Goal: Task Accomplishment & Management: Manage account settings

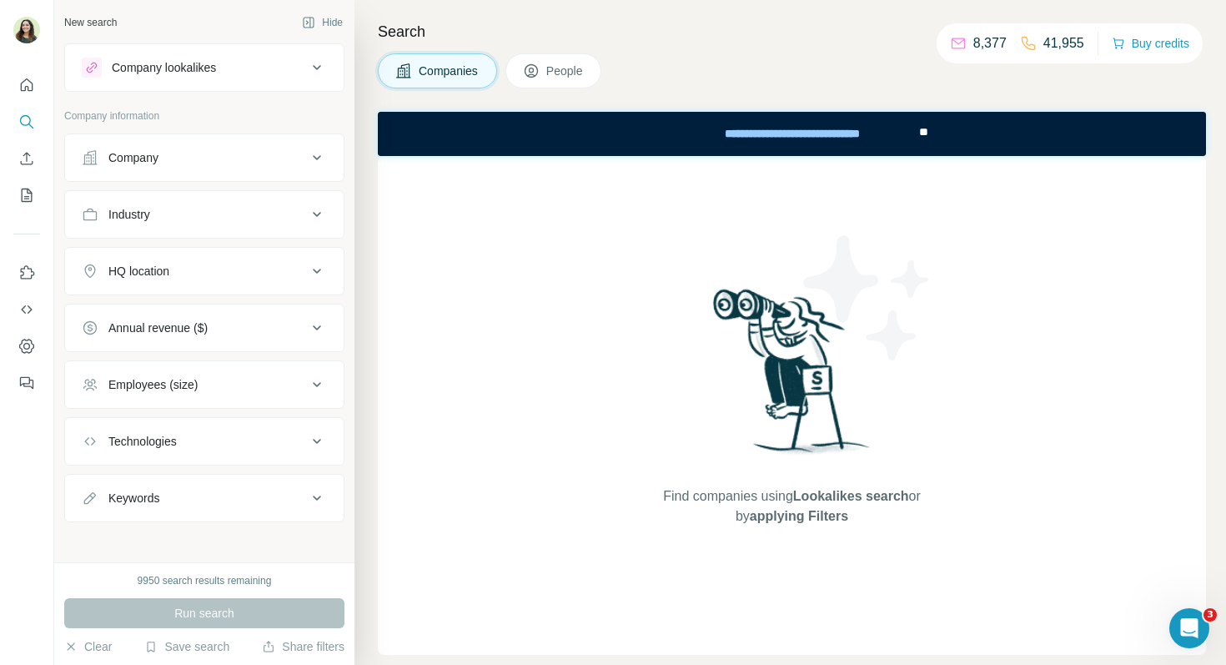
click at [264, 90] on div "Company lookalikes" at bounding box center [204, 67] width 280 height 48
click at [224, 82] on button "Company lookalikes" at bounding box center [204, 68] width 279 height 40
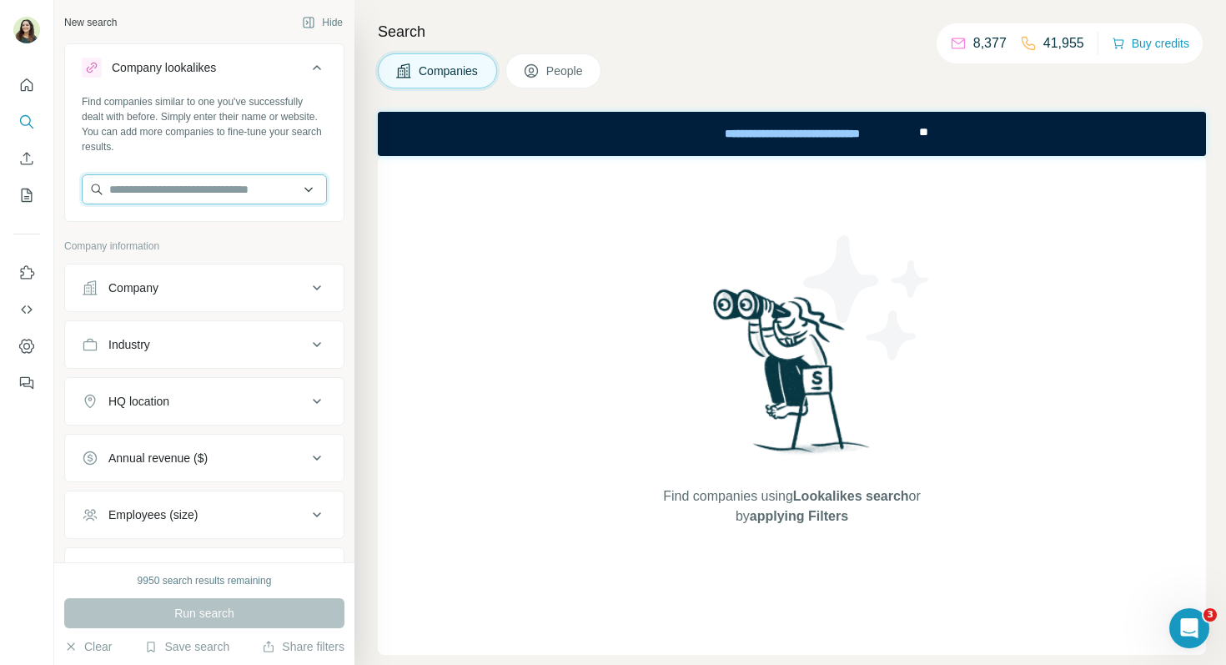
click at [163, 184] on input "text" at bounding box center [204, 189] width 245 height 30
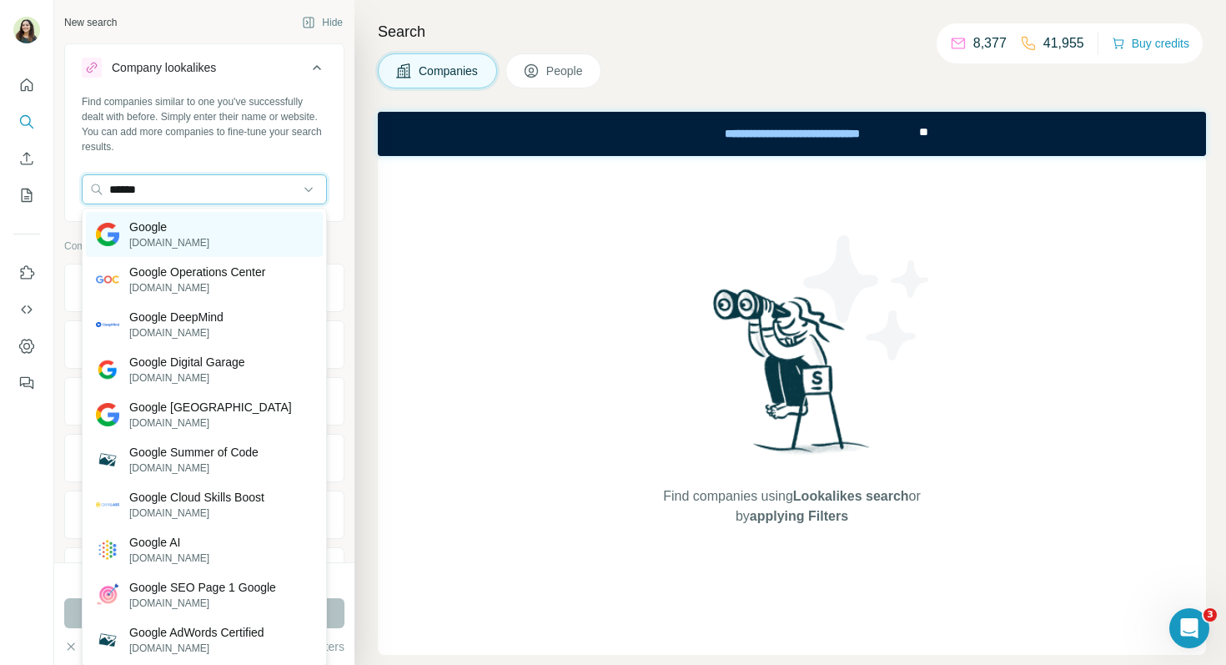
type input "******"
click at [157, 224] on p "Google" at bounding box center [169, 227] width 80 height 17
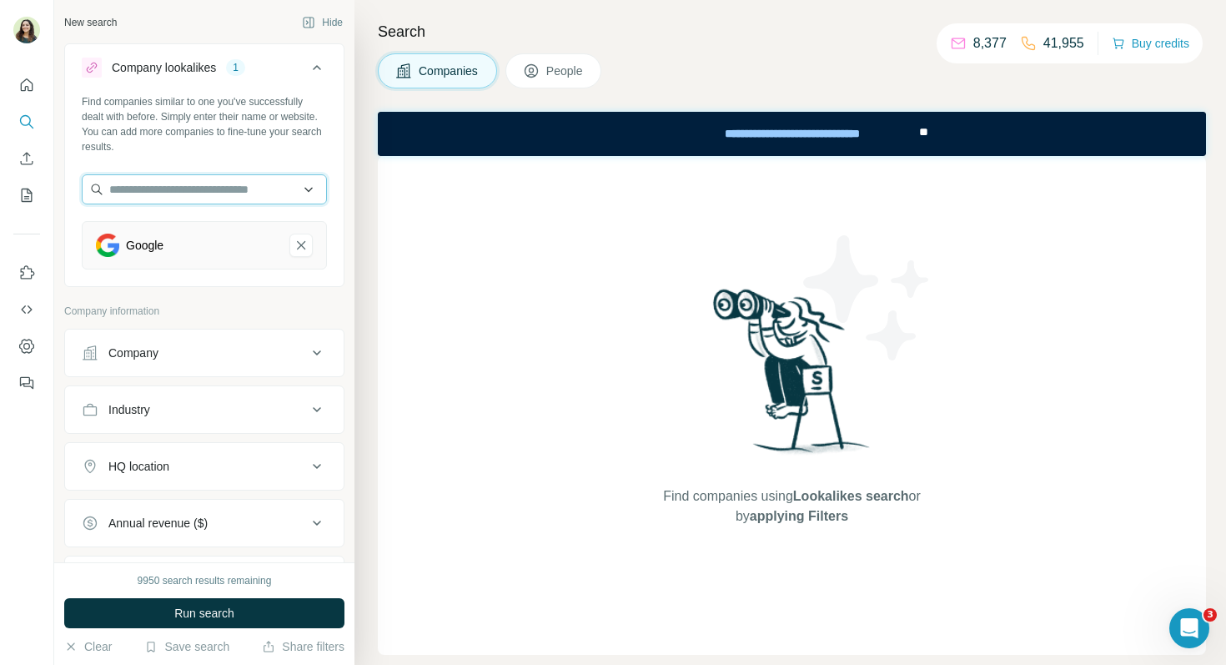
click at [164, 192] on input "text" at bounding box center [204, 189] width 245 height 30
type input "******"
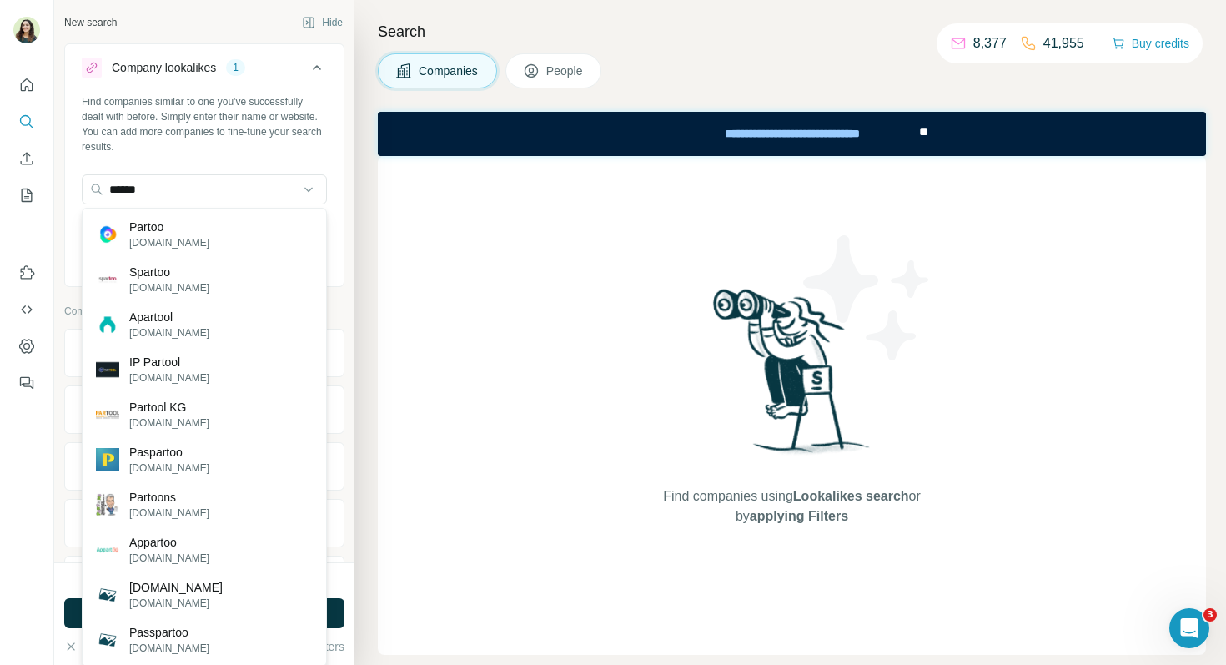
click at [187, 235] on div "Partoo [DOMAIN_NAME]" at bounding box center [204, 234] width 237 height 45
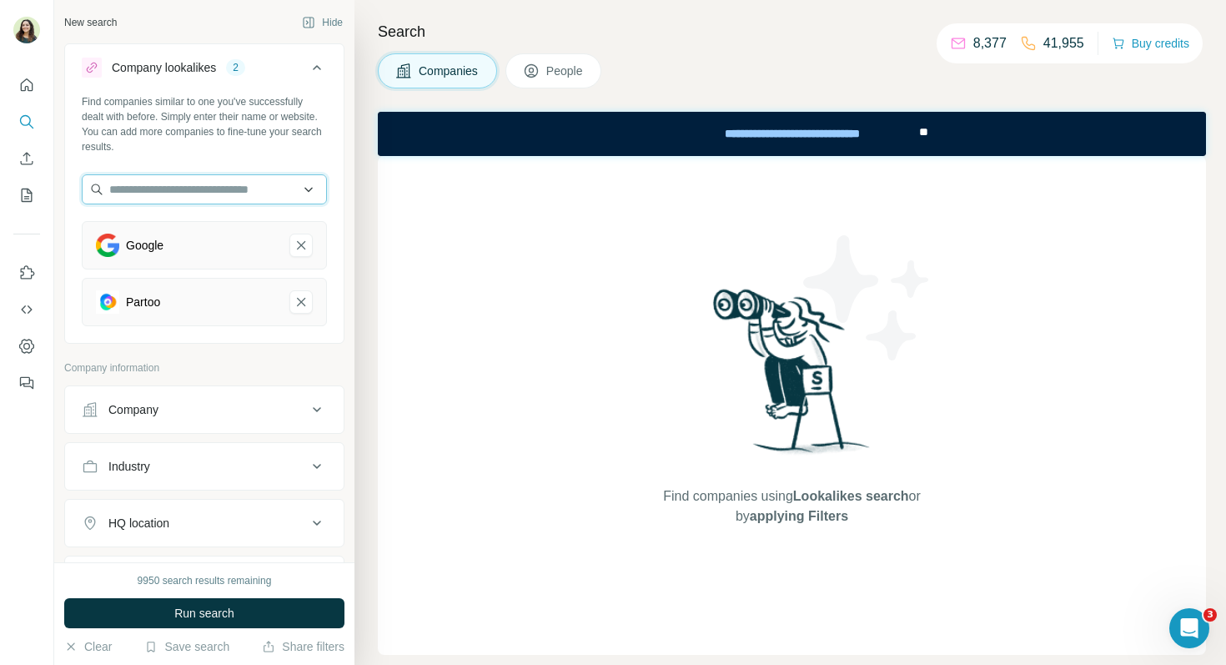
click at [228, 198] on input "text" at bounding box center [204, 189] width 245 height 30
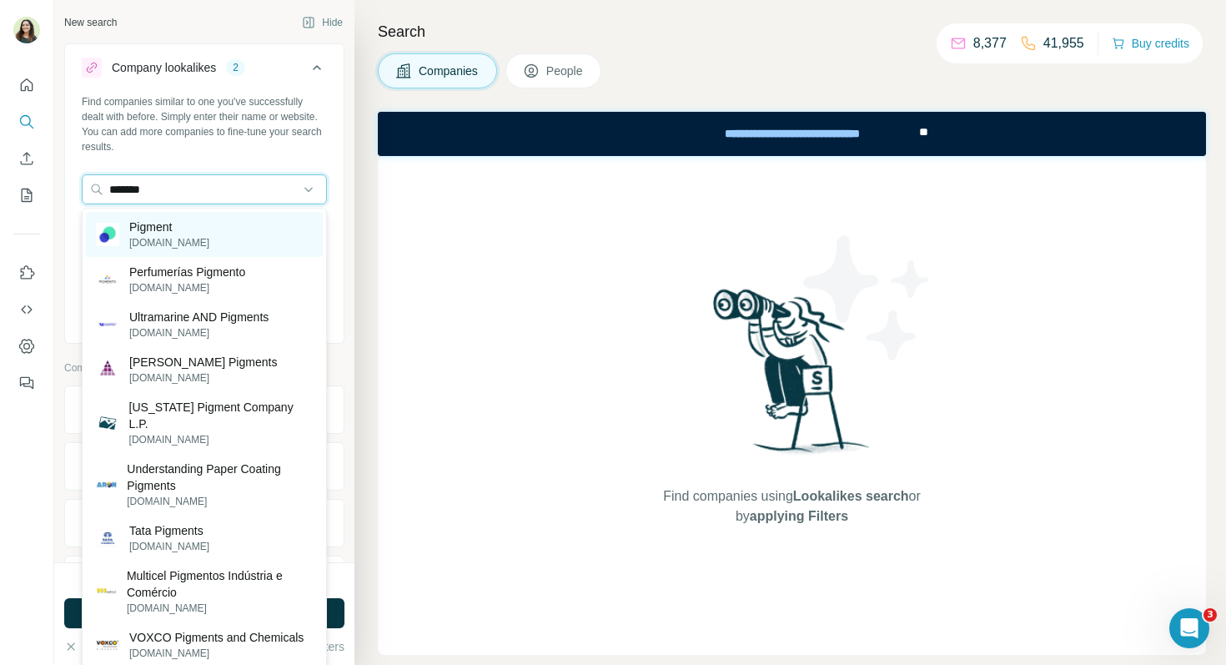
type input "*******"
click at [253, 227] on div "Pigment [DOMAIN_NAME]" at bounding box center [204, 234] width 237 height 45
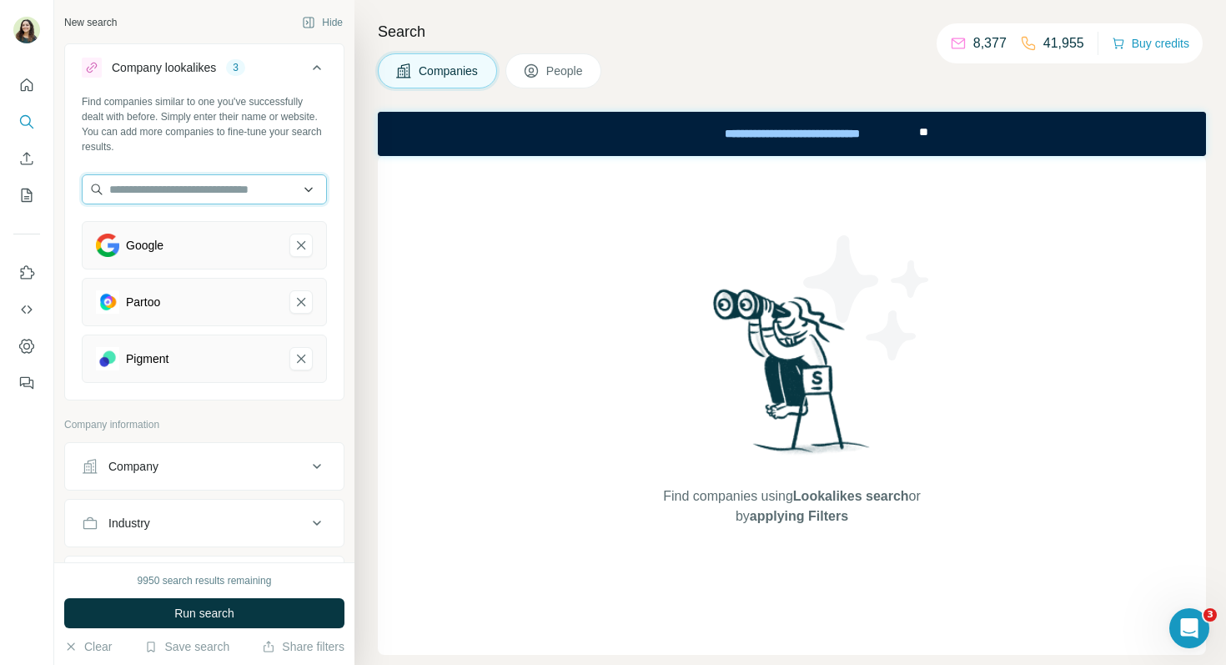
click at [199, 189] on input "text" at bounding box center [204, 189] width 245 height 30
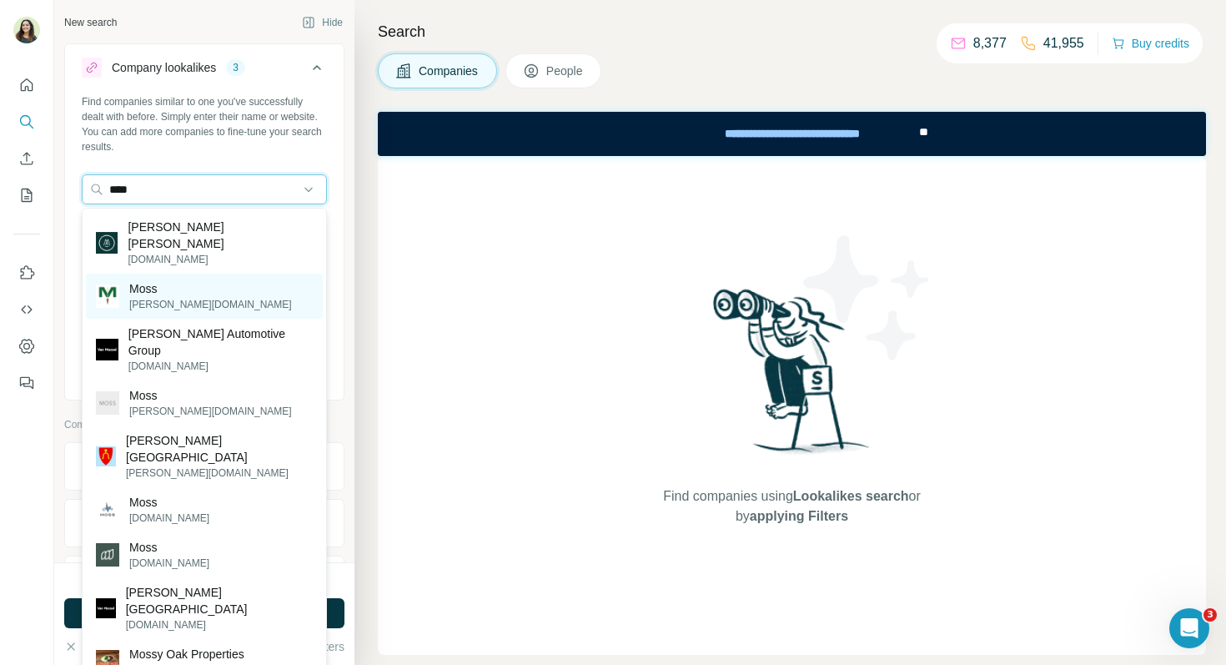
type input "****"
click at [187, 291] on div "[PERSON_NAME] [PERSON_NAME][DOMAIN_NAME]" at bounding box center [204, 296] width 237 height 45
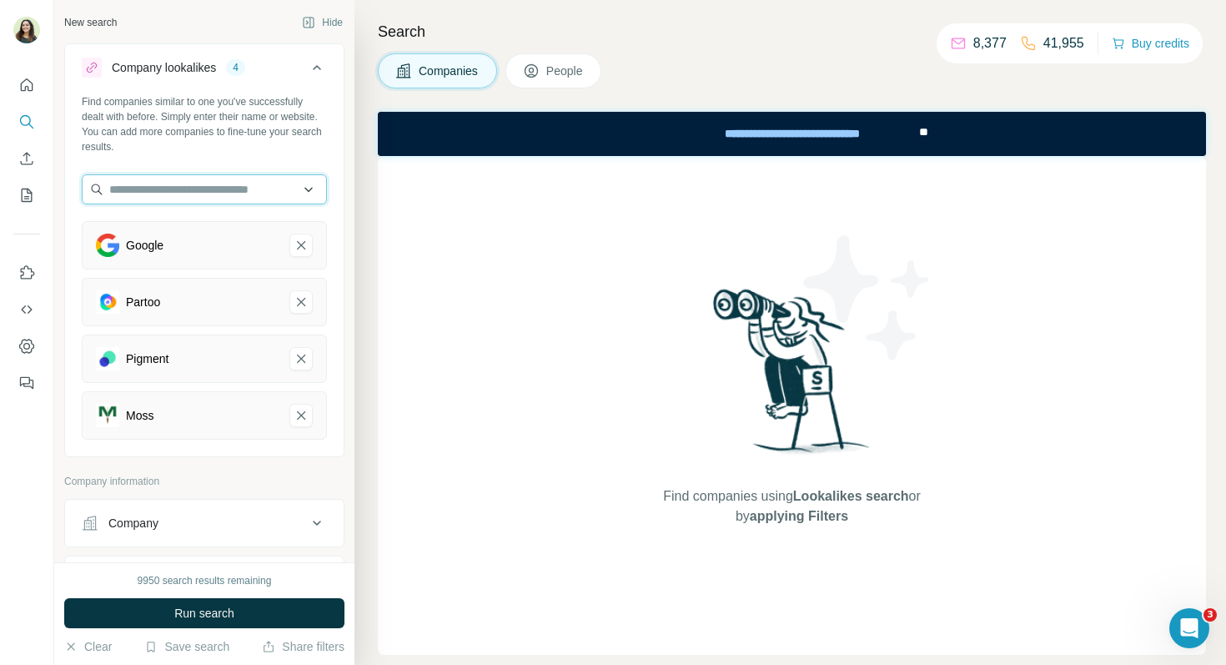
click at [252, 184] on input "text" at bounding box center [204, 189] width 245 height 30
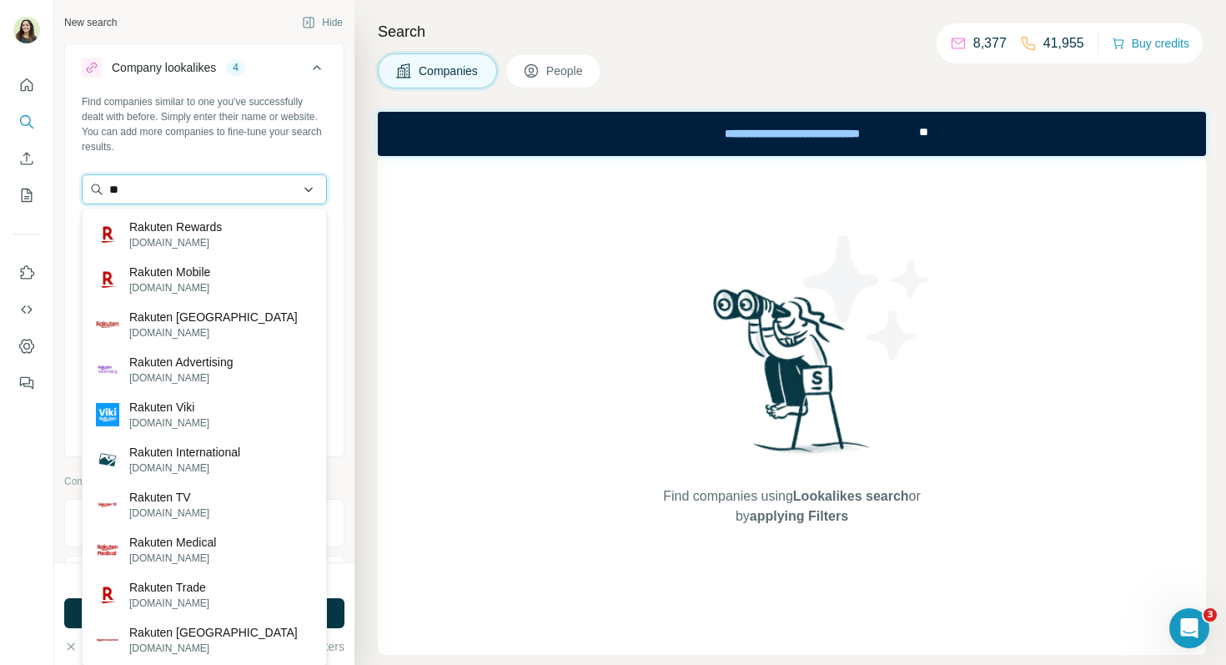
type input "*"
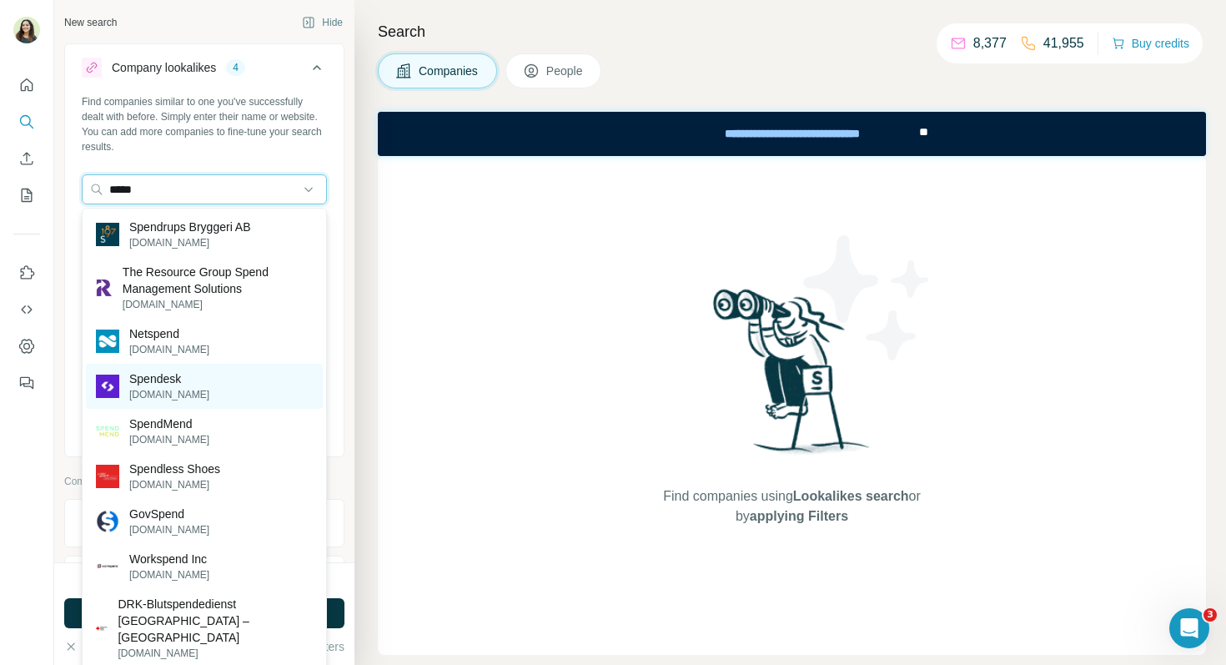
type input "*****"
click at [173, 390] on p "[DOMAIN_NAME]" at bounding box center [169, 394] width 80 height 15
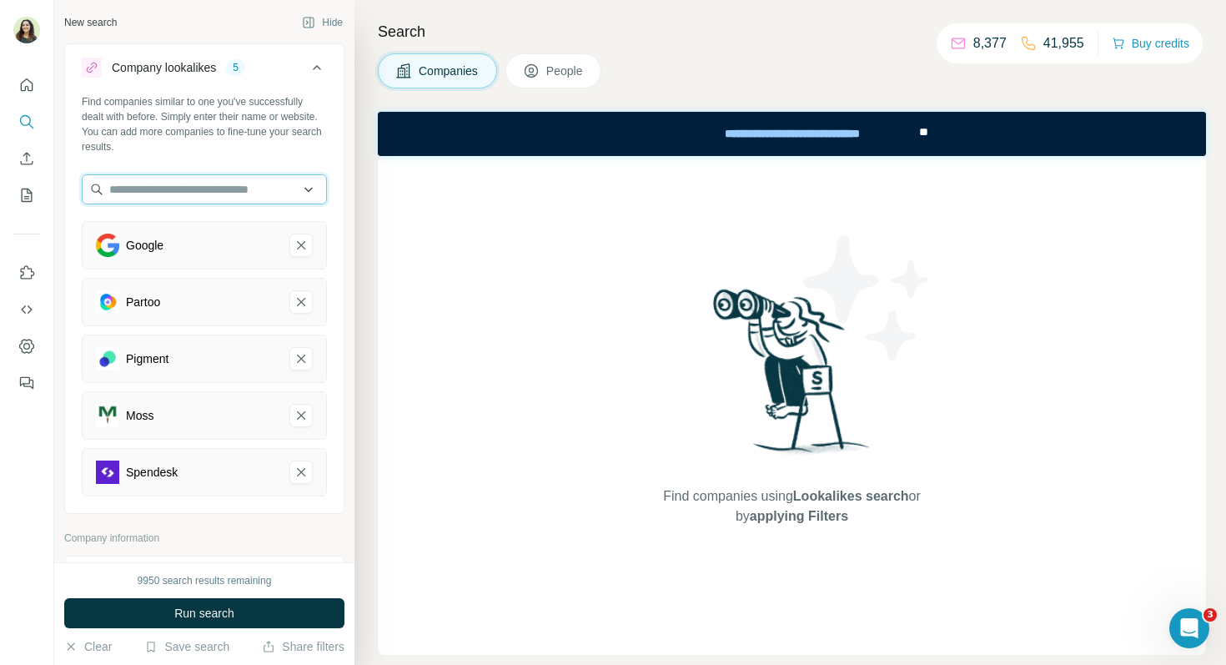
click at [167, 197] on input "text" at bounding box center [204, 189] width 245 height 30
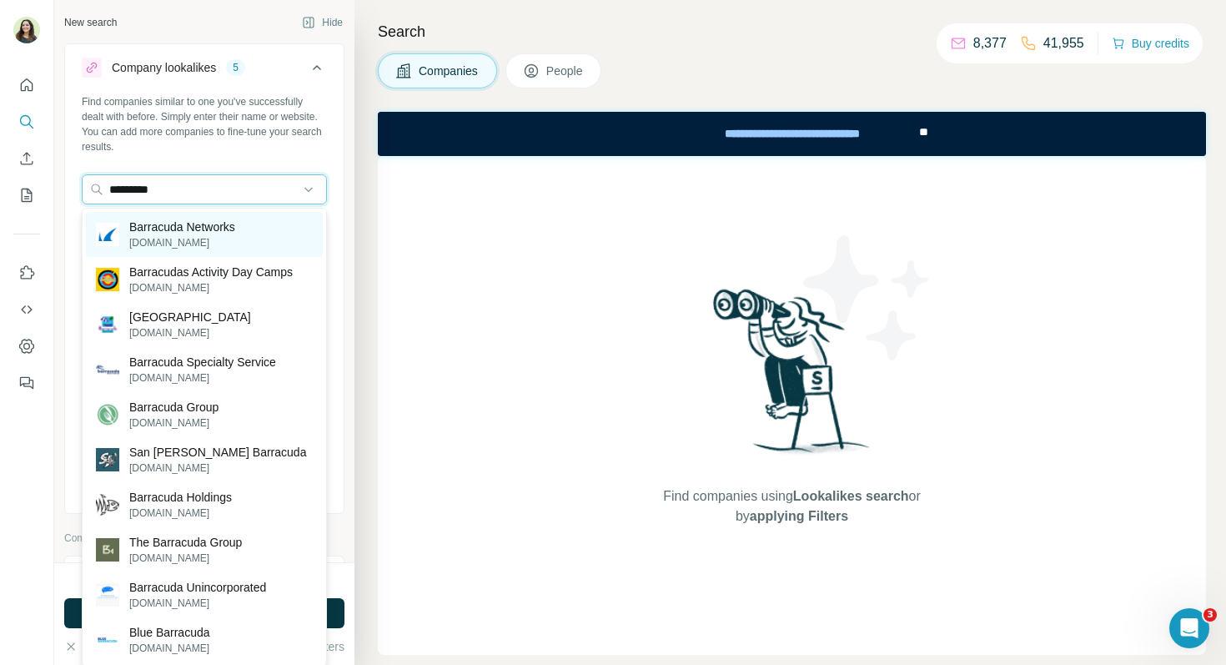
type input "*********"
click at [175, 224] on p "Barracuda Networks" at bounding box center [182, 227] width 106 height 17
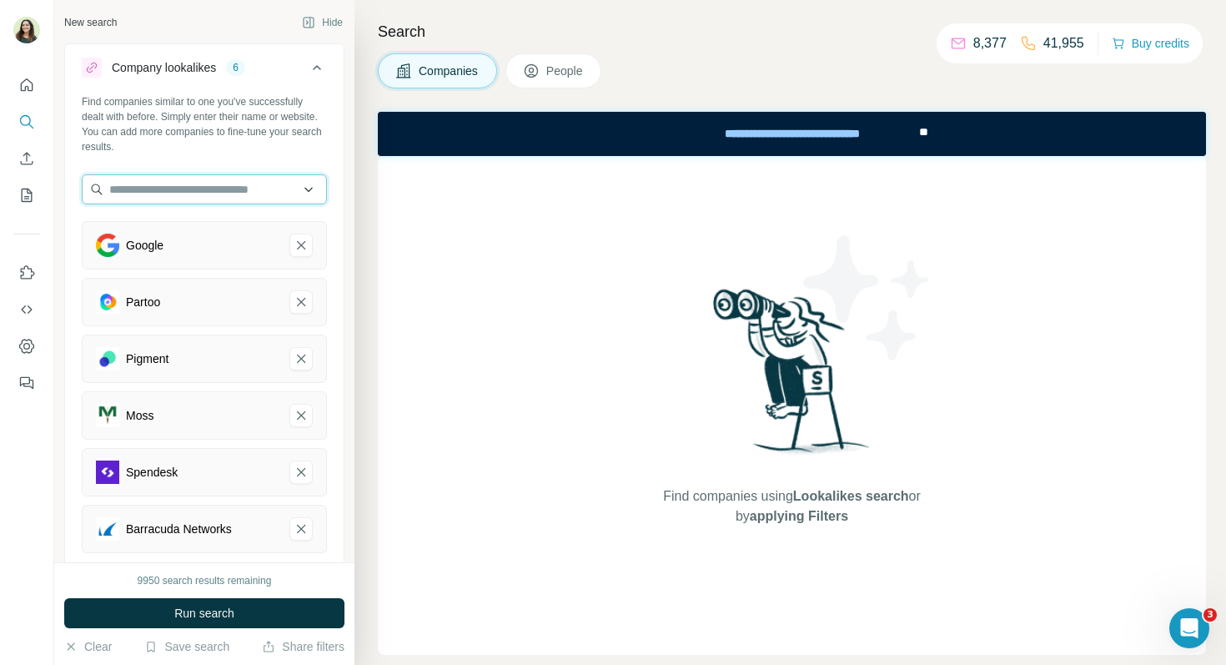
click at [181, 194] on input "text" at bounding box center [204, 189] width 245 height 30
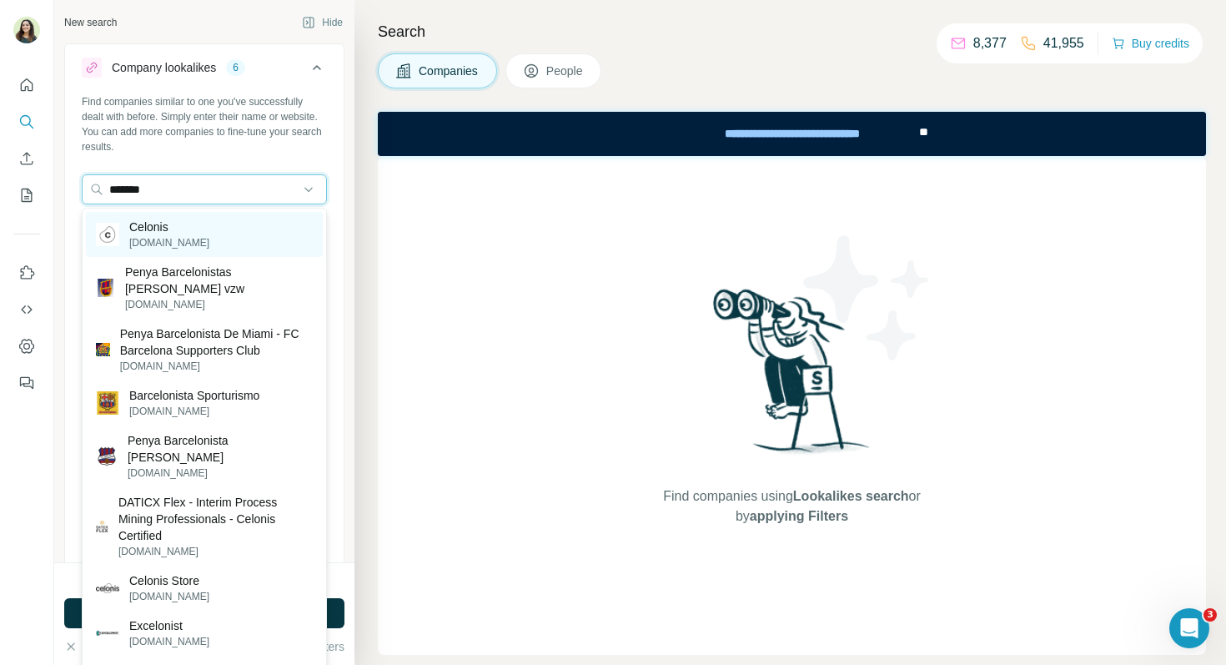
type input "*******"
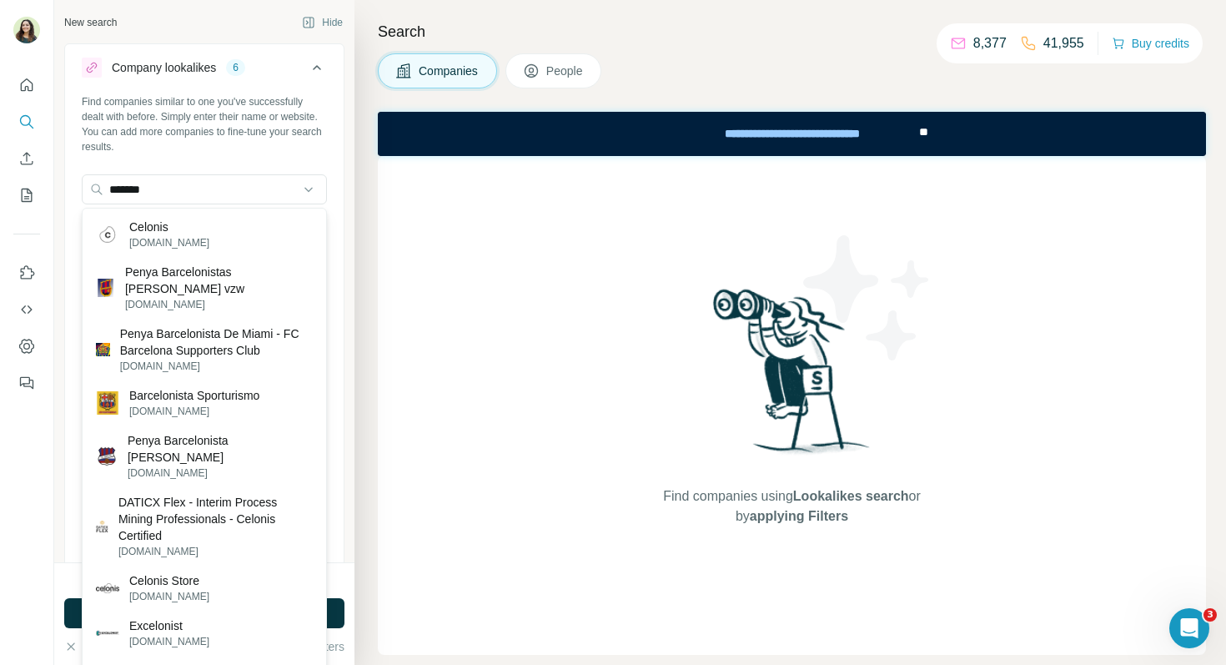
click at [182, 229] on p "Celonis" at bounding box center [169, 227] width 80 height 17
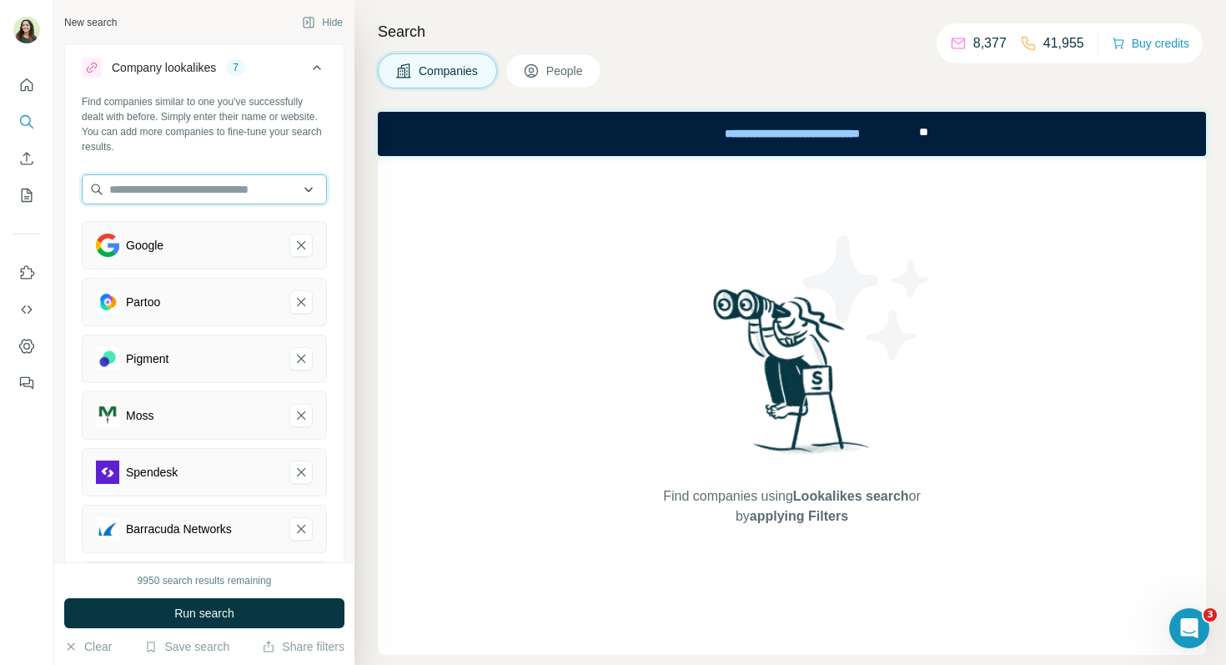
click at [144, 189] on input "text" at bounding box center [204, 189] width 245 height 30
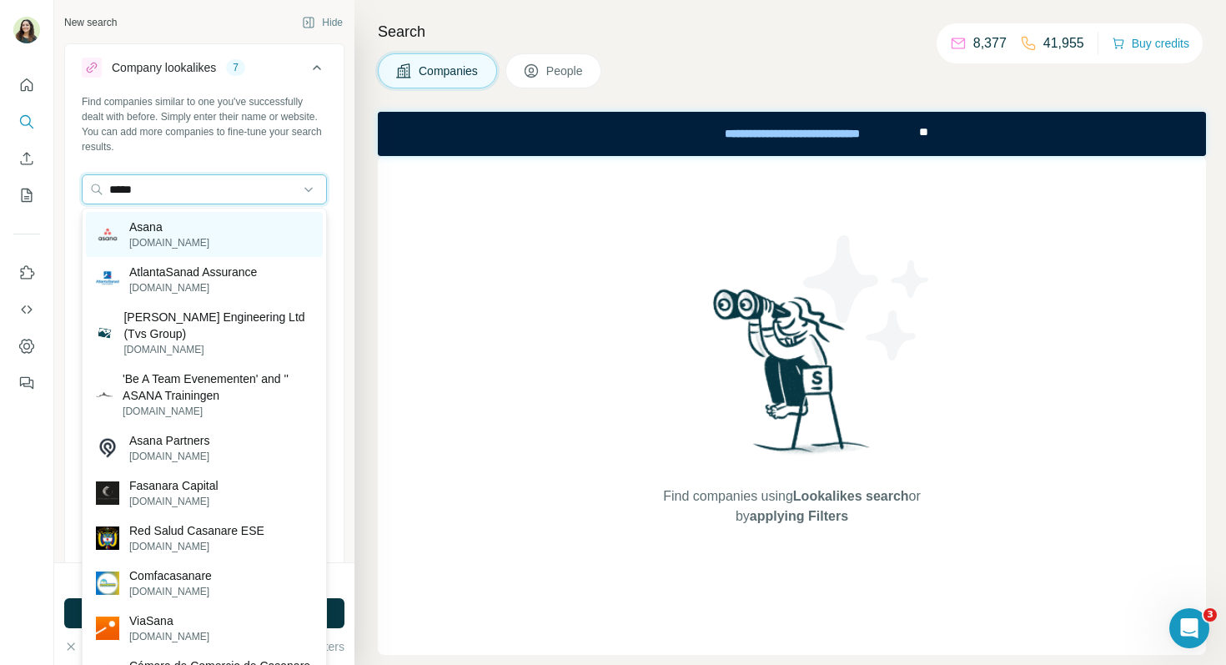
type input "*****"
click at [188, 218] on div "Asana asana.com" at bounding box center [204, 234] width 237 height 45
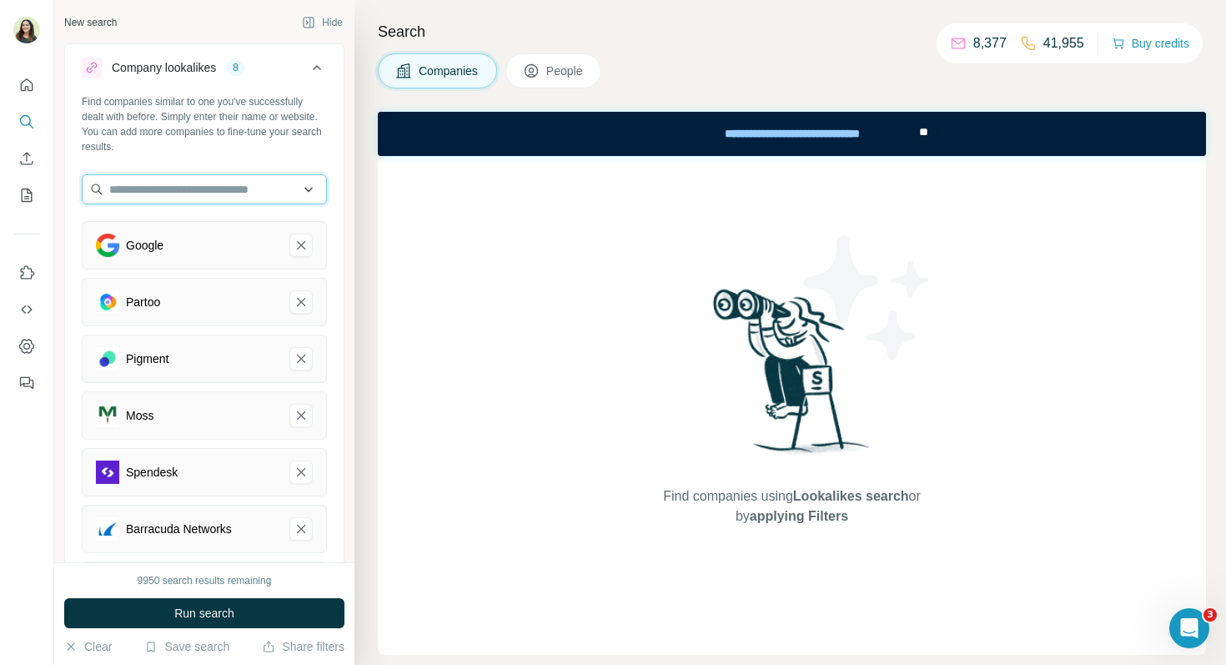
click at [183, 194] on input "text" at bounding box center [204, 189] width 245 height 30
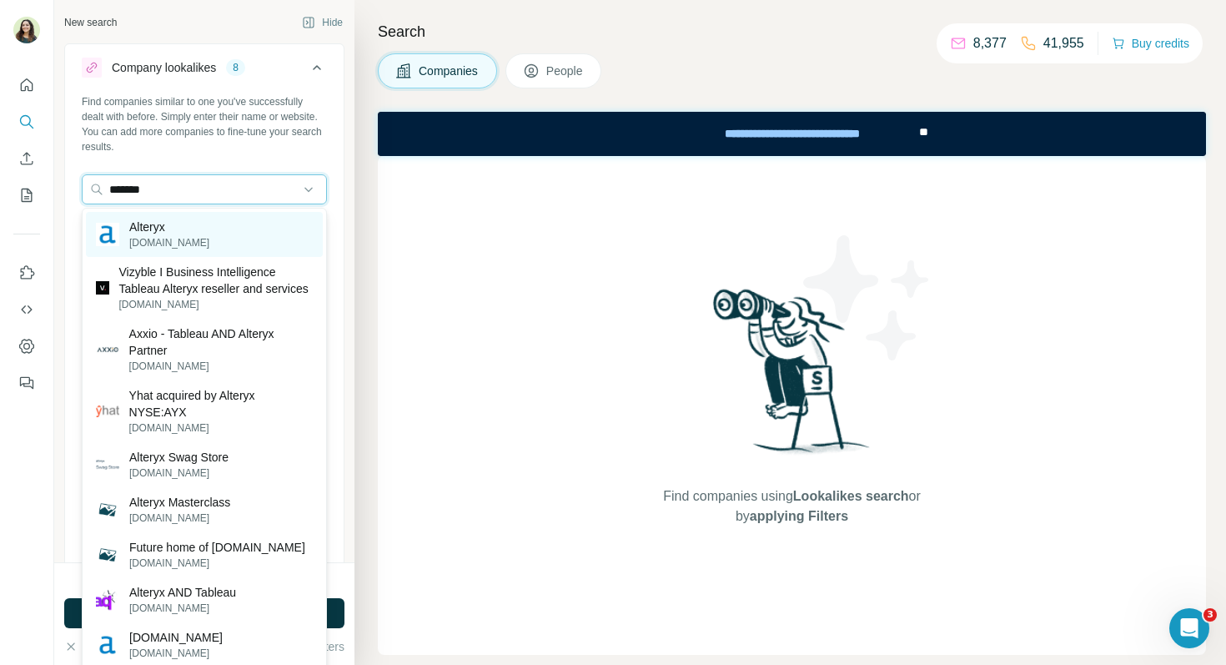
type input "*******"
click at [217, 242] on div "Alteryx alteryx.com" at bounding box center [204, 234] width 237 height 45
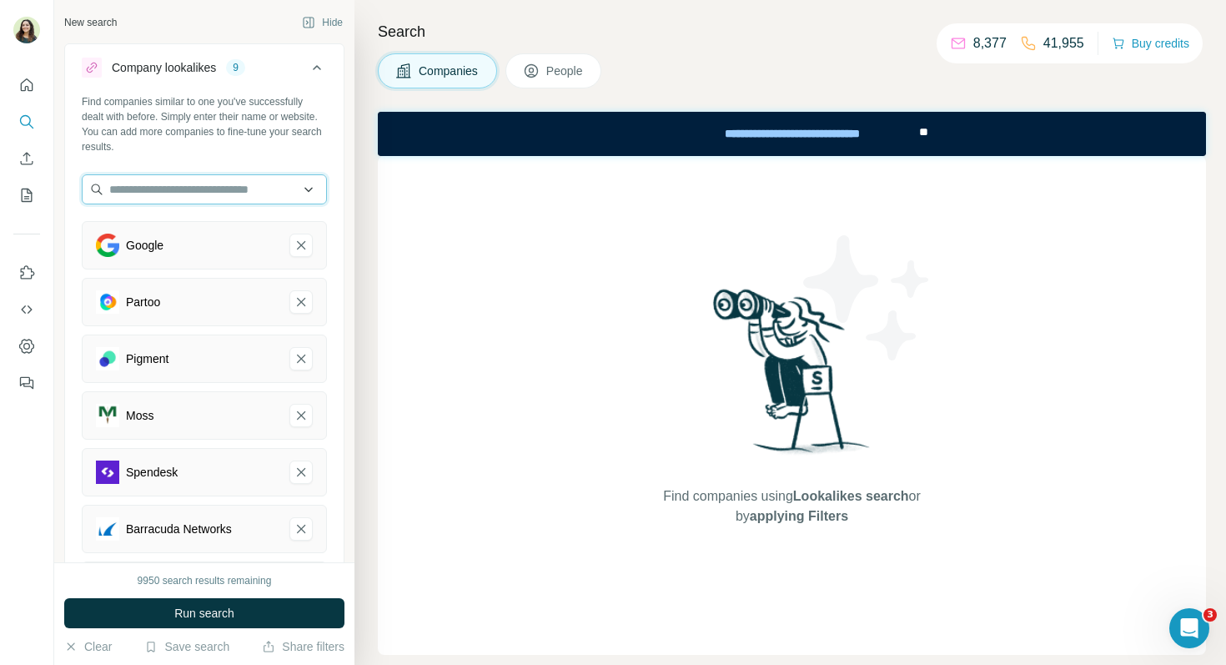
click at [158, 187] on input "text" at bounding box center [204, 189] width 245 height 30
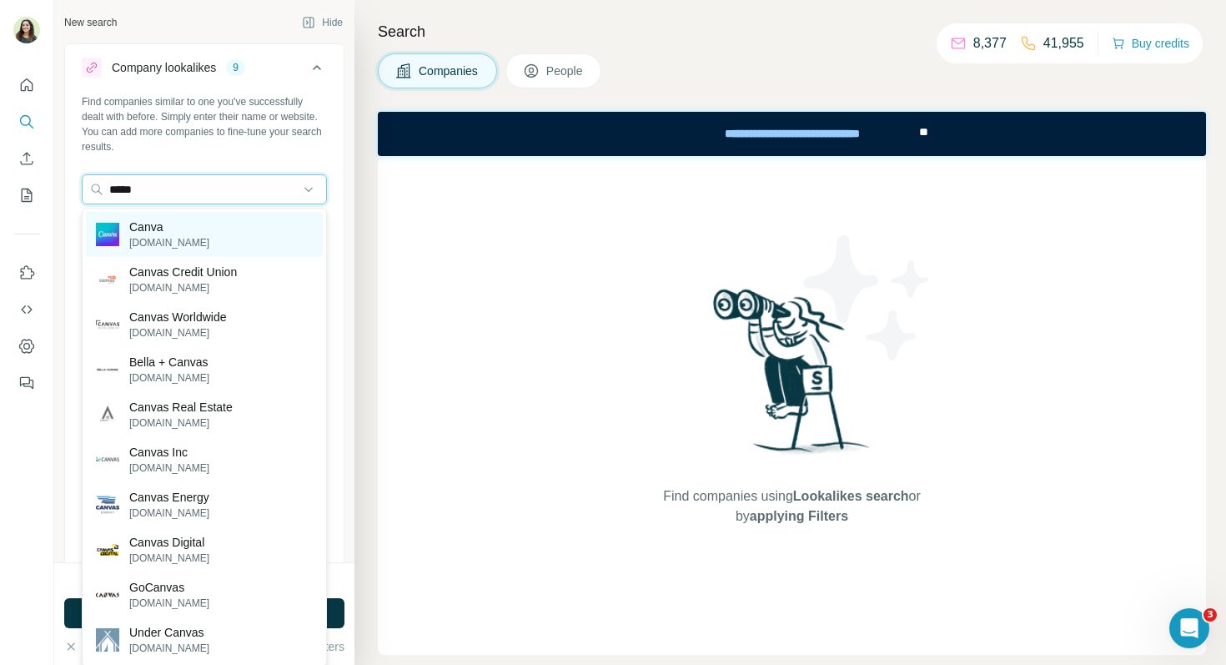
type input "*****"
click at [207, 231] on div "Canva canva.com" at bounding box center [204, 234] width 237 height 45
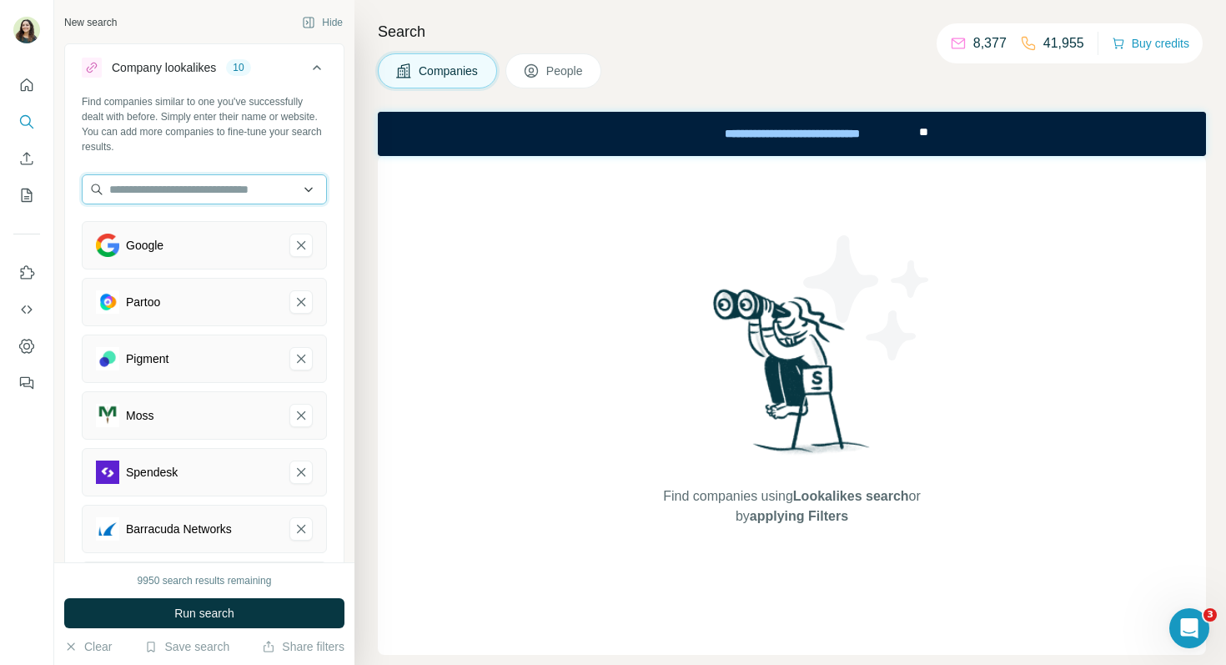
click at [196, 182] on input "text" at bounding box center [204, 189] width 245 height 30
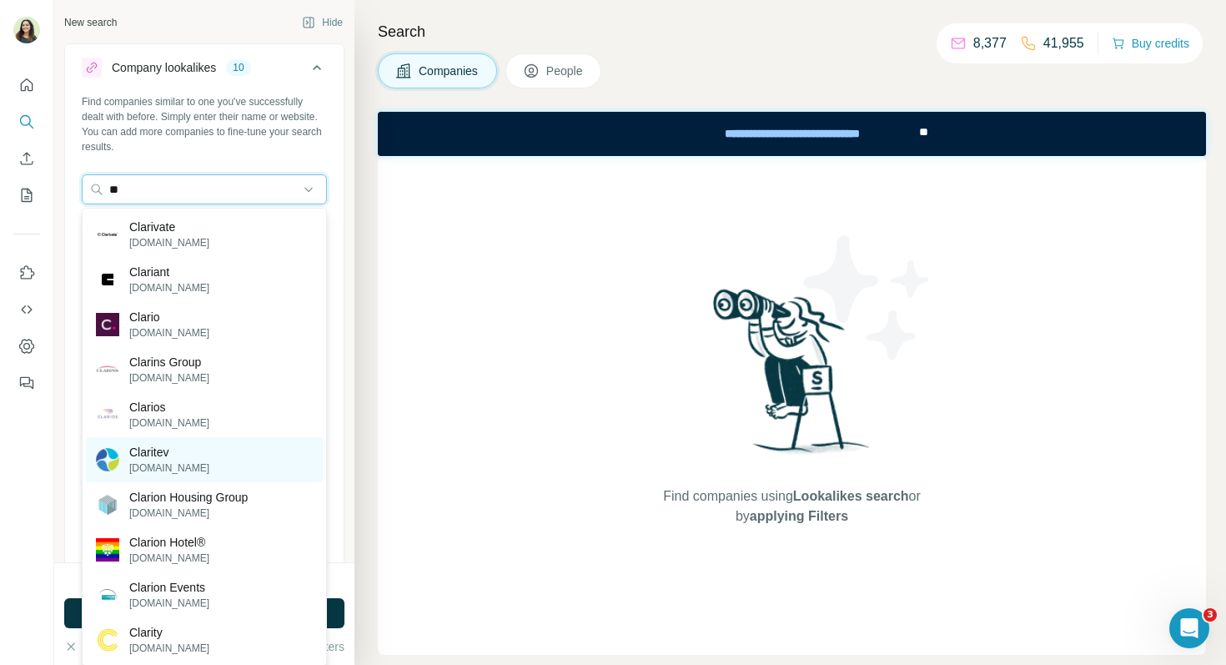
type input "*"
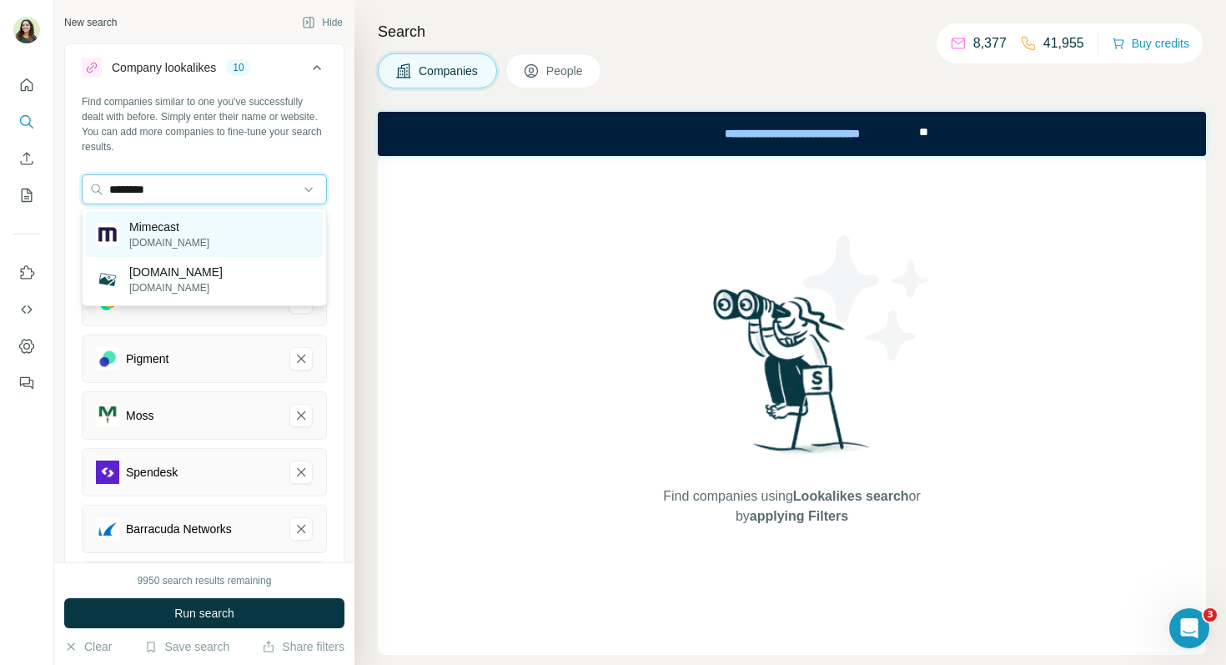
type input "********"
click at [181, 236] on p "mimecast.com" at bounding box center [169, 242] width 80 height 15
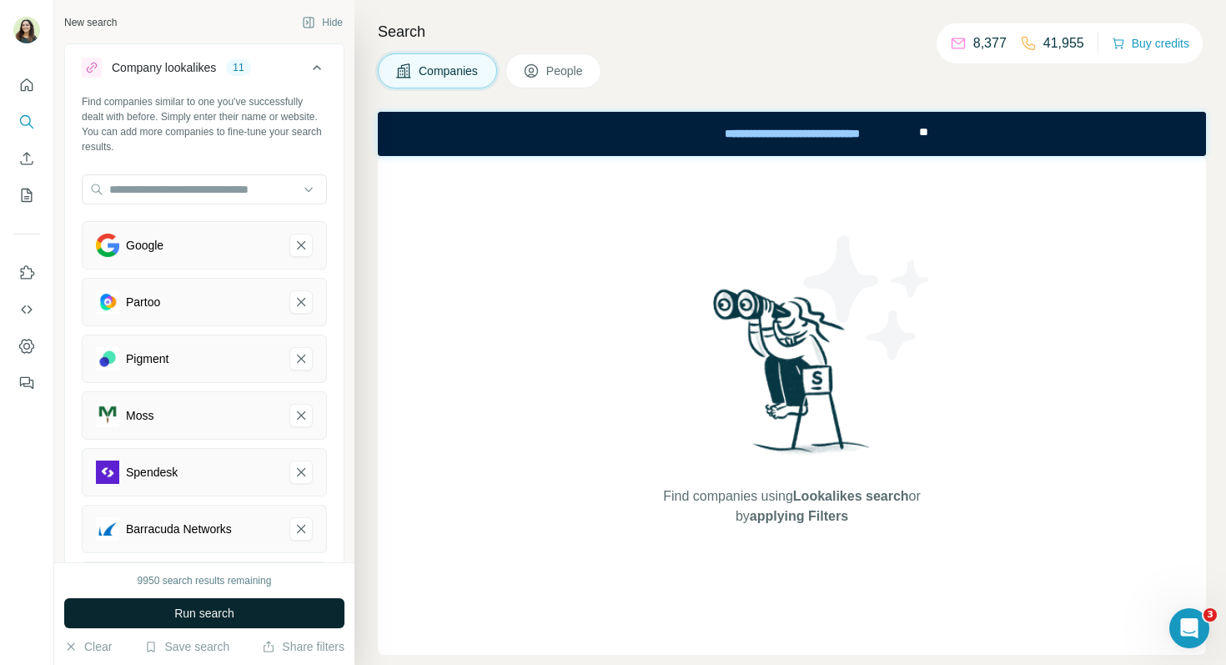
click at [165, 612] on button "Run search" at bounding box center [204, 613] width 280 height 30
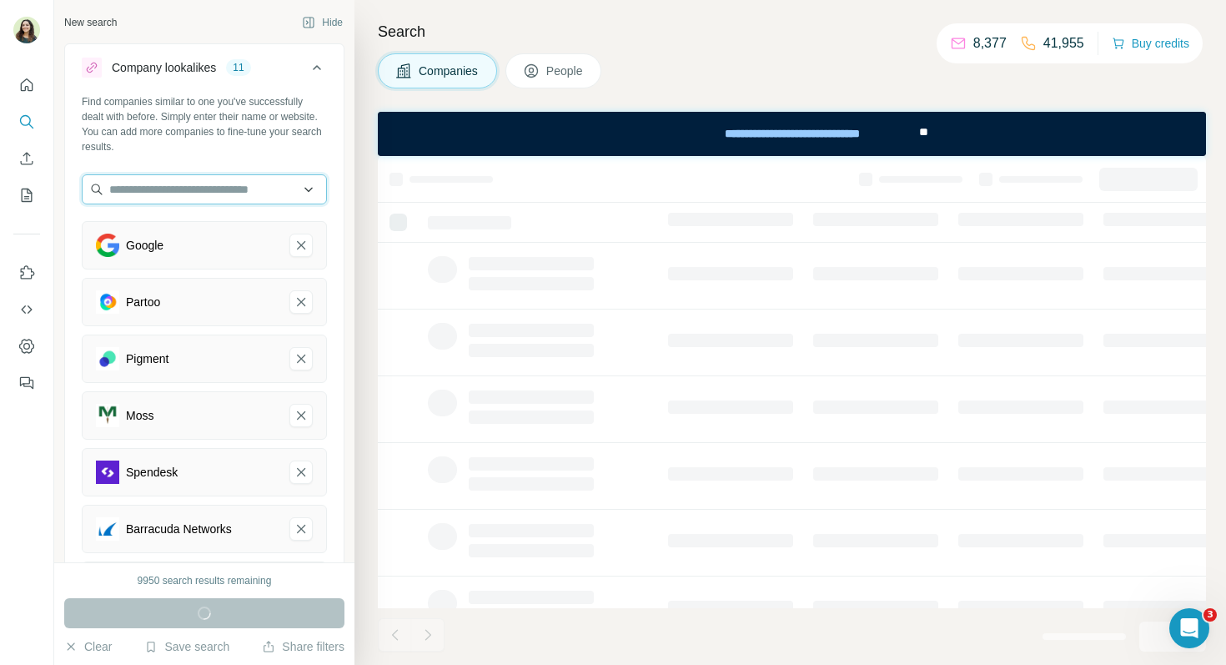
click at [260, 193] on input "text" at bounding box center [204, 189] width 245 height 30
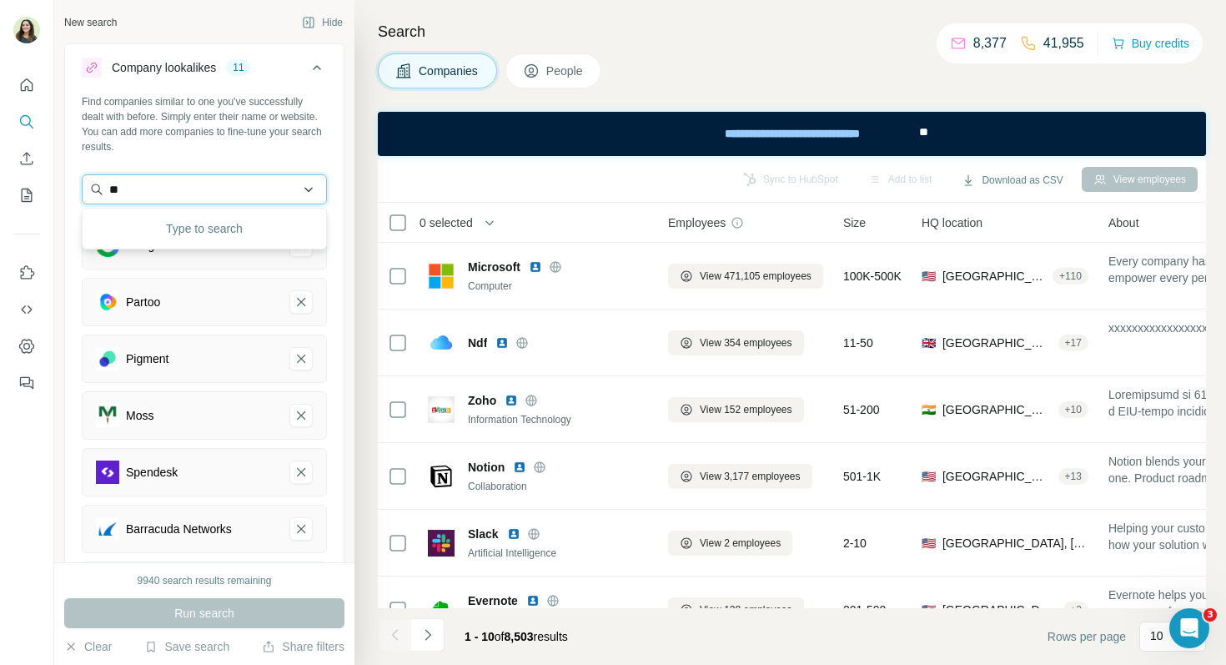
type input "*"
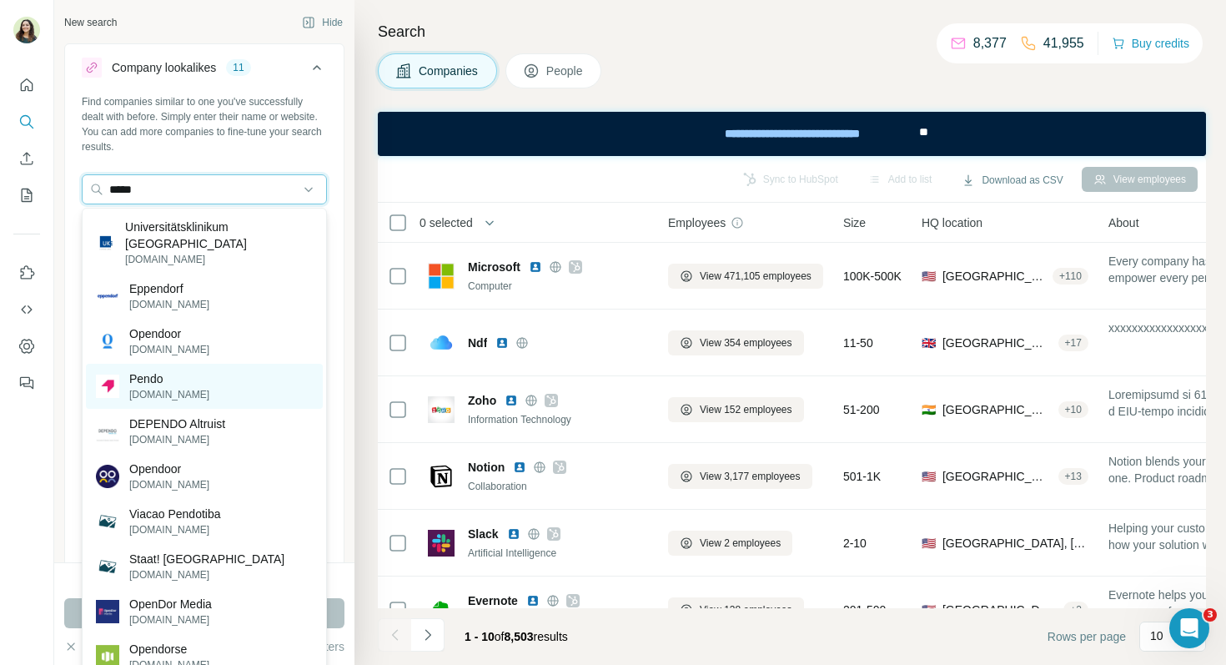
type input "*****"
click at [170, 380] on div "Pendo pendo.io" at bounding box center [204, 386] width 237 height 45
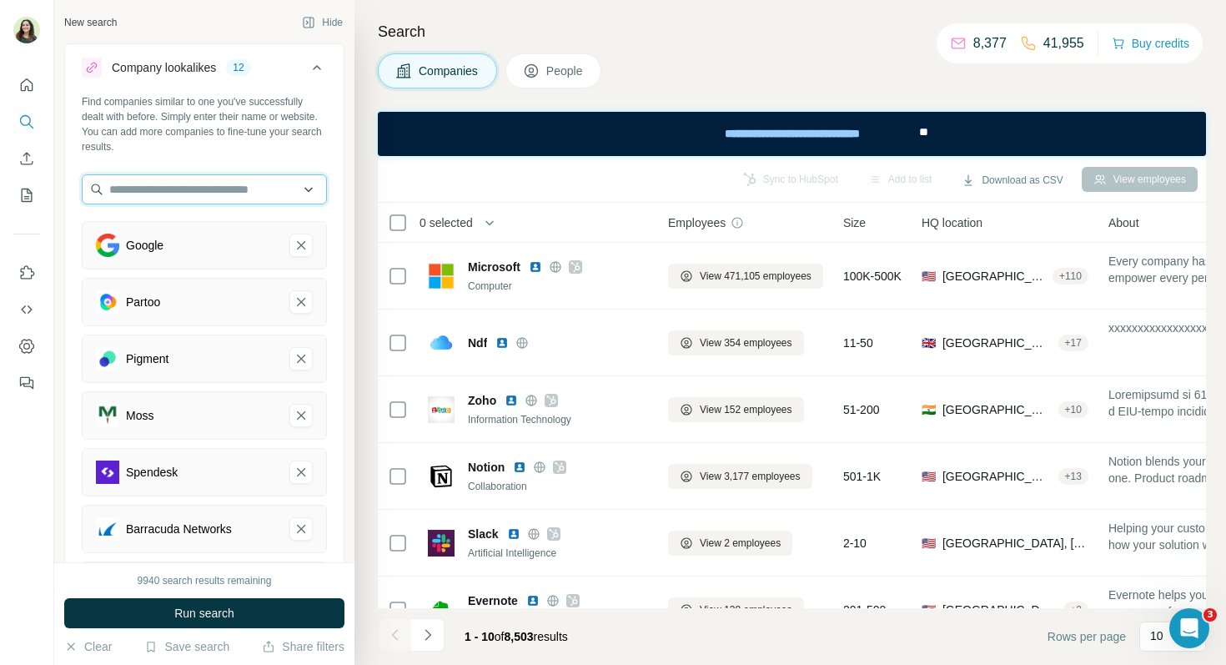
click at [169, 189] on input "text" at bounding box center [204, 189] width 245 height 30
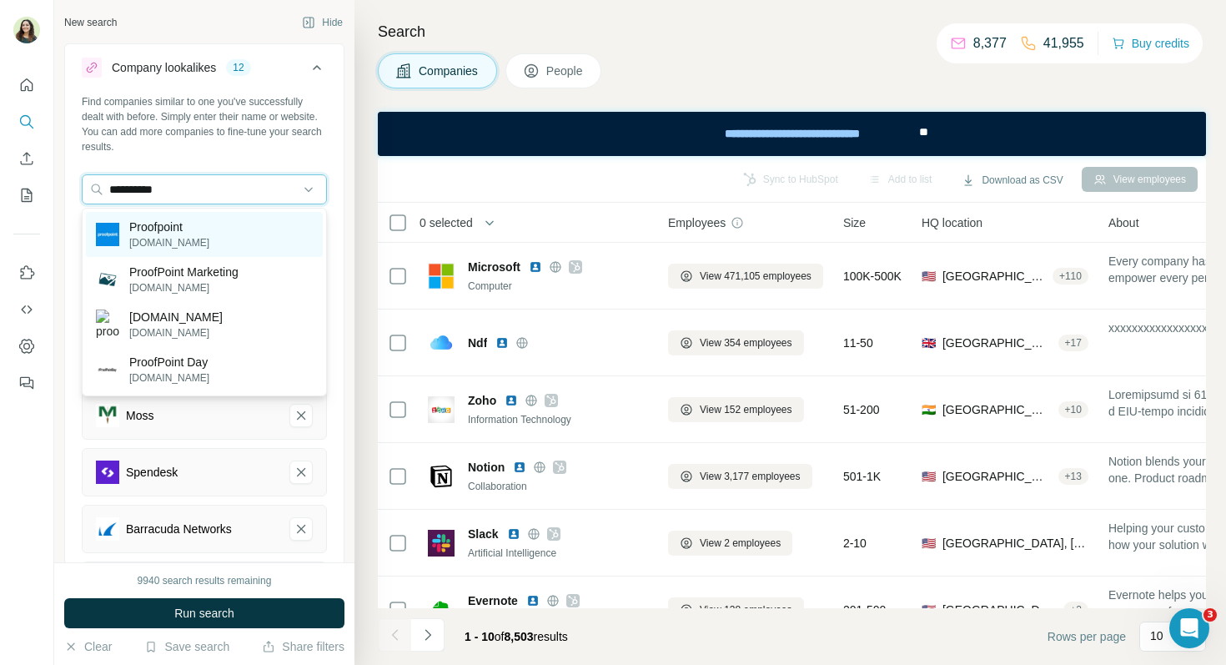
type input "**********"
click at [175, 230] on p "Proofpoint" at bounding box center [169, 227] width 80 height 17
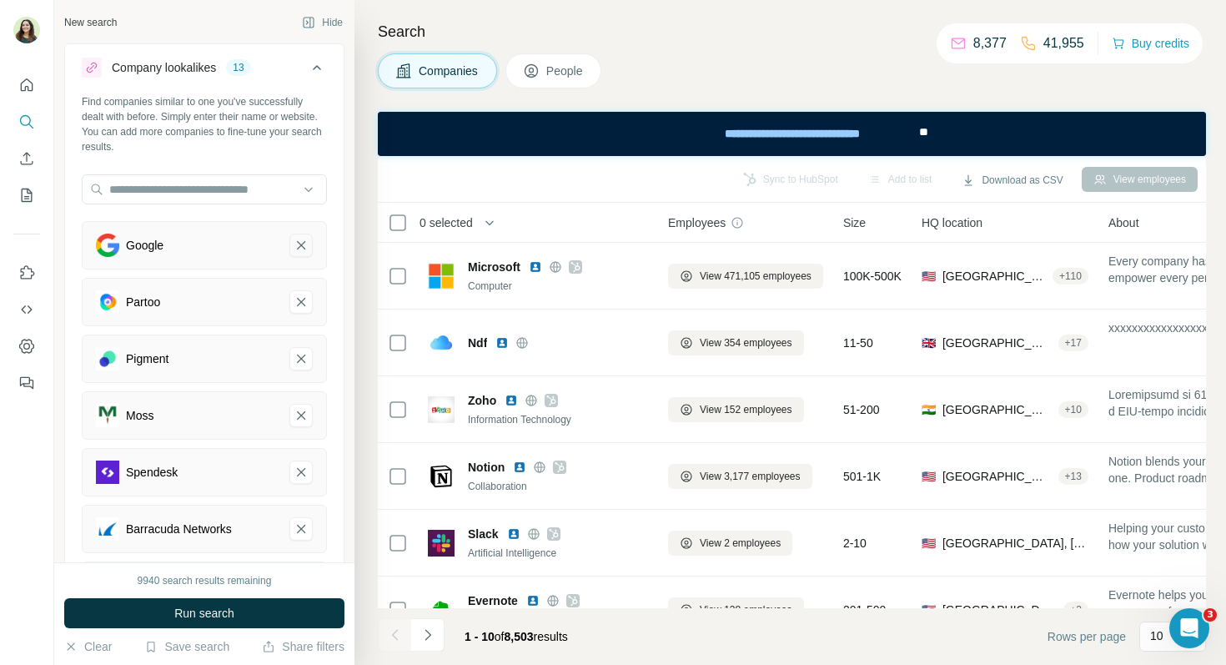
click at [296, 242] on icon "Google-remove-button" at bounding box center [301, 245] width 15 height 17
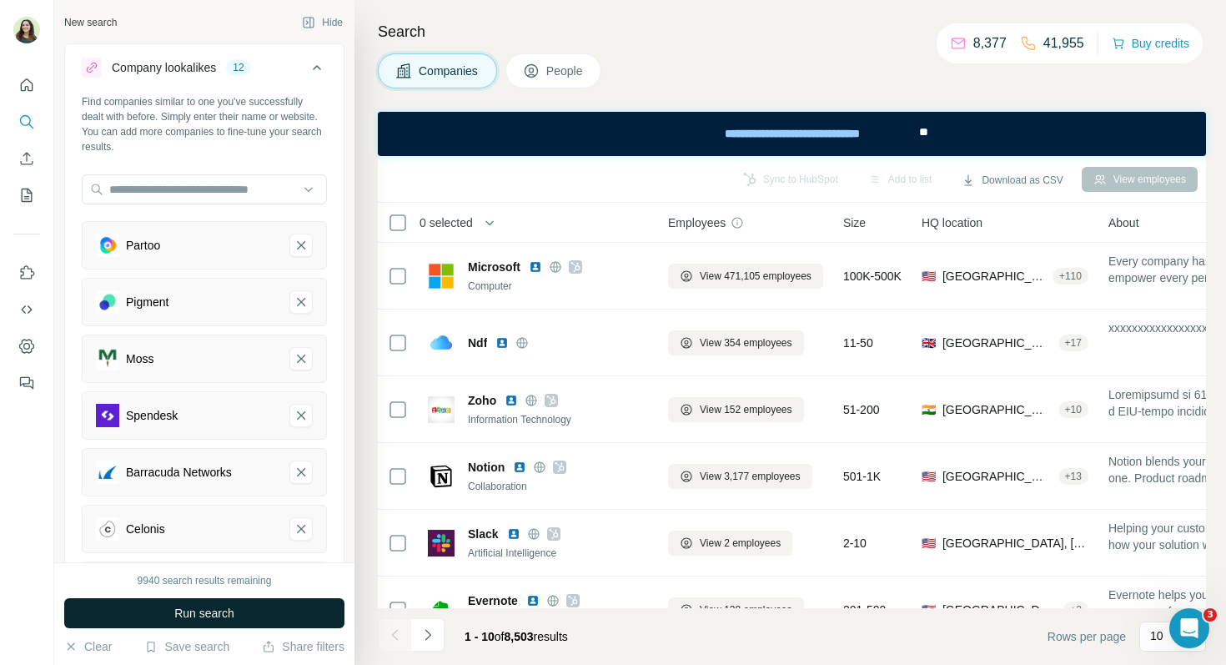
click at [209, 607] on span "Run search" at bounding box center [204, 613] width 60 height 17
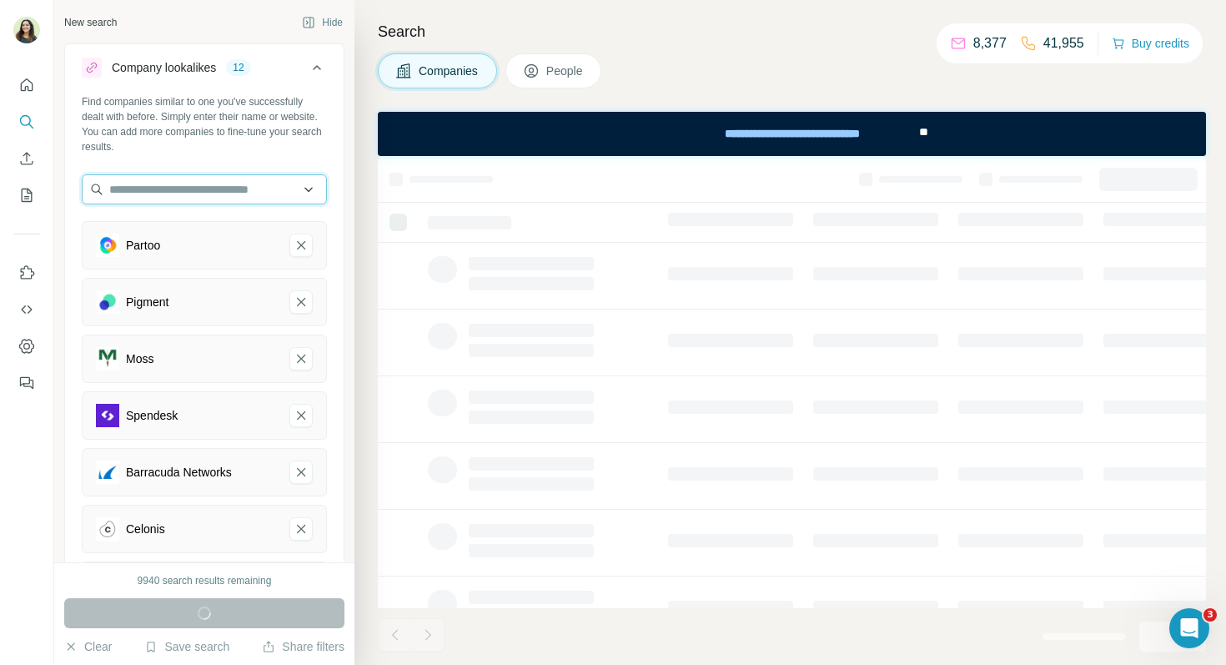
click at [223, 190] on input "text" at bounding box center [204, 189] width 245 height 30
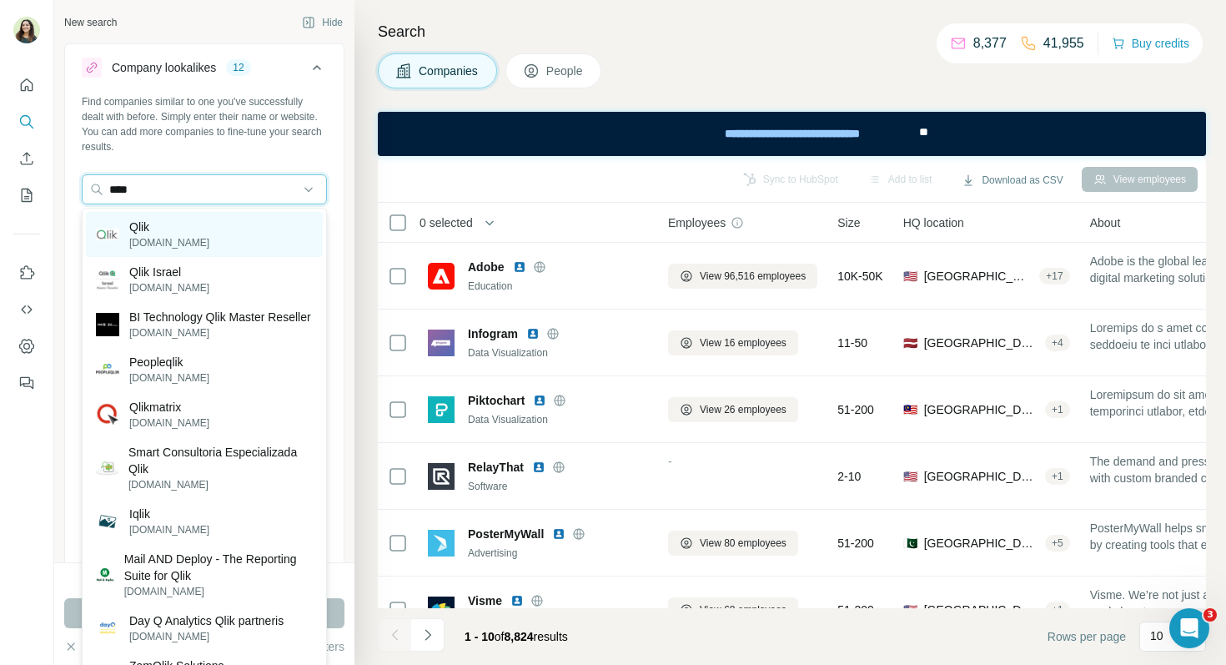
type input "****"
click at [169, 231] on div "Qlik qlik.com" at bounding box center [204, 234] width 237 height 45
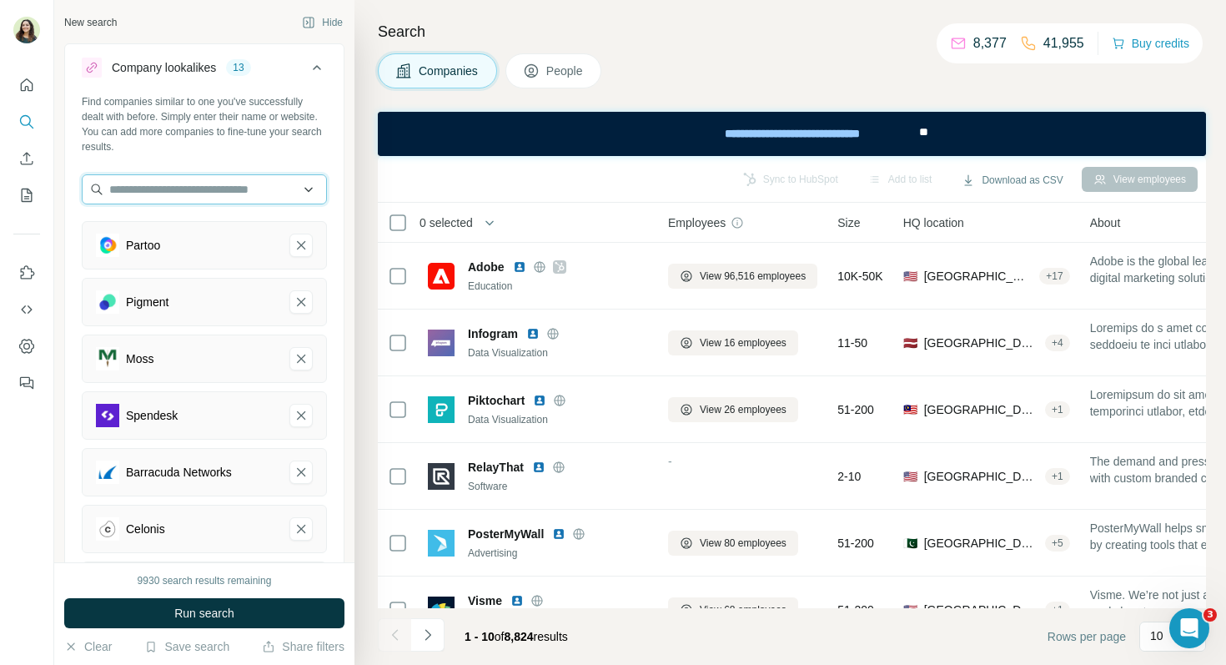
click at [156, 184] on input "text" at bounding box center [204, 189] width 245 height 30
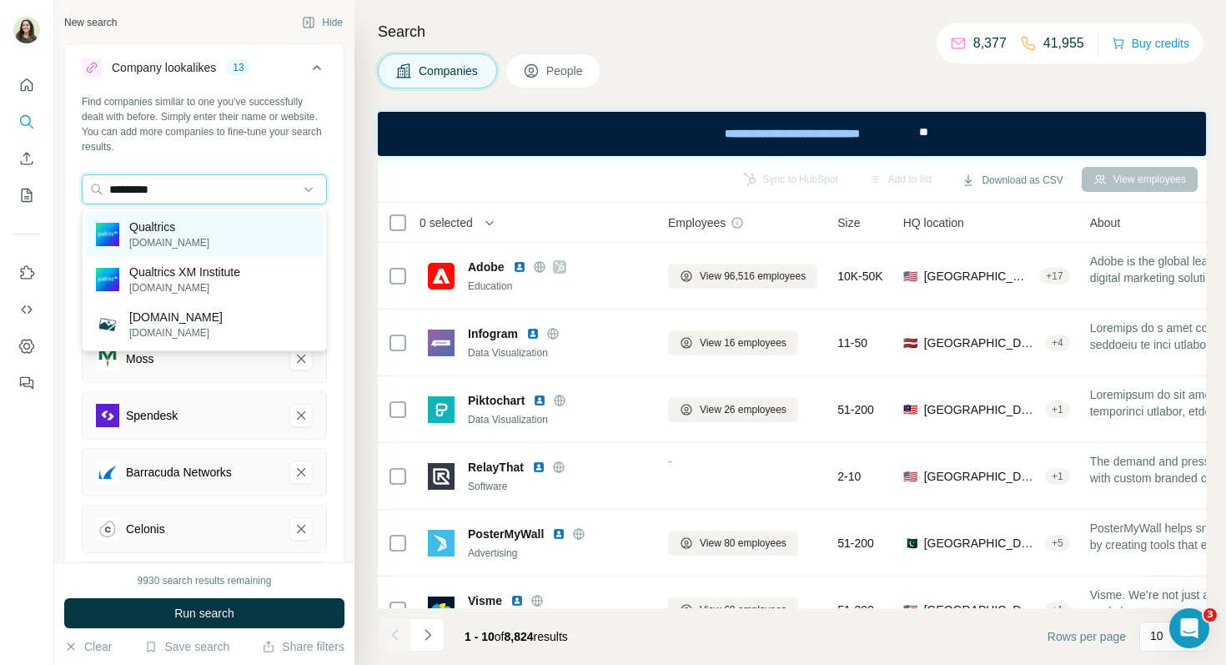
type input "*********"
click at [166, 226] on p "Qualtrics" at bounding box center [169, 227] width 80 height 17
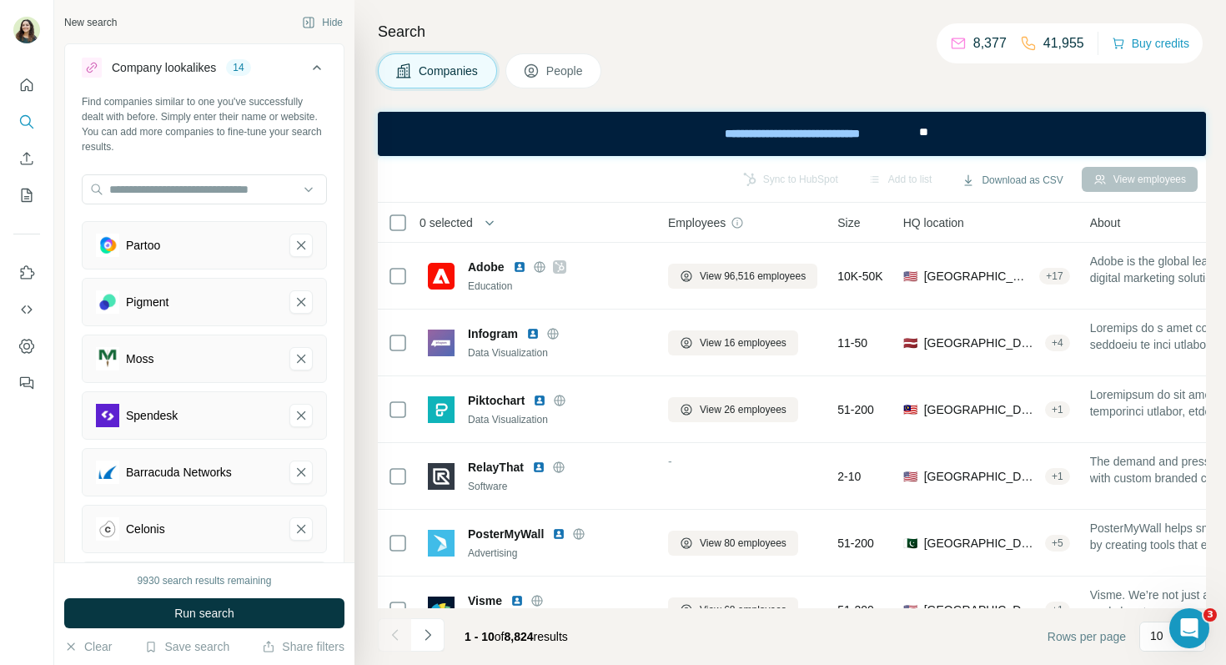
click at [184, 591] on div "9930 search results remaining Run search Clear Save search Share filters" at bounding box center [204, 613] width 300 height 103
click at [184, 611] on span "Run search" at bounding box center [204, 613] width 60 height 17
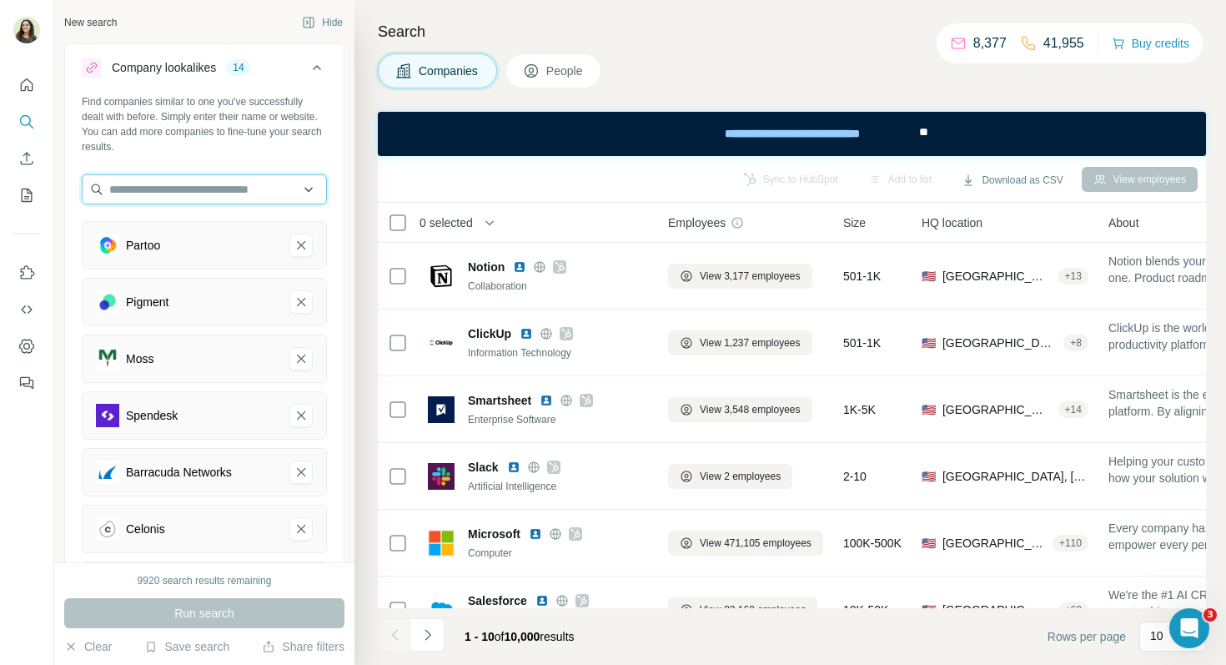
click at [169, 192] on input "text" at bounding box center [204, 189] width 245 height 30
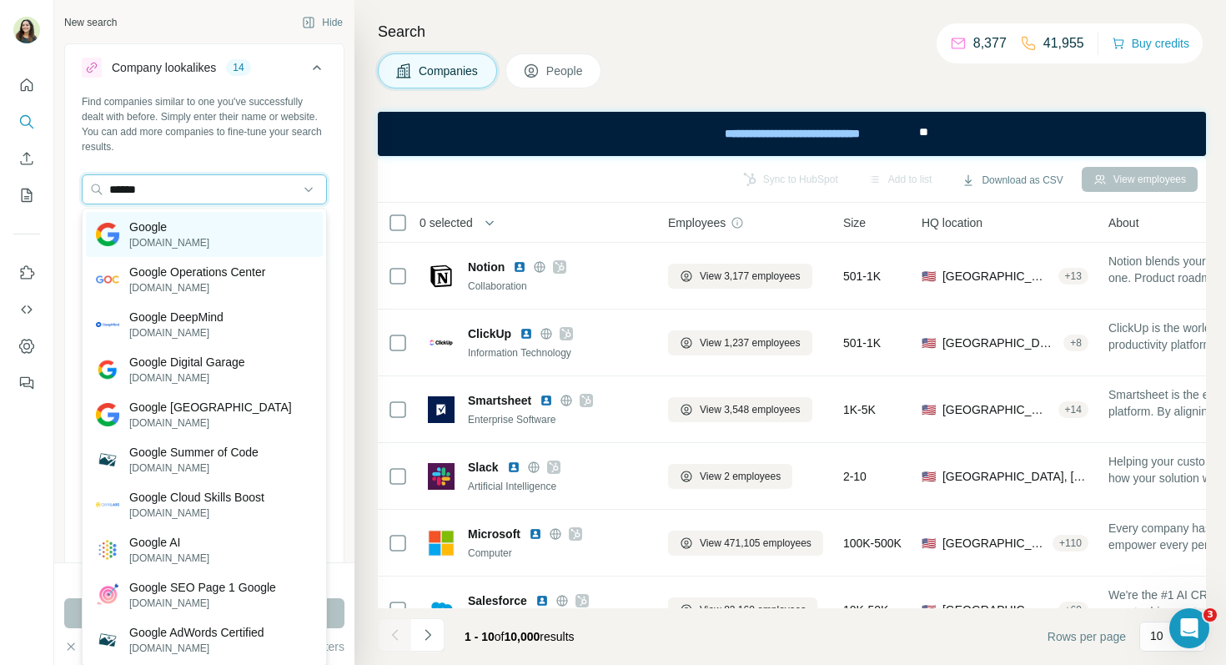
type input "******"
click at [158, 235] on p "google.com" at bounding box center [169, 242] width 80 height 15
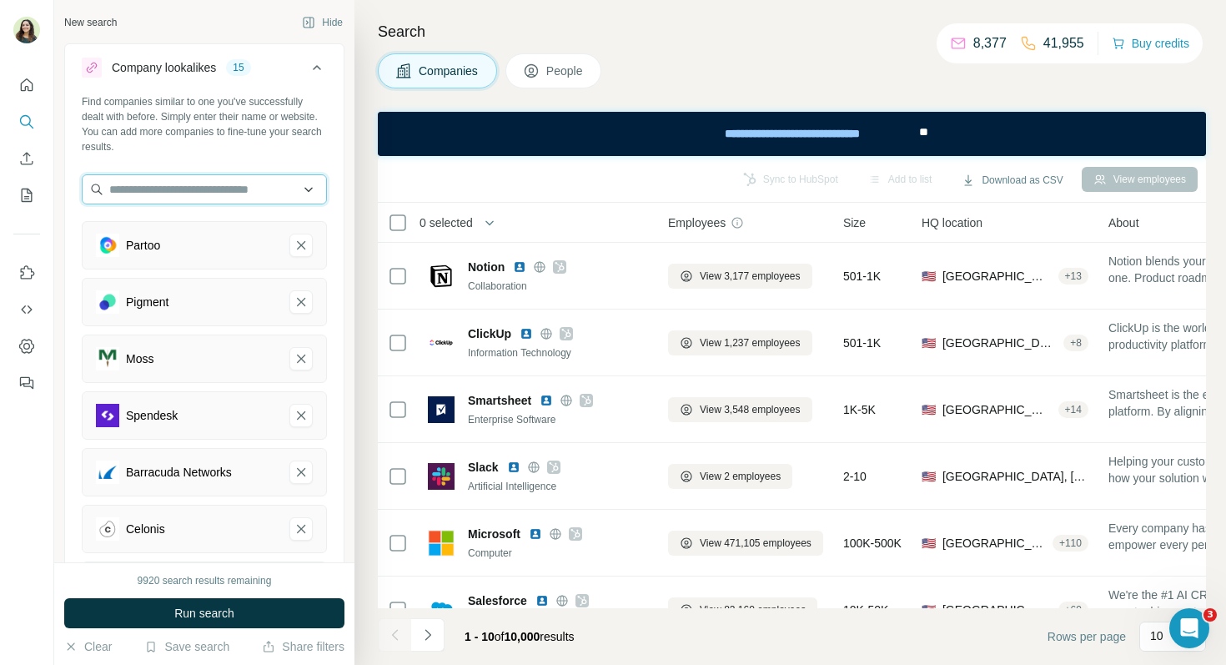
click at [167, 189] on input "text" at bounding box center [204, 189] width 245 height 30
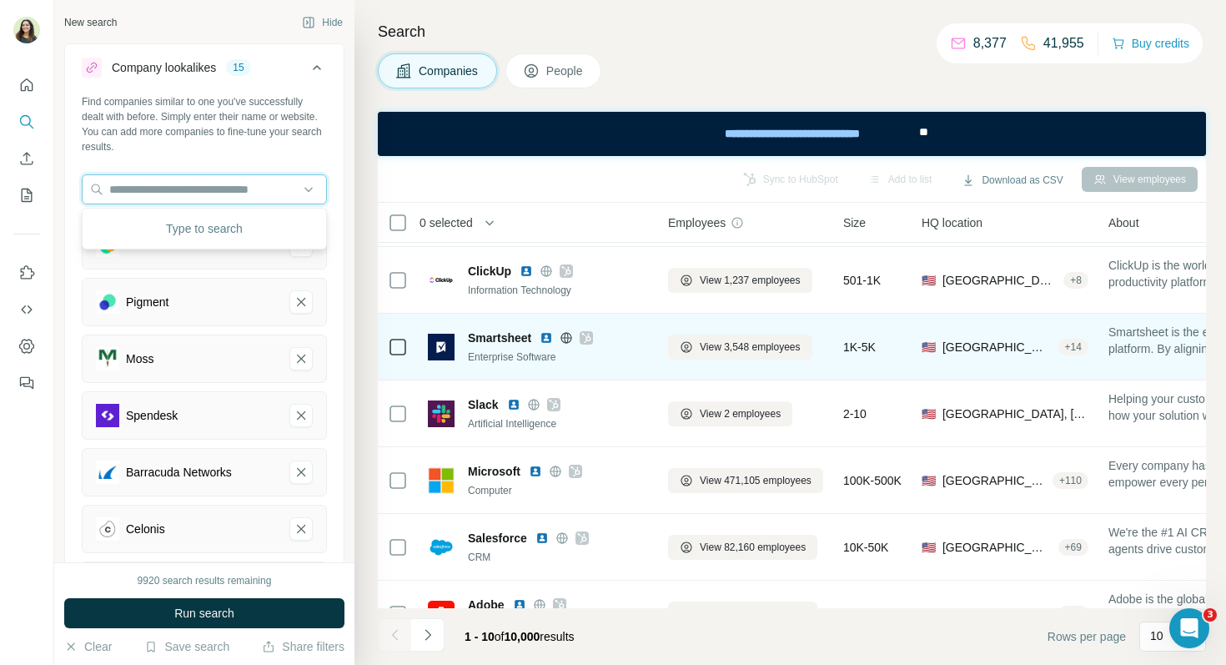
scroll to position [302, 0]
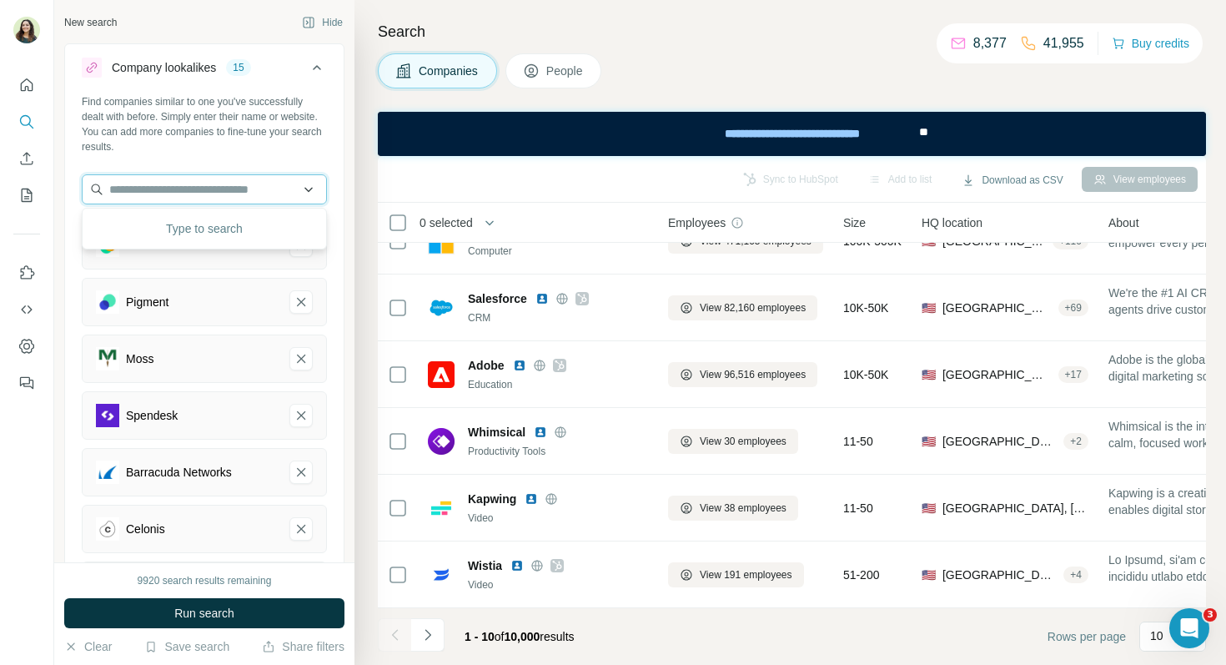
click at [209, 186] on input "text" at bounding box center [204, 189] width 245 height 30
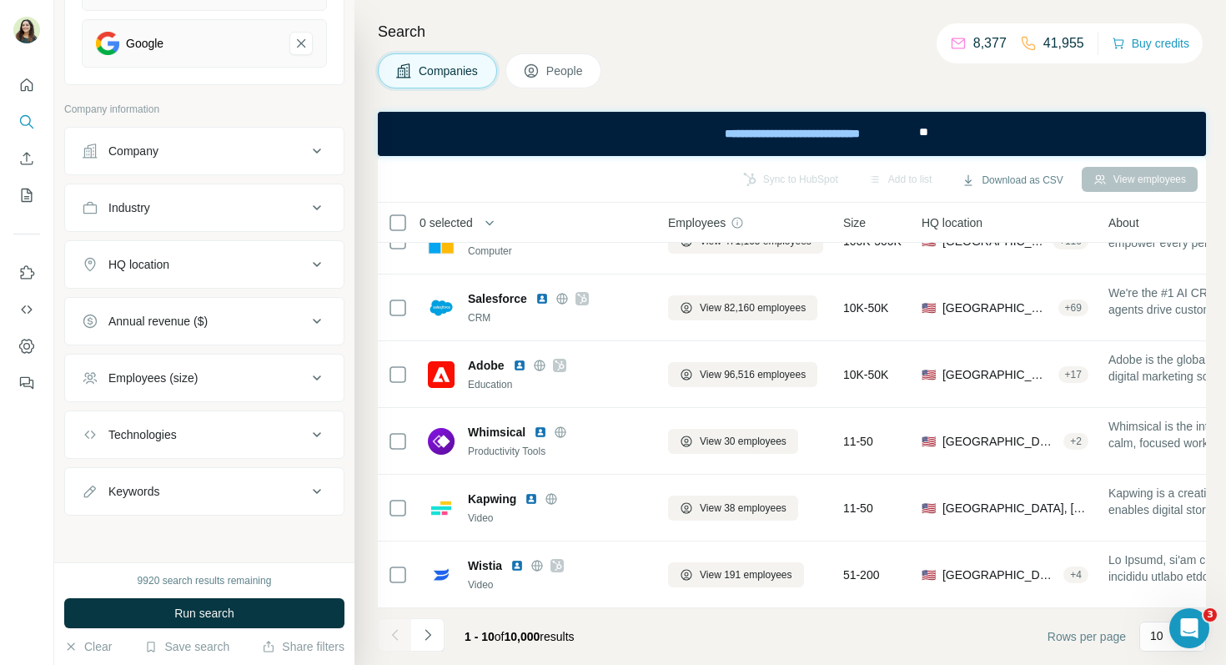
scroll to position [824, 0]
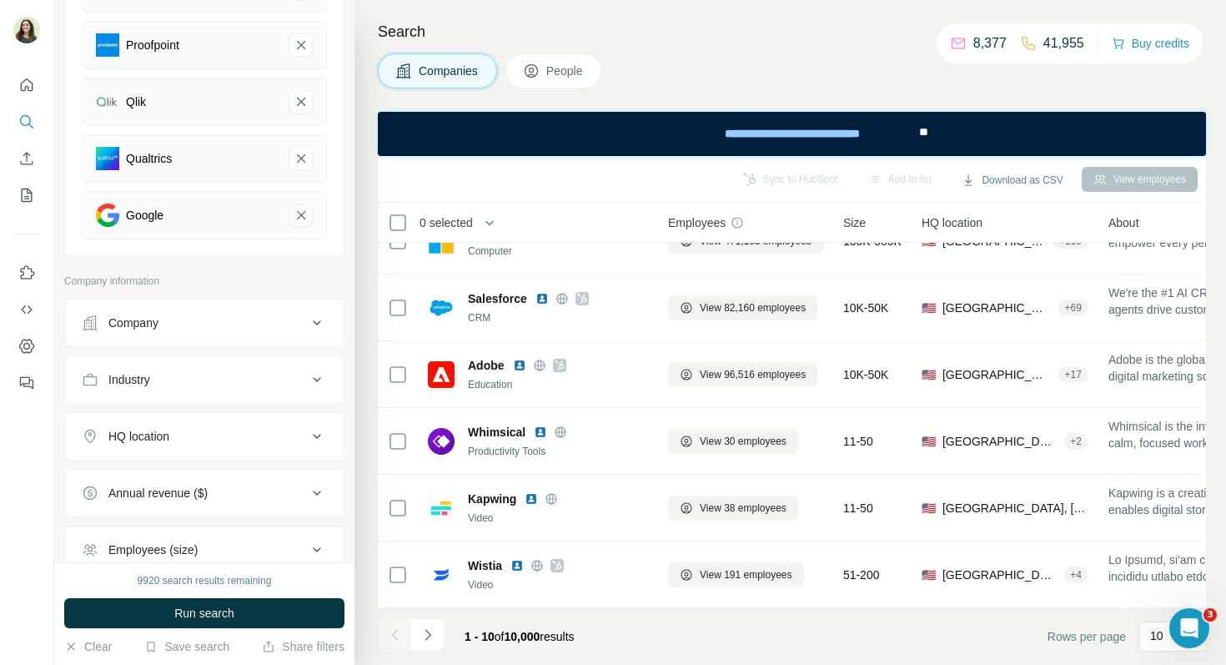
click at [306, 212] on icon "Google-remove-button" at bounding box center [301, 215] width 15 height 17
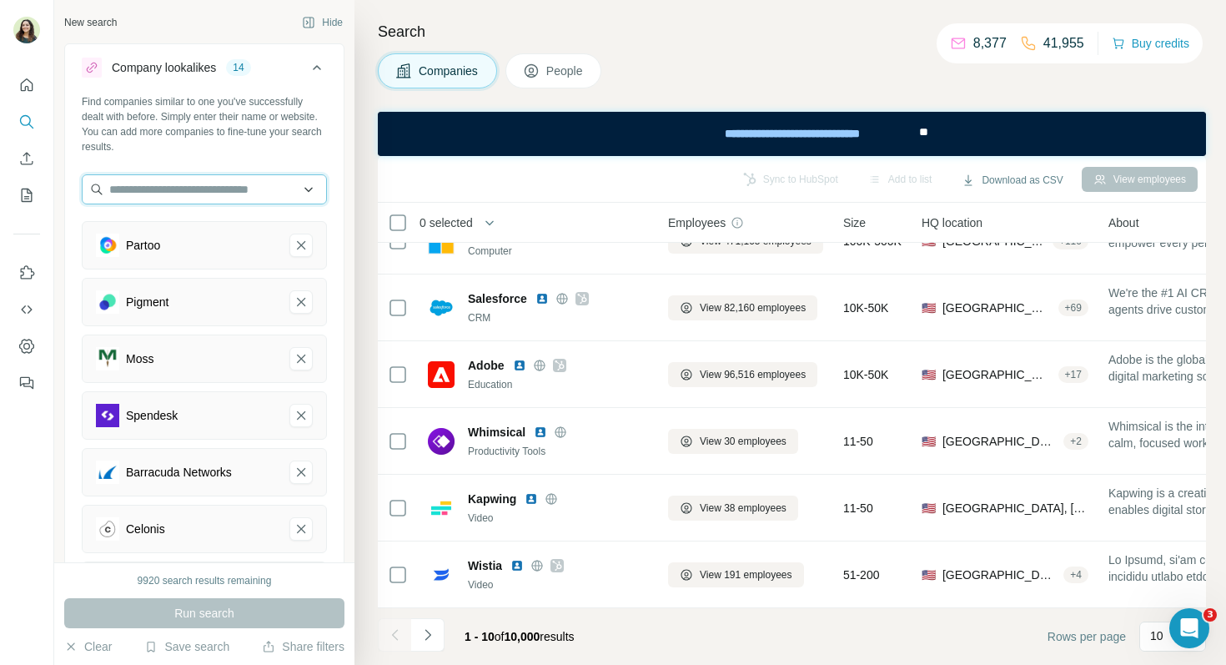
click at [183, 182] on input "text" at bounding box center [204, 189] width 245 height 30
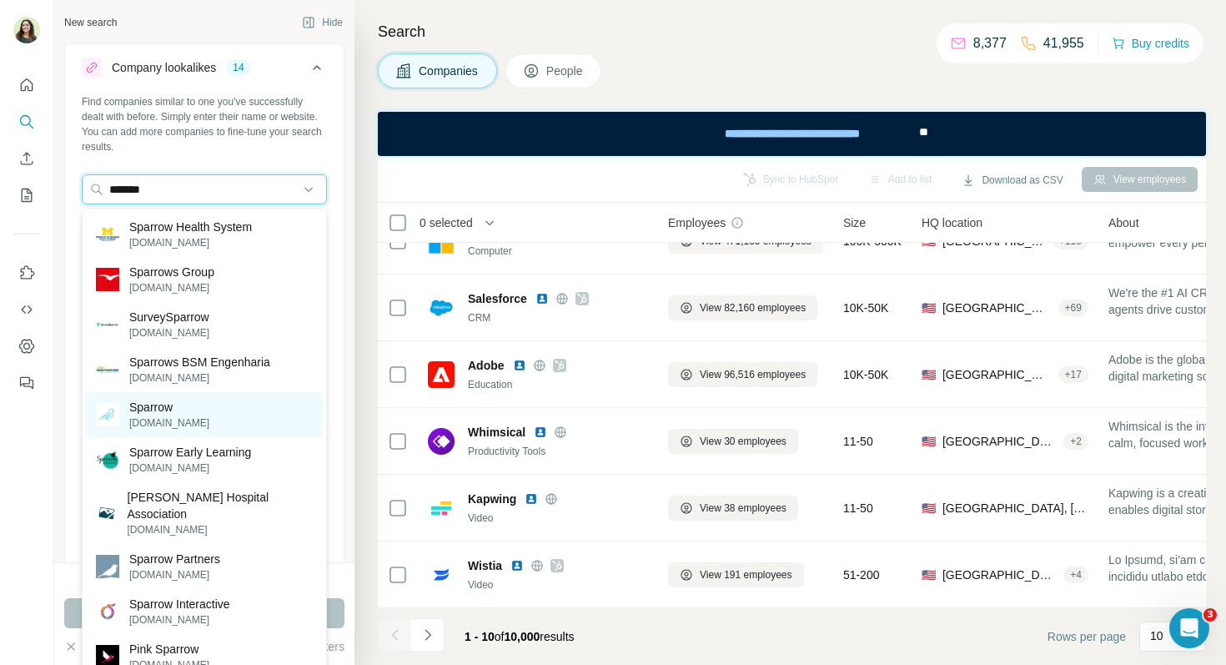
type input "*******"
click at [175, 422] on p "trysparrow.com" at bounding box center [169, 422] width 80 height 15
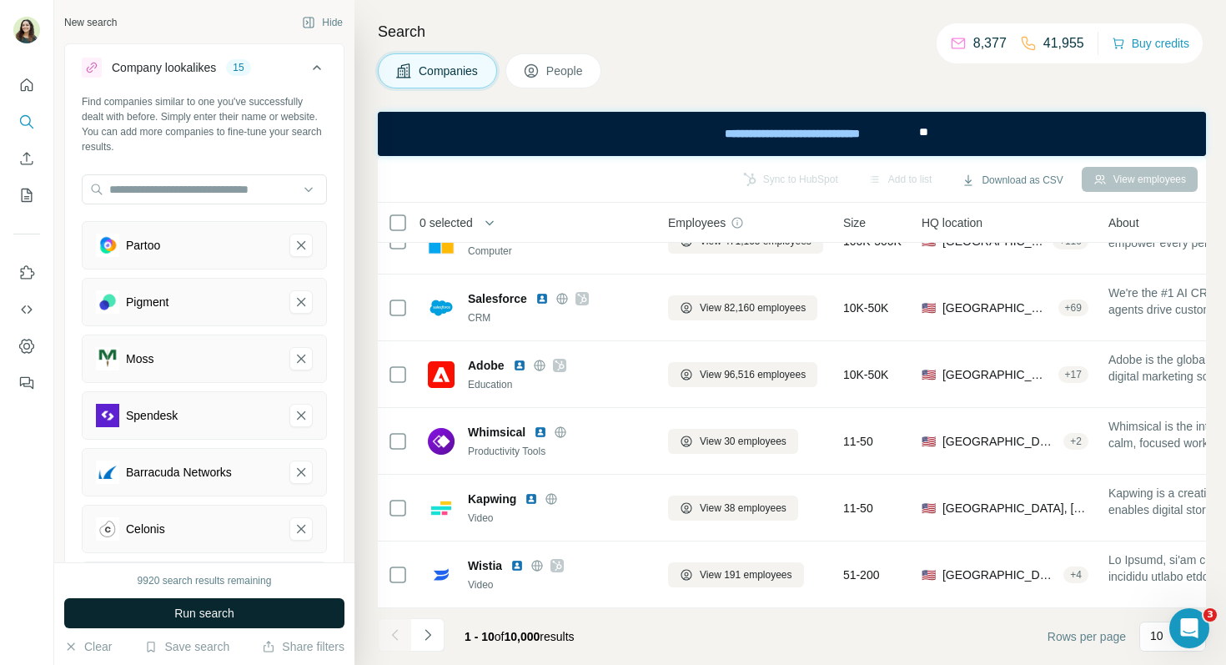
click at [230, 607] on span "Run search" at bounding box center [204, 613] width 60 height 17
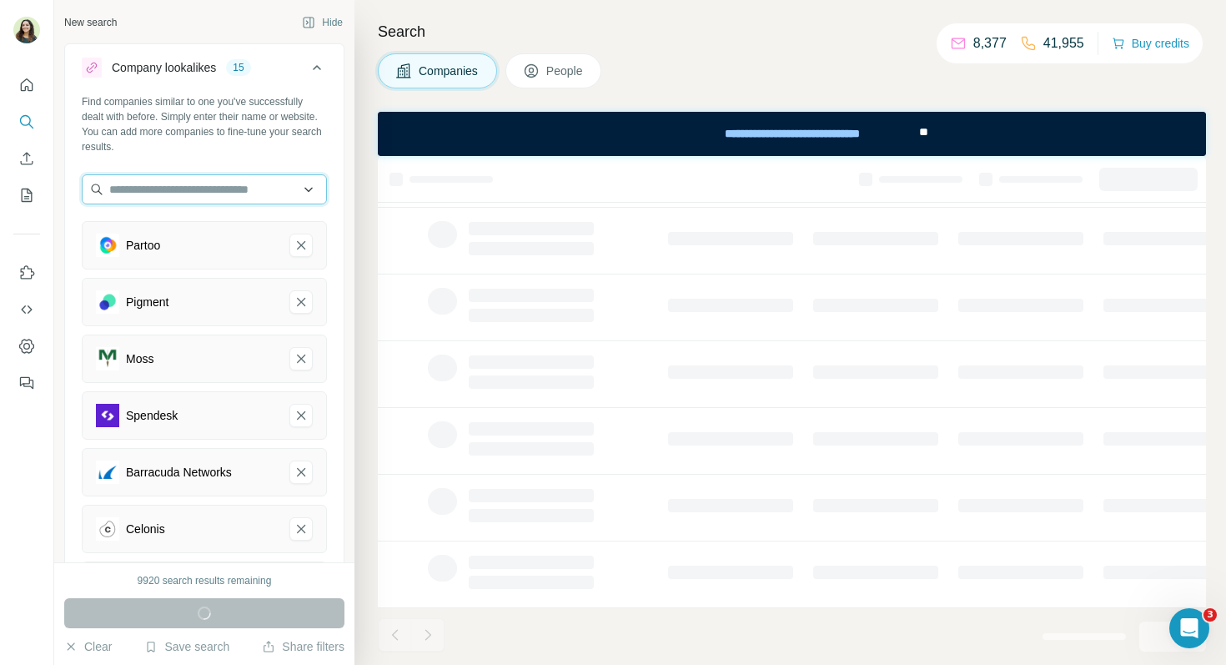
click at [186, 188] on input "text" at bounding box center [204, 189] width 245 height 30
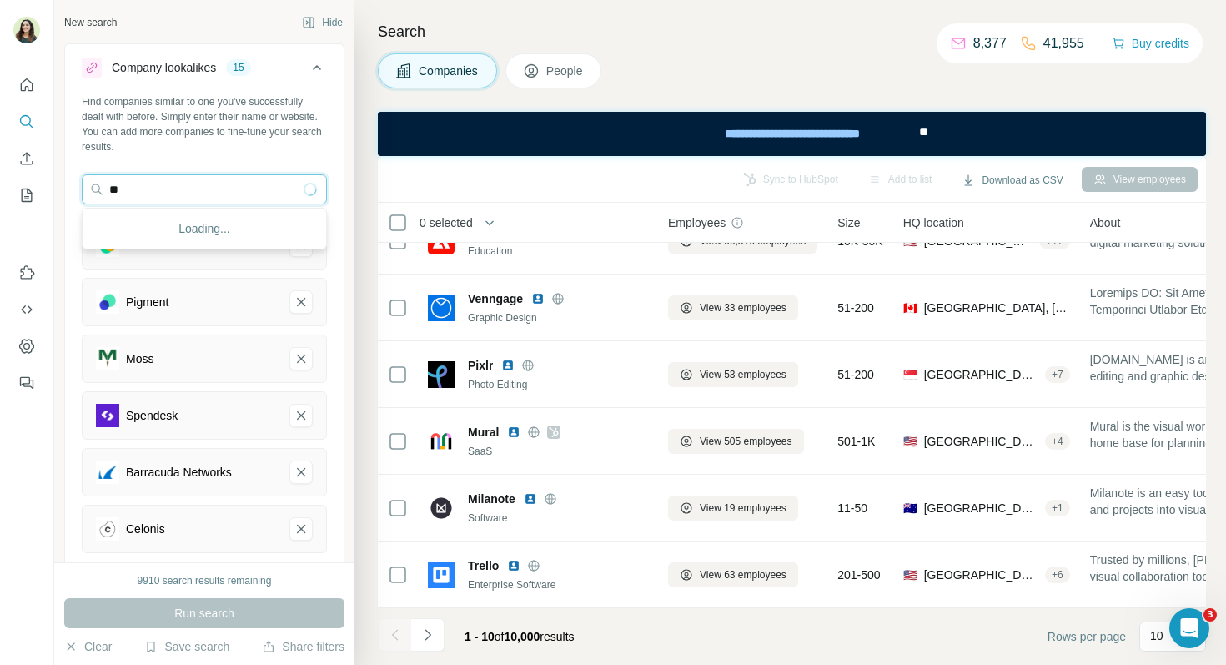
type input "*"
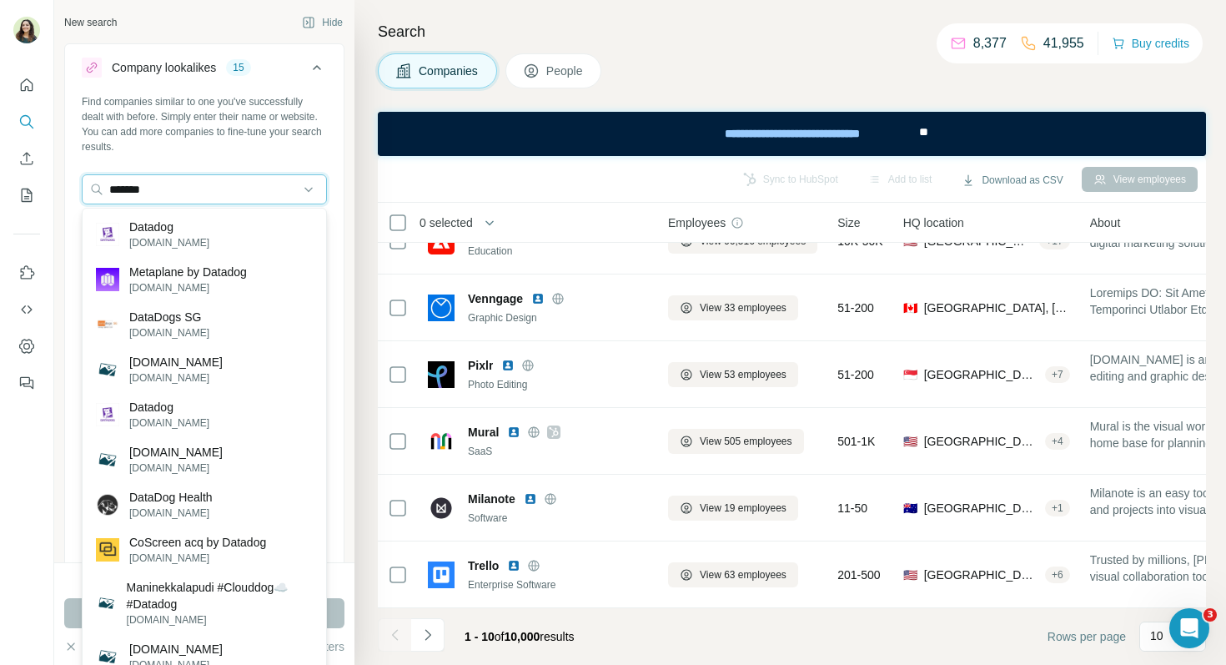
type input "*******"
click at [184, 228] on p "Datadog" at bounding box center [169, 227] width 80 height 17
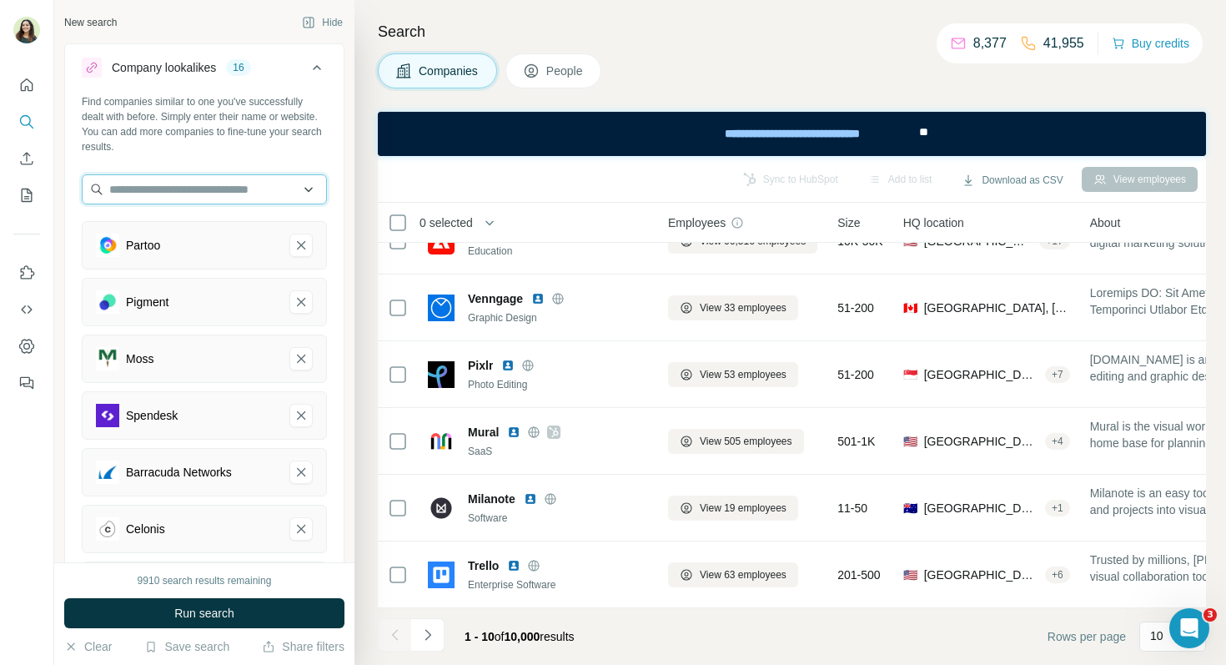
click at [175, 188] on input "text" at bounding box center [204, 189] width 245 height 30
click at [181, 200] on input "text" at bounding box center [204, 189] width 245 height 30
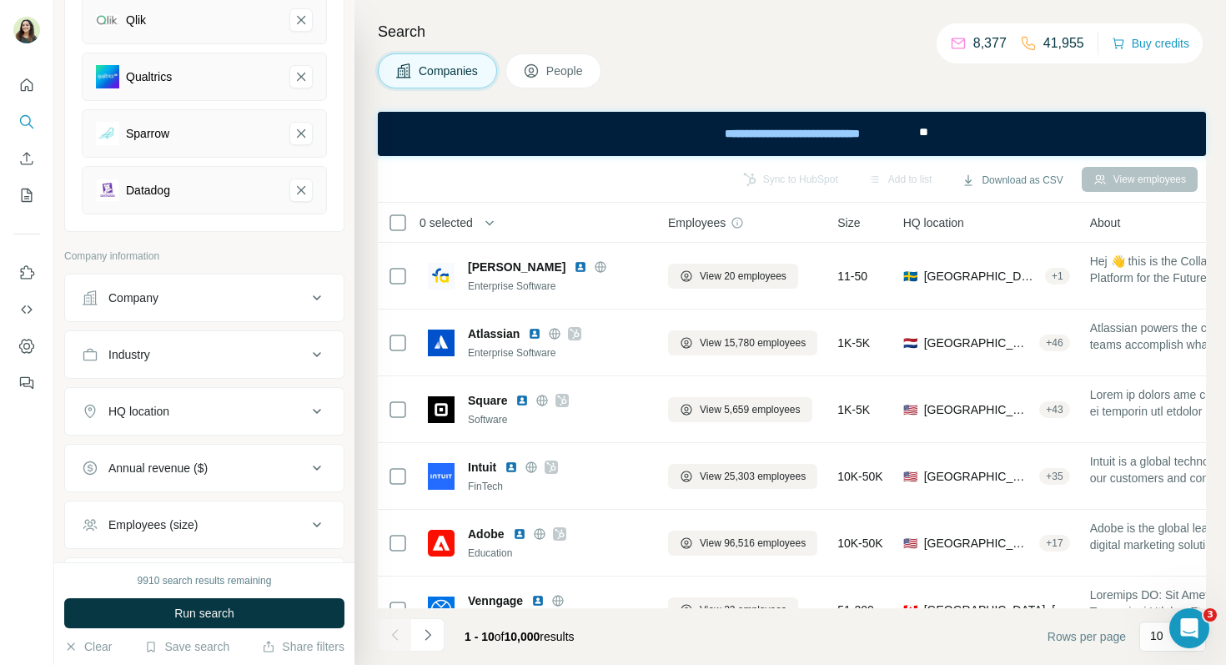
scroll to position [1053, 0]
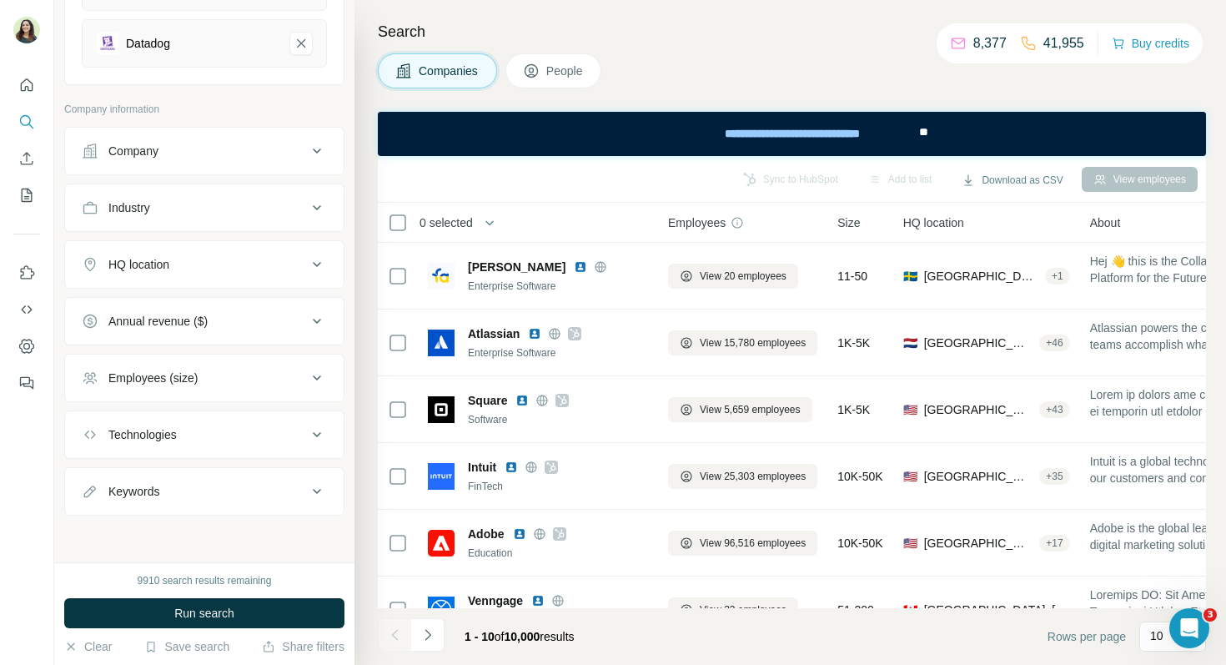
click at [179, 374] on div "Employees (size)" at bounding box center [152, 378] width 89 height 17
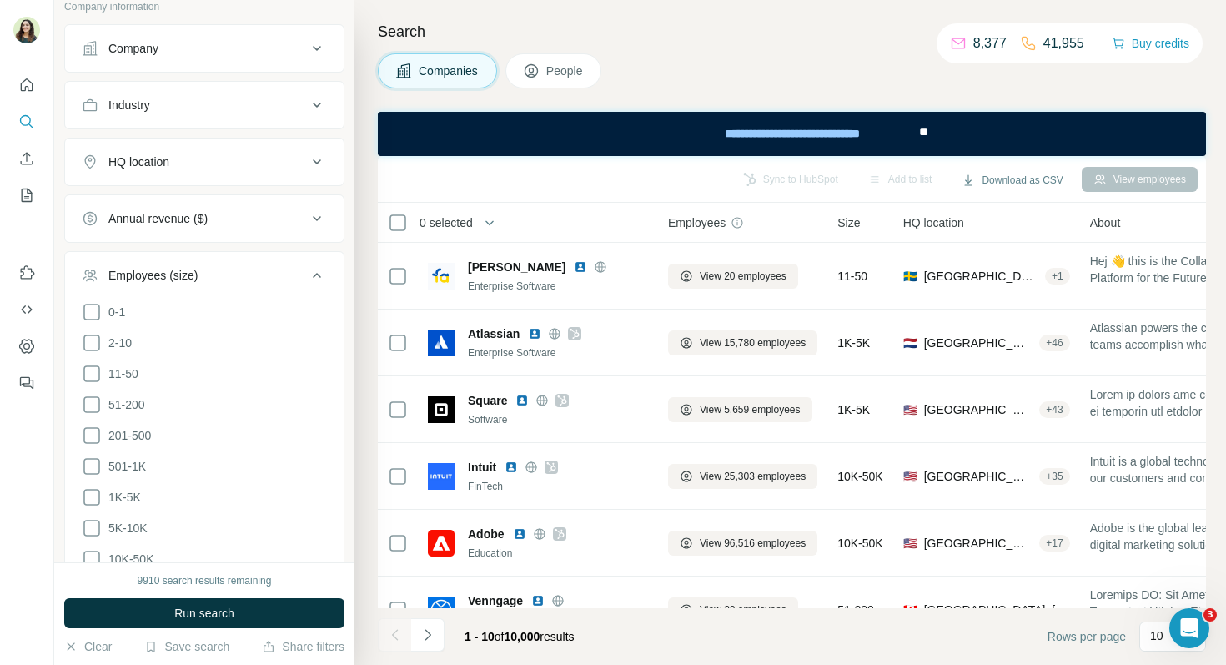
scroll to position [1185, 0]
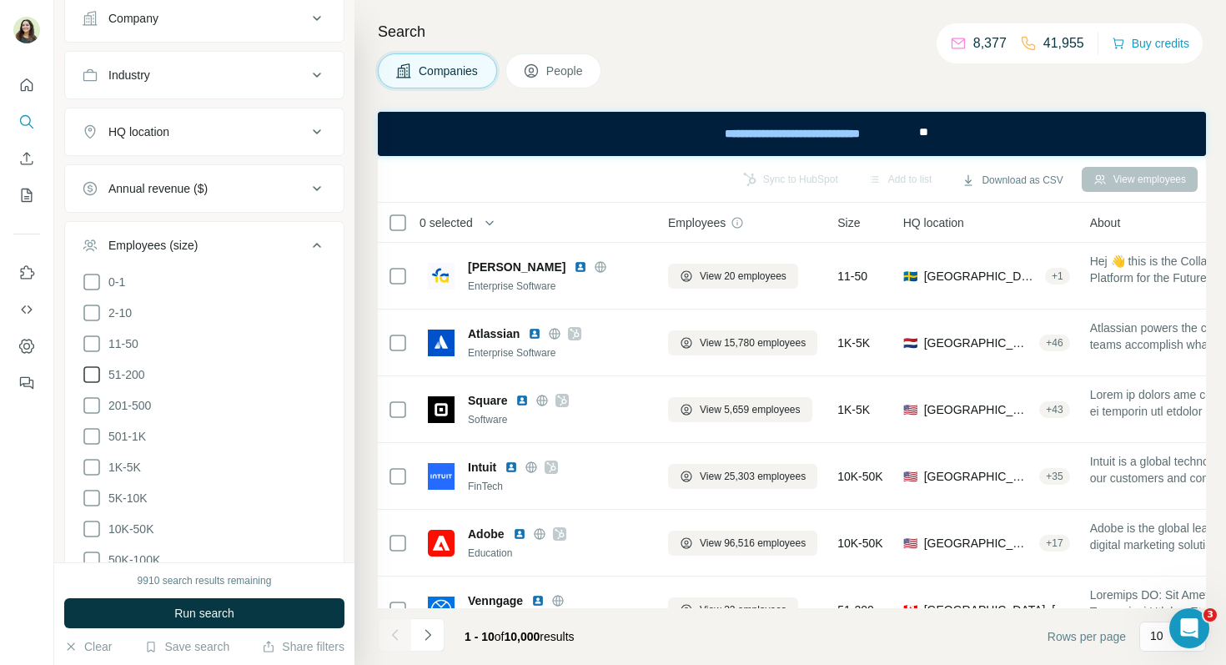
click at [98, 373] on icon at bounding box center [92, 375] width 20 height 20
click at [91, 410] on icon at bounding box center [91, 405] width 17 height 17
click at [92, 428] on icon at bounding box center [91, 436] width 17 height 17
click at [95, 467] on icon at bounding box center [92, 467] width 20 height 20
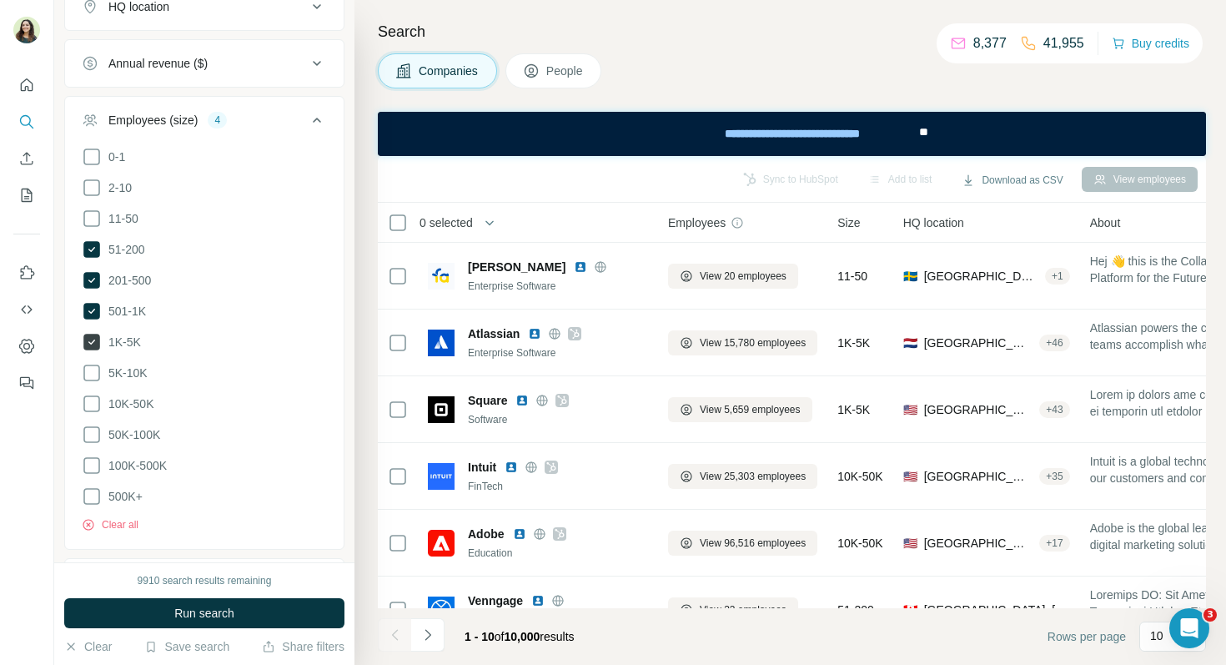
scroll to position [1311, 0]
click at [95, 379] on li "5K-10K" at bounding box center [204, 372] width 245 height 21
click at [95, 375] on icon at bounding box center [92, 372] width 20 height 20
click at [95, 399] on icon at bounding box center [92, 403] width 20 height 20
click at [97, 430] on icon at bounding box center [92, 434] width 20 height 20
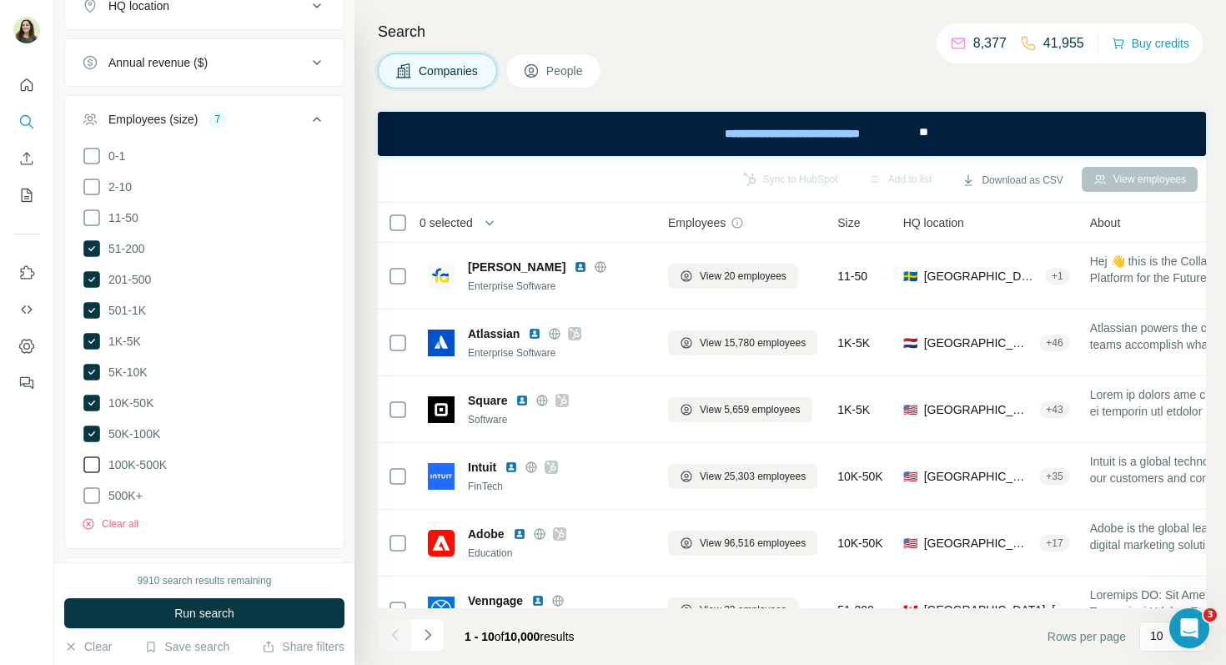
click at [88, 462] on icon at bounding box center [92, 465] width 20 height 20
click at [88, 487] on icon at bounding box center [92, 496] width 20 height 20
click at [168, 611] on button "Run search" at bounding box center [204, 613] width 280 height 30
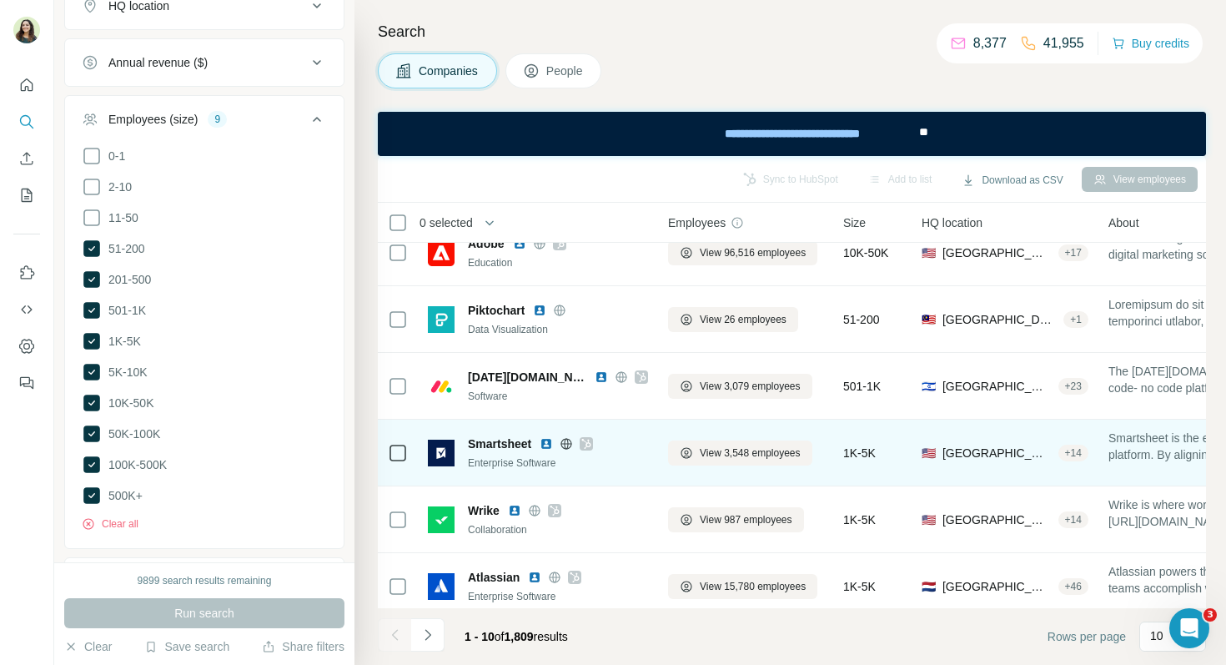
scroll to position [26, 0]
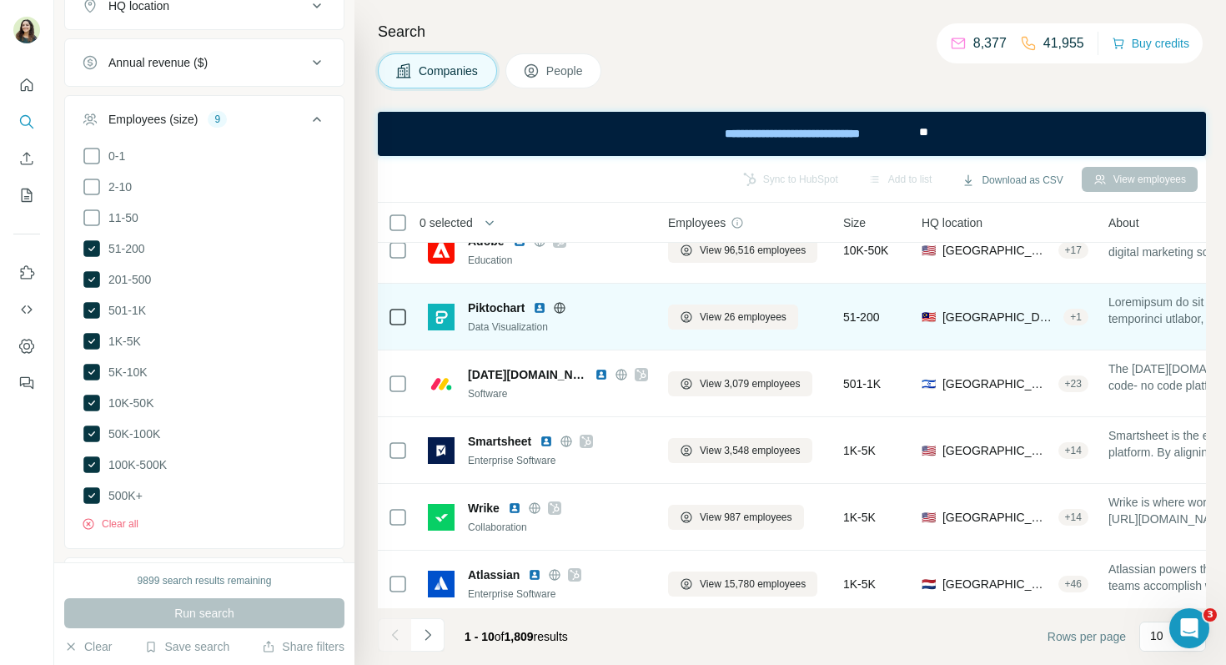
click at [541, 305] on img at bounding box center [539, 307] width 13 height 13
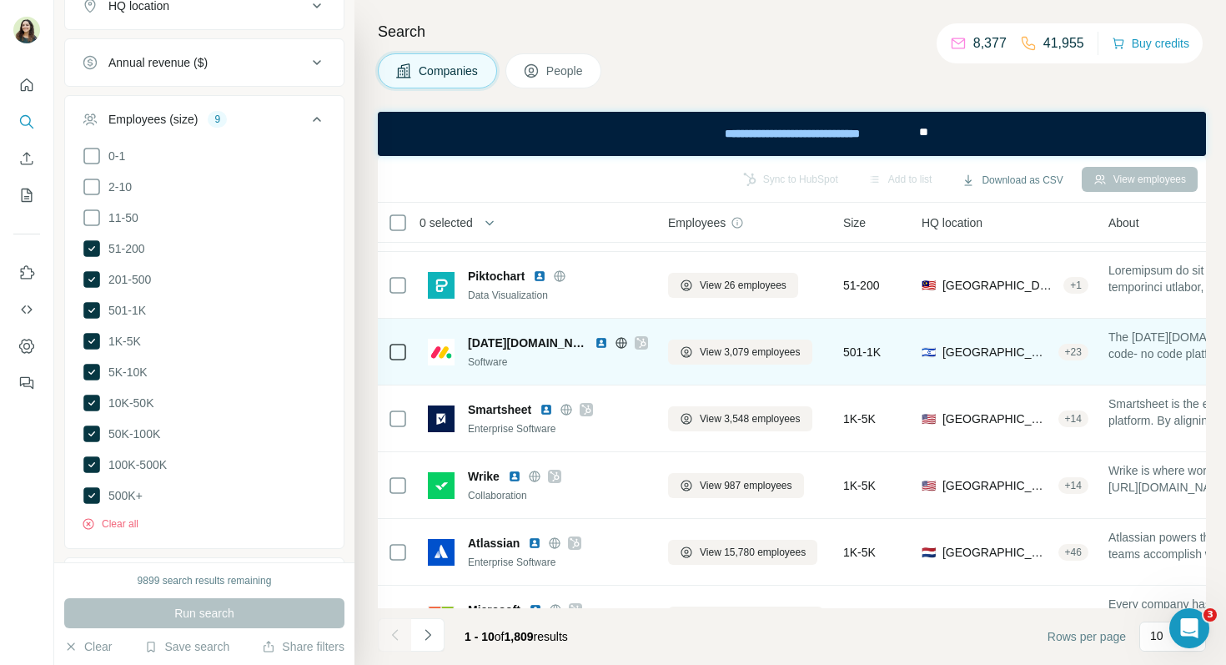
scroll to position [61, 0]
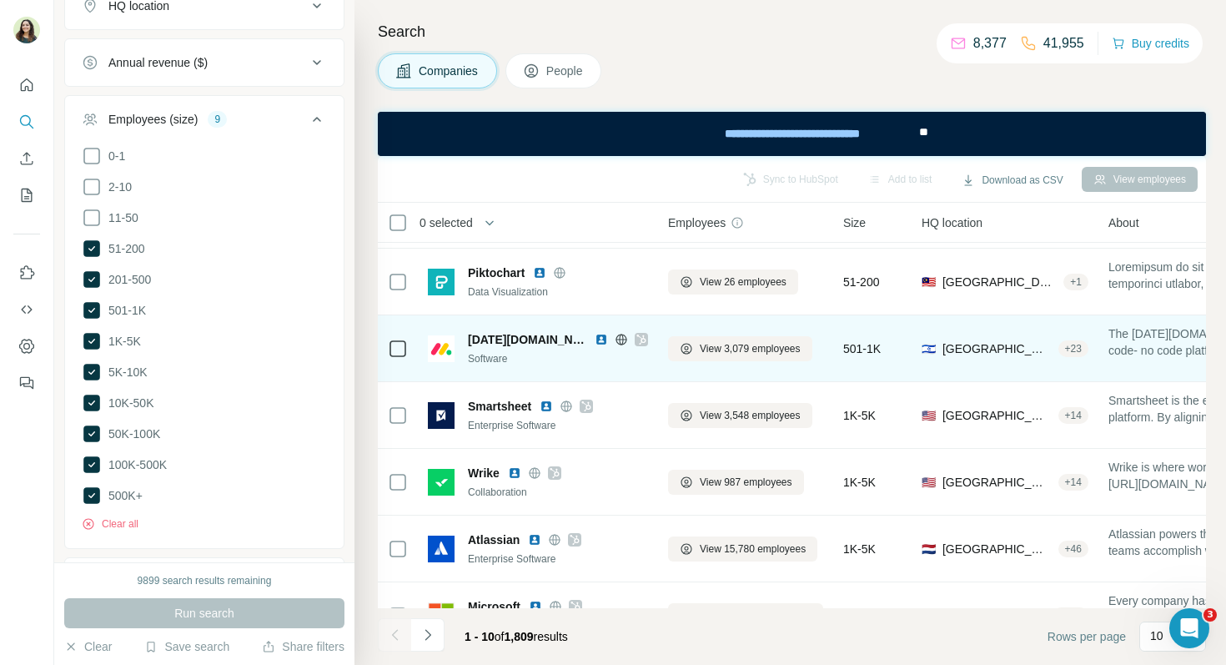
click at [595, 336] on img at bounding box center [601, 339] width 13 height 13
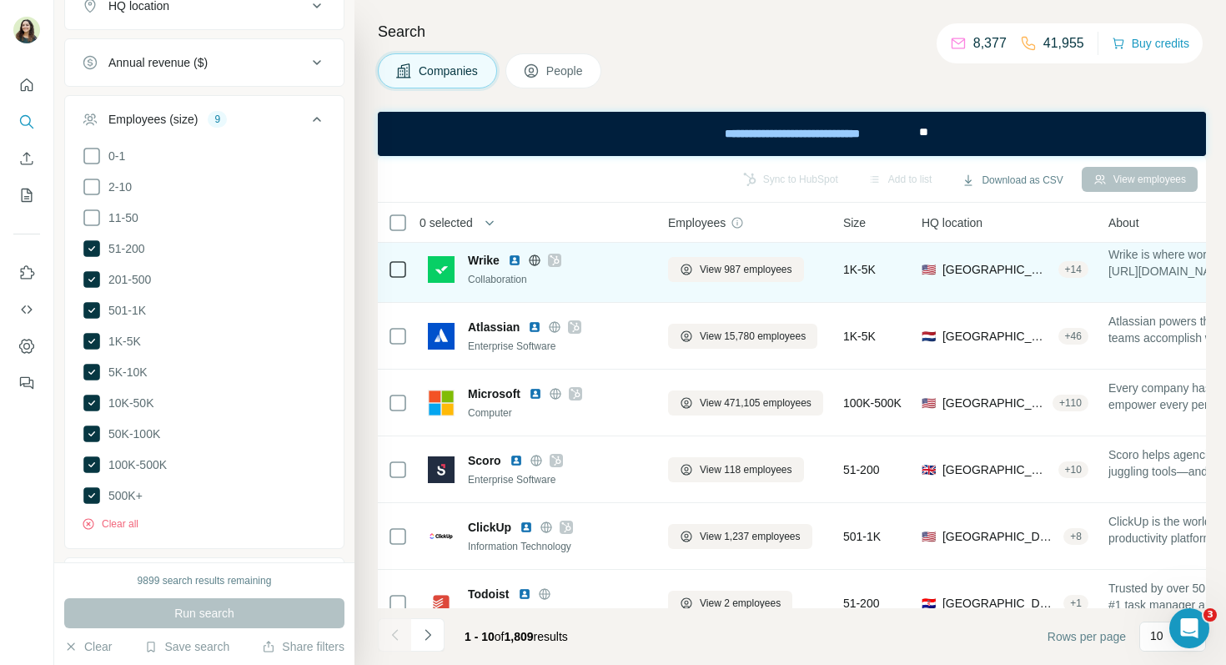
scroll to position [302, 0]
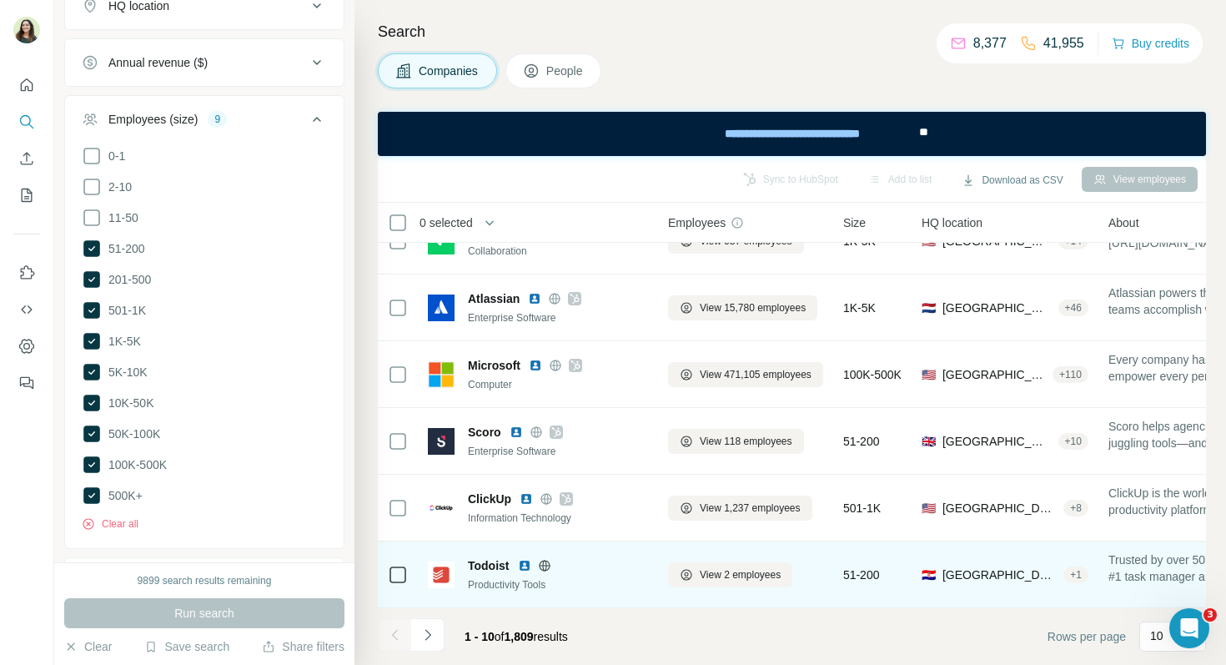
click at [524, 566] on img at bounding box center [524, 565] width 13 height 13
click at [546, 566] on icon at bounding box center [544, 565] width 13 height 13
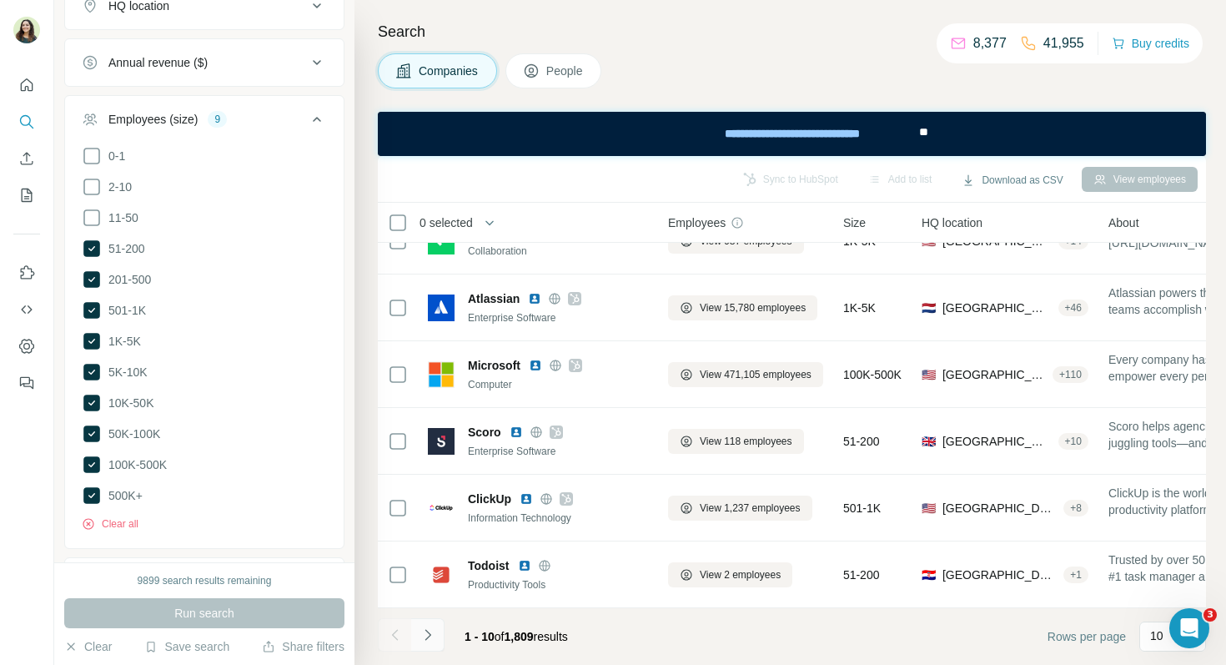
click at [428, 637] on icon "Navigate to next page" at bounding box center [428, 634] width 6 height 11
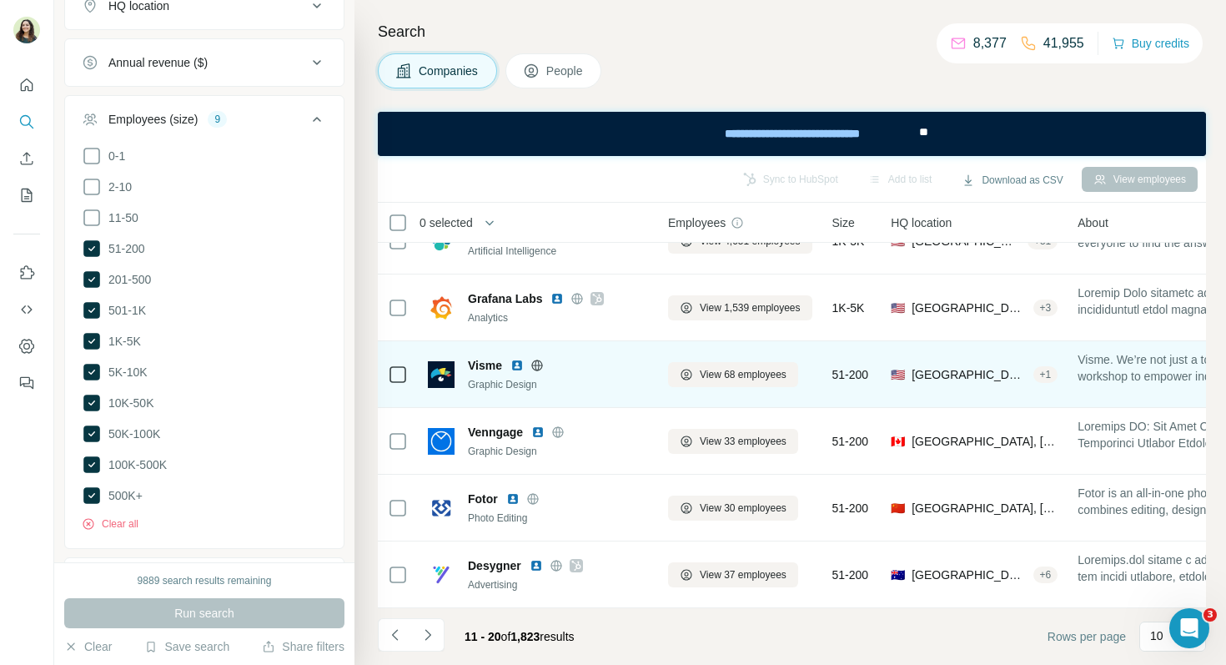
click at [519, 368] on img at bounding box center [517, 365] width 13 height 13
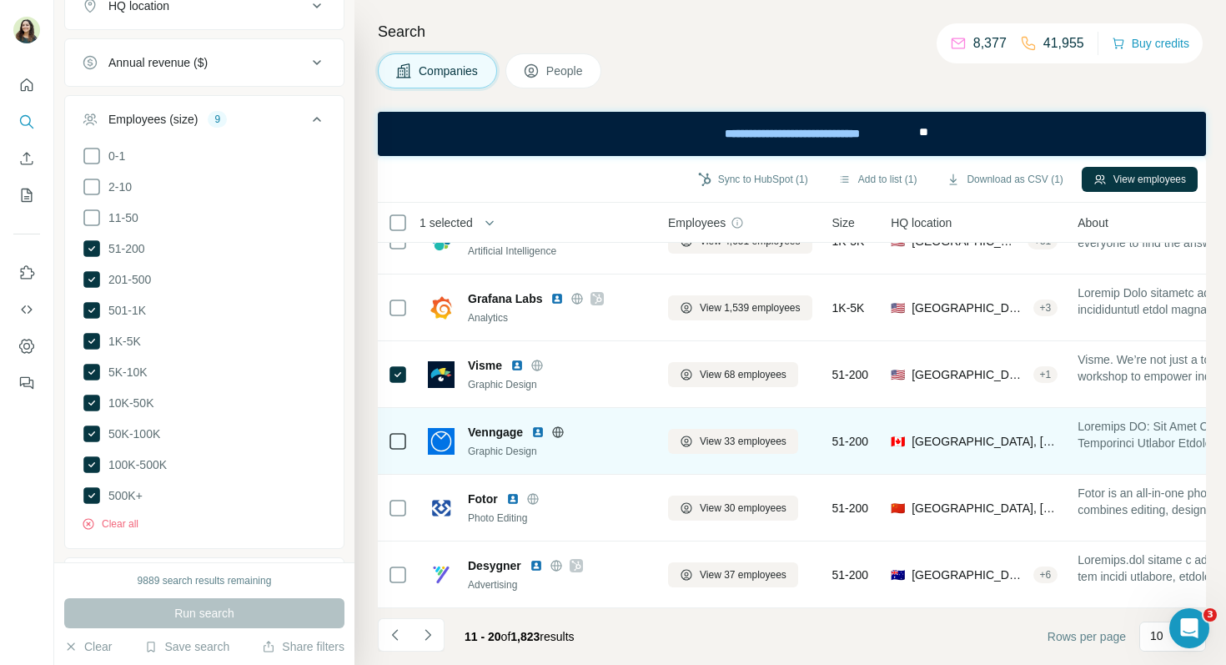
click at [541, 434] on img at bounding box center [537, 431] width 13 height 13
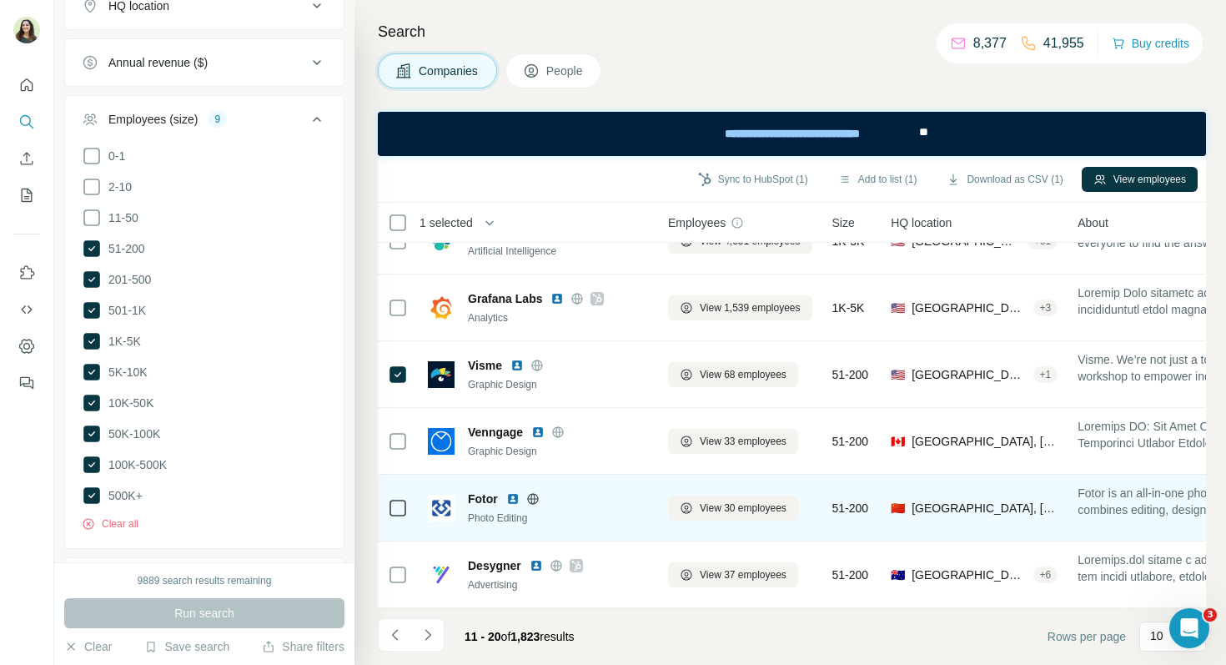
click at [511, 496] on img at bounding box center [512, 498] width 13 height 13
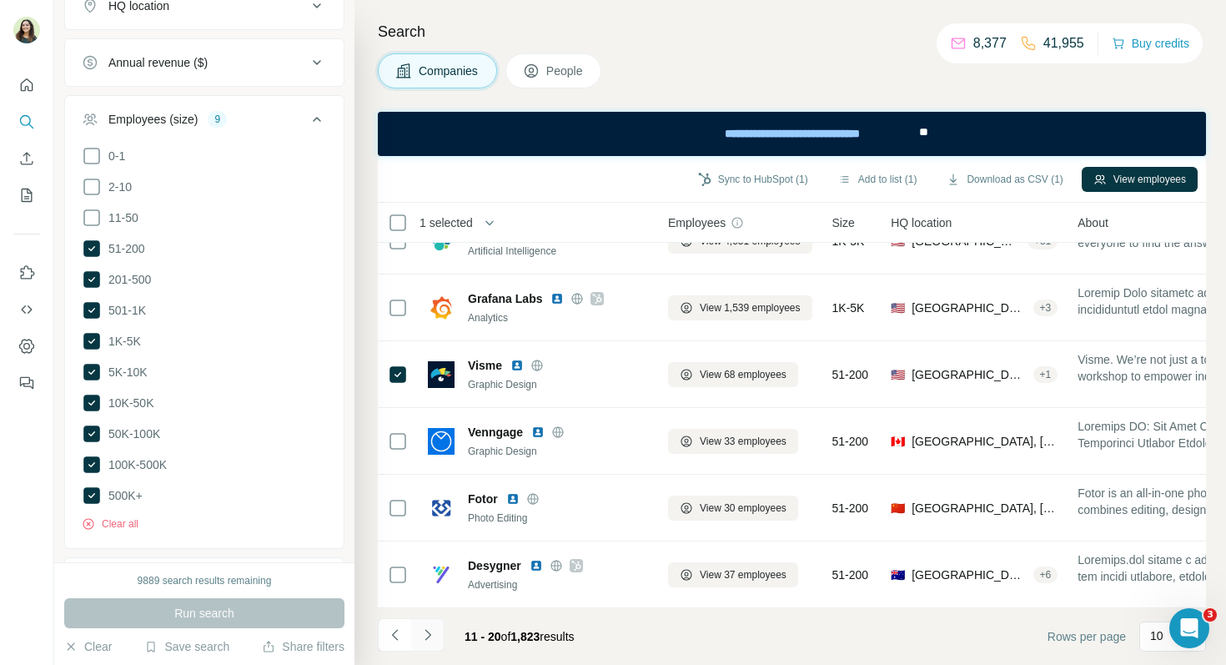
click at [435, 639] on icon "Navigate to next page" at bounding box center [428, 635] width 17 height 17
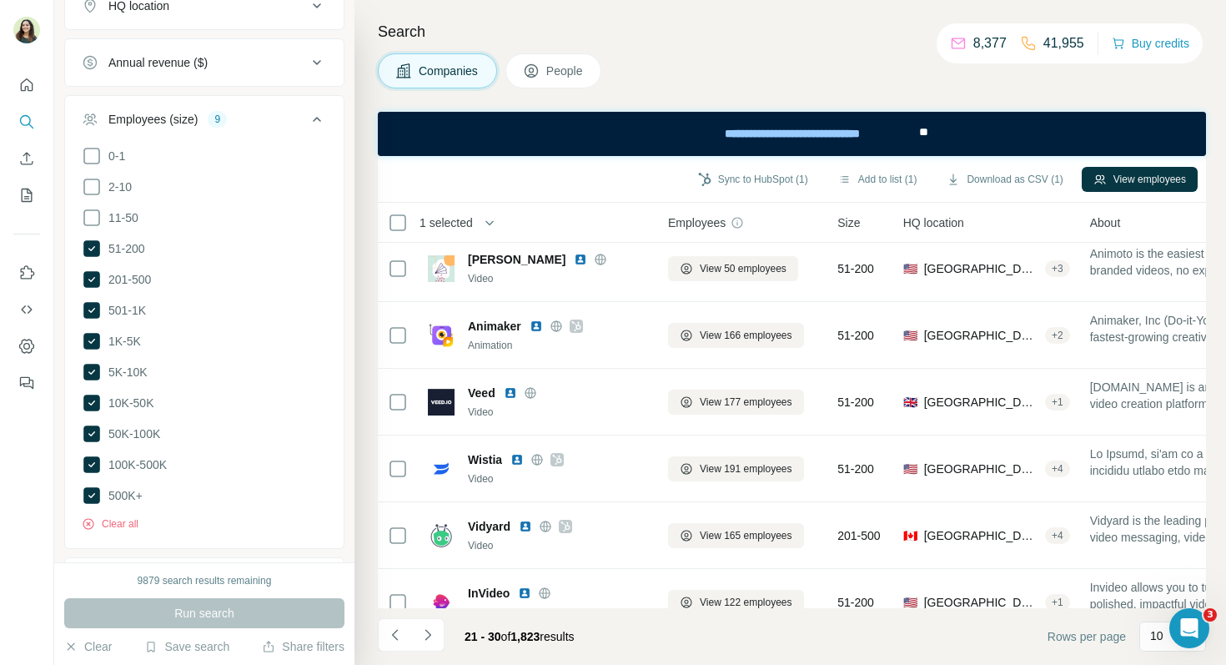
scroll to position [0, 0]
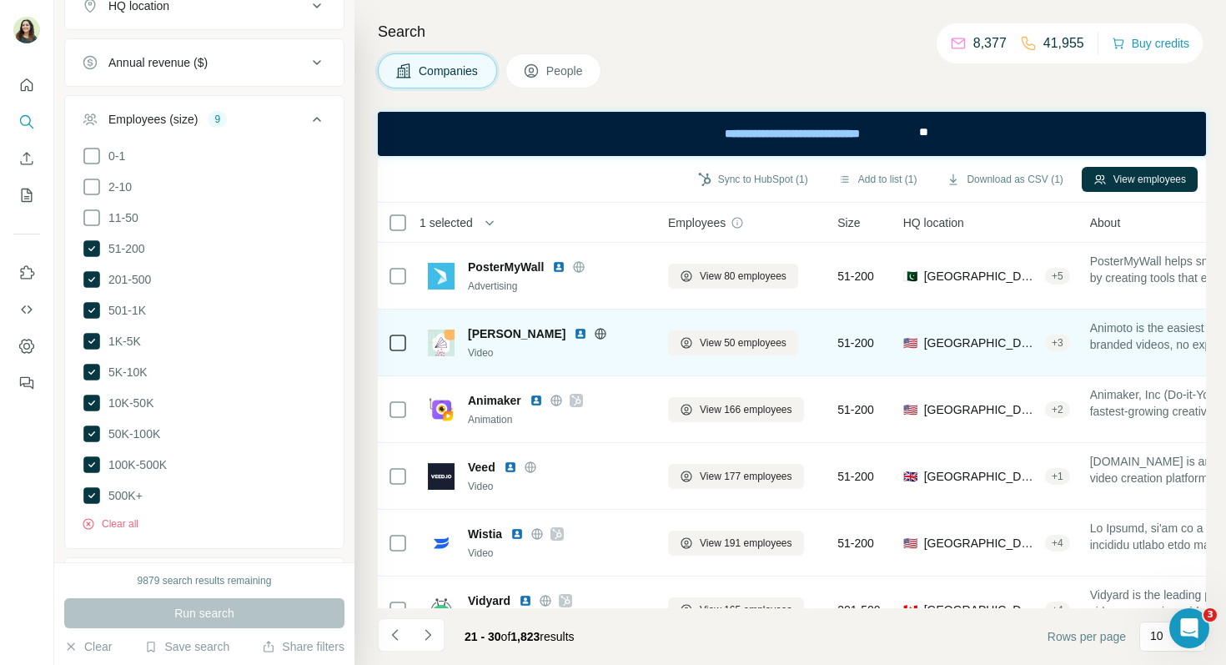
click at [574, 330] on img at bounding box center [580, 333] width 13 height 13
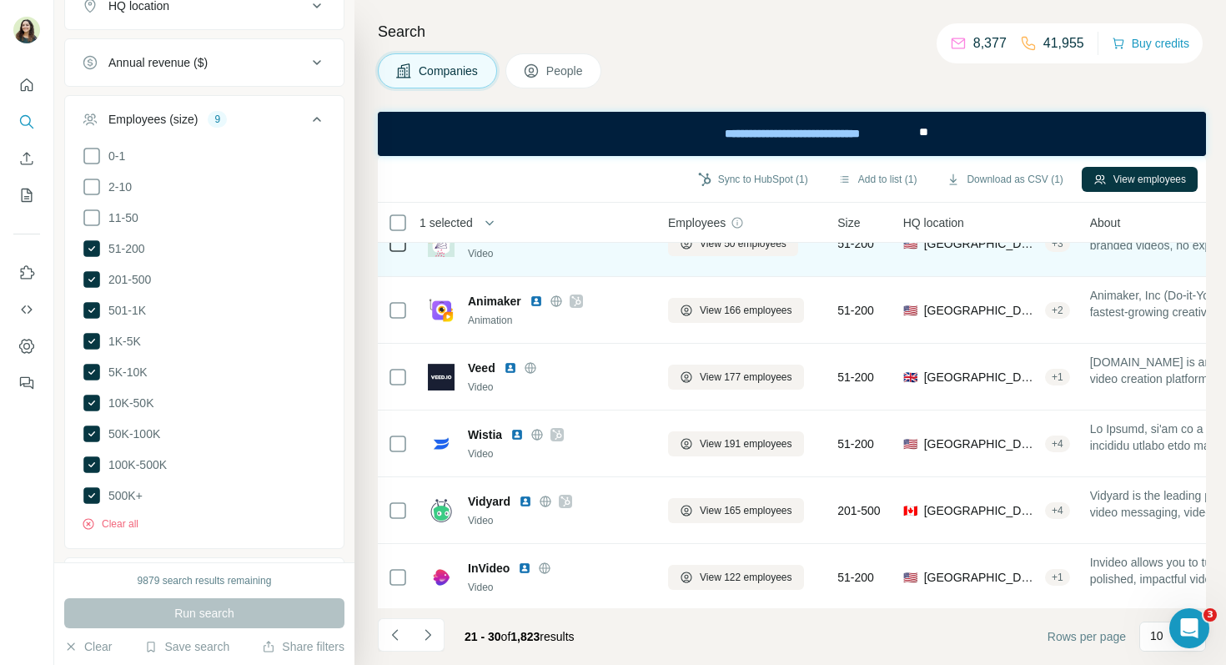
scroll to position [106, 0]
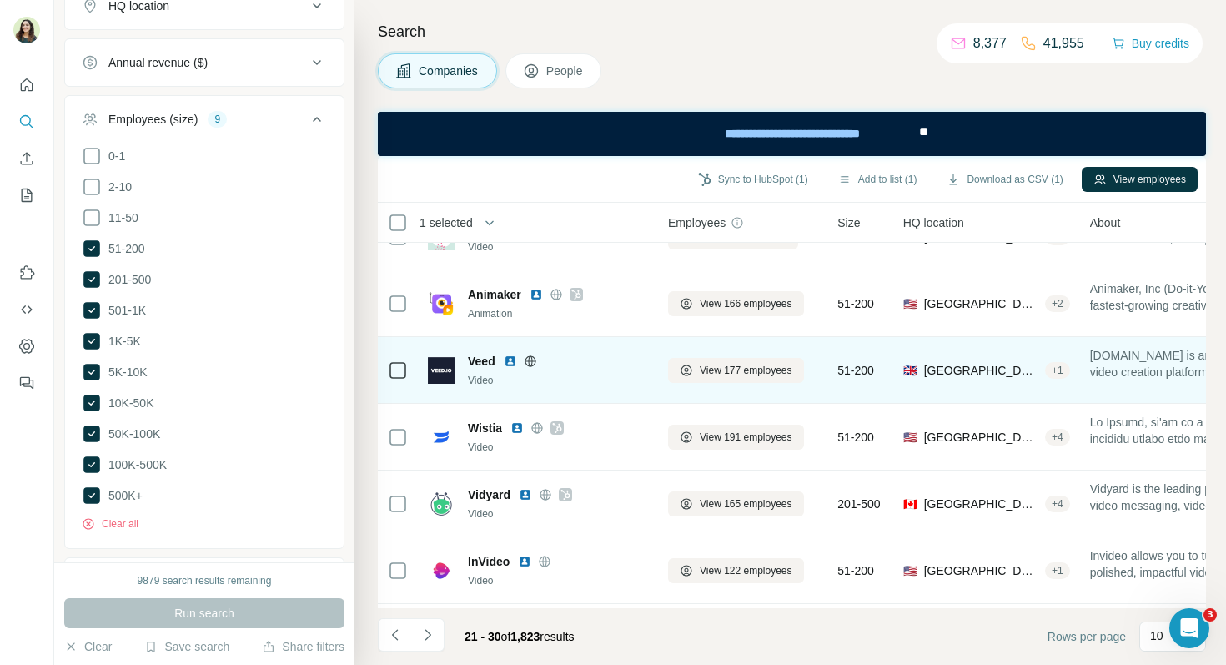
click at [507, 364] on img at bounding box center [510, 361] width 13 height 13
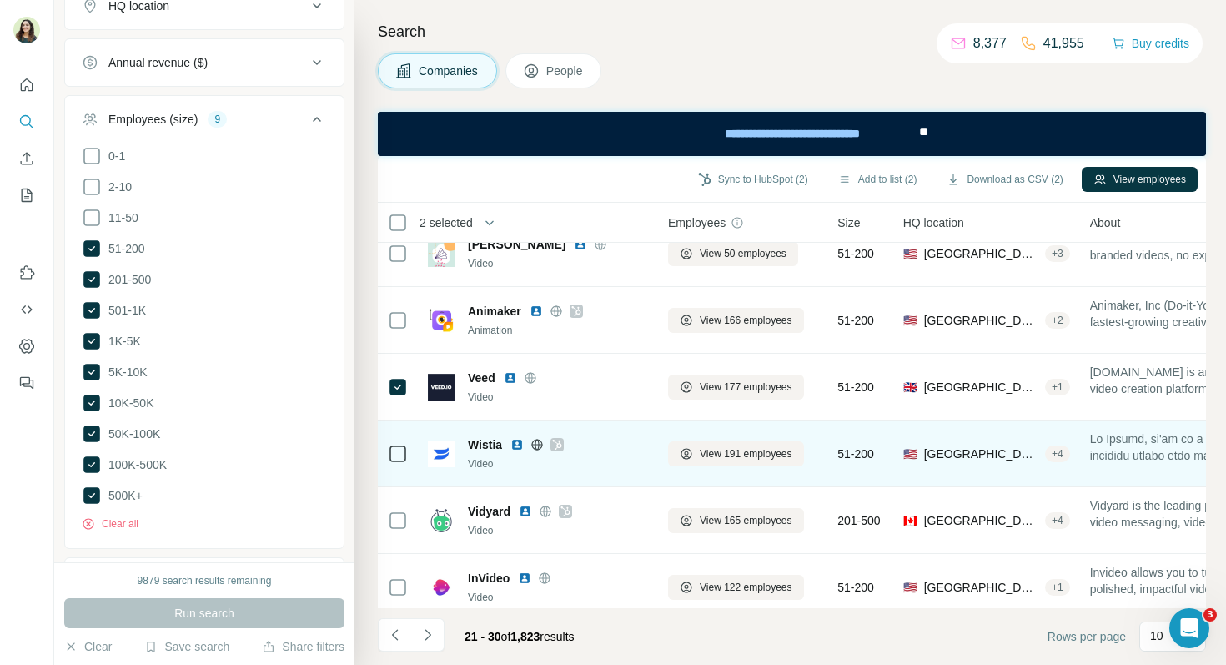
scroll to position [182, 0]
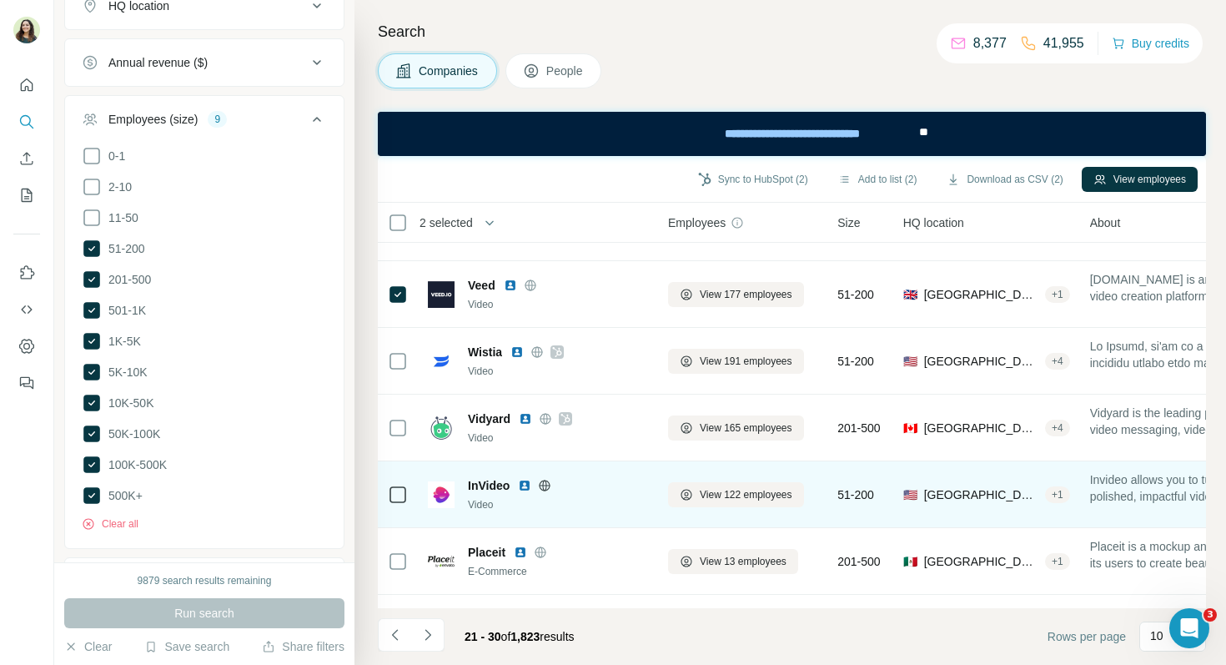
click at [522, 487] on img at bounding box center [524, 485] width 13 height 13
click at [525, 486] on img at bounding box center [524, 485] width 13 height 13
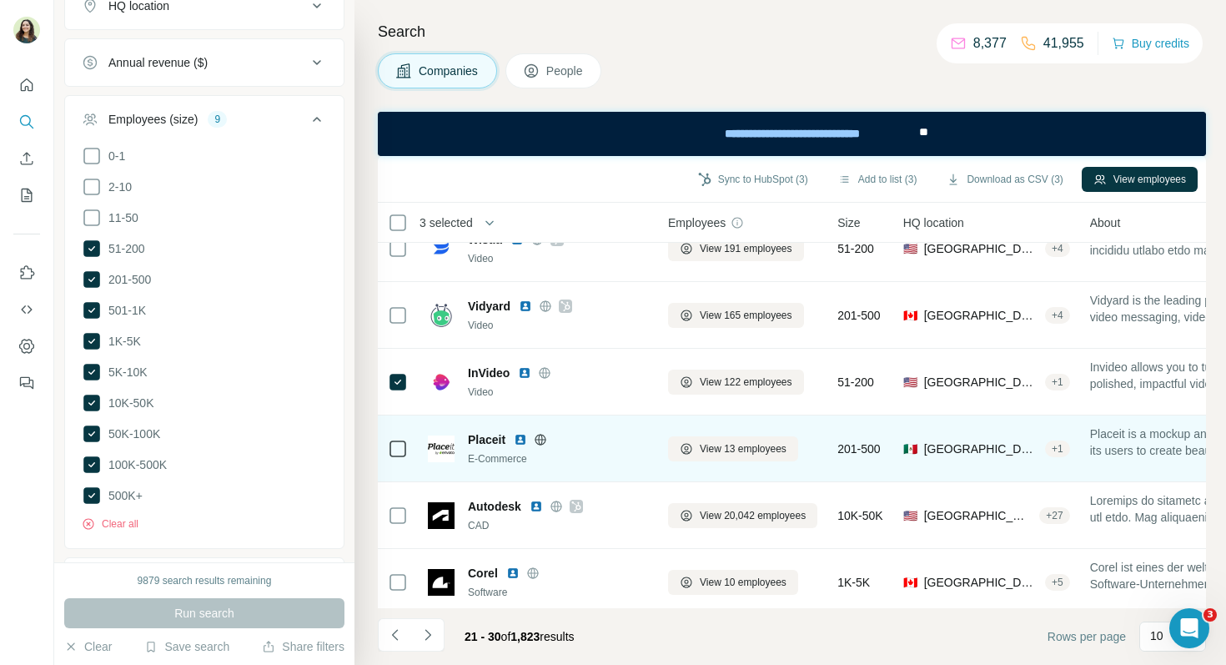
scroll to position [302, 0]
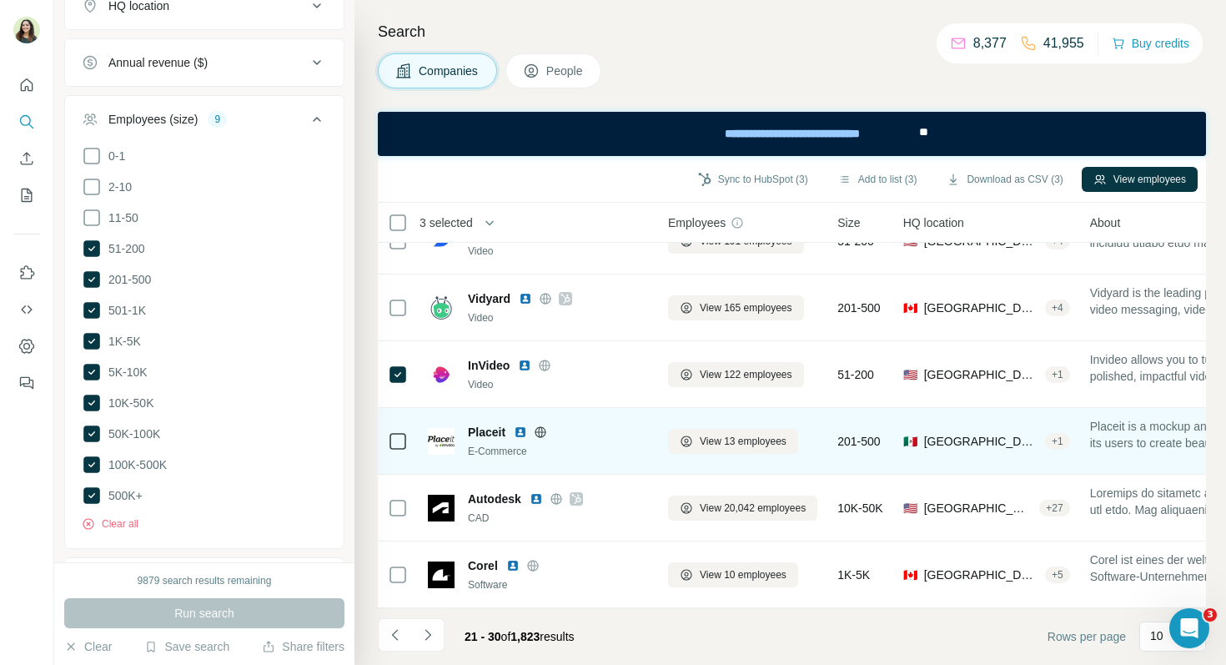
click at [520, 435] on img at bounding box center [520, 431] width 13 height 13
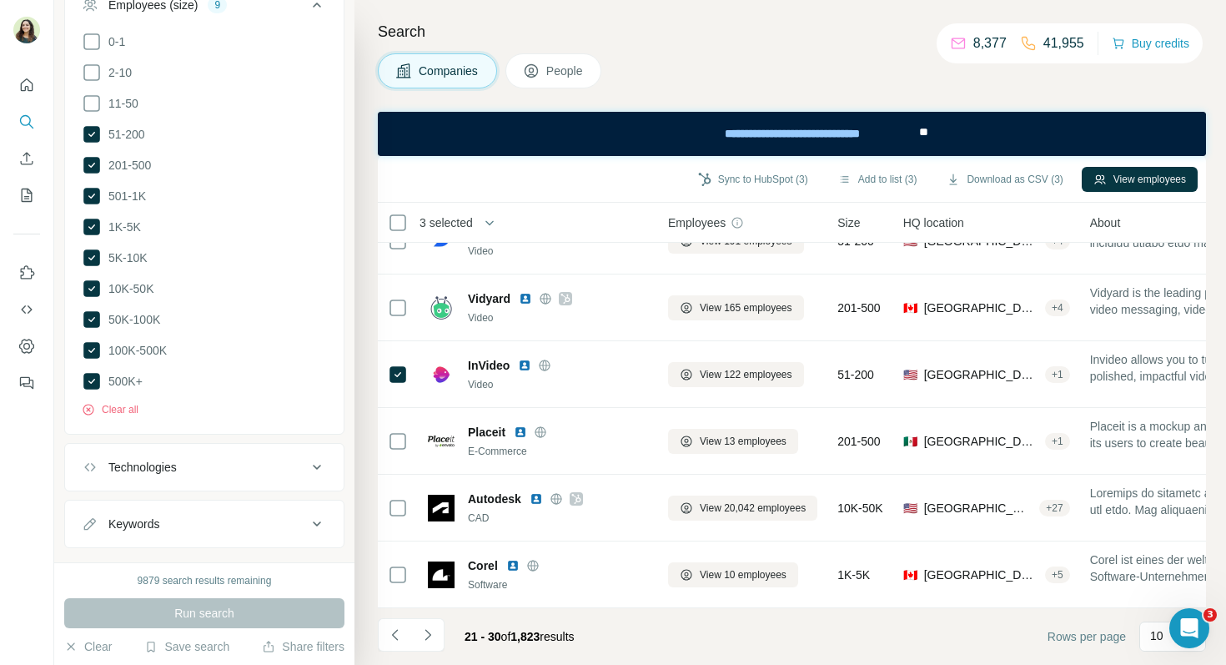
scroll to position [1453, 0]
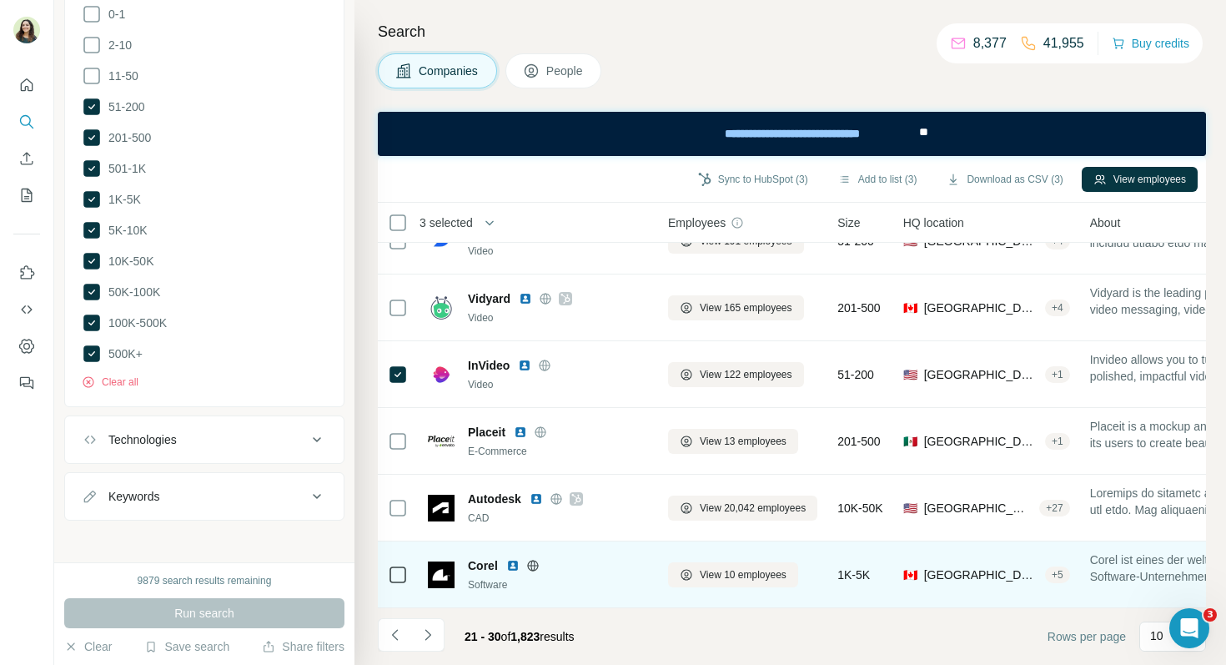
click at [517, 565] on img at bounding box center [512, 565] width 13 height 13
click at [533, 568] on icon at bounding box center [532, 565] width 13 height 13
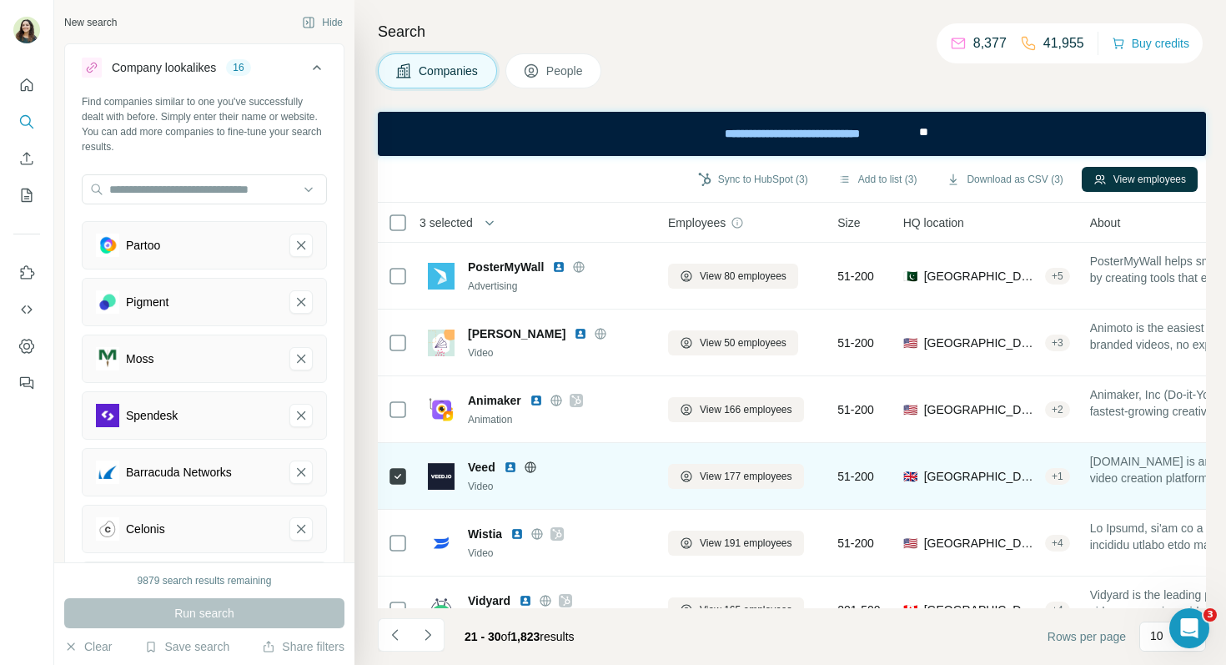
scroll to position [302, 0]
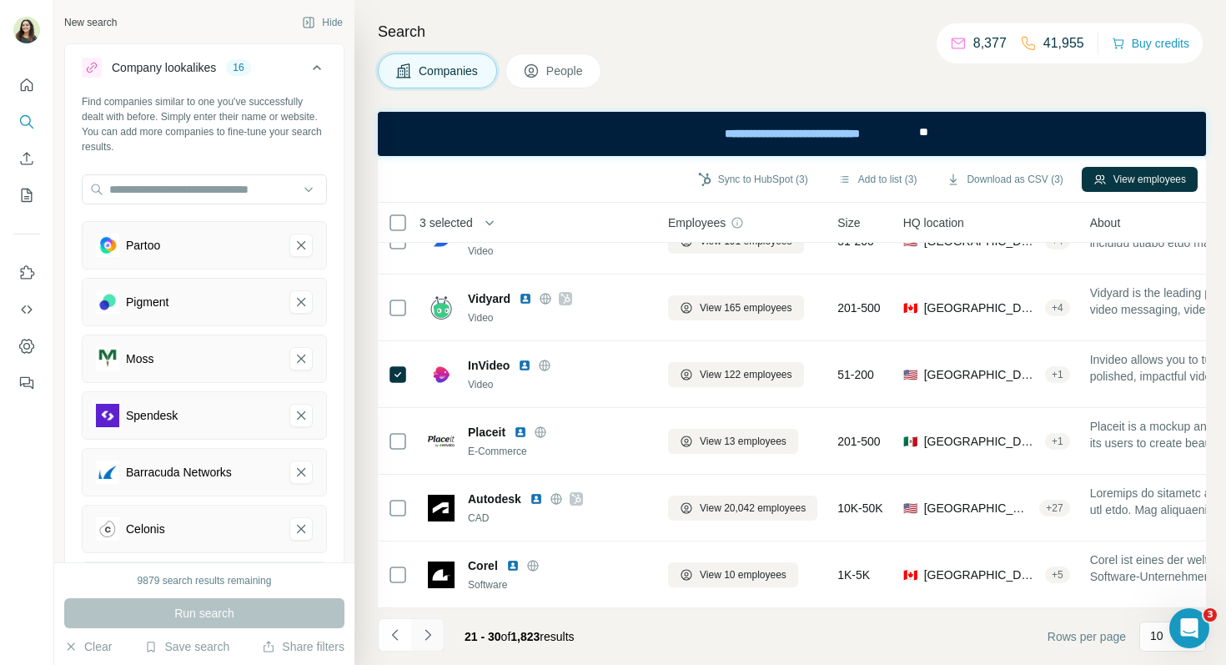
click at [426, 637] on icon "Navigate to next page" at bounding box center [428, 634] width 6 height 11
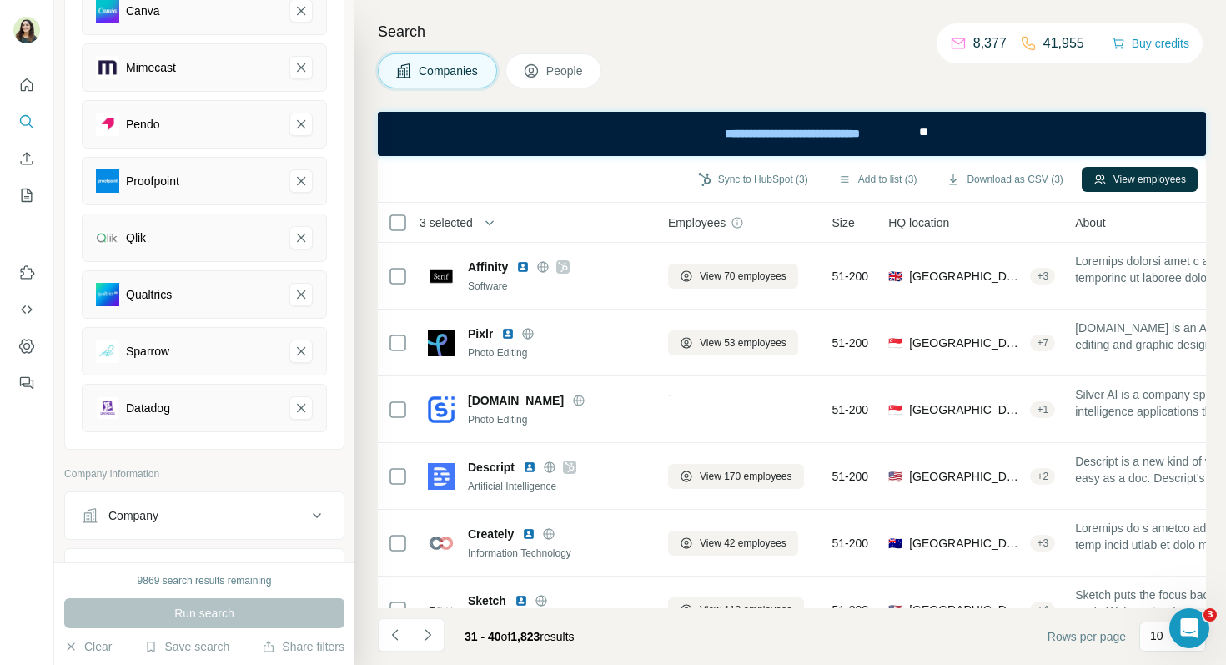
scroll to position [0, 0]
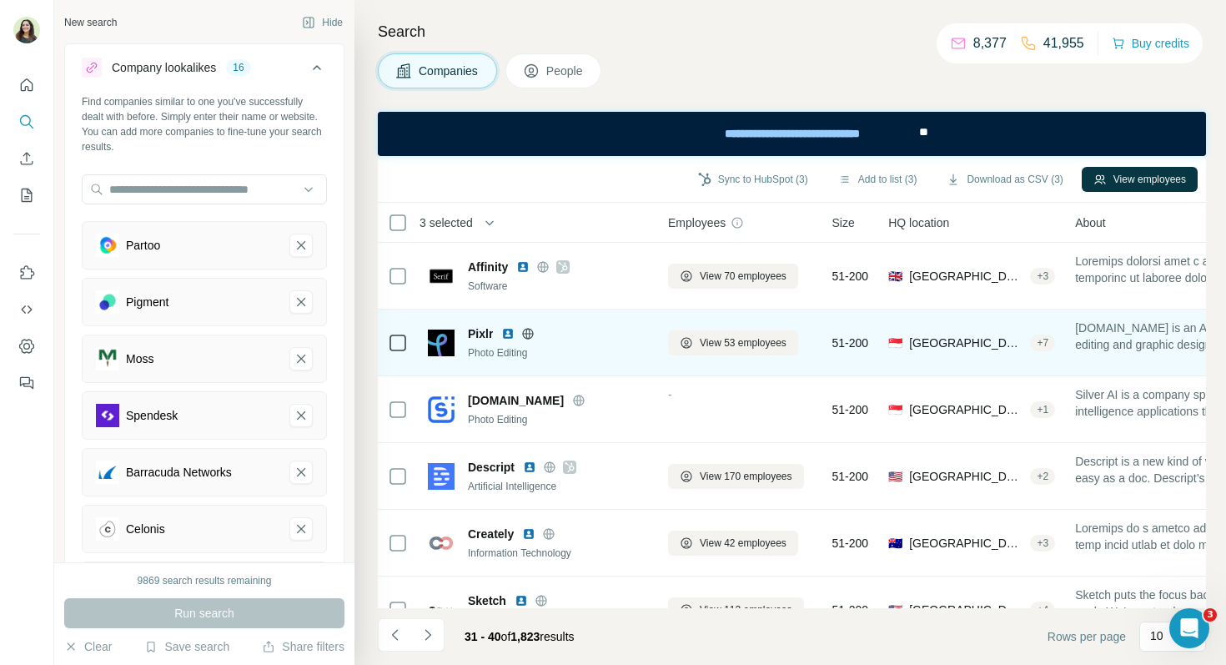
click at [506, 334] on img at bounding box center [507, 333] width 13 height 13
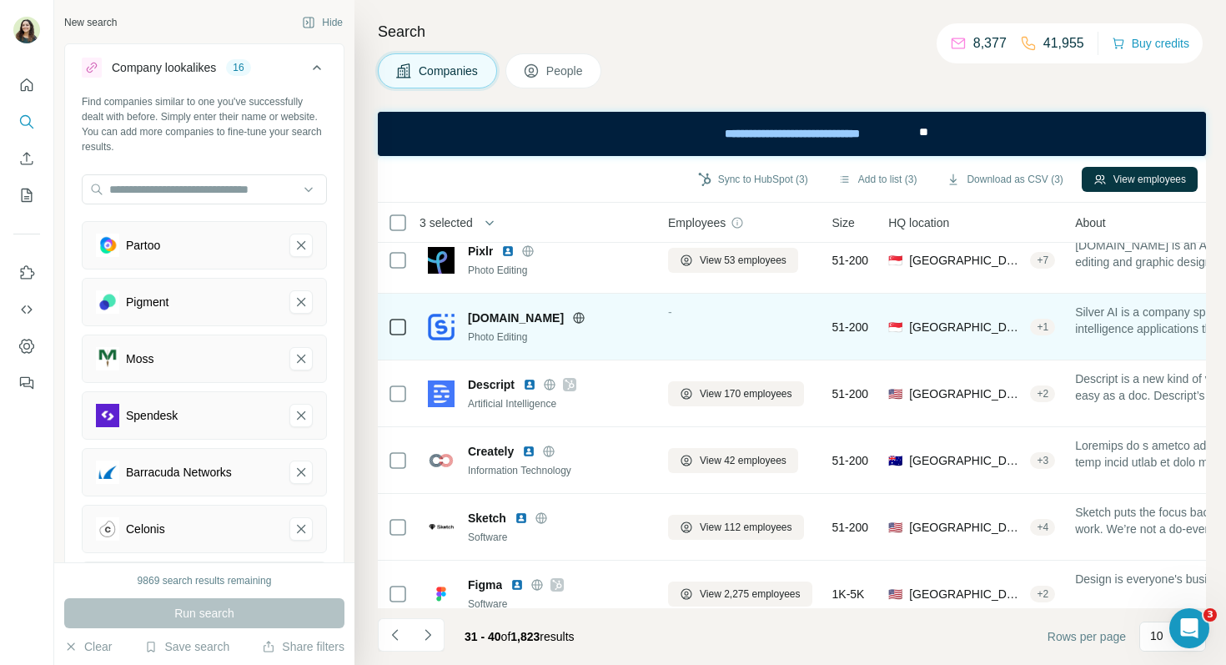
scroll to position [92, 0]
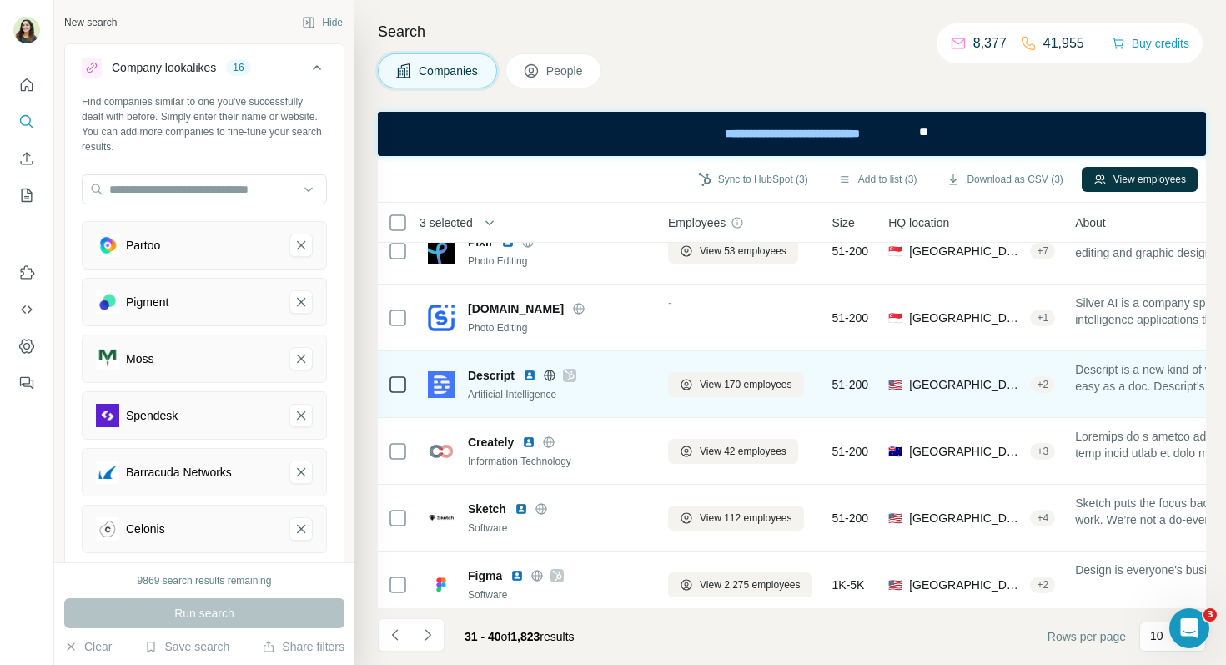
click at [535, 374] on img at bounding box center [529, 375] width 13 height 13
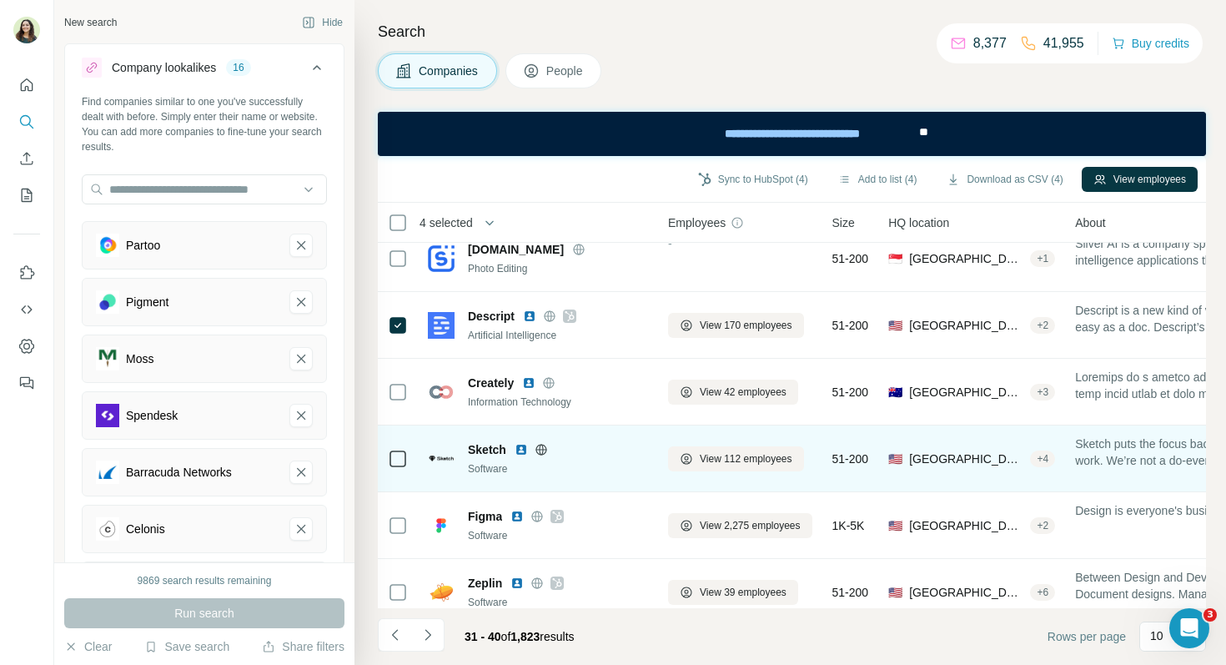
scroll to position [163, 0]
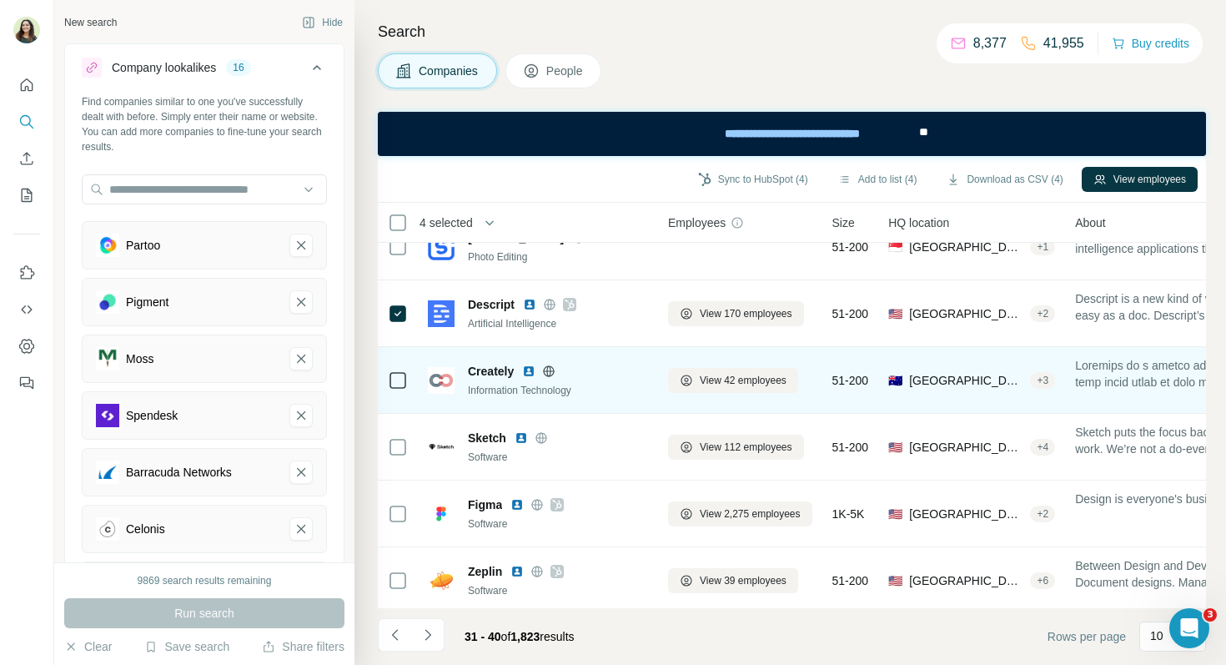
click at [527, 370] on img at bounding box center [528, 371] width 13 height 13
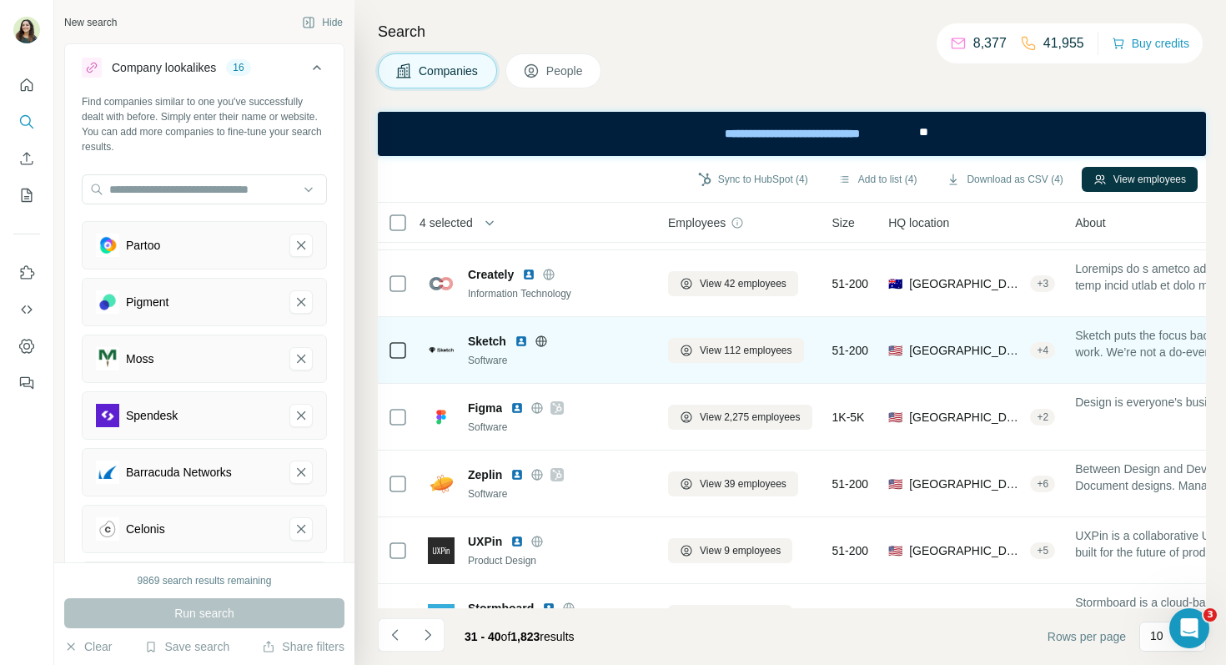
scroll to position [264, 0]
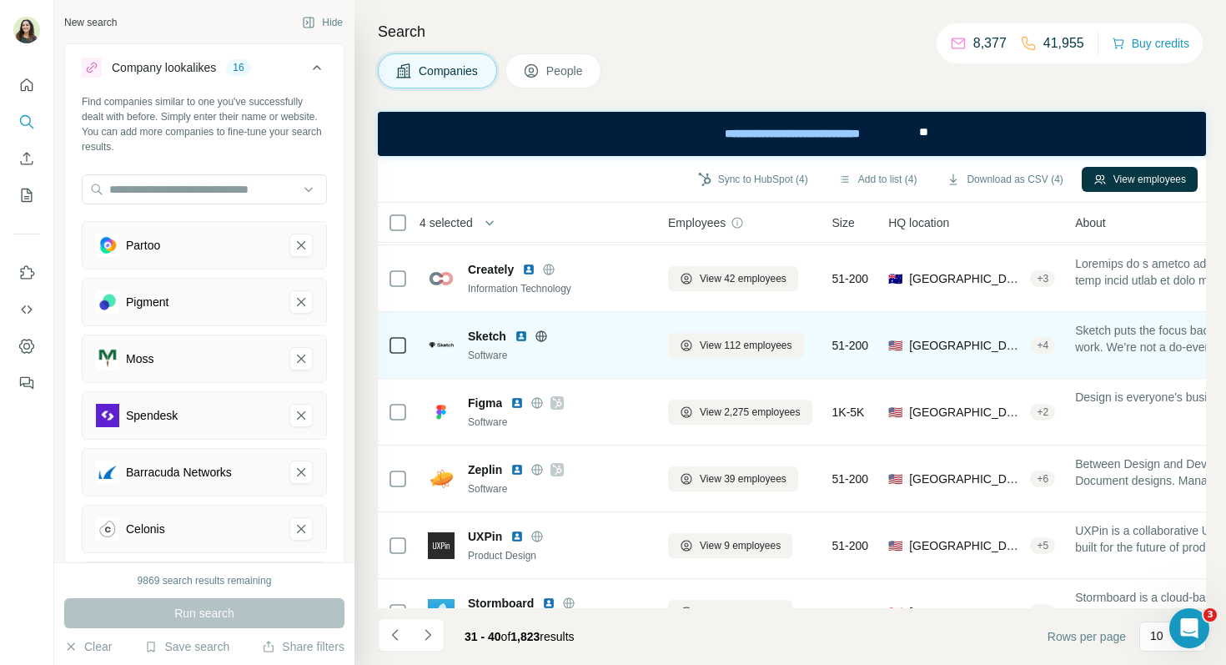
click at [523, 333] on img at bounding box center [521, 336] width 13 height 13
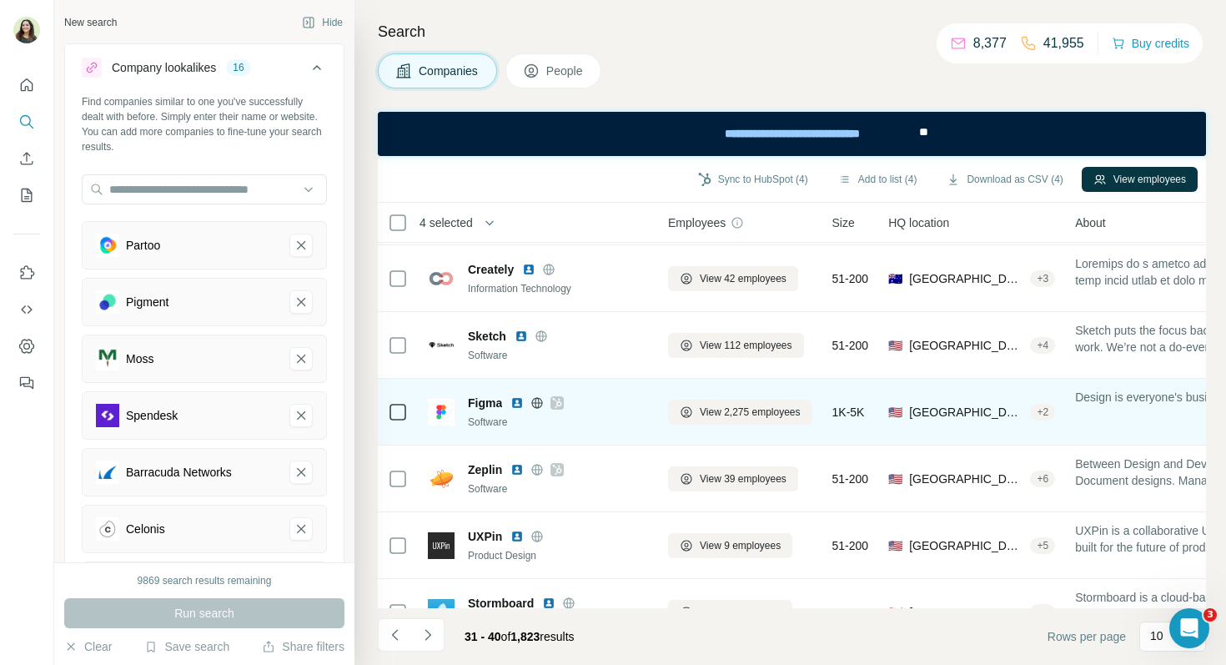
scroll to position [302, 0]
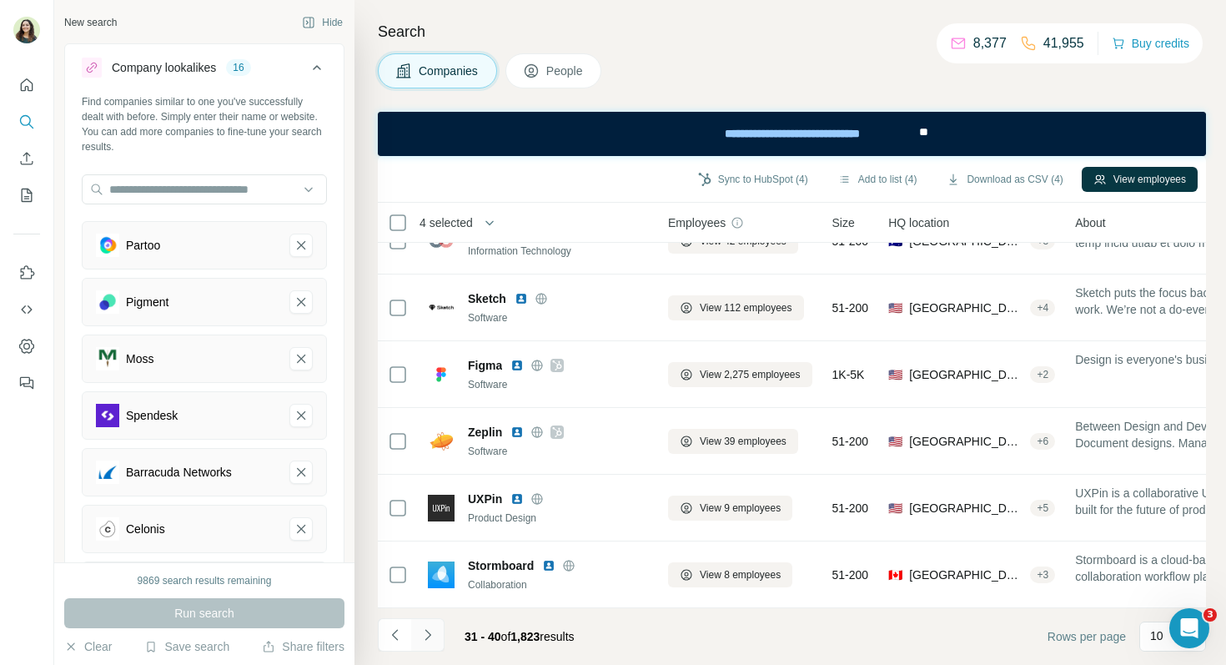
click at [432, 641] on icon "Navigate to next page" at bounding box center [428, 635] width 17 height 17
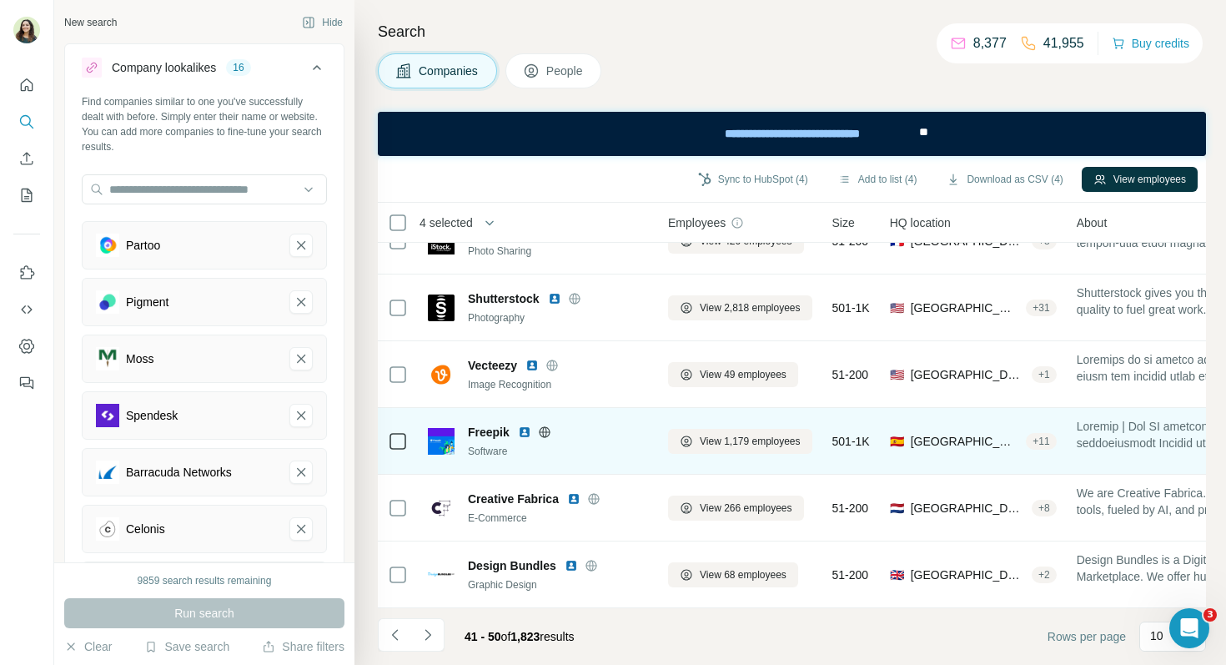
scroll to position [0, 0]
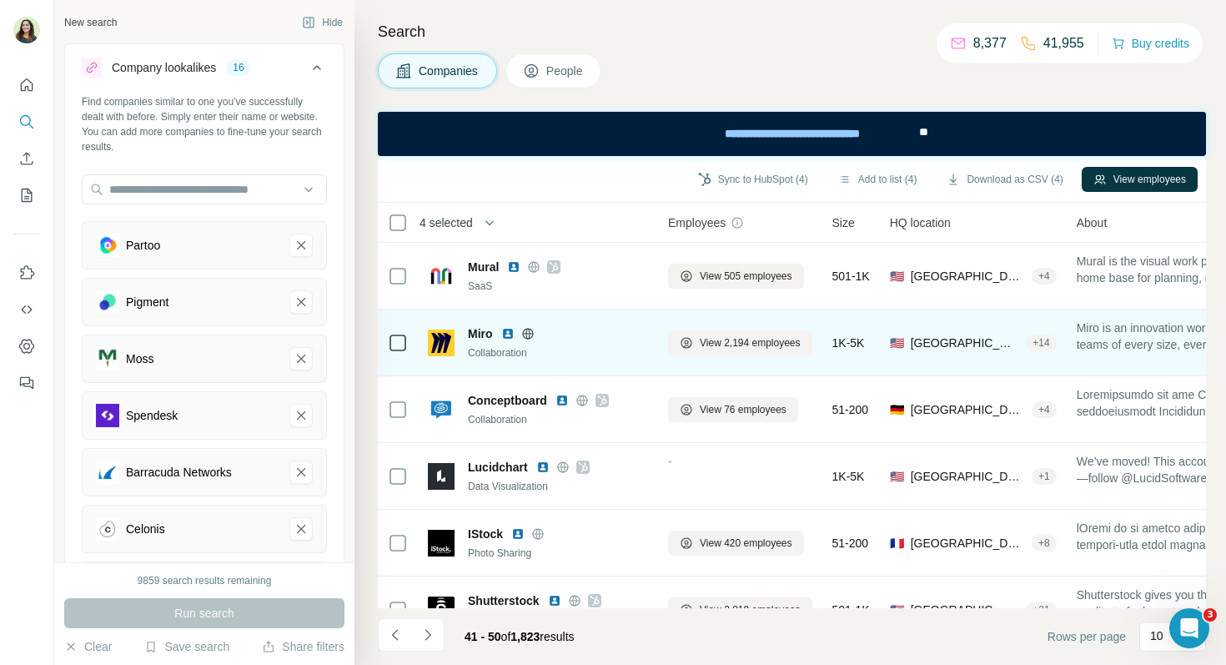
click at [506, 335] on img at bounding box center [507, 333] width 13 height 13
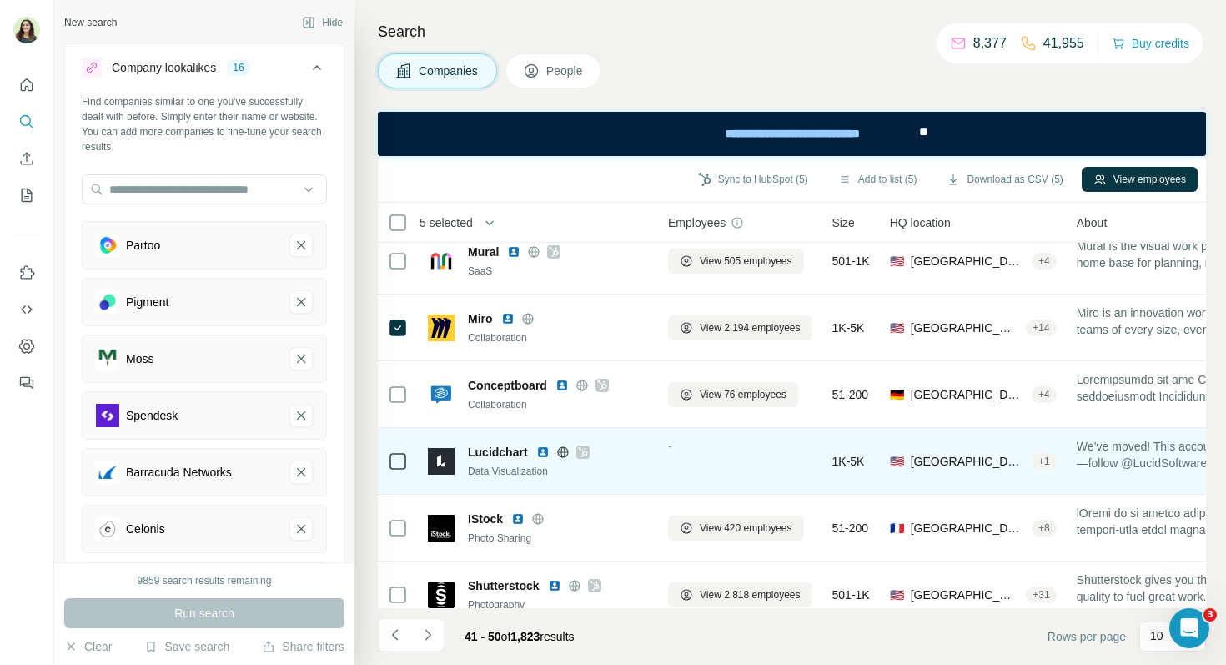
scroll to position [16, 0]
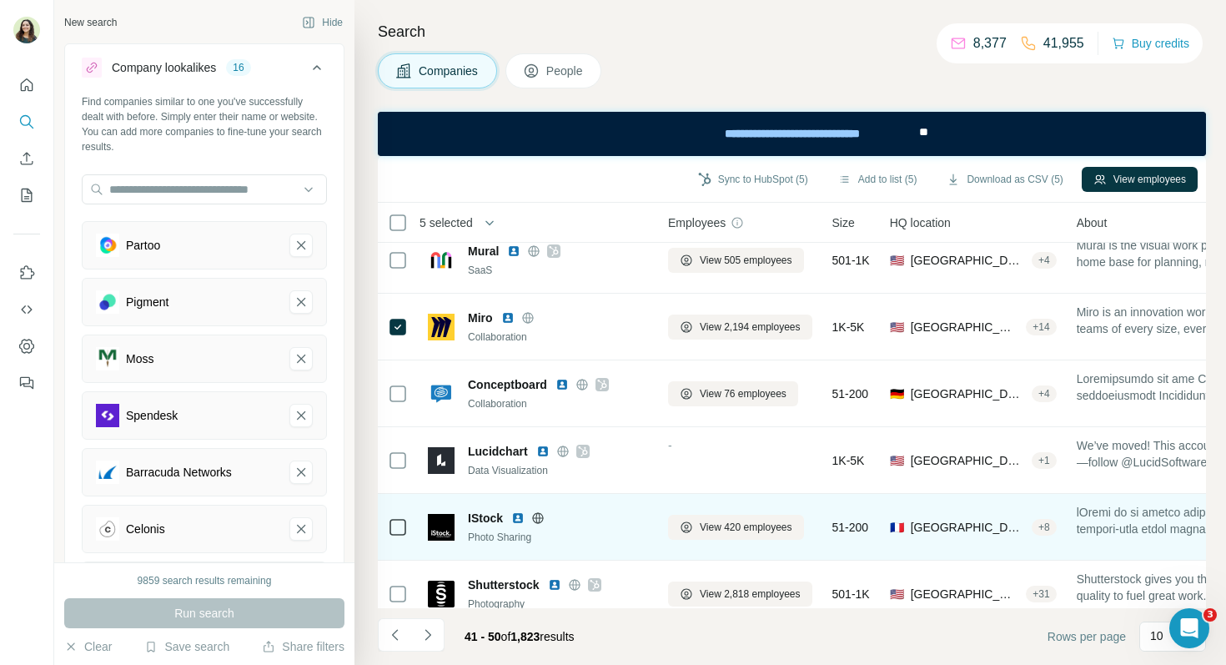
click at [521, 518] on img at bounding box center [517, 517] width 13 height 13
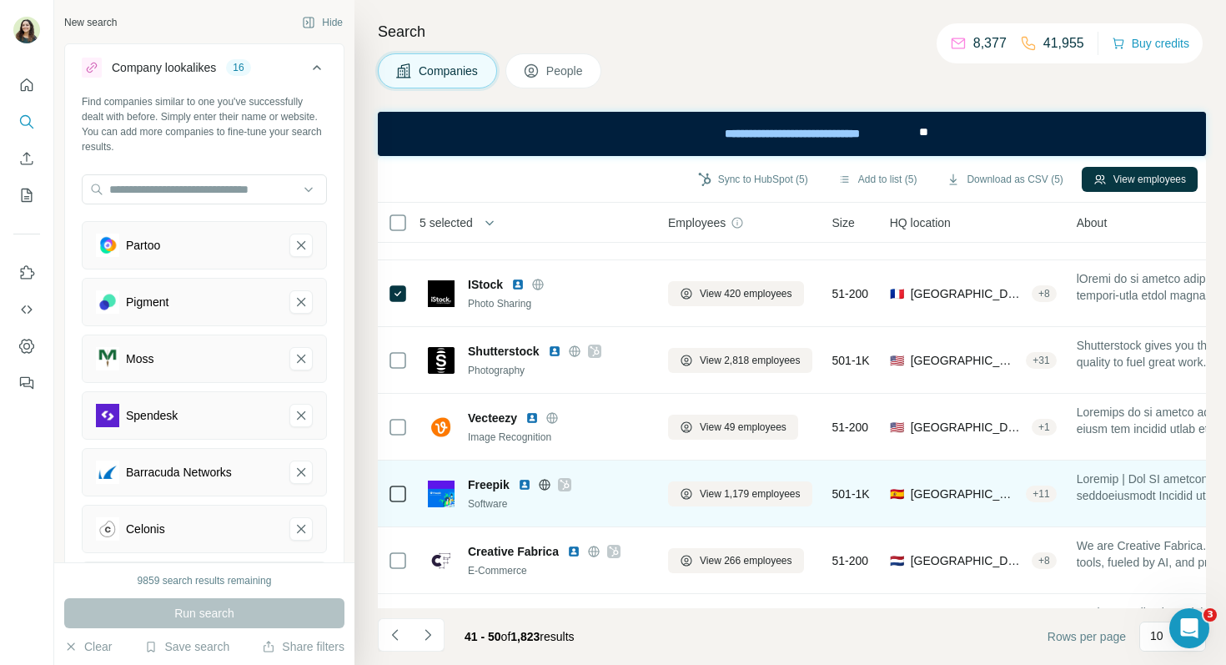
scroll to position [252, 0]
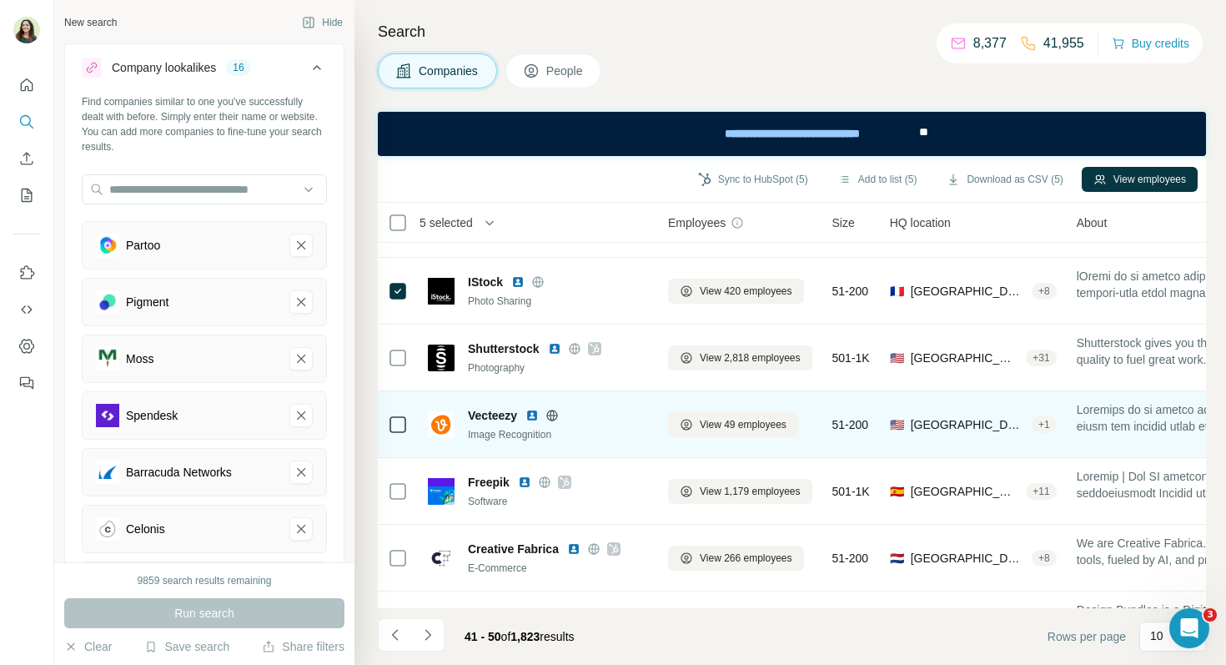
click at [534, 417] on img at bounding box center [532, 415] width 13 height 13
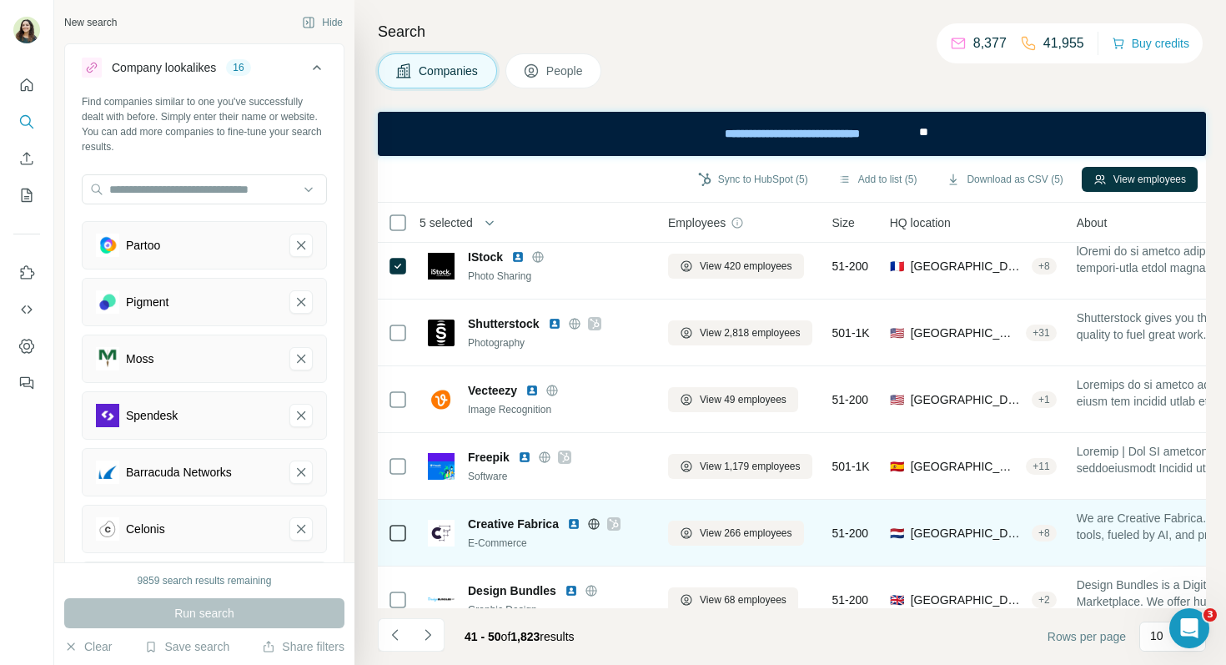
scroll to position [302, 0]
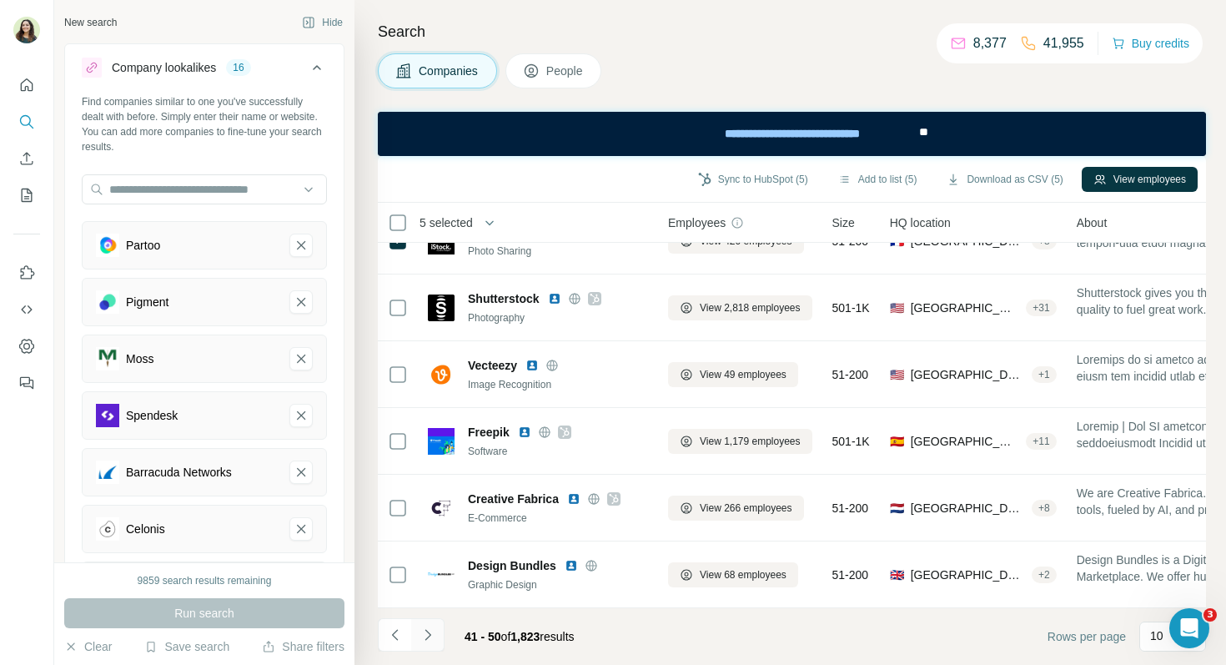
click at [431, 632] on icon "Navigate to next page" at bounding box center [428, 635] width 17 height 17
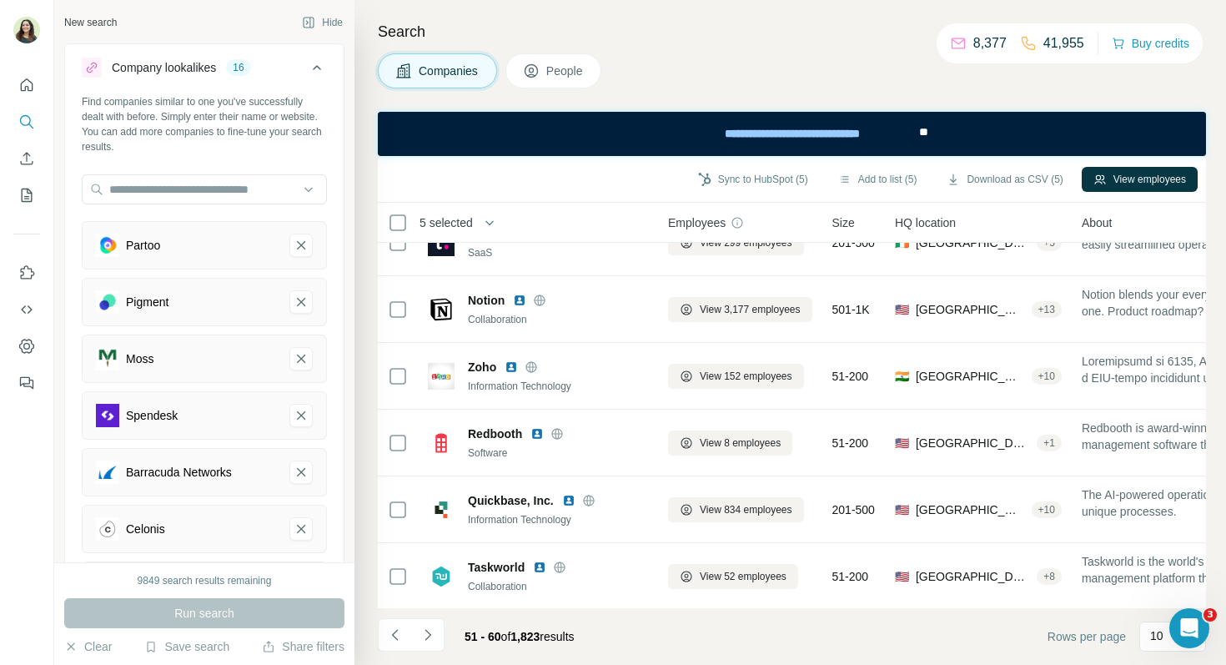
scroll to position [0, 0]
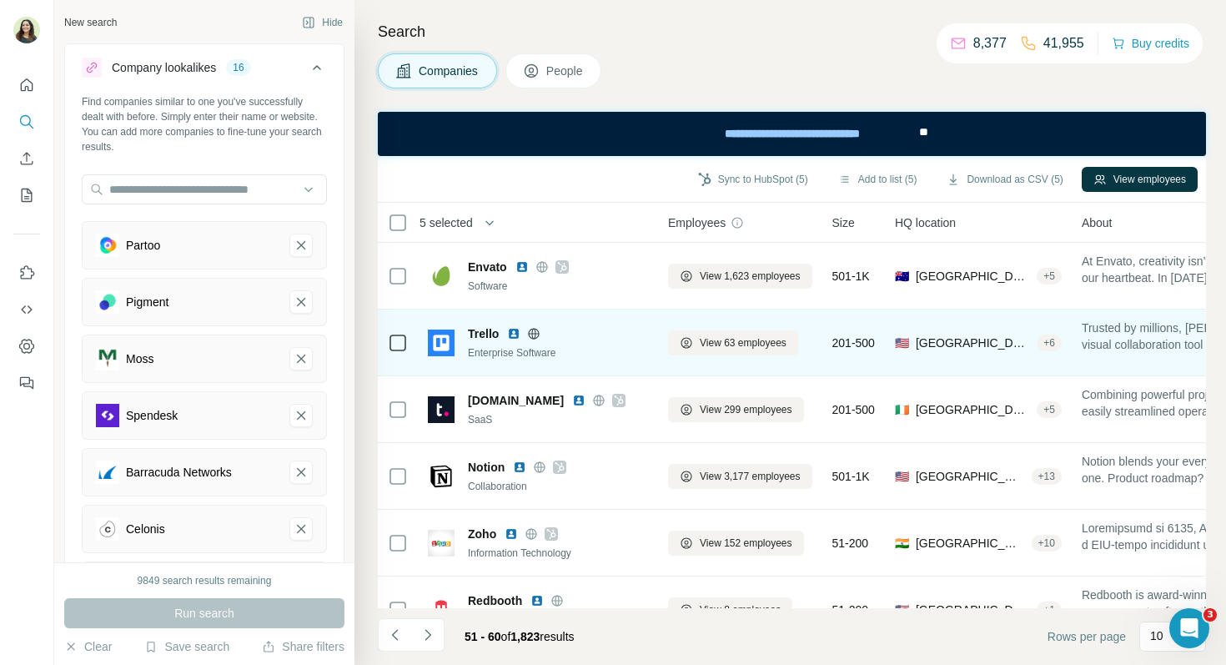
click at [520, 335] on img at bounding box center [513, 333] width 13 height 13
click at [538, 336] on icon at bounding box center [534, 333] width 11 height 11
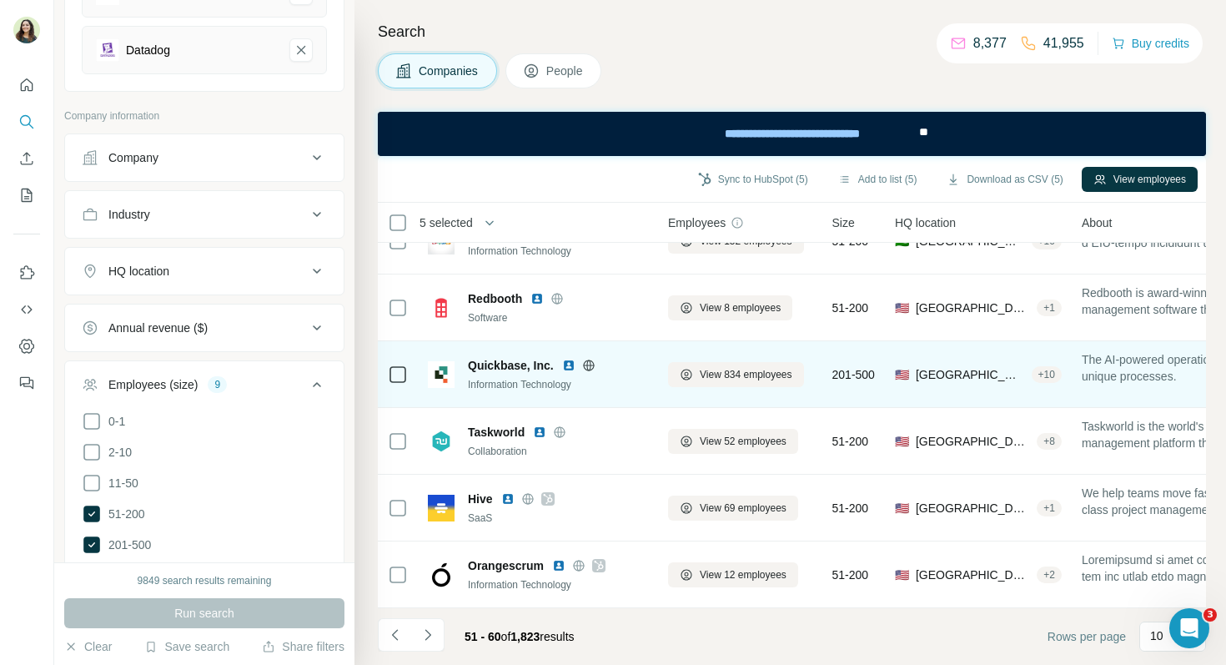
scroll to position [291, 0]
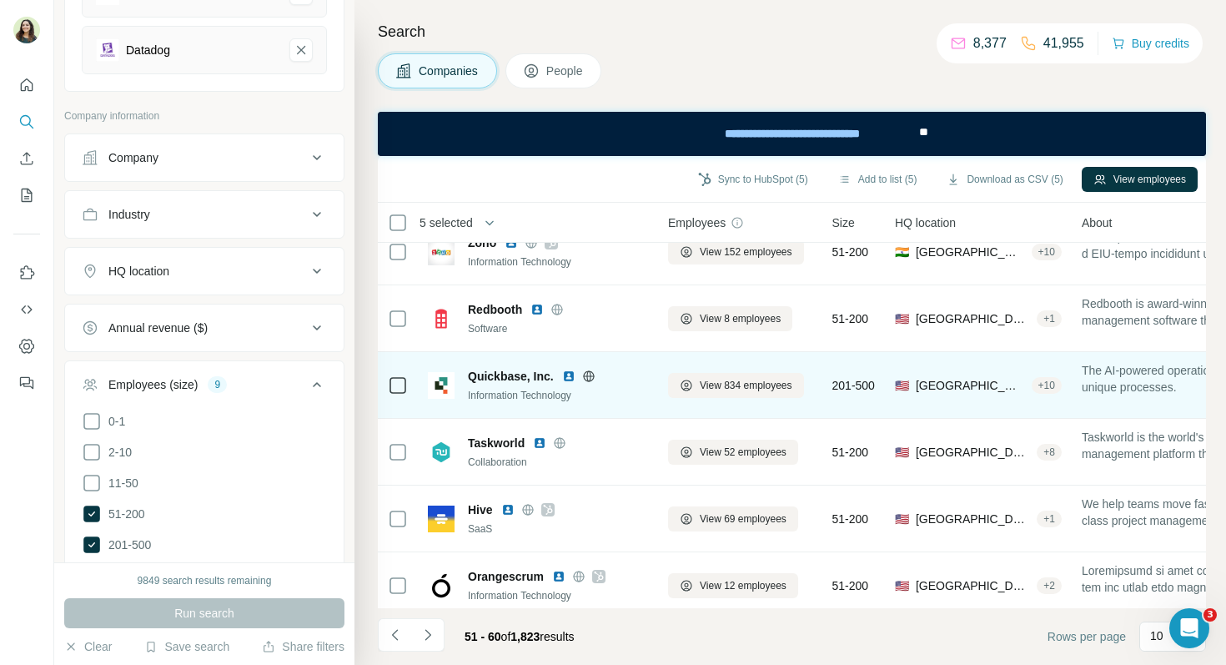
click at [569, 378] on img at bounding box center [568, 376] width 13 height 13
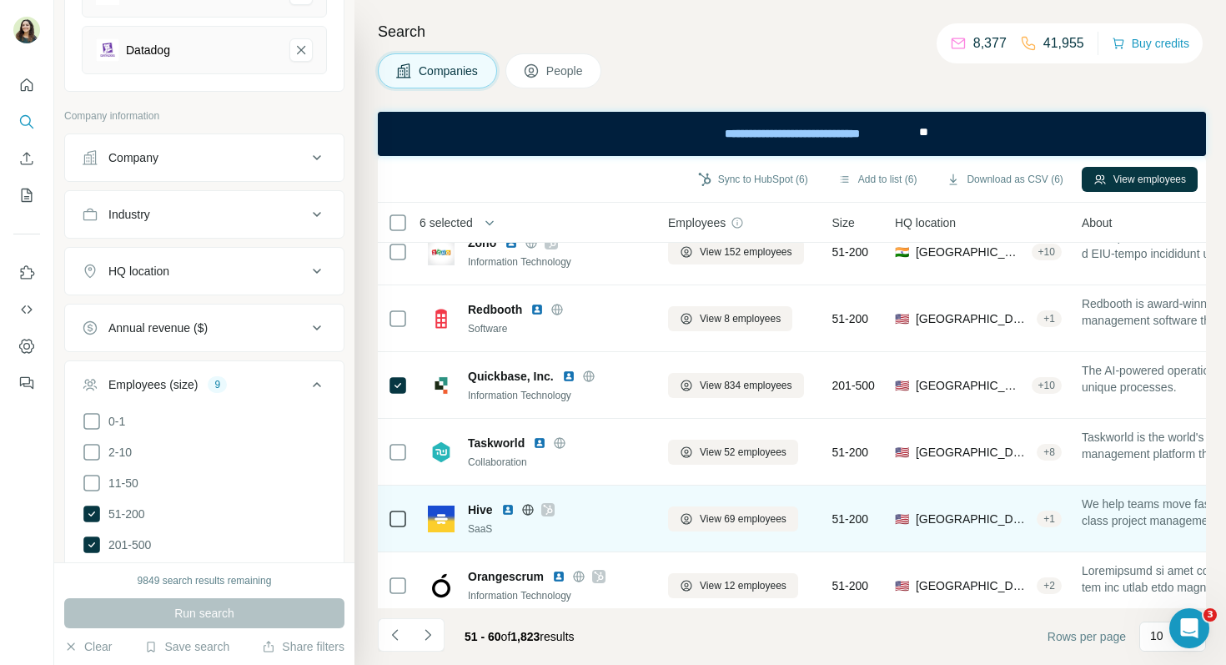
scroll to position [302, 0]
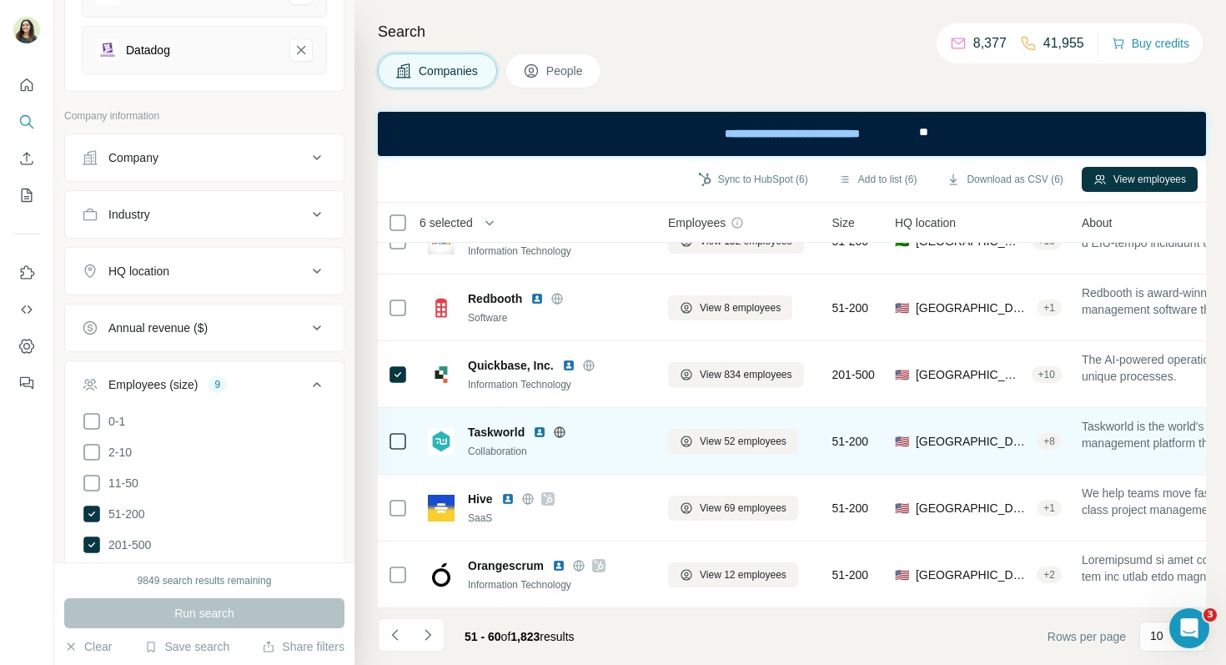
click at [539, 435] on img at bounding box center [539, 431] width 13 height 13
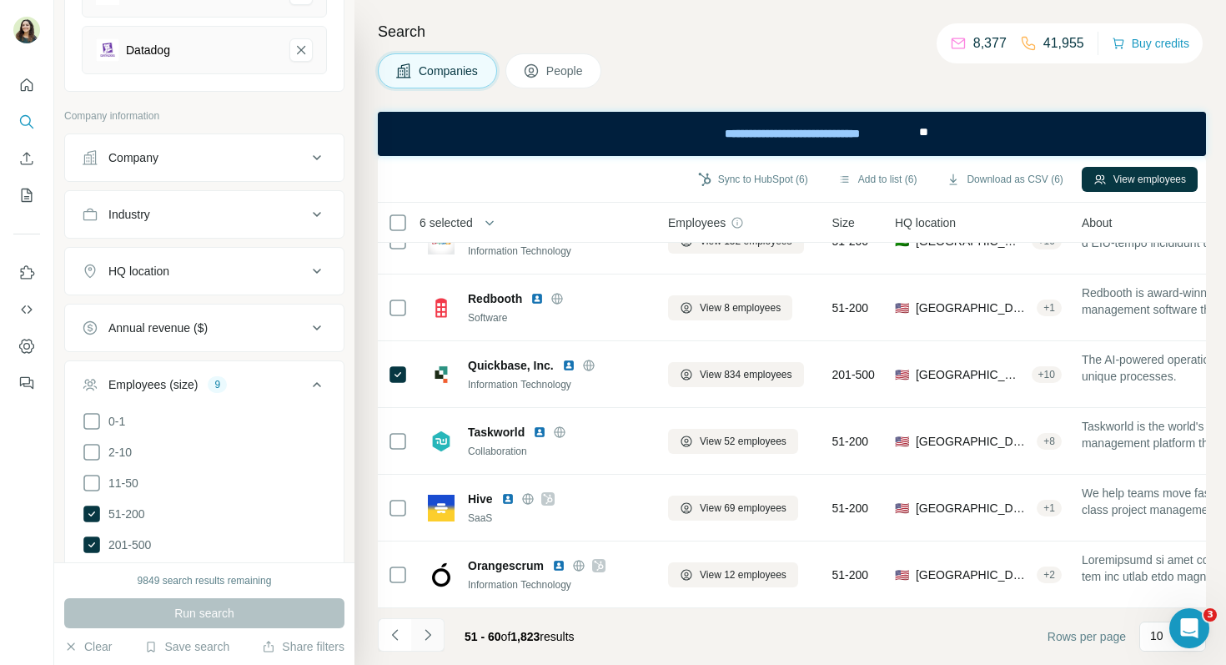
click at [436, 631] on button "Navigate to next page" at bounding box center [427, 634] width 33 height 33
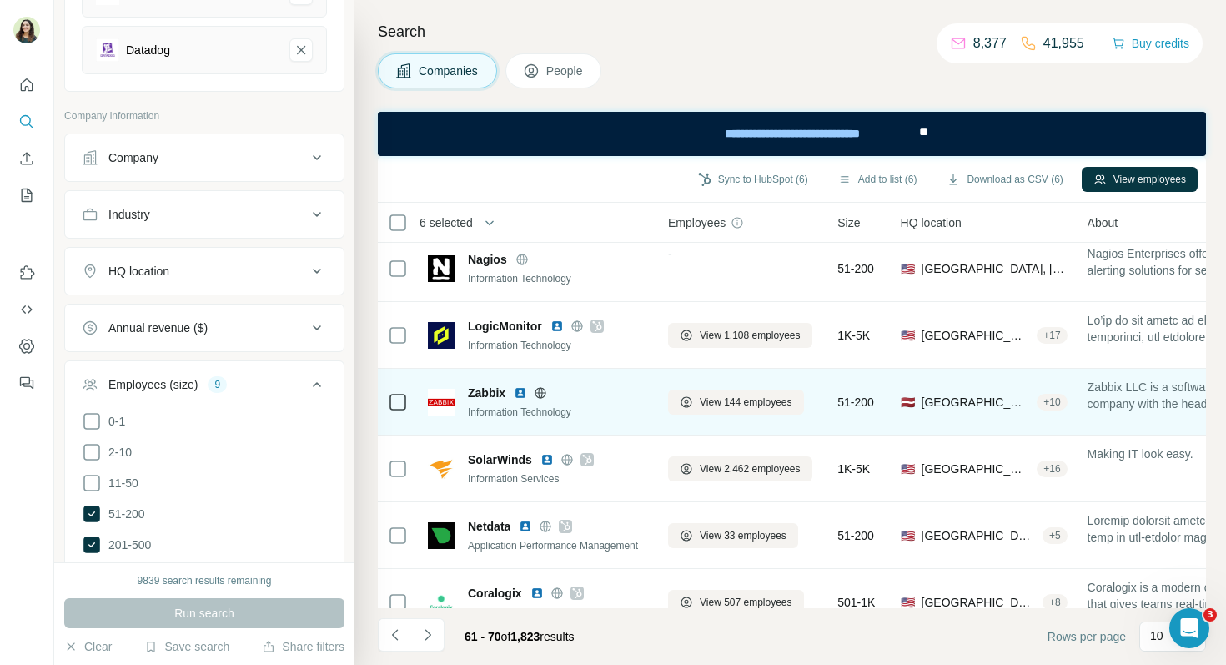
scroll to position [146, 0]
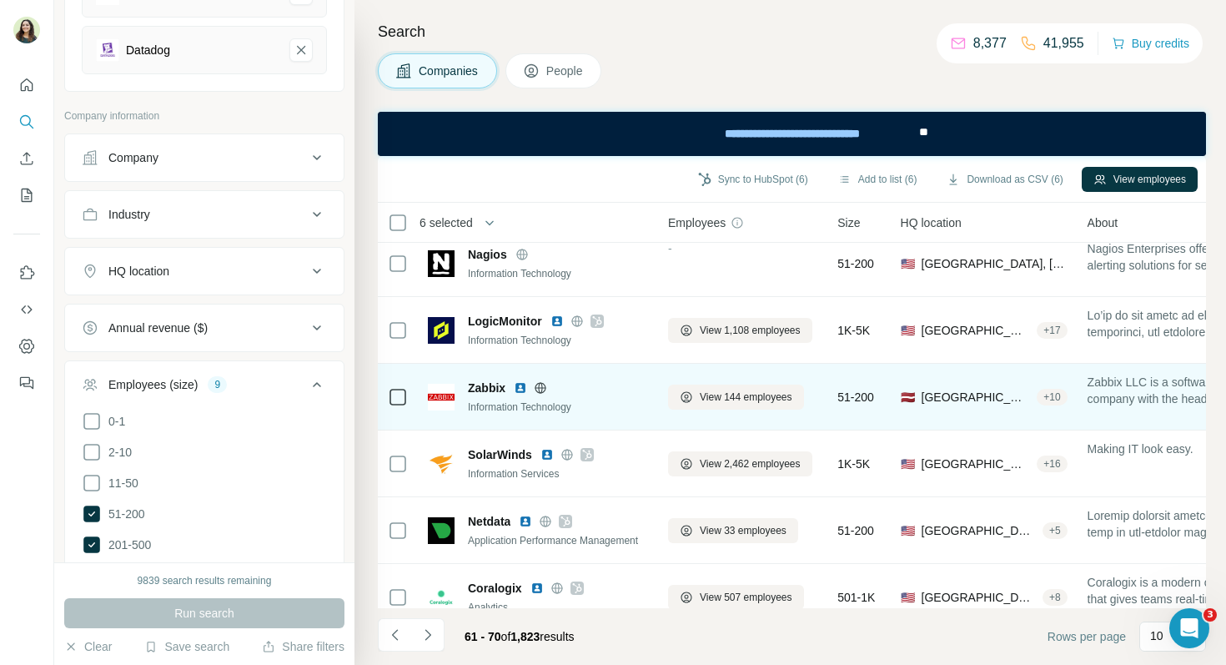
click at [521, 386] on img at bounding box center [520, 387] width 13 height 13
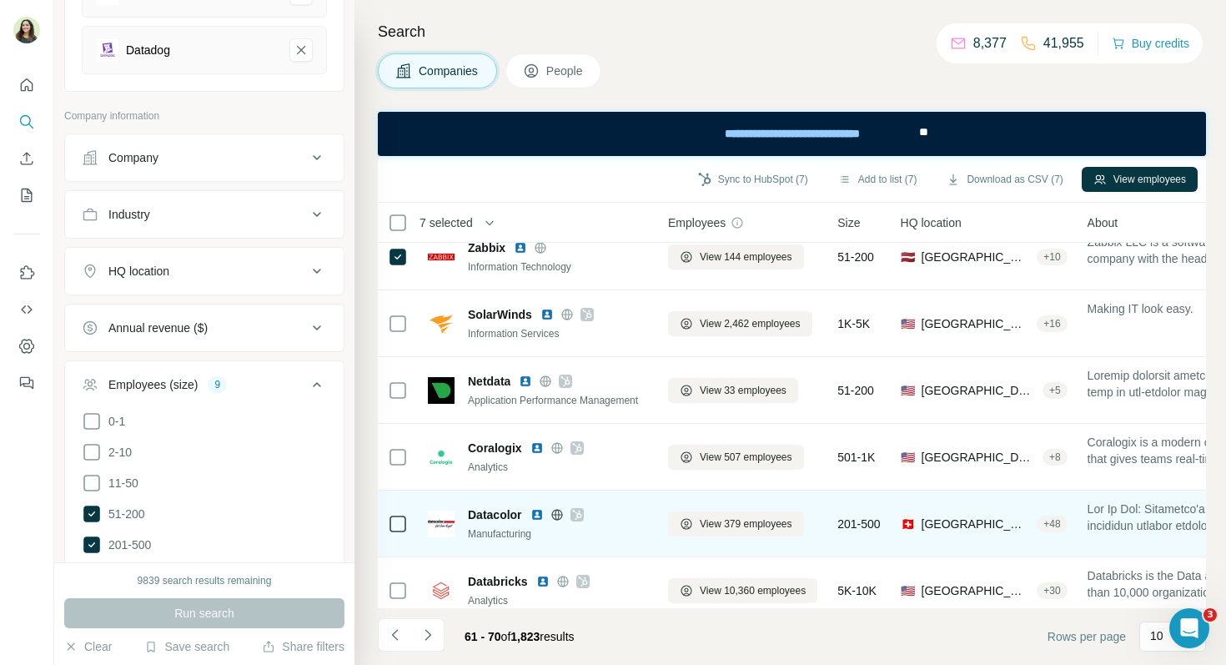
scroll to position [302, 0]
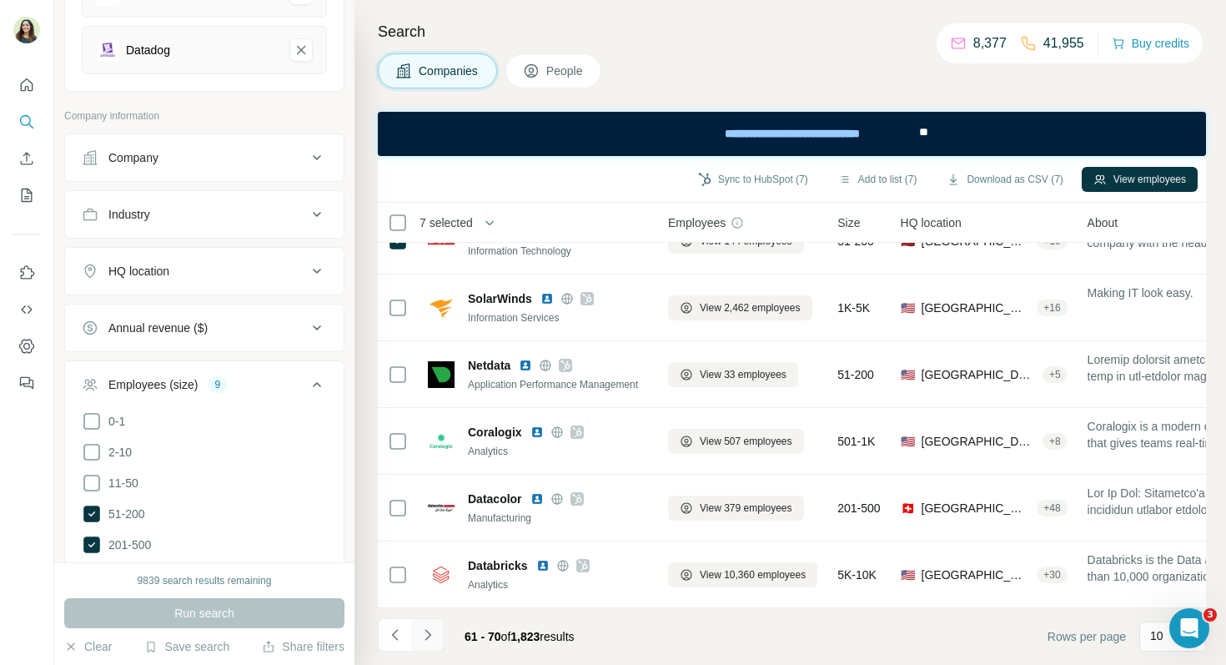
click at [427, 636] on icon "Navigate to next page" at bounding box center [428, 635] width 17 height 17
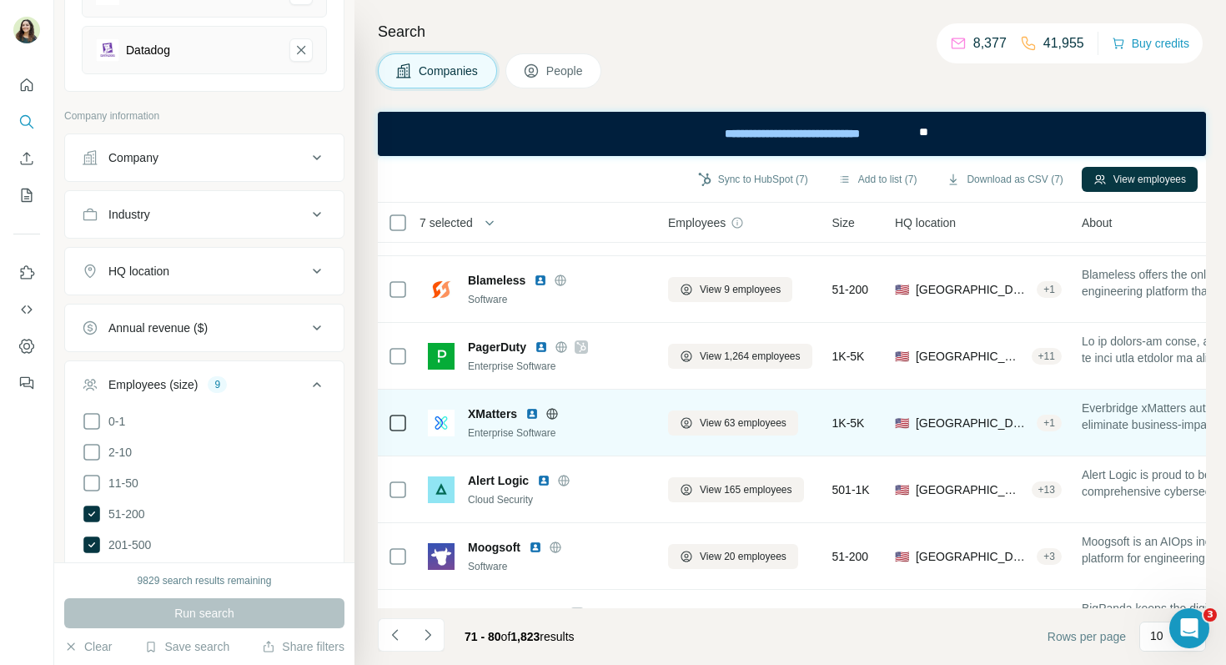
scroll to position [60, 0]
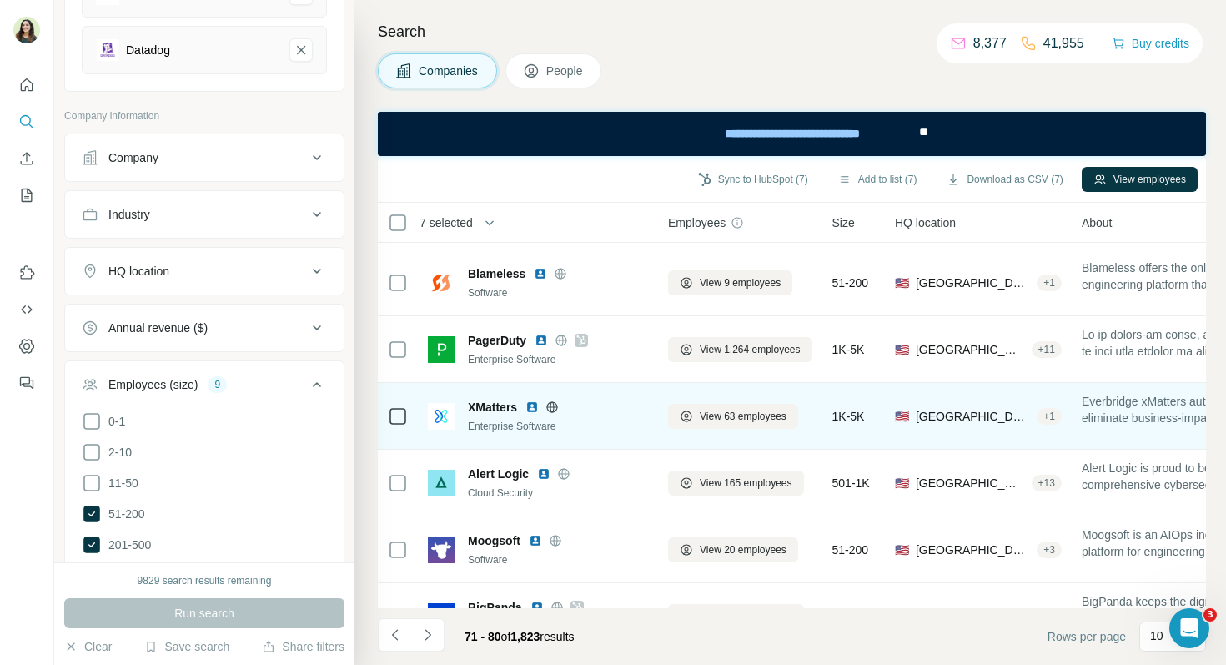
click at [534, 409] on img at bounding box center [532, 406] width 13 height 13
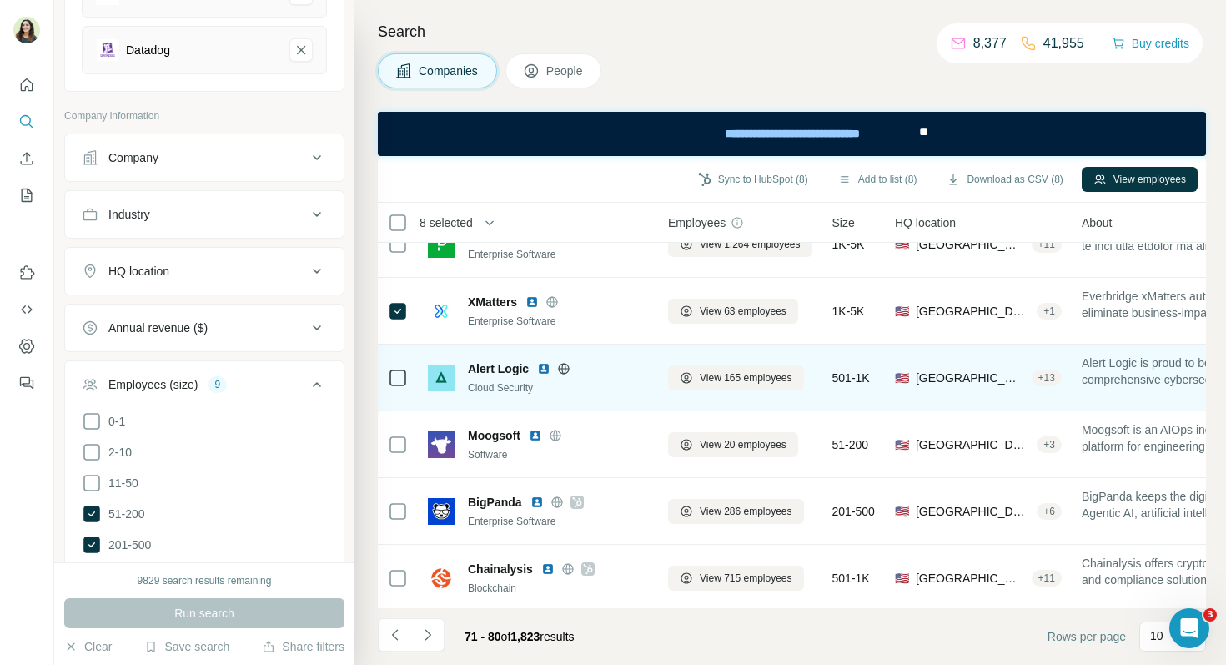
scroll to position [167, 0]
click at [542, 368] on img at bounding box center [543, 366] width 13 height 13
click at [542, 367] on img at bounding box center [543, 366] width 13 height 13
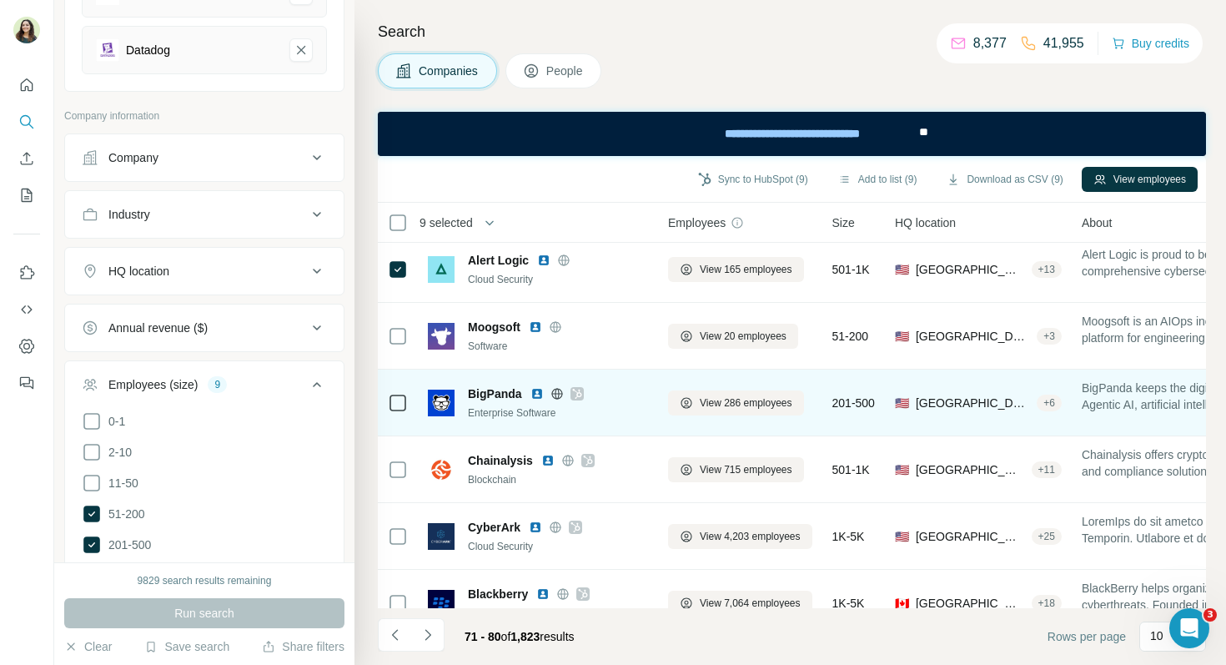
scroll to position [302, 0]
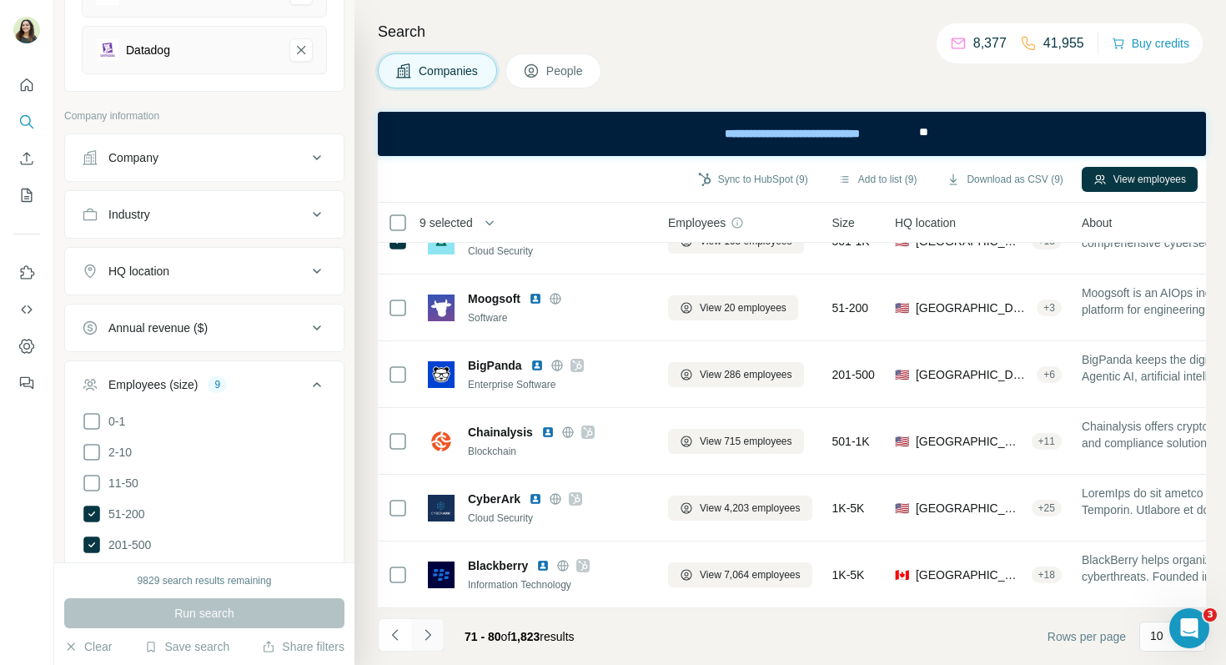
click at [429, 633] on icon "Navigate to next page" at bounding box center [428, 634] width 6 height 11
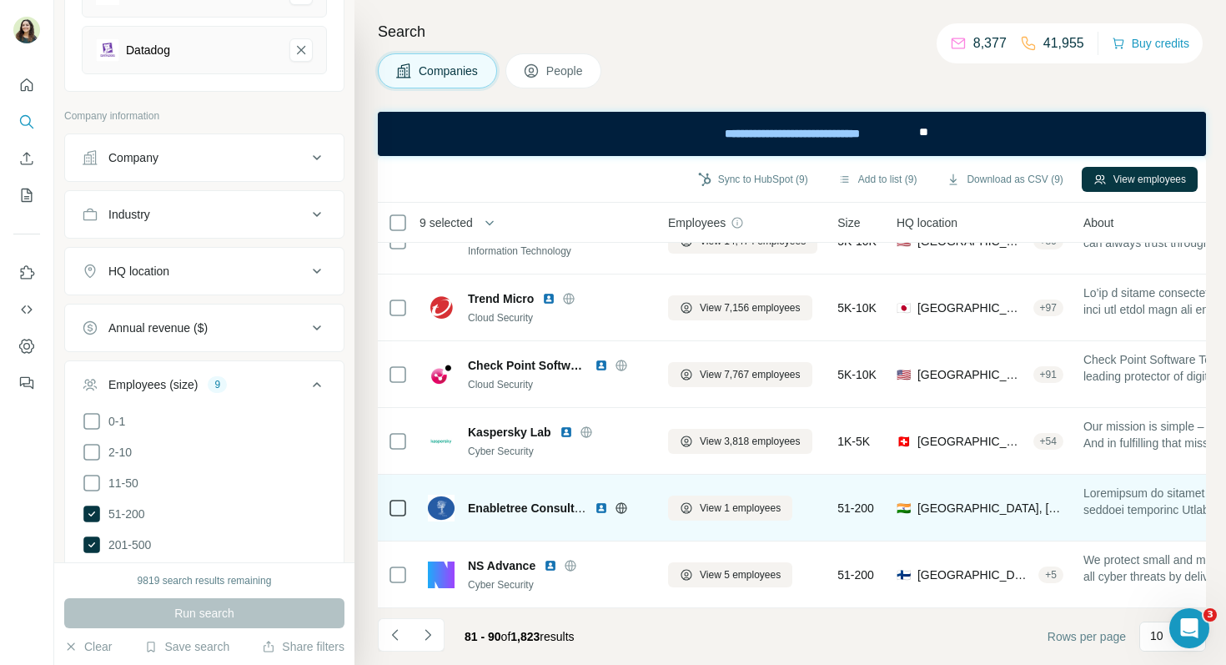
scroll to position [0, 0]
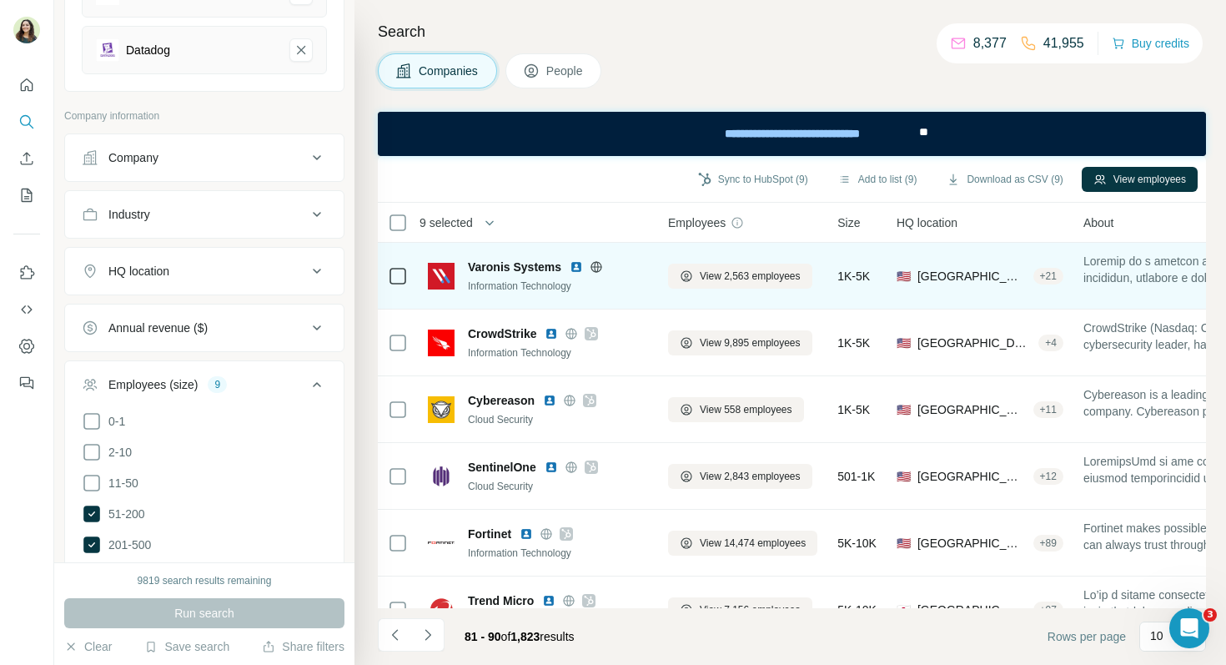
click at [577, 271] on img at bounding box center [576, 266] width 13 height 13
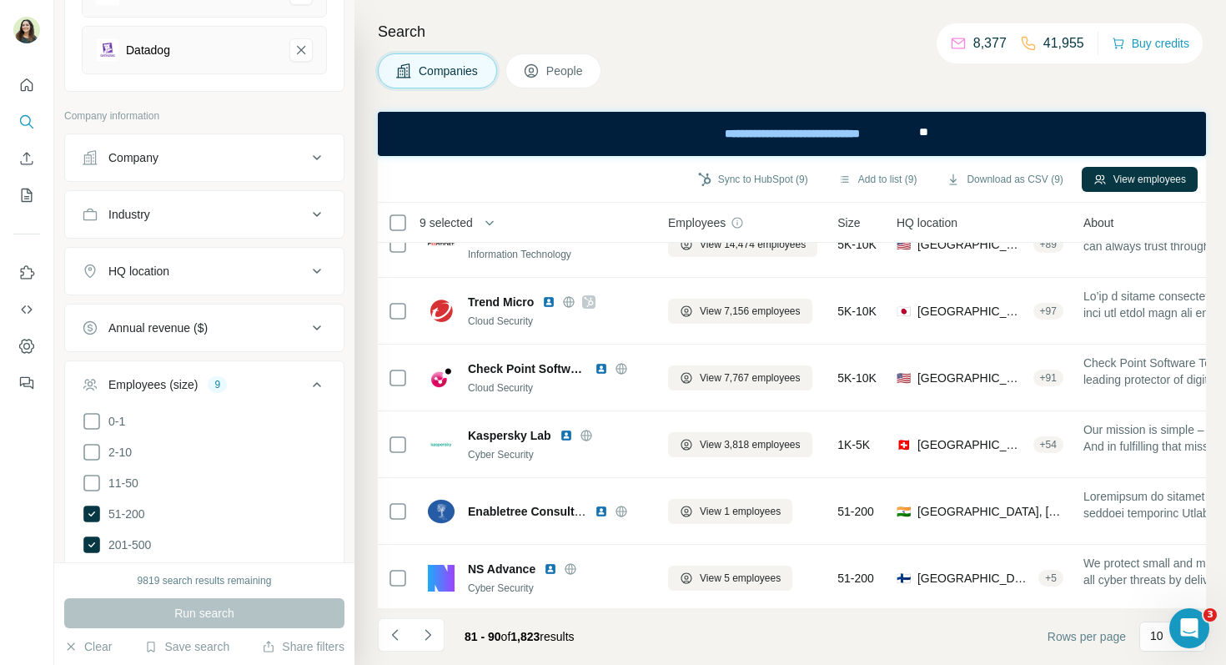
scroll to position [302, 0]
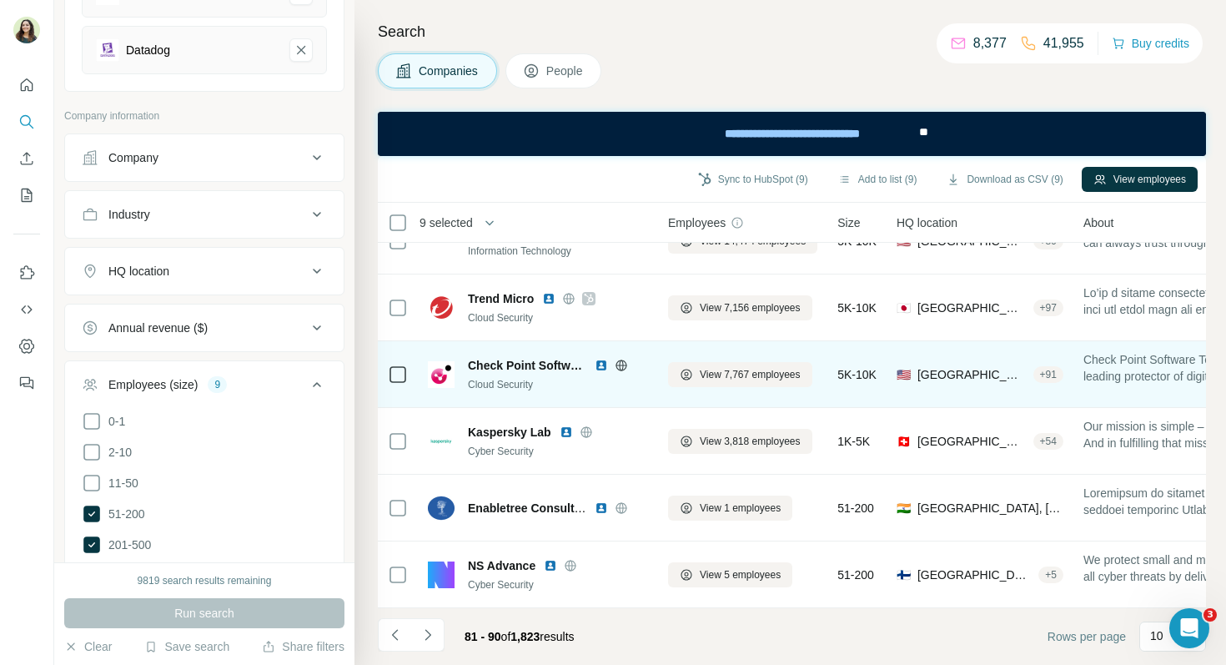
click at [603, 363] on img at bounding box center [601, 365] width 13 height 13
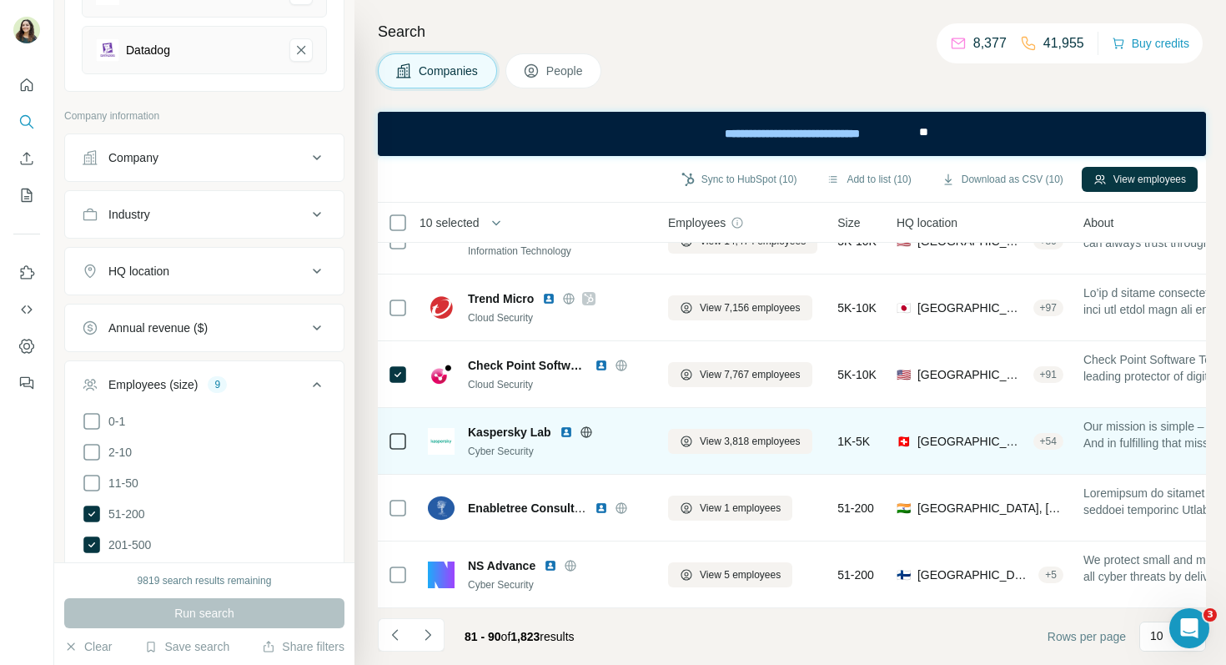
click at [563, 430] on img at bounding box center [566, 431] width 13 height 13
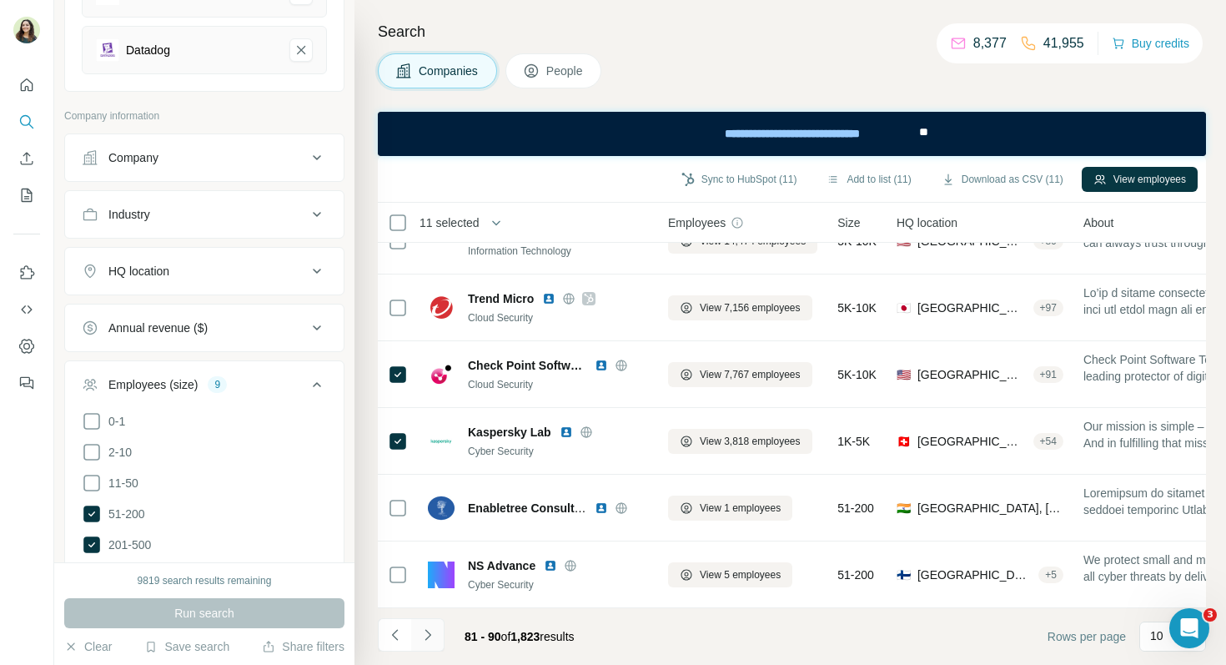
click at [435, 628] on icon "Navigate to next page" at bounding box center [428, 635] width 17 height 17
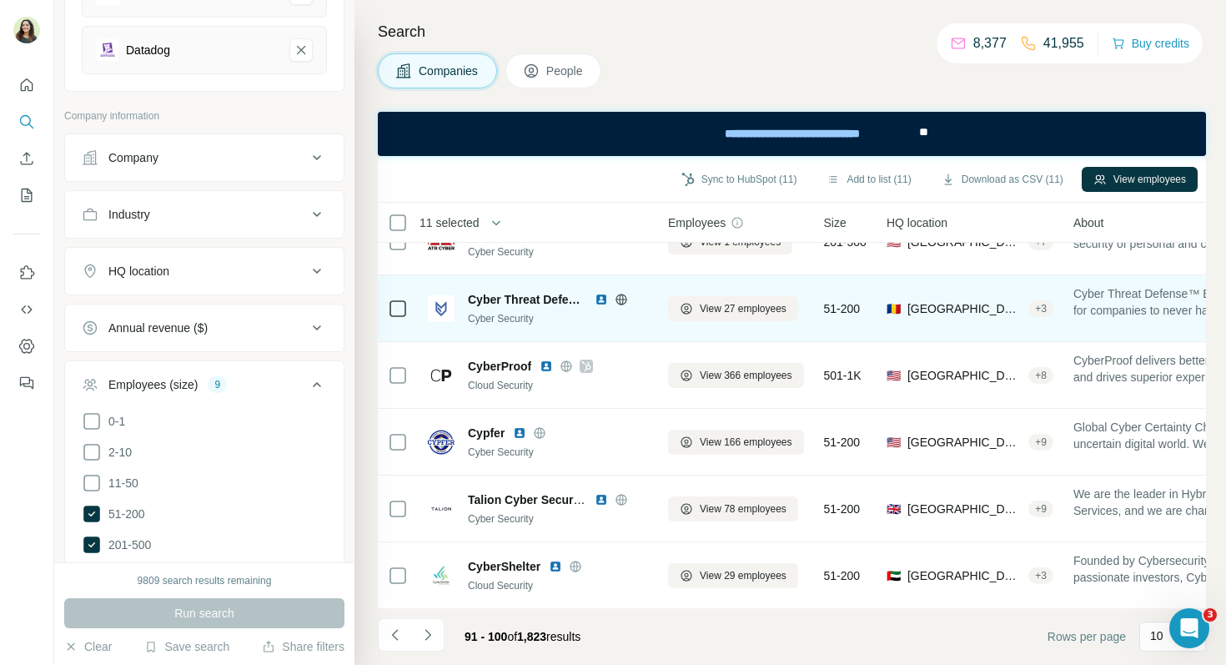
scroll to position [163, 0]
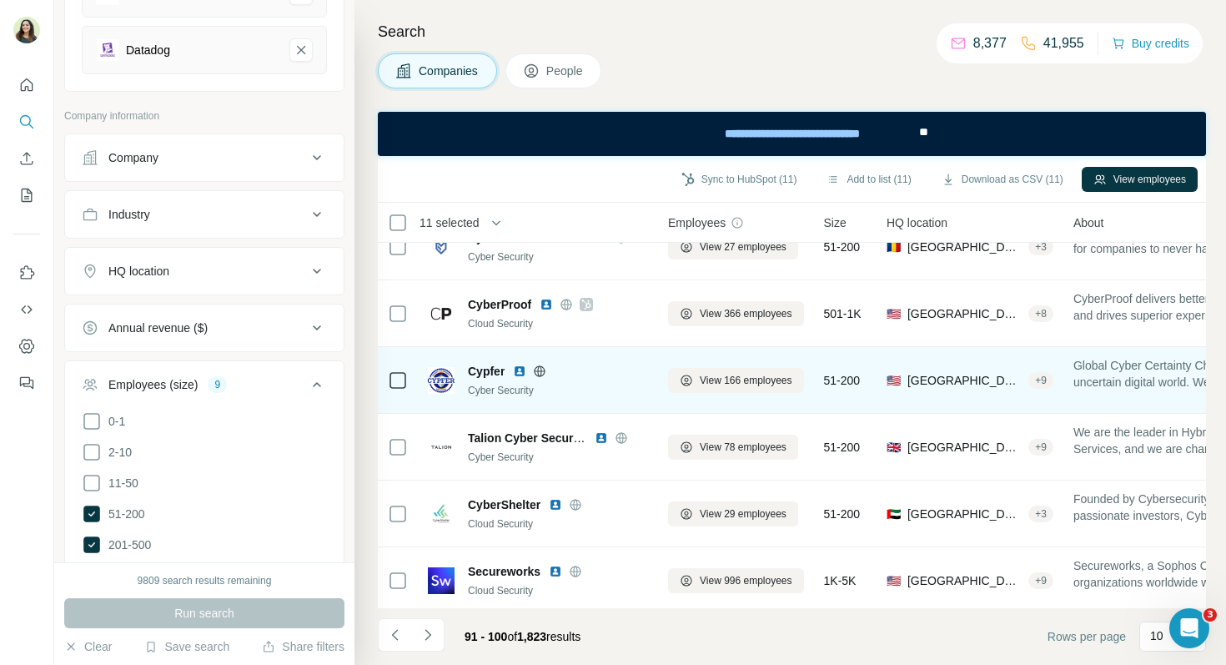
click at [521, 368] on img at bounding box center [519, 371] width 13 height 13
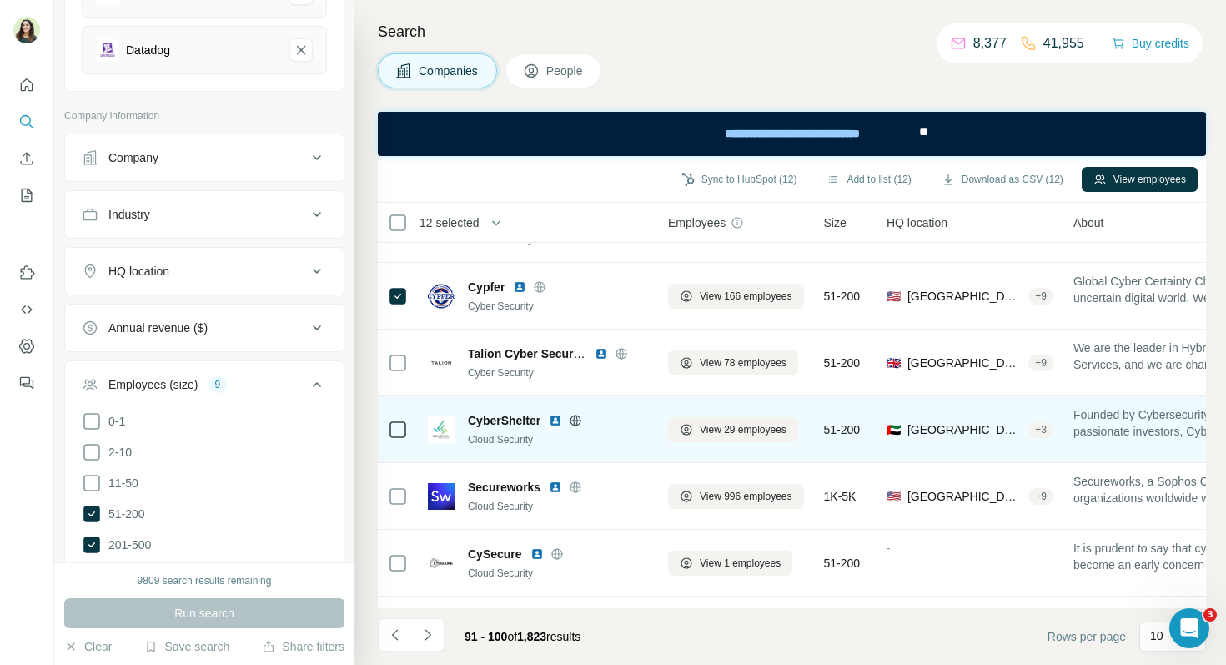
scroll to position [302, 0]
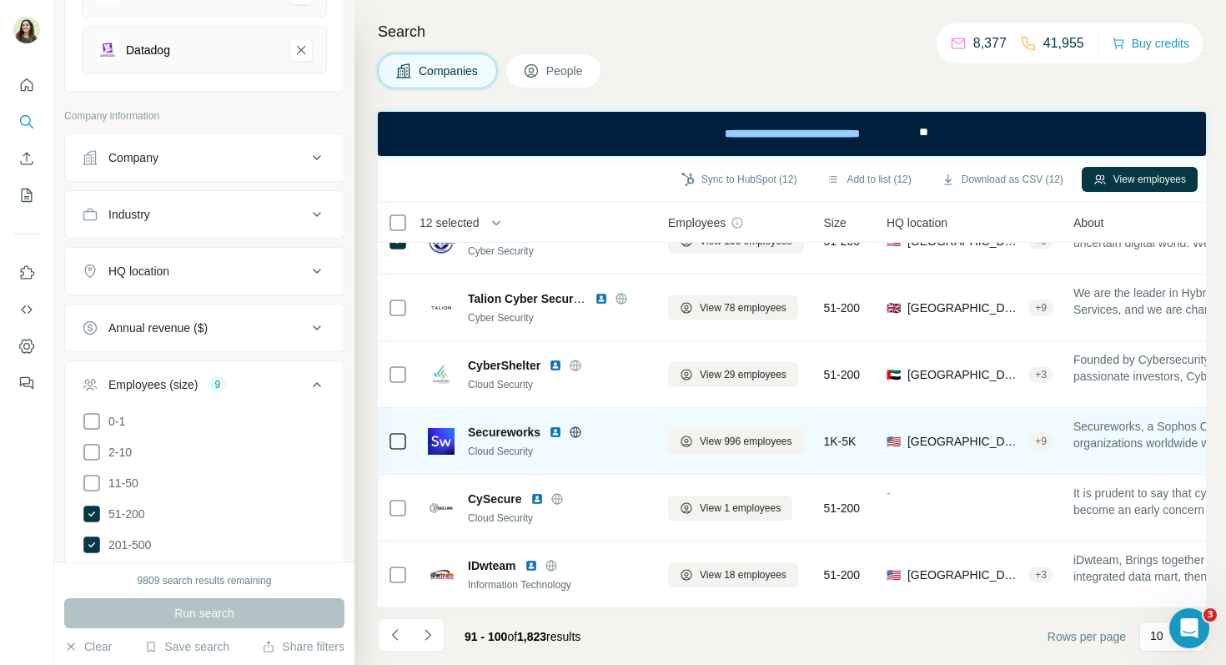
click at [557, 434] on img at bounding box center [555, 431] width 13 height 13
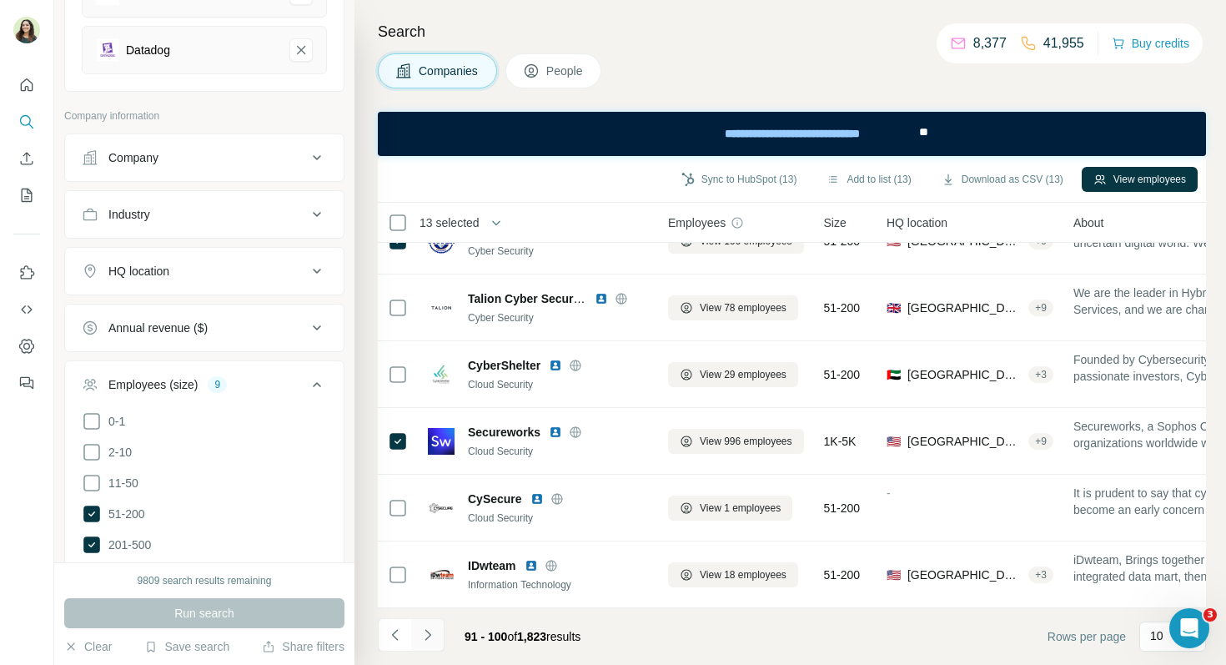
click at [427, 637] on icon "Navigate to next page" at bounding box center [428, 634] width 6 height 11
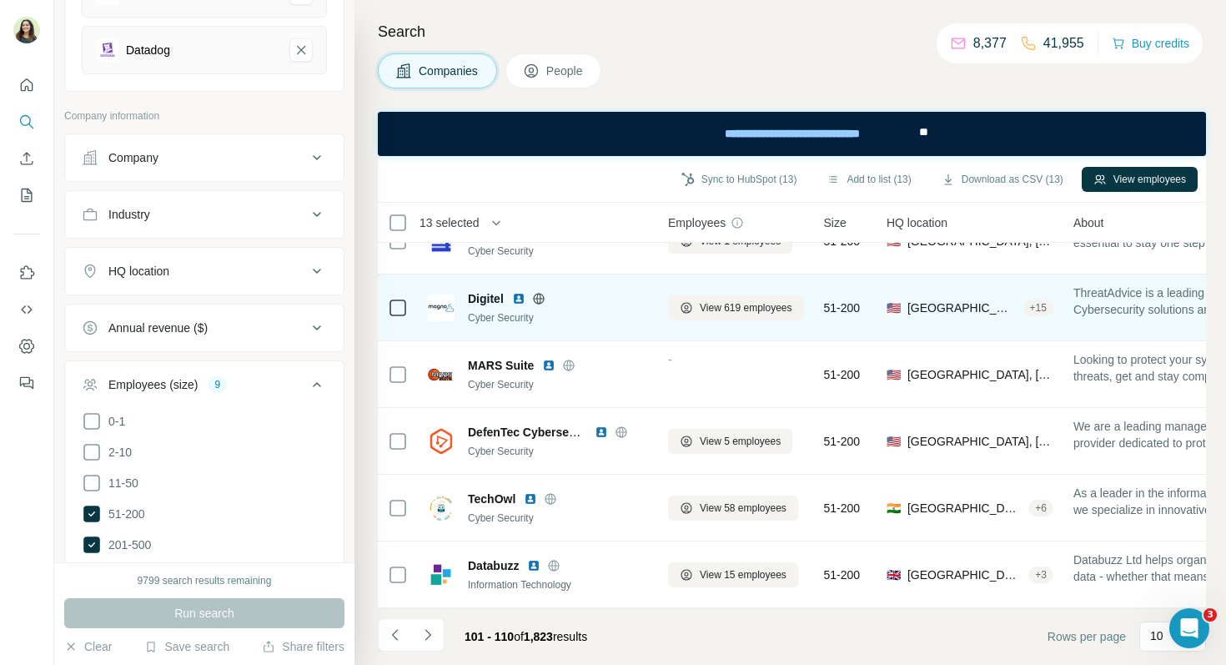
click at [518, 301] on img at bounding box center [518, 298] width 13 height 13
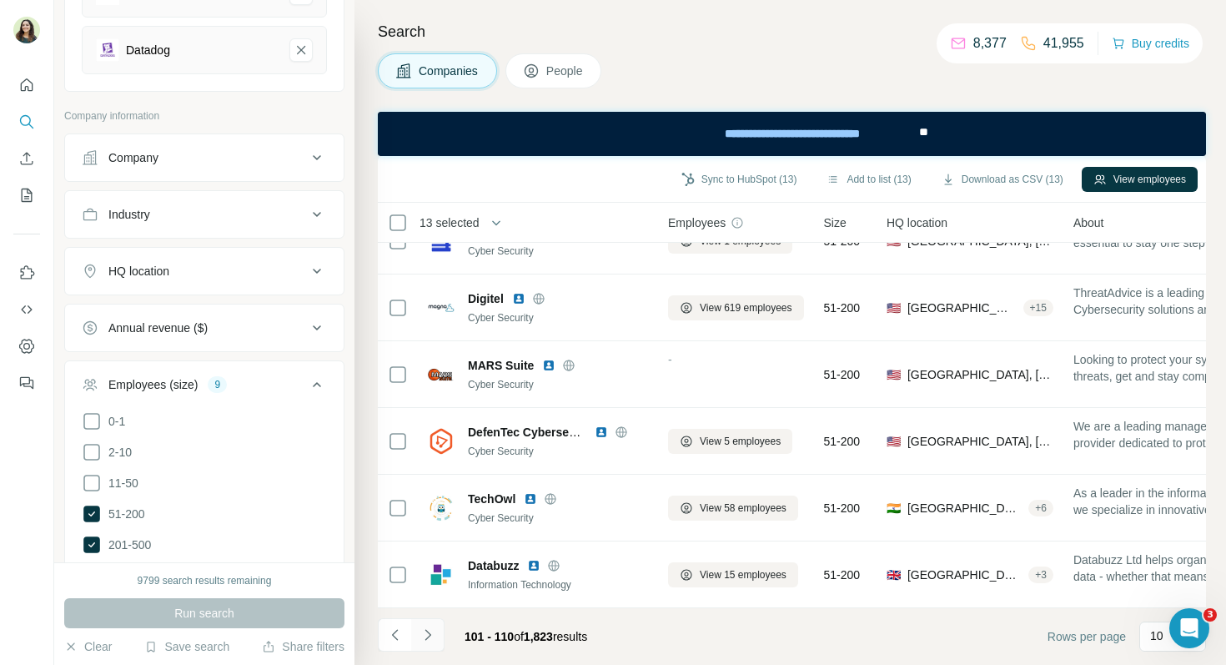
click at [432, 638] on icon "Navigate to next page" at bounding box center [428, 635] width 17 height 17
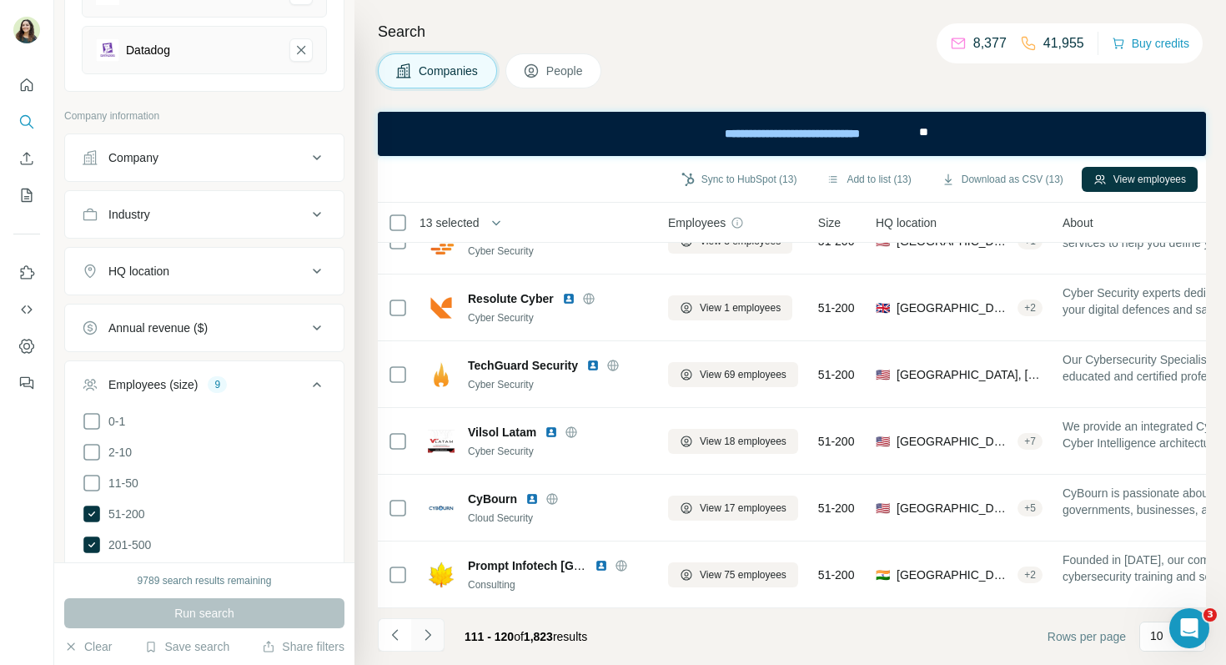
click at [434, 635] on icon "Navigate to next page" at bounding box center [428, 635] width 17 height 17
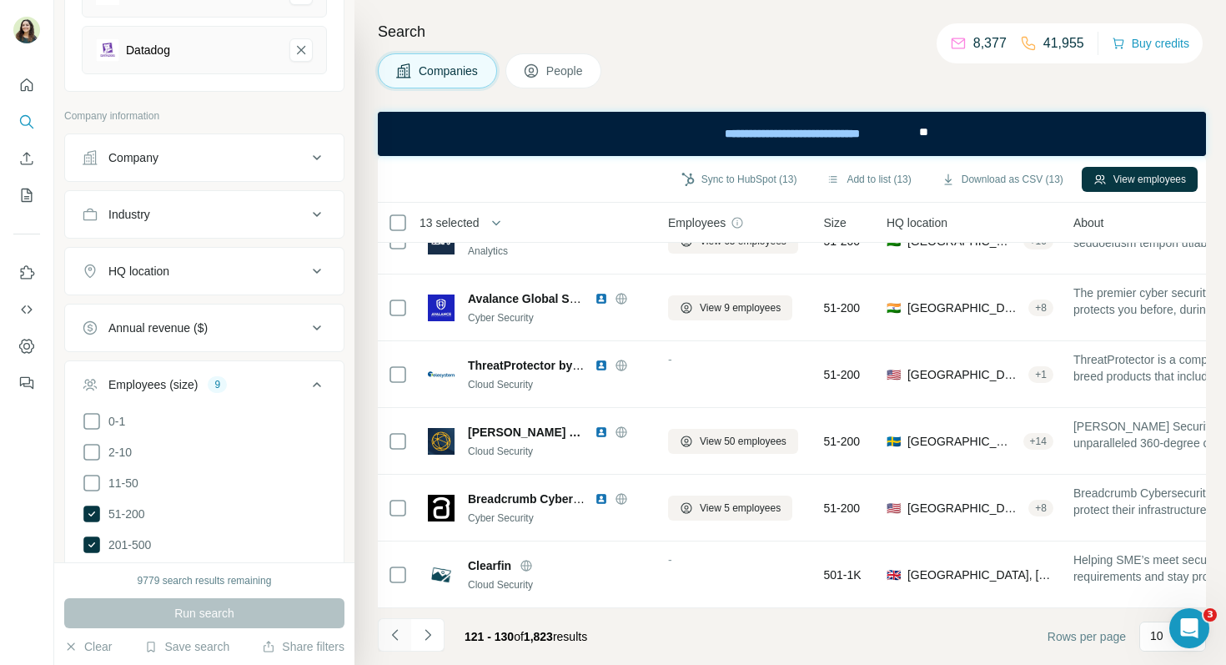
click at [393, 636] on icon "Navigate to previous page" at bounding box center [394, 634] width 6 height 11
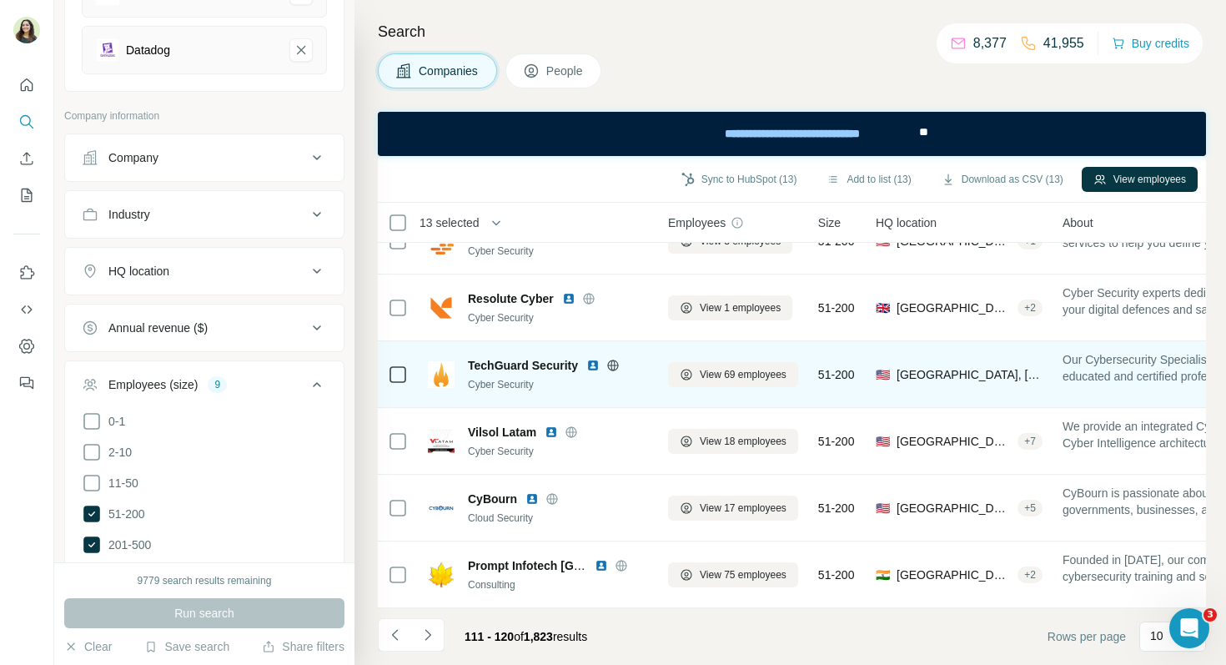
click at [595, 365] on img at bounding box center [592, 365] width 13 height 13
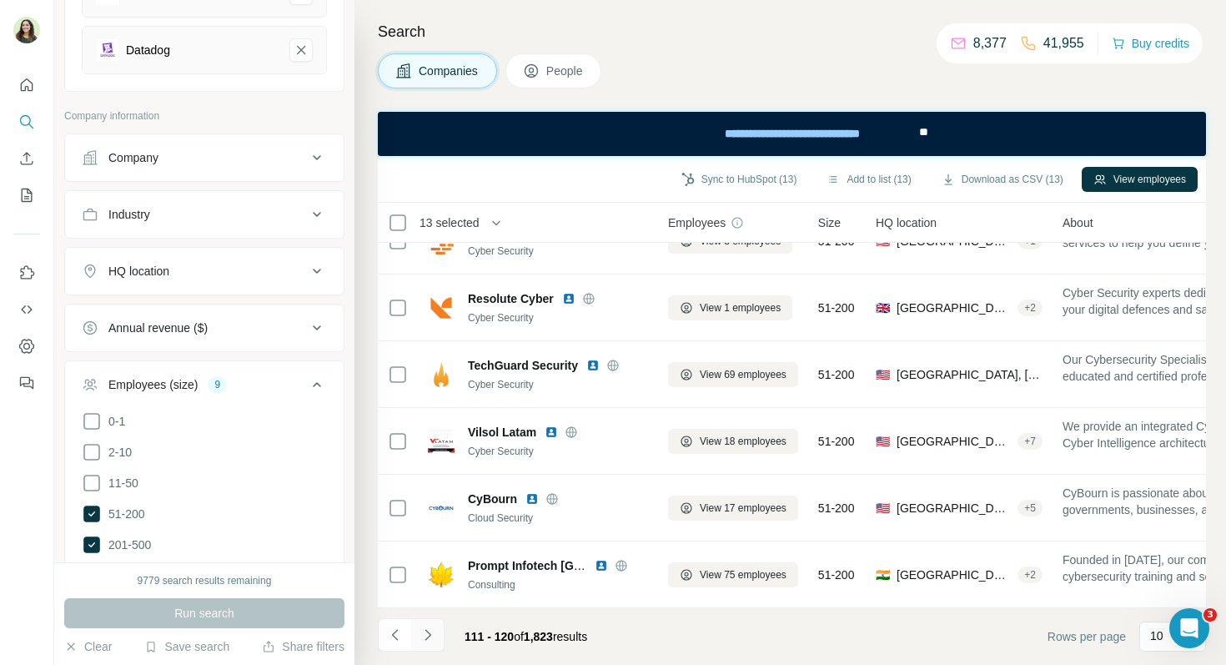
click at [440, 632] on button "Navigate to next page" at bounding box center [427, 634] width 33 height 33
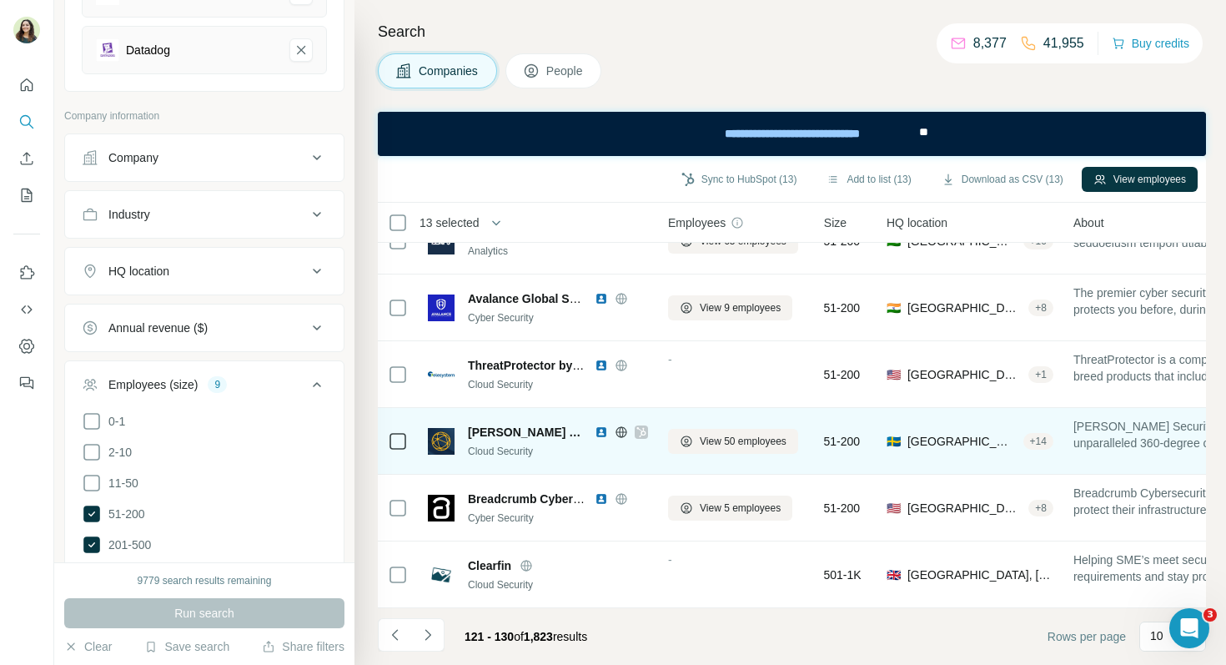
scroll to position [0, 0]
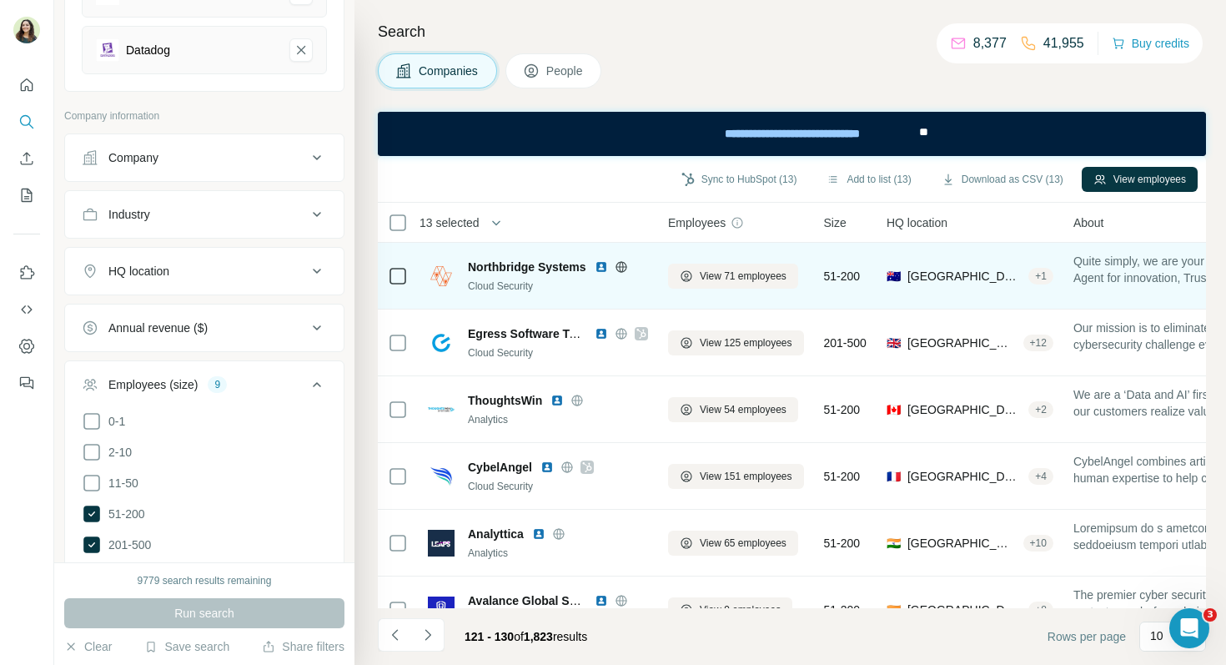
click at [597, 268] on img at bounding box center [601, 266] width 13 height 13
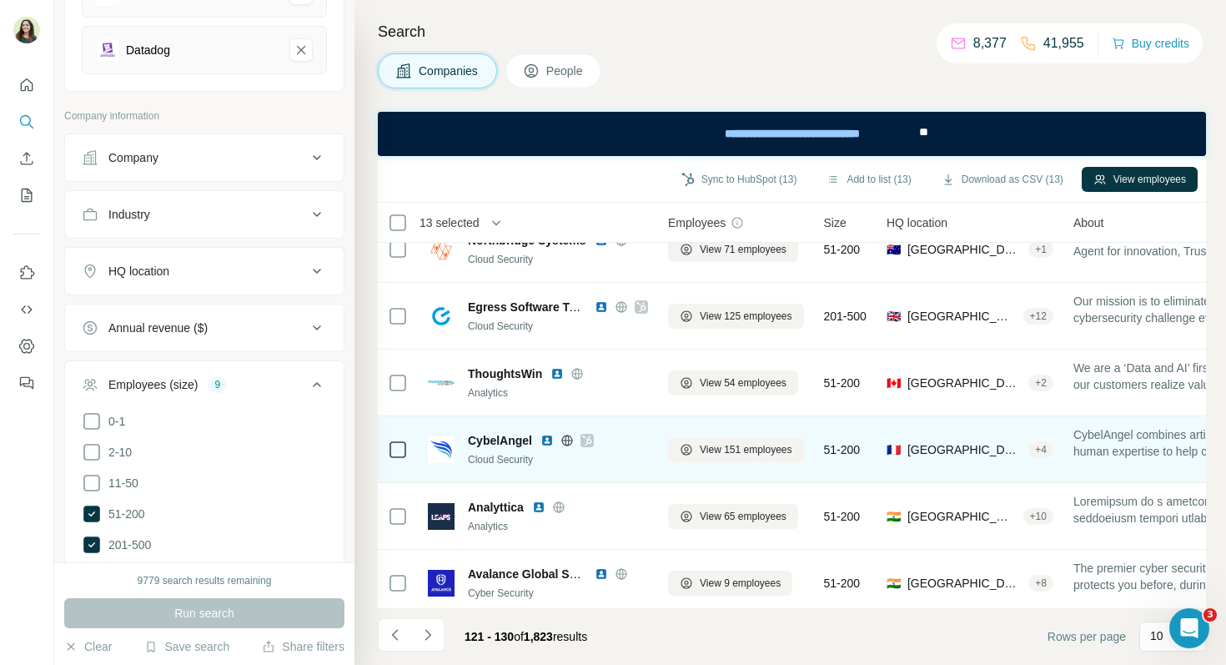
scroll to position [28, 0]
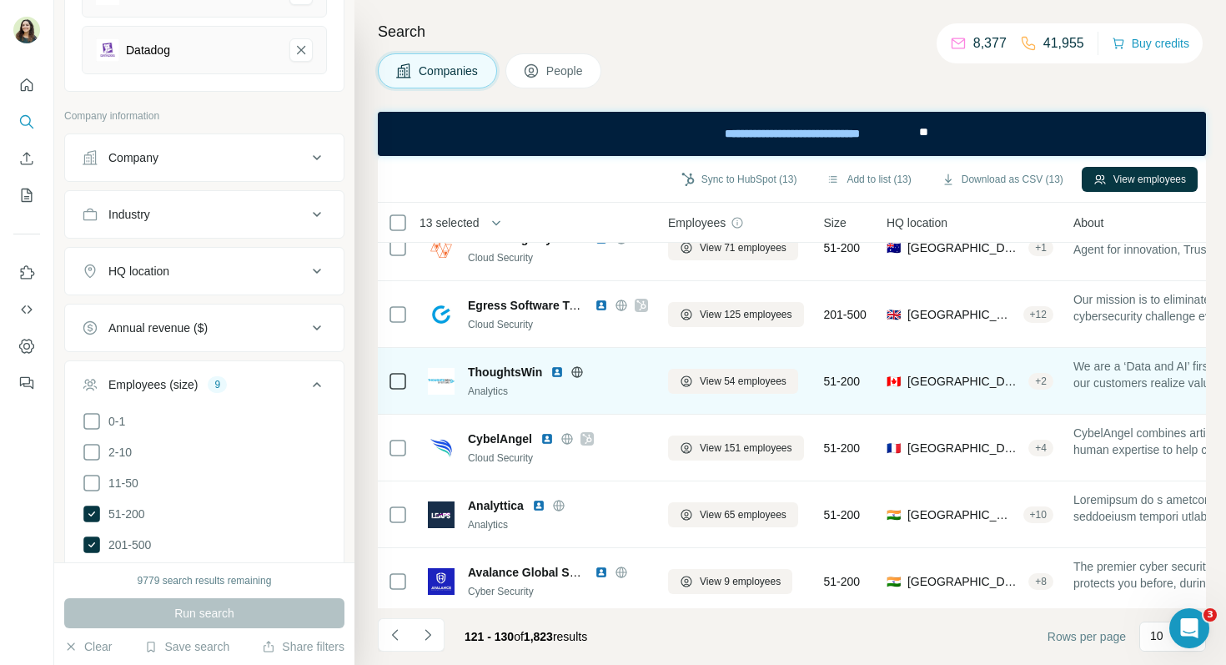
click at [559, 371] on img at bounding box center [557, 371] width 13 height 13
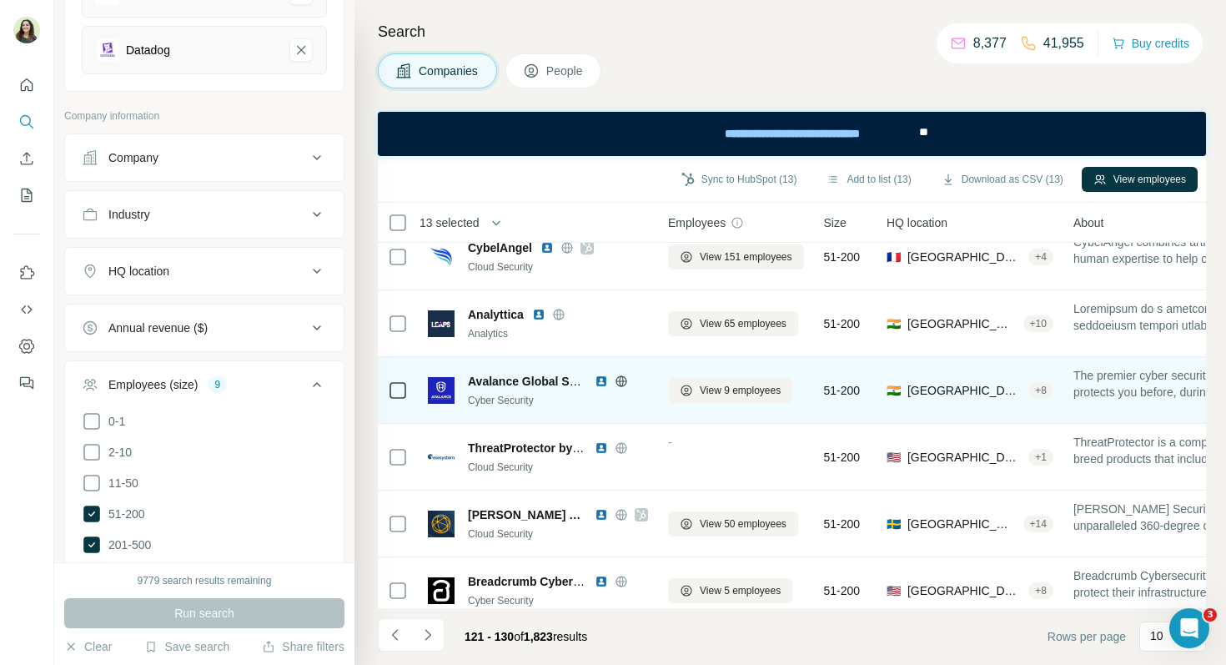
scroll to position [302, 0]
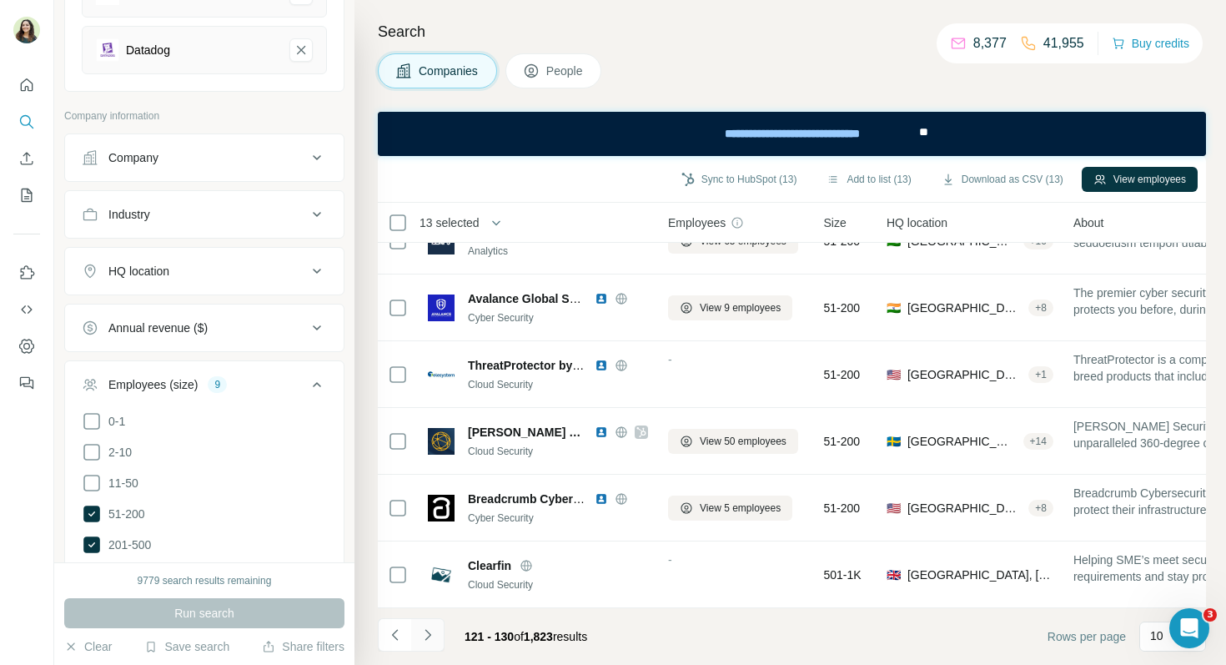
click at [436, 635] on button "Navigate to next page" at bounding box center [427, 634] width 33 height 33
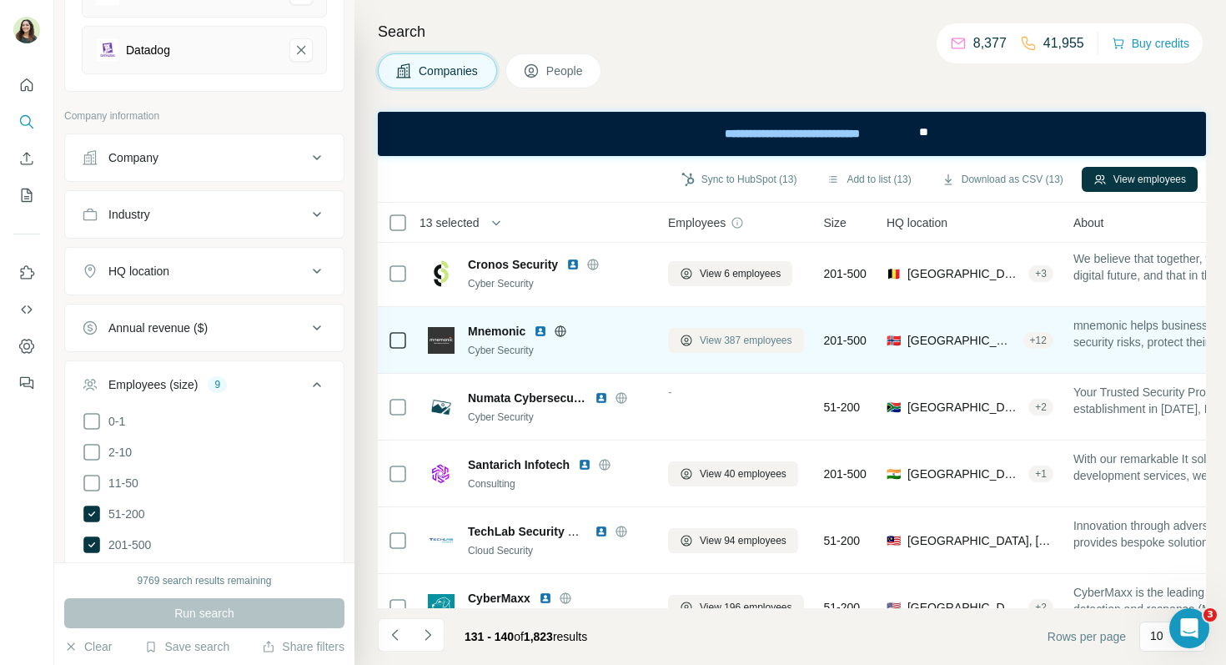
scroll to position [0, 0]
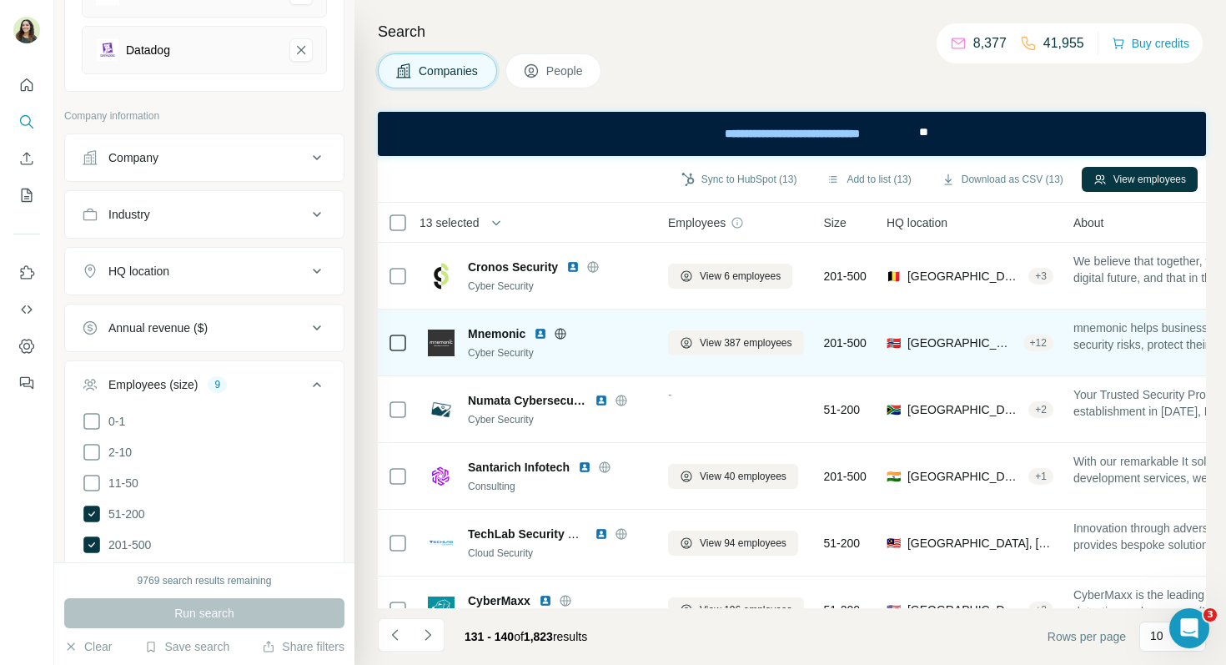
click at [539, 337] on img at bounding box center [540, 333] width 13 height 13
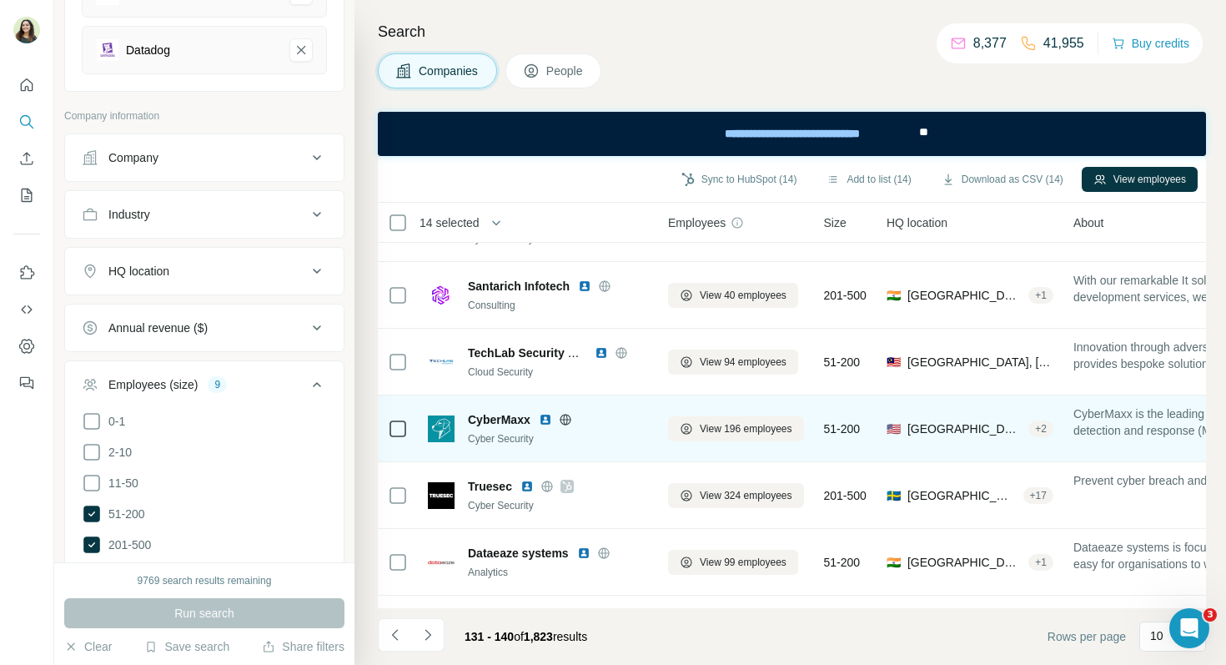
scroll to position [183, 0]
click at [545, 415] on img at bounding box center [545, 417] width 13 height 13
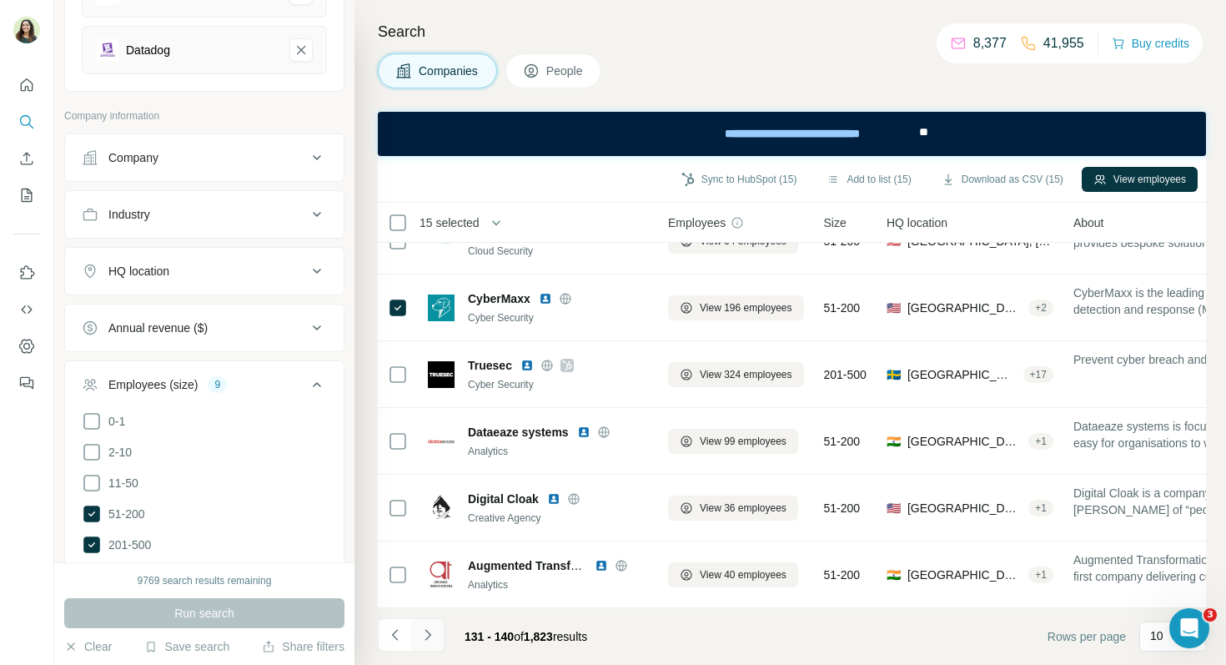
click at [425, 639] on icon "Navigate to next page" at bounding box center [428, 635] width 17 height 17
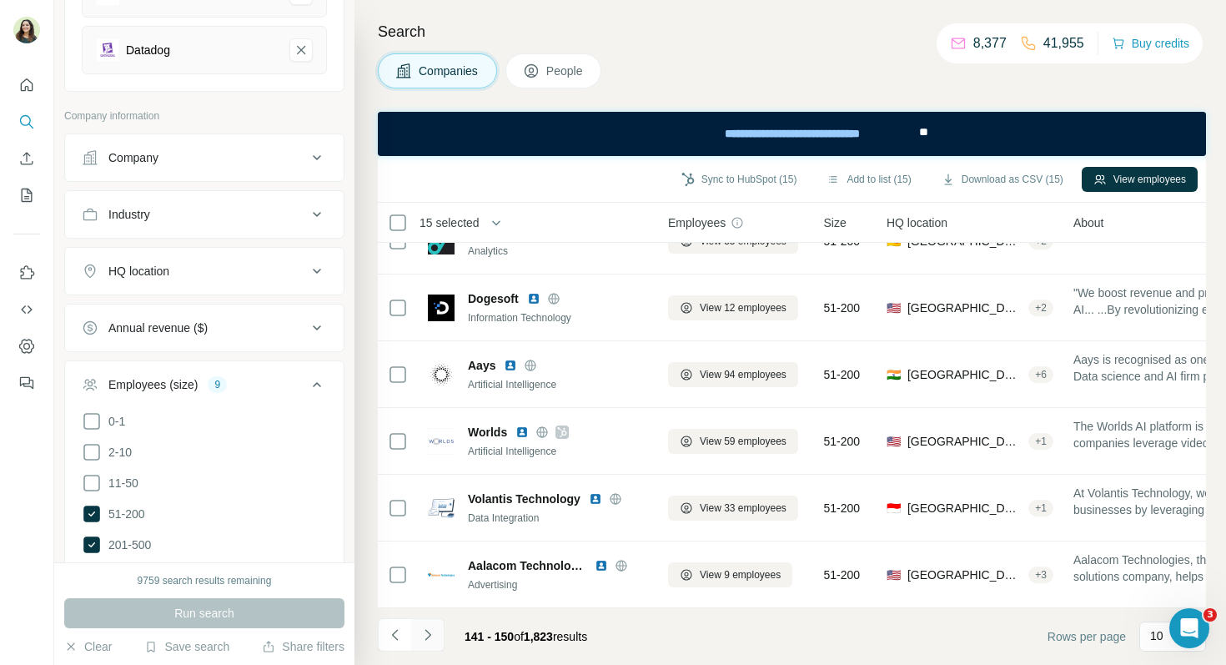
click at [432, 642] on icon "Navigate to next page" at bounding box center [428, 635] width 17 height 17
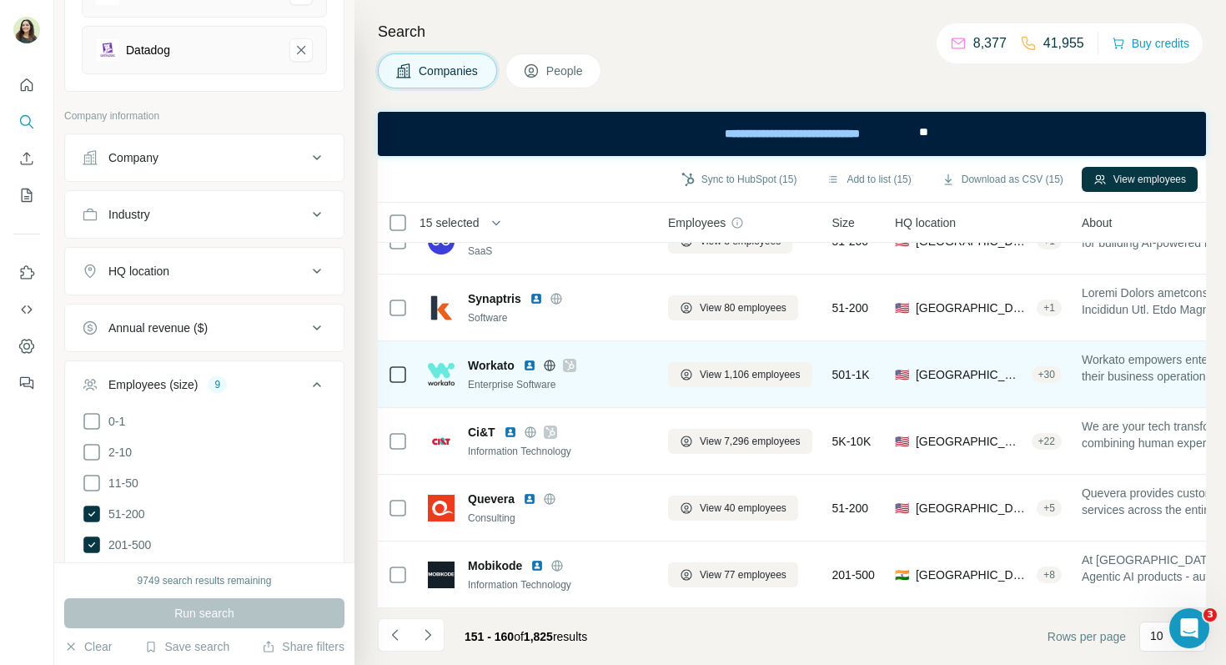
scroll to position [0, 0]
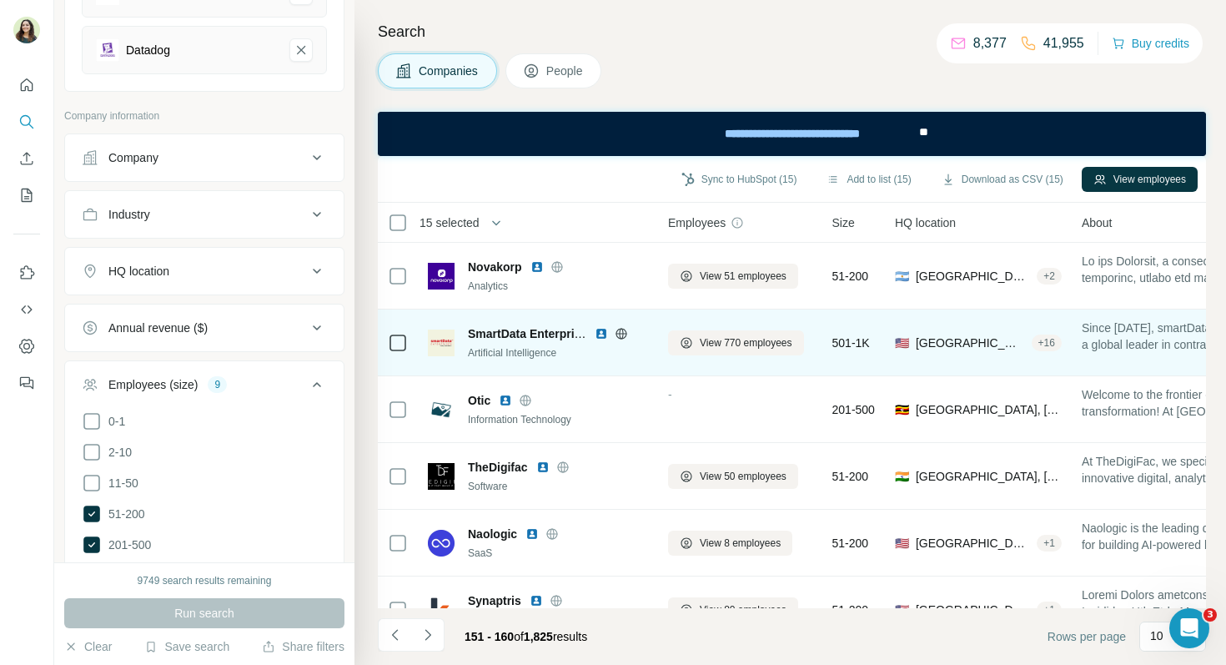
click at [600, 337] on img at bounding box center [601, 333] width 13 height 13
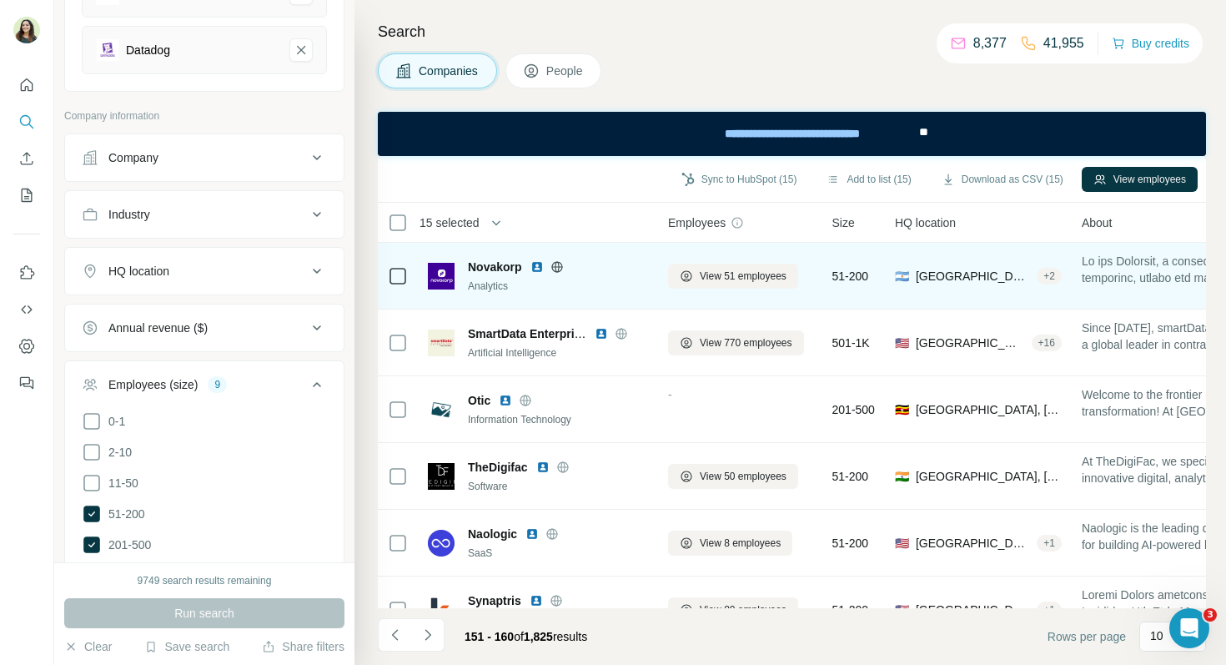
scroll to position [2, 0]
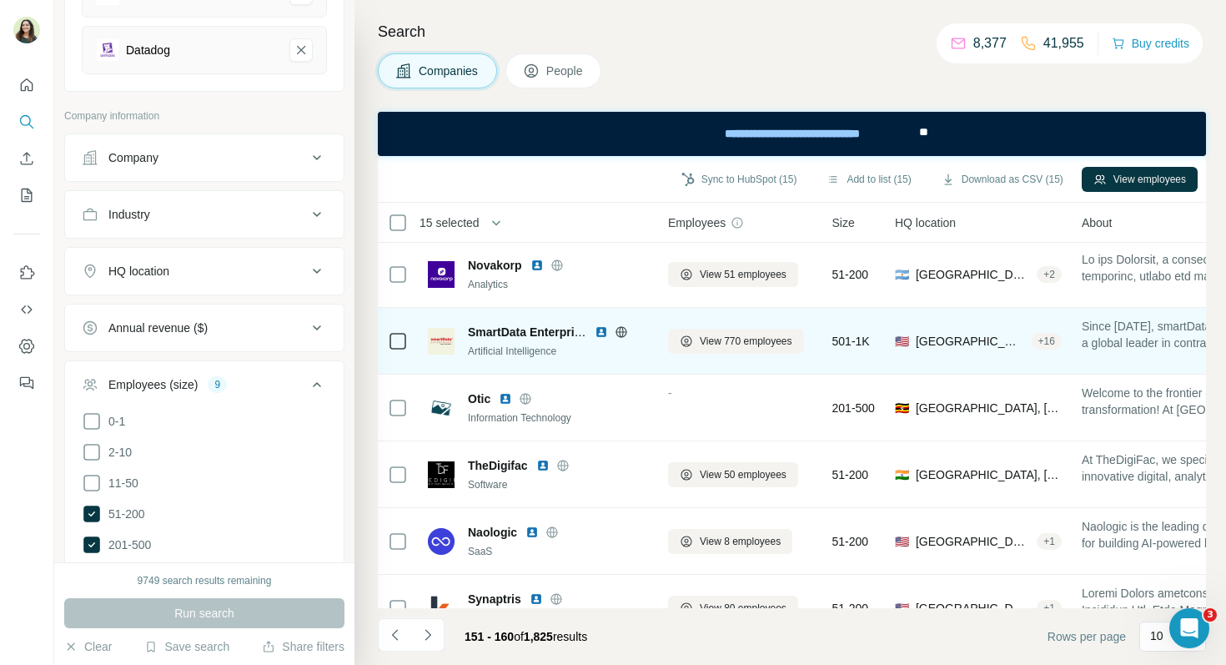
click at [604, 330] on img at bounding box center [601, 331] width 13 height 13
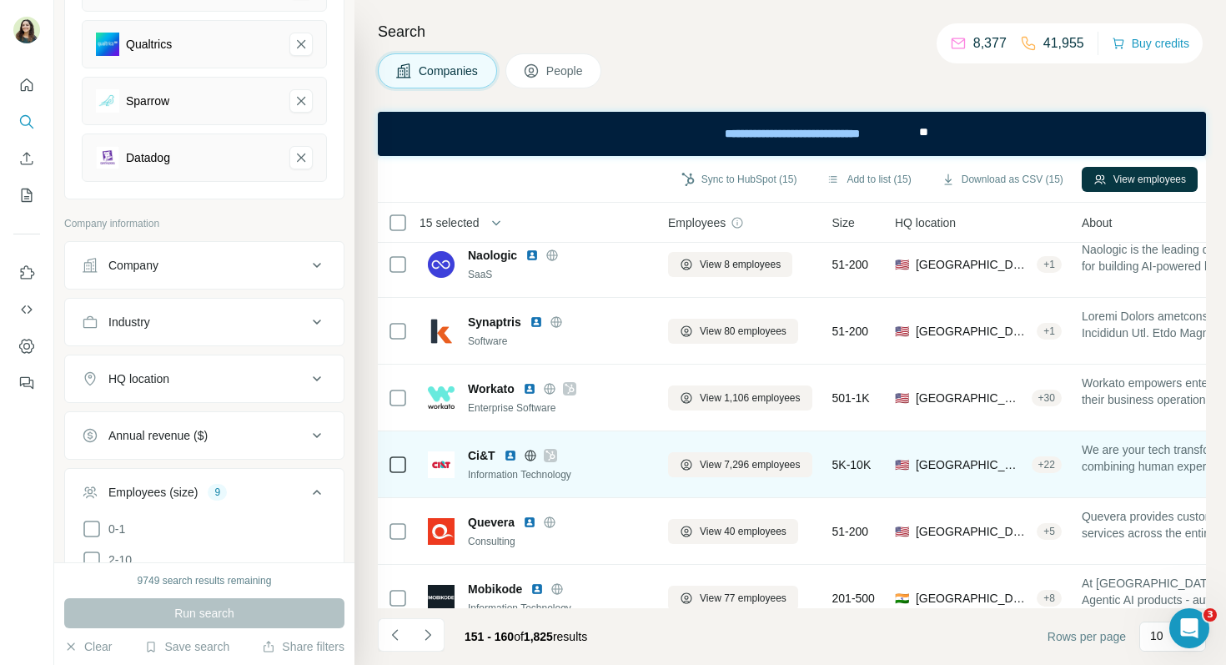
scroll to position [302, 0]
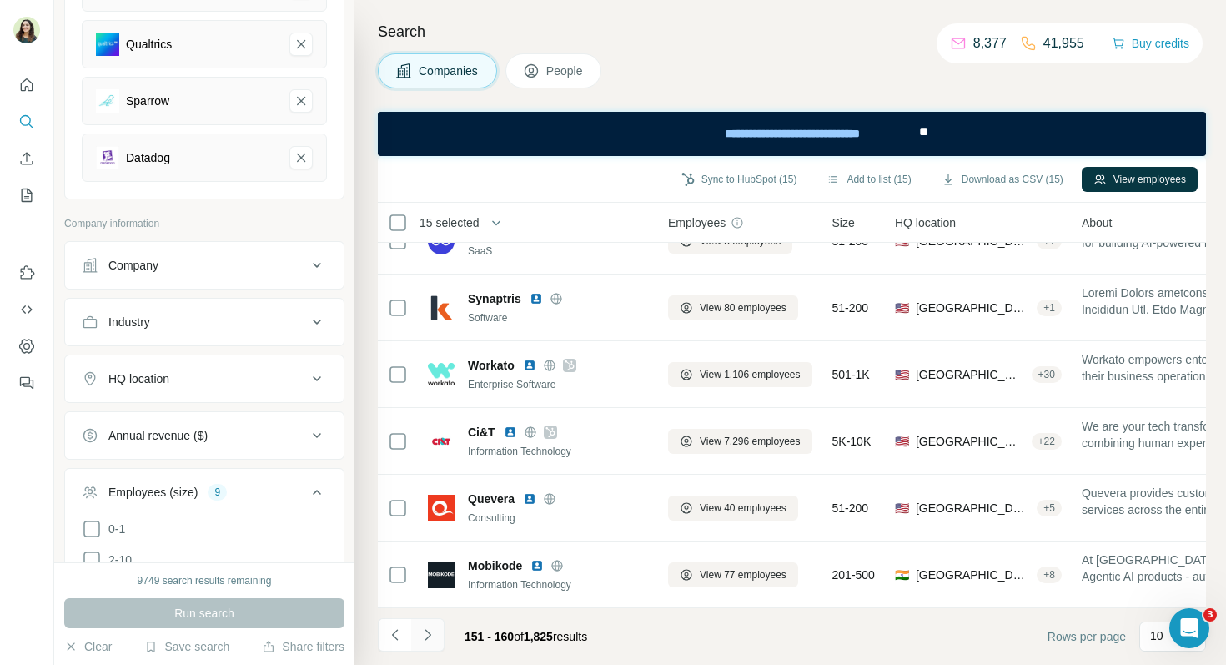
click at [427, 635] on icon "Navigate to next page" at bounding box center [428, 635] width 17 height 17
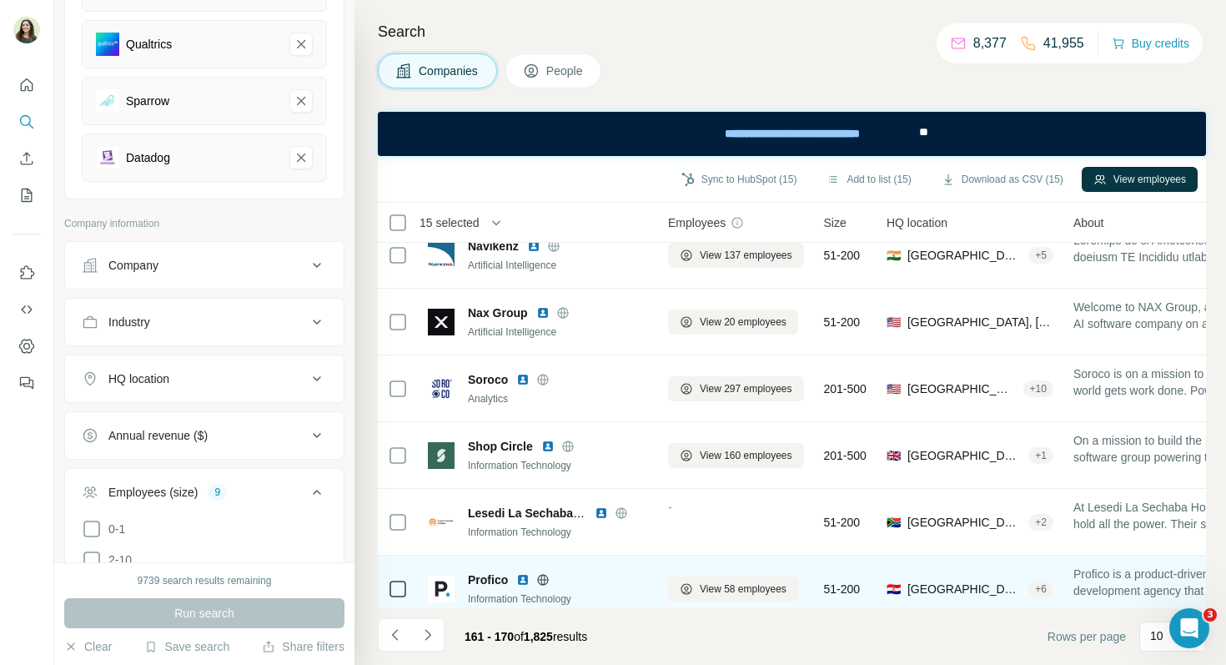
scroll to position [0, 0]
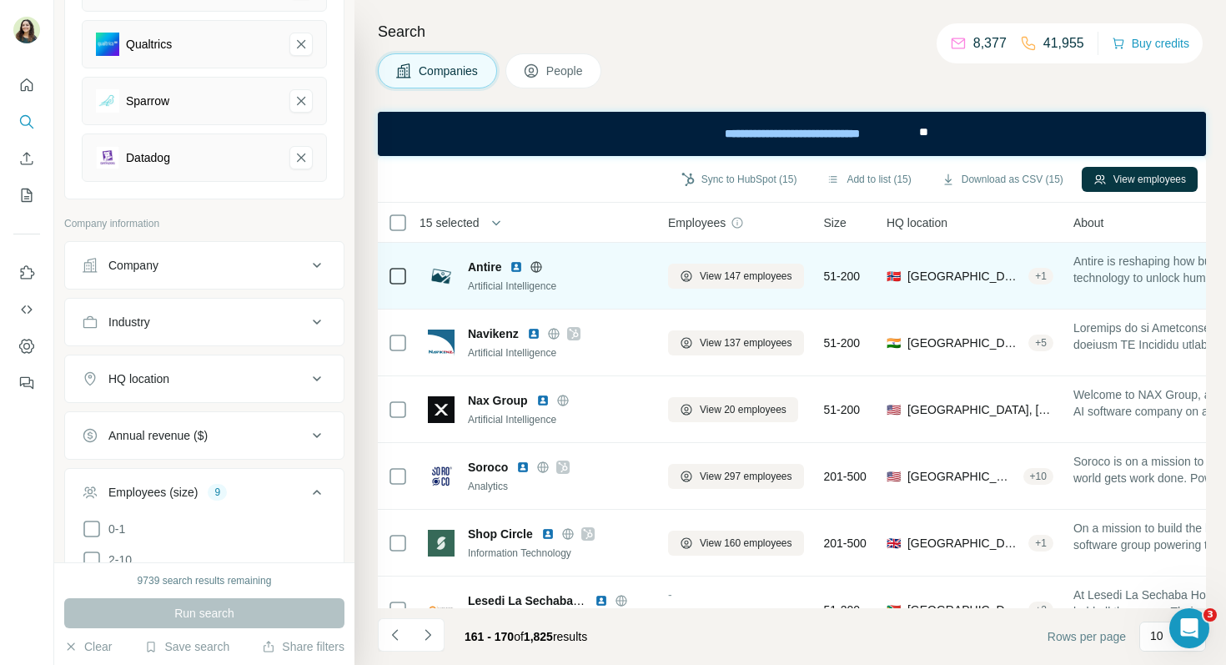
click at [516, 269] on img at bounding box center [516, 266] width 13 height 13
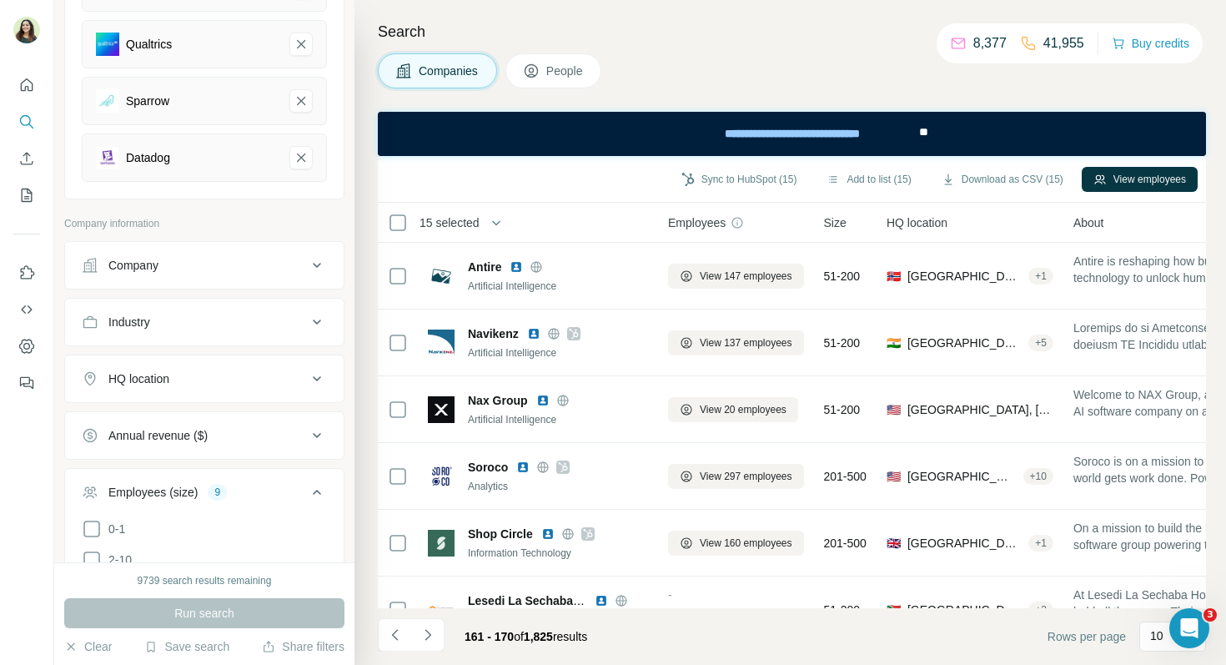
click at [556, 81] on button "People" at bounding box center [554, 70] width 97 height 35
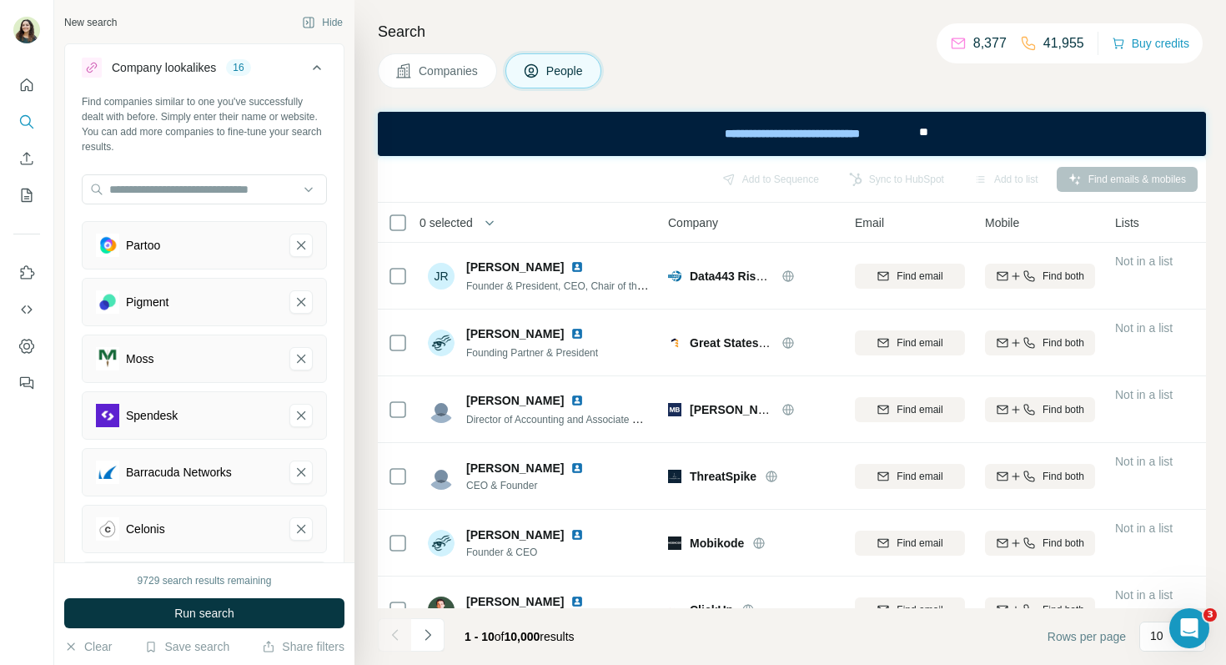
click at [449, 71] on span "Companies" at bounding box center [449, 71] width 61 height 17
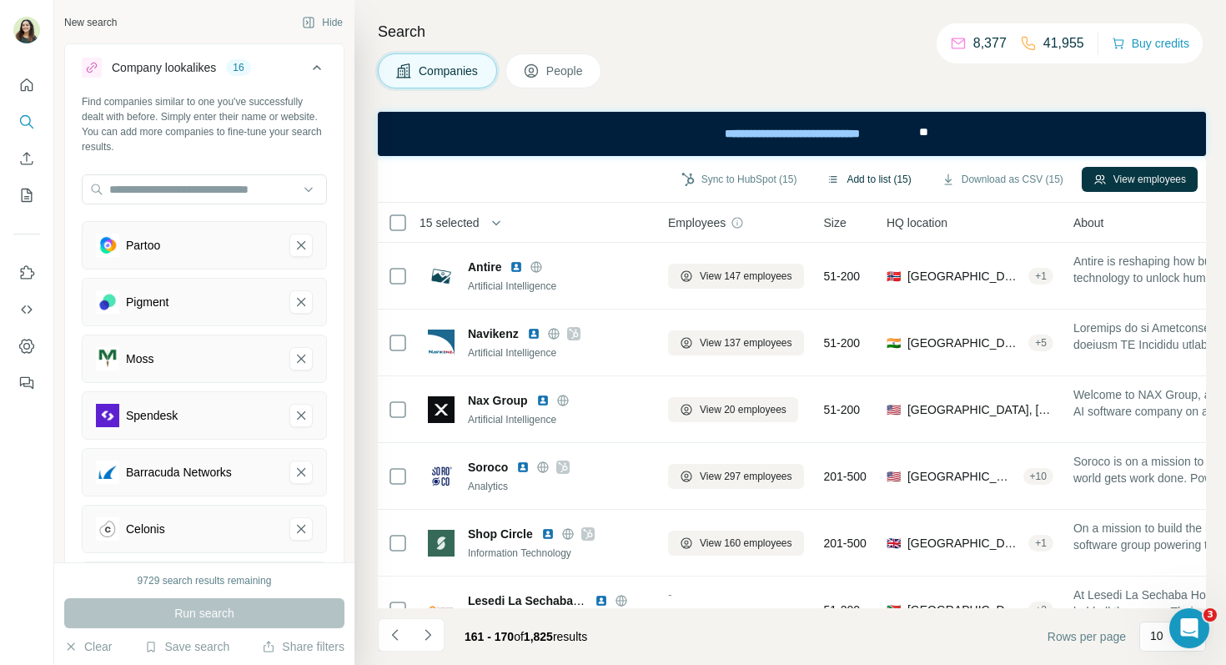
click at [866, 189] on button "Add to list (15)" at bounding box center [869, 179] width 108 height 25
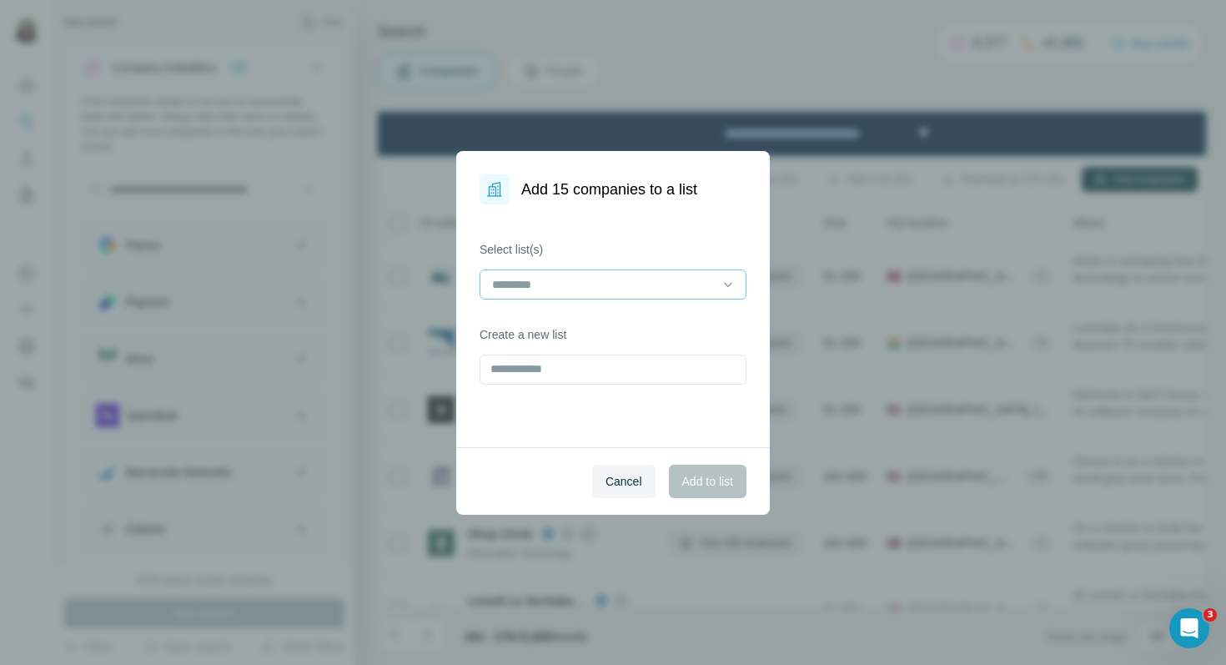
click at [579, 288] on input at bounding box center [603, 284] width 225 height 18
click at [568, 324] on div "List 1" at bounding box center [613, 322] width 239 height 17
click at [701, 488] on span "Add to list" at bounding box center [707, 481] width 51 height 17
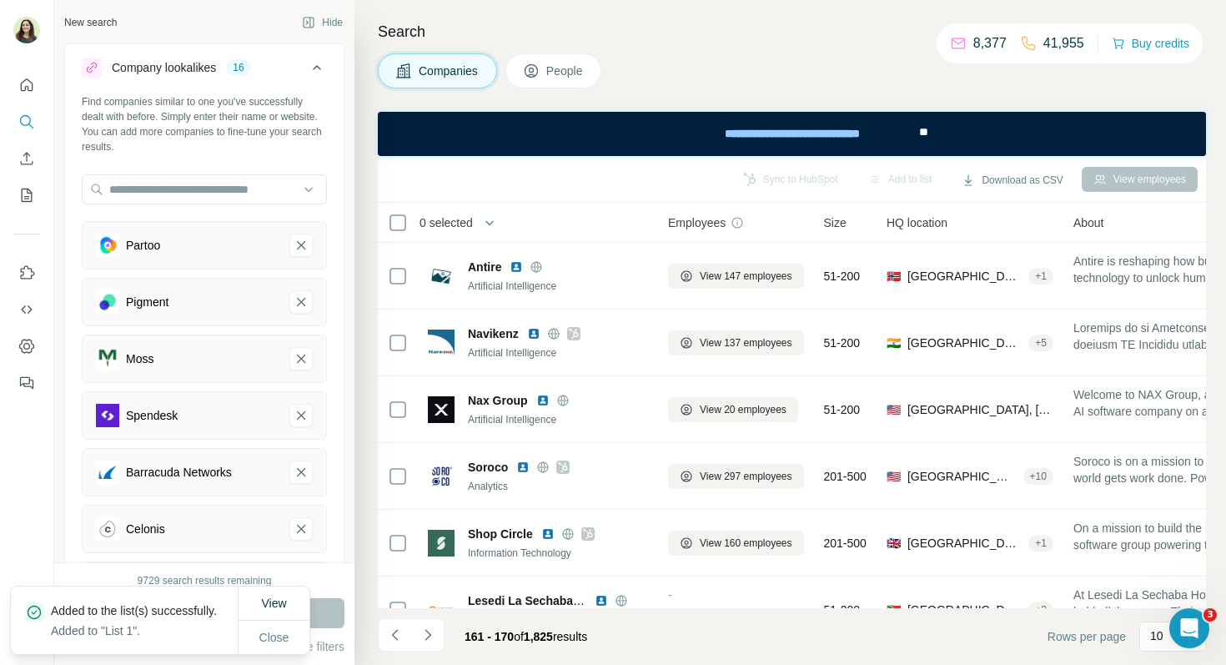
click at [556, 70] on span "People" at bounding box center [565, 71] width 38 height 17
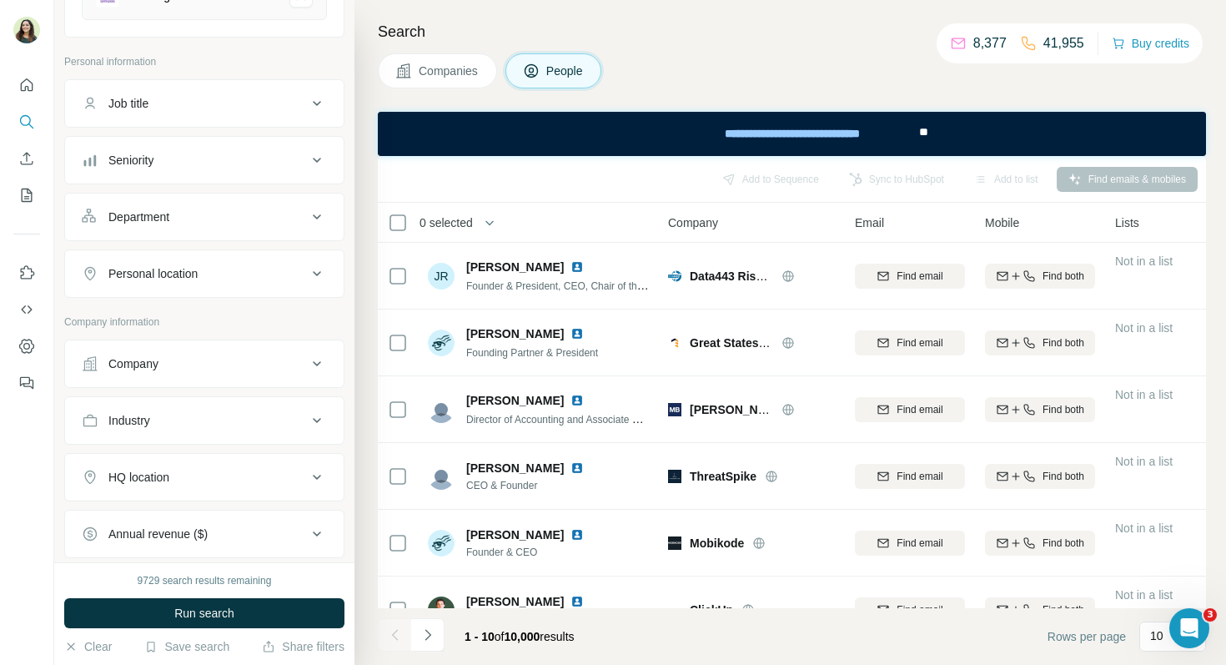
scroll to position [1108, 0]
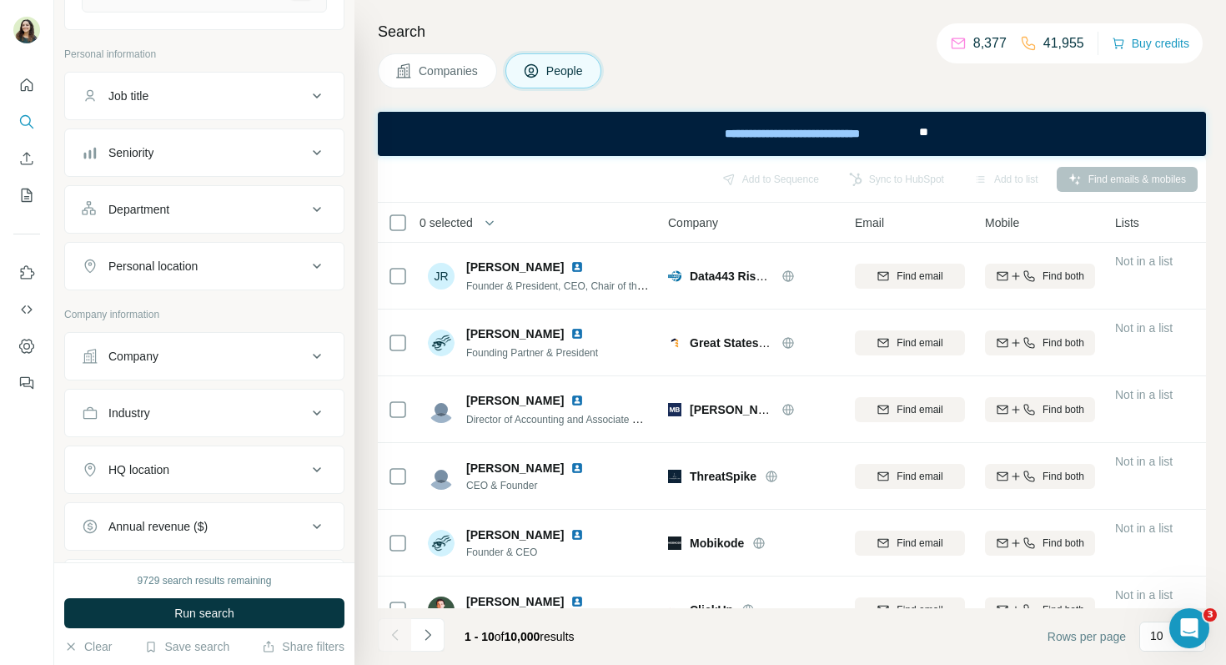
click at [296, 92] on div "Job title" at bounding box center [194, 96] width 225 height 17
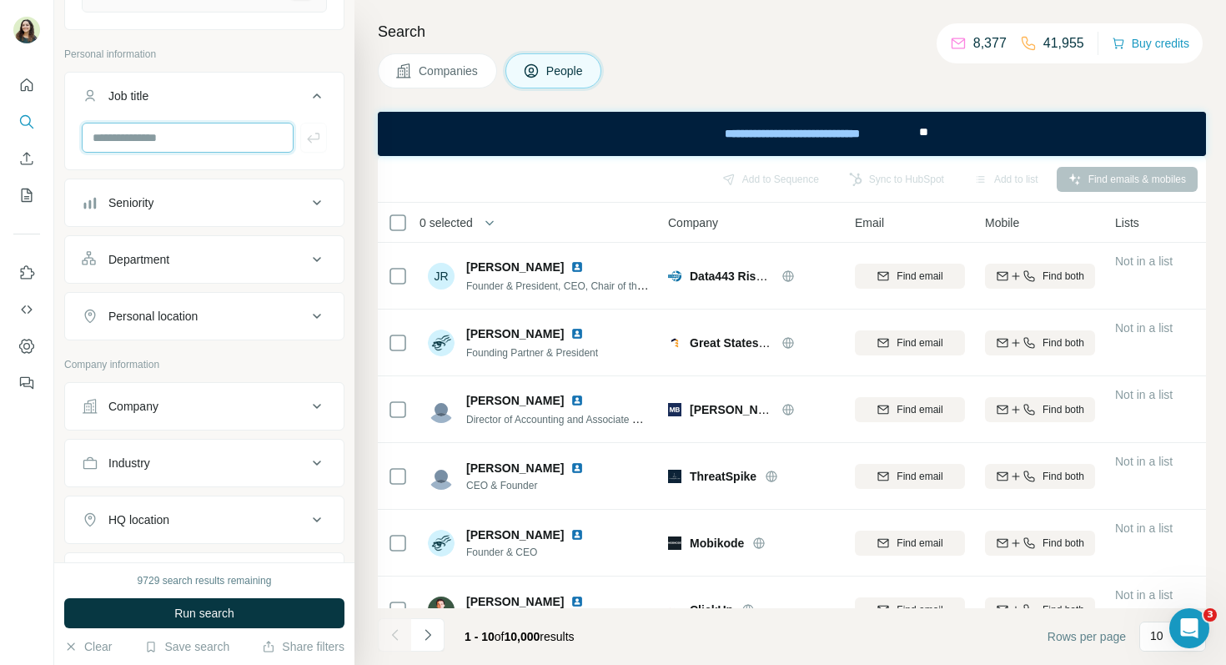
click at [198, 133] on input "text" at bounding box center [188, 138] width 212 height 30
type input "*"
click at [178, 645] on button "Save search" at bounding box center [186, 646] width 85 height 17
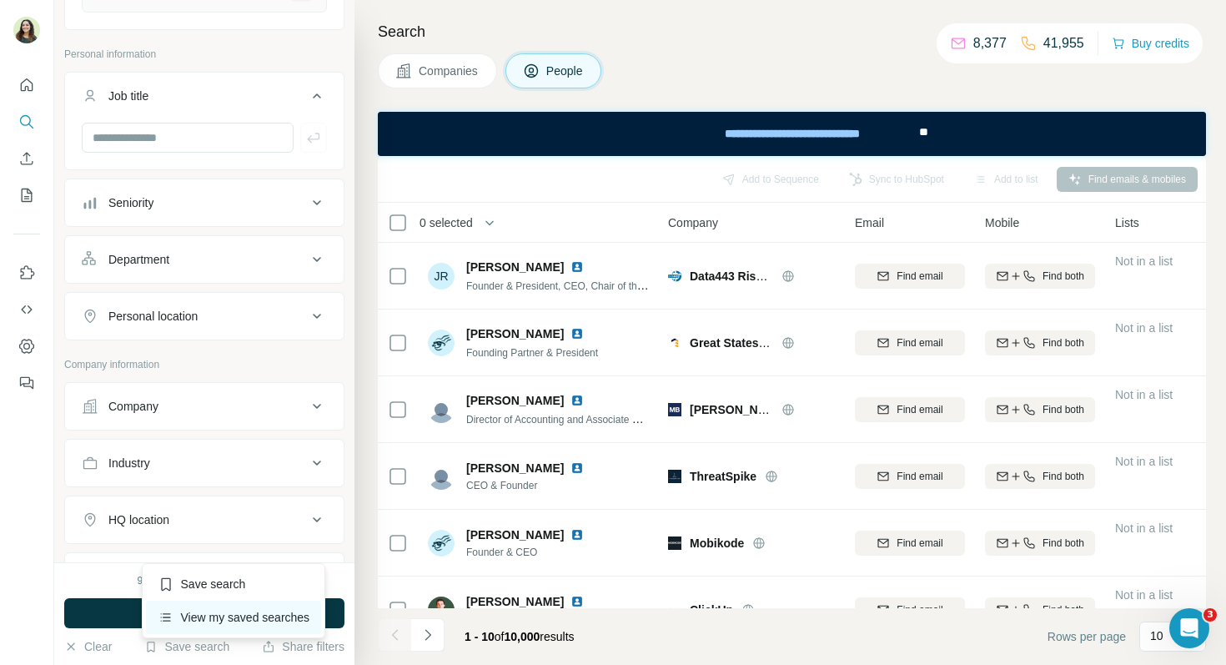
click at [226, 619] on div "View my saved searches" at bounding box center [234, 617] width 176 height 33
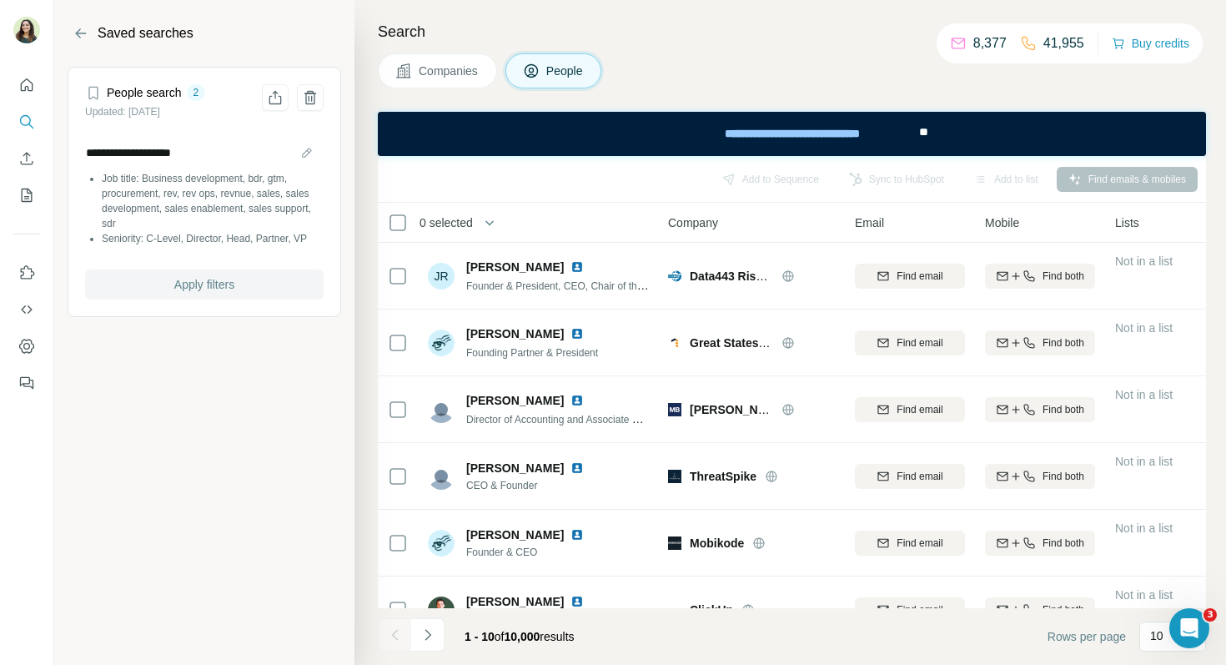
click at [214, 286] on span "Apply filters" at bounding box center [204, 284] width 60 height 17
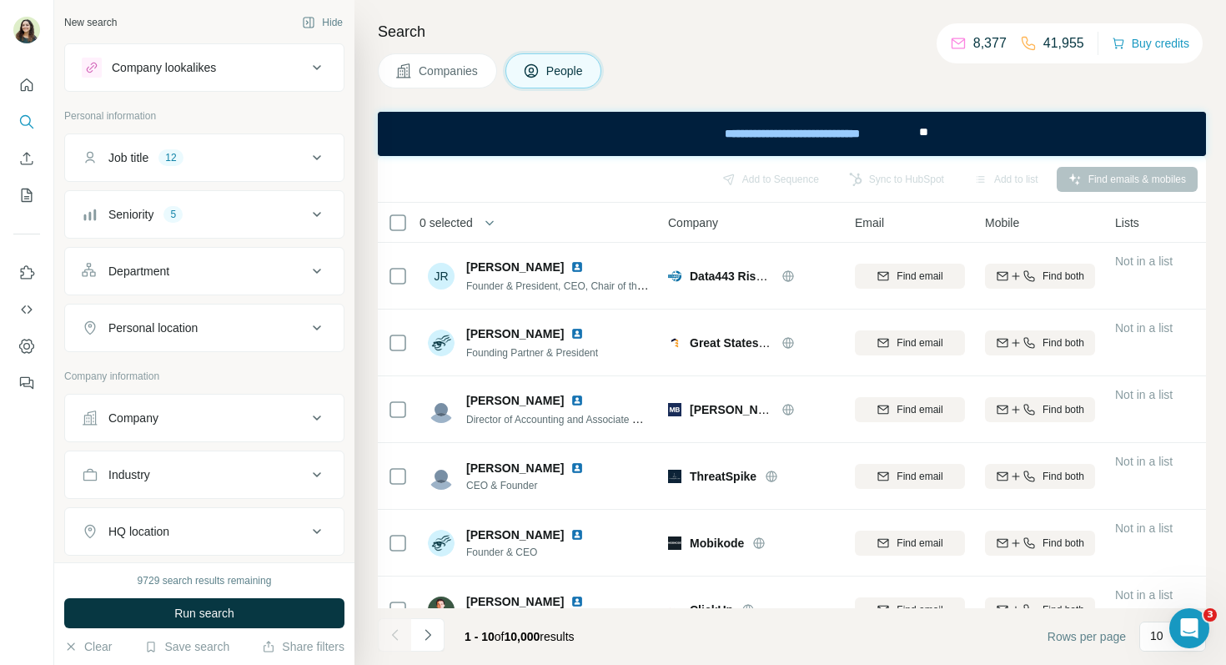
click at [269, 64] on div "Company lookalikes" at bounding box center [194, 68] width 225 height 20
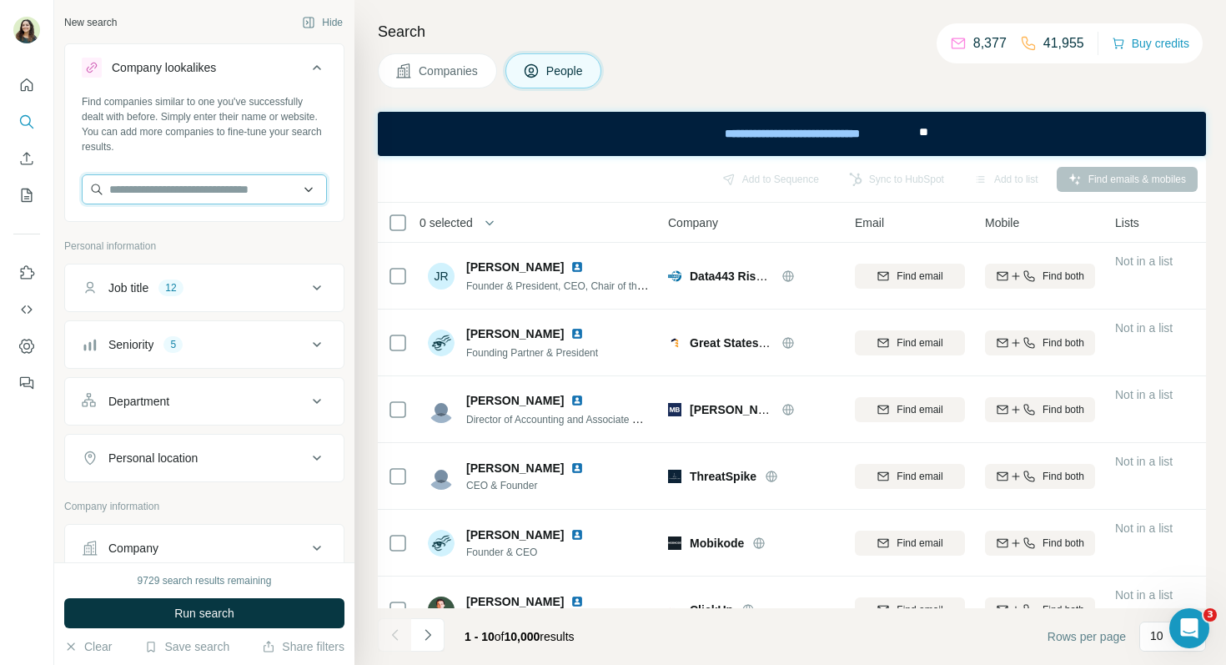
click at [178, 194] on input "text" at bounding box center [204, 189] width 245 height 30
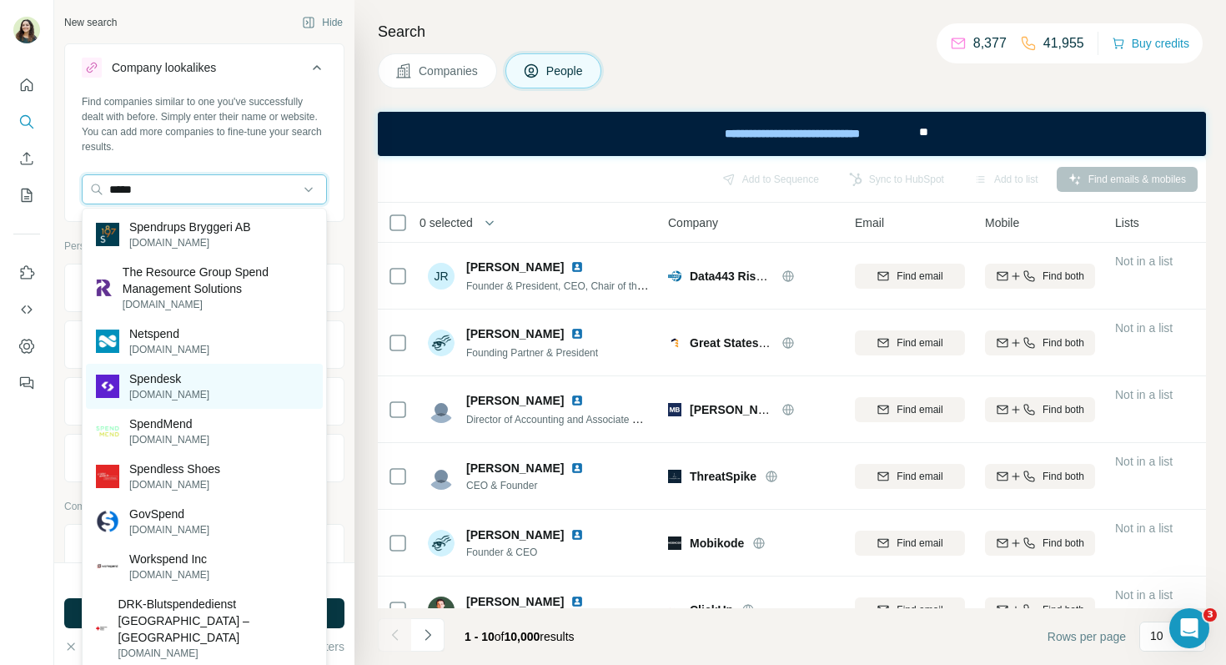
type input "*****"
click at [172, 382] on p "Spendesk" at bounding box center [169, 378] width 80 height 17
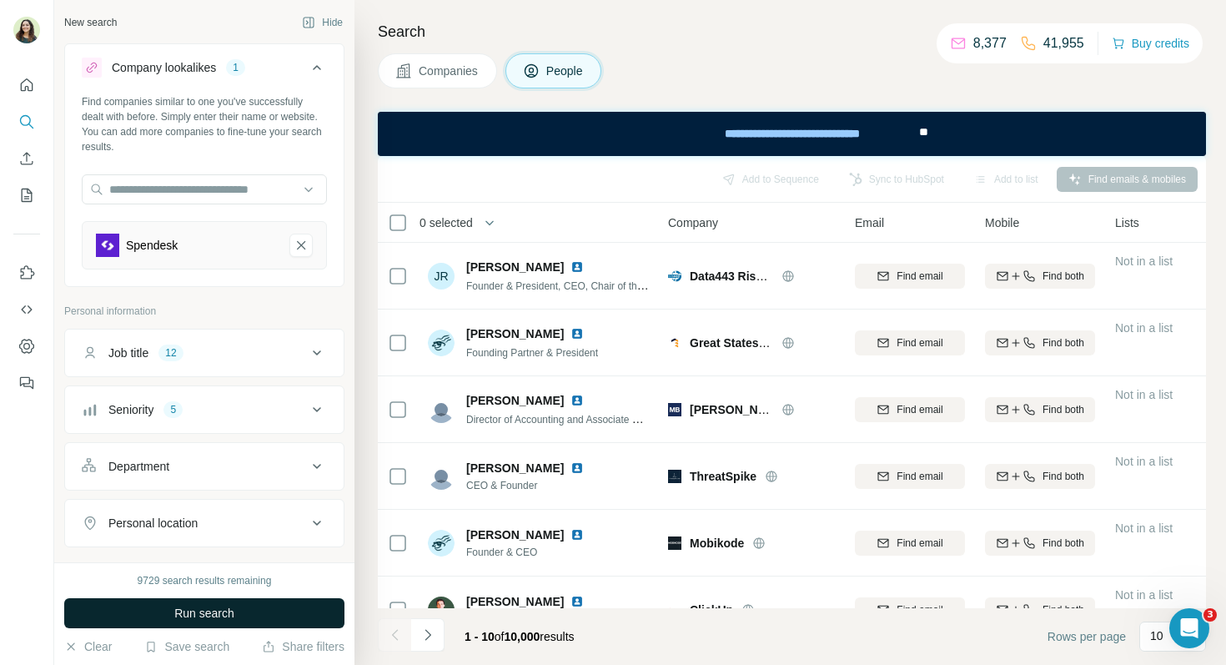
click at [211, 607] on span "Run search" at bounding box center [204, 613] width 60 height 17
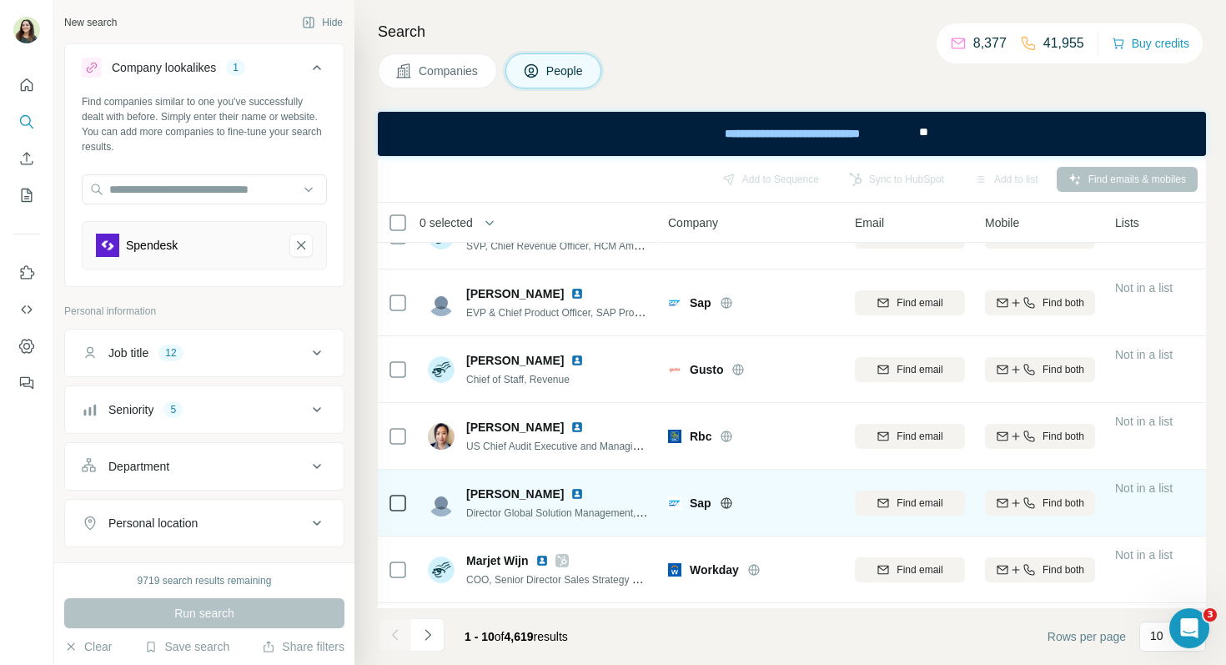
scroll to position [302, 0]
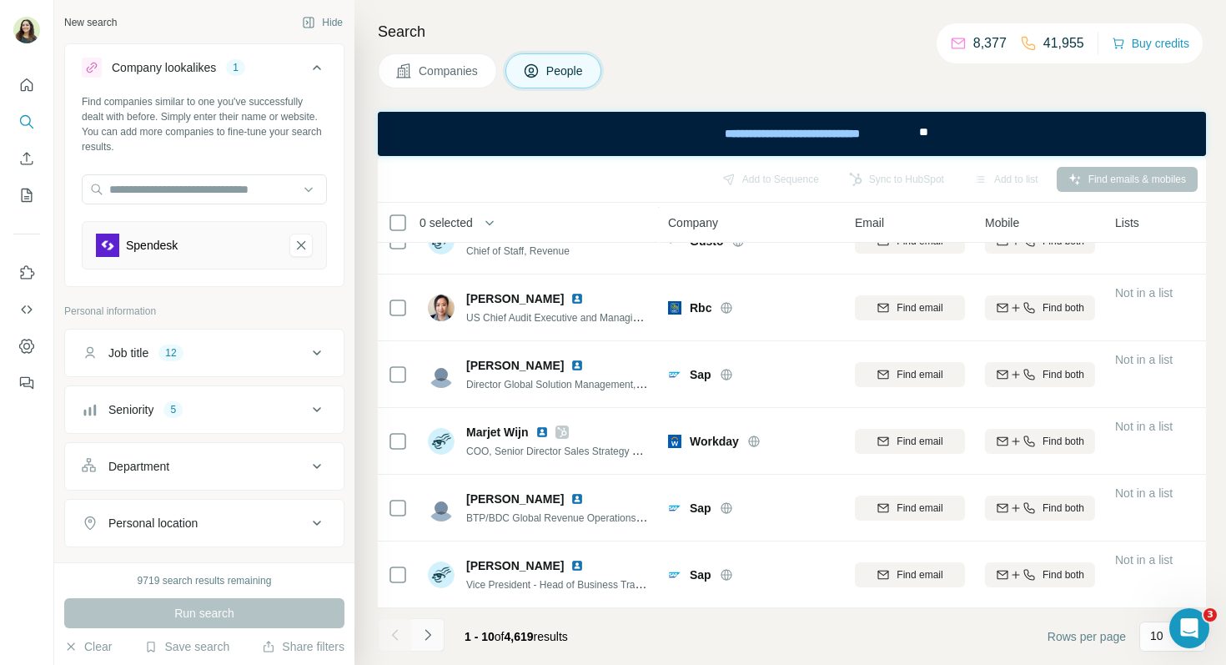
click at [425, 640] on icon "Navigate to next page" at bounding box center [428, 634] width 6 height 11
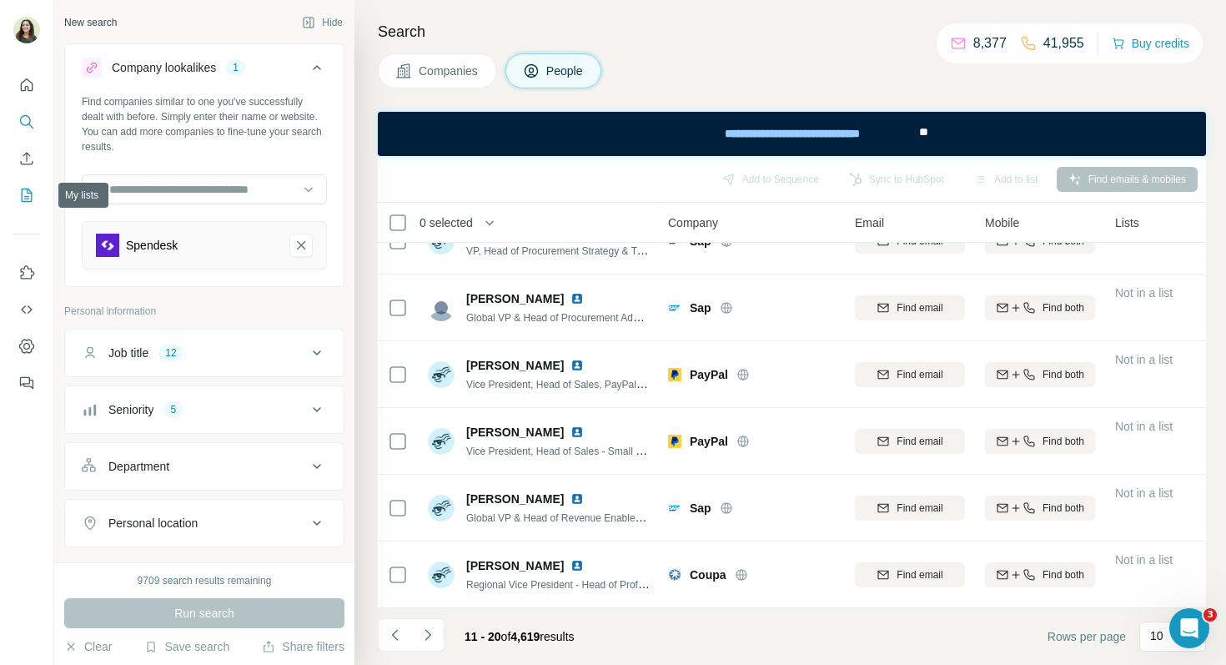
click at [32, 194] on icon "My lists" at bounding box center [27, 195] width 11 height 13
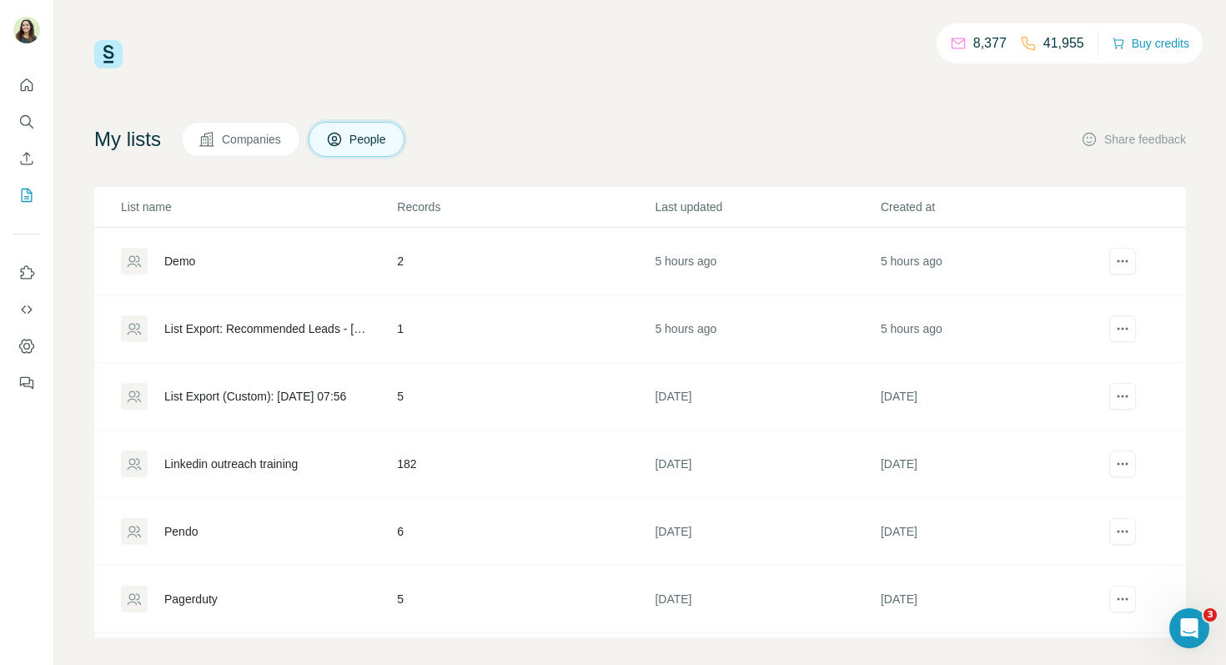
click at [235, 144] on span "Companies" at bounding box center [252, 139] width 61 height 17
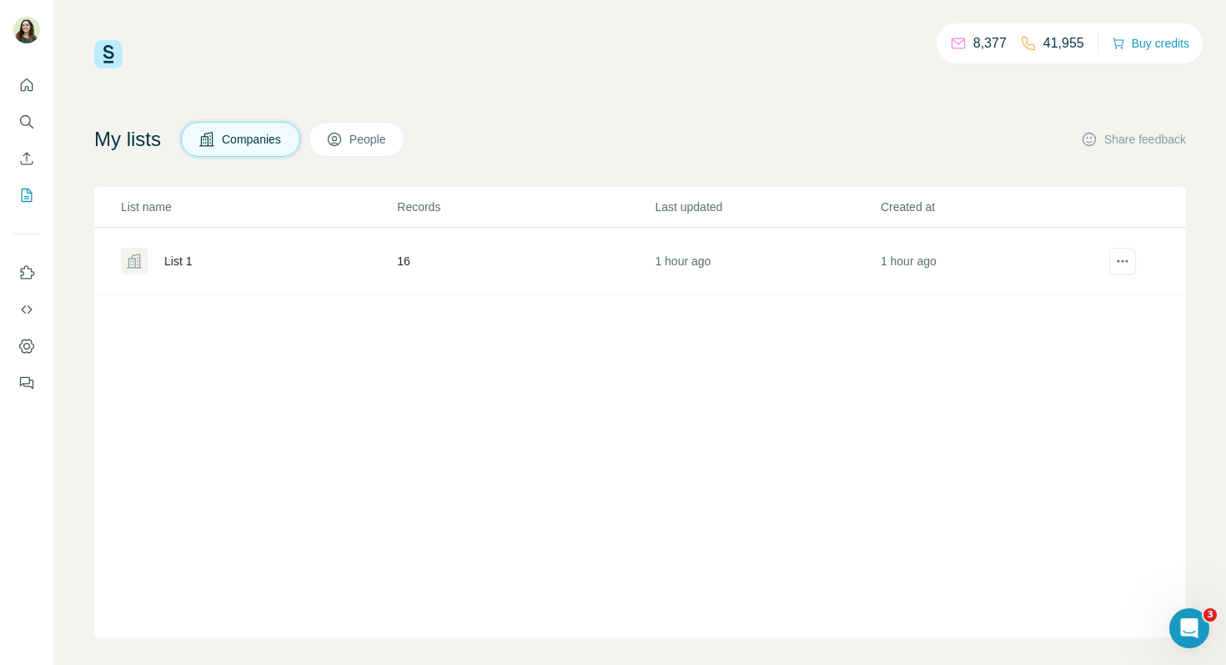
click at [169, 255] on div "List 1" at bounding box center [178, 261] width 28 height 17
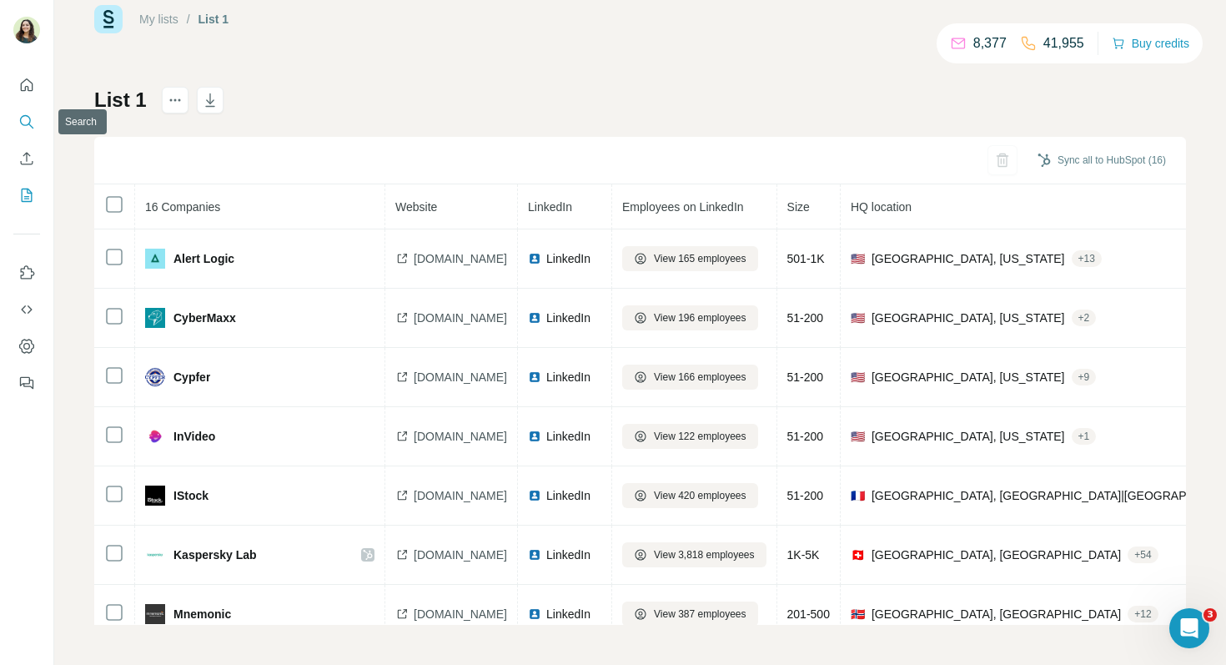
click at [31, 123] on icon "Search" at bounding box center [26, 121] width 17 height 17
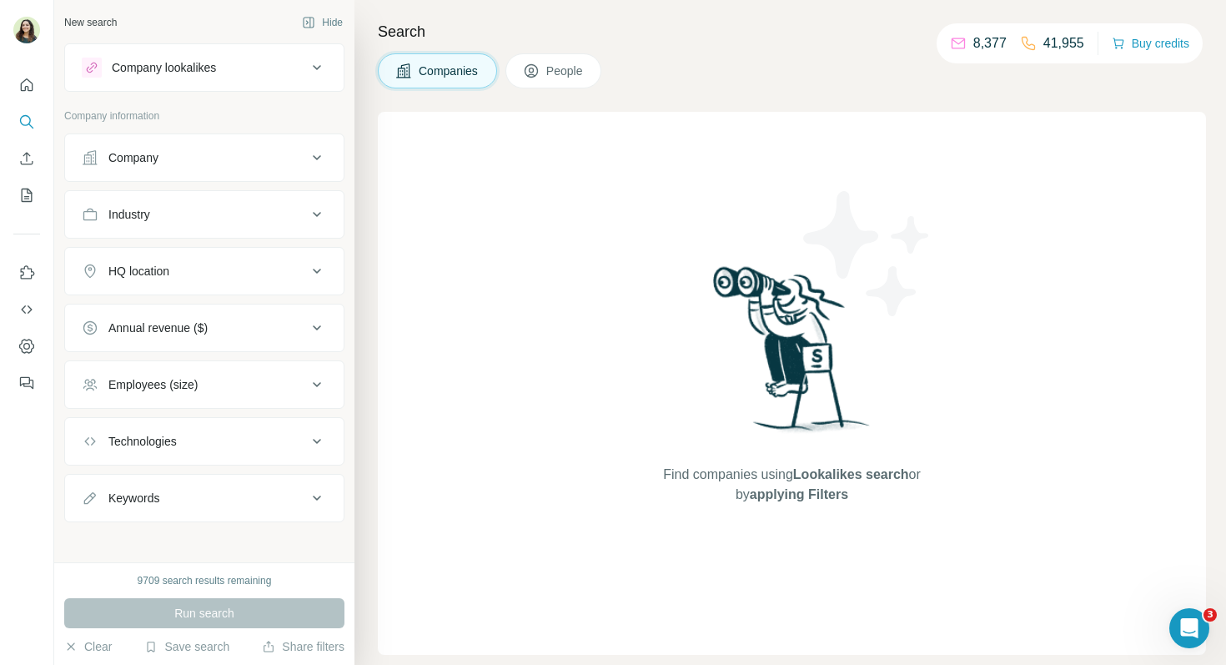
click at [142, 152] on div "Company" at bounding box center [133, 157] width 50 height 17
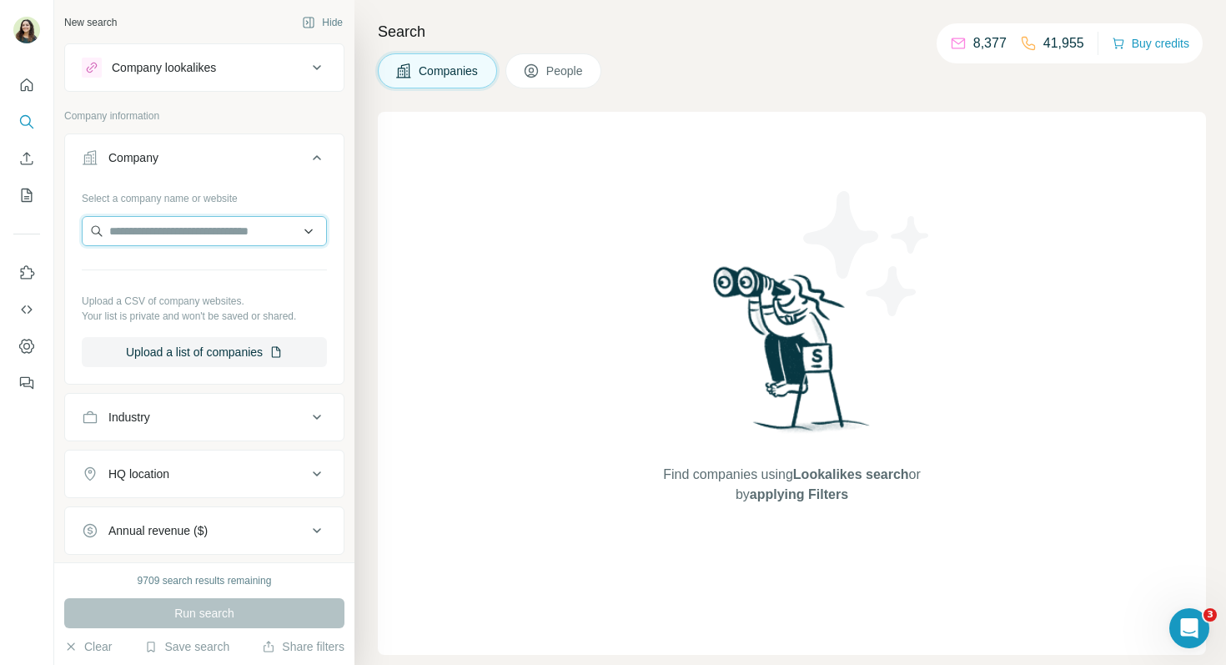
click at [172, 234] on input "text" at bounding box center [204, 231] width 245 height 30
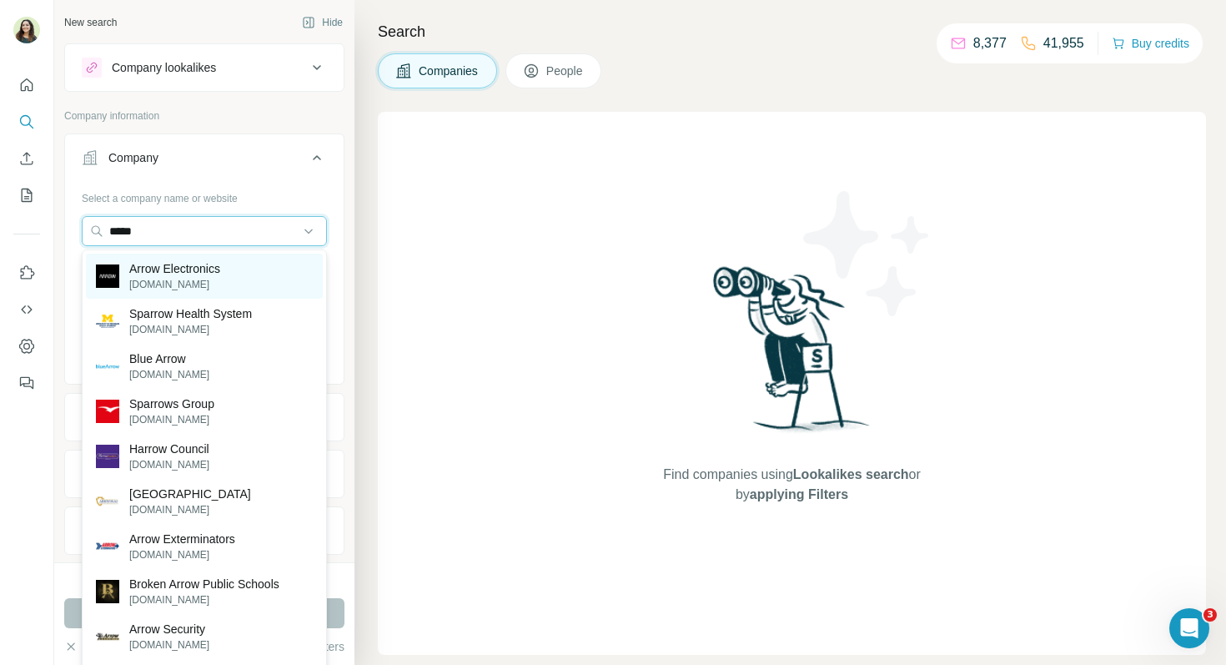
type input "*****"
click at [202, 256] on div "Arrow Electronics arrow.com" at bounding box center [204, 276] width 237 height 45
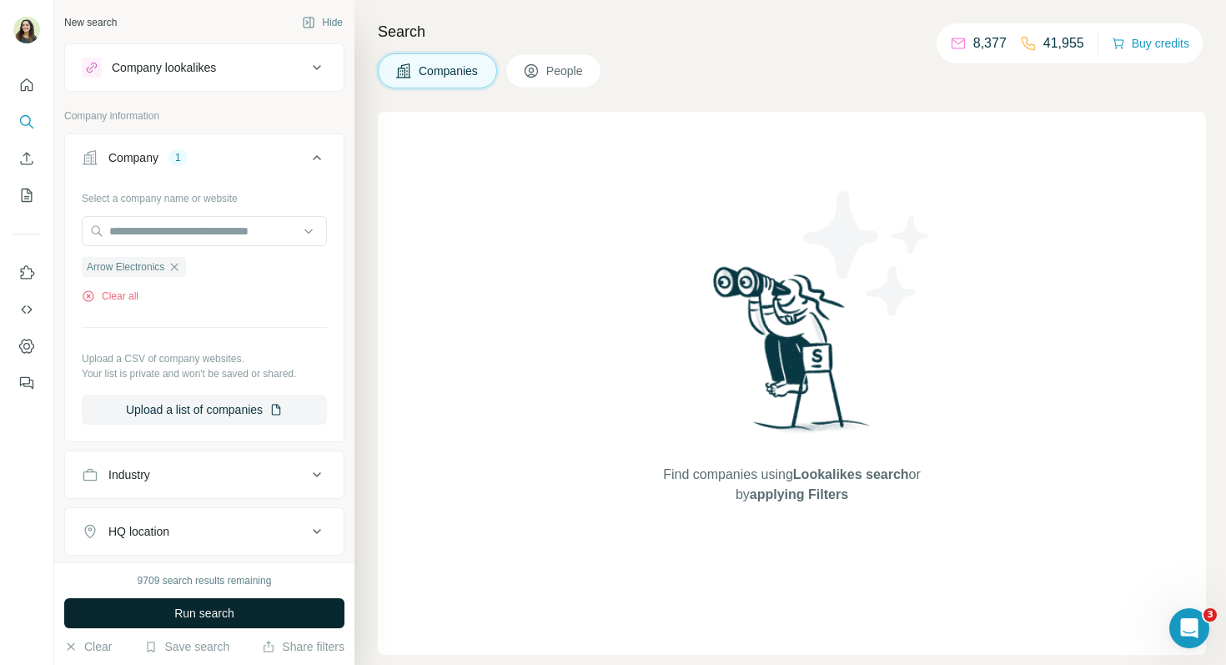
click at [214, 600] on button "Run search" at bounding box center [204, 613] width 280 height 30
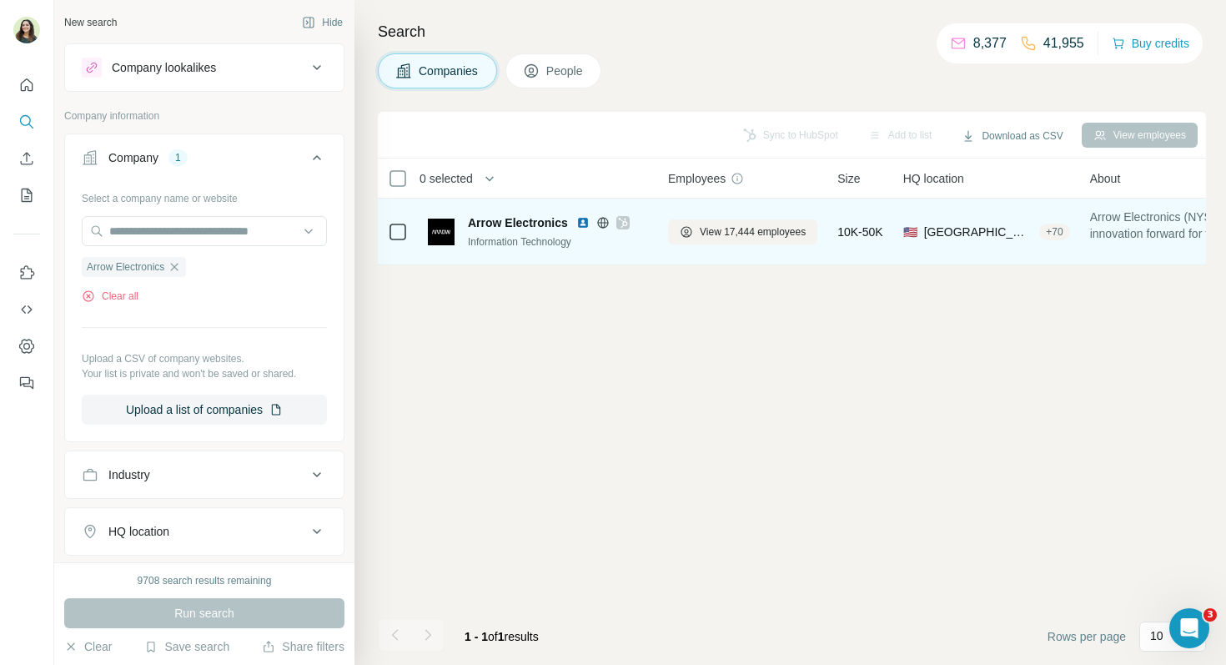
click at [582, 225] on img at bounding box center [582, 222] width 13 height 13
click at [581, 220] on img at bounding box center [582, 222] width 13 height 13
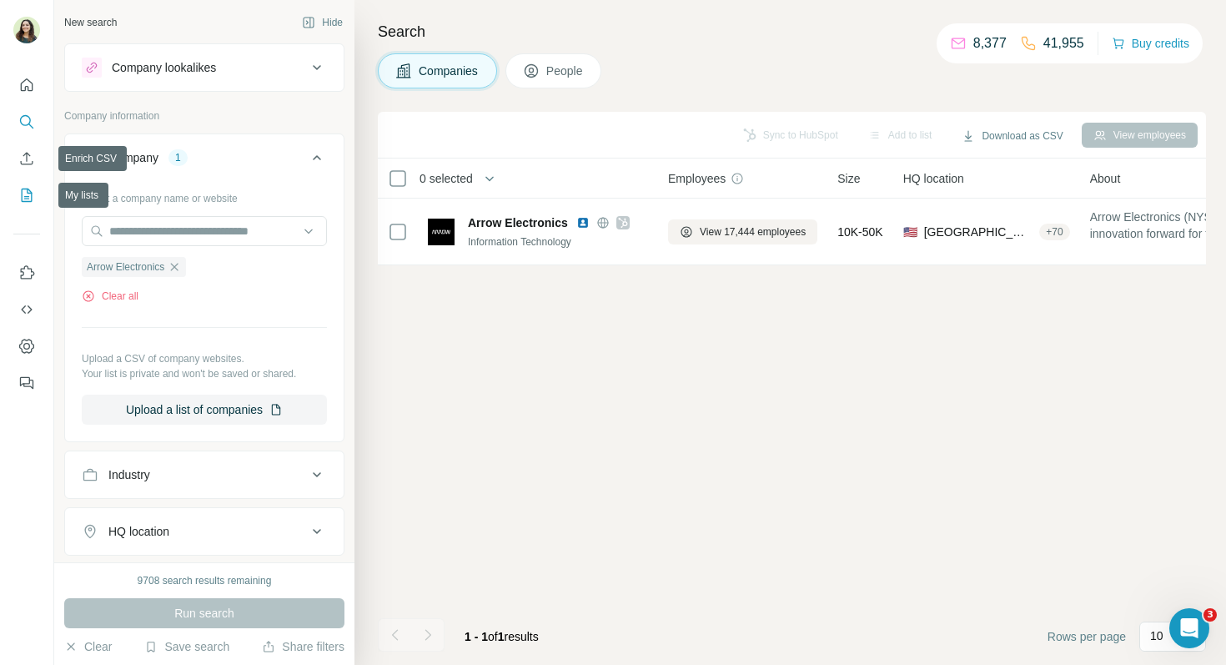
click at [28, 193] on icon "My lists" at bounding box center [28, 194] width 8 height 11
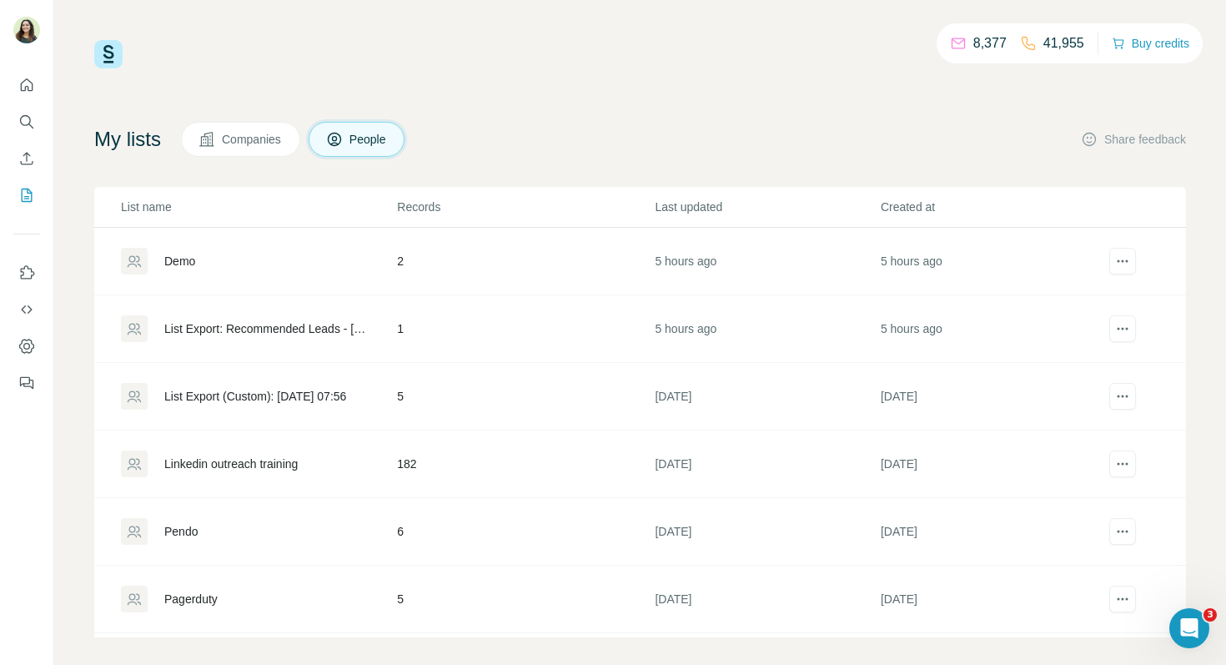
click at [260, 141] on span "Companies" at bounding box center [252, 139] width 61 height 17
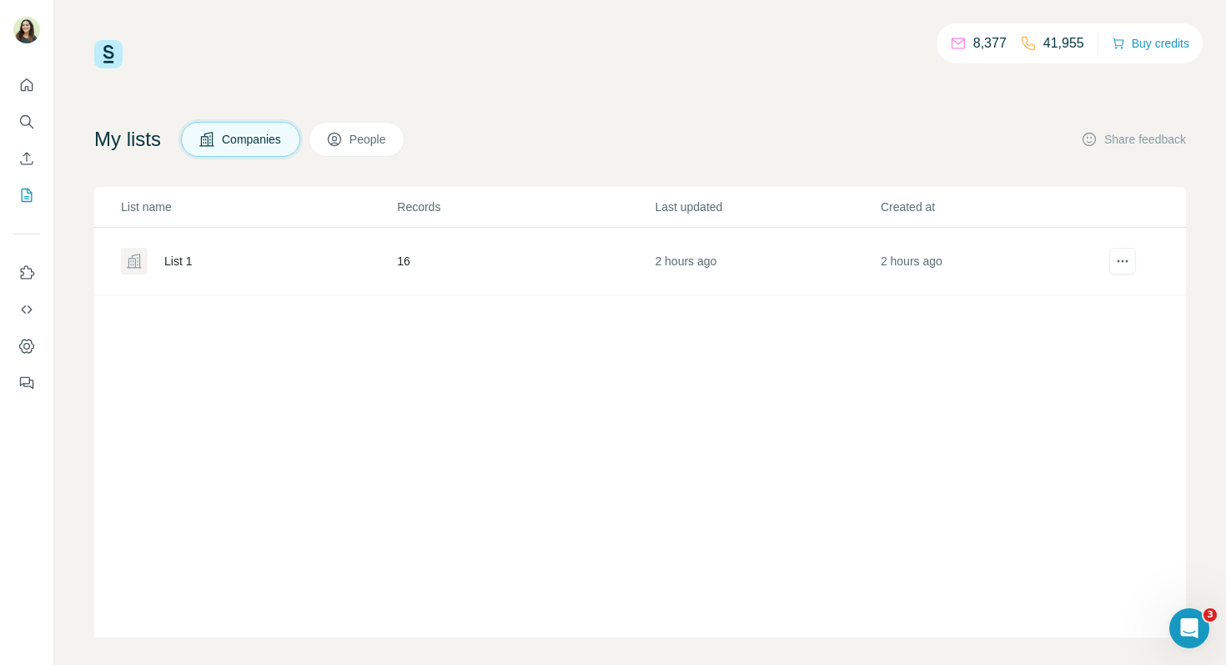
click at [164, 259] on div "List 1" at bounding box center [178, 261] width 28 height 17
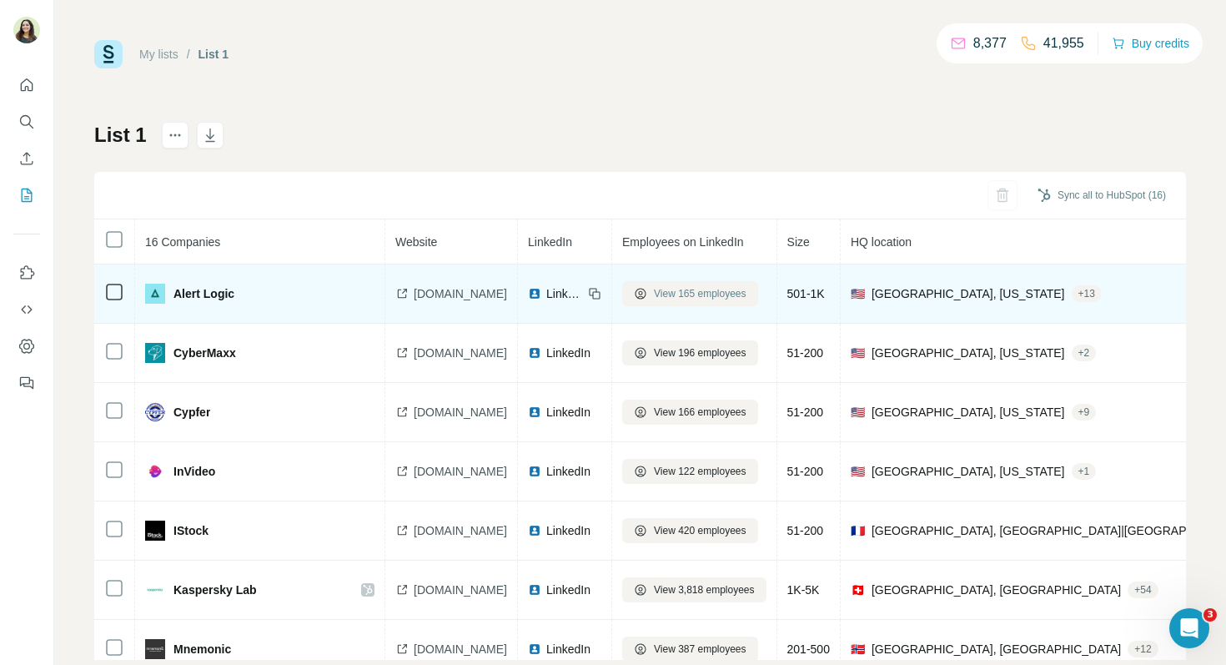
click at [694, 295] on span "View 165 employees" at bounding box center [700, 293] width 93 height 15
click at [687, 299] on span "View 165 employees" at bounding box center [700, 293] width 93 height 15
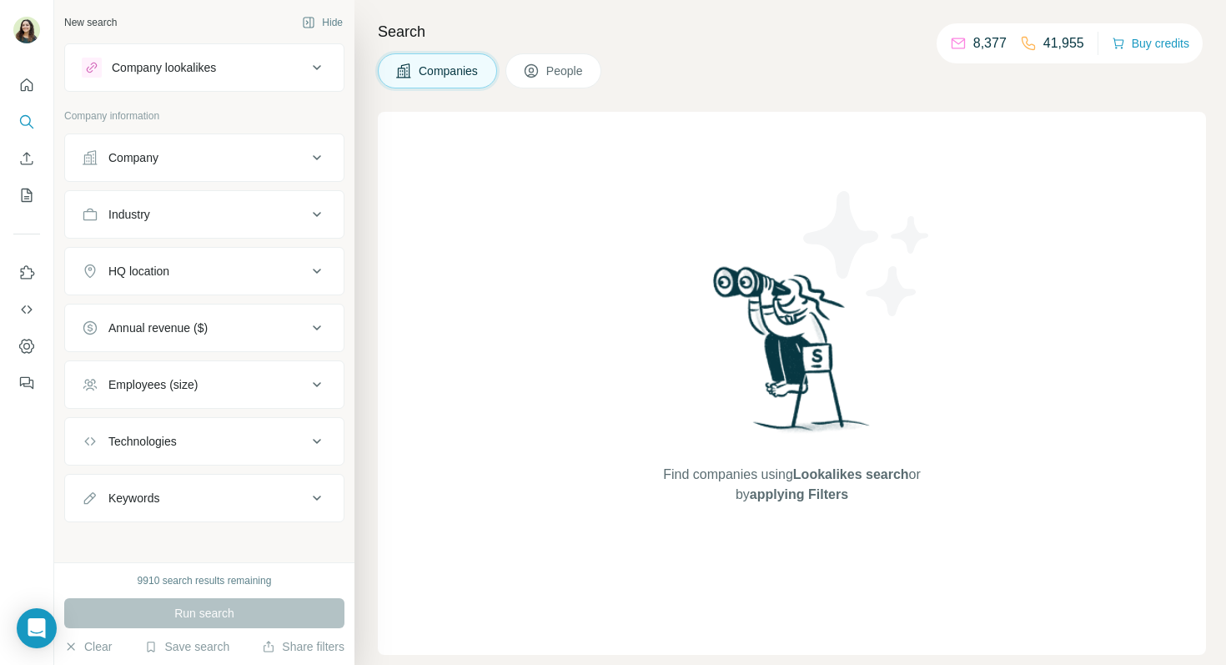
click at [234, 194] on button "Industry" at bounding box center [204, 214] width 279 height 40
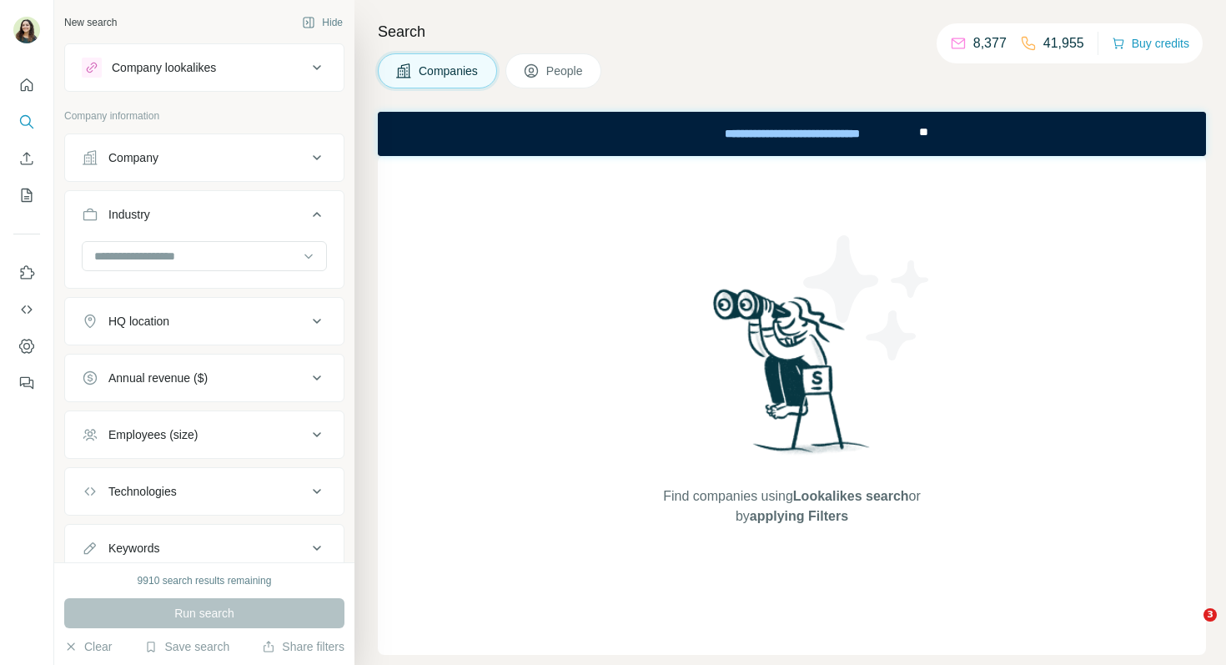
click at [227, 164] on div "Company" at bounding box center [194, 157] width 225 height 17
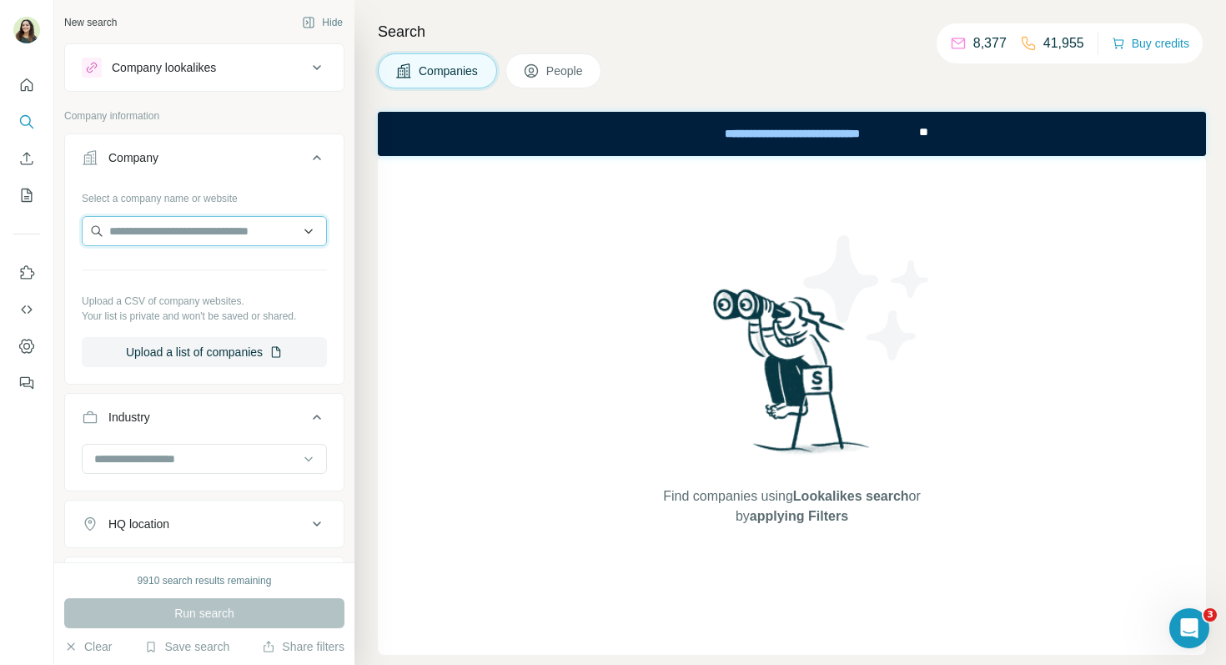
click at [207, 239] on input "text" at bounding box center [204, 231] width 245 height 30
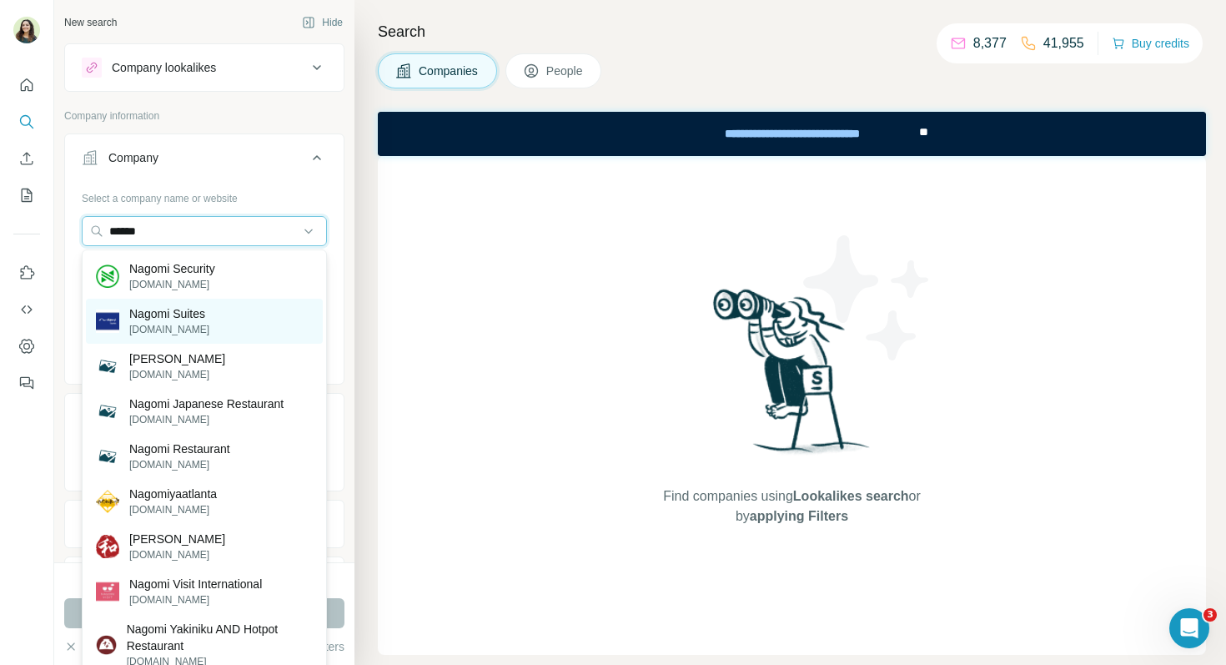
type input "******"
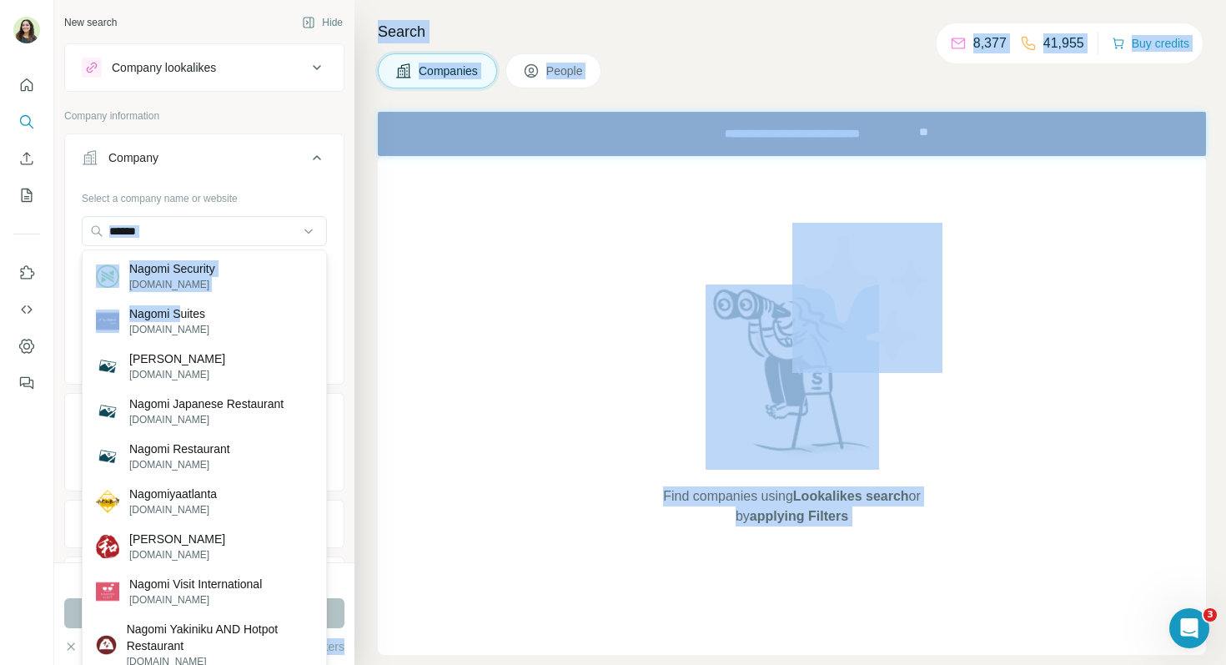
drag, startPoint x: 185, startPoint y: 306, endPoint x: 239, endPoint y: 212, distance: 108.3
click at [239, 206] on body "New search Hide Company lookalikes Company information Company Select a company…" at bounding box center [613, 332] width 1226 height 665
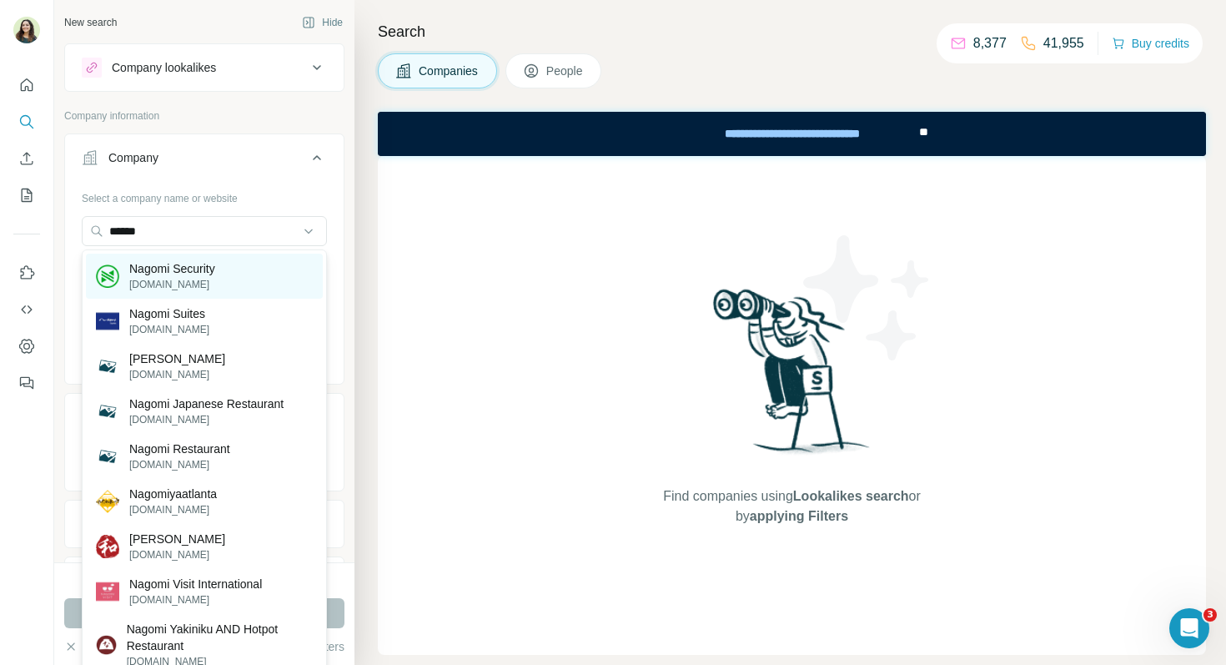
click at [256, 276] on div "Nagomi Security nagomisecurity.com" at bounding box center [204, 276] width 237 height 45
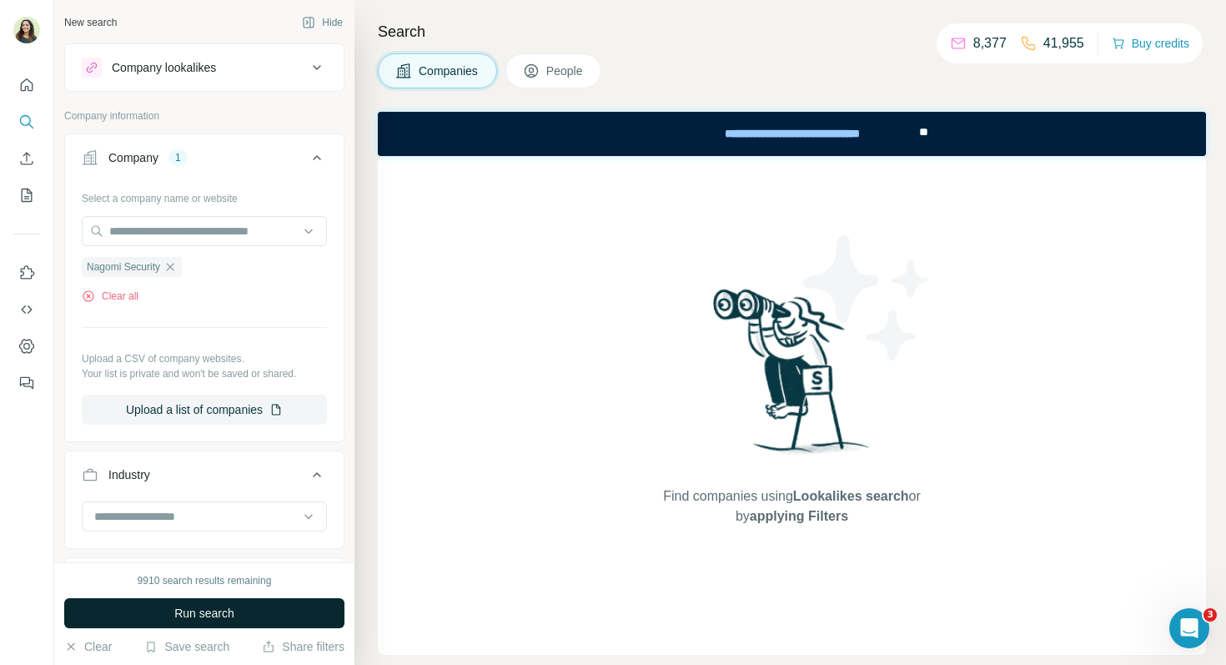
click at [229, 615] on span "Run search" at bounding box center [204, 613] width 60 height 17
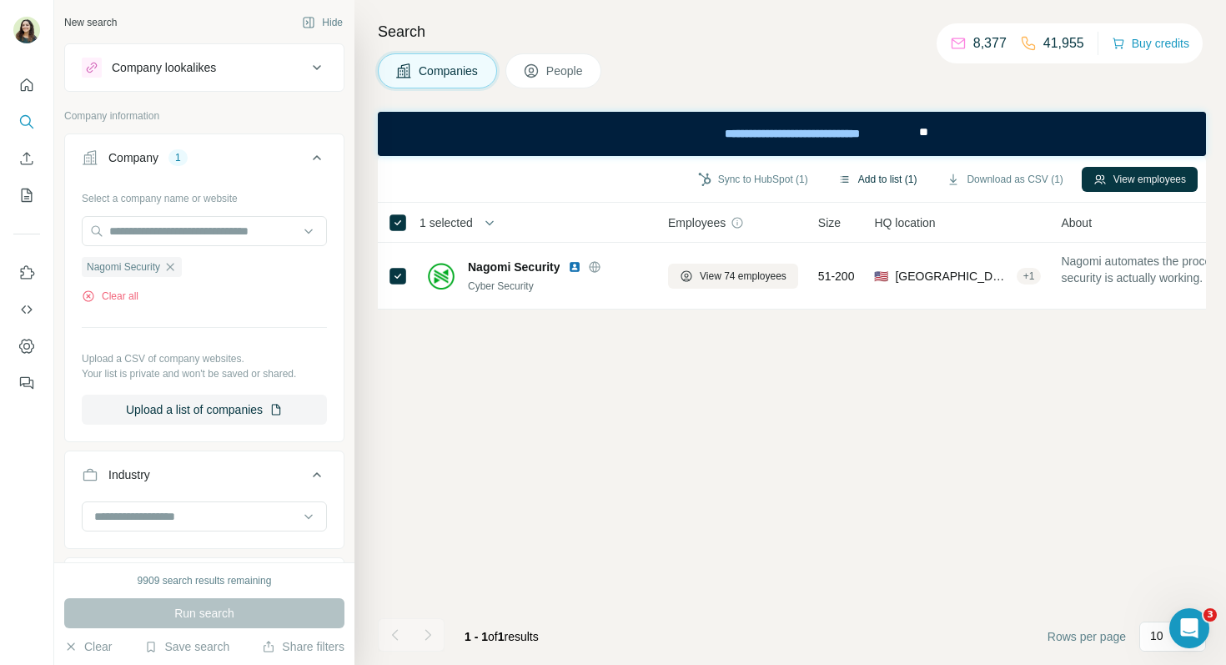
click at [873, 178] on button "Add to list (1)" at bounding box center [878, 179] width 103 height 25
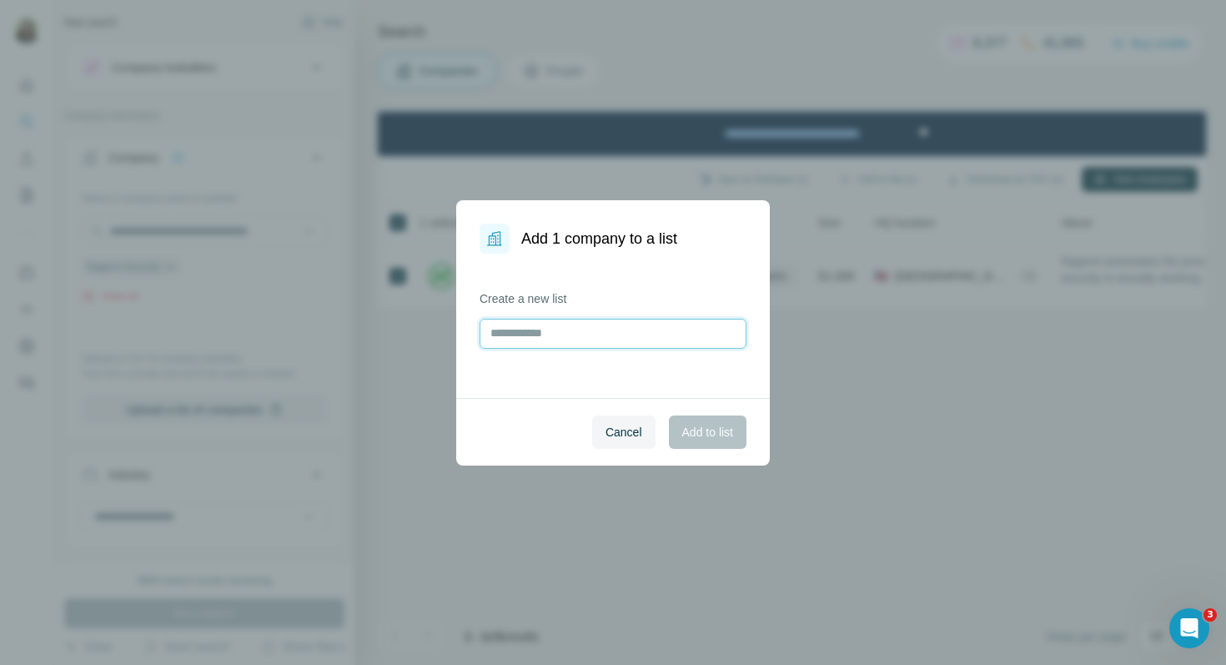
click at [551, 329] on input "text" at bounding box center [613, 334] width 267 height 30
click at [628, 438] on span "Cancel" at bounding box center [624, 432] width 37 height 17
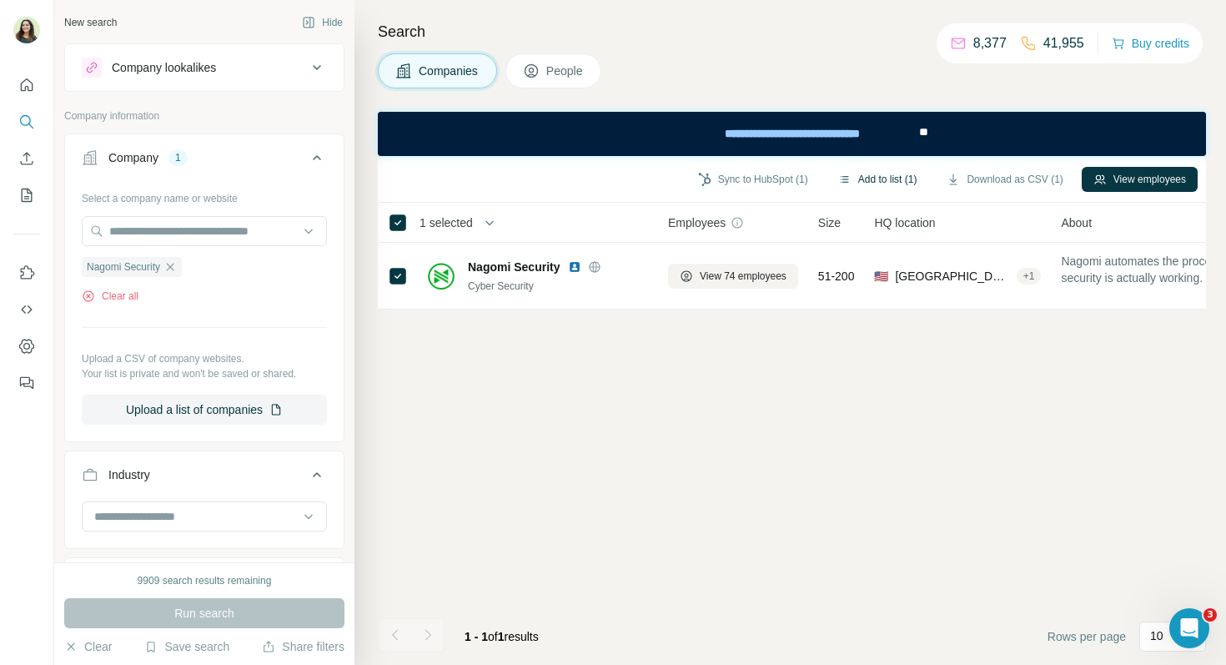
click at [863, 176] on button "Add to list (1)" at bounding box center [878, 179] width 103 height 25
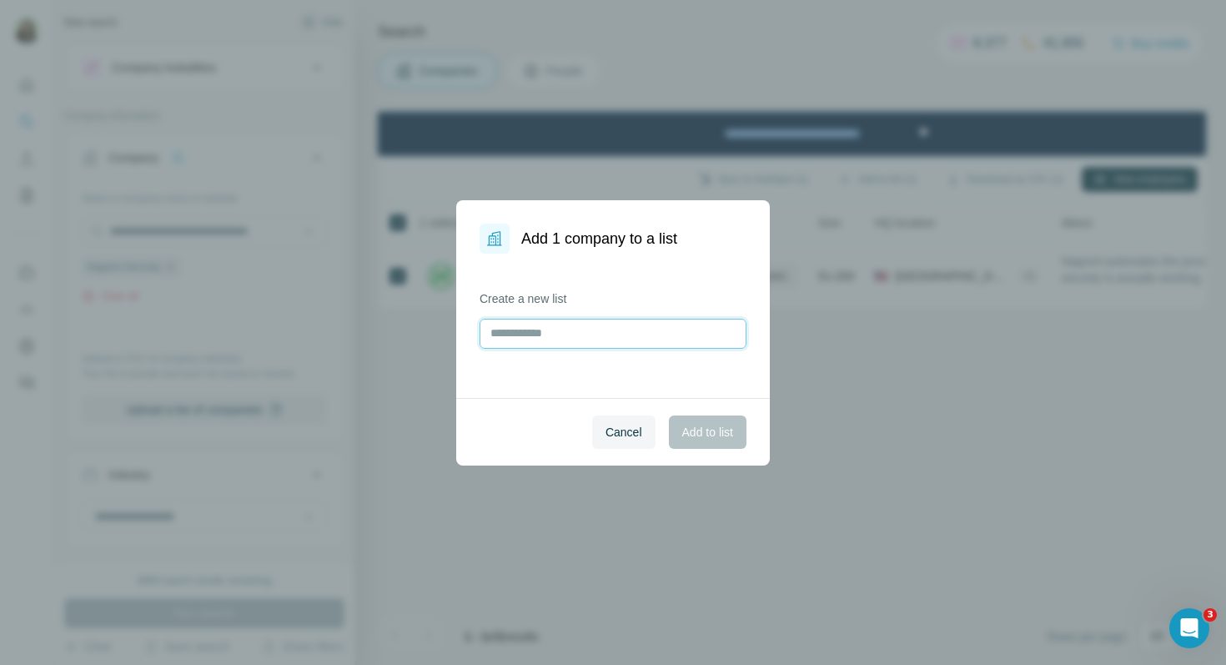
click at [560, 335] on input "text" at bounding box center [613, 334] width 267 height 30
type input "******"
click at [728, 433] on span "Add to list" at bounding box center [707, 432] width 51 height 17
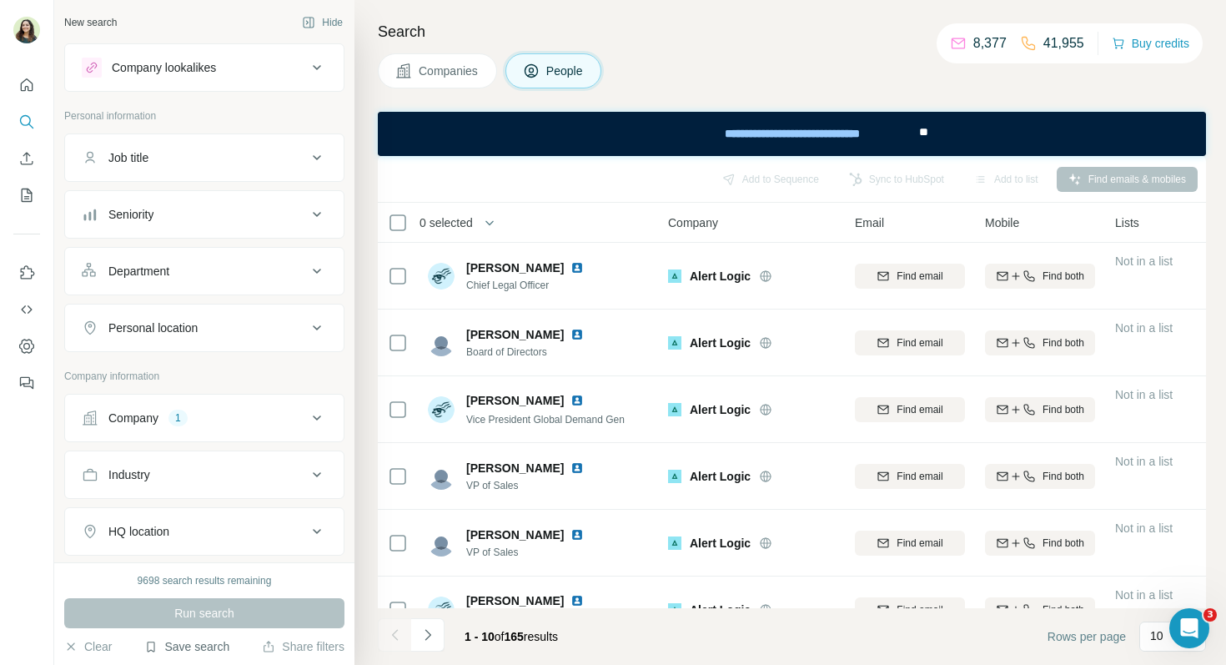
click at [193, 648] on button "Save search" at bounding box center [186, 646] width 85 height 17
click at [236, 618] on div "View my saved searches" at bounding box center [234, 617] width 176 height 33
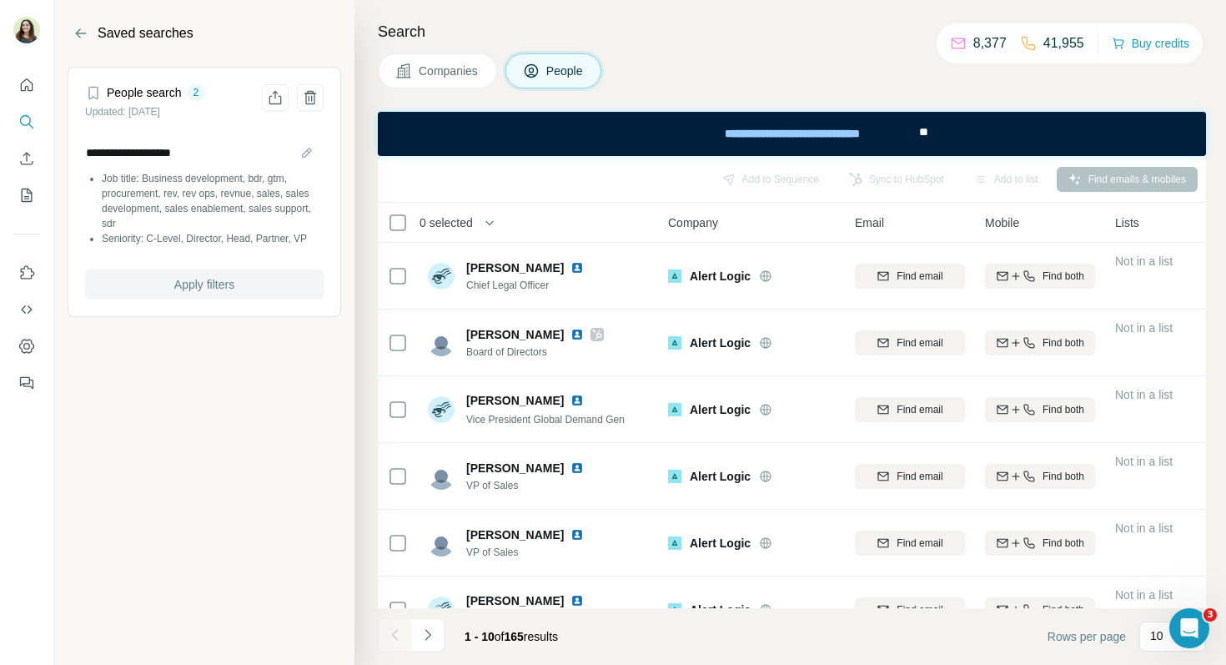
click at [255, 284] on button "Apply filters" at bounding box center [204, 284] width 239 height 30
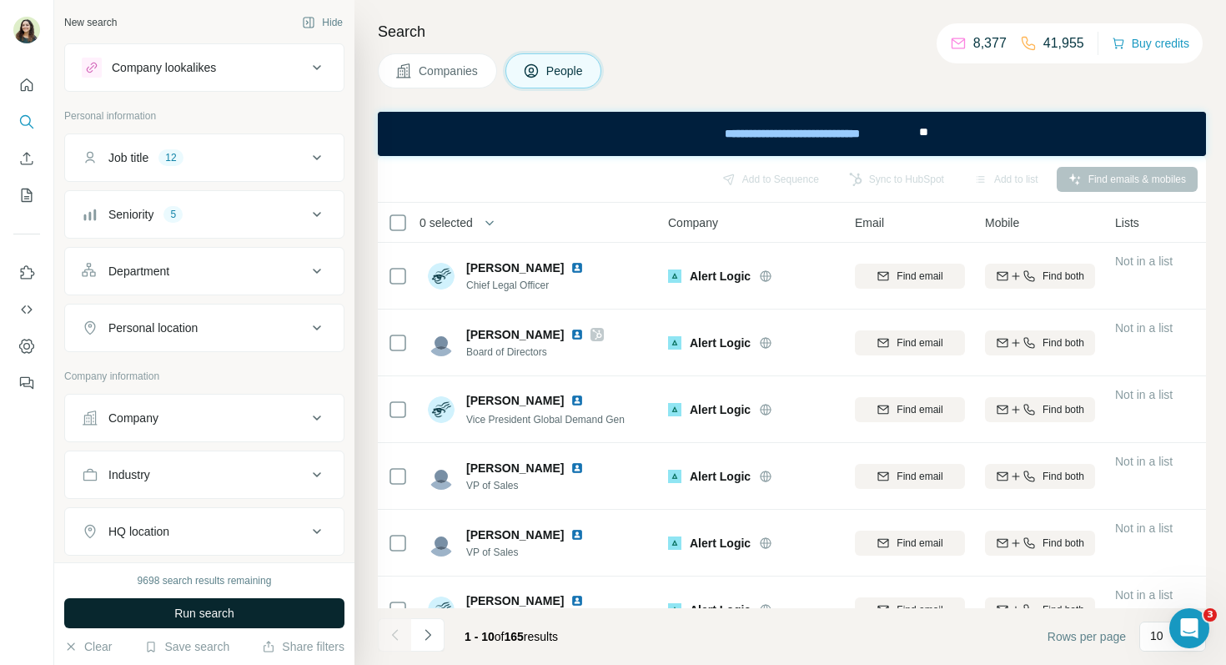
click at [188, 621] on span "Run search" at bounding box center [204, 613] width 60 height 17
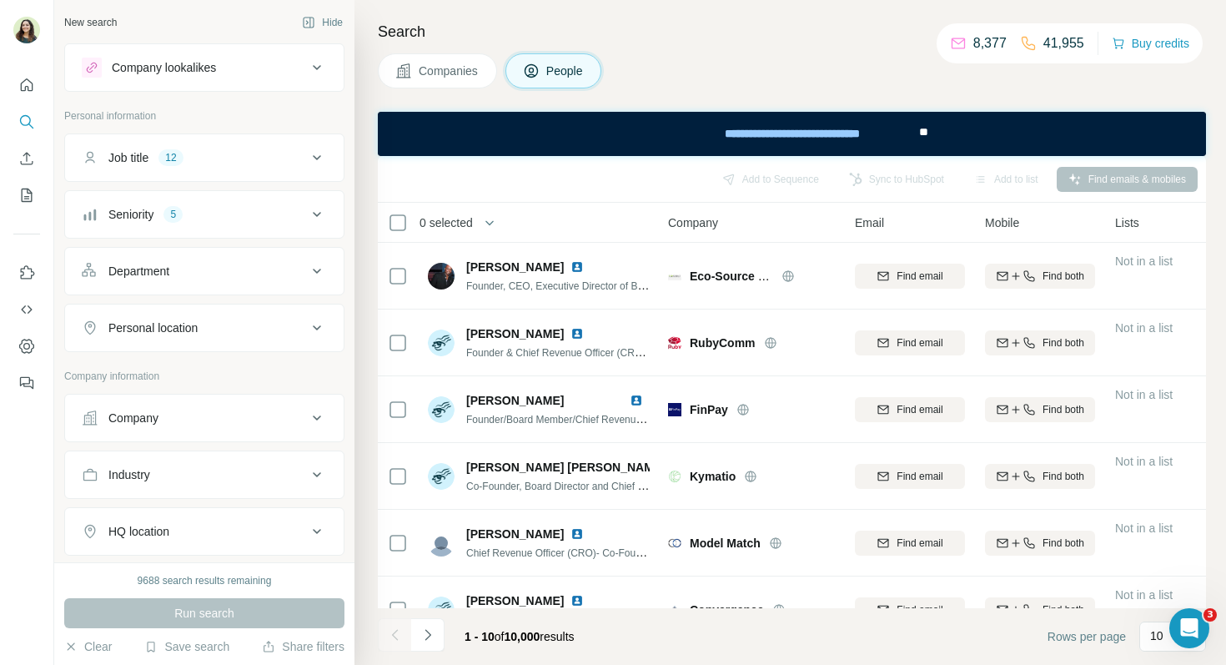
click at [178, 438] on div "Company" at bounding box center [204, 418] width 280 height 48
click at [176, 432] on button "Company" at bounding box center [204, 418] width 279 height 40
click at [148, 489] on input "text" at bounding box center [204, 491] width 245 height 30
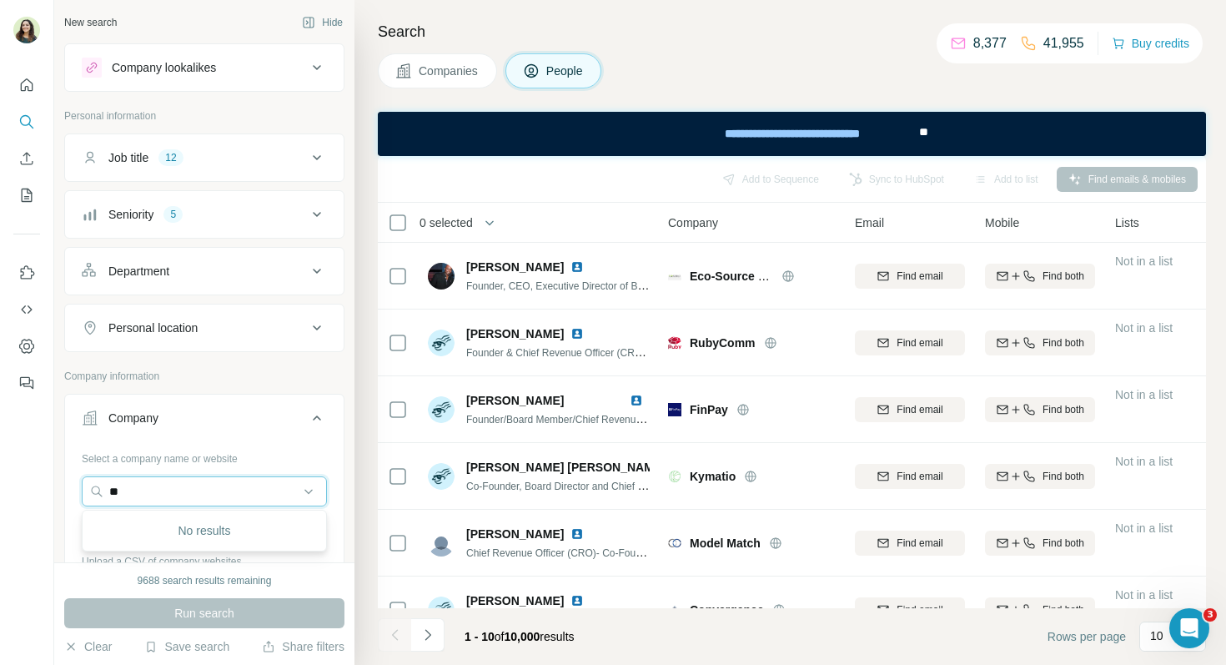
type input "*"
click at [224, 73] on div "Company lookalikes" at bounding box center [194, 68] width 225 height 20
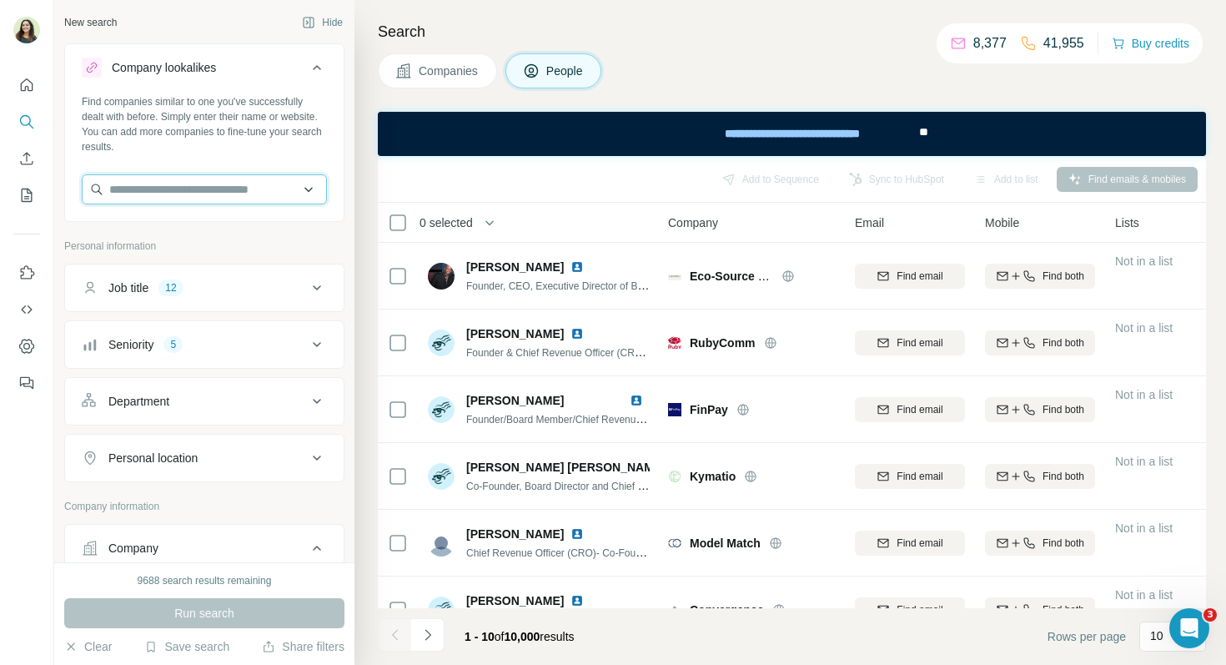
click at [178, 196] on input "text" at bounding box center [204, 189] width 245 height 30
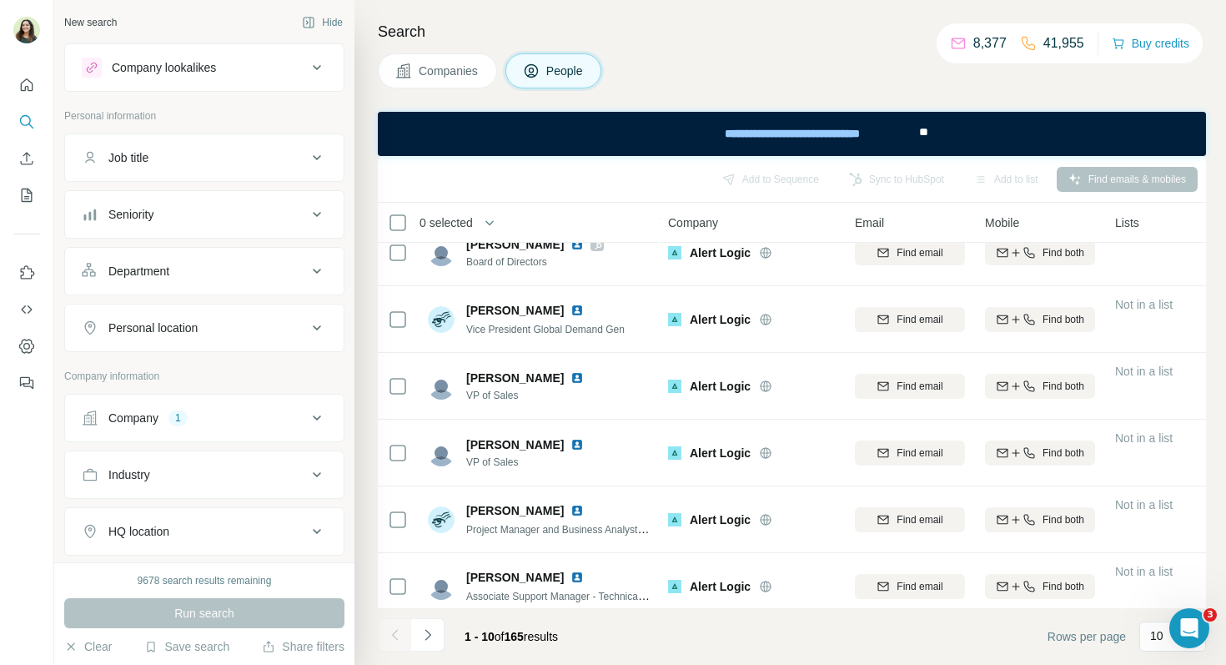
scroll to position [72, 0]
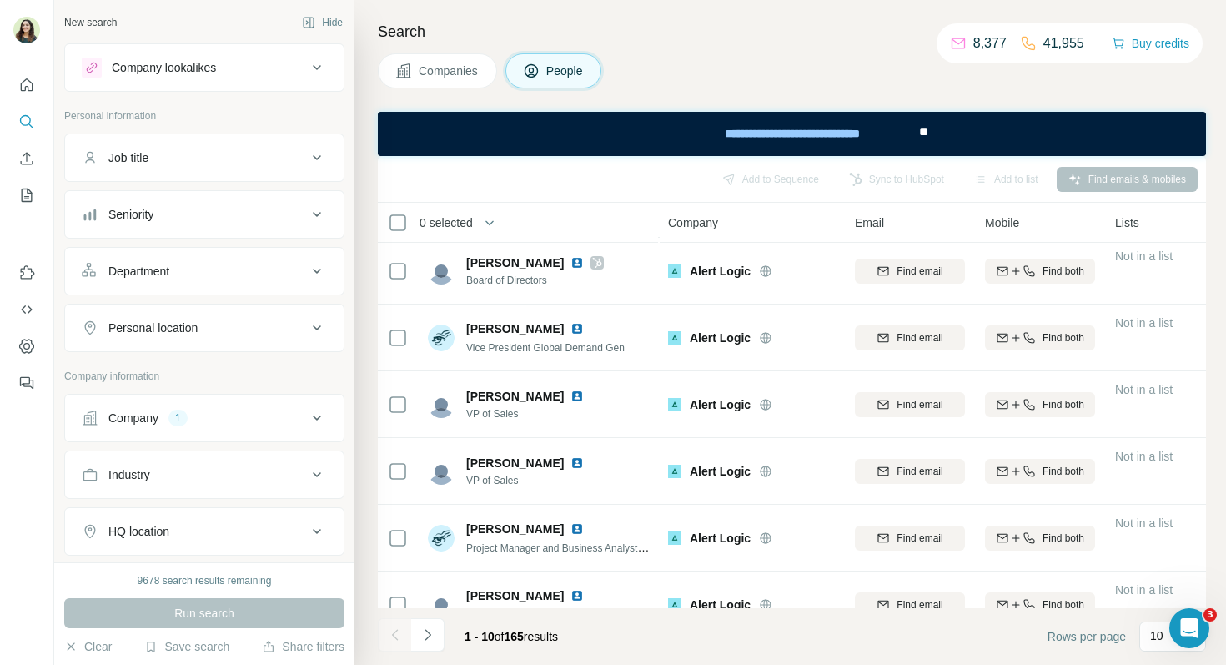
click at [227, 261] on button "Department" at bounding box center [204, 271] width 279 height 40
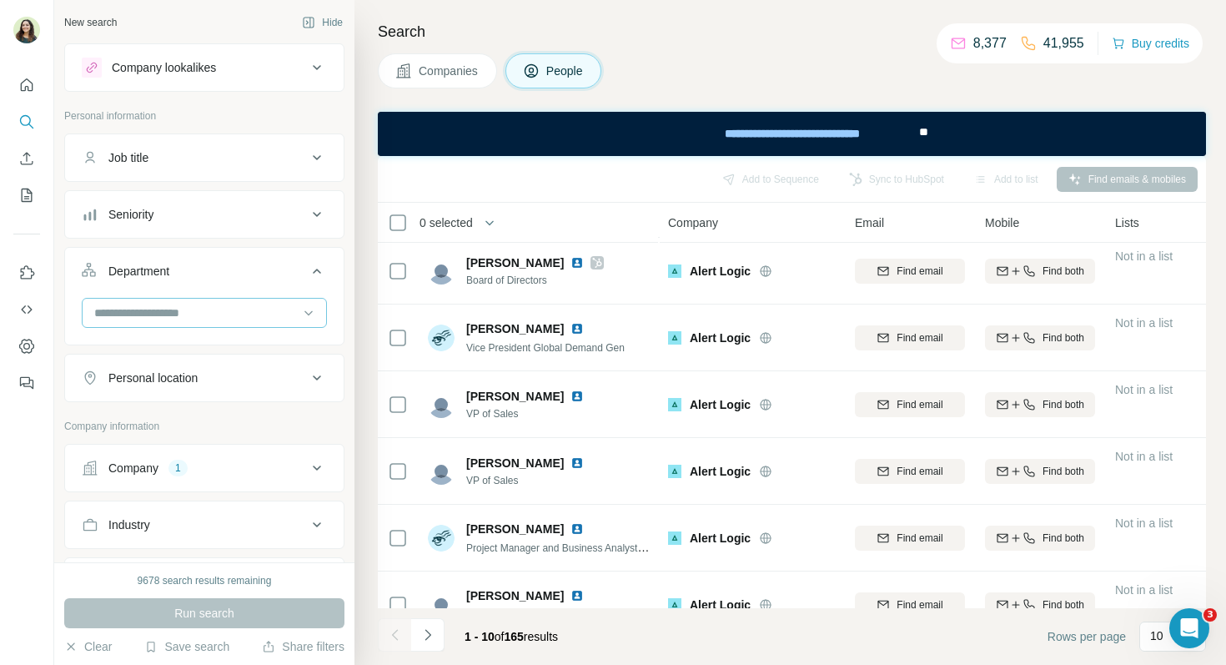
click at [196, 310] on input at bounding box center [196, 313] width 206 height 18
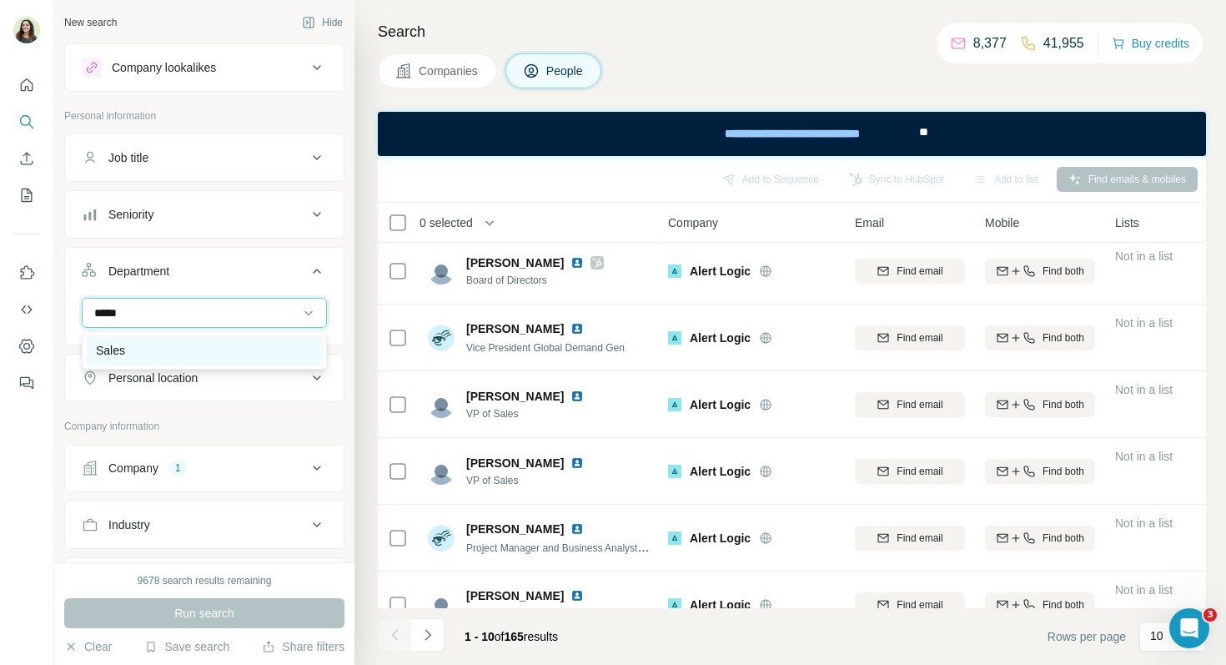
type input "*****"
click at [231, 342] on div "Sales" at bounding box center [204, 350] width 217 height 17
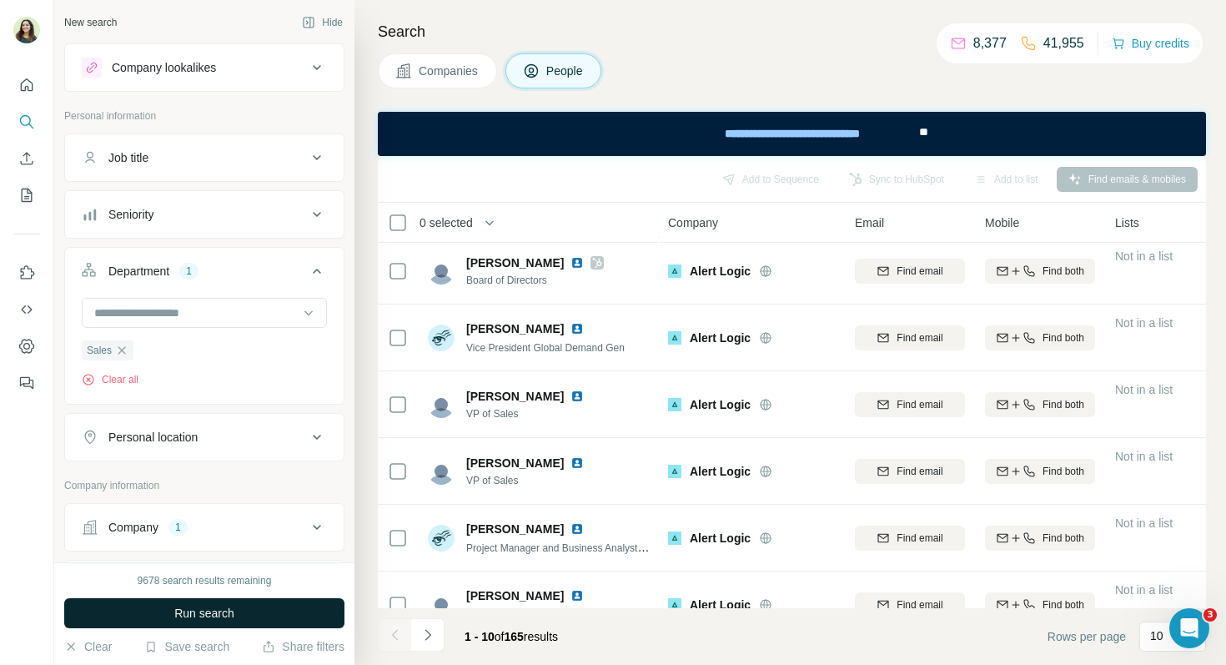
click at [205, 617] on span "Run search" at bounding box center [204, 613] width 60 height 17
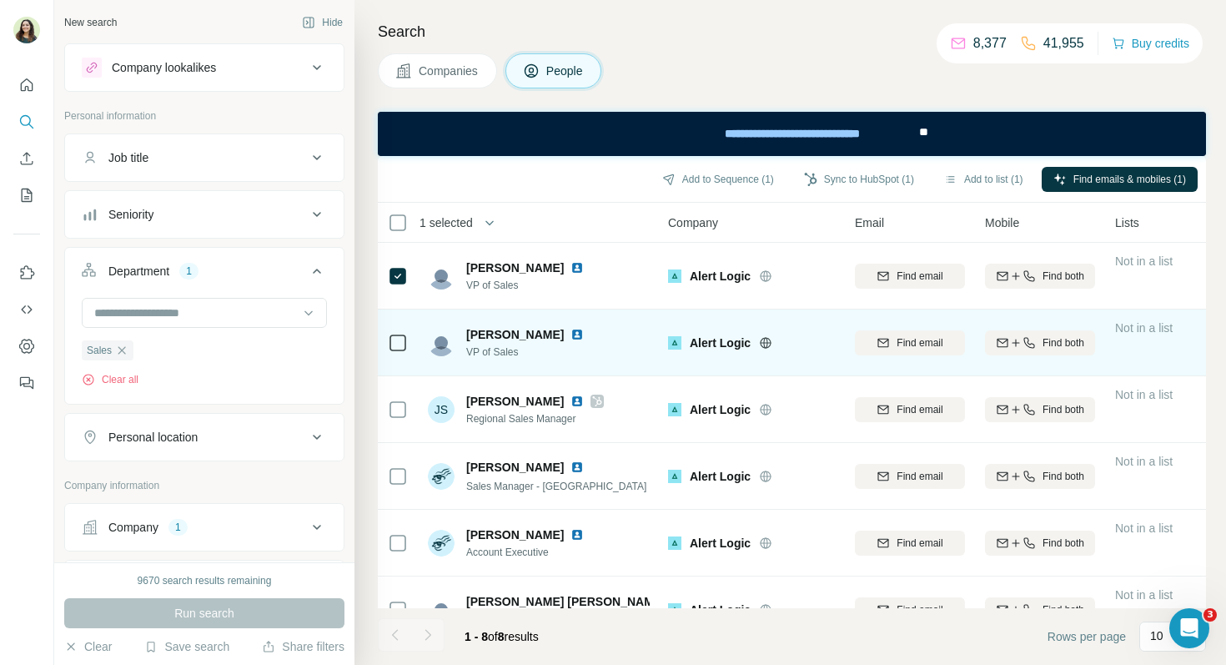
click at [393, 334] on div at bounding box center [398, 343] width 20 height 20
click at [407, 345] on icon at bounding box center [398, 343] width 20 height 20
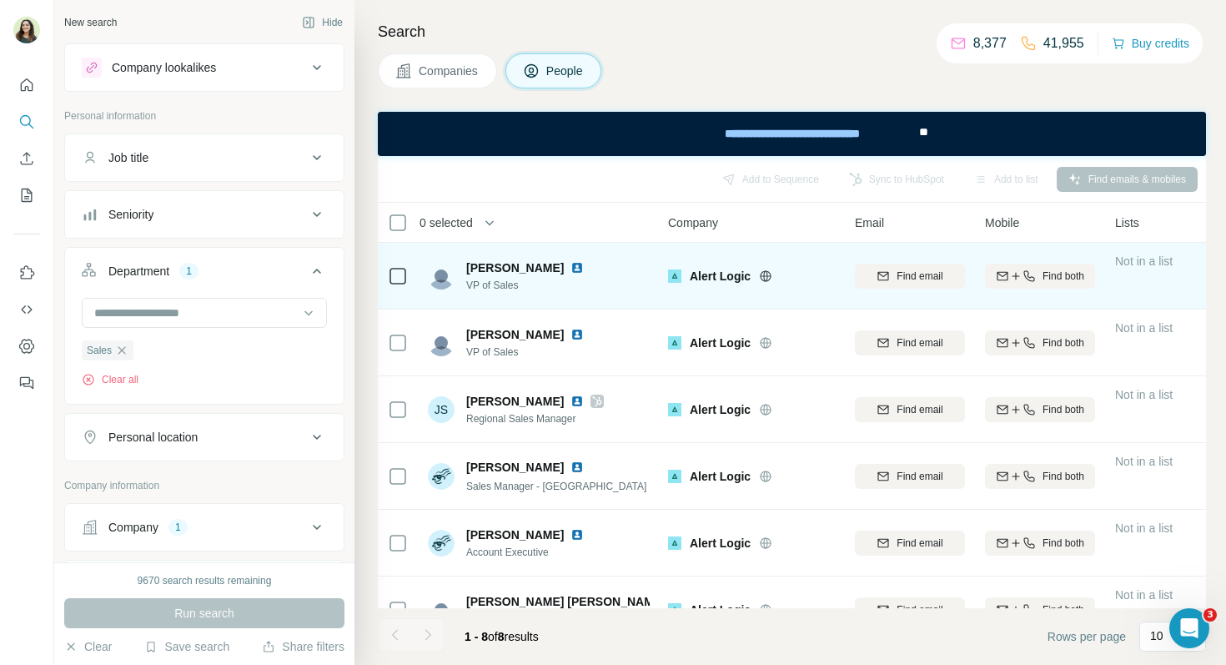
click at [571, 272] on img at bounding box center [577, 267] width 13 height 13
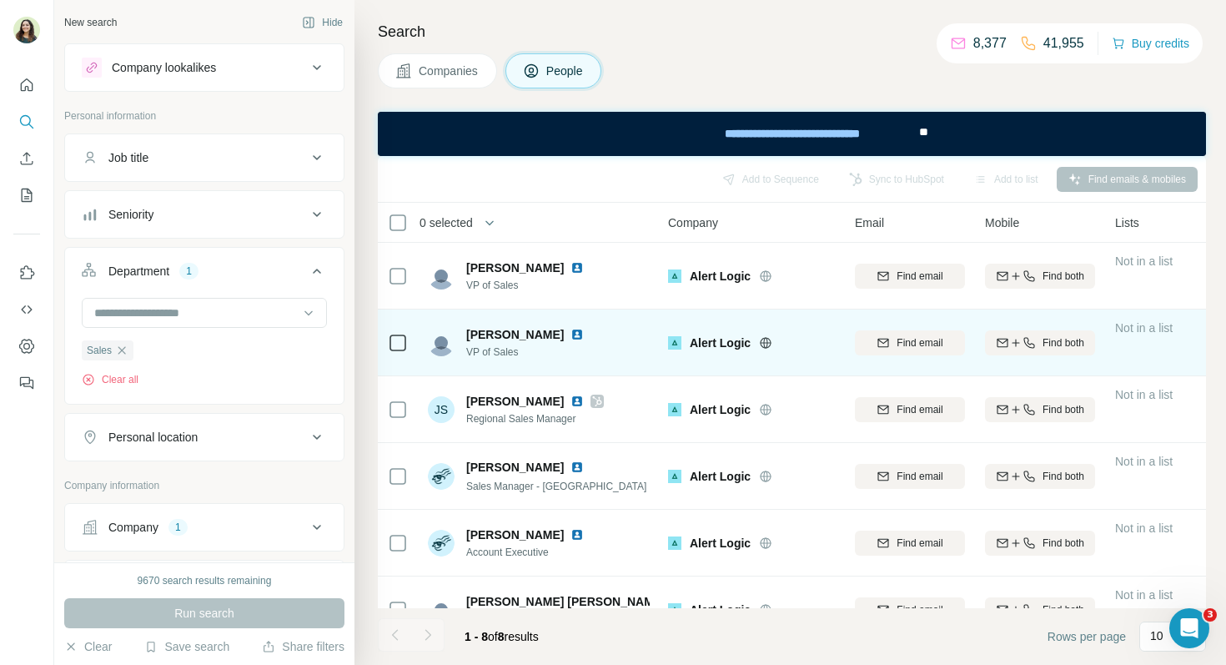
click at [571, 337] on img at bounding box center [577, 334] width 13 height 13
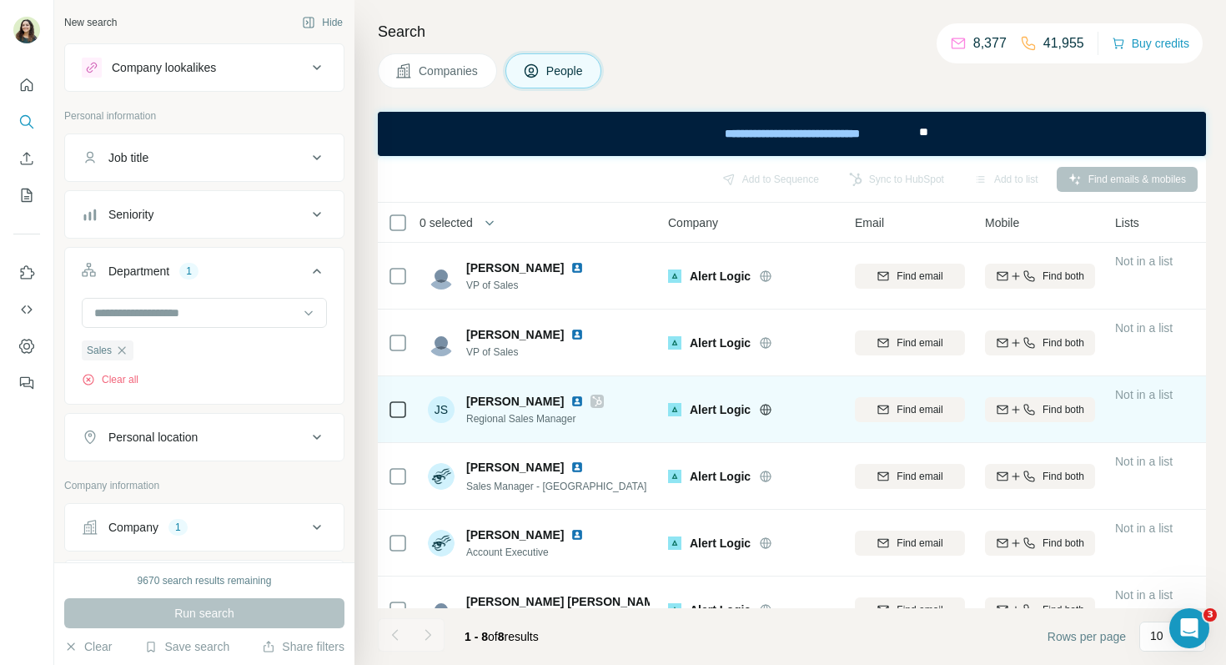
scroll to position [68, 0]
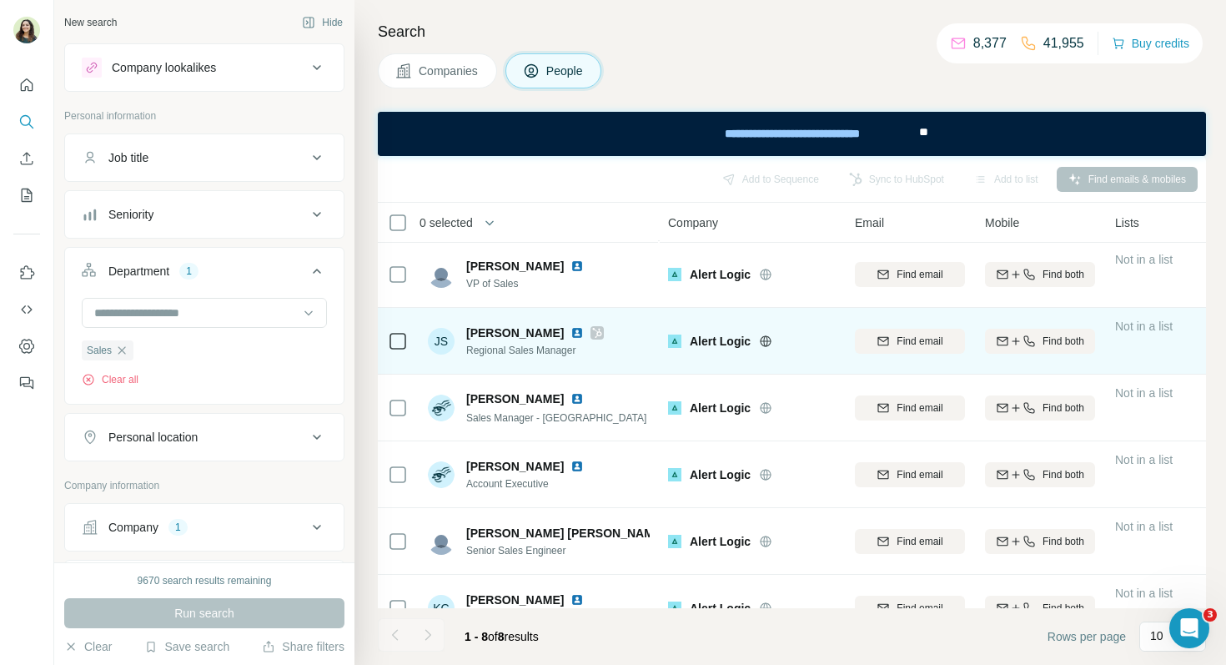
click at [571, 337] on img at bounding box center [577, 332] width 13 height 13
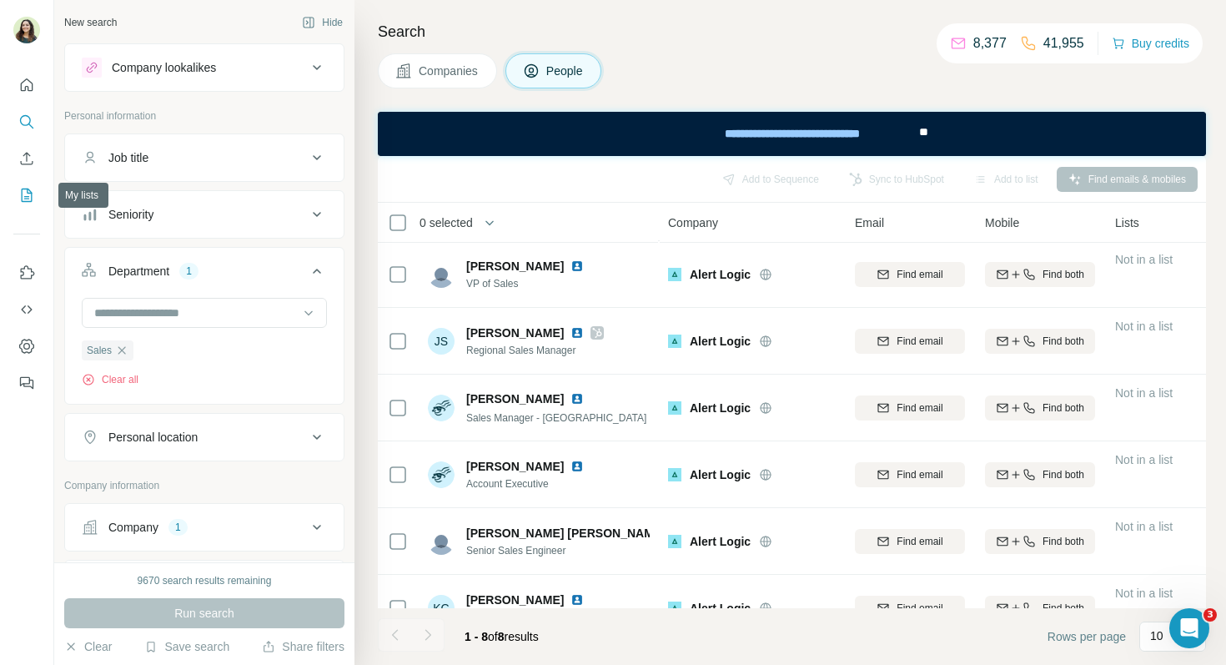
click at [28, 194] on icon "My lists" at bounding box center [26, 195] width 17 height 17
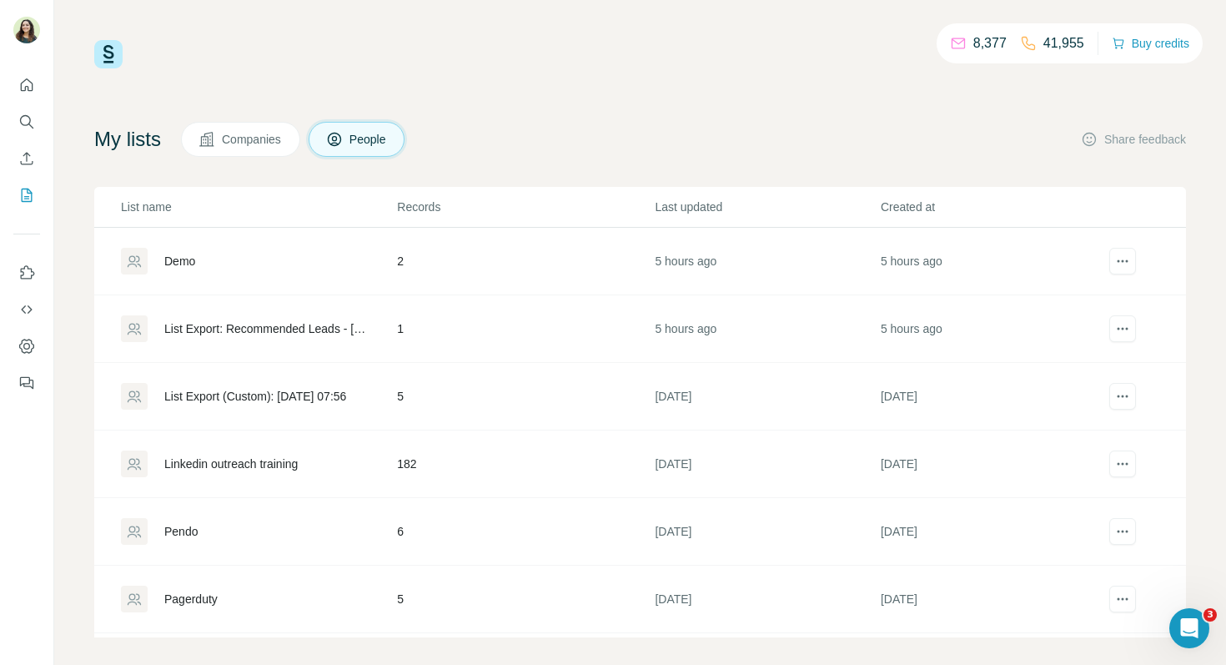
click at [252, 127] on button "Companies" at bounding box center [240, 139] width 119 height 35
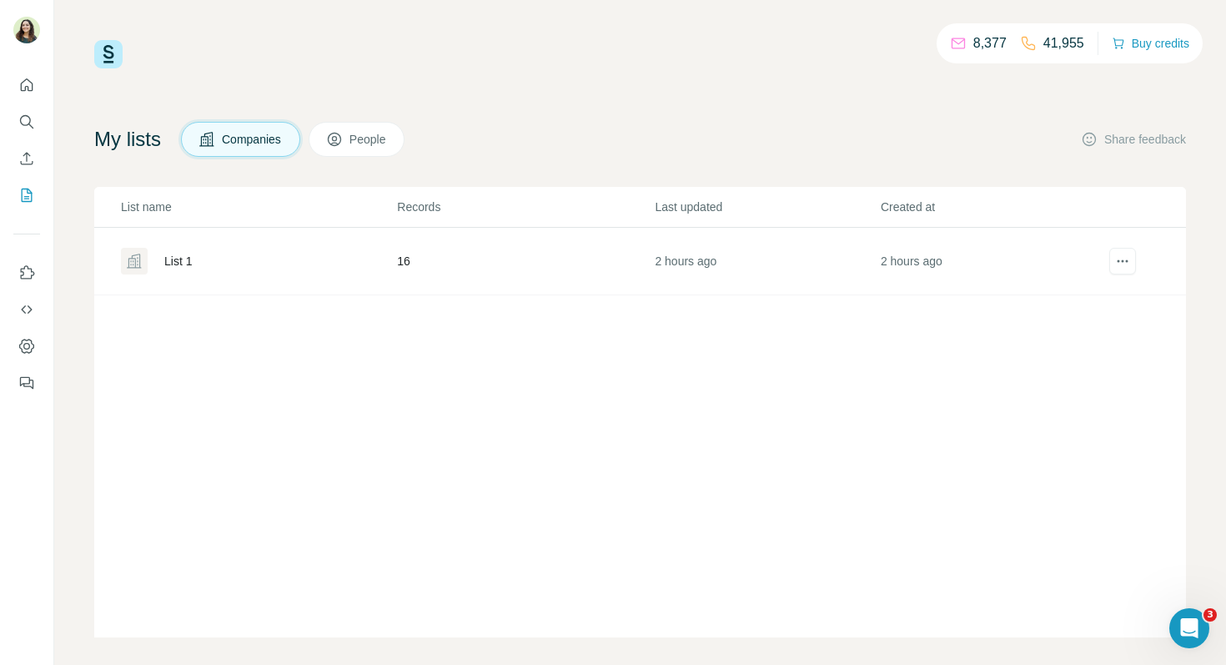
click at [180, 258] on div "List 1" at bounding box center [178, 261] width 28 height 17
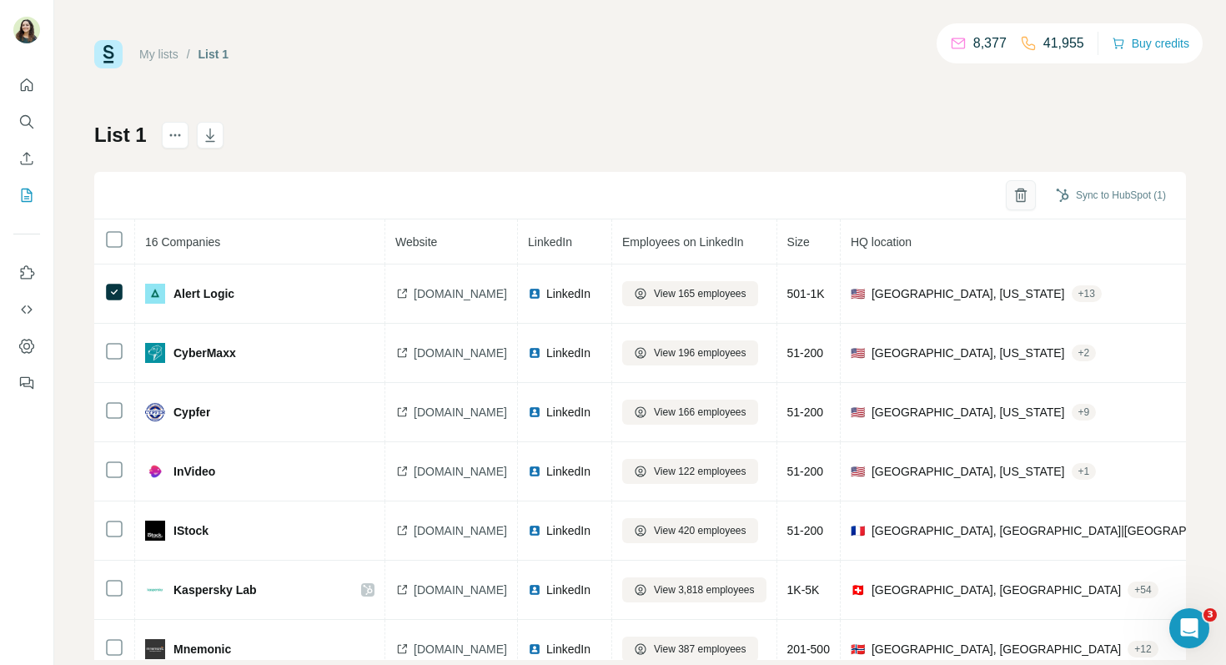
click at [1013, 194] on icon "button" at bounding box center [1021, 195] width 17 height 17
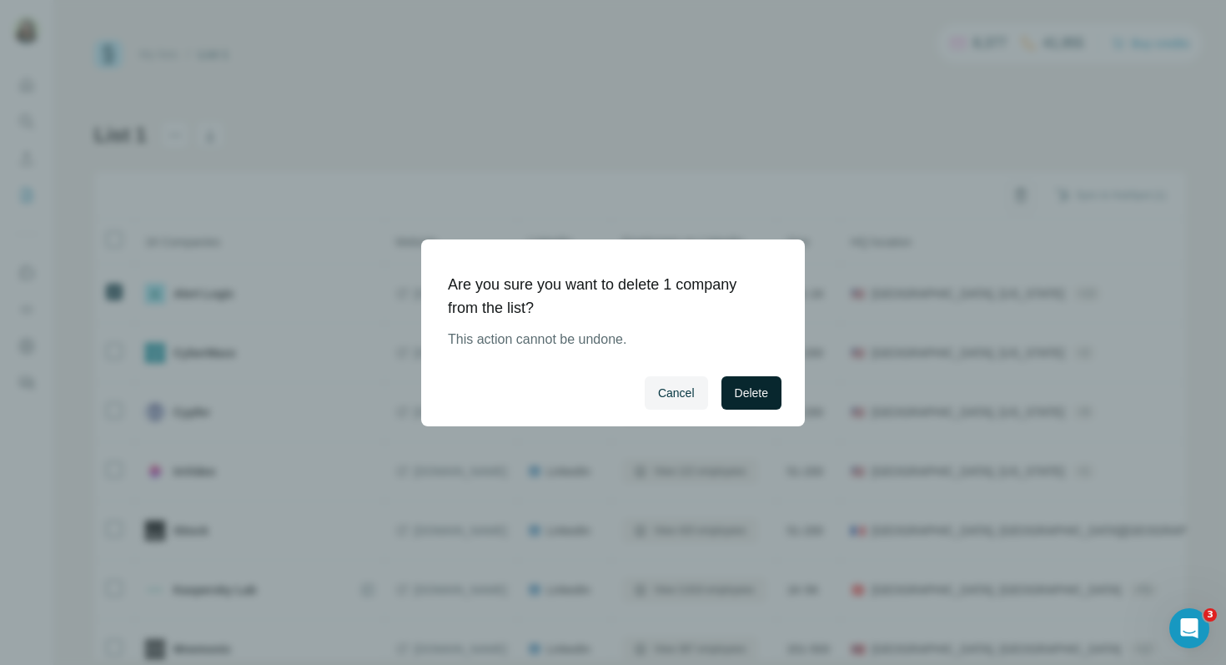
click at [741, 395] on span "Delete" at bounding box center [751, 393] width 33 height 17
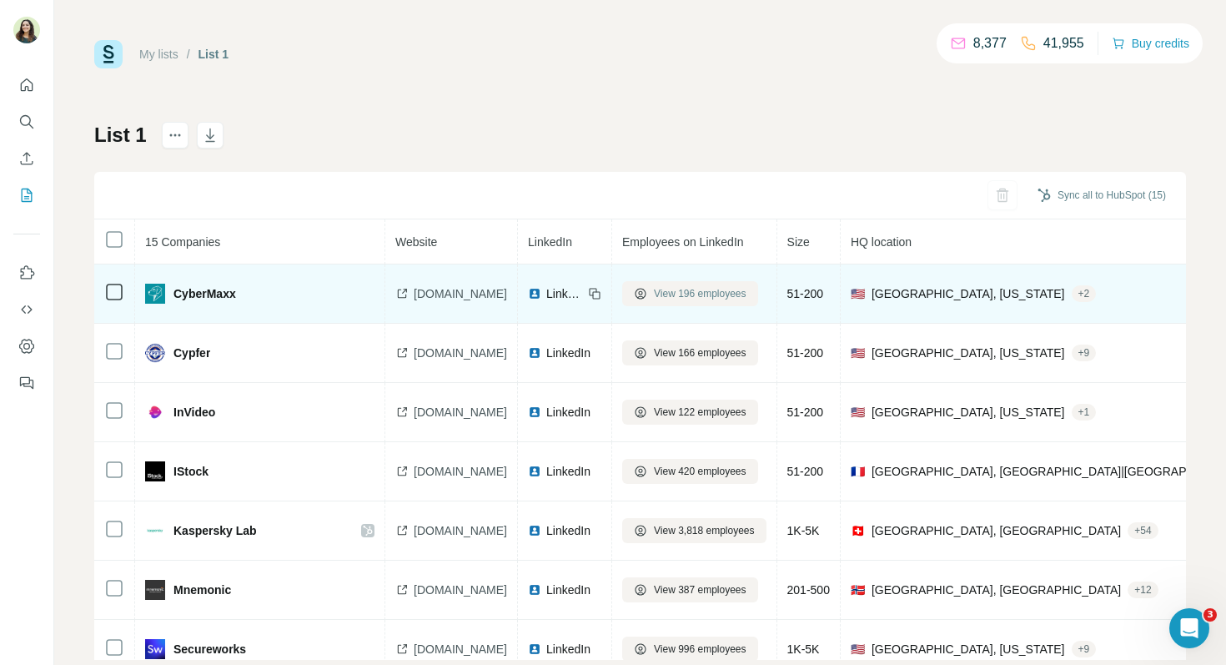
click at [691, 299] on span "View 196 employees" at bounding box center [700, 293] width 93 height 15
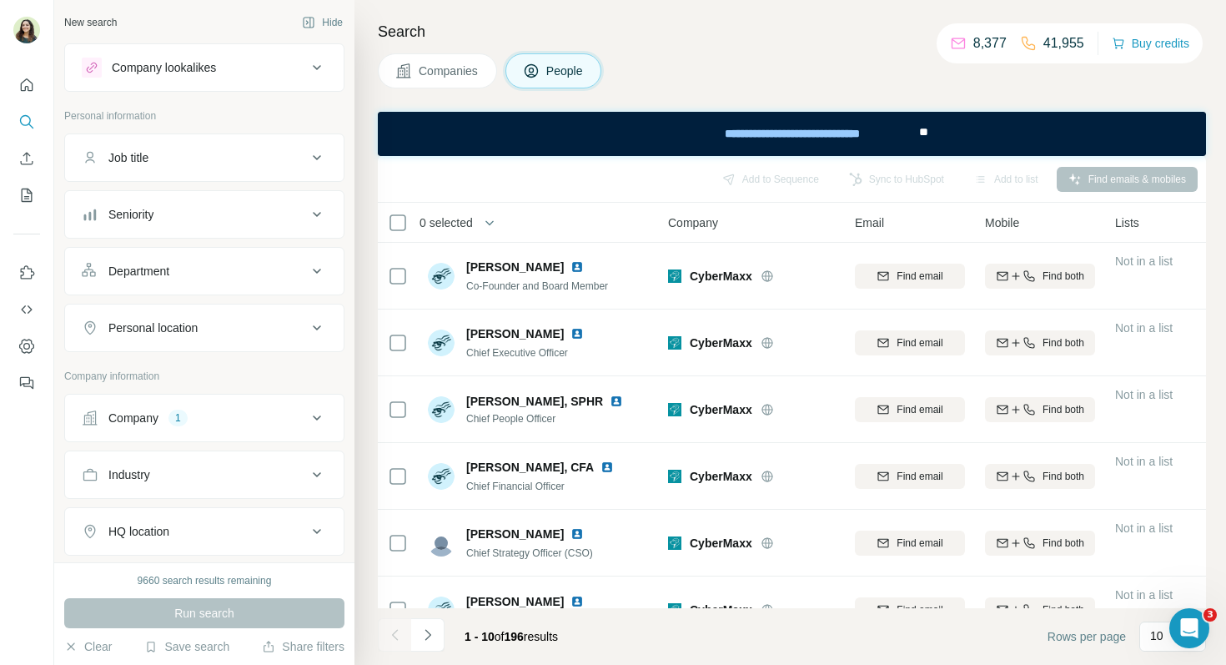
click at [217, 274] on div "Department" at bounding box center [194, 271] width 225 height 17
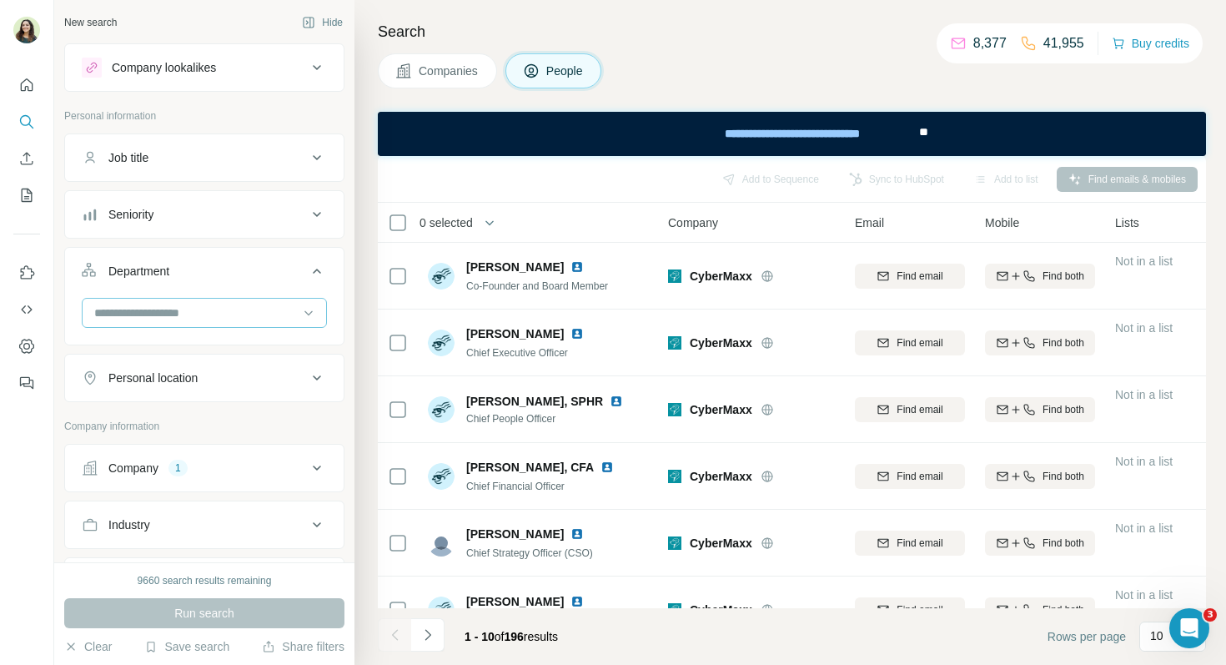
click at [209, 302] on div at bounding box center [196, 313] width 206 height 28
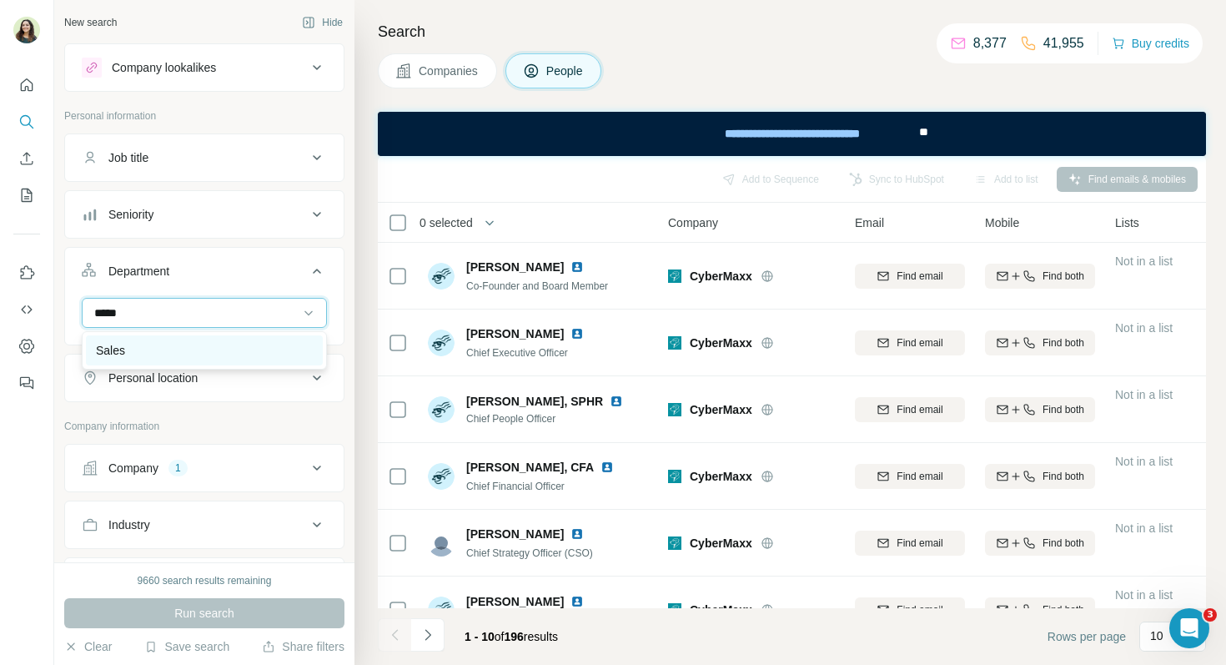
type input "*****"
click at [205, 345] on div "Sales" at bounding box center [204, 350] width 217 height 17
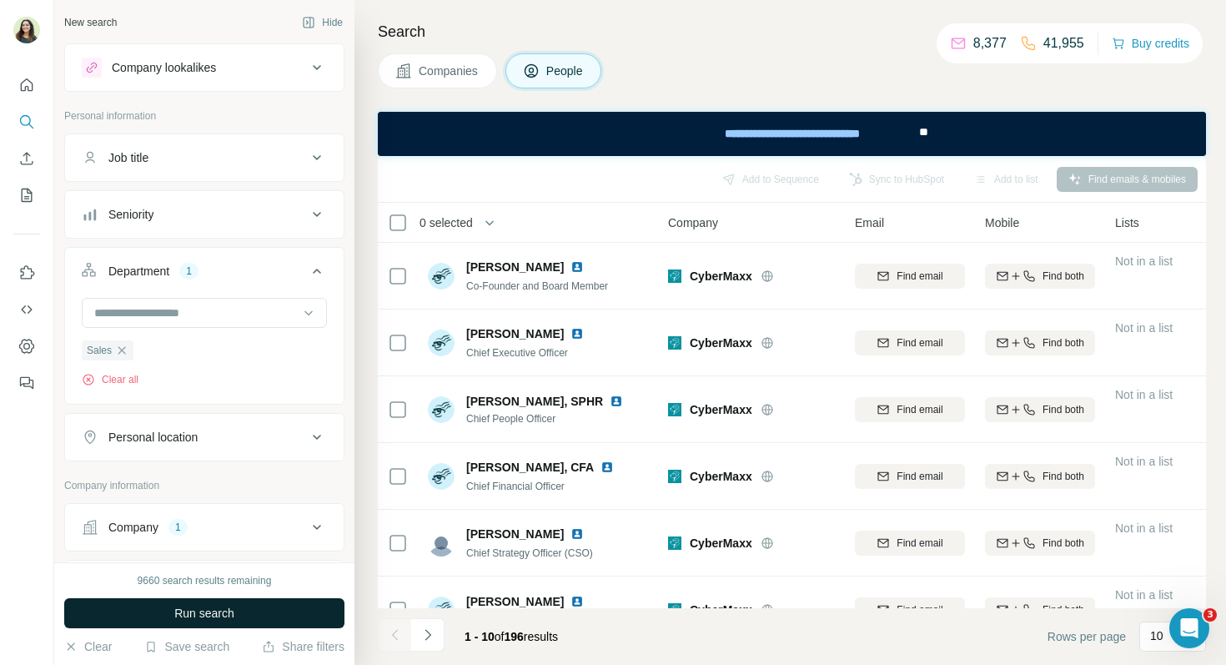
click at [185, 609] on span "Run search" at bounding box center [204, 613] width 60 height 17
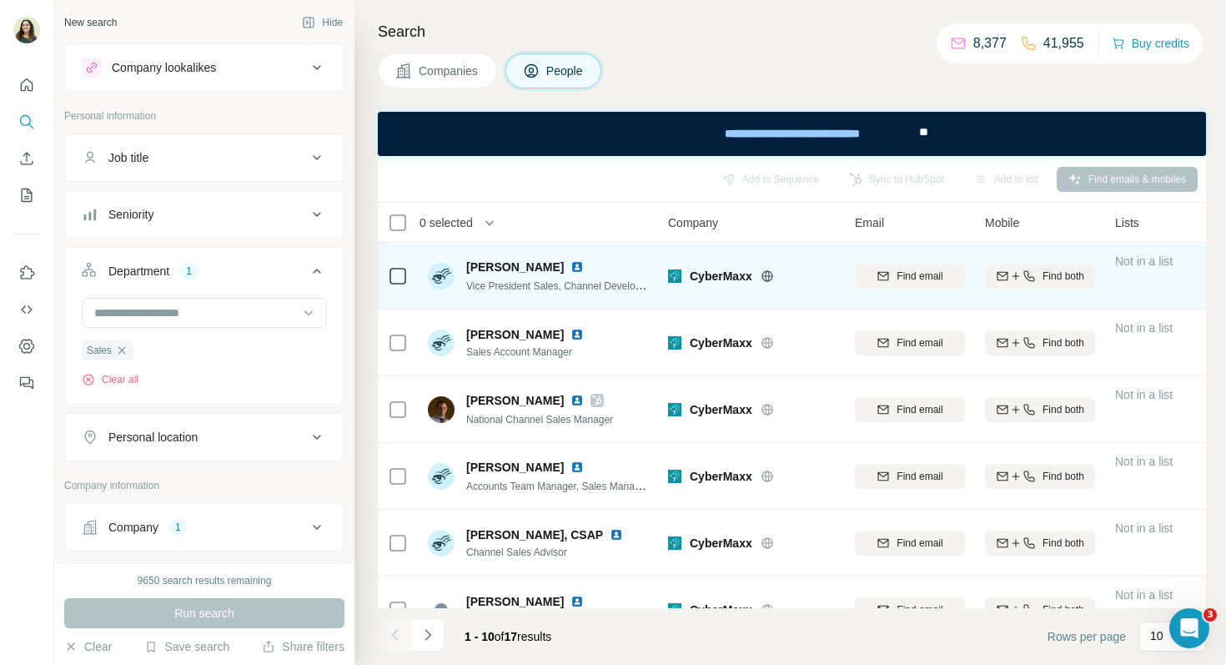
click at [571, 265] on img at bounding box center [577, 266] width 13 height 13
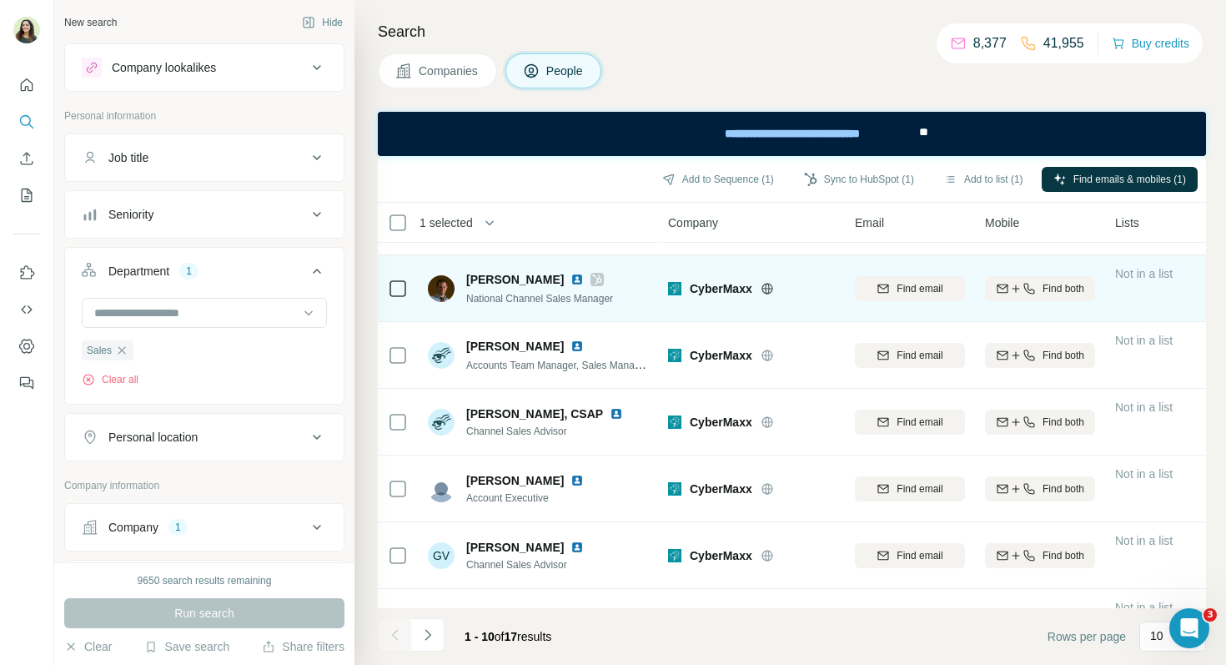
scroll to position [122, 0]
click at [571, 279] on img at bounding box center [577, 278] width 13 height 13
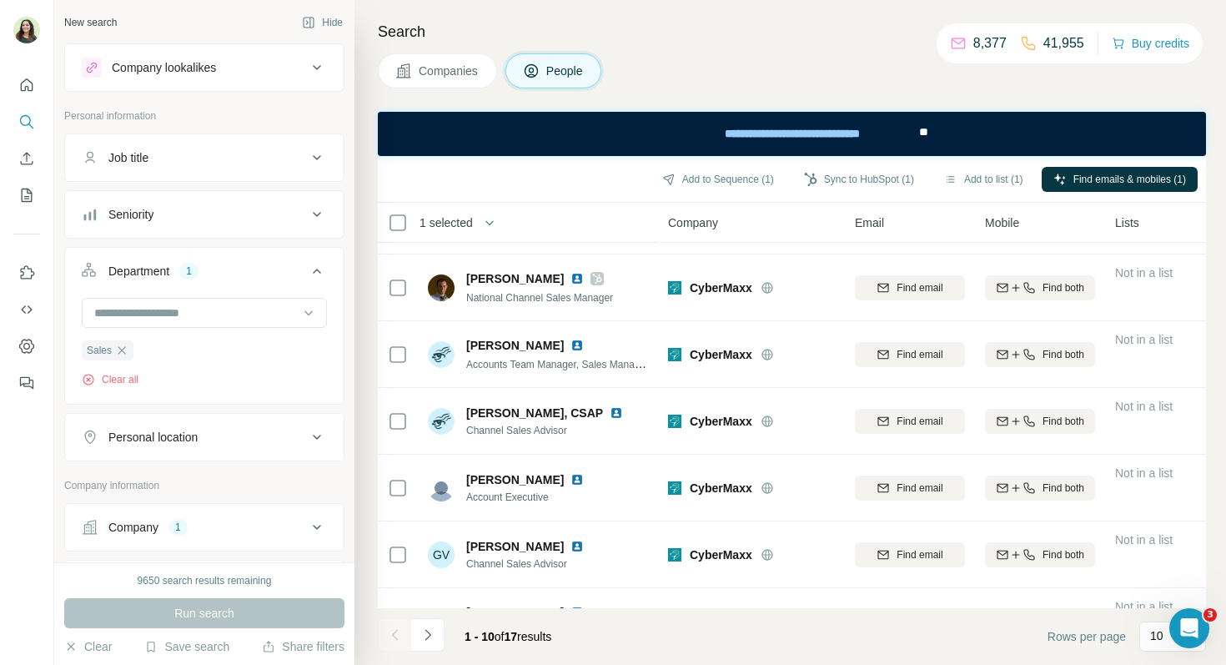
click at [435, 73] on span "Companies" at bounding box center [449, 71] width 61 height 17
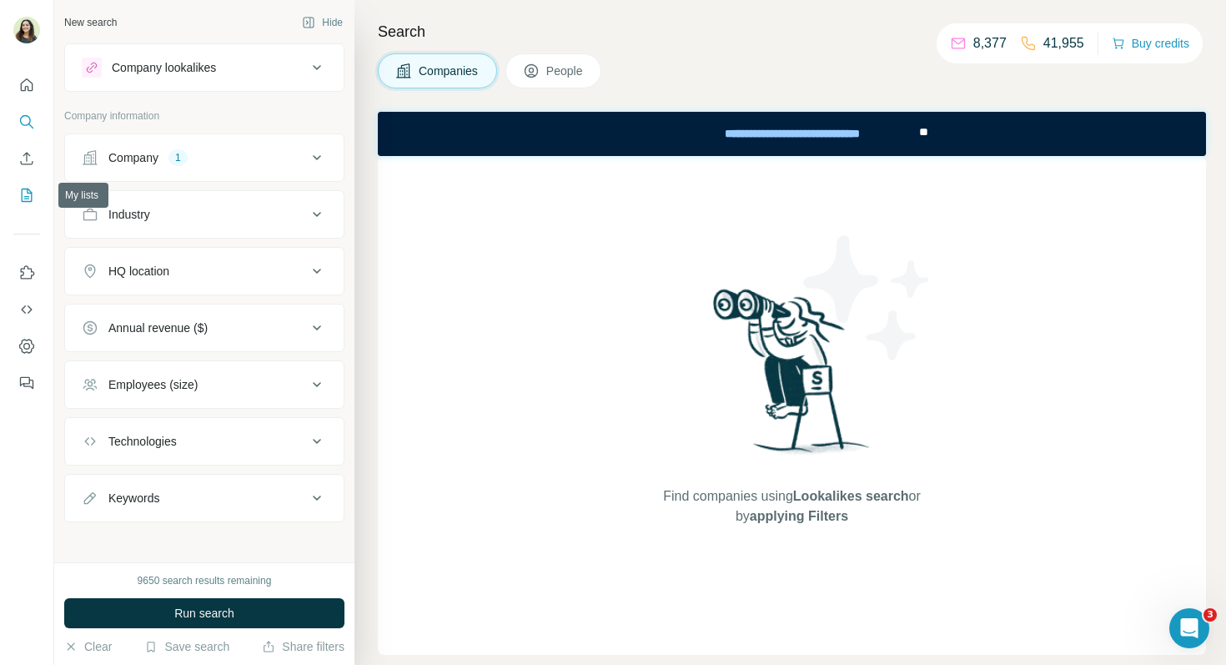
click at [28, 194] on icon "My lists" at bounding box center [26, 195] width 17 height 17
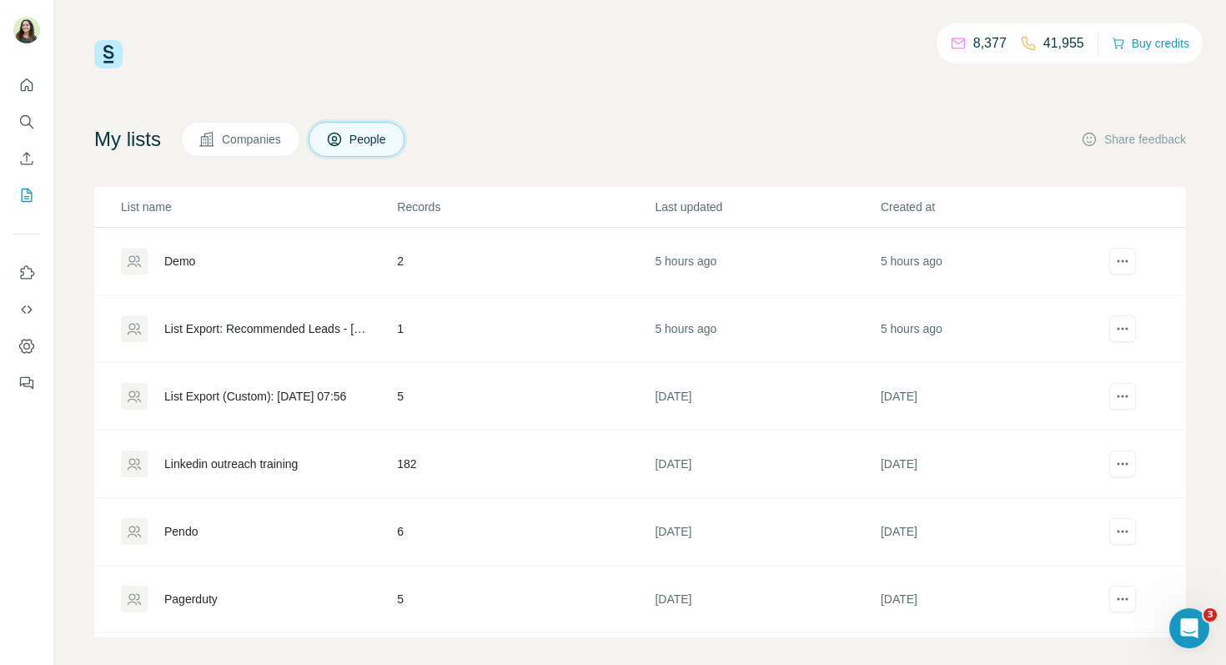
click at [239, 150] on button "Companies" at bounding box center [240, 139] width 119 height 35
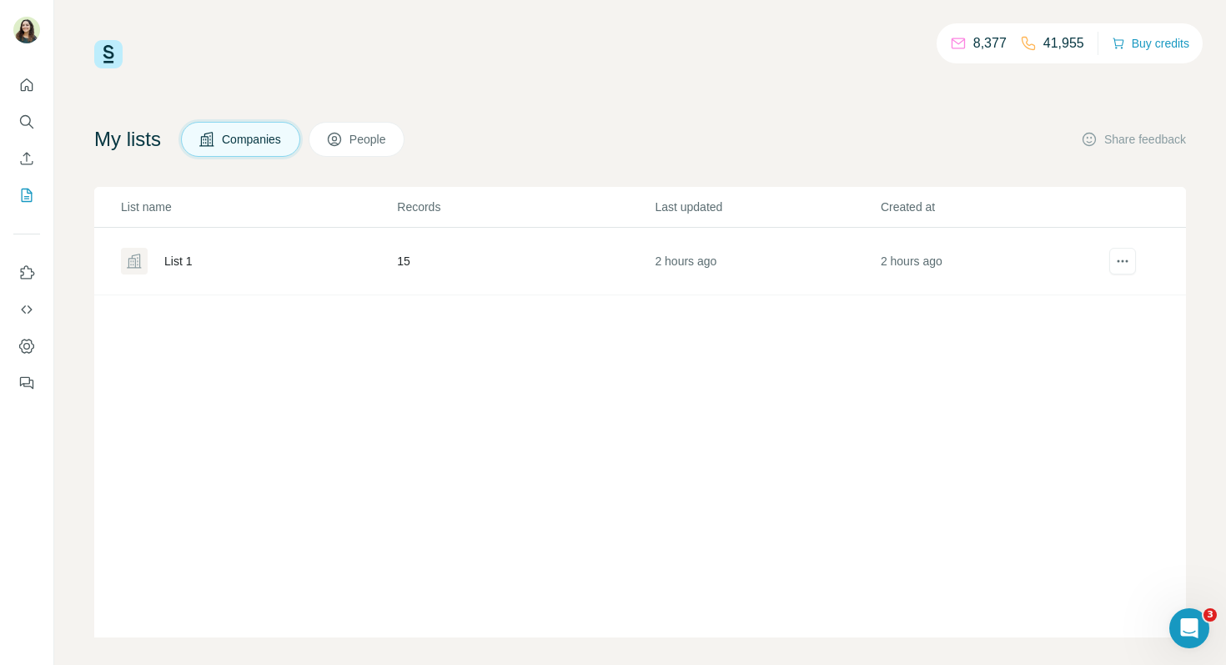
click at [143, 261] on div at bounding box center [134, 261] width 27 height 27
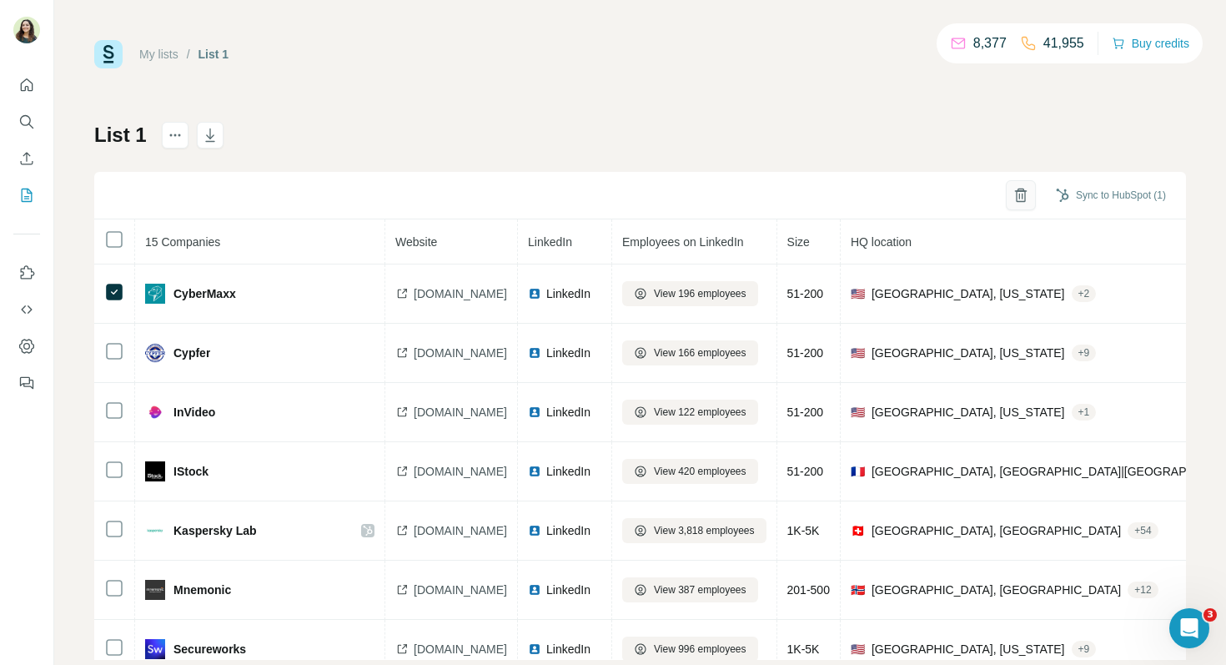
click at [1013, 198] on icon "button" at bounding box center [1021, 195] width 17 height 17
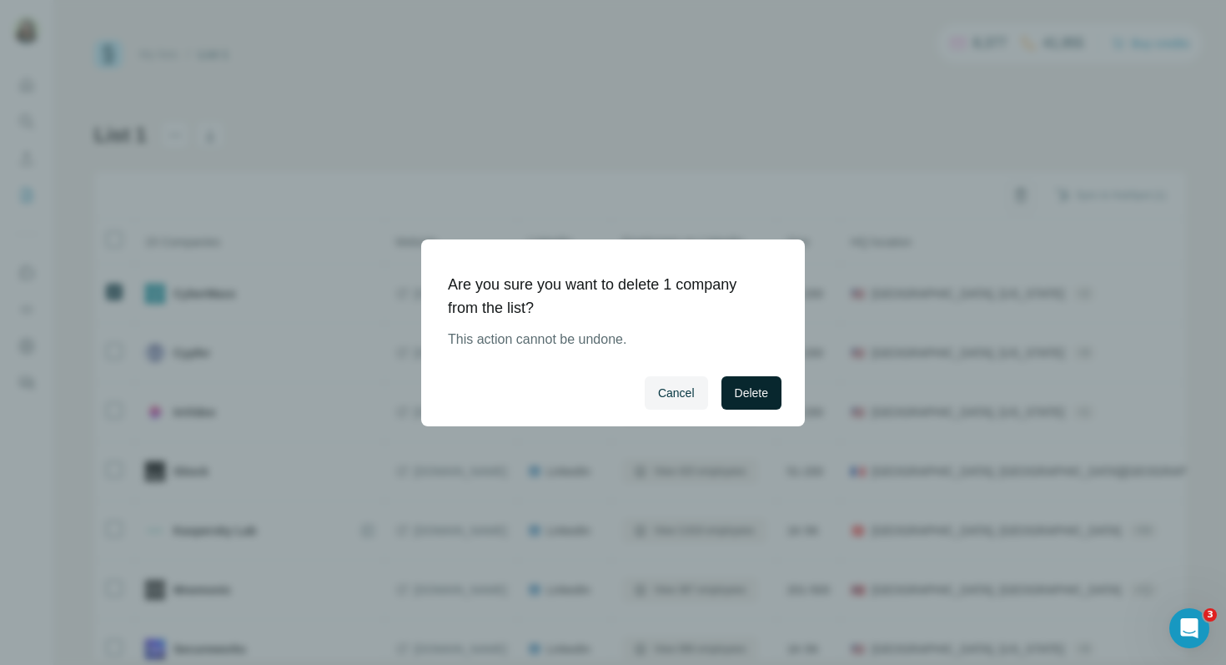
click at [764, 391] on span "Delete" at bounding box center [751, 393] width 33 height 17
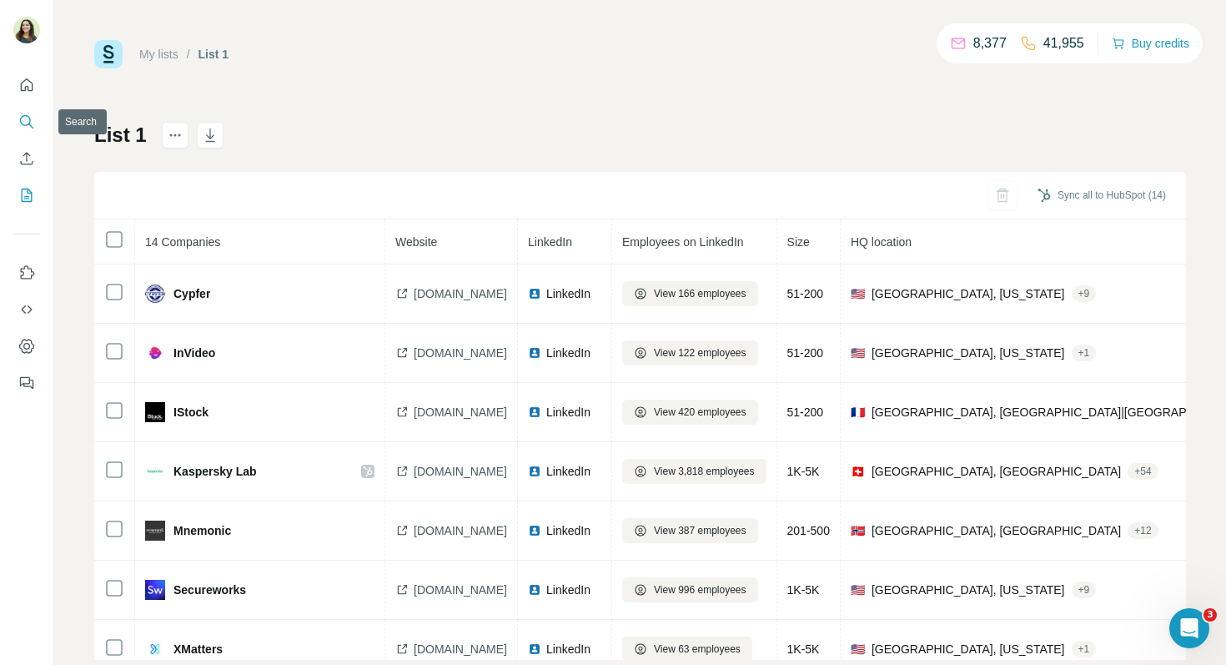
click at [28, 118] on icon "Search" at bounding box center [26, 121] width 17 height 17
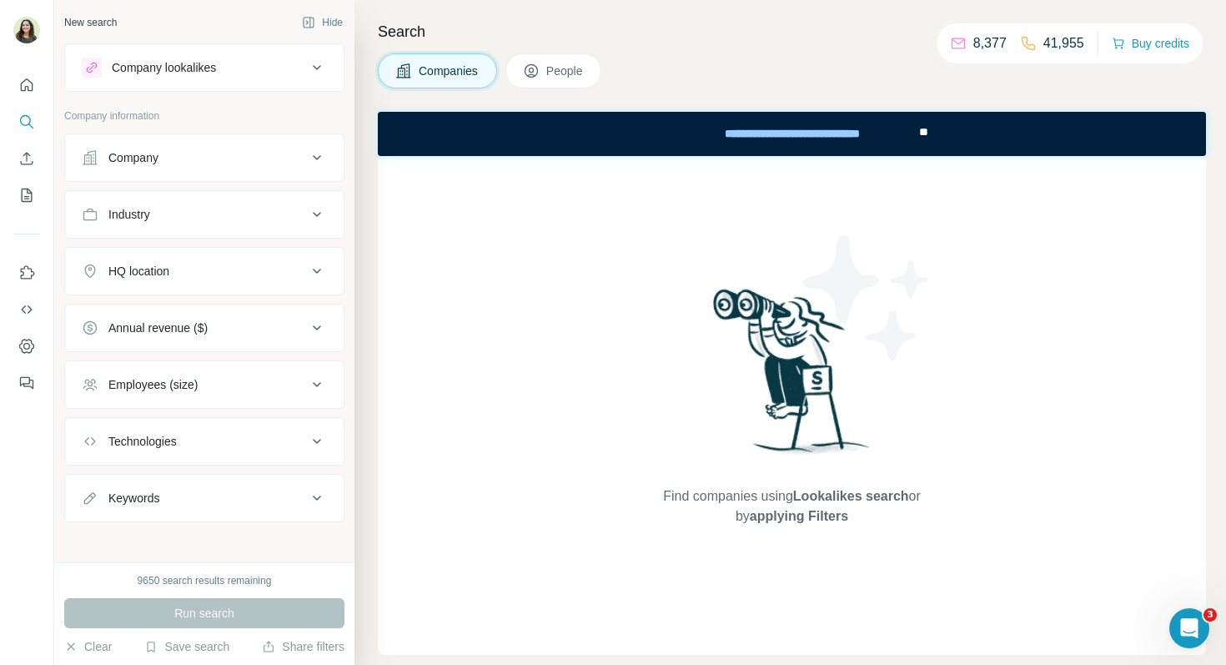
click at [297, 73] on div "Company lookalikes" at bounding box center [194, 68] width 225 height 20
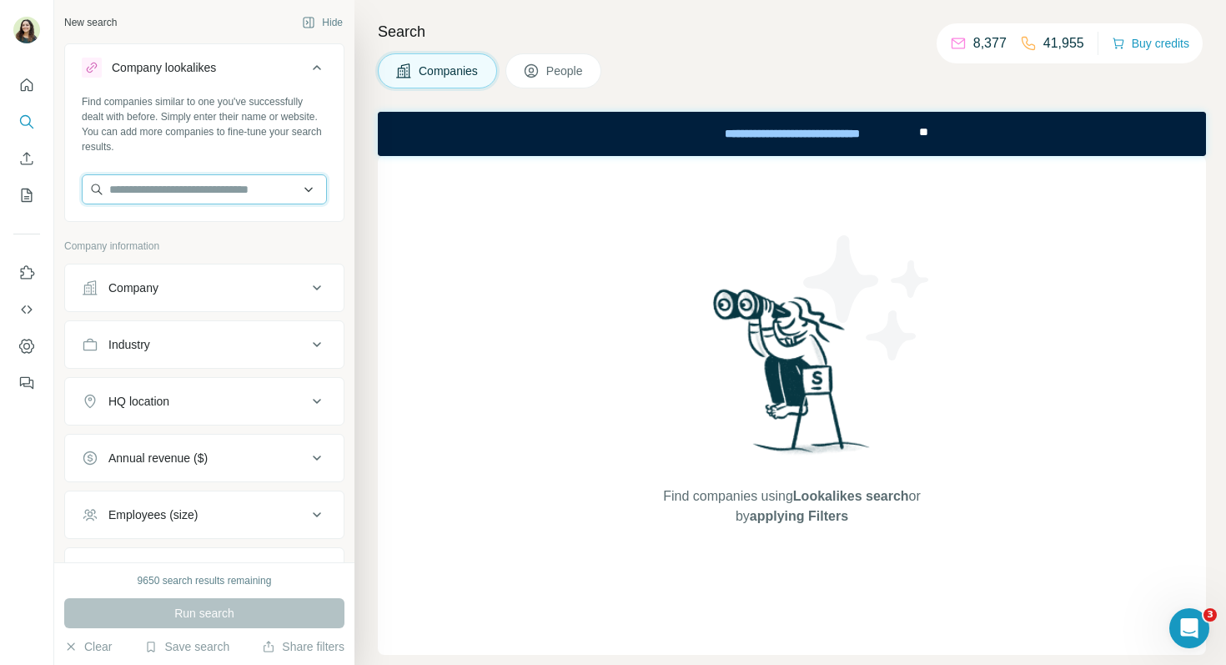
click at [198, 192] on input "text" at bounding box center [204, 189] width 245 height 30
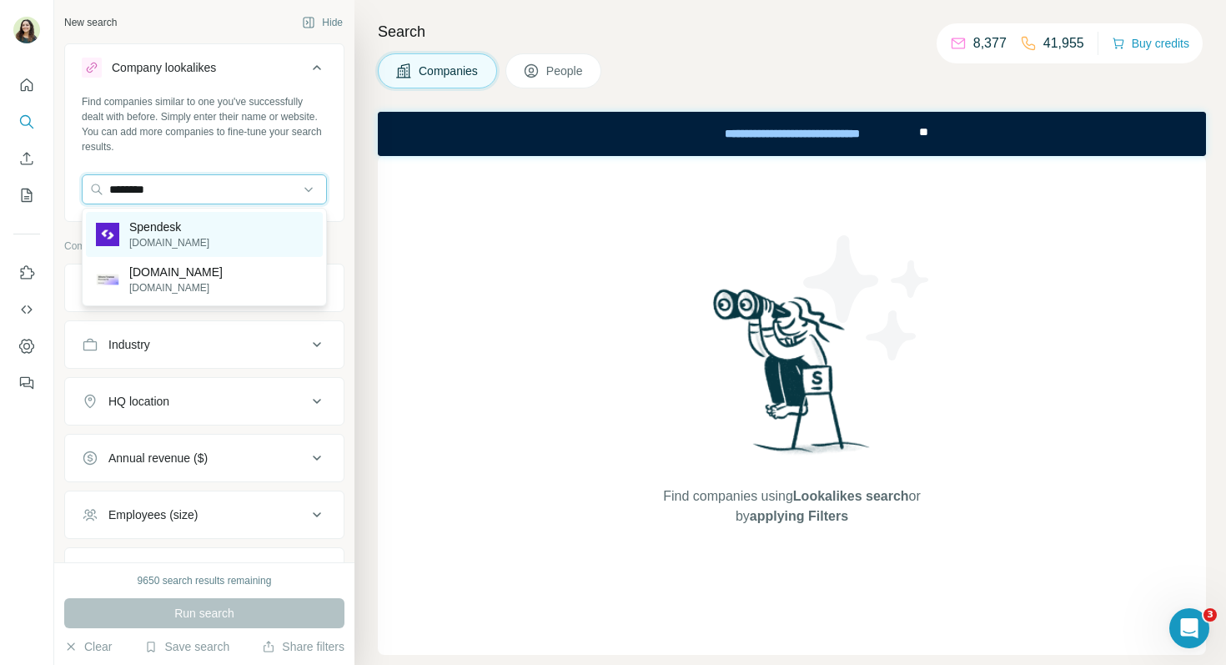
type input "********"
click at [193, 233] on p "Spendesk" at bounding box center [169, 227] width 80 height 17
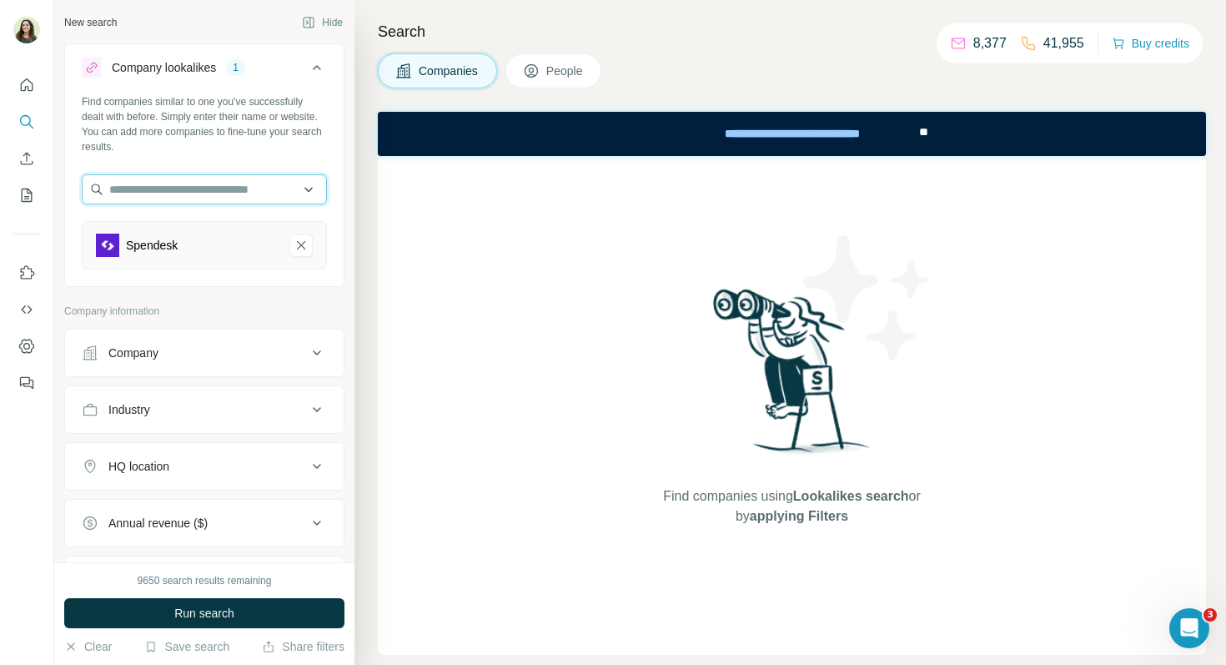
click at [174, 195] on input "text" at bounding box center [204, 189] width 245 height 30
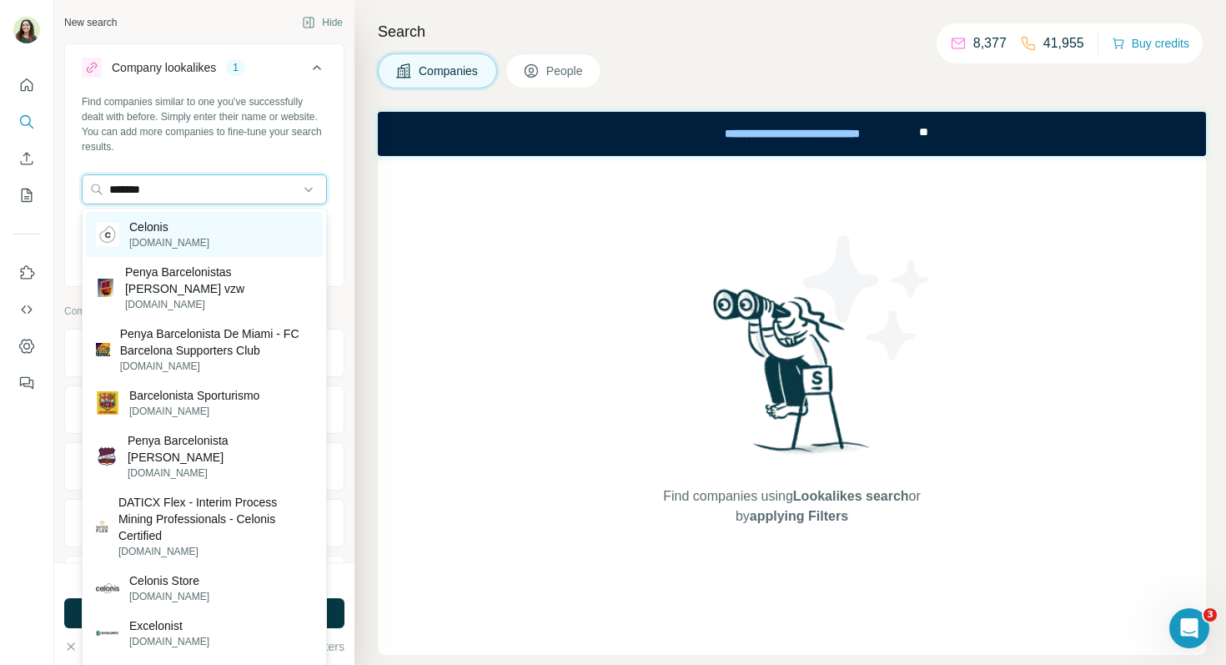
type input "*******"
click at [165, 239] on p "celonis.com" at bounding box center [169, 242] width 80 height 15
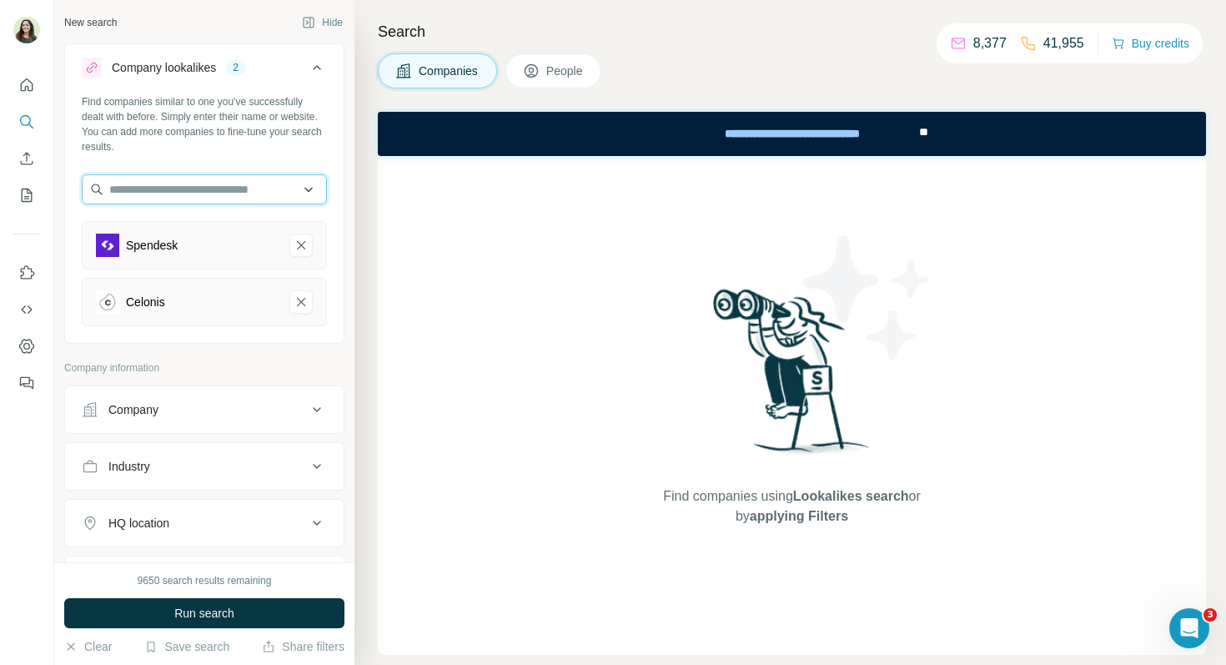
click at [154, 191] on input "text" at bounding box center [204, 189] width 245 height 30
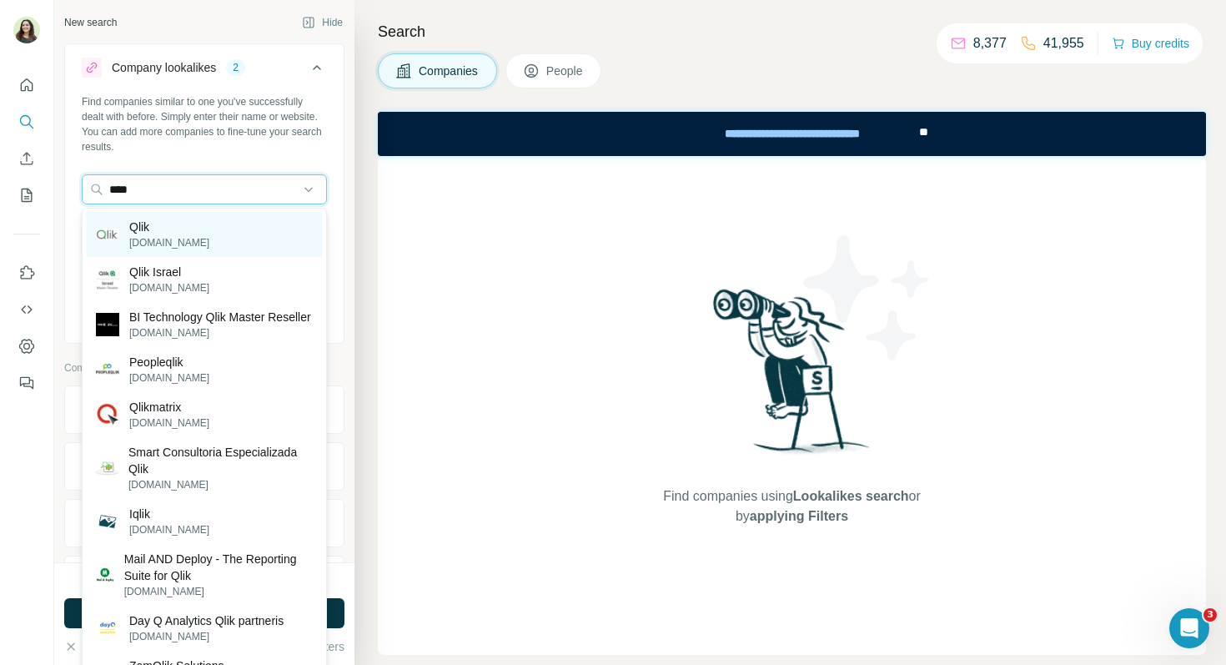
type input "****"
click at [176, 229] on div "Qlik qlik.com" at bounding box center [204, 234] width 237 height 45
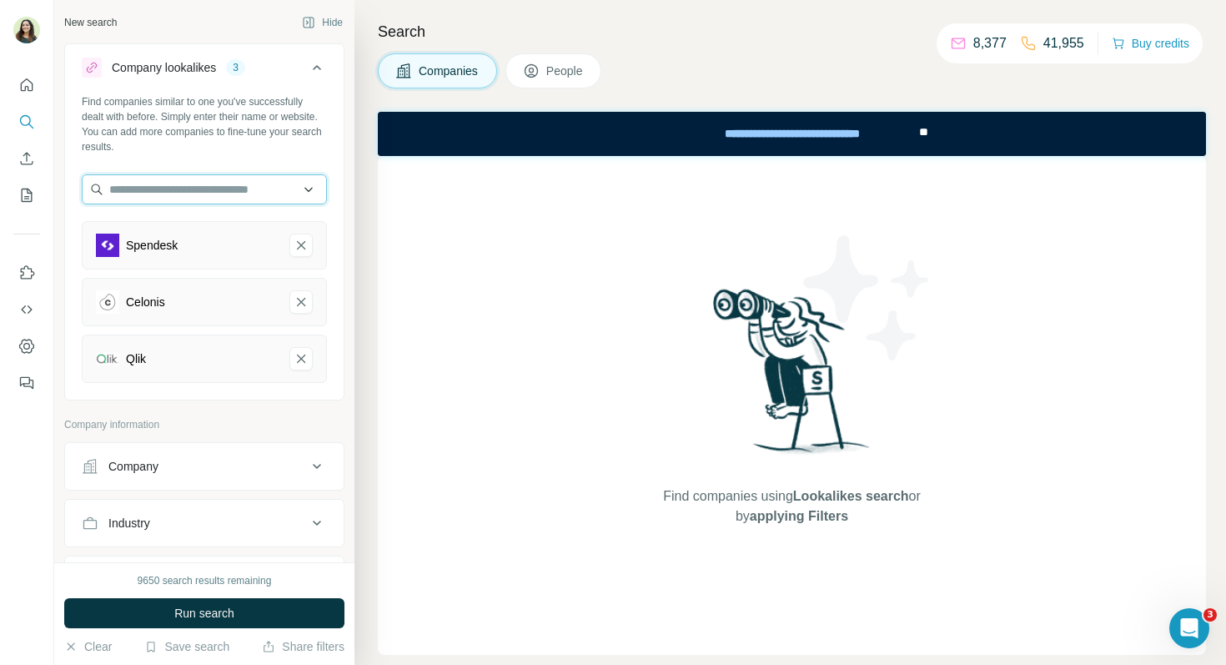
click at [152, 199] on input "text" at bounding box center [204, 189] width 245 height 30
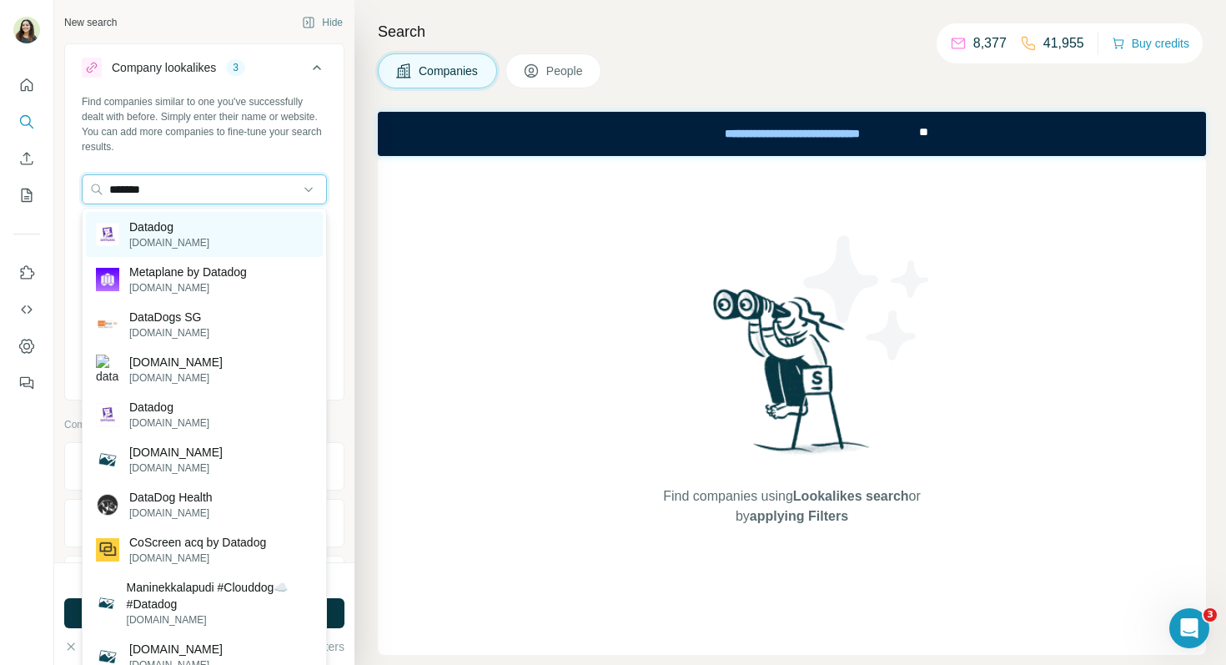
type input "*******"
click at [186, 224] on p "Datadog" at bounding box center [169, 227] width 80 height 17
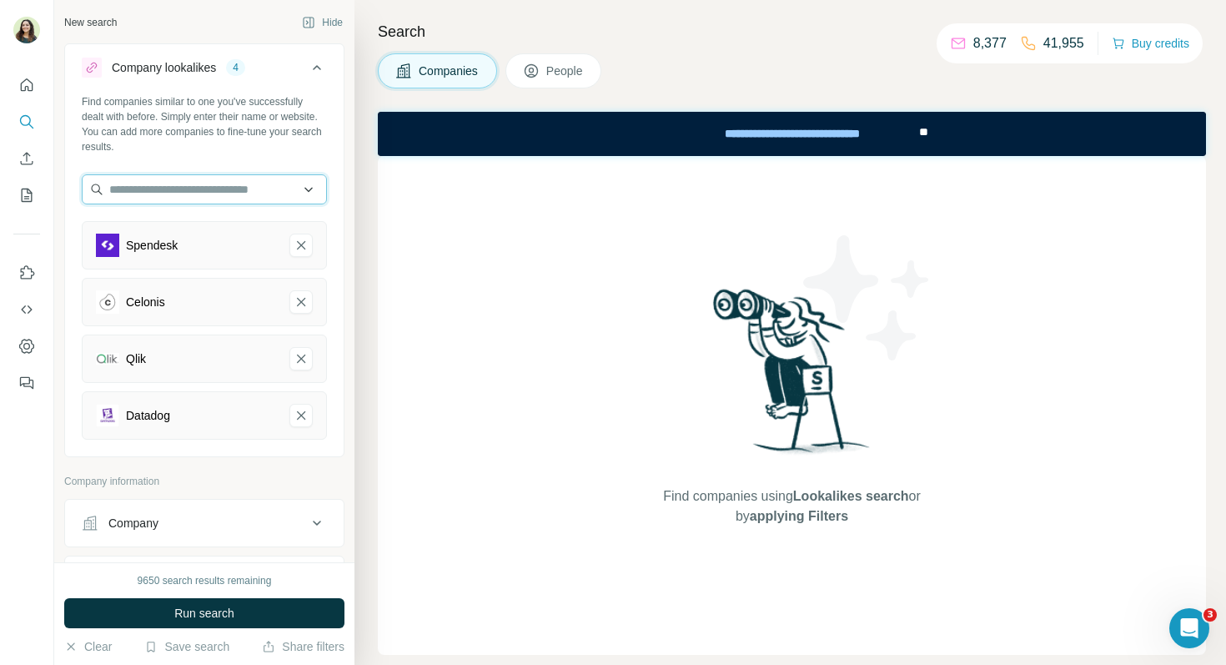
click at [168, 202] on input "text" at bounding box center [204, 189] width 245 height 30
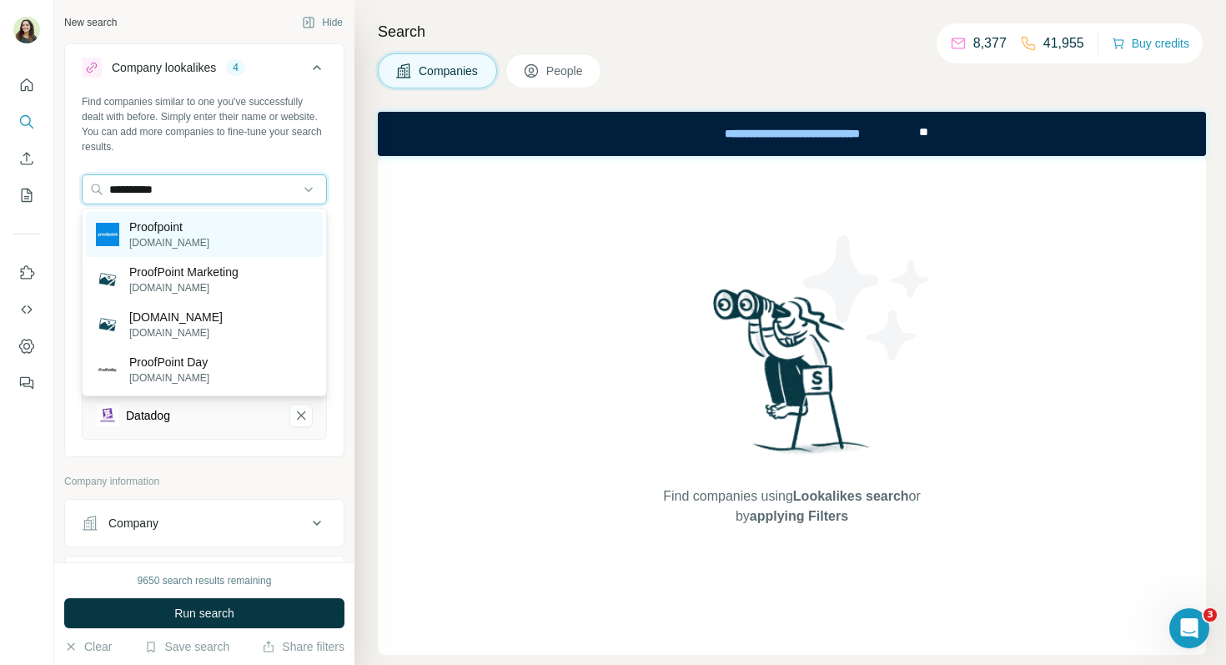
type input "**********"
click at [151, 232] on p "Proofpoint" at bounding box center [169, 227] width 80 height 17
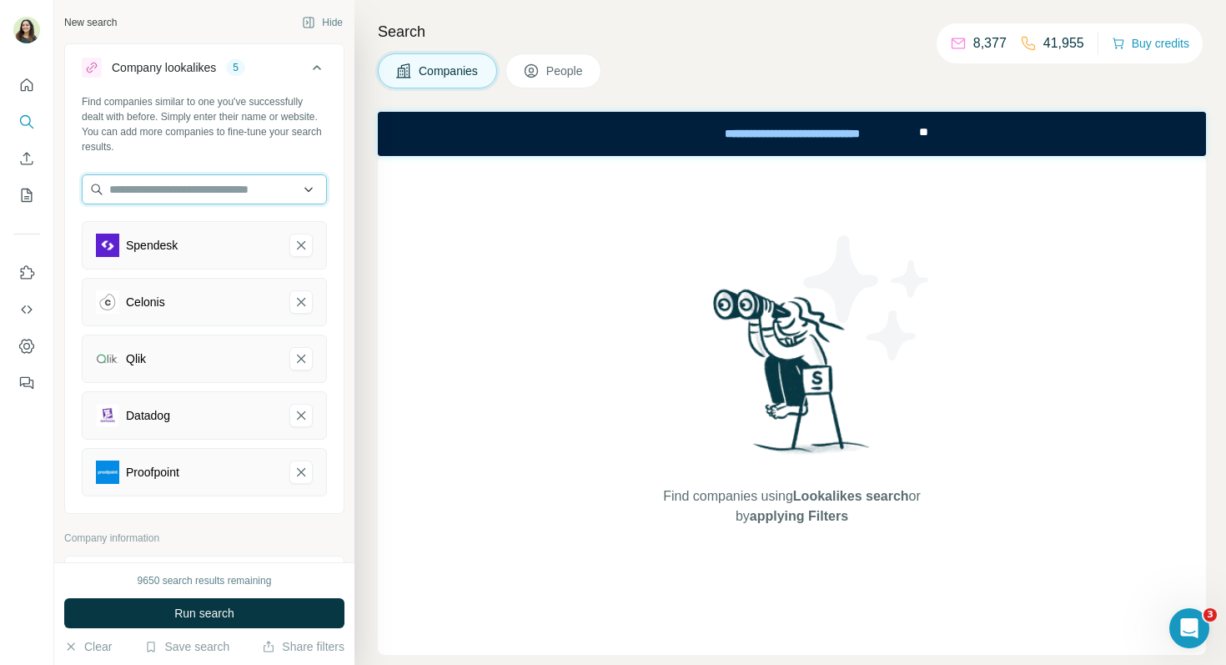
click at [184, 202] on input "text" at bounding box center [204, 189] width 245 height 30
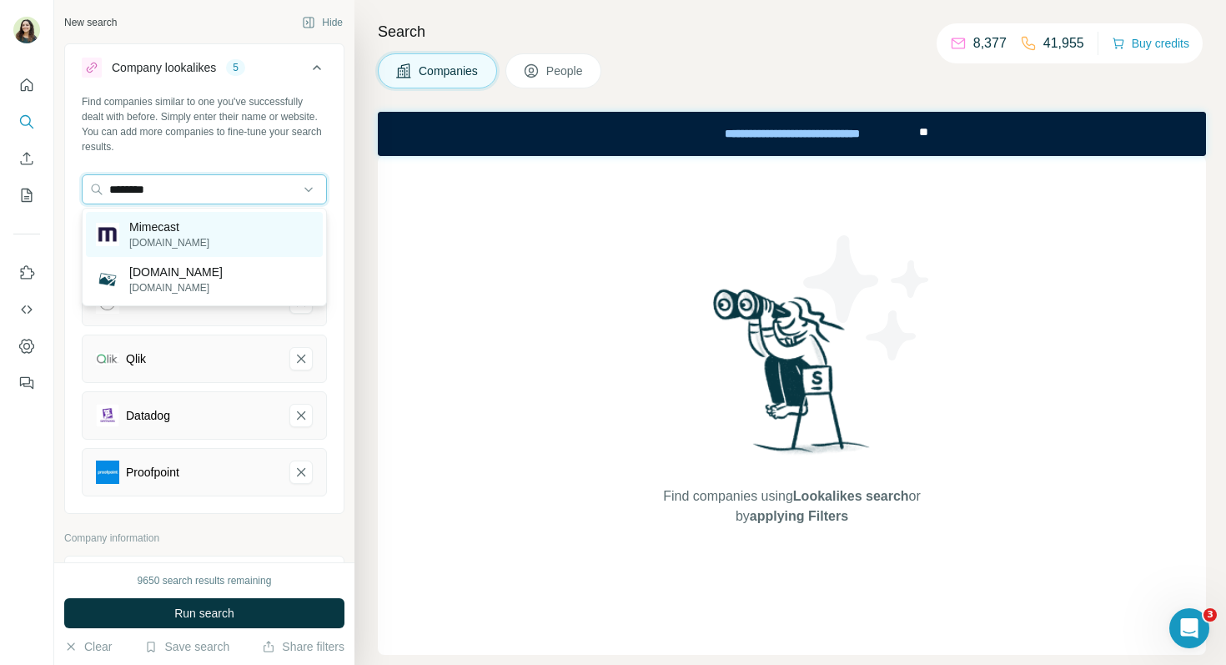
type input "********"
click at [157, 237] on p "mimecast.com" at bounding box center [169, 242] width 80 height 15
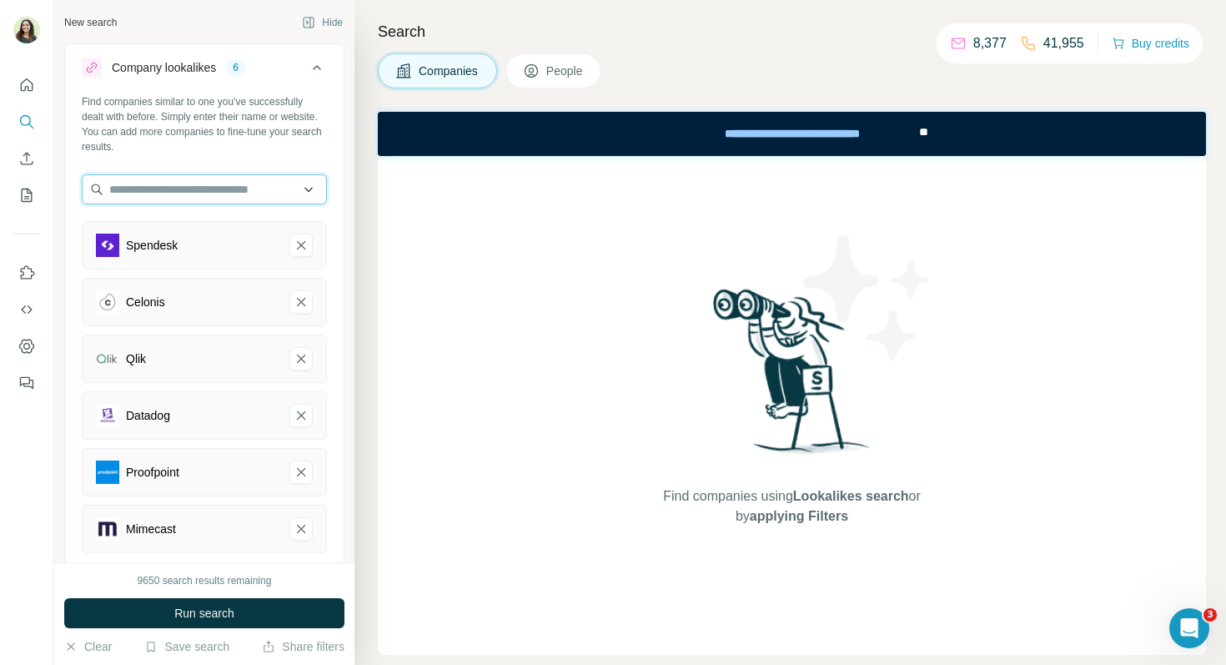
click at [159, 200] on input "text" at bounding box center [204, 189] width 245 height 30
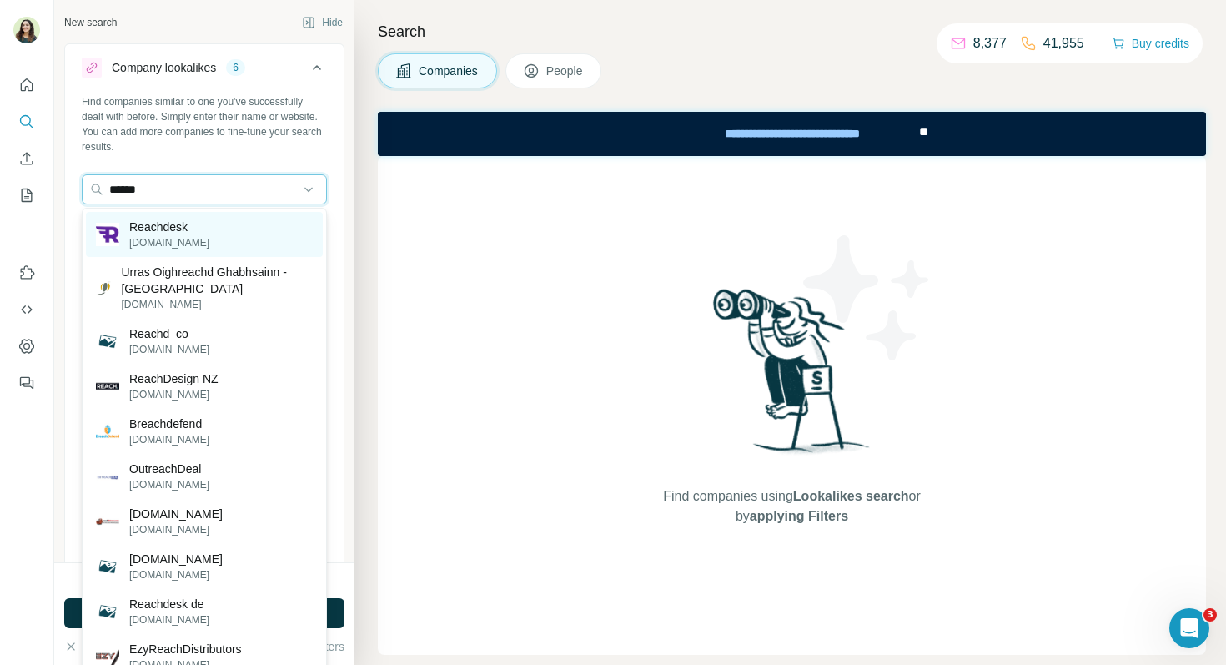
type input "******"
click at [154, 243] on p "reachdesk.com" at bounding box center [169, 242] width 80 height 15
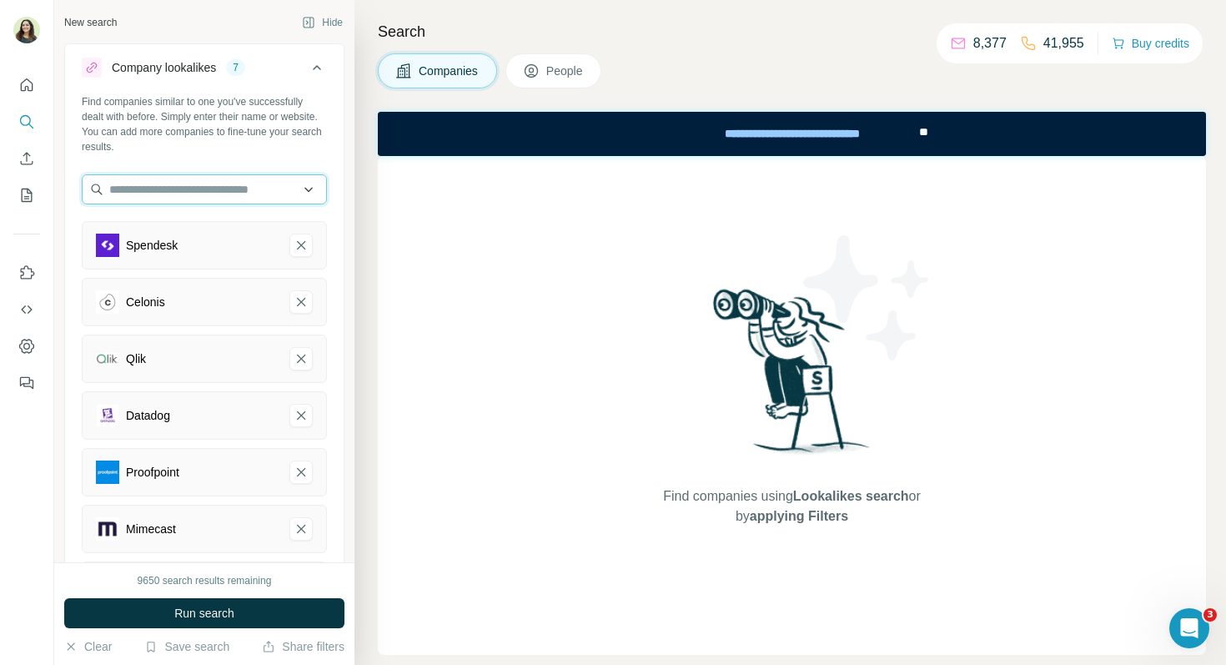
click at [173, 201] on input "text" at bounding box center [204, 189] width 245 height 30
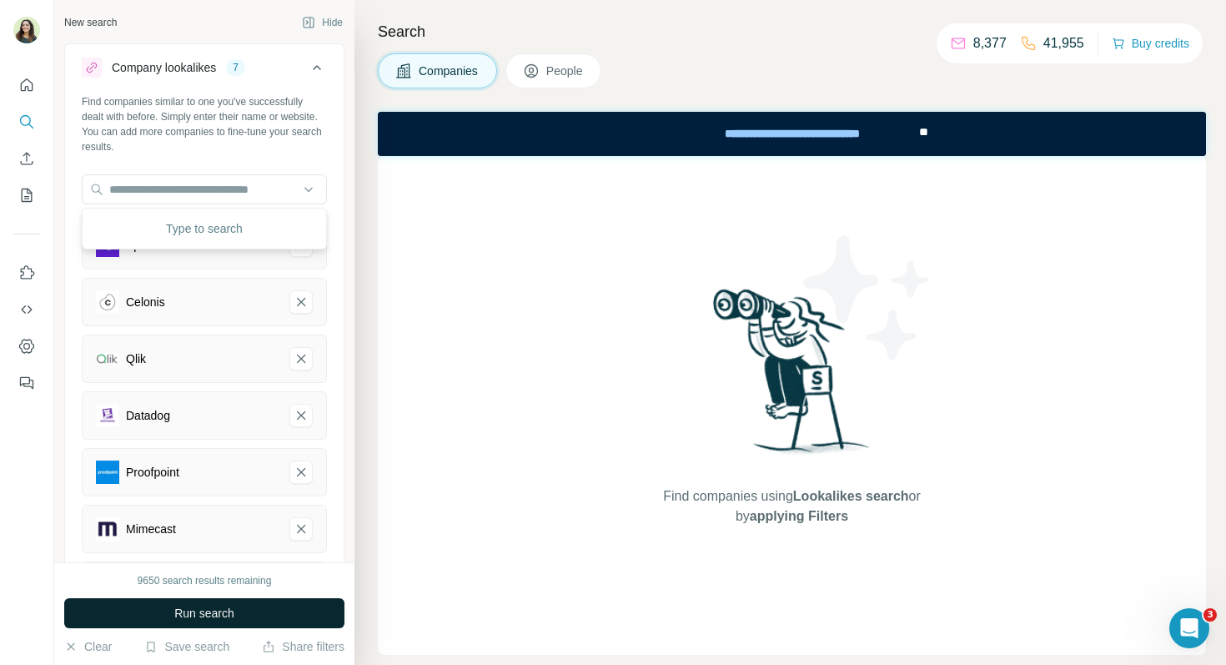
click at [219, 613] on span "Run search" at bounding box center [204, 613] width 60 height 17
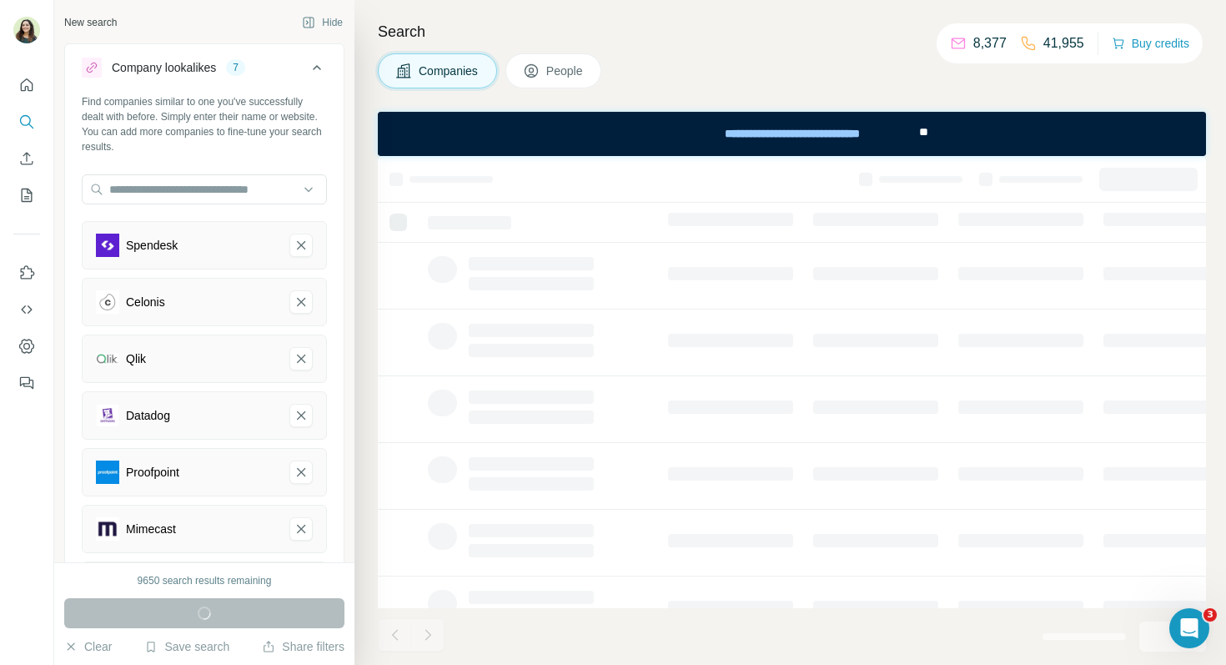
click at [558, 63] on span "People" at bounding box center [565, 71] width 38 height 17
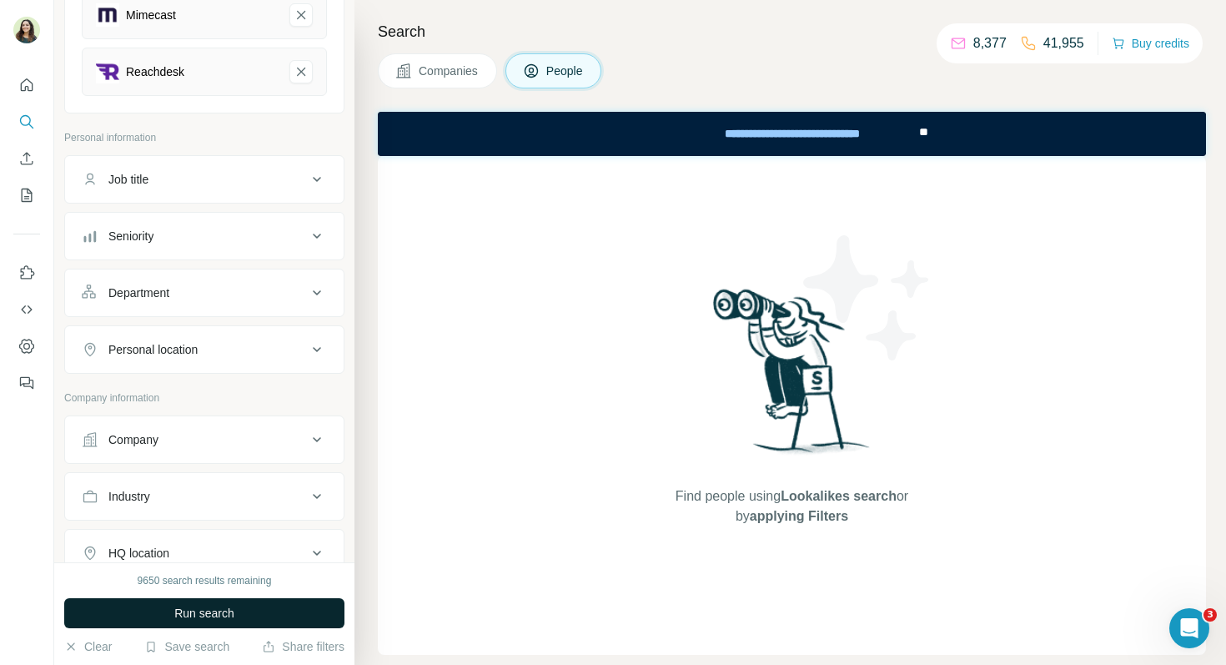
scroll to position [536, 0]
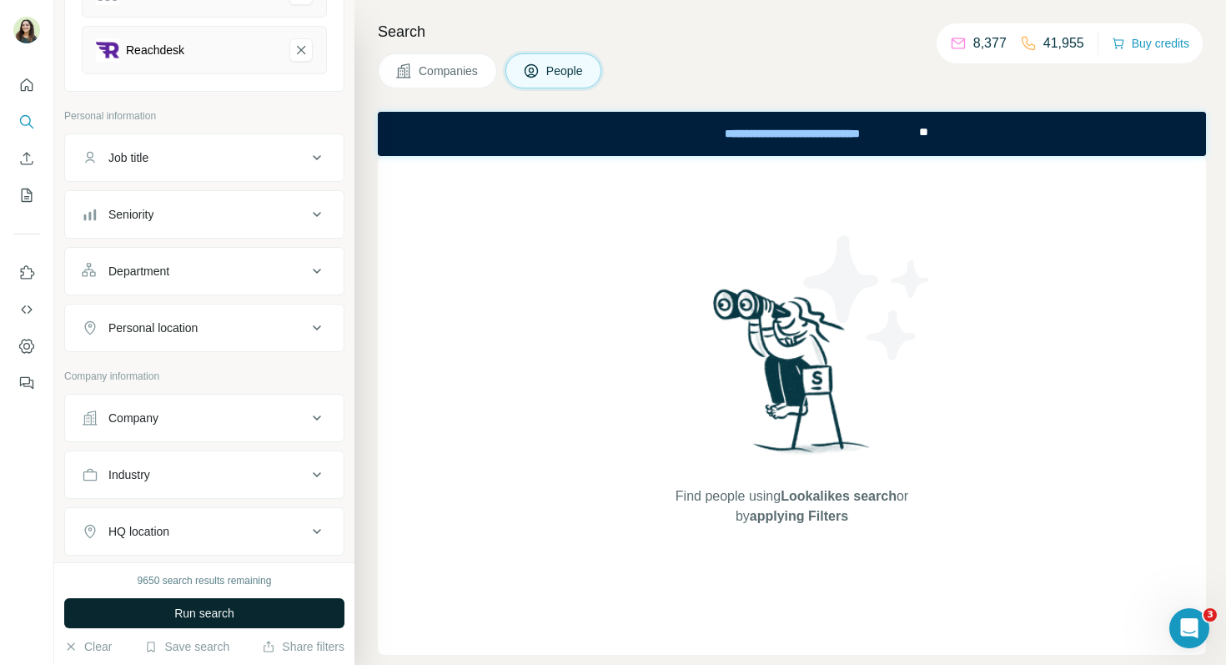
click at [169, 265] on div "Department" at bounding box center [138, 271] width 61 height 17
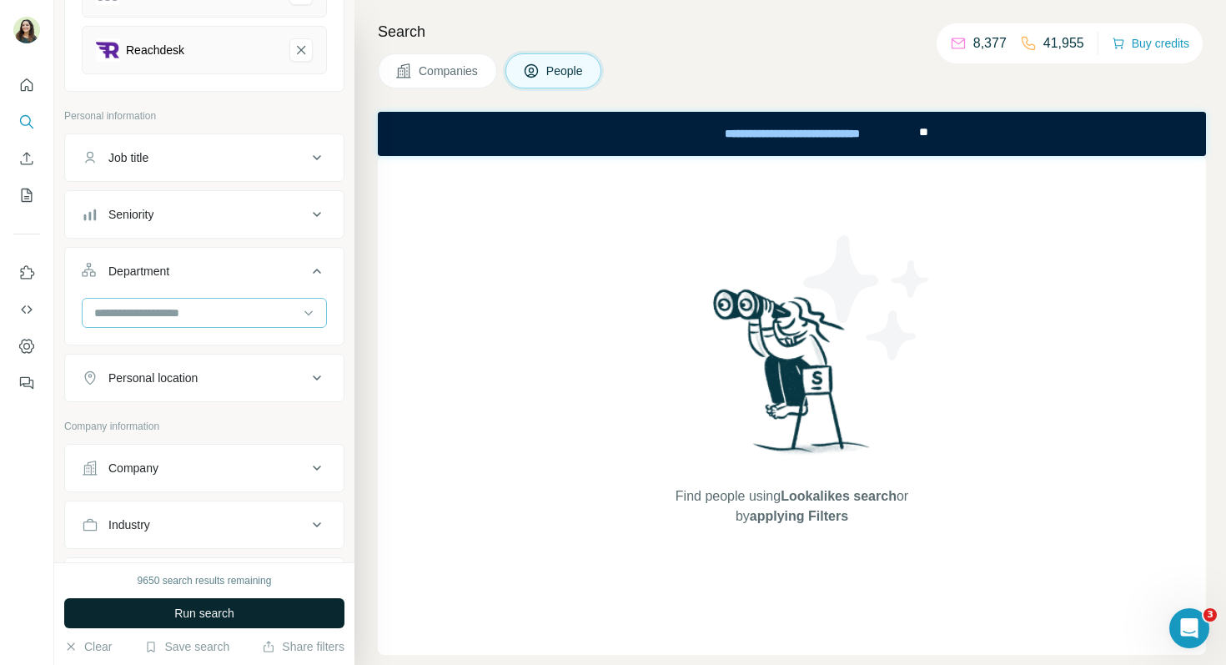
click at [169, 309] on input at bounding box center [196, 313] width 206 height 18
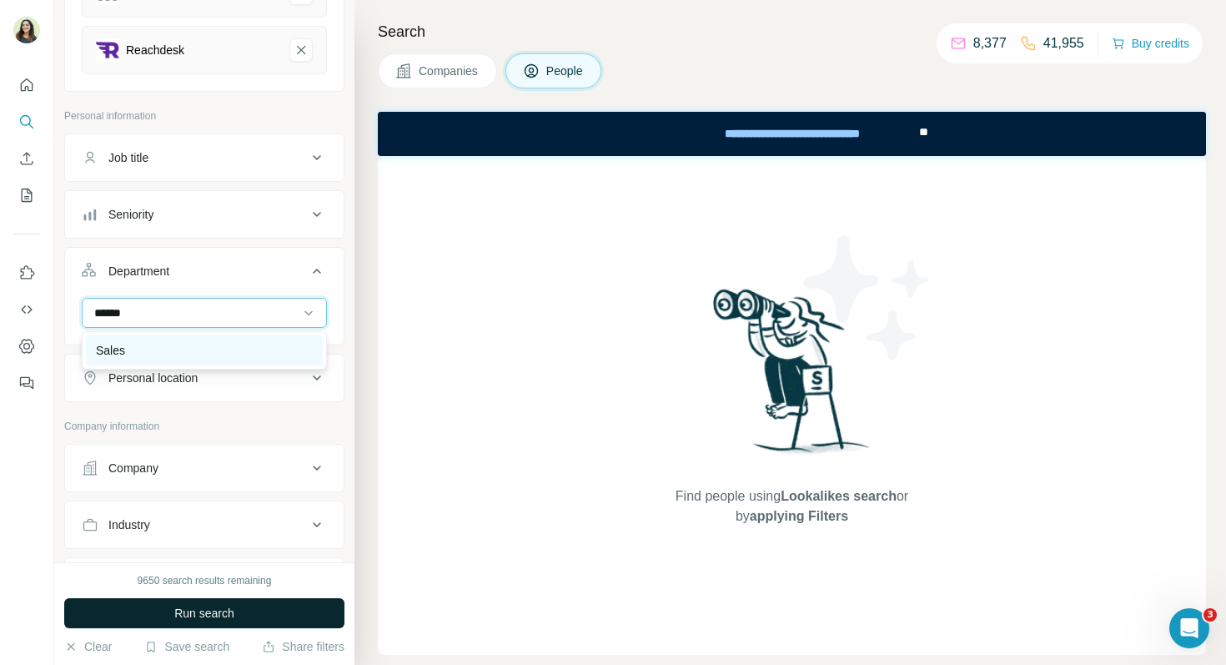
type input "*****"
click at [122, 351] on p "Sales" at bounding box center [110, 350] width 29 height 17
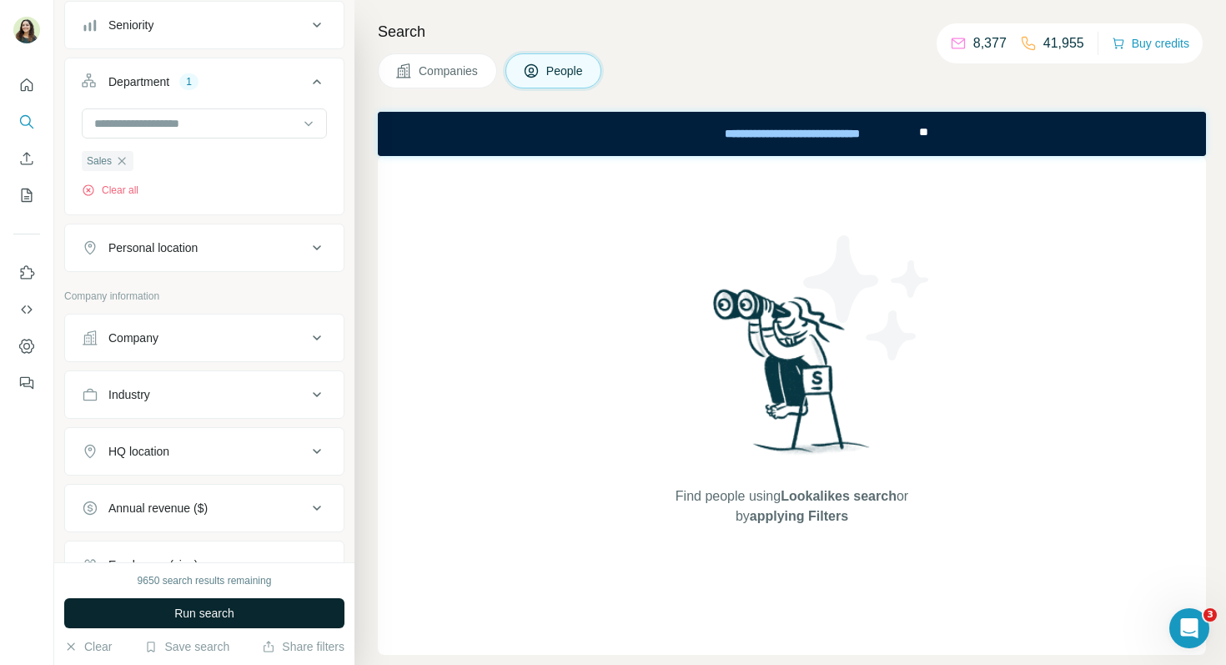
click at [149, 323] on button "Company" at bounding box center [204, 338] width 279 height 40
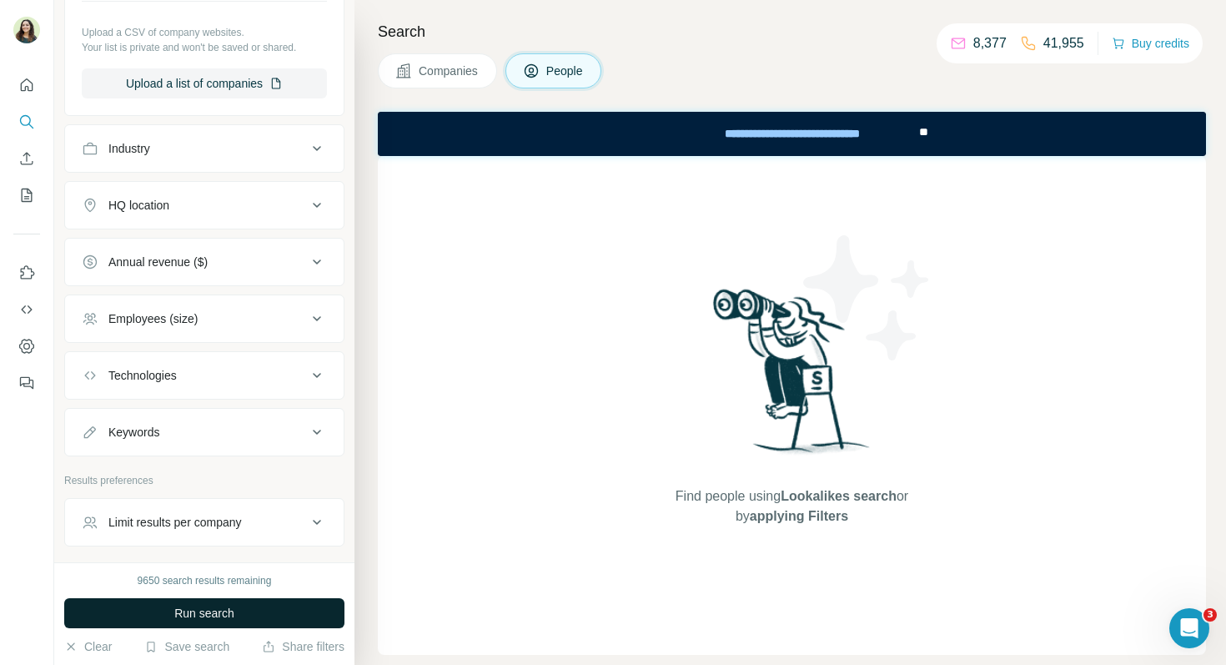
scroll to position [1185, 0]
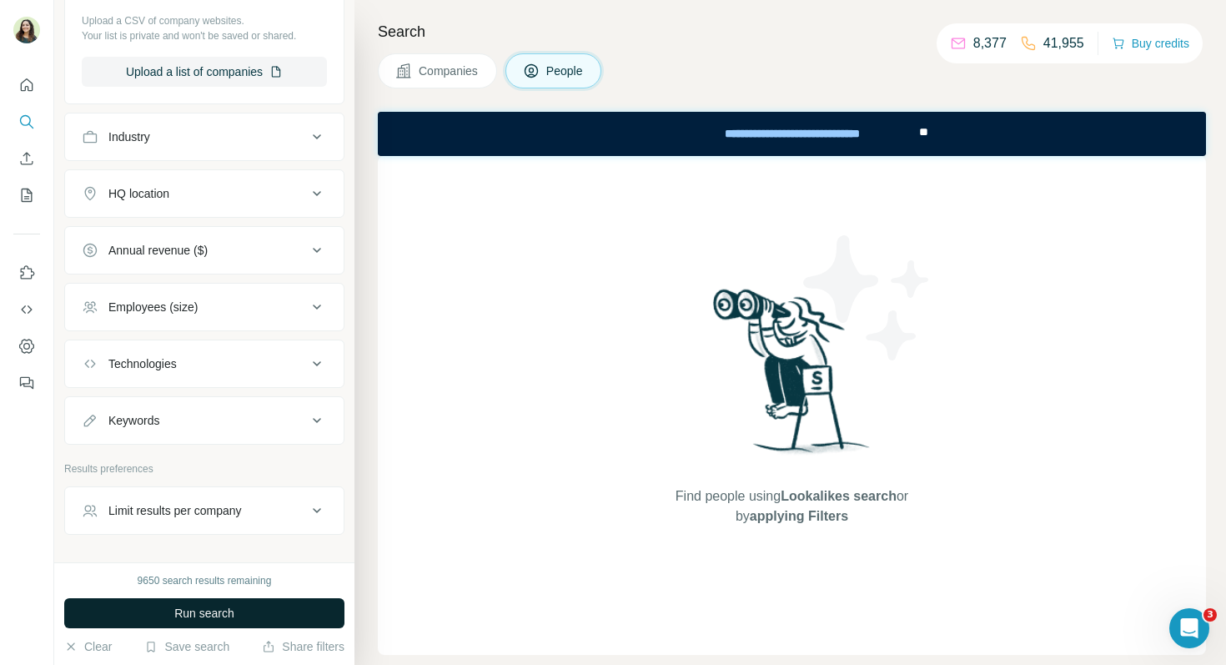
click at [157, 310] on div "Employees (size)" at bounding box center [152, 307] width 89 height 17
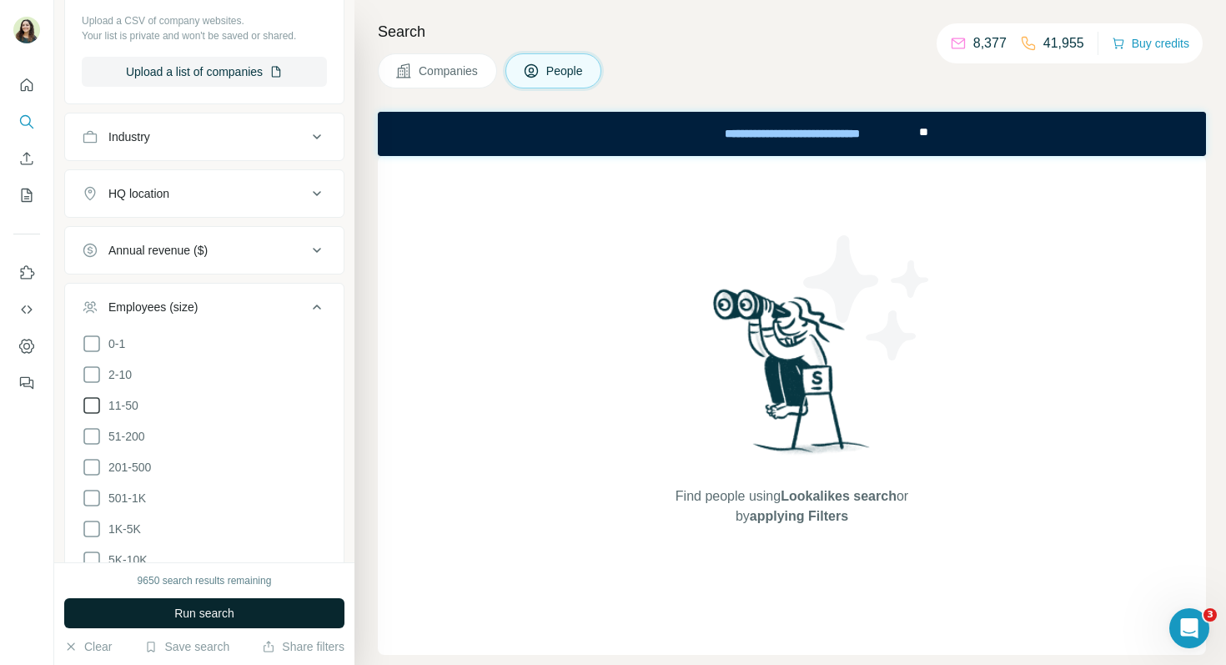
click at [98, 410] on icon at bounding box center [92, 405] width 20 height 20
click at [97, 436] on icon at bounding box center [92, 436] width 20 height 20
click at [95, 465] on icon at bounding box center [92, 467] width 20 height 20
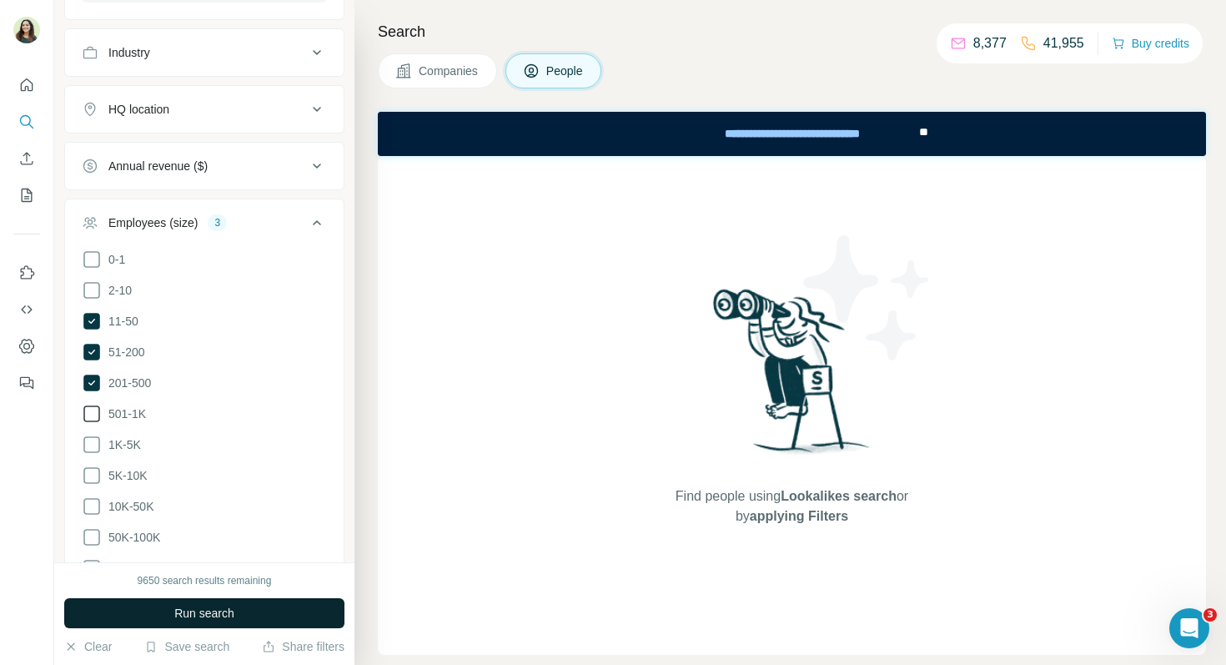
click at [96, 405] on icon at bounding box center [92, 414] width 20 height 20
click at [97, 448] on icon at bounding box center [92, 445] width 20 height 20
click at [97, 477] on icon at bounding box center [92, 476] width 20 height 20
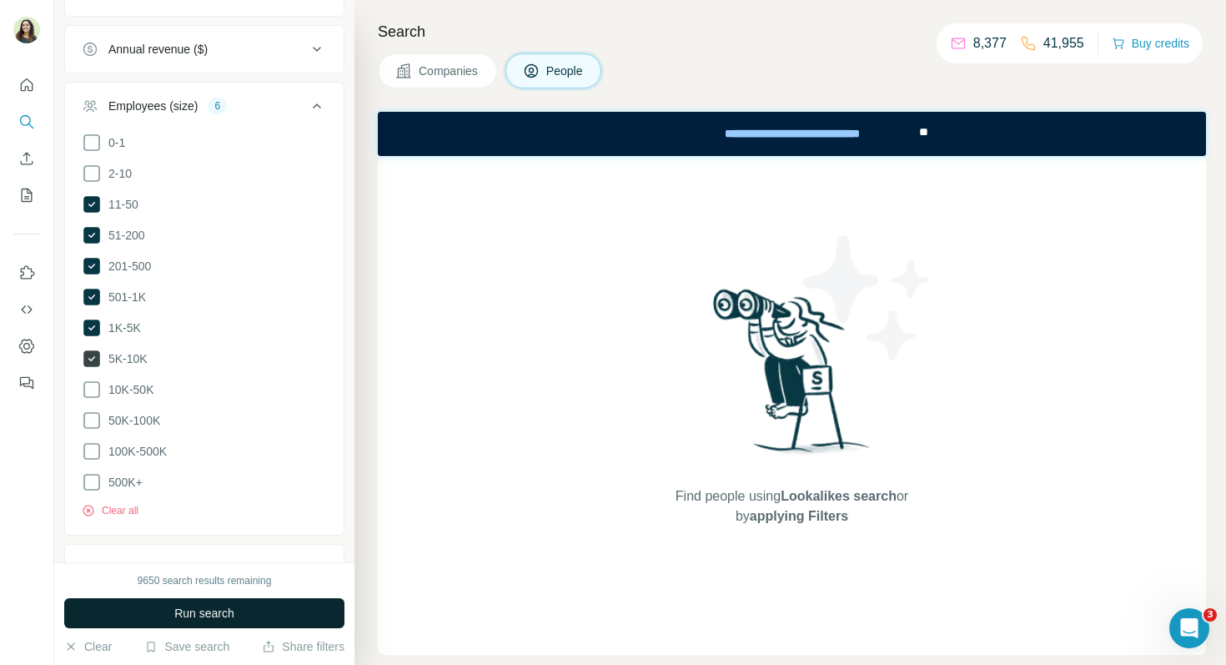
scroll to position [1412, 0]
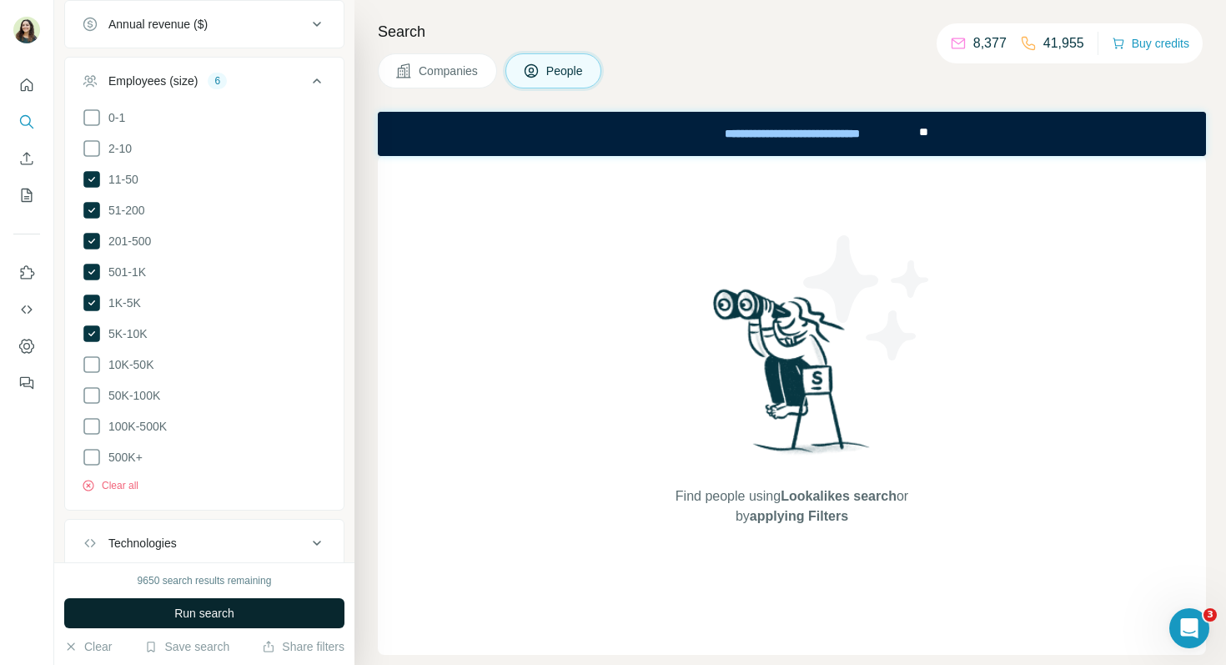
click at [86, 372] on ul "0-1 2-10 11-50 51-200 201-500 501-1K 1K-5K 5K-10K 10K-50K 50K-100K 100K-500K 50…" at bounding box center [204, 288] width 245 height 360
click at [90, 350] on ul "0-1 2-10 11-50 51-200 201-500 501-1K 1K-5K 5K-10K 10K-50K 50K-100K 100K-500K 50…" at bounding box center [204, 288] width 245 height 360
click at [90, 368] on icon at bounding box center [92, 365] width 20 height 20
click at [90, 392] on icon at bounding box center [92, 395] width 20 height 20
click at [90, 417] on icon at bounding box center [92, 426] width 20 height 20
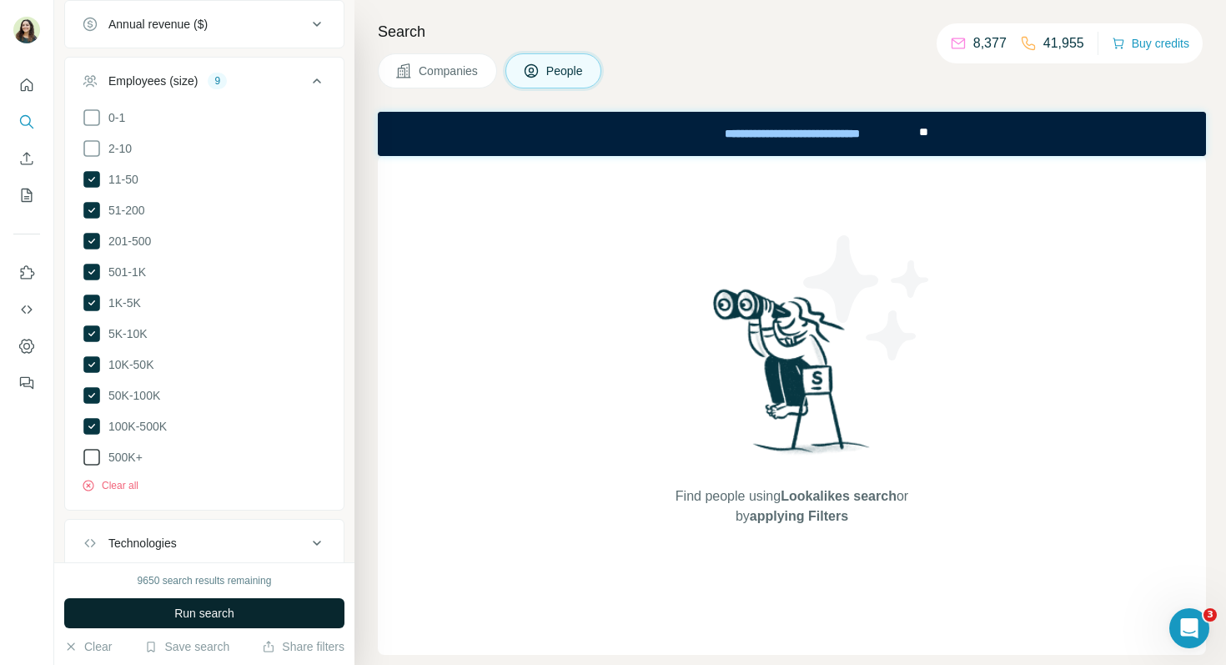
click at [92, 451] on icon at bounding box center [92, 457] width 20 height 20
click at [214, 607] on span "Run search" at bounding box center [204, 613] width 60 height 17
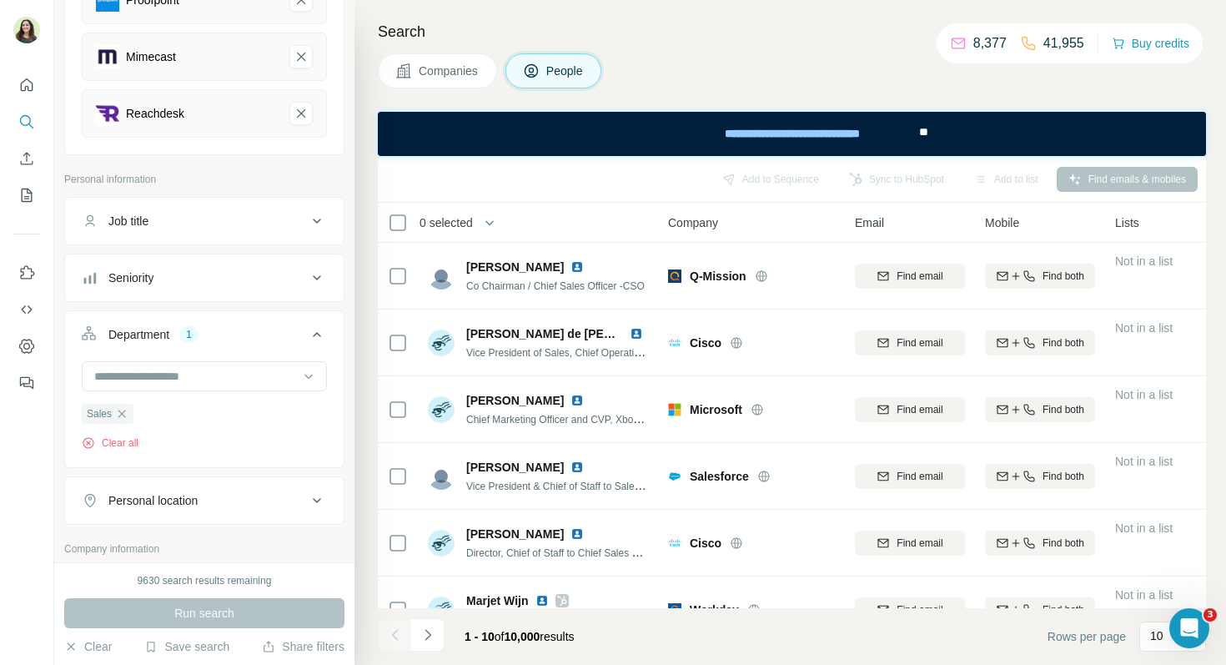
scroll to position [494, 0]
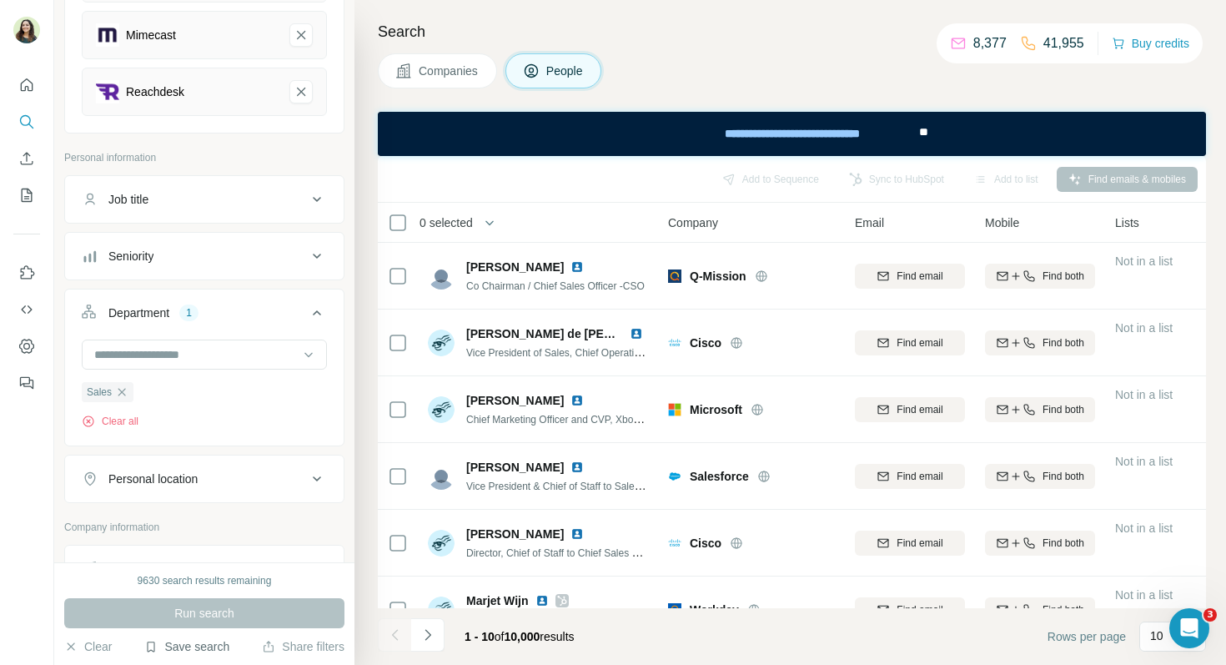
click at [179, 644] on button "Save search" at bounding box center [186, 646] width 85 height 17
click at [194, 621] on div "View my saved searches" at bounding box center [234, 617] width 176 height 33
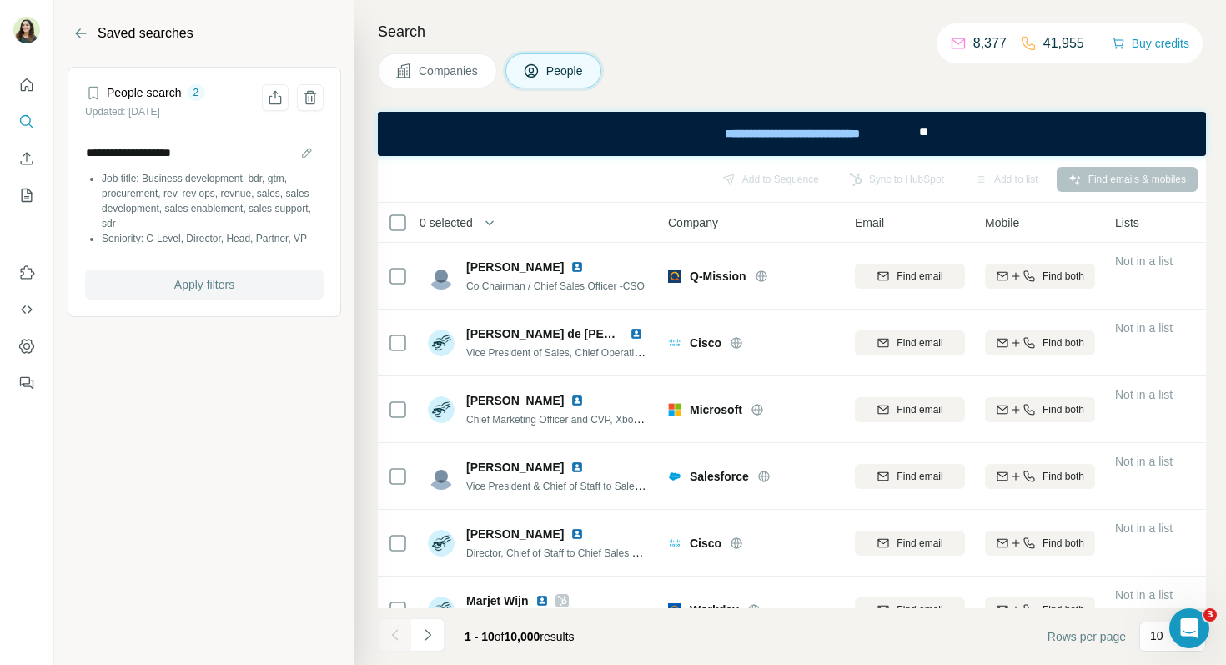
click at [254, 281] on button "Apply filters" at bounding box center [204, 284] width 239 height 30
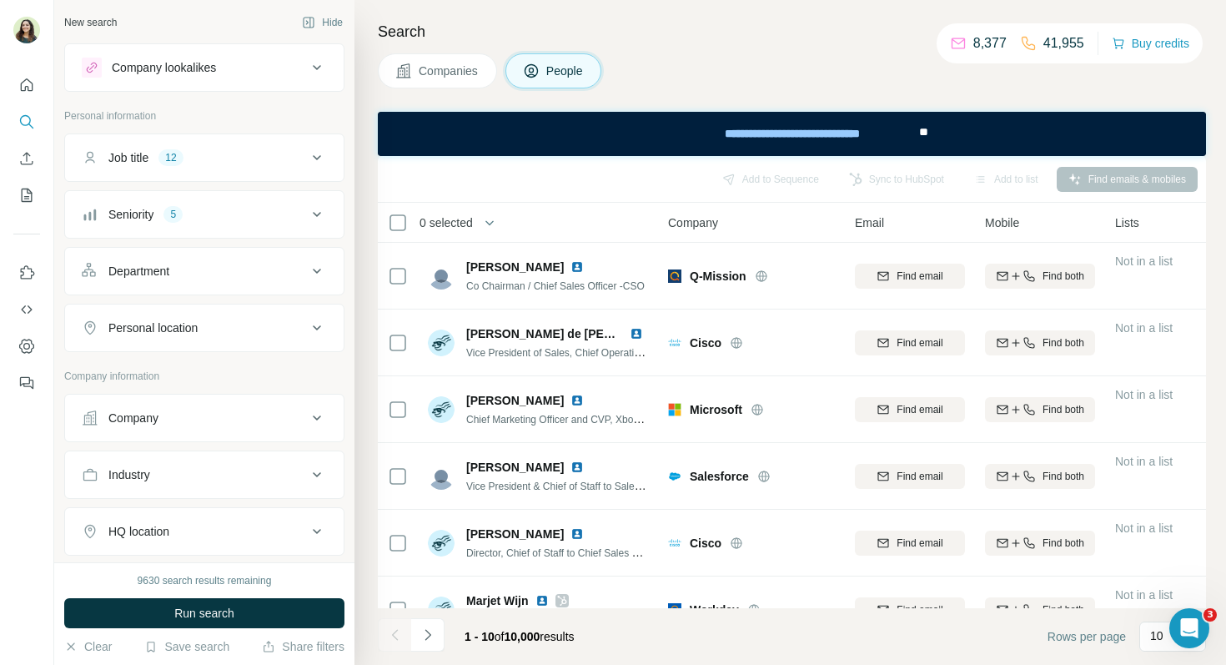
click at [305, 68] on div "Company lookalikes" at bounding box center [194, 68] width 225 height 20
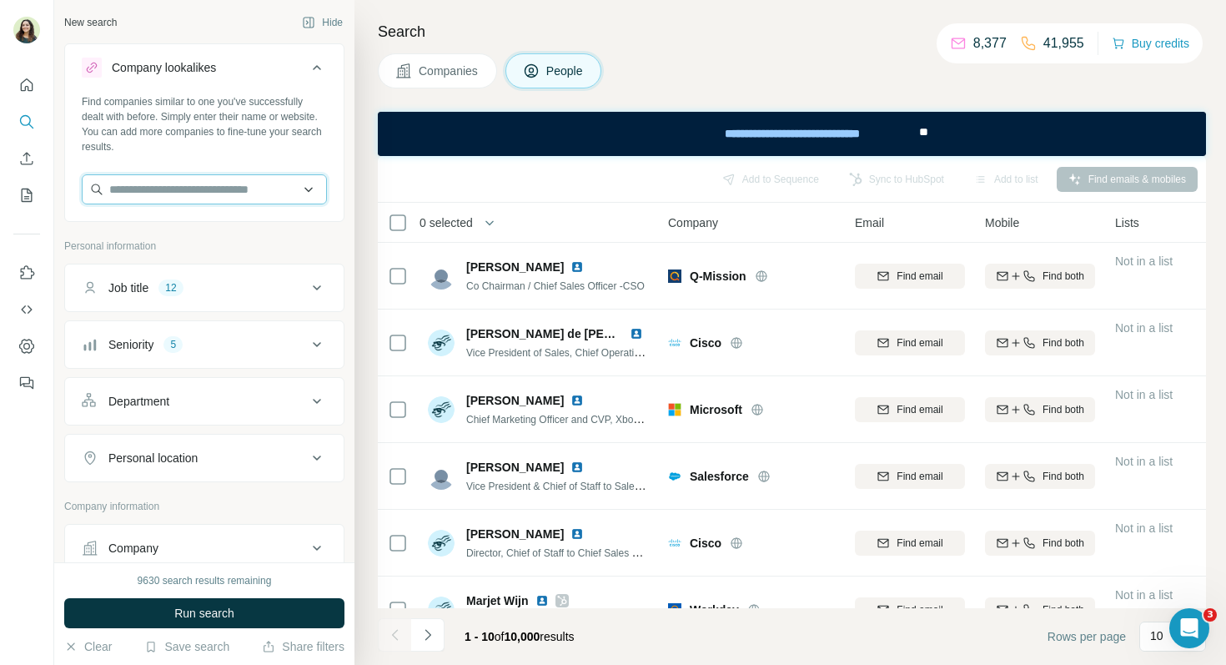
click at [111, 200] on input "text" at bounding box center [204, 189] width 245 height 30
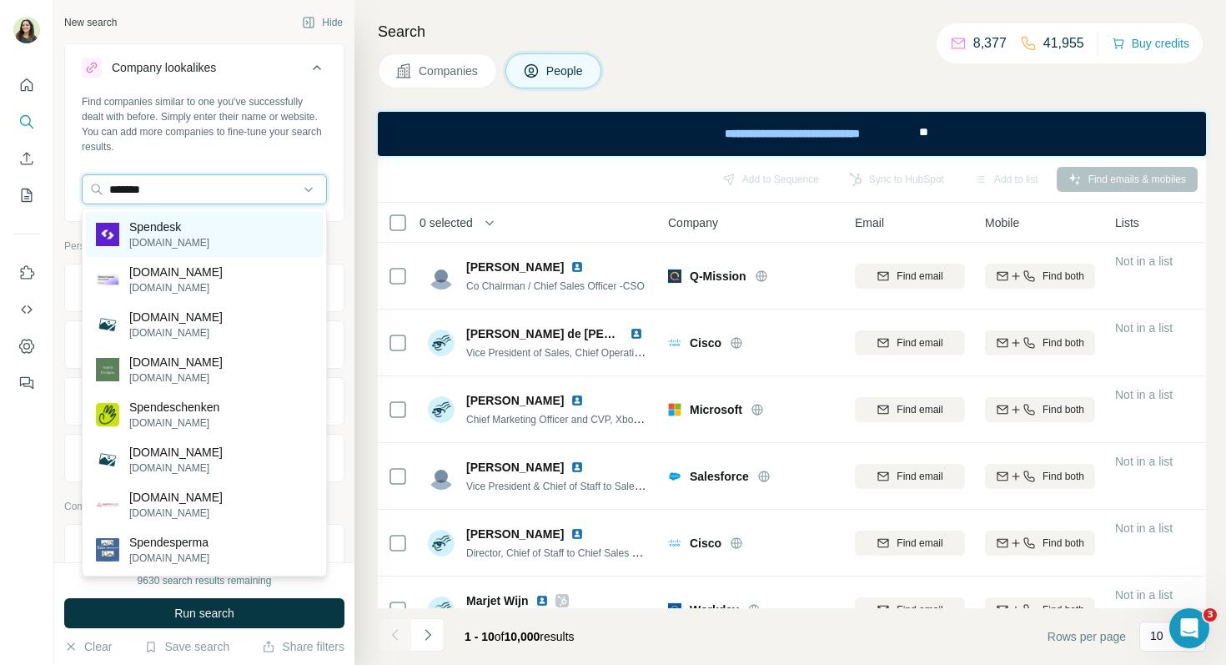
type input "*******"
click at [154, 233] on p "Spendesk" at bounding box center [169, 227] width 80 height 17
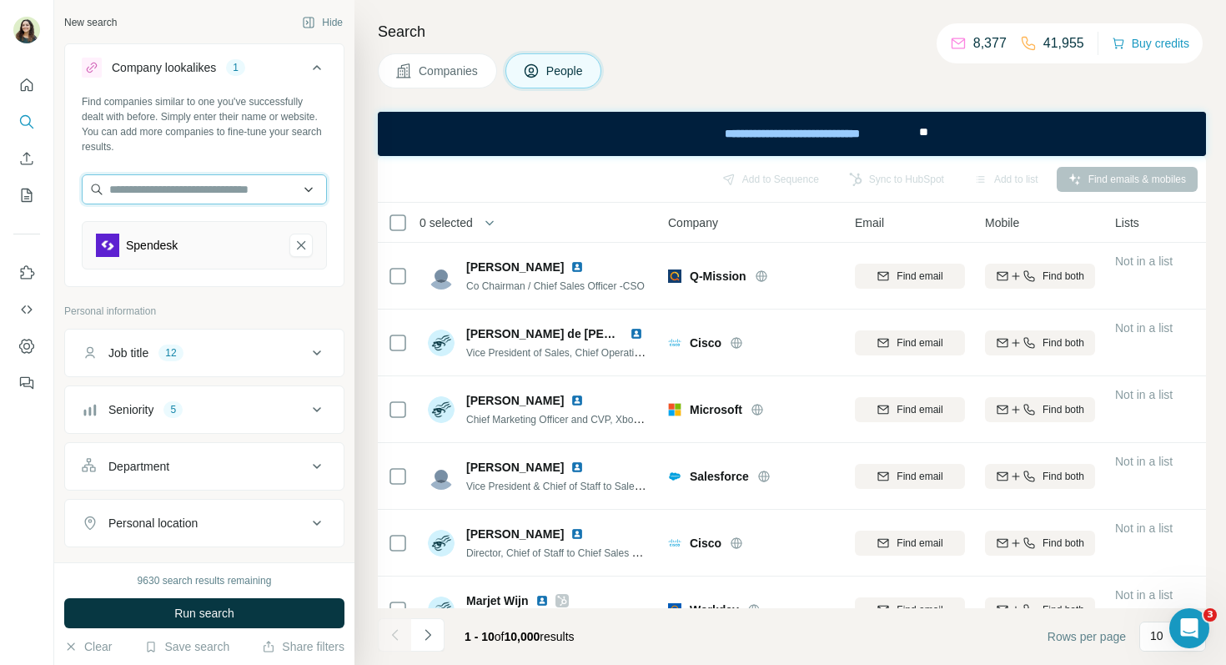
click at [147, 189] on input "text" at bounding box center [204, 189] width 245 height 30
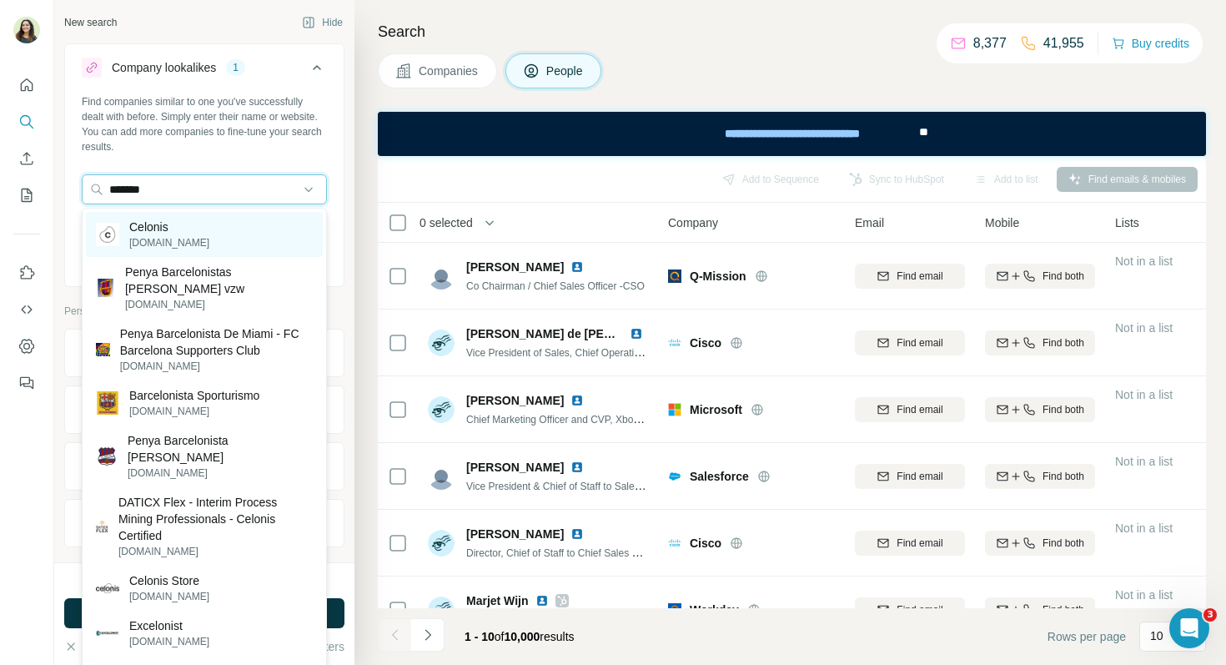
type input "*******"
click at [149, 231] on p "Celonis" at bounding box center [169, 227] width 80 height 17
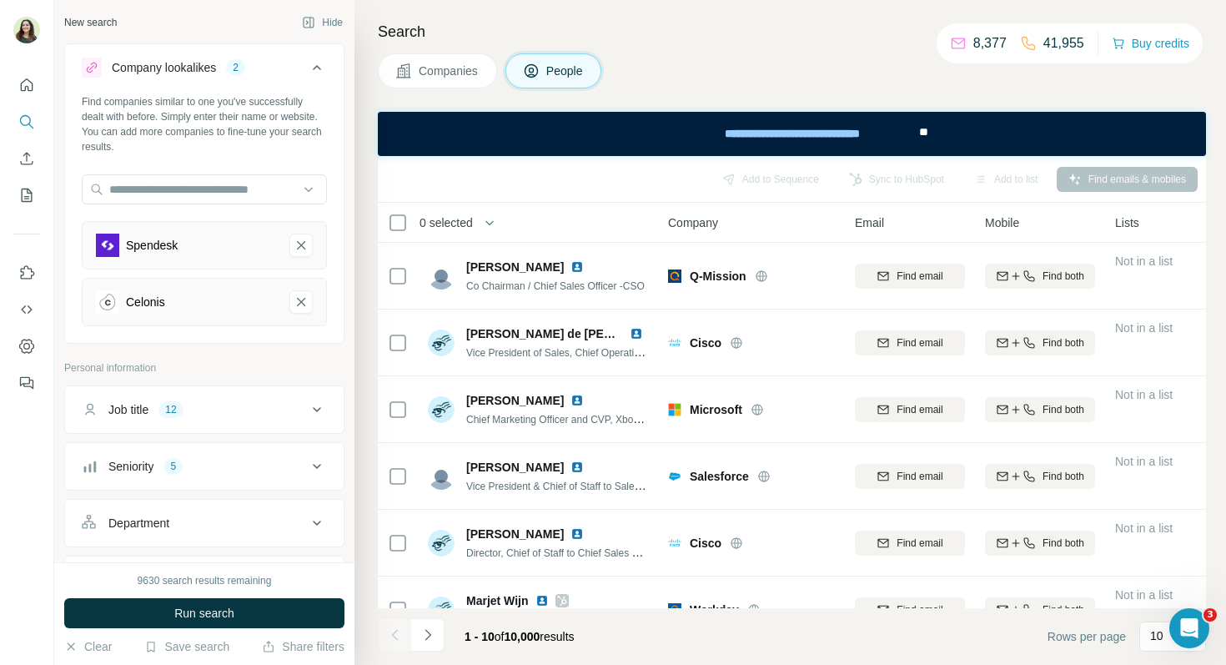
click at [153, 204] on div at bounding box center [204, 190] width 245 height 33
click at [146, 185] on input "text" at bounding box center [204, 189] width 245 height 30
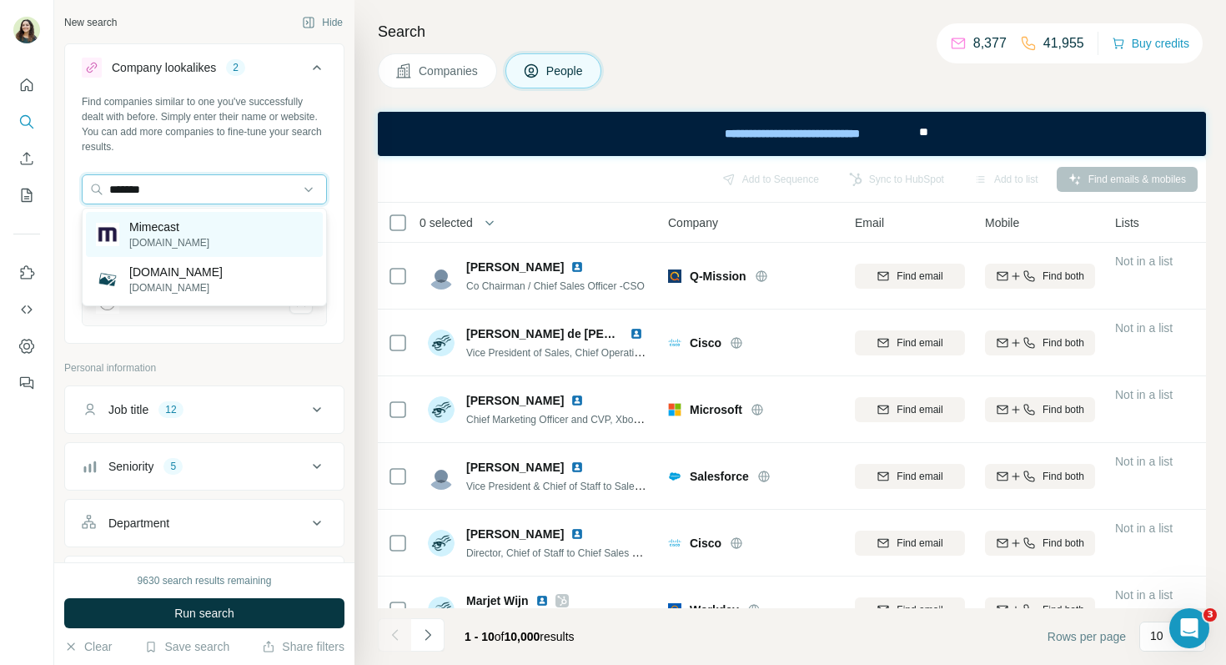
type input "*******"
click at [164, 243] on p "mimecast.com" at bounding box center [169, 242] width 80 height 15
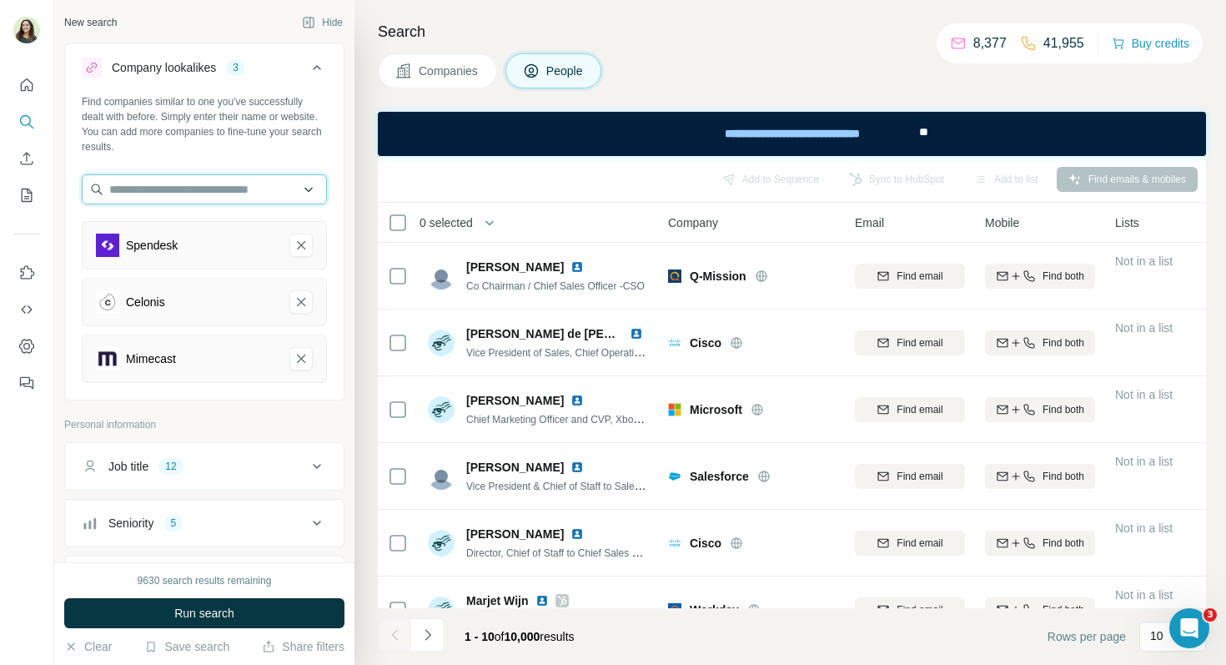
click at [144, 200] on input "text" at bounding box center [204, 189] width 245 height 30
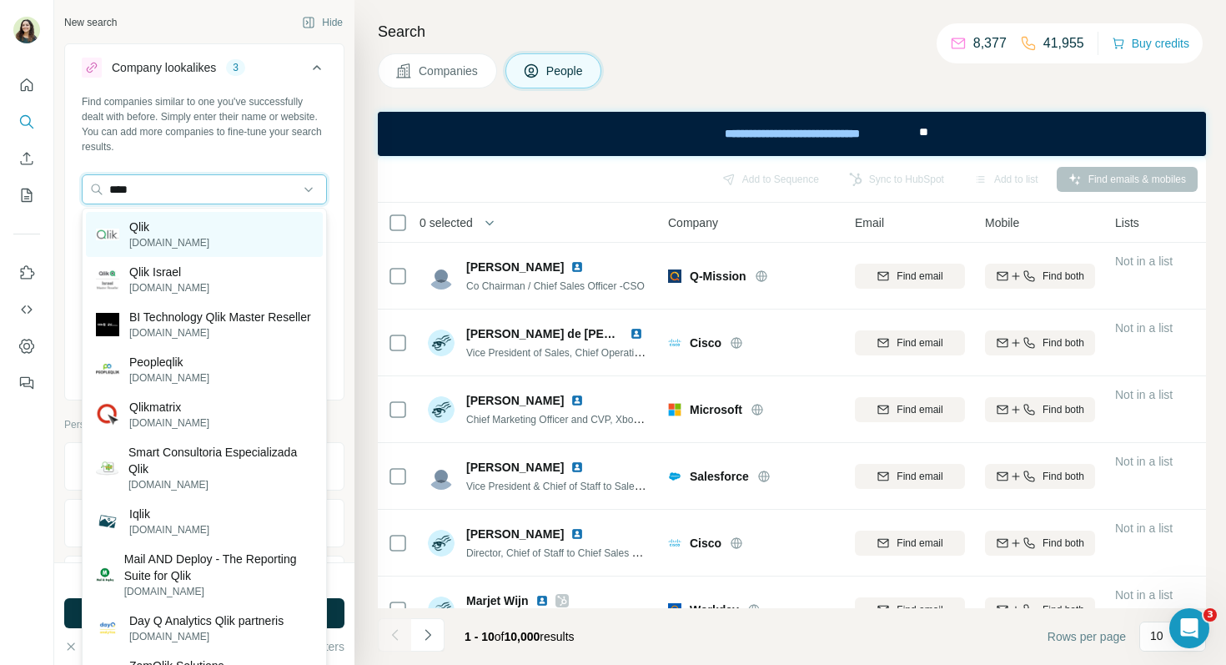
type input "****"
click at [178, 236] on div "Qlik qlik.com" at bounding box center [204, 234] width 237 height 45
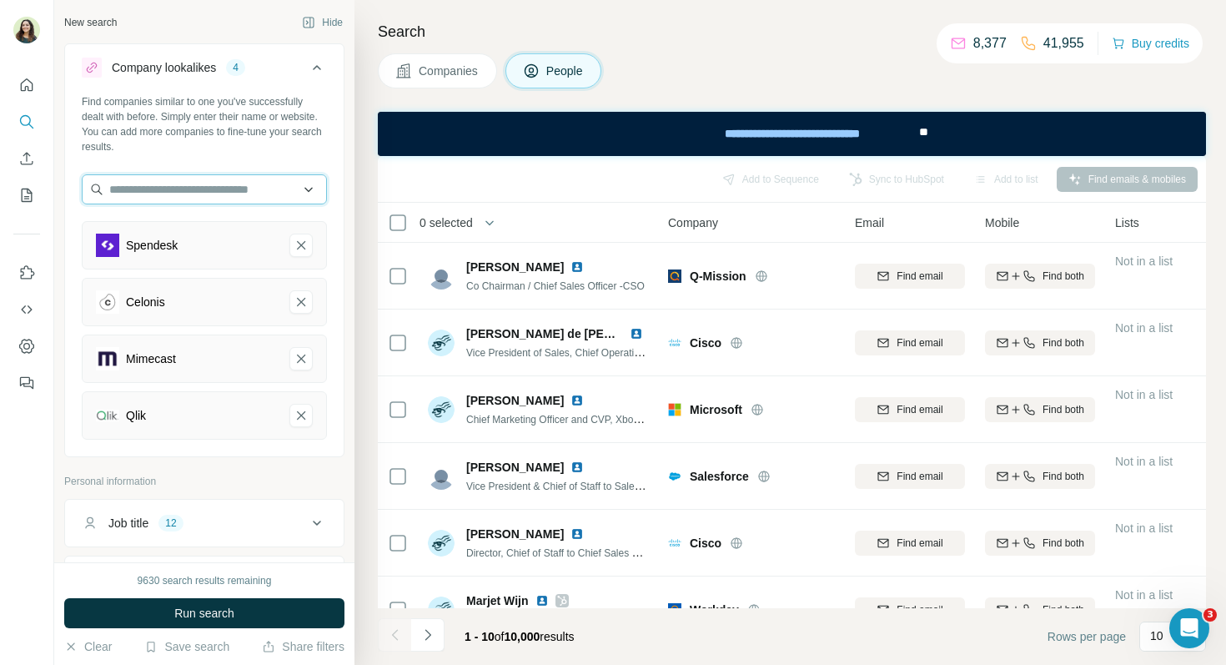
click at [157, 202] on input "text" at bounding box center [204, 189] width 245 height 30
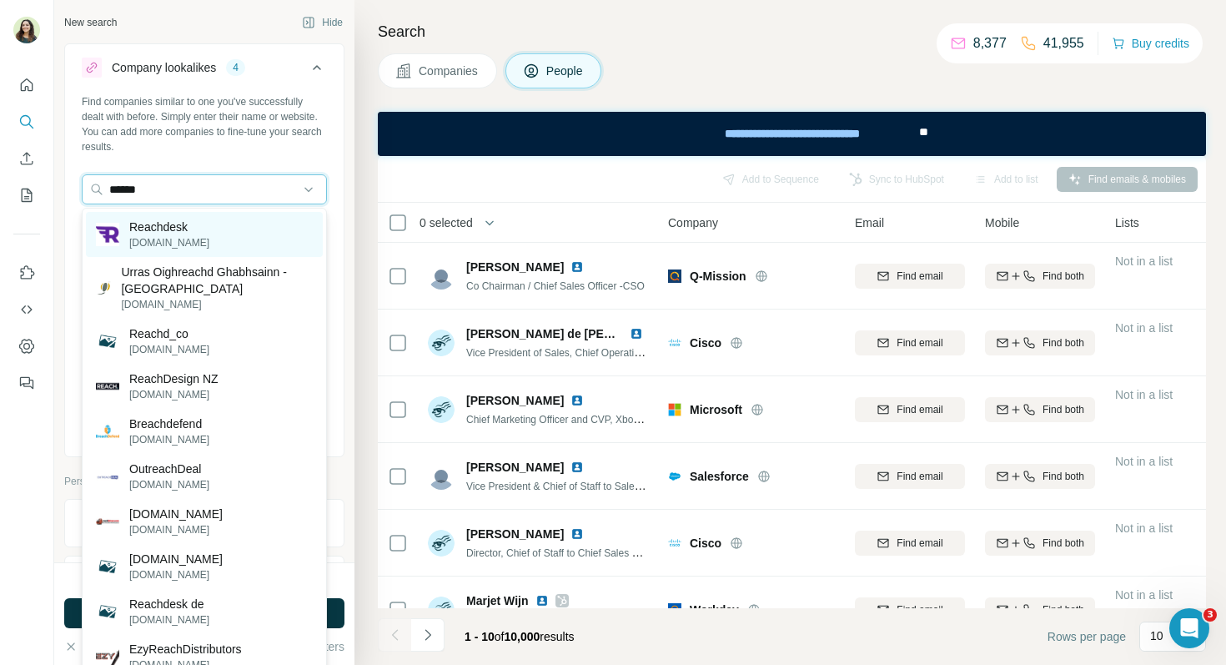
type input "******"
click at [180, 237] on p "reachdesk.com" at bounding box center [169, 242] width 80 height 15
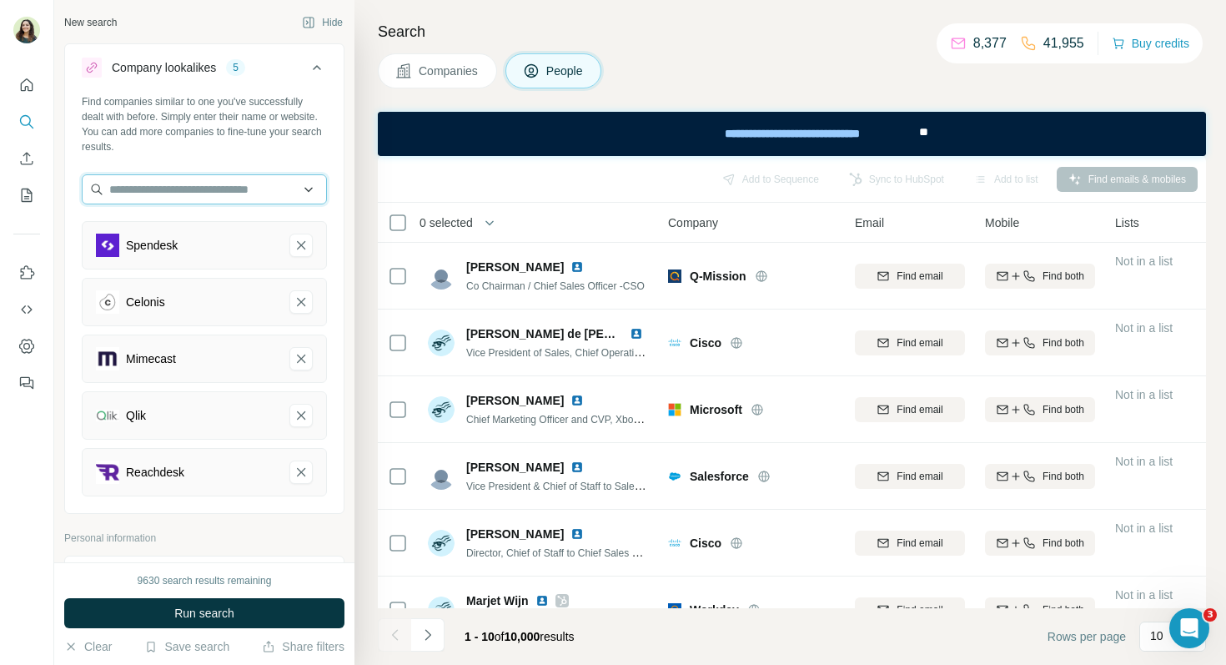
click at [153, 195] on input "text" at bounding box center [204, 189] width 245 height 30
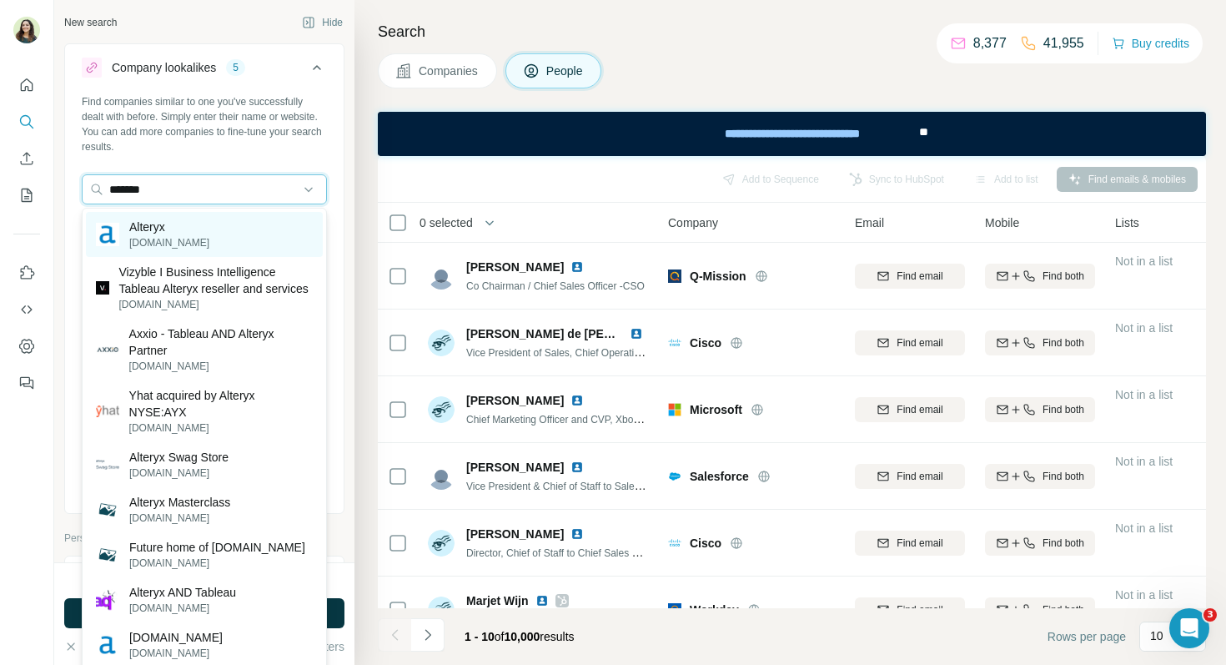
type input "*******"
click at [170, 230] on p "Alteryx" at bounding box center [169, 227] width 80 height 17
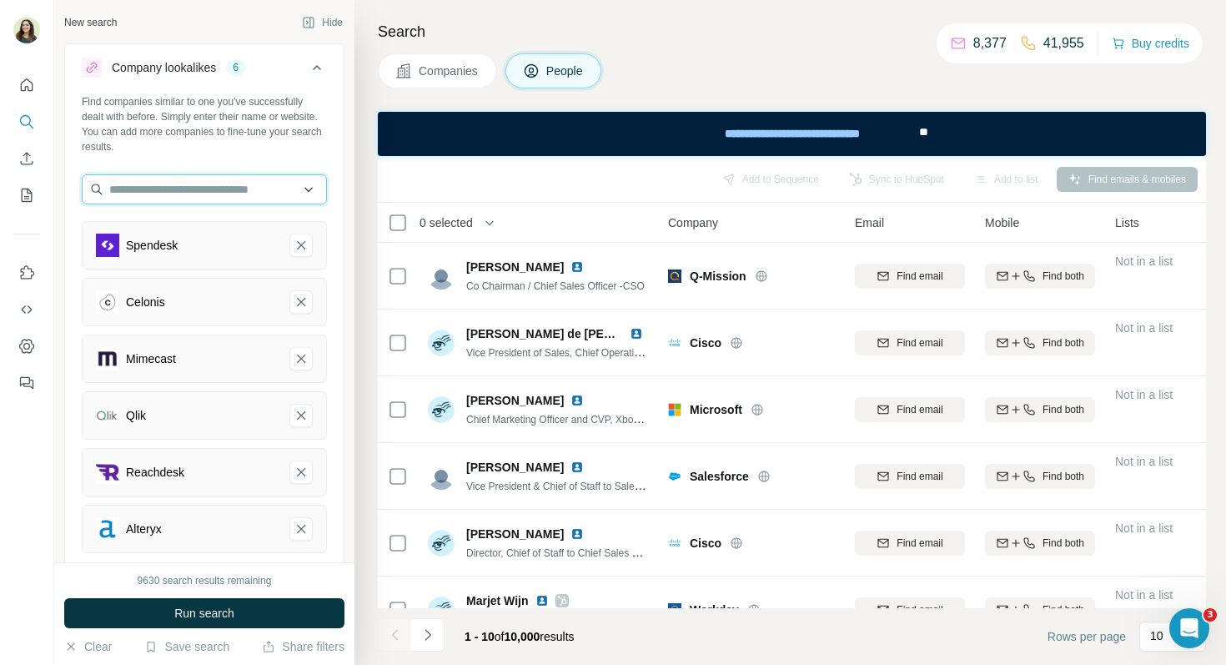
click at [214, 184] on input "text" at bounding box center [204, 189] width 245 height 30
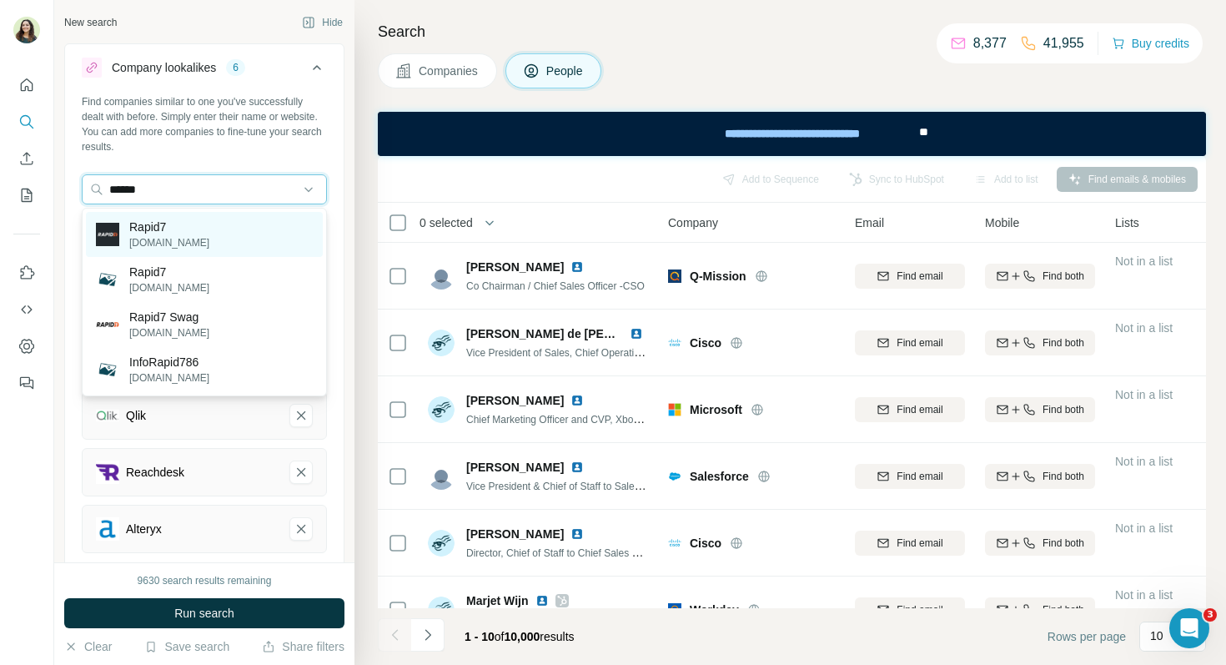
type input "******"
click at [228, 231] on div "Rapid7 rapid7.com" at bounding box center [204, 234] width 237 height 45
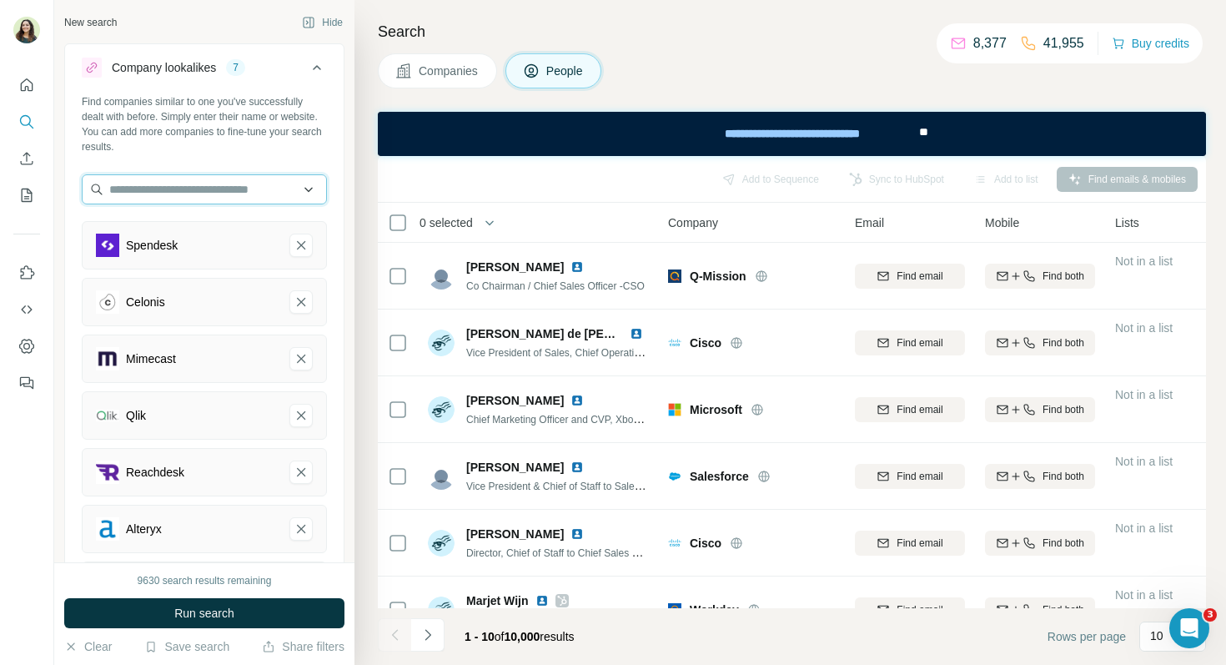
click at [174, 190] on input "text" at bounding box center [204, 189] width 245 height 30
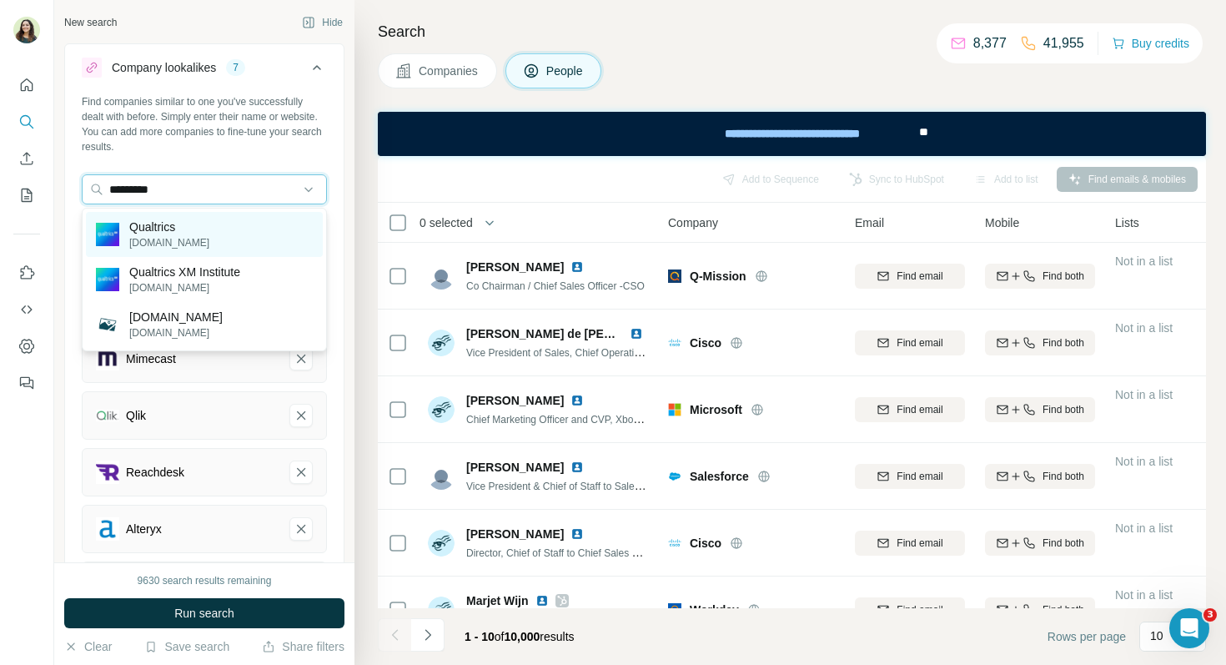
type input "*********"
click at [221, 233] on div "Qualtrics qualtrics.com" at bounding box center [204, 234] width 237 height 45
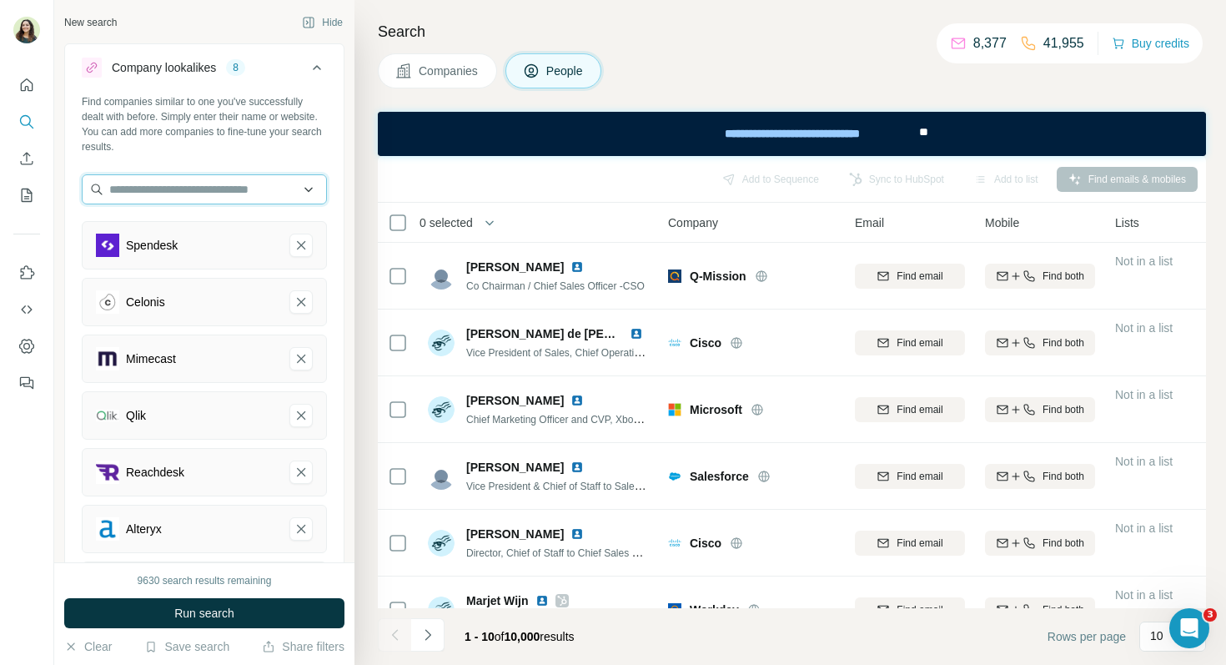
click at [189, 183] on input "text" at bounding box center [204, 189] width 245 height 30
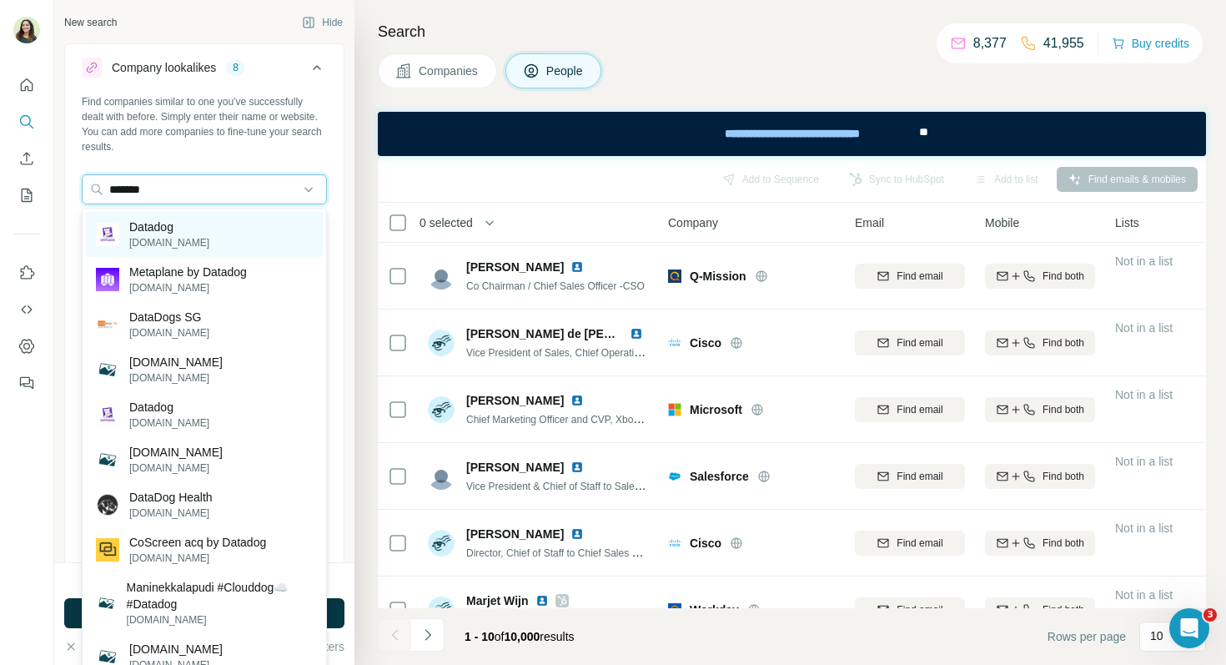
type input "*******"
click at [172, 234] on p "Datadog" at bounding box center [169, 227] width 80 height 17
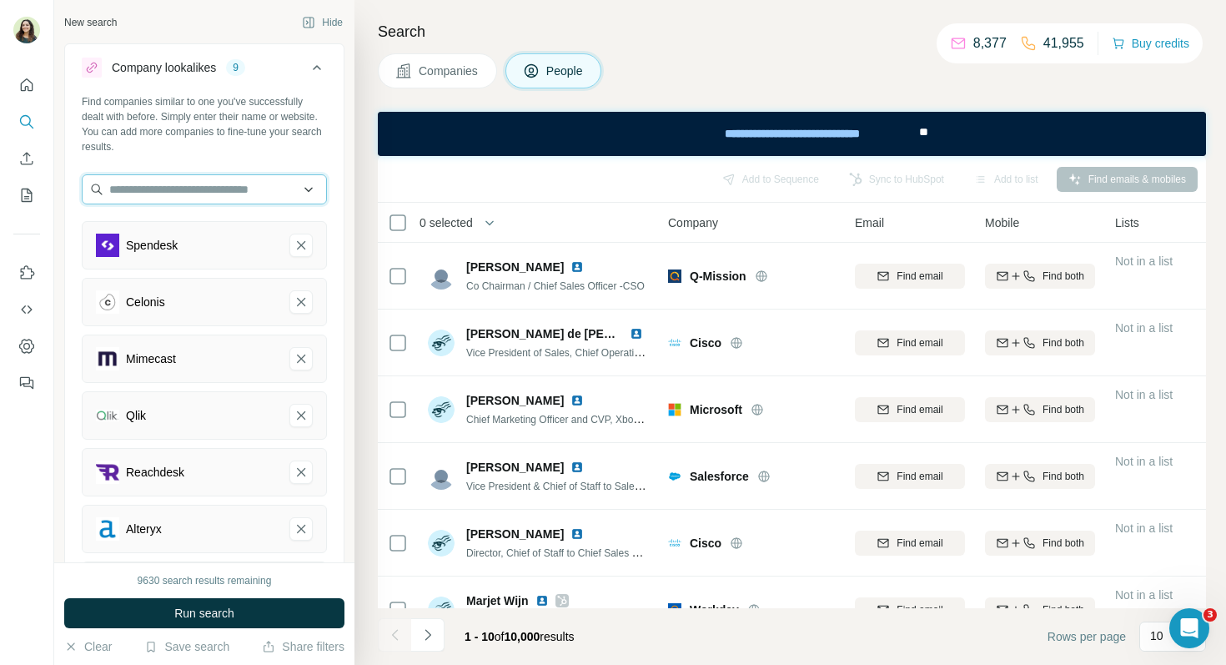
click at [197, 186] on input "text" at bounding box center [204, 189] width 245 height 30
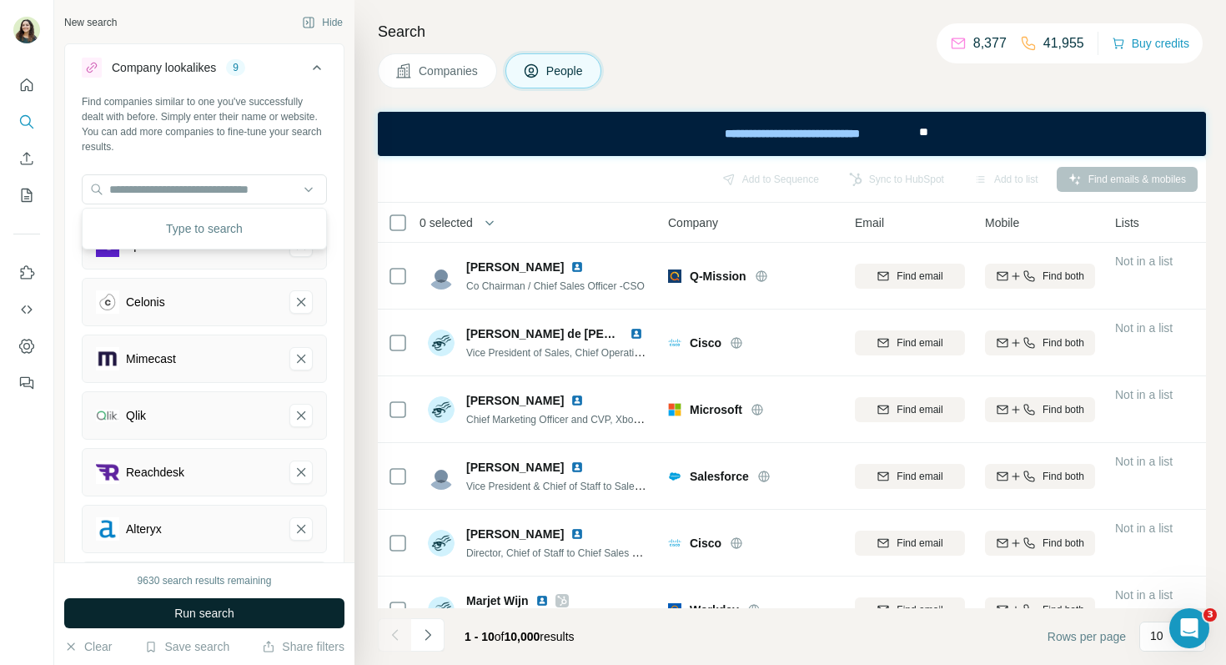
click at [208, 609] on span "Run search" at bounding box center [204, 613] width 60 height 17
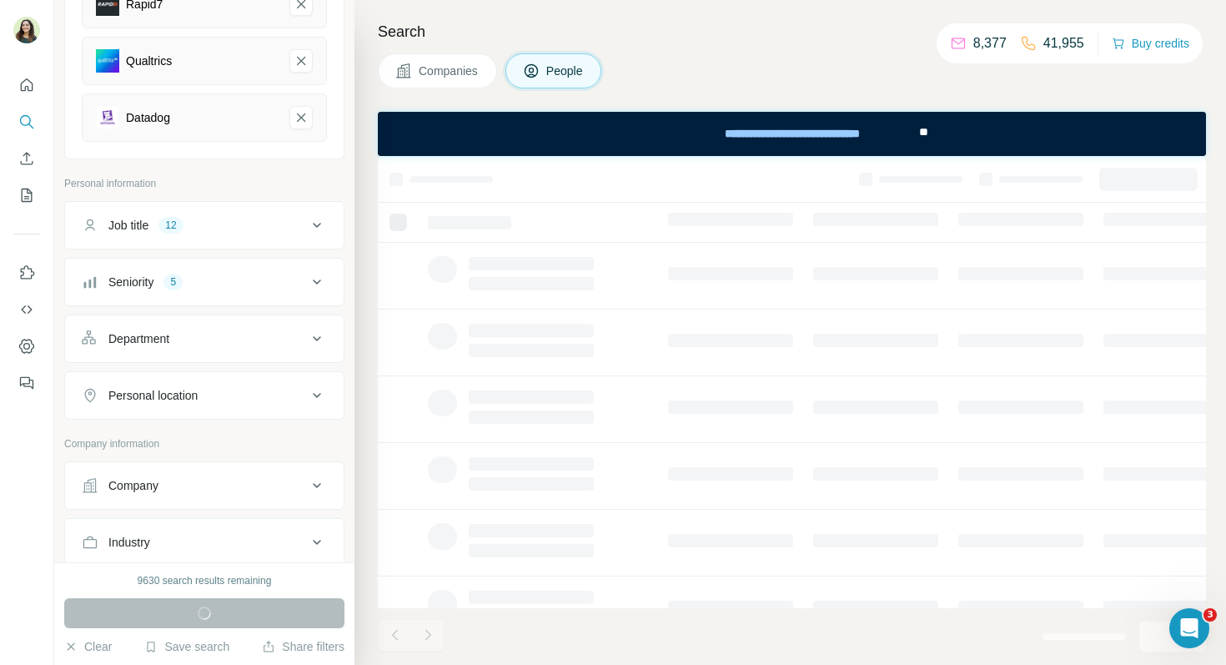
scroll to position [553, 0]
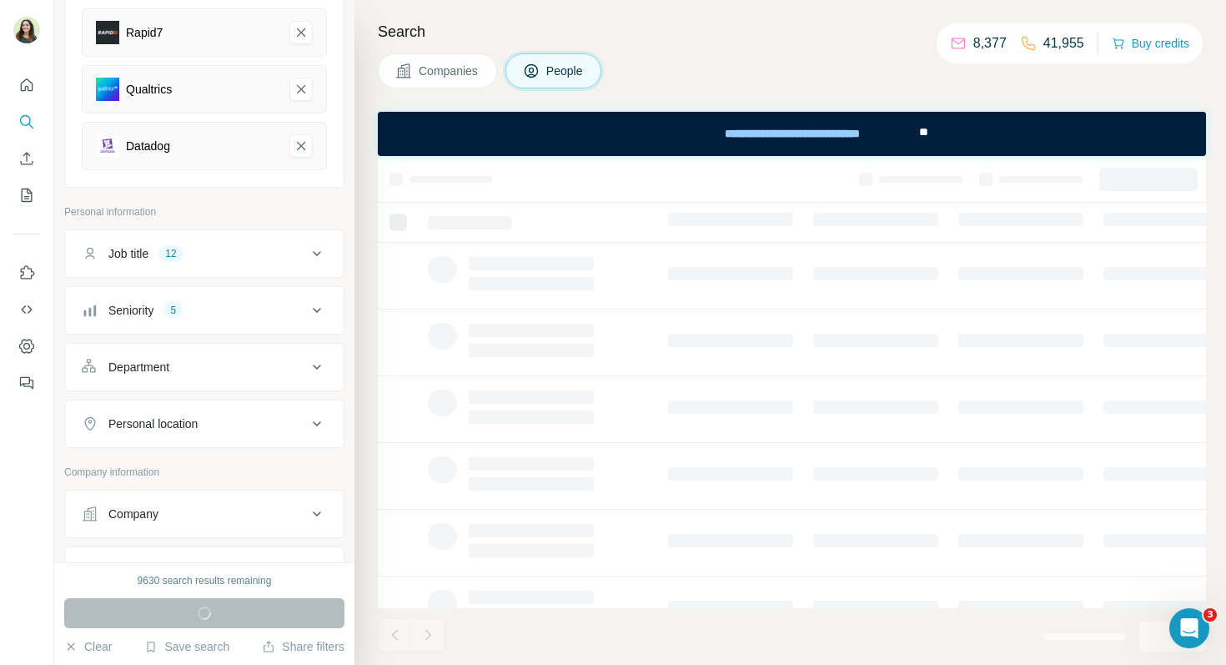
click at [197, 380] on button "Department" at bounding box center [204, 367] width 279 height 40
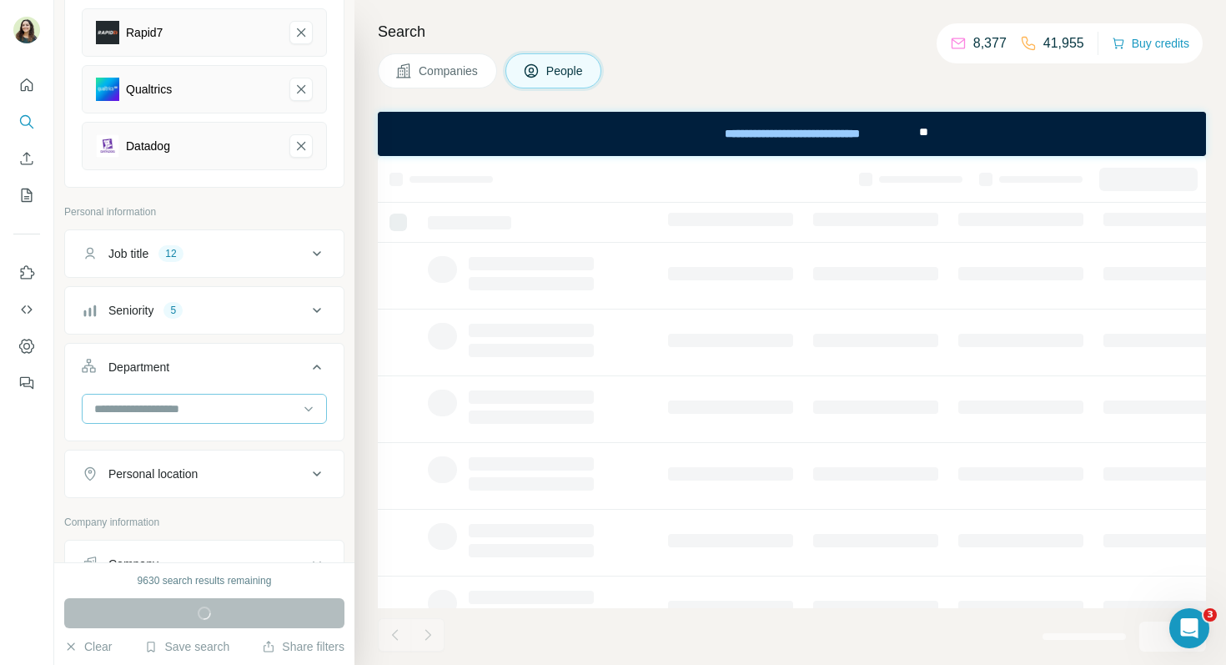
click at [194, 410] on input at bounding box center [196, 409] width 206 height 18
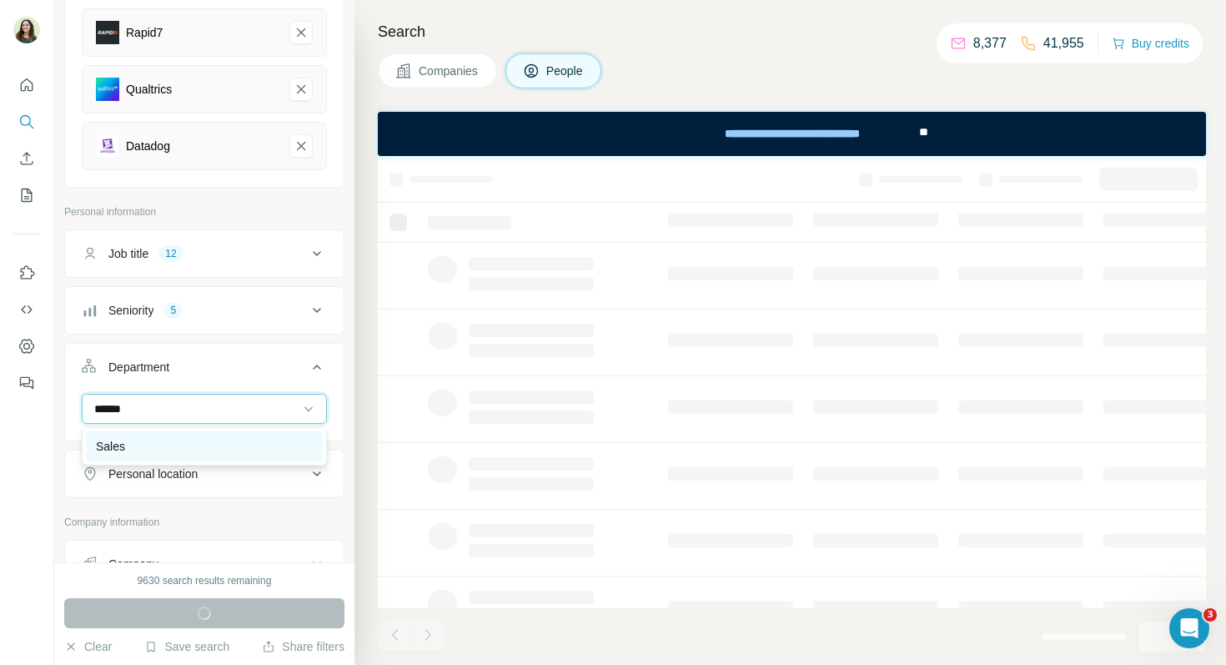
type input "*****"
click at [174, 443] on div "Sales" at bounding box center [204, 446] width 217 height 17
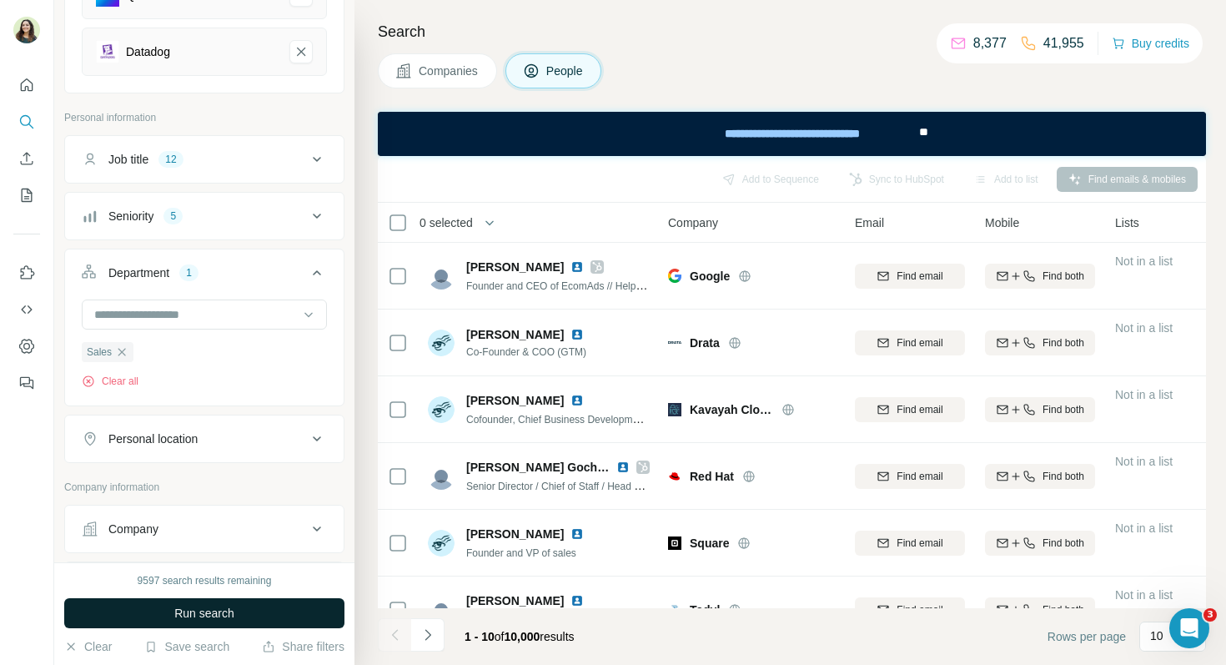
scroll to position [611, 0]
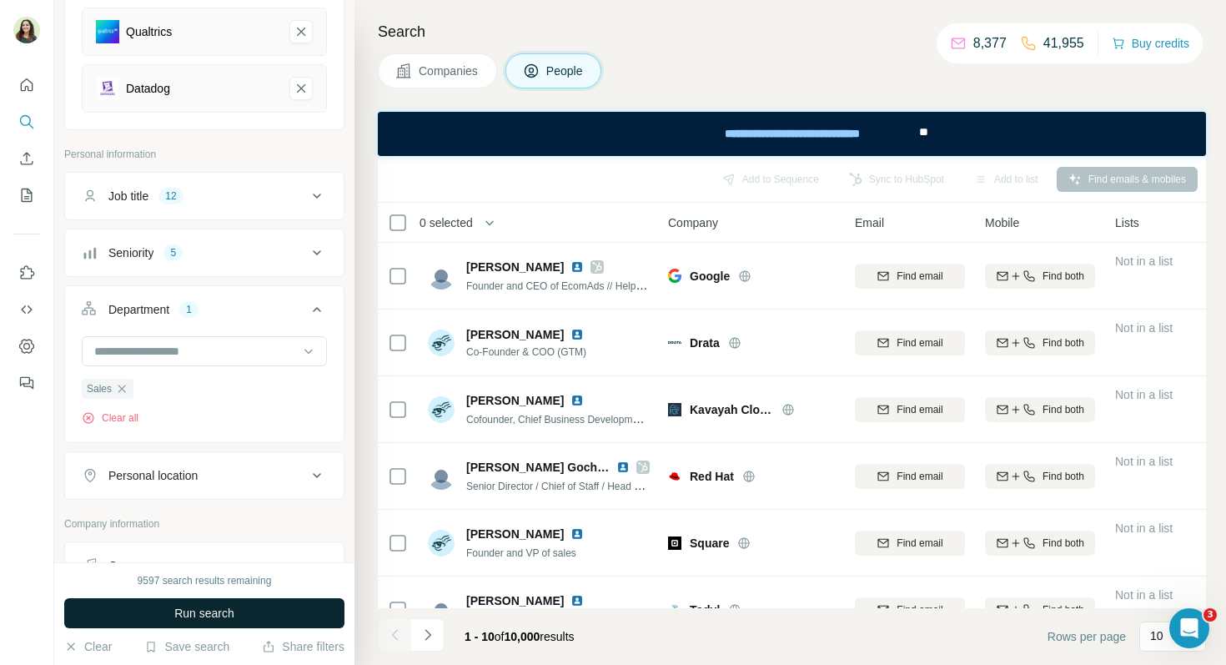
click at [239, 251] on div "Seniority 5" at bounding box center [194, 252] width 225 height 17
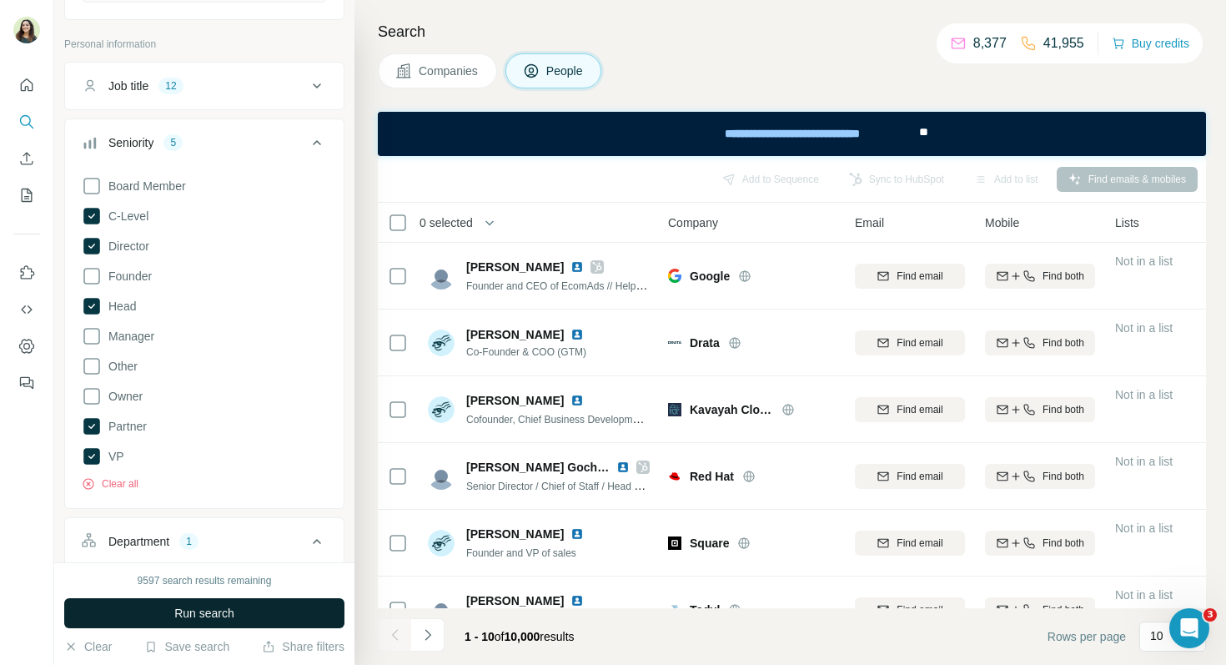
scroll to position [719, 0]
click at [214, 92] on div "Job title 12" at bounding box center [194, 87] width 225 height 17
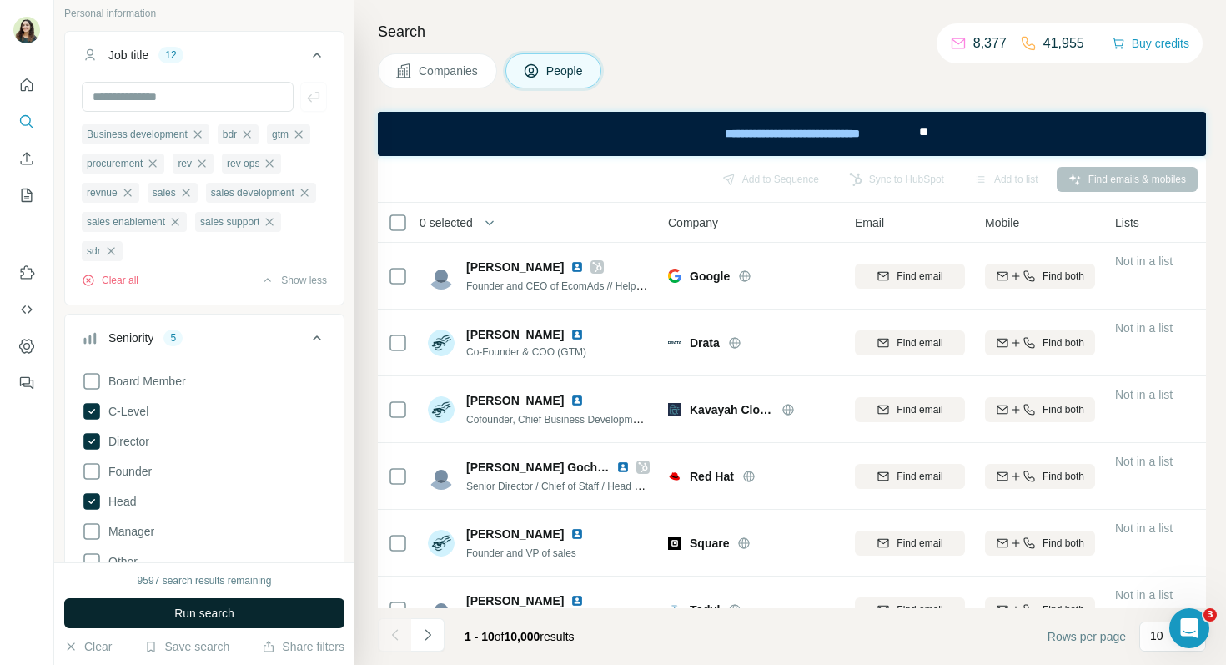
scroll to position [753, 0]
click at [165, 614] on button "Run search" at bounding box center [204, 613] width 280 height 30
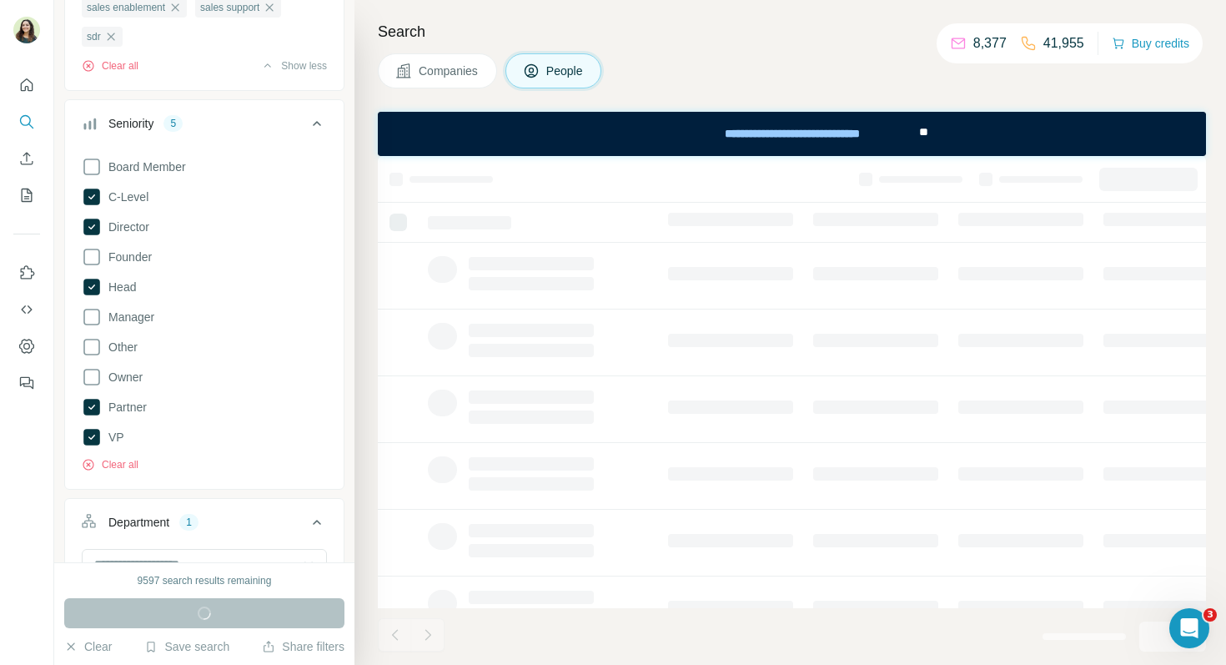
scroll to position [984, 0]
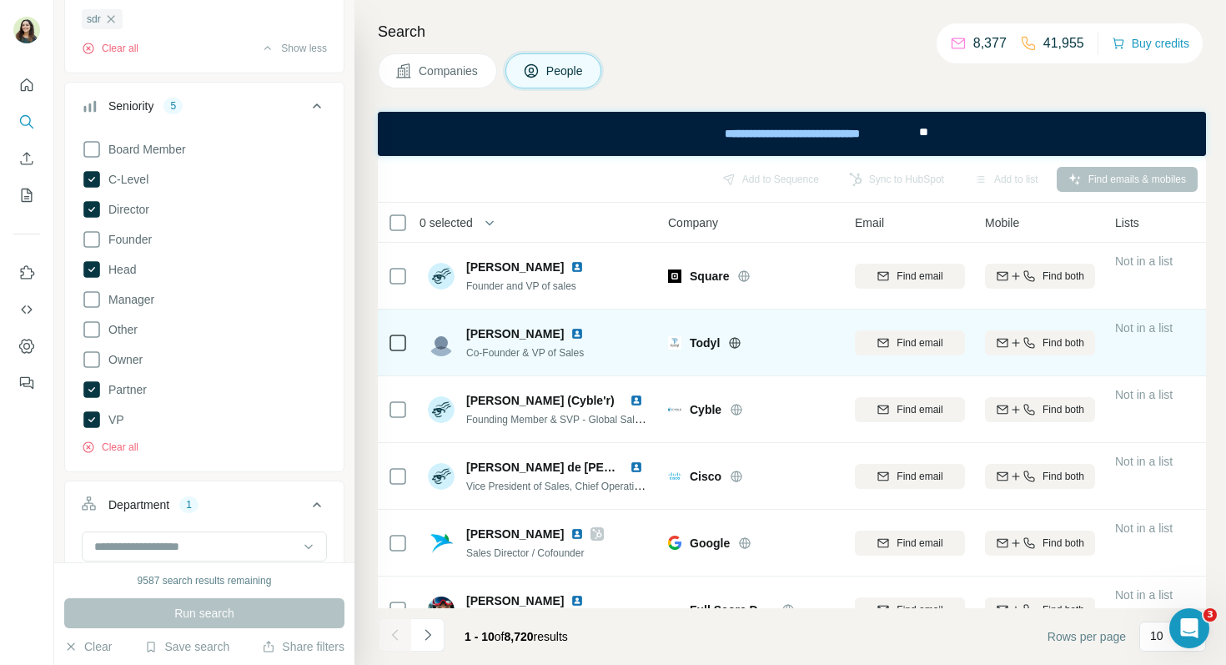
click at [571, 334] on img at bounding box center [577, 333] width 13 height 13
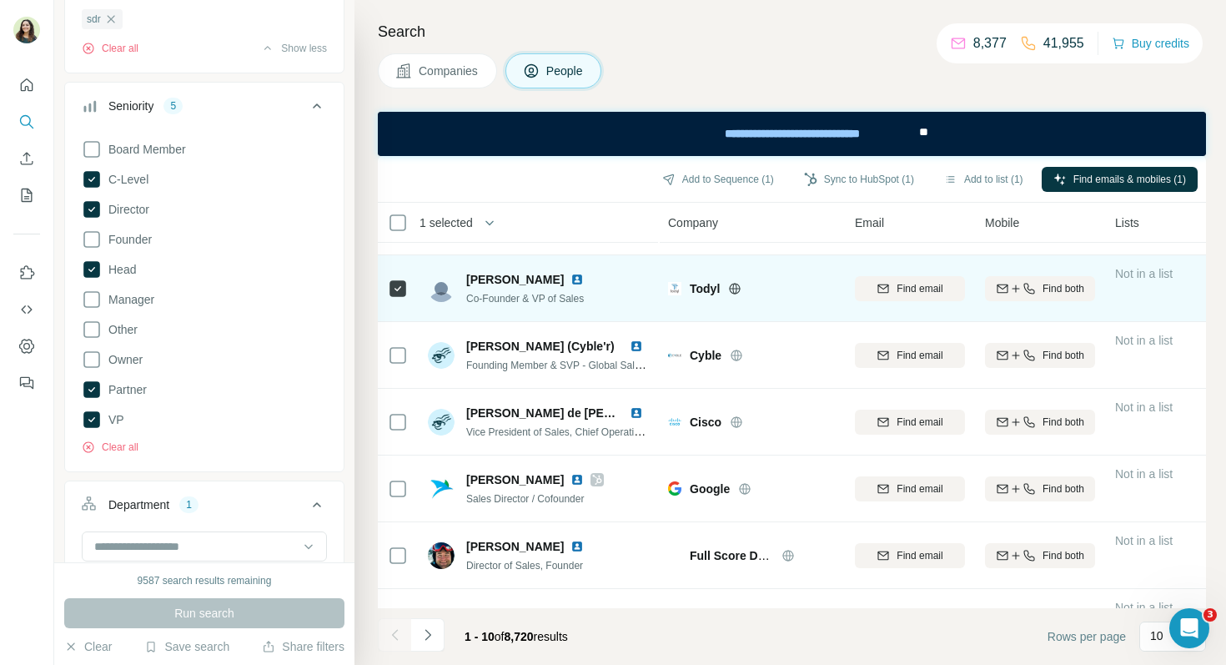
scroll to position [55, 0]
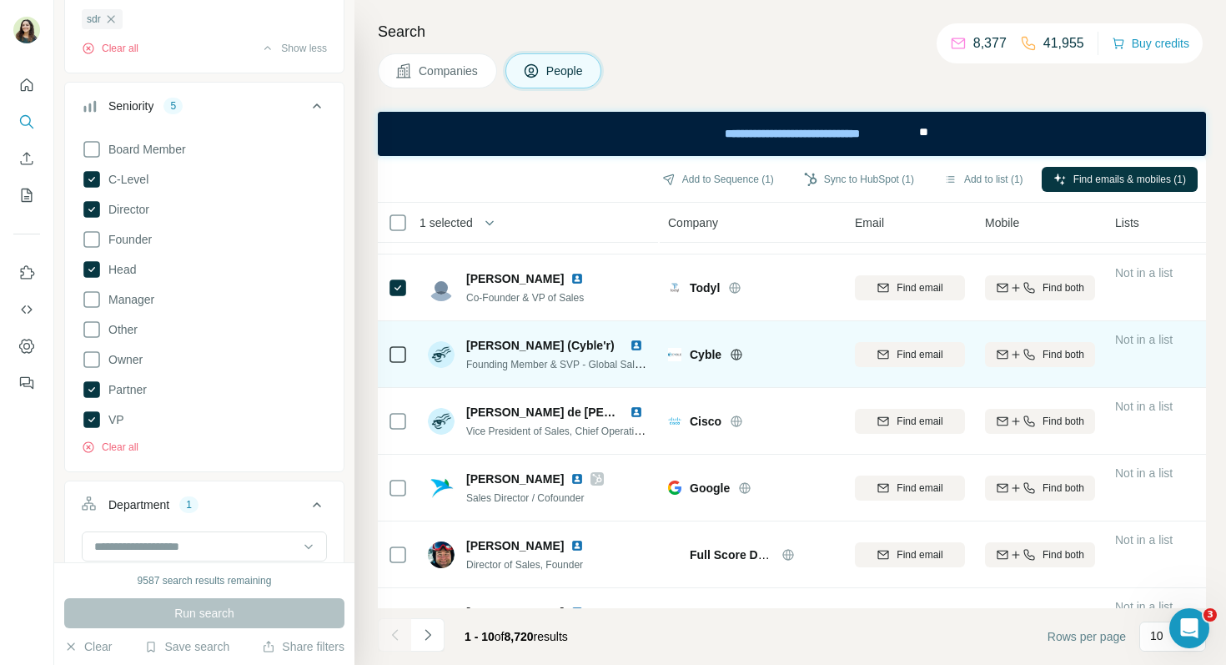
click at [637, 346] on img at bounding box center [636, 345] width 13 height 13
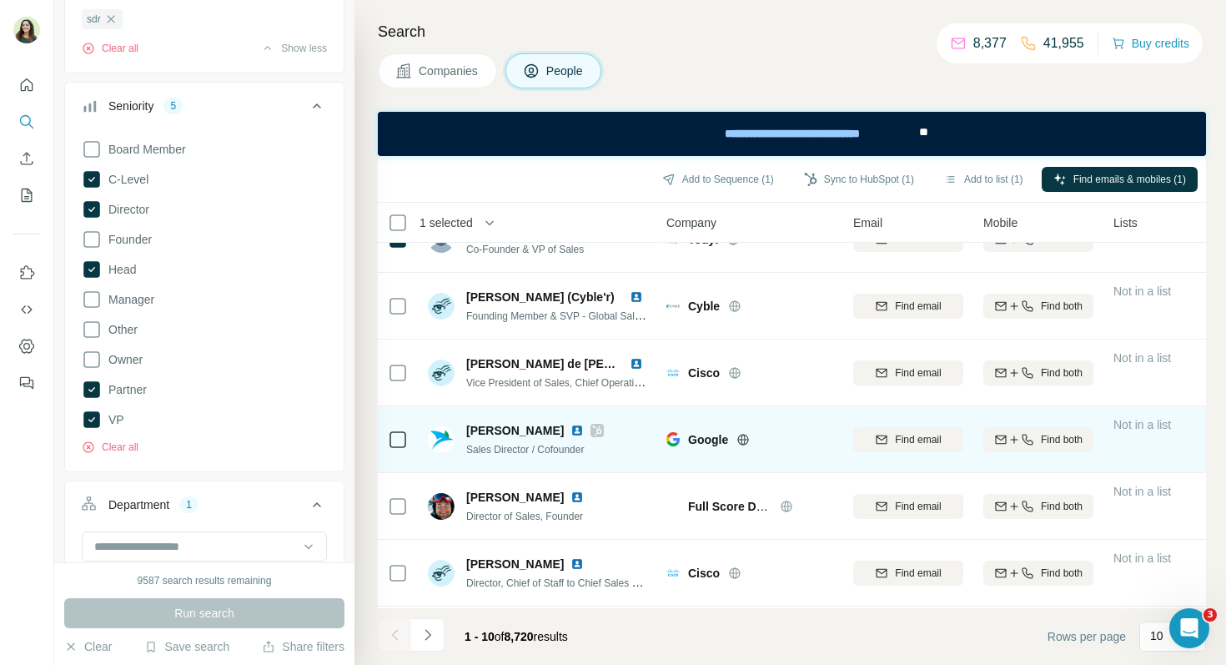
scroll to position [105, 2]
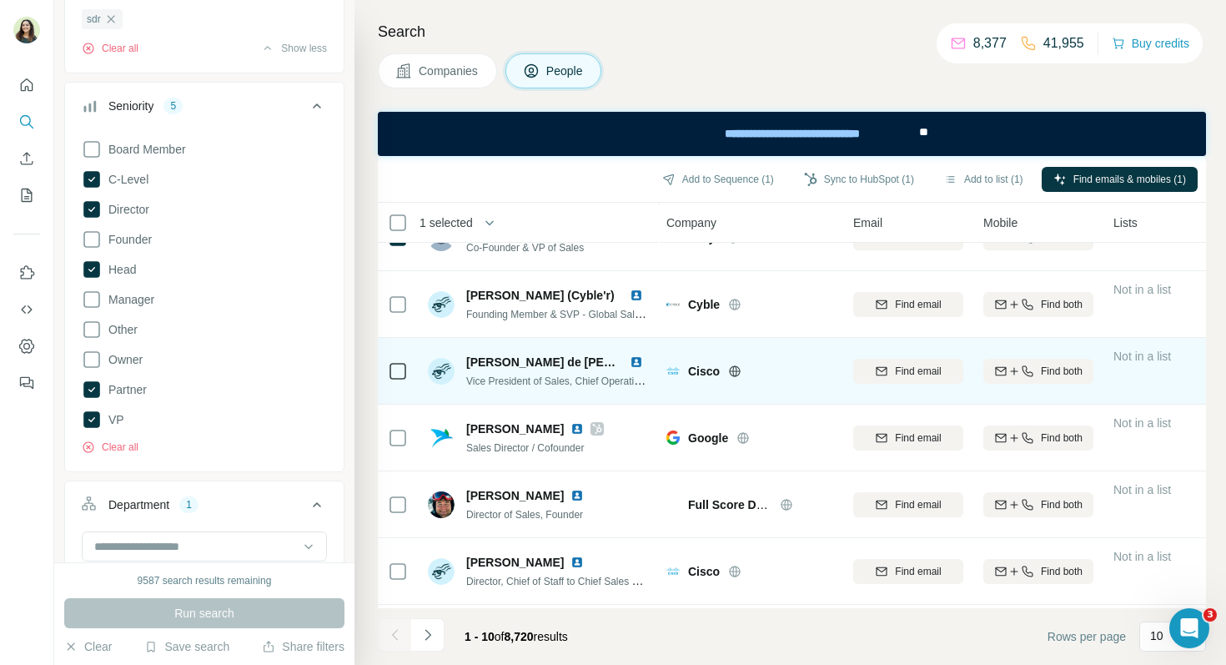
click at [634, 363] on img at bounding box center [636, 361] width 13 height 13
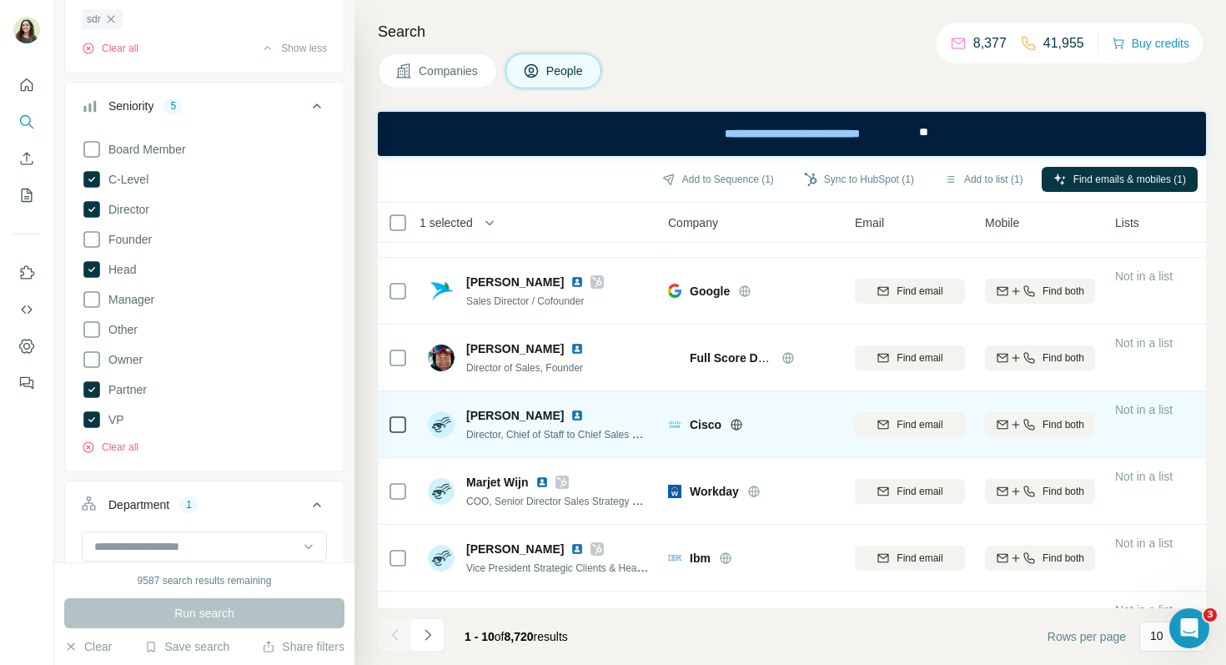
scroll to position [254, 0]
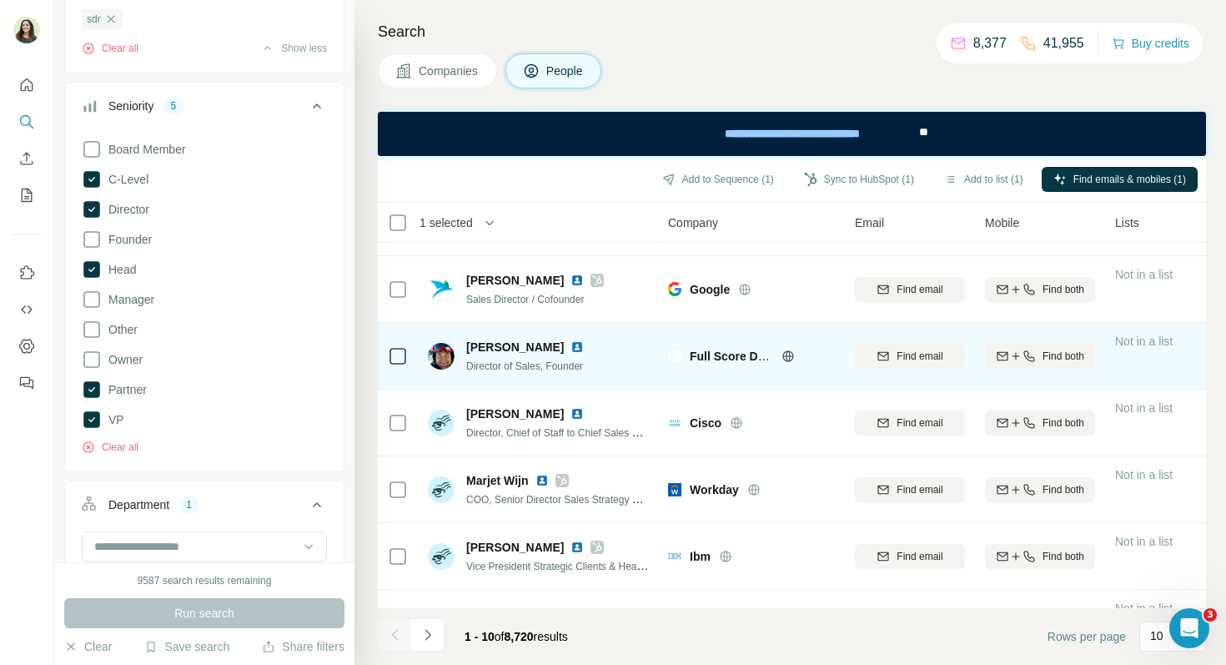
click at [571, 352] on img at bounding box center [577, 346] width 13 height 13
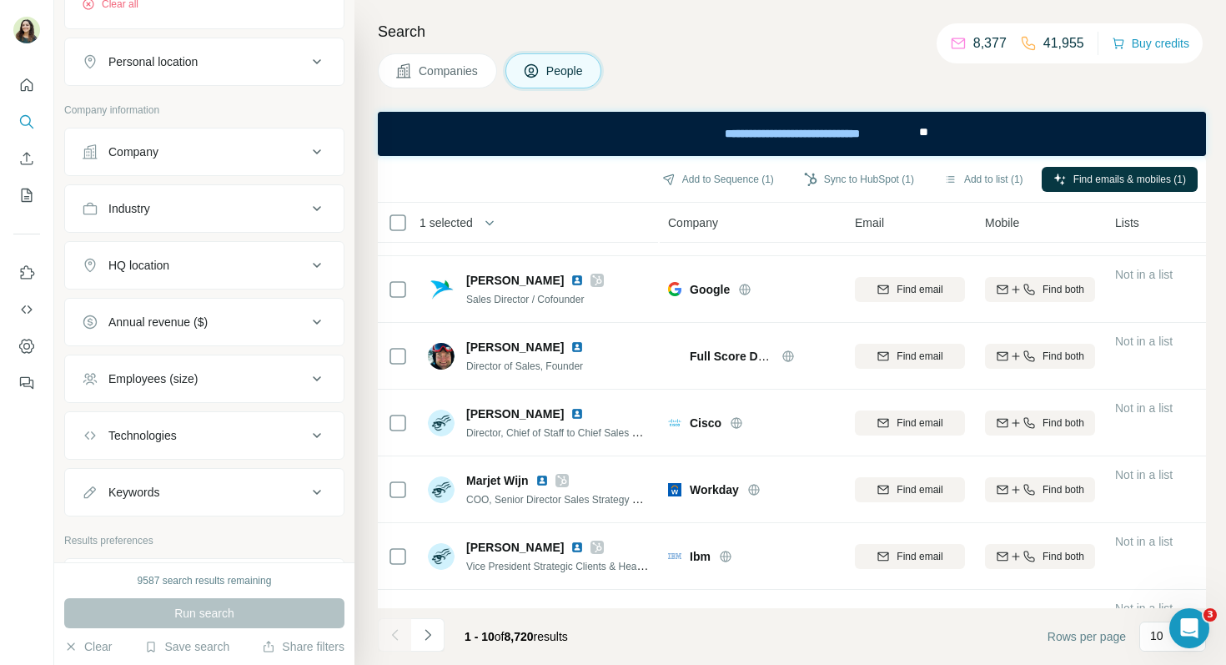
scroll to position [1651, 0]
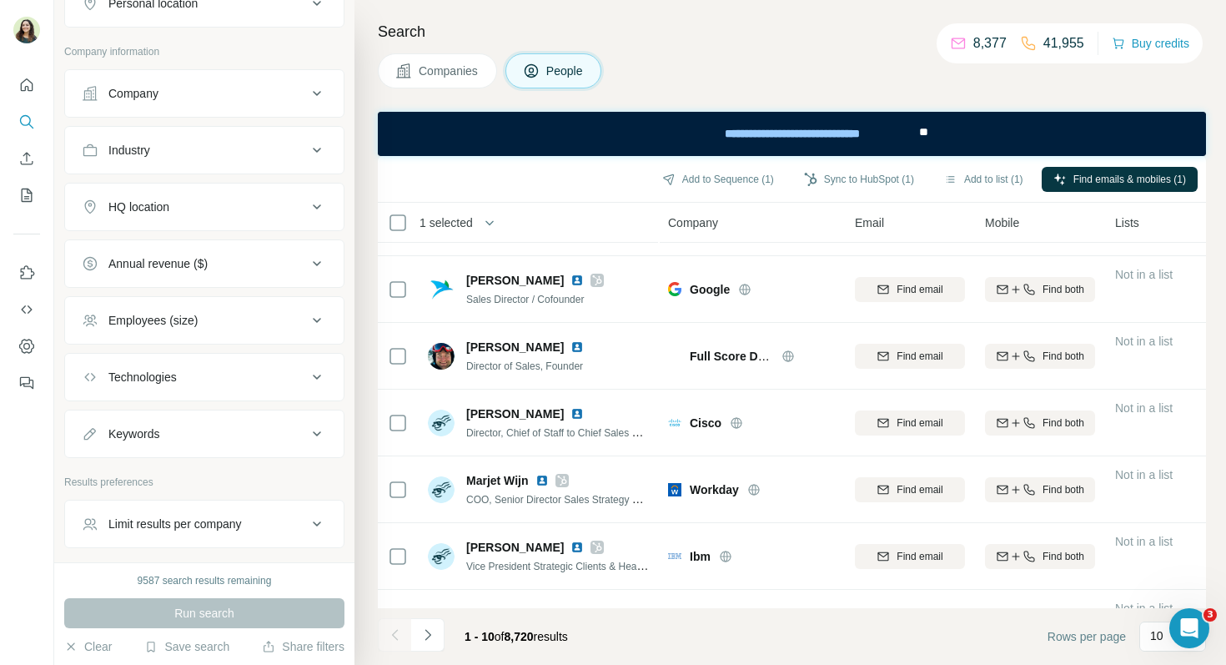
click at [159, 328] on div "Employees (size)" at bounding box center [152, 320] width 89 height 17
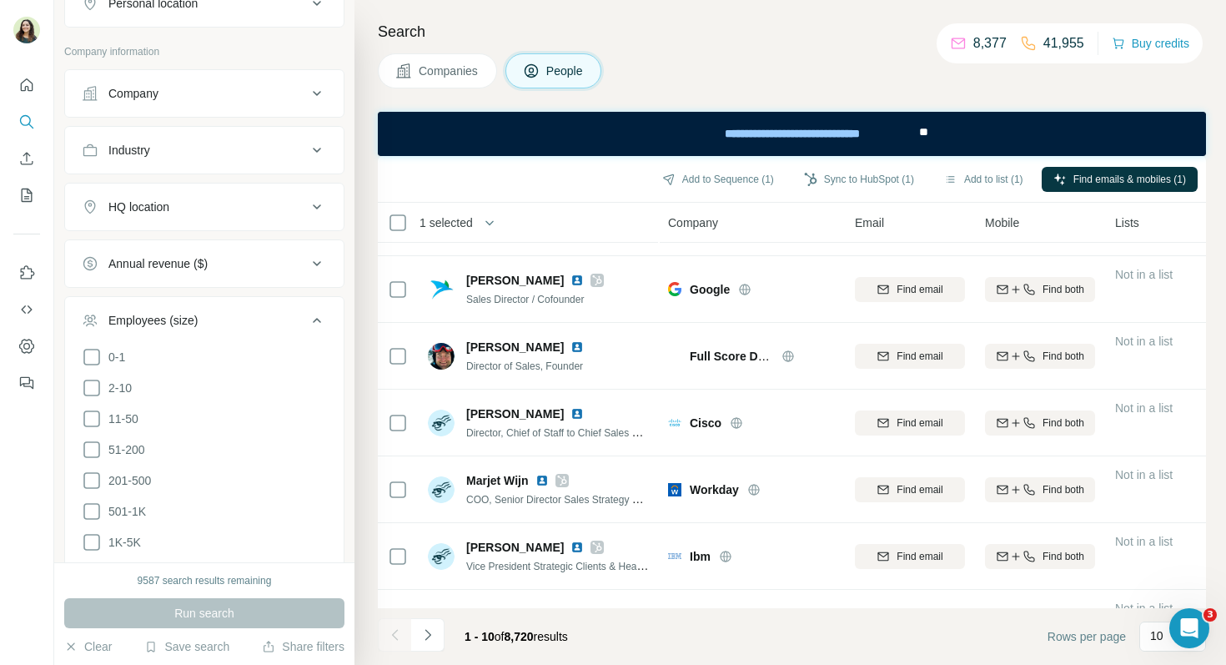
scroll to position [1756, 0]
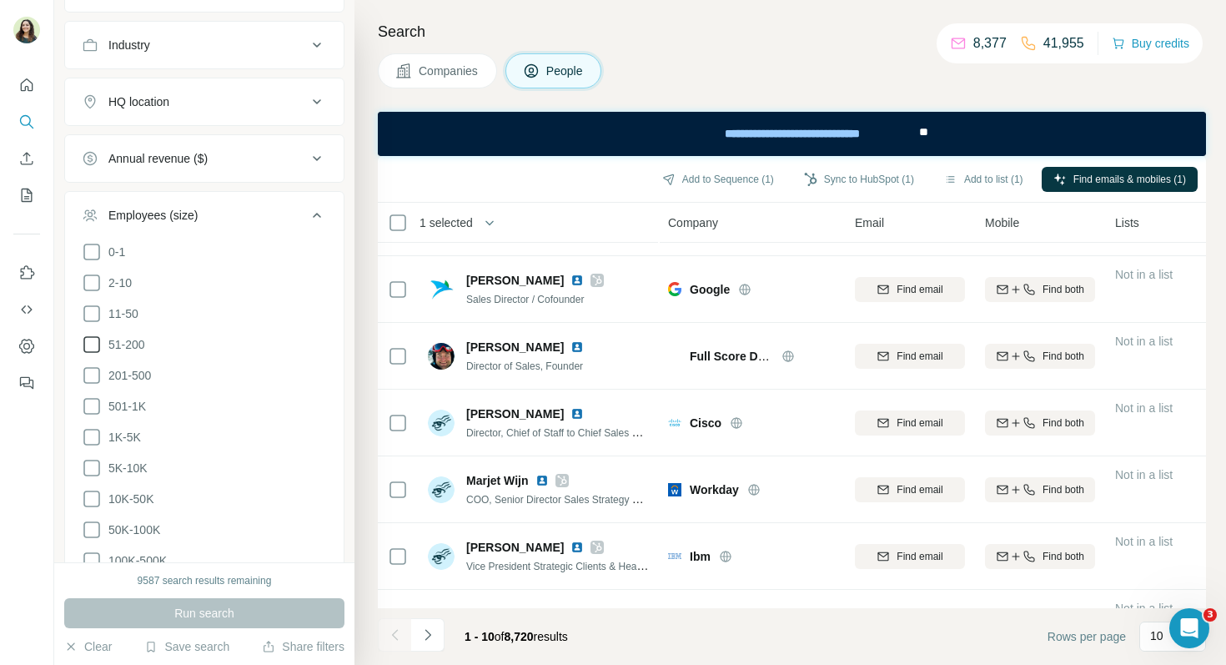
click at [89, 342] on icon at bounding box center [92, 345] width 20 height 20
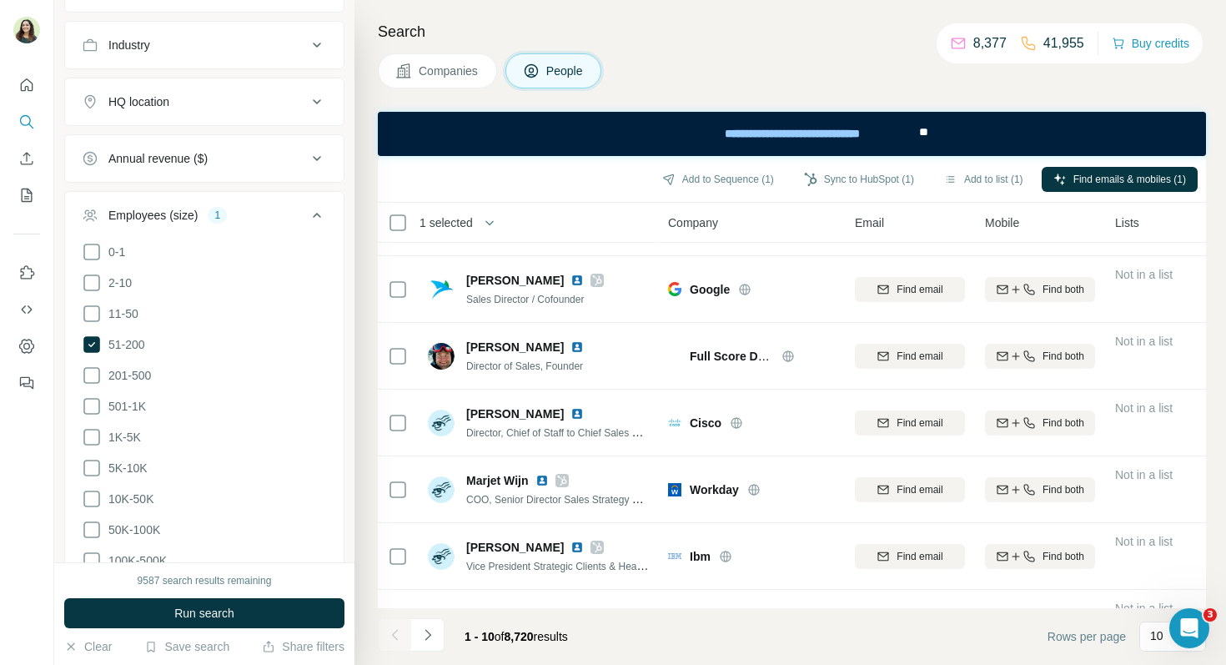
click at [89, 386] on ul "0-1 2-10 11-50 51-200 201-500 501-1K 1K-5K 5K-10K 10K-50K 50K-100K 100K-500K 50…" at bounding box center [204, 422] width 245 height 360
click at [87, 373] on icon at bounding box center [92, 375] width 20 height 20
click at [88, 406] on icon at bounding box center [92, 406] width 20 height 20
click at [92, 439] on icon at bounding box center [92, 437] width 20 height 20
click at [190, 614] on span "Run search" at bounding box center [204, 613] width 60 height 17
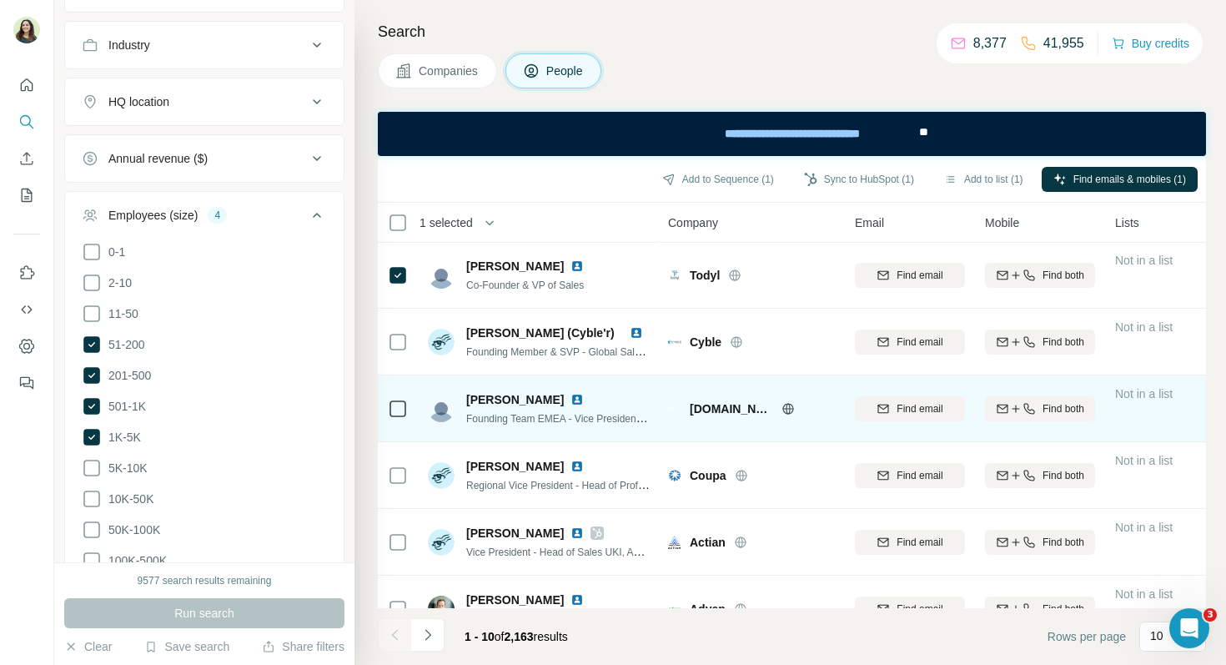
scroll to position [75, 0]
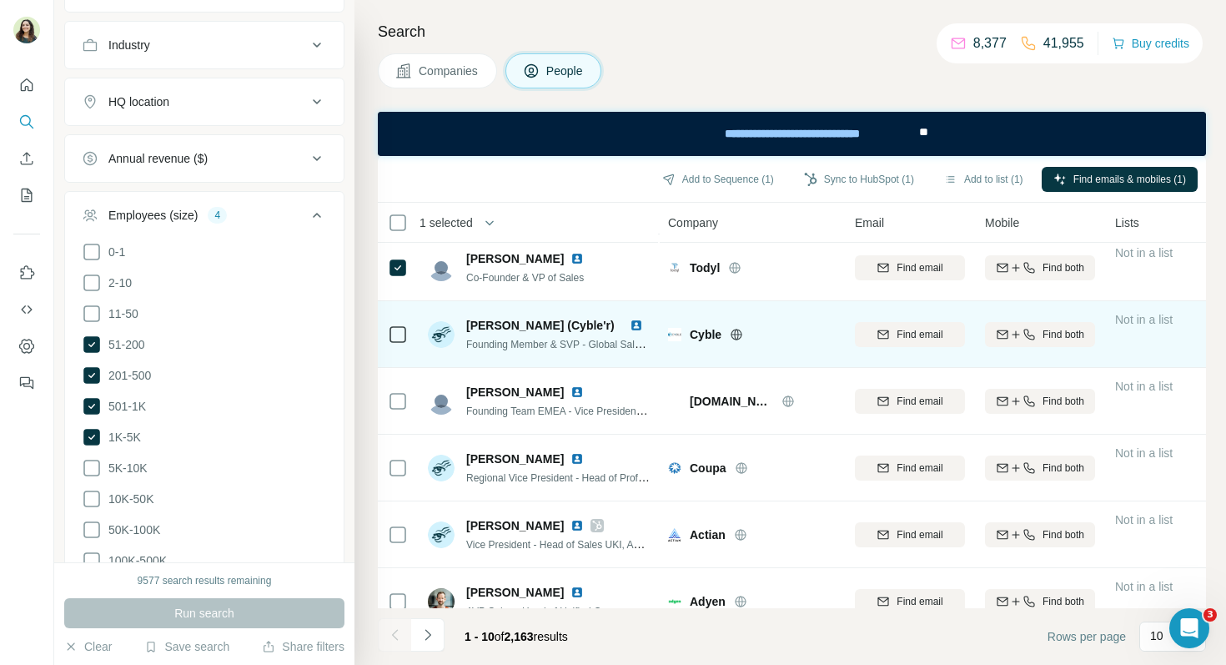
click at [637, 322] on img at bounding box center [636, 325] width 13 height 13
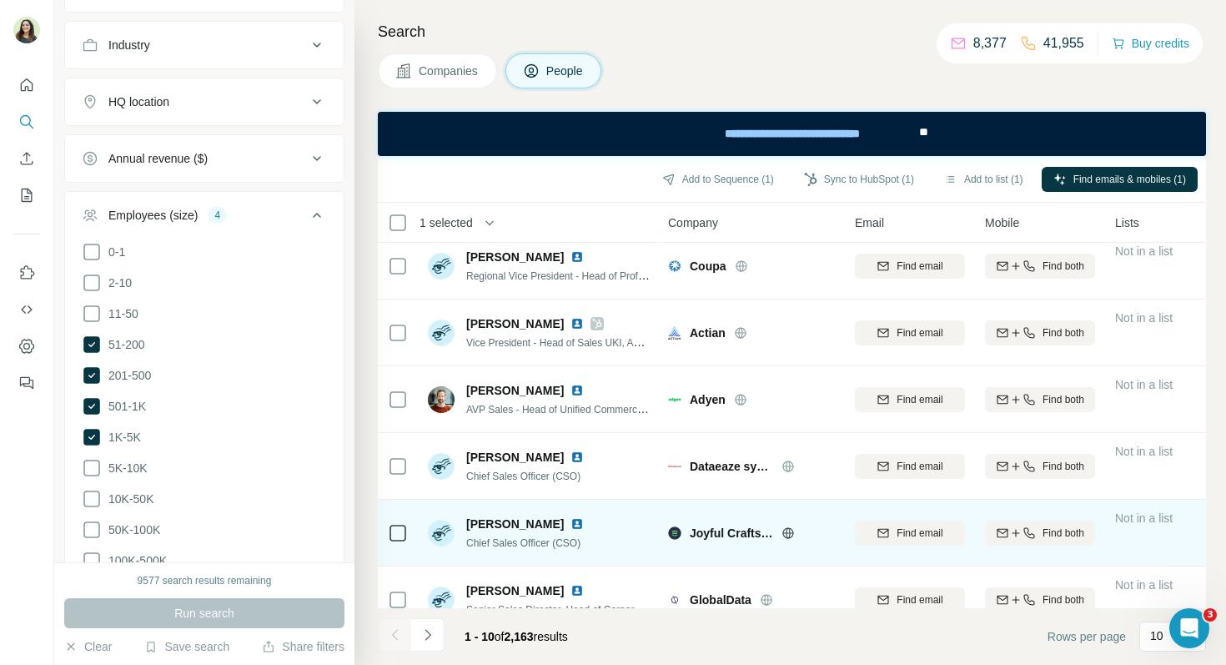
scroll to position [302, 0]
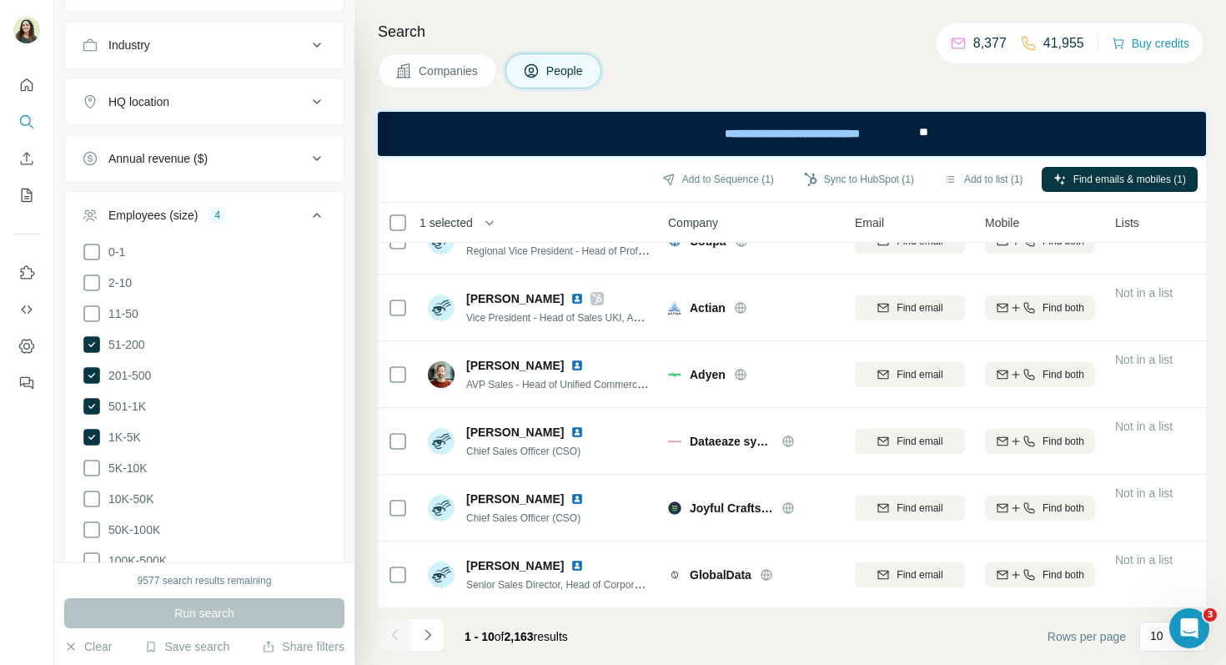
click at [695, 223] on span "Company" at bounding box center [693, 222] width 50 height 17
click at [422, 637] on icon "Navigate to next page" at bounding box center [428, 635] width 17 height 17
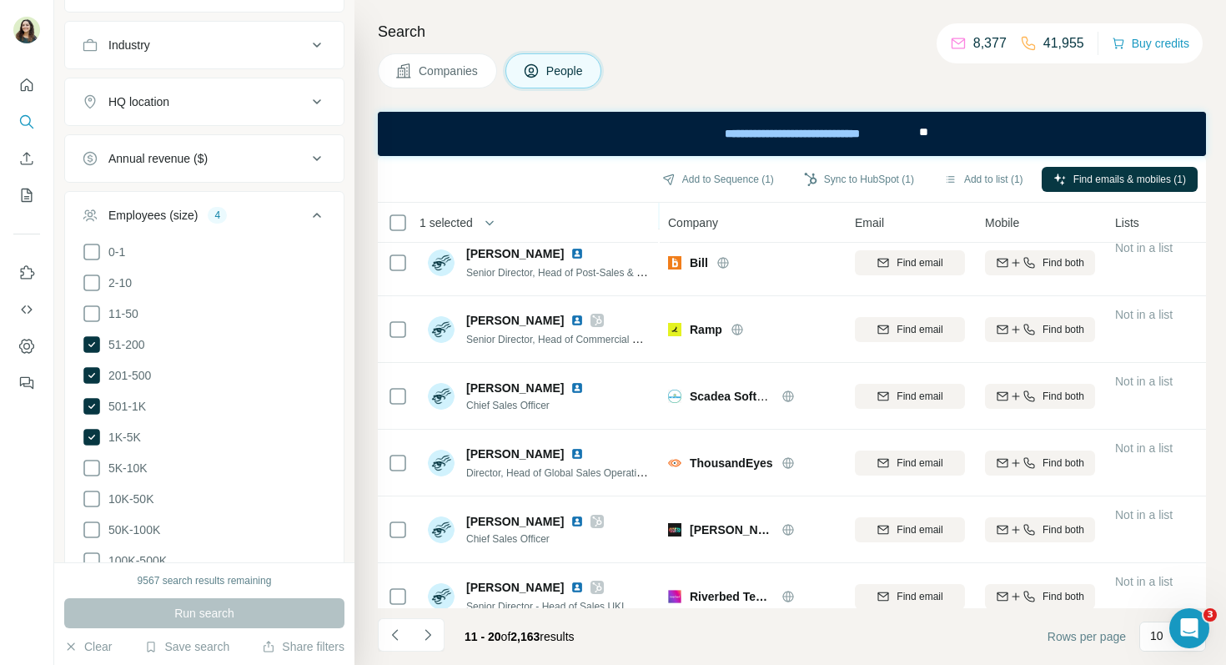
scroll to position [227, 0]
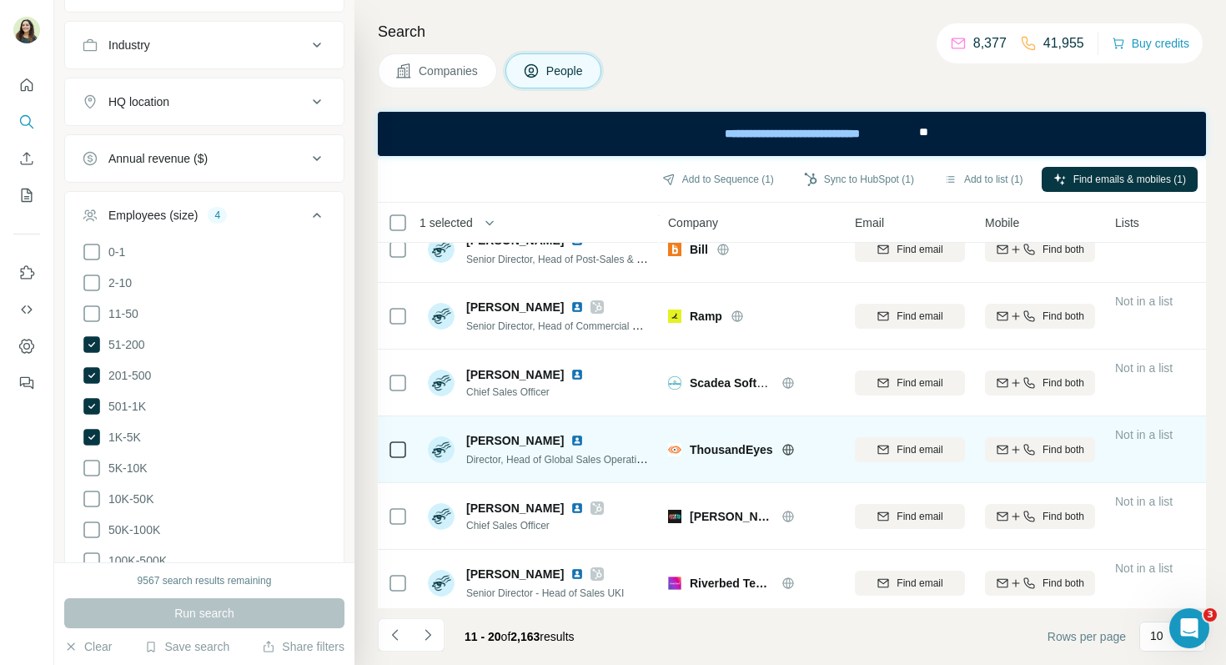
click at [571, 443] on img at bounding box center [577, 440] width 13 height 13
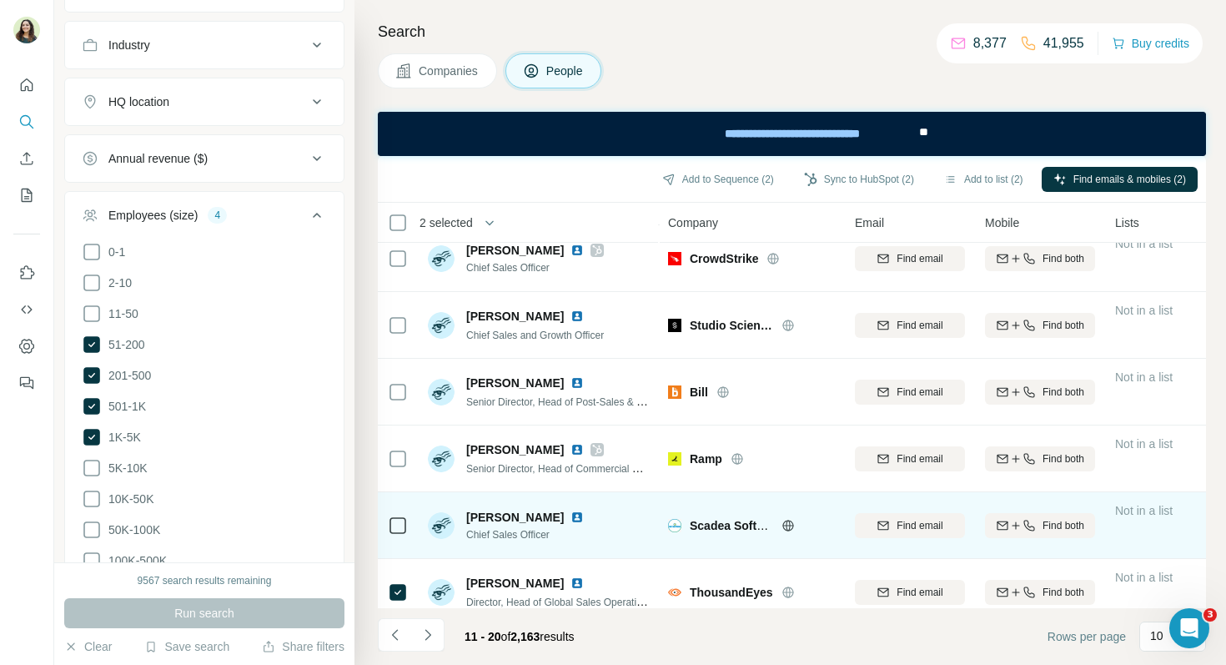
scroll to position [302, 0]
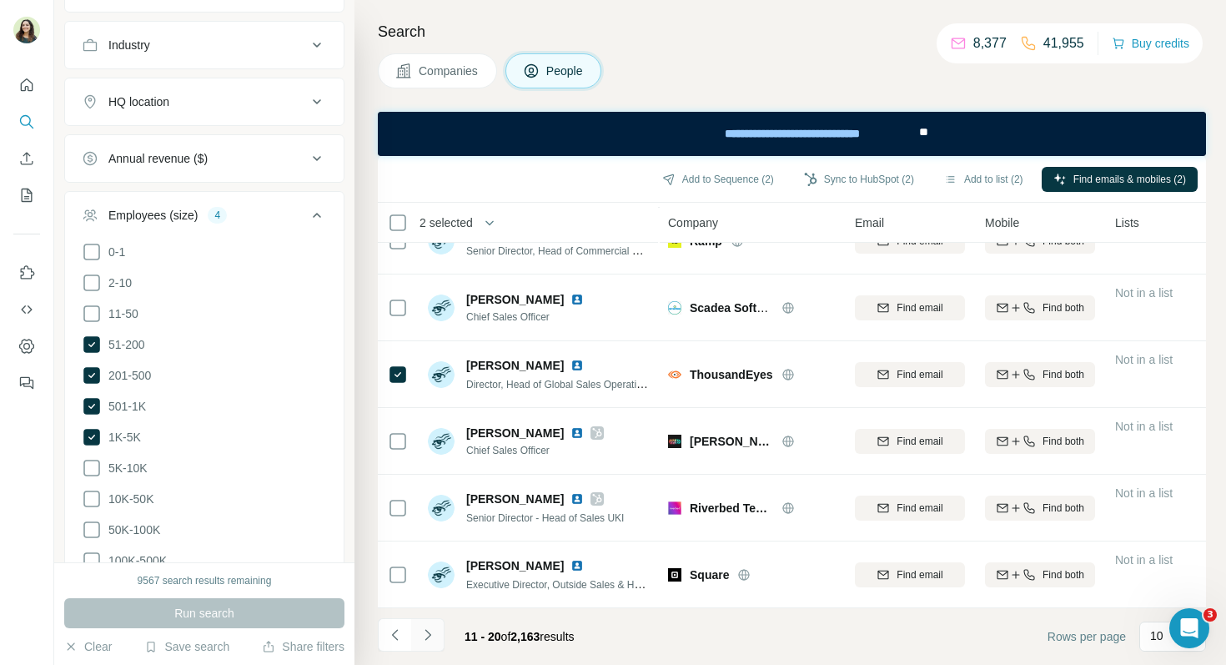
click at [440, 642] on button "Navigate to next page" at bounding box center [427, 634] width 33 height 33
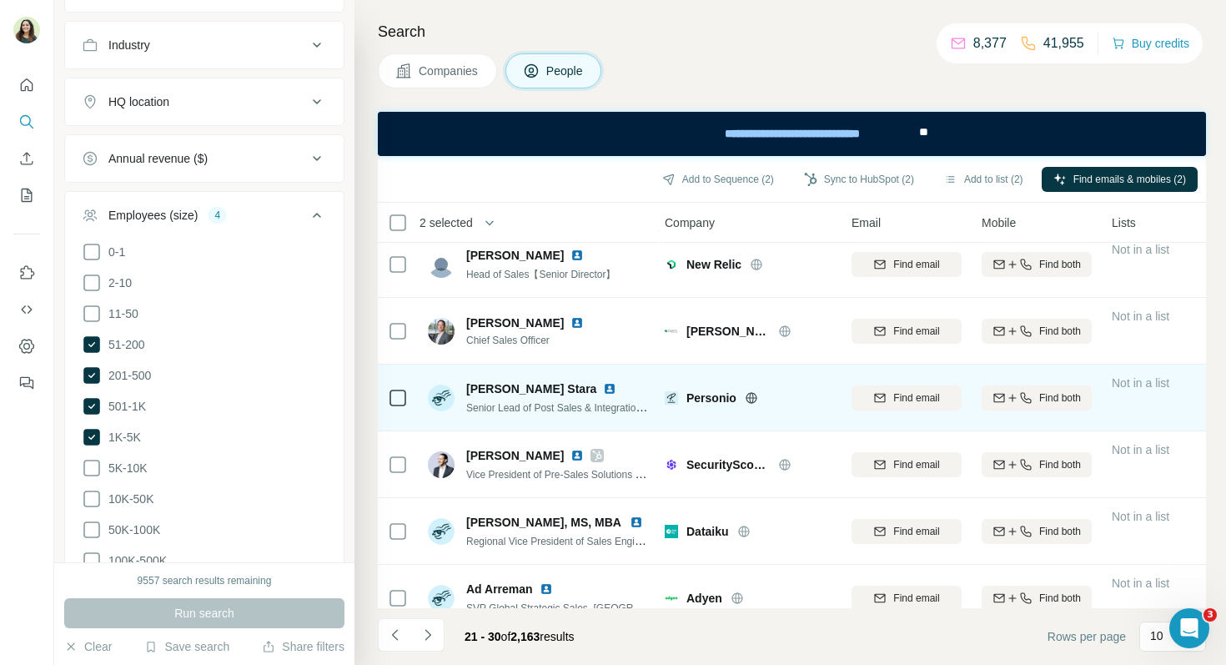
scroll to position [302, 3]
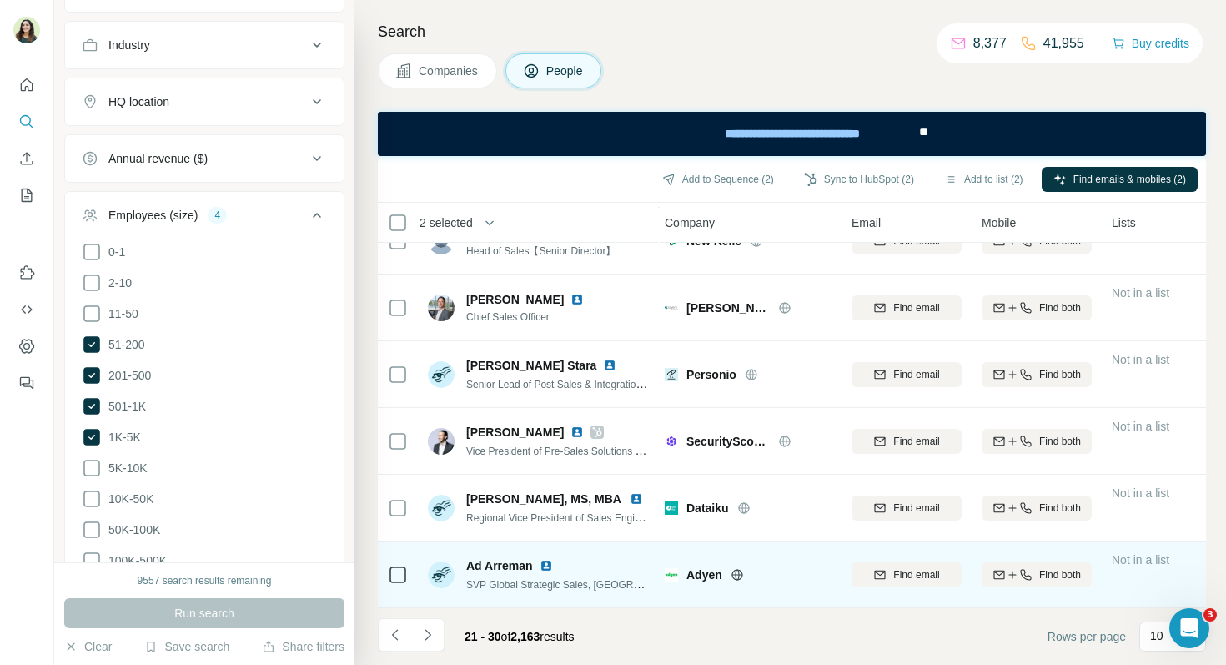
click at [550, 570] on img at bounding box center [546, 565] width 13 height 13
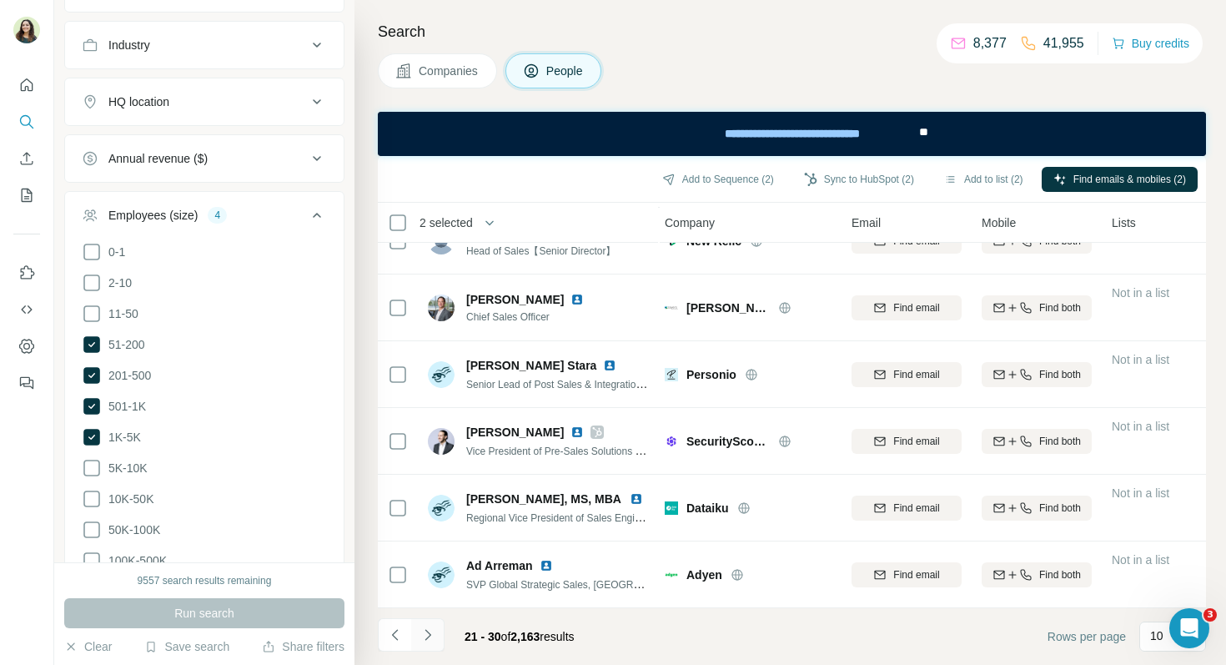
click at [440, 634] on button "Navigate to next page" at bounding box center [427, 634] width 33 height 33
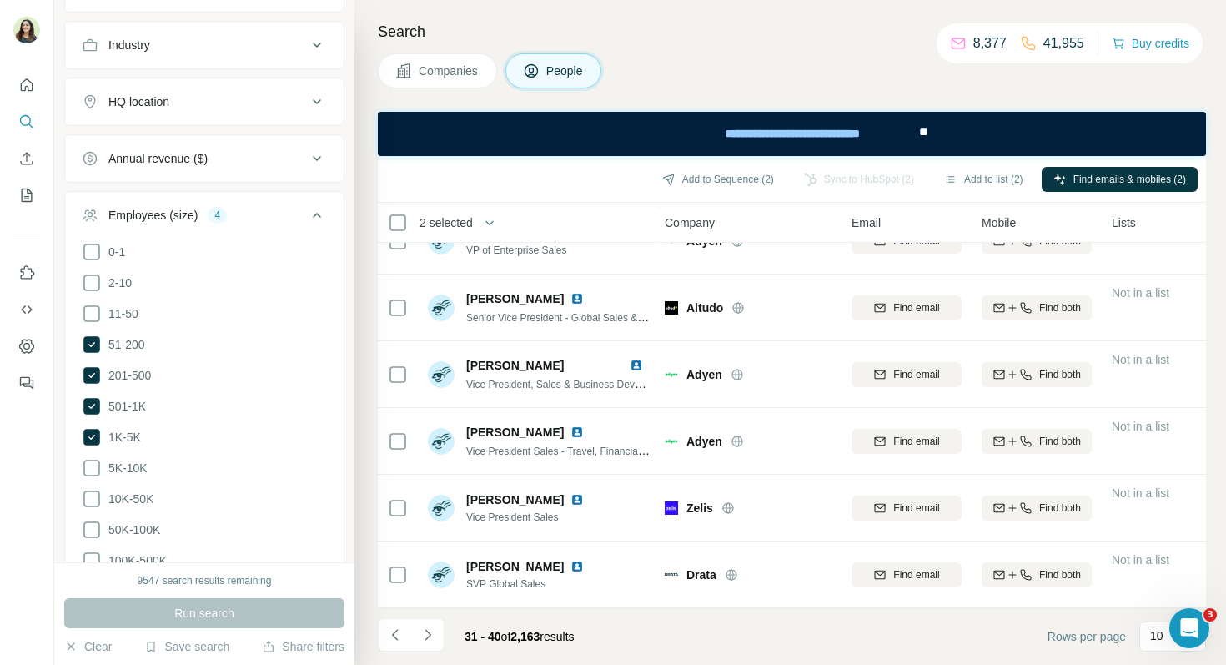
scroll to position [0, 3]
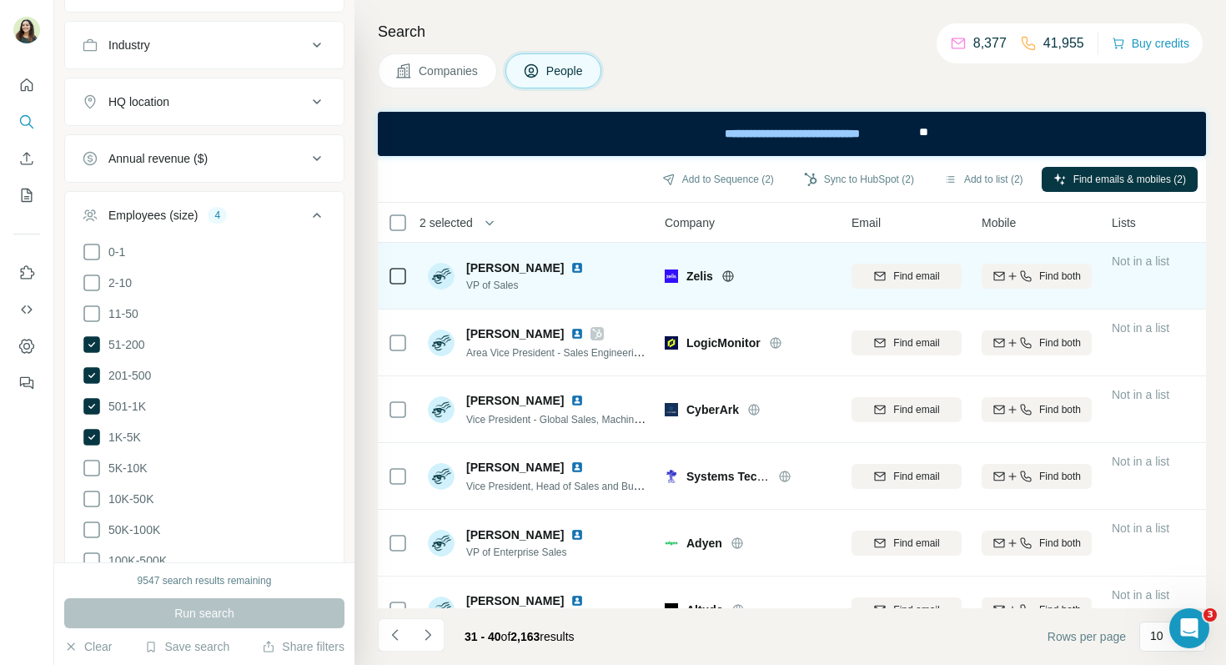
click at [571, 268] on img at bounding box center [577, 267] width 13 height 13
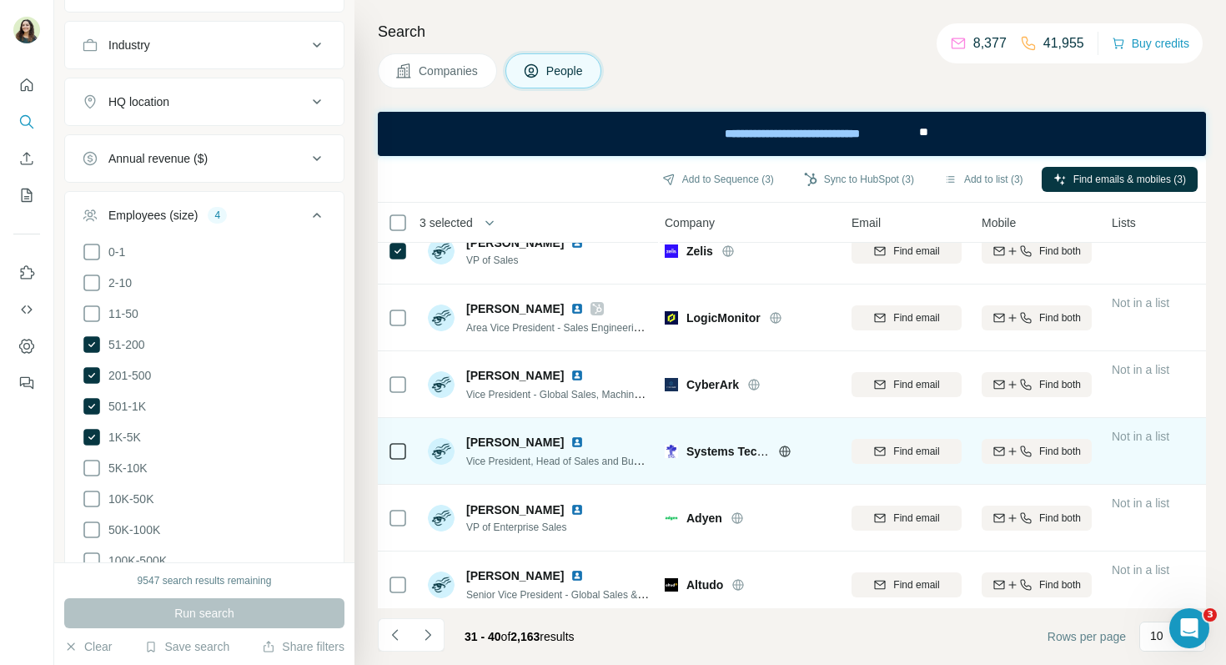
scroll to position [27, 3]
click at [580, 444] on img at bounding box center [577, 440] width 13 height 13
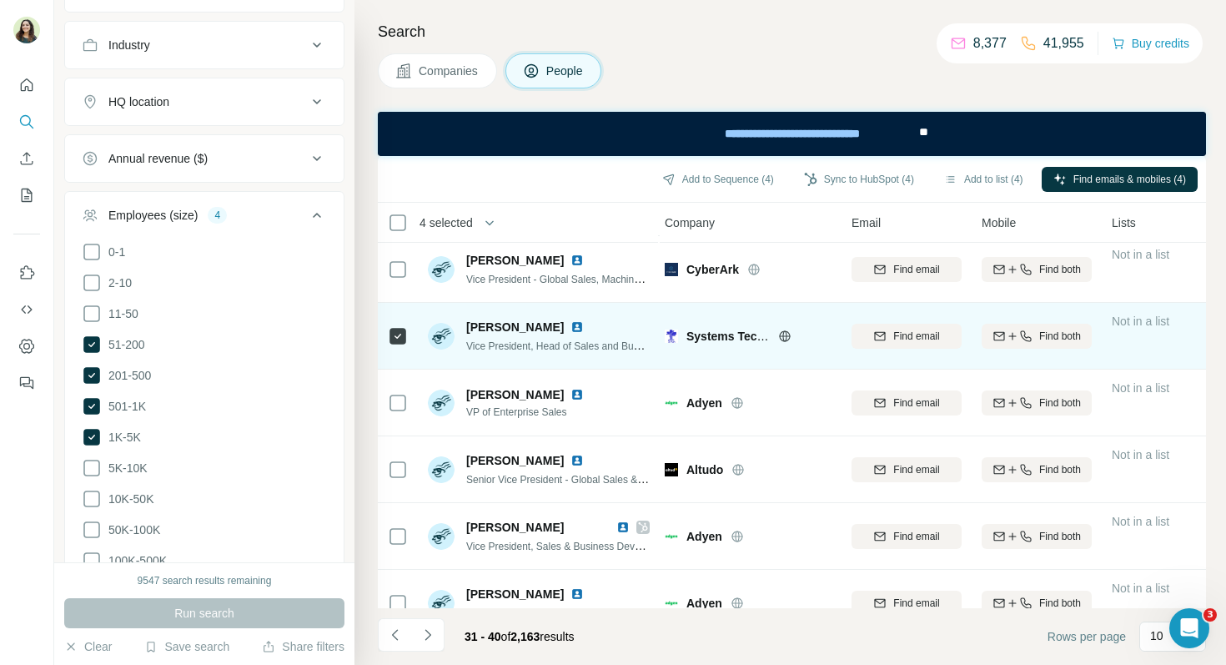
scroll to position [143, 3]
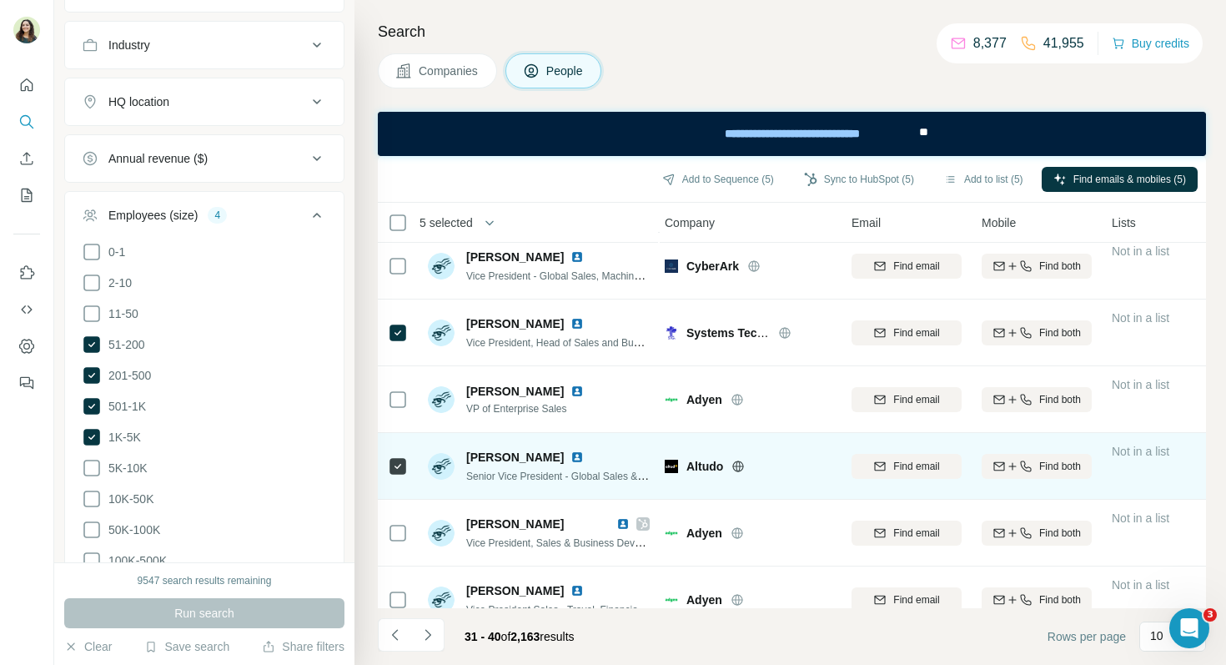
click at [571, 456] on img at bounding box center [577, 457] width 13 height 13
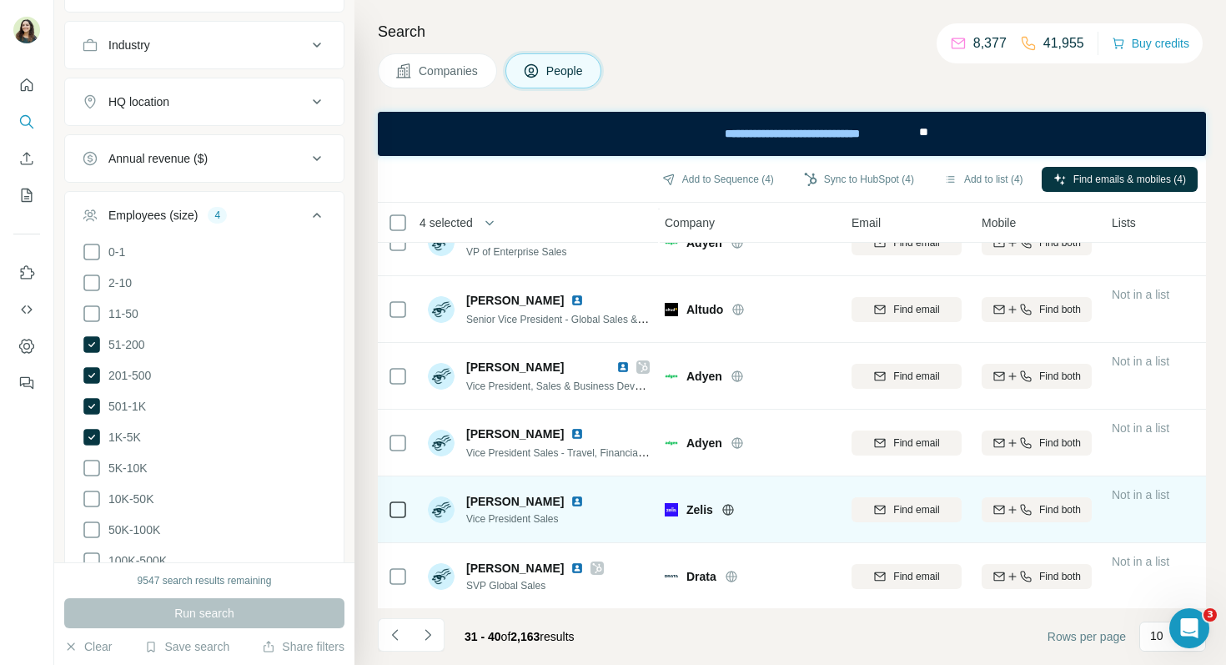
scroll to position [302, 3]
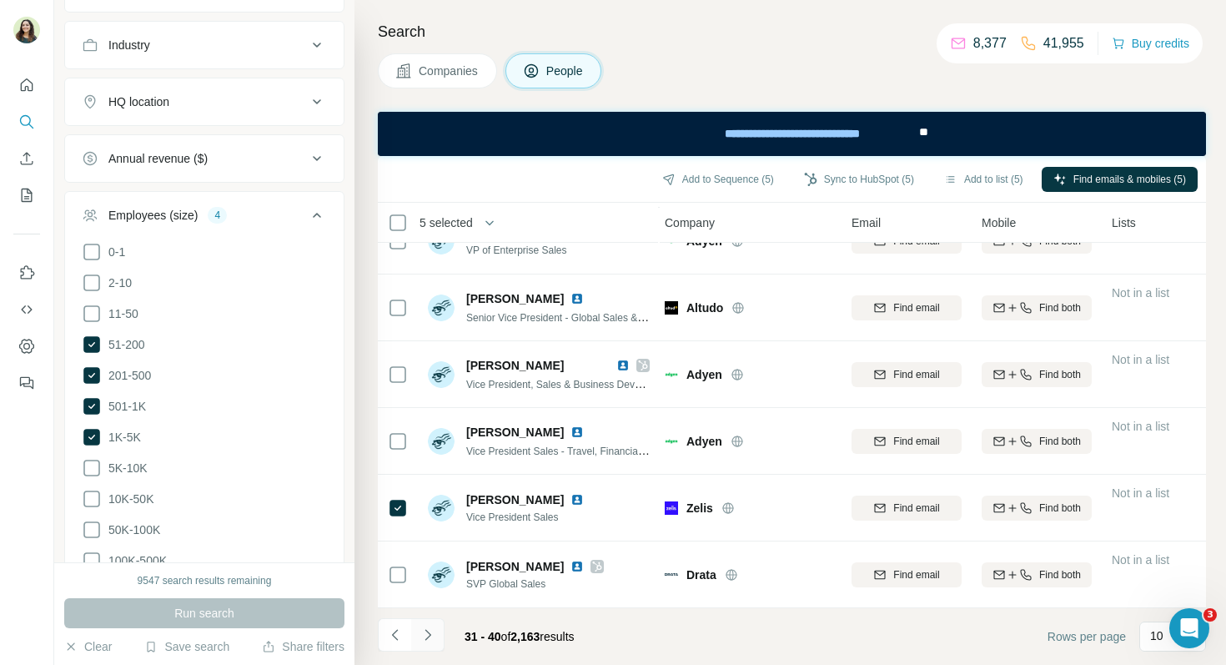
click at [435, 639] on icon "Navigate to next page" at bounding box center [428, 635] width 17 height 17
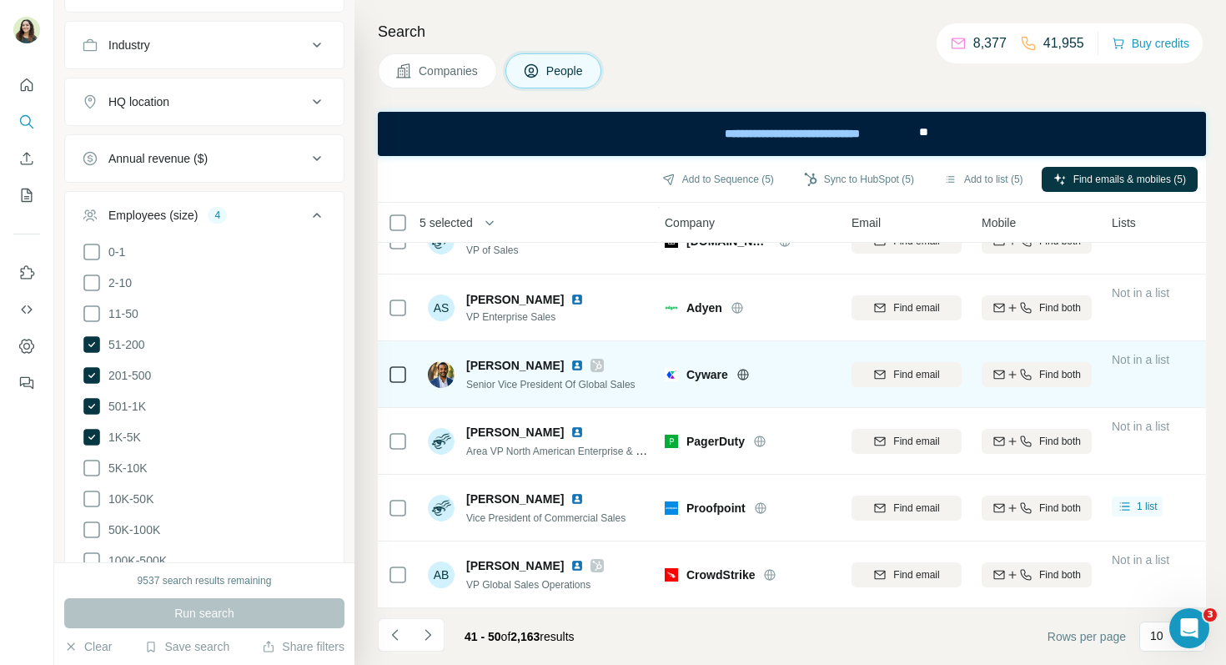
scroll to position [0, 3]
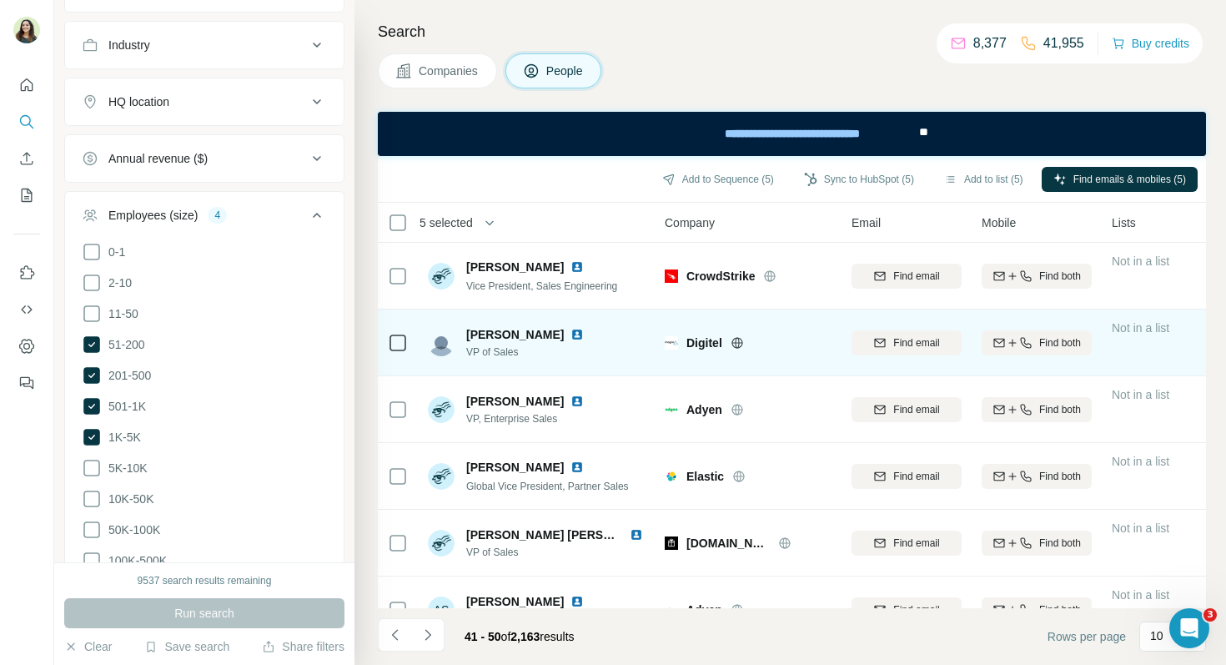
click at [571, 335] on img at bounding box center [577, 334] width 13 height 13
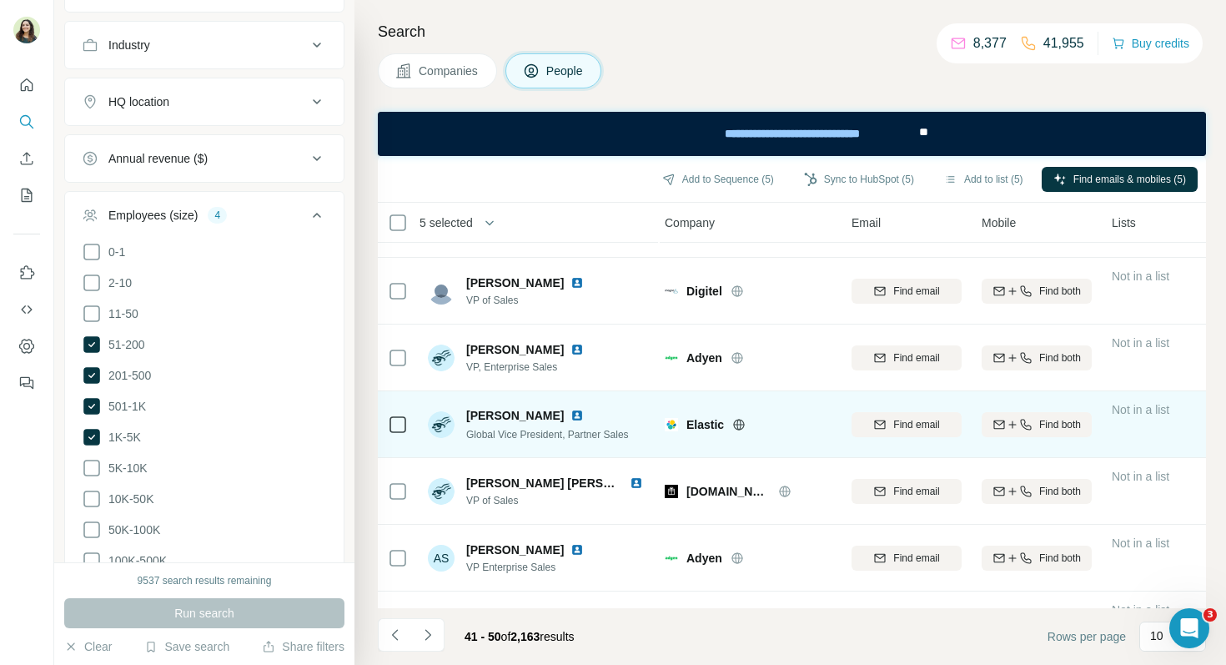
scroll to position [57, 3]
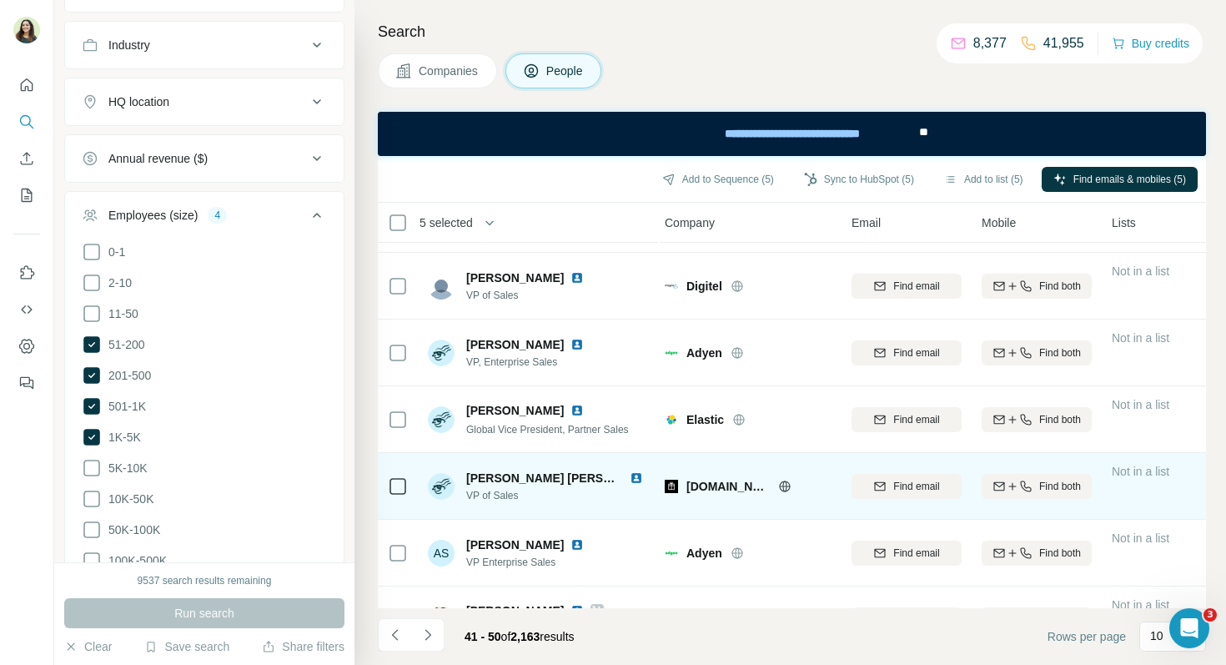
click at [631, 477] on img at bounding box center [636, 477] width 13 height 13
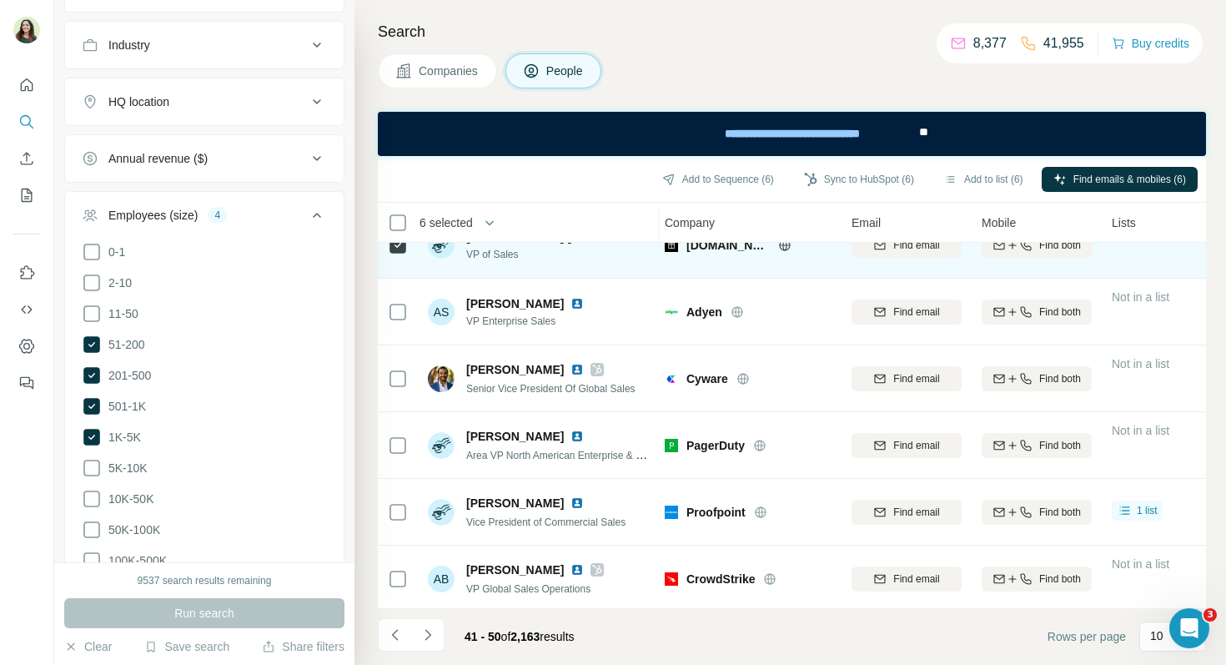
scroll to position [302, 3]
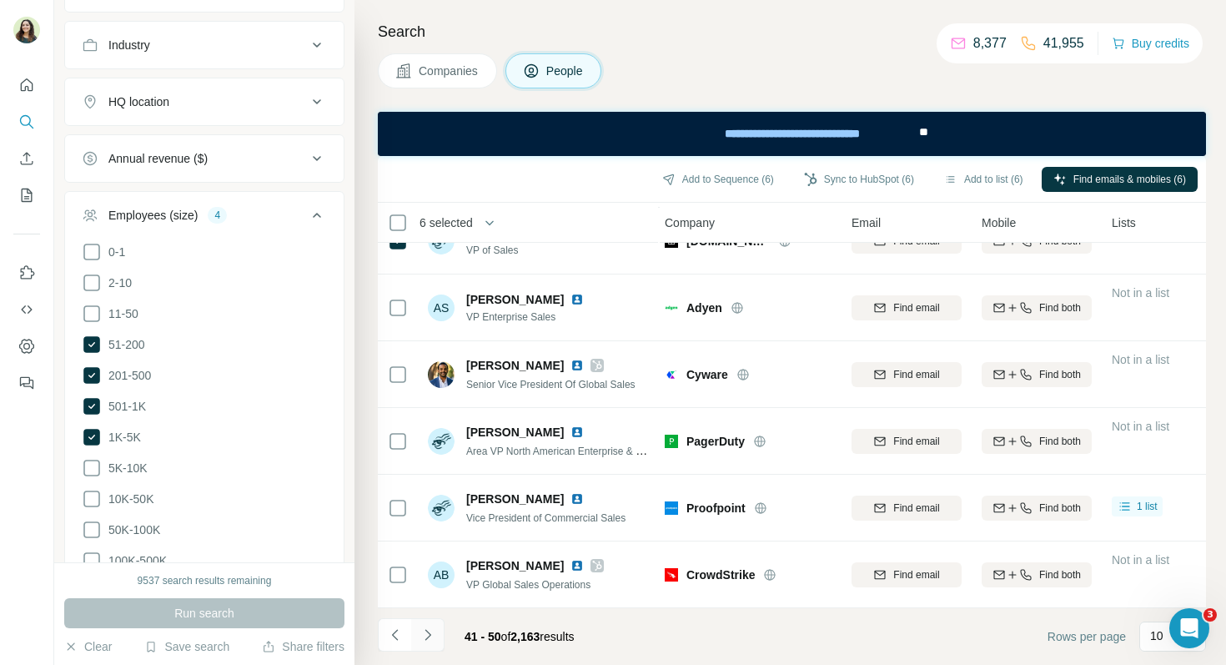
click at [429, 643] on button "Navigate to next page" at bounding box center [427, 634] width 33 height 33
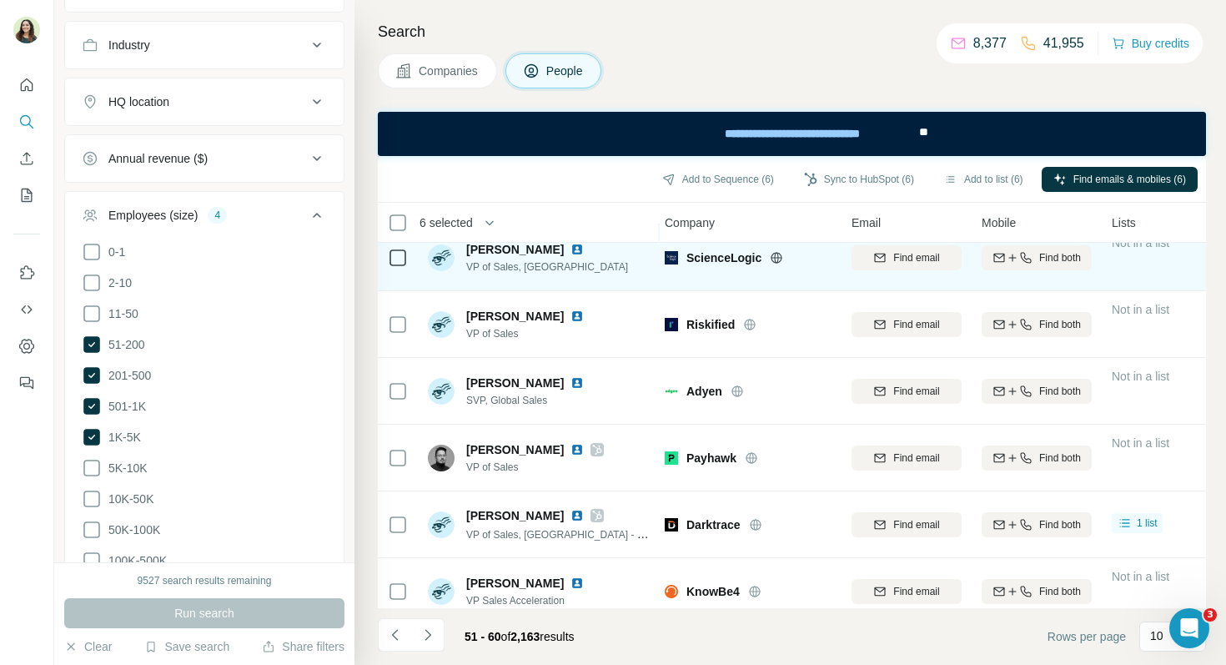
scroll to position [0, 3]
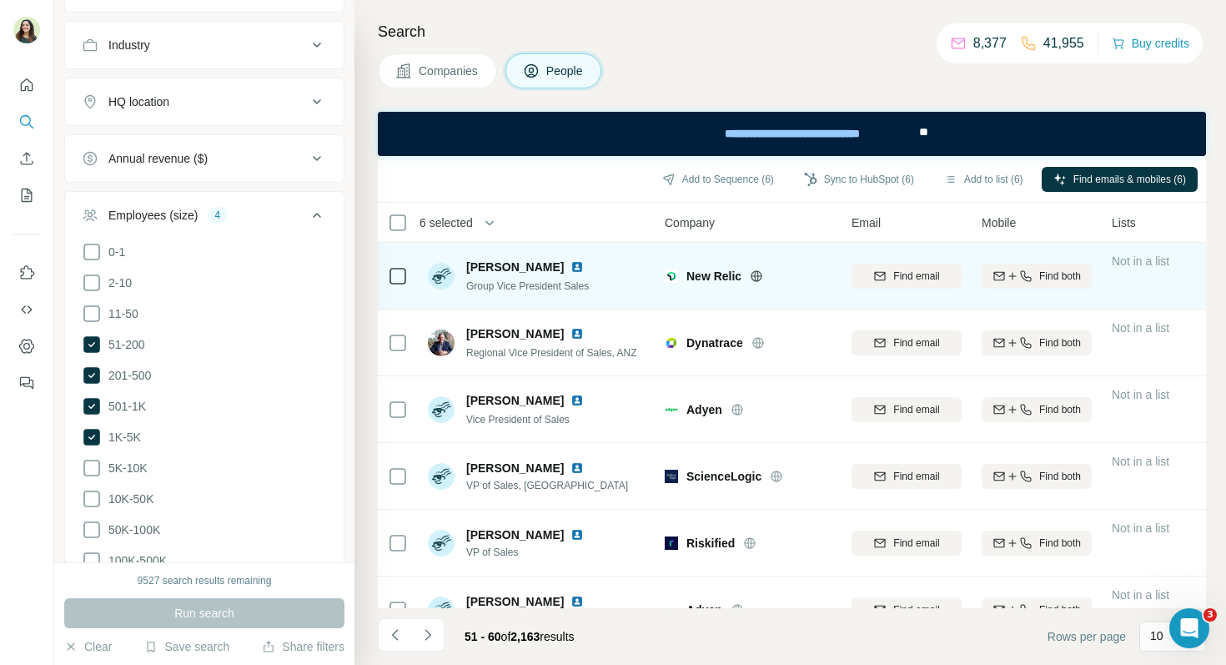
click at [571, 265] on img at bounding box center [577, 266] width 13 height 13
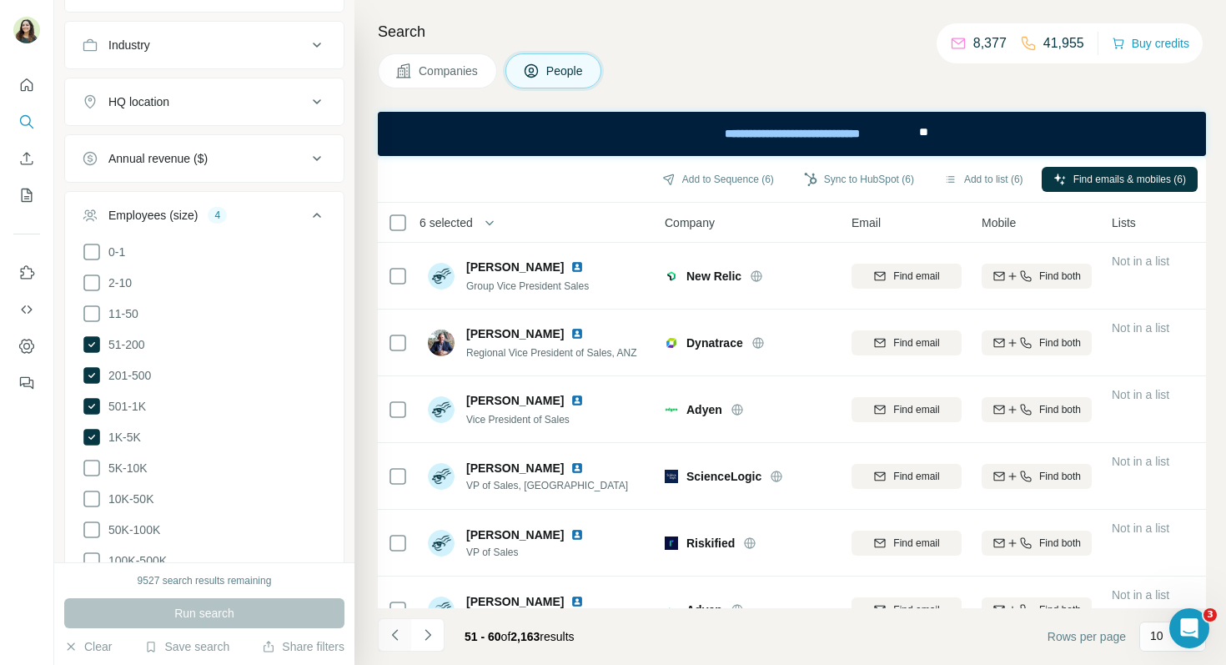
click at [400, 636] on icon "Navigate to previous page" at bounding box center [395, 635] width 17 height 17
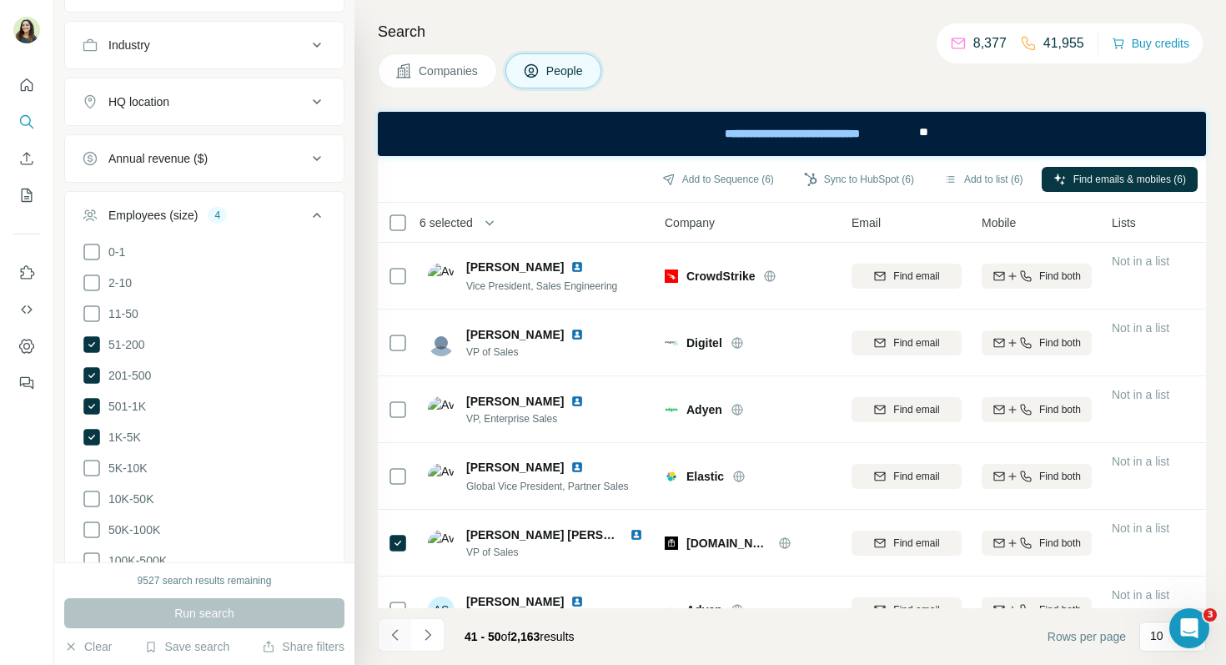
click at [400, 636] on icon "Navigate to previous page" at bounding box center [395, 635] width 17 height 17
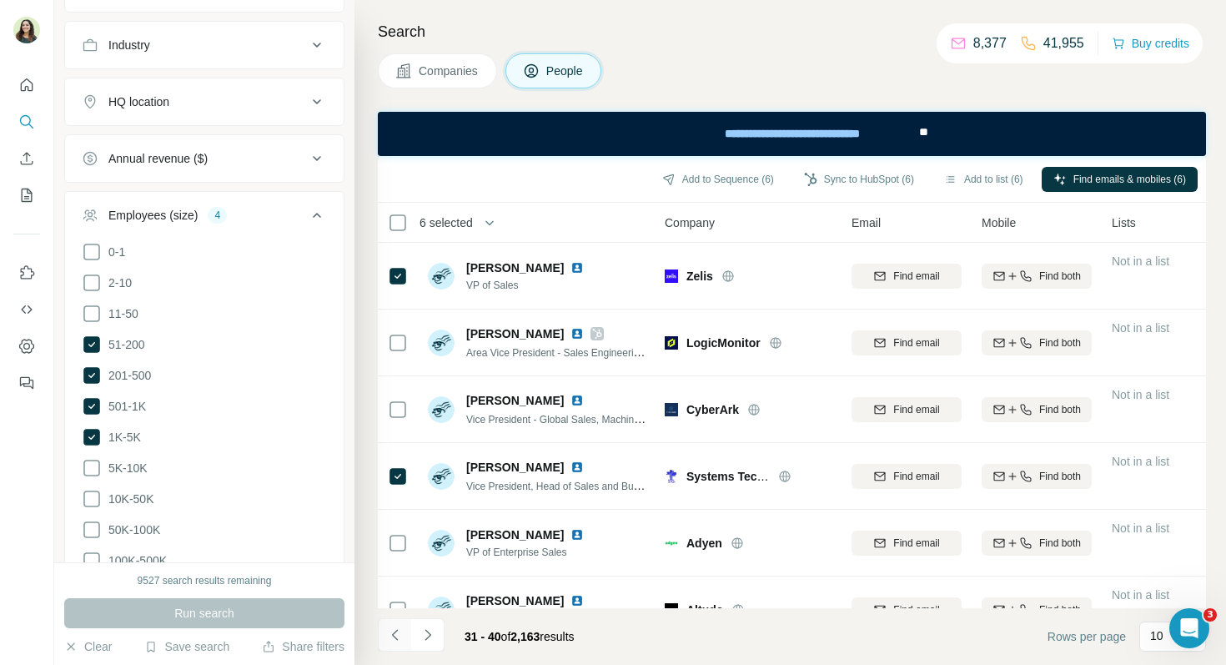
click at [400, 636] on icon "Navigate to previous page" at bounding box center [395, 635] width 17 height 17
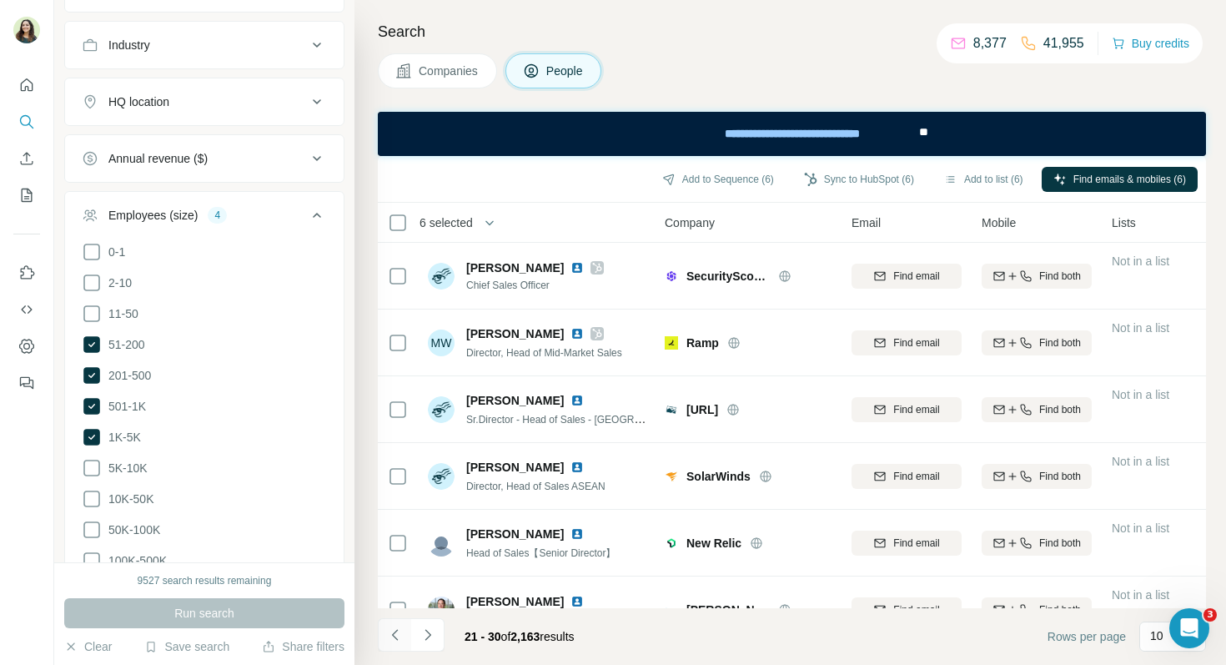
click at [400, 636] on icon "Navigate to previous page" at bounding box center [395, 635] width 17 height 17
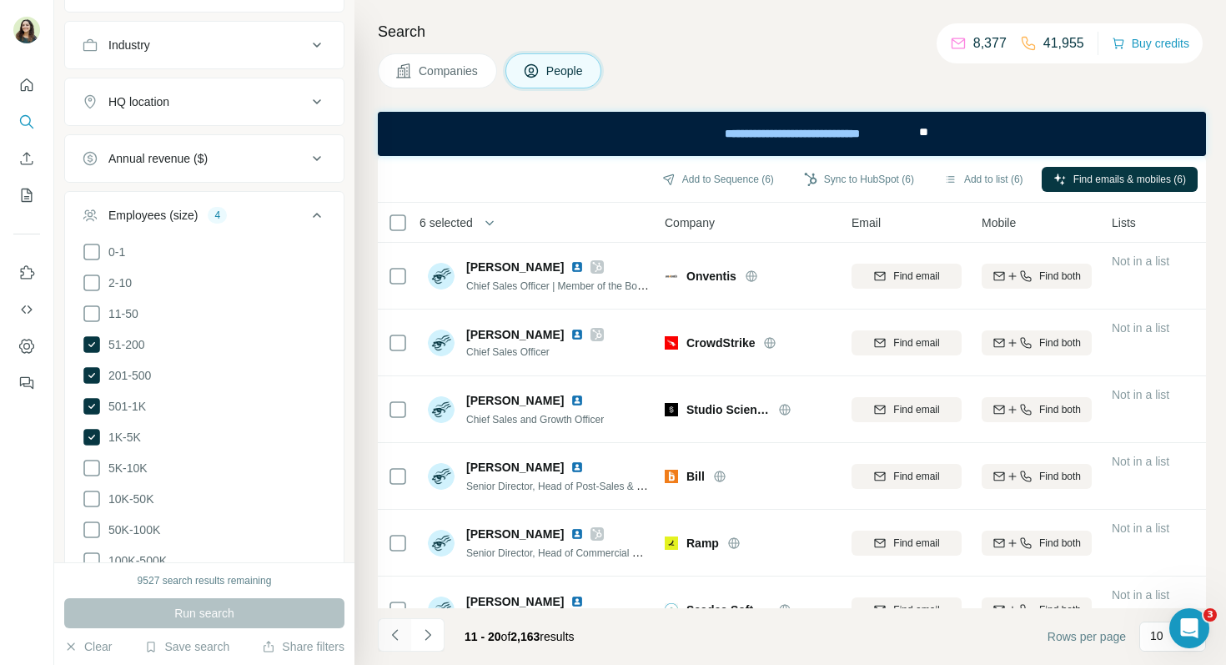
click at [400, 636] on icon "Navigate to previous page" at bounding box center [395, 635] width 17 height 17
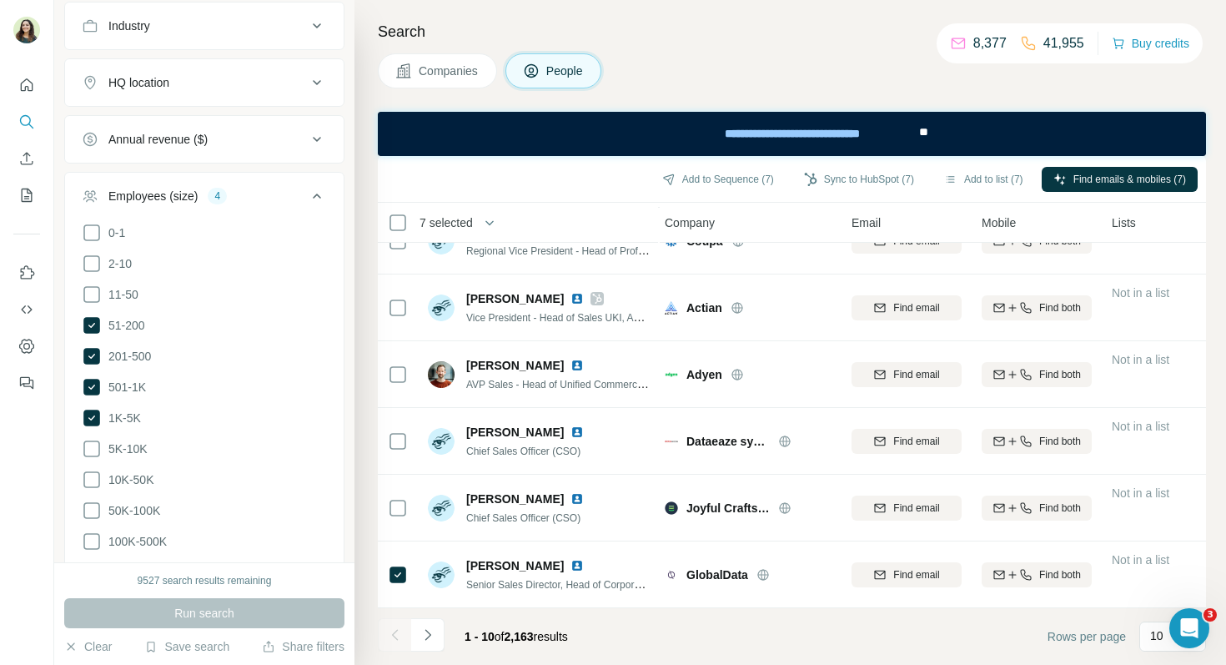
scroll to position [1834, 0]
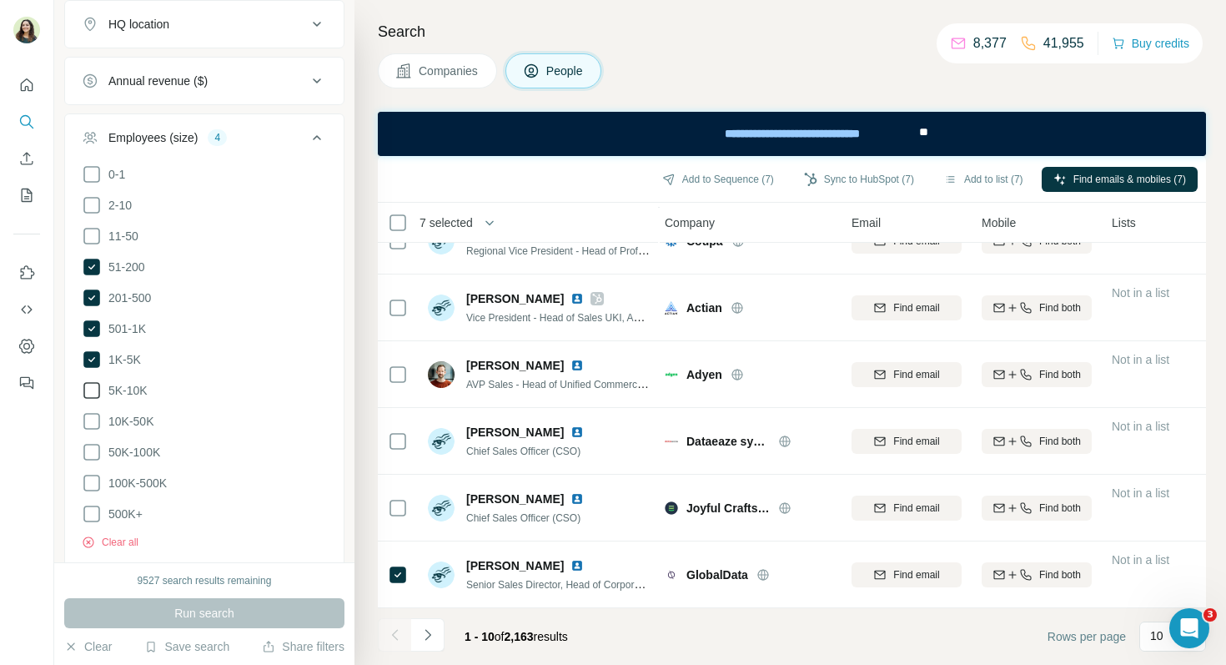
click at [93, 389] on icon at bounding box center [92, 390] width 20 height 20
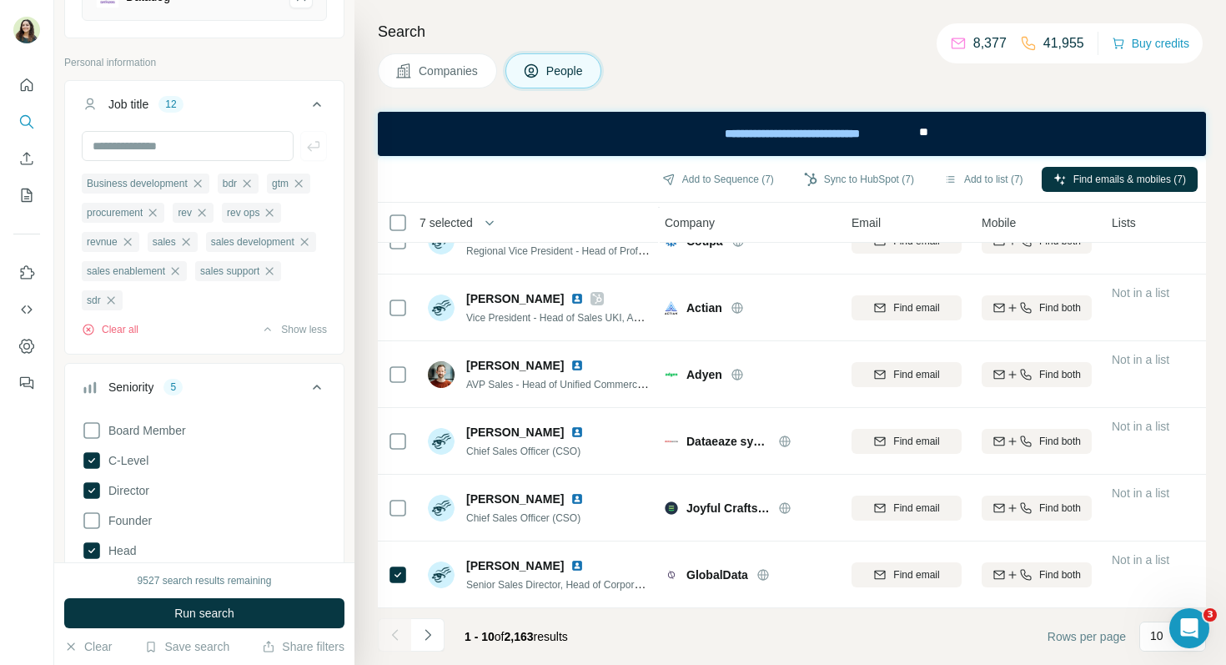
scroll to position [700, 0]
click at [113, 305] on icon "button" at bounding box center [110, 302] width 13 height 13
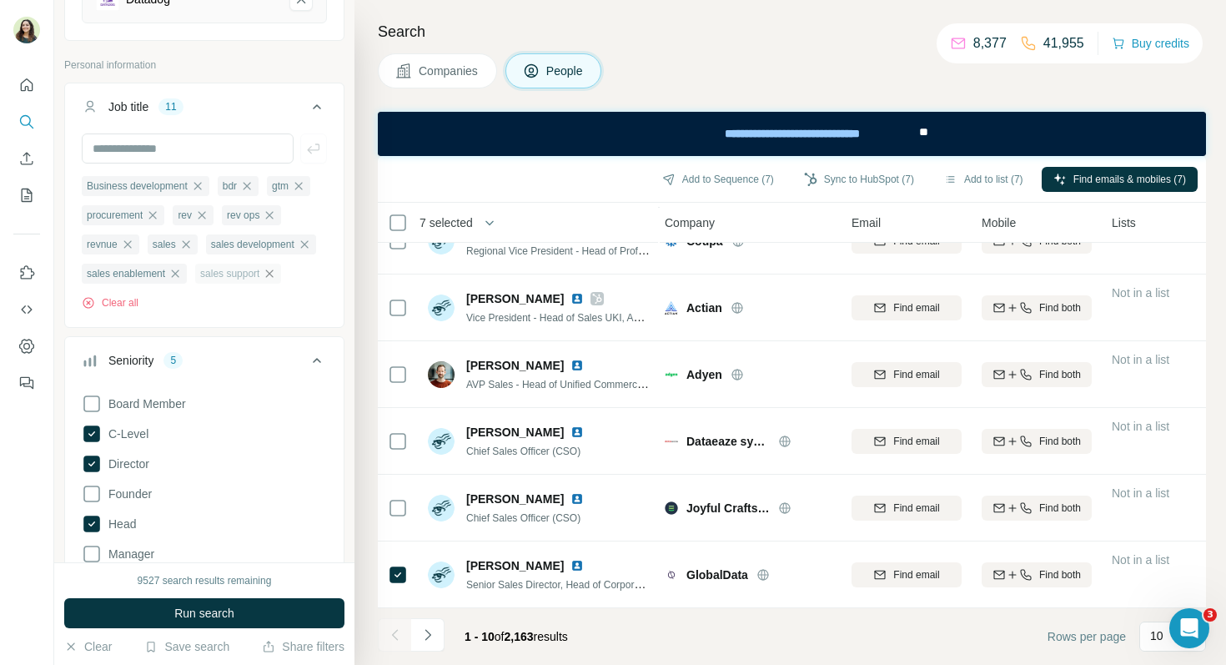
click at [276, 275] on icon "button" at bounding box center [269, 273] width 13 height 13
click at [128, 245] on icon "button" at bounding box center [127, 244] width 8 height 8
click at [204, 219] on icon "button" at bounding box center [203, 215] width 8 height 8
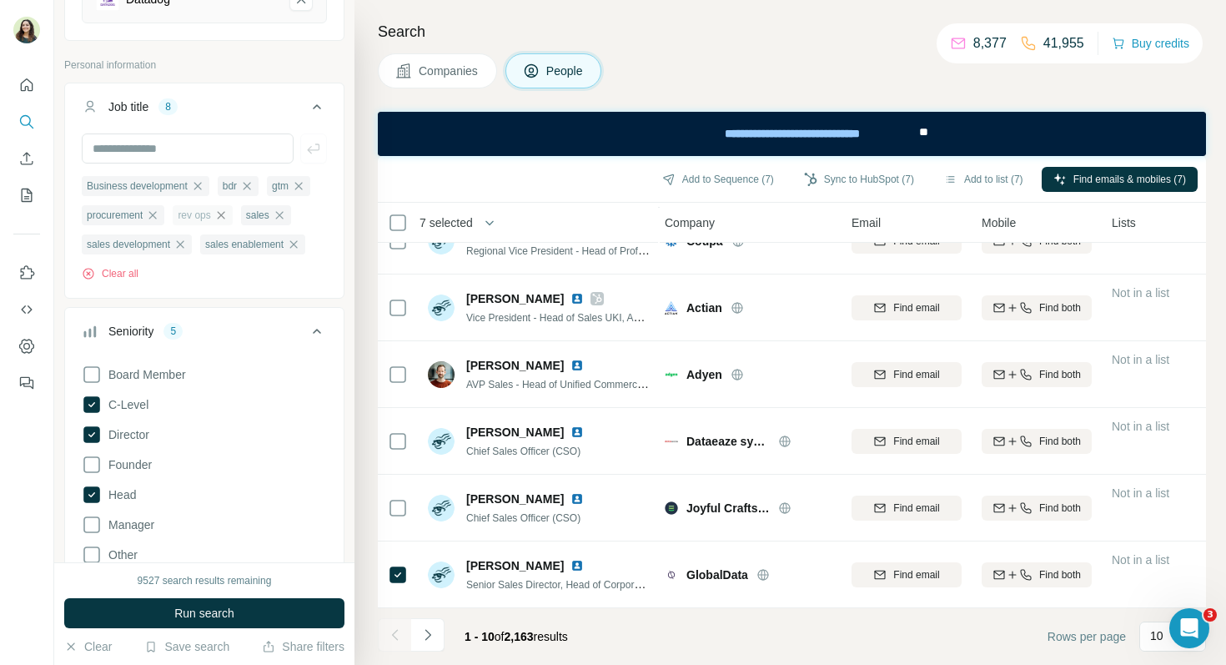
click at [228, 219] on icon "button" at bounding box center [220, 215] width 13 height 13
click at [152, 210] on icon "button" at bounding box center [152, 215] width 13 height 13
click at [129, 152] on input "text" at bounding box center [188, 148] width 212 height 30
type input "**********"
click at [317, 149] on icon "button" at bounding box center [313, 148] width 13 height 10
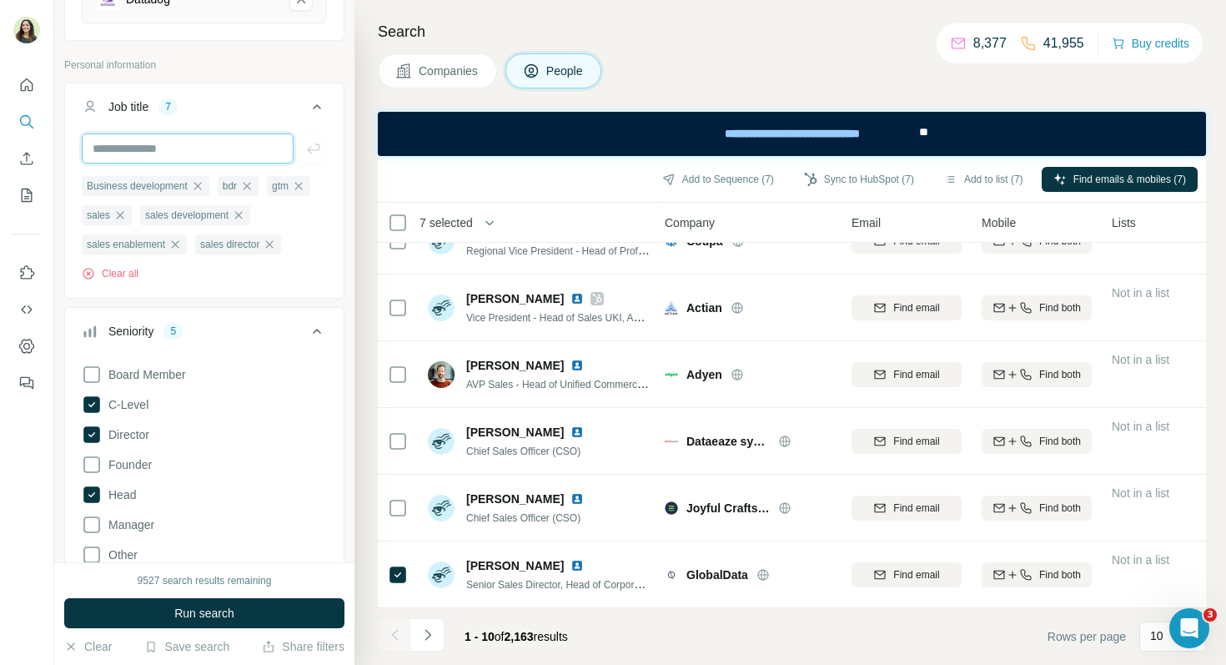
click at [172, 145] on input "text" at bounding box center [188, 148] width 212 height 30
type input "**********"
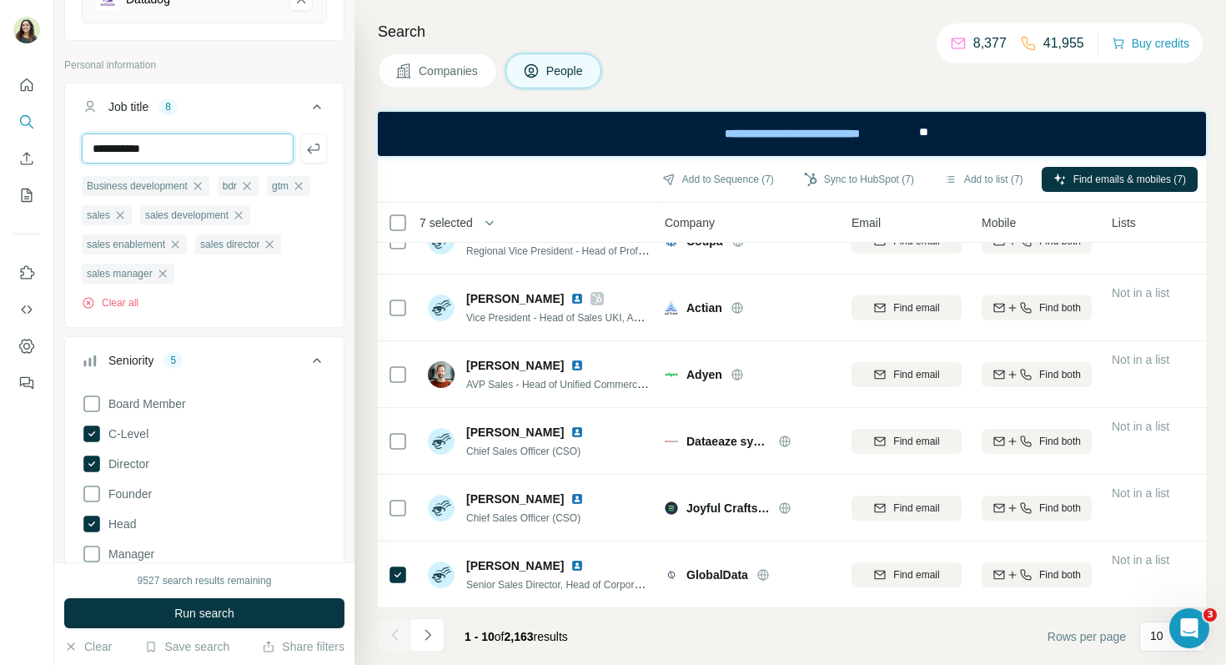
type input "**********"
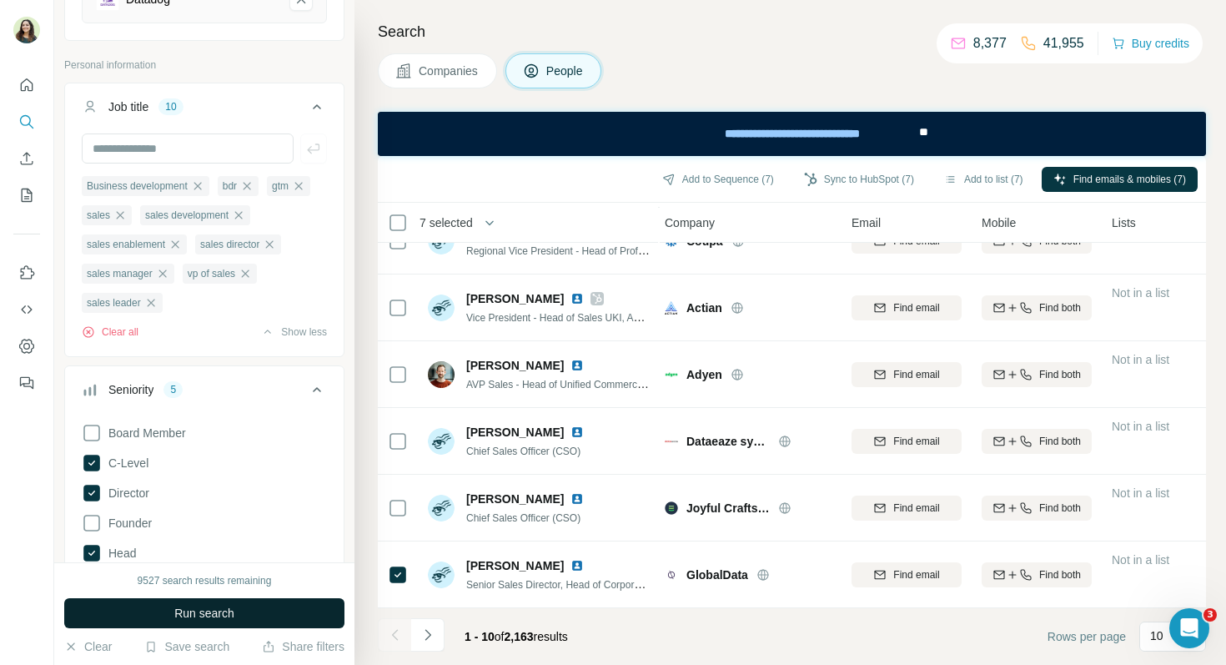
click at [216, 617] on span "Run search" at bounding box center [204, 613] width 60 height 17
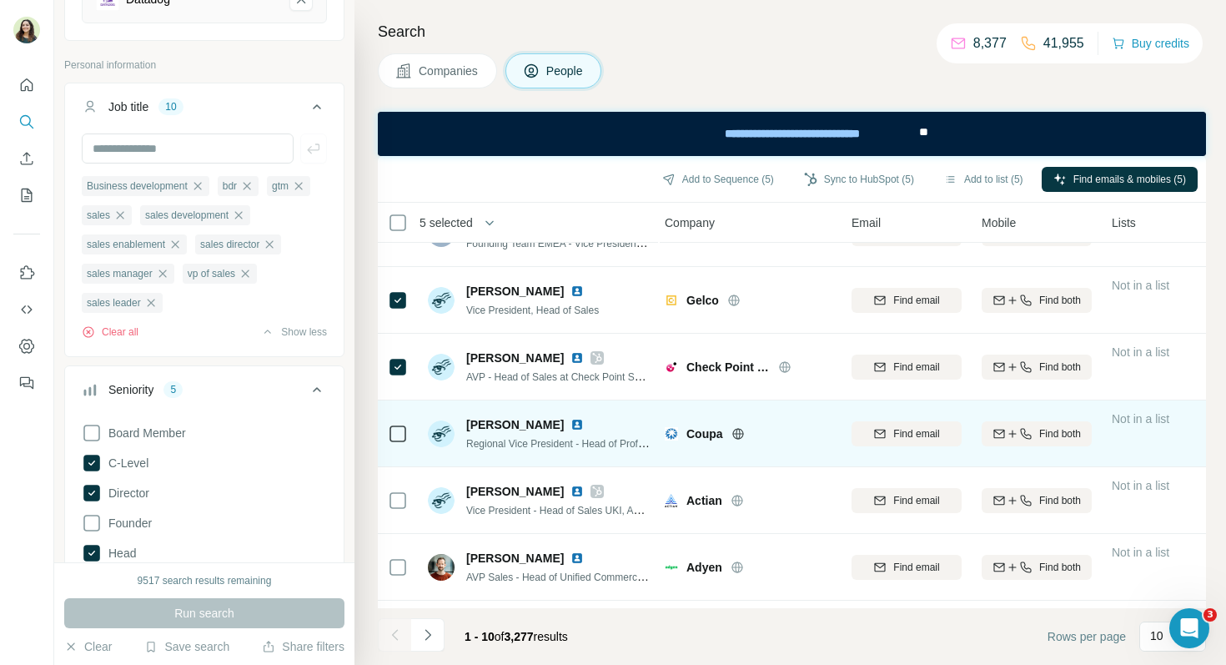
scroll to position [302, 3]
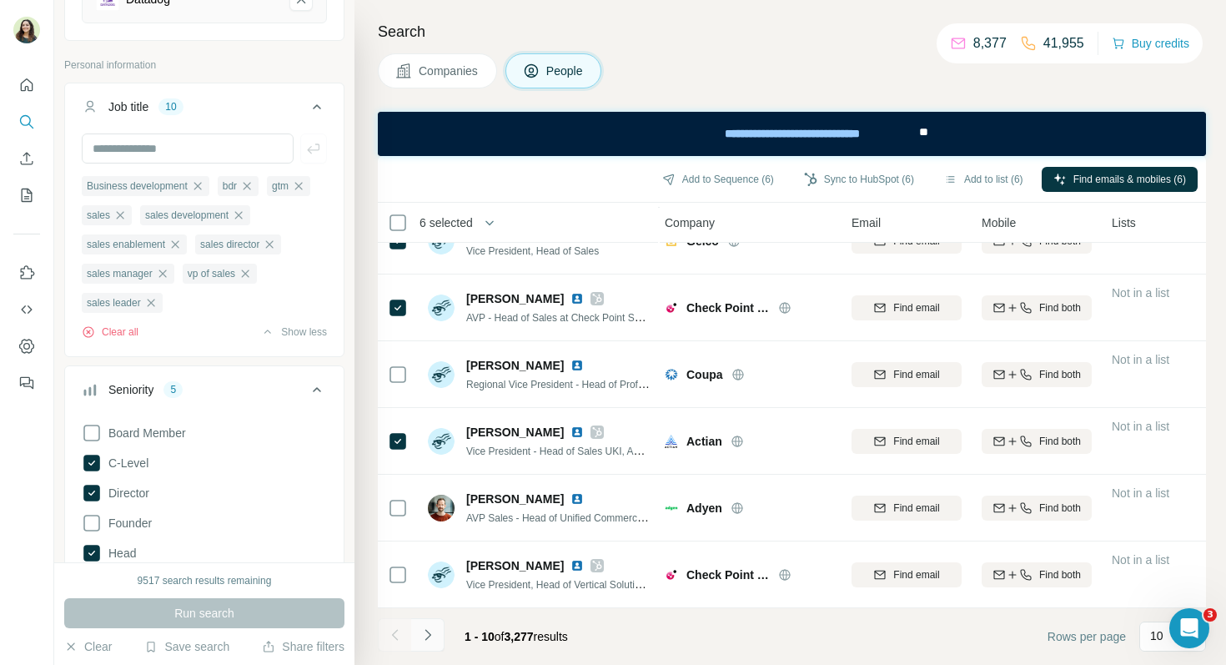
click at [428, 637] on icon "Navigate to next page" at bounding box center [428, 634] width 6 height 11
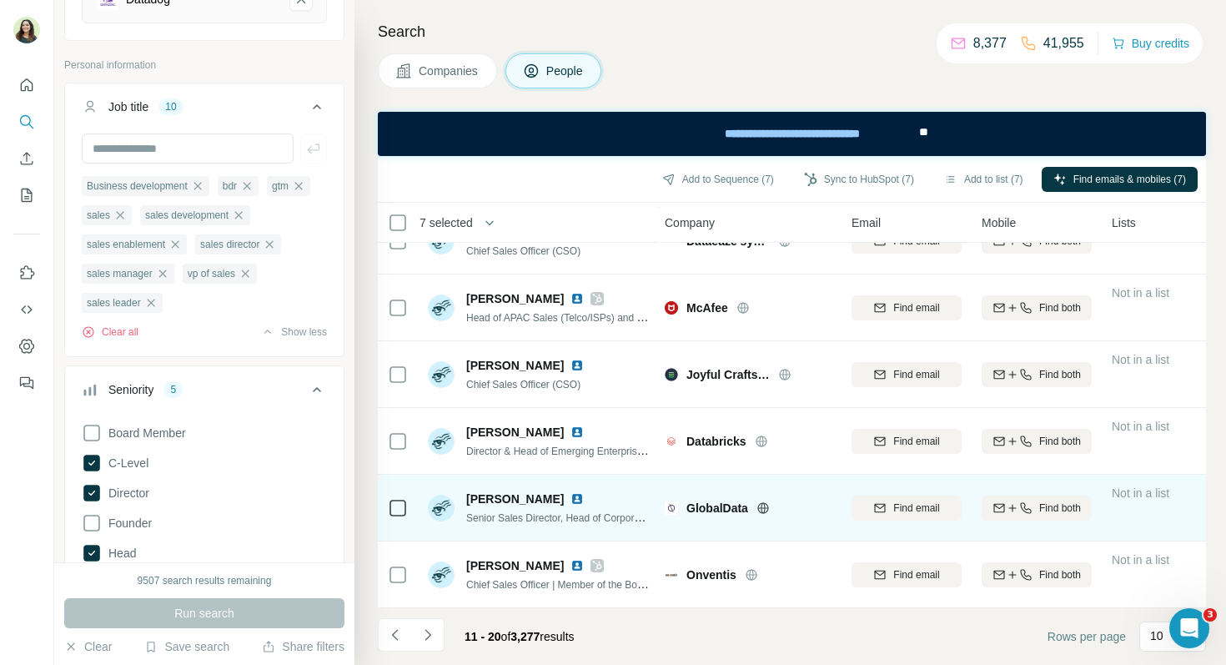
click at [387, 507] on td at bounding box center [398, 508] width 40 height 67
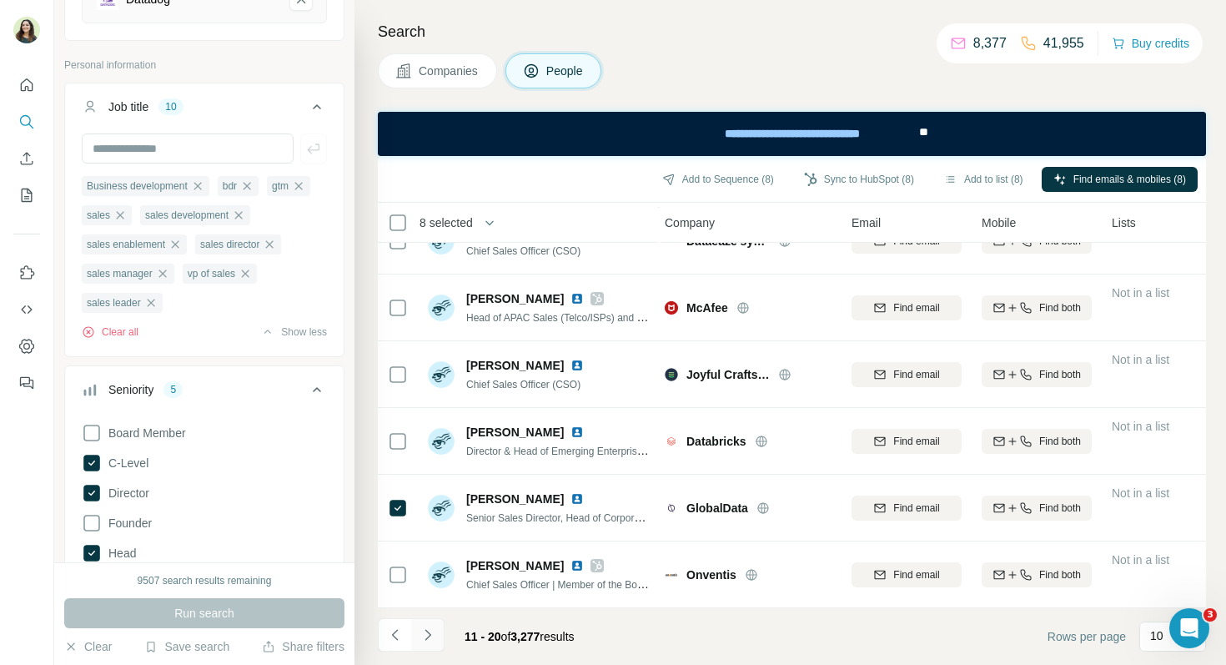
click at [438, 639] on button "Navigate to next page" at bounding box center [427, 634] width 33 height 33
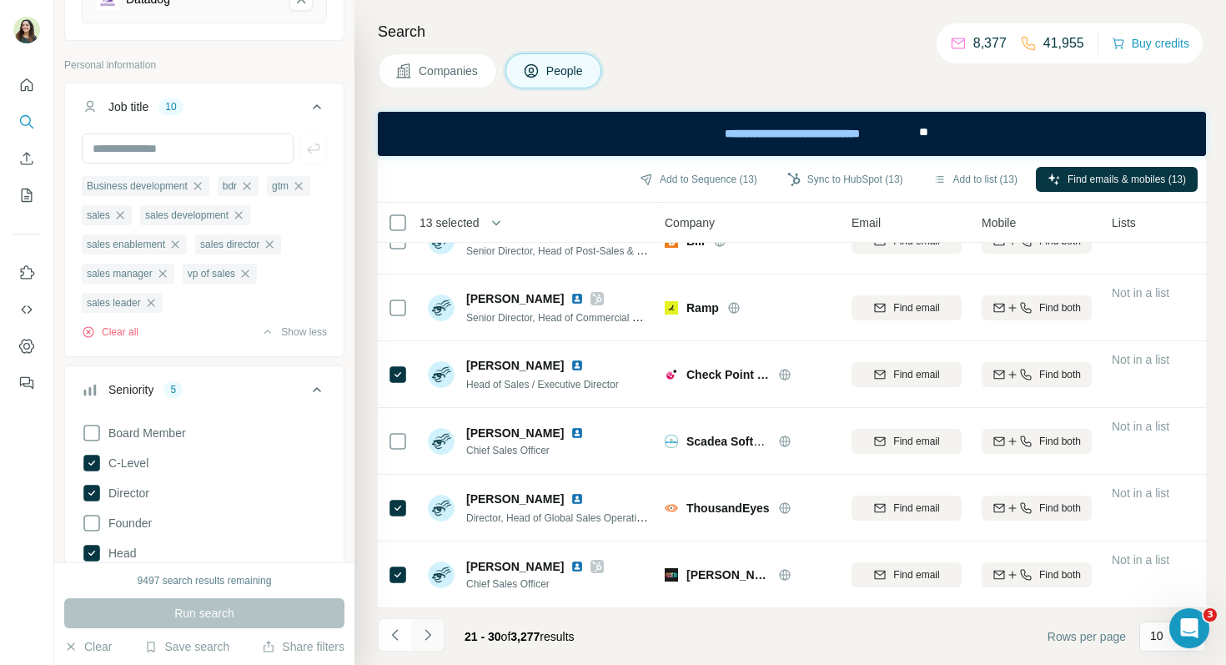
click at [433, 632] on icon "Navigate to next page" at bounding box center [428, 635] width 17 height 17
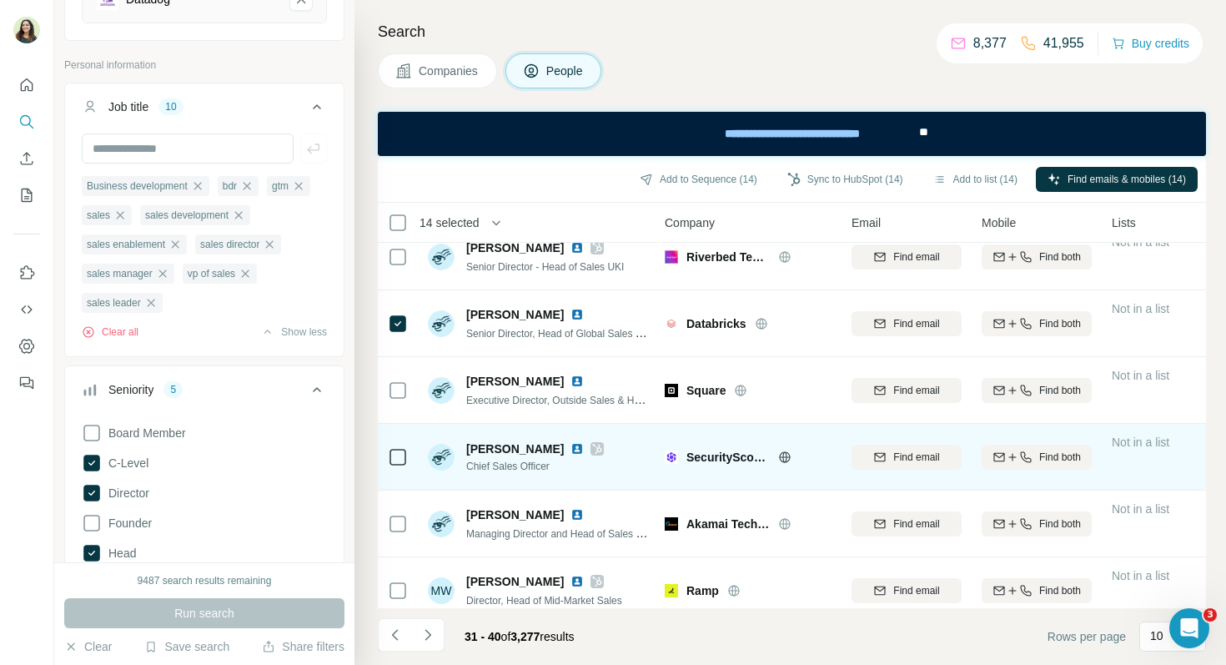
scroll to position [59, 3]
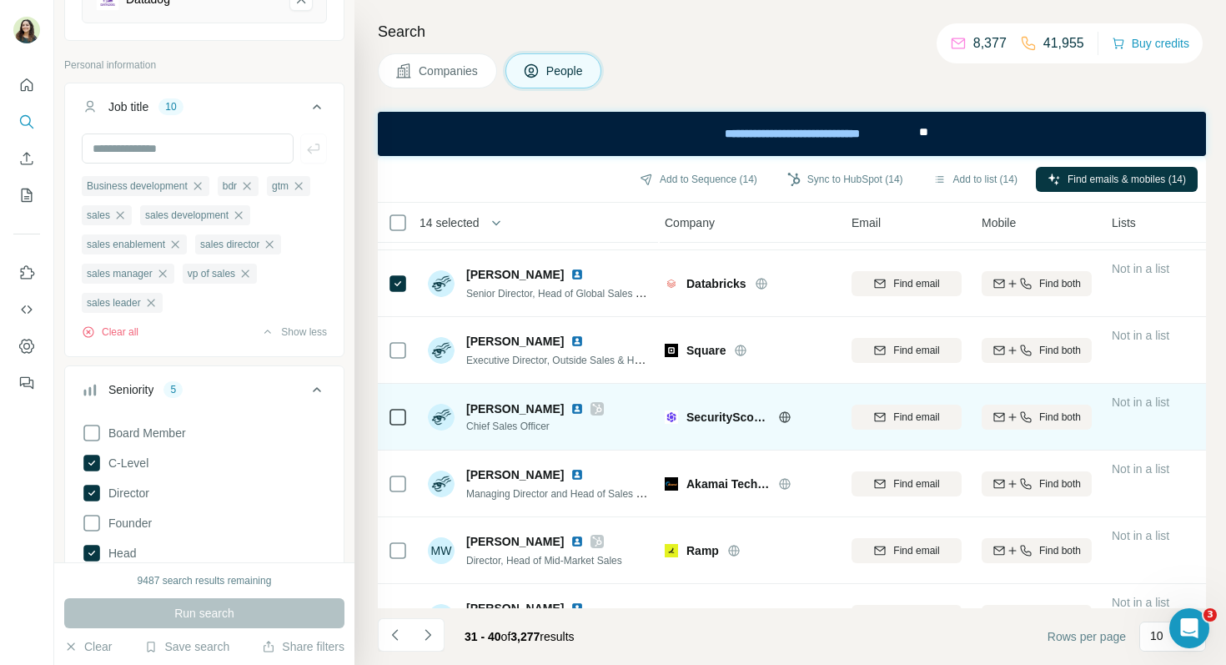
click at [406, 420] on icon at bounding box center [398, 417] width 20 height 20
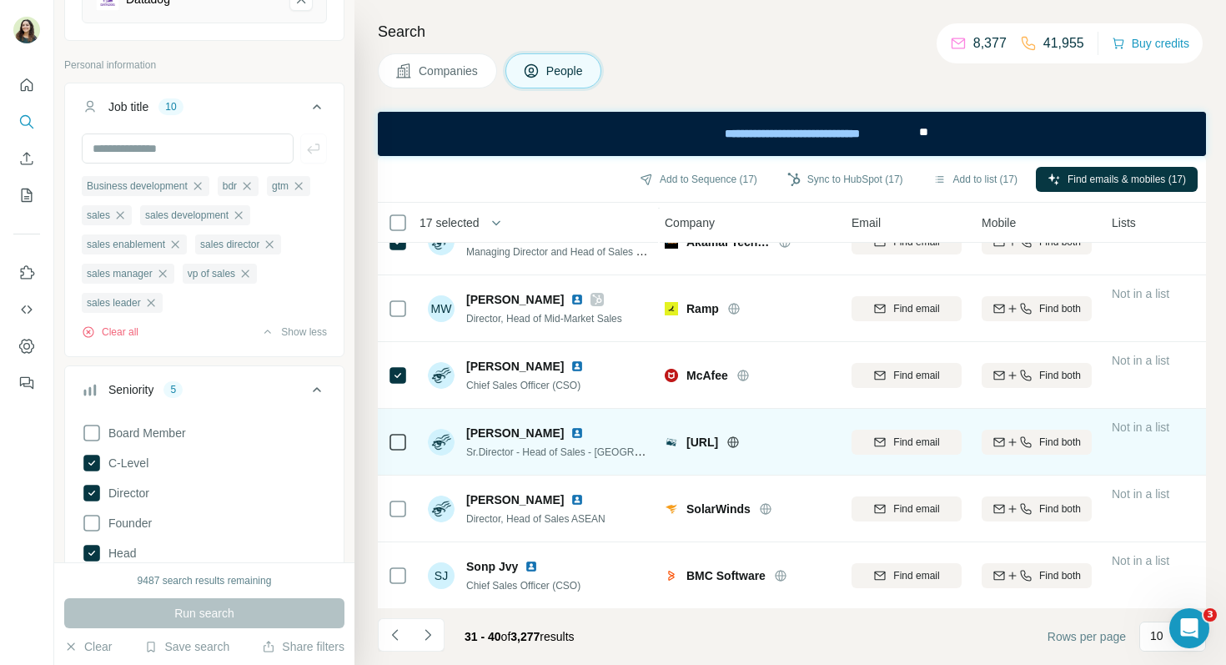
scroll to position [302, 3]
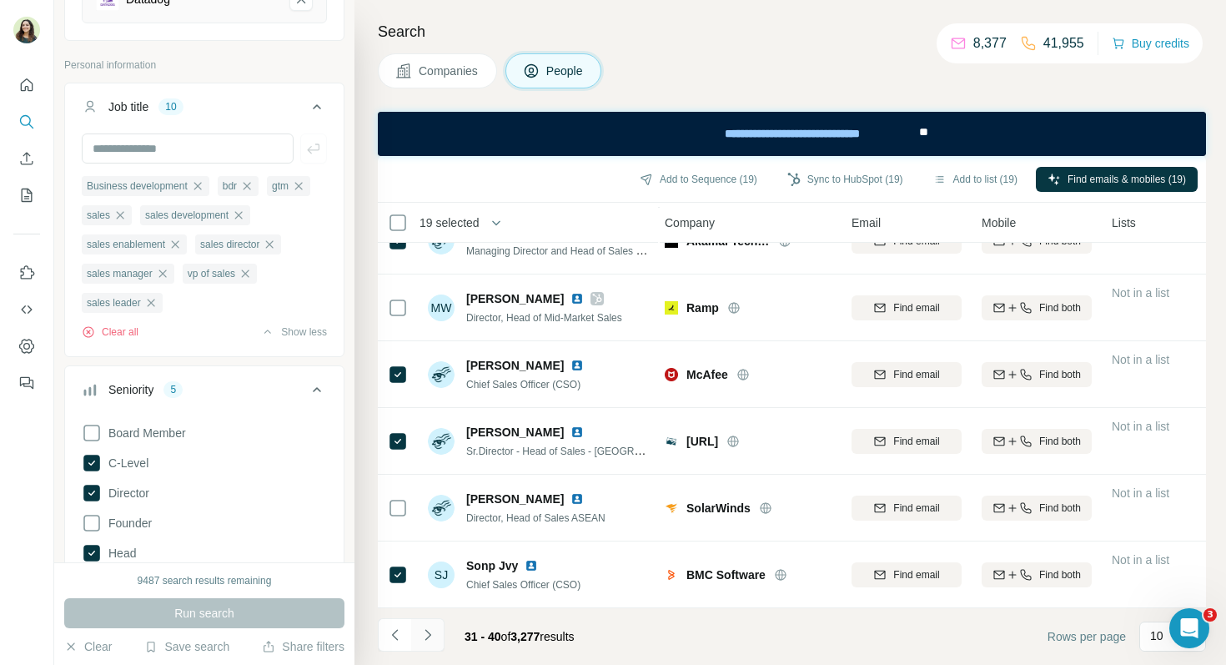
click at [433, 630] on icon "Navigate to next page" at bounding box center [428, 635] width 17 height 17
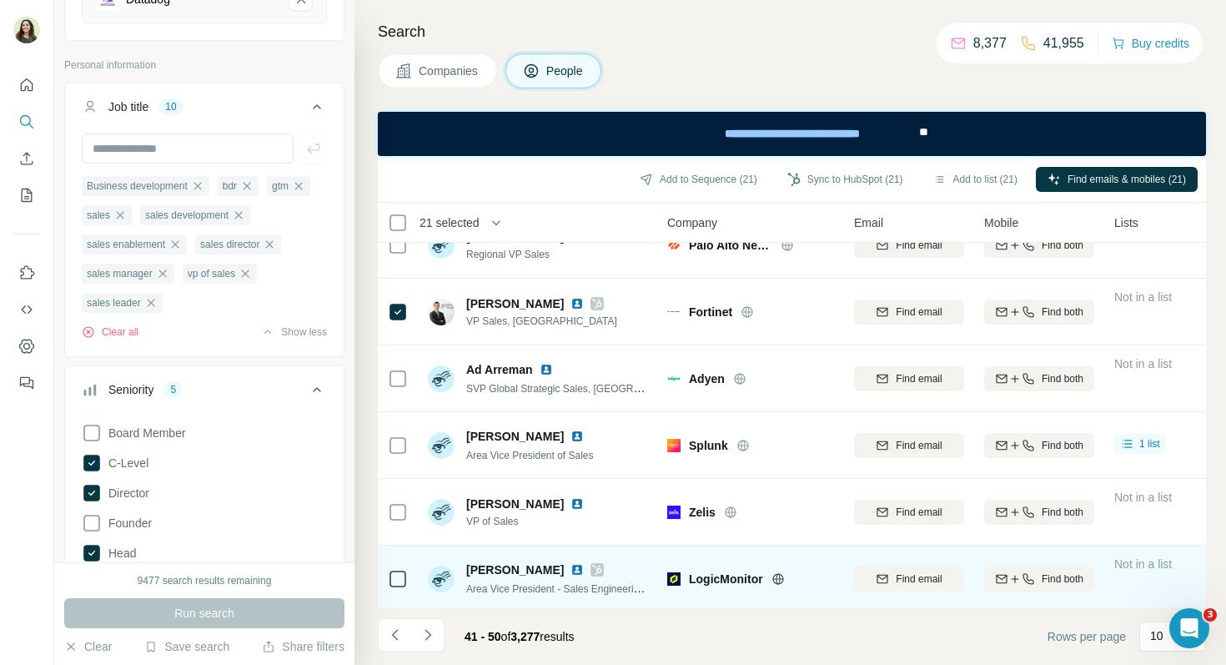
scroll to position [302, 1]
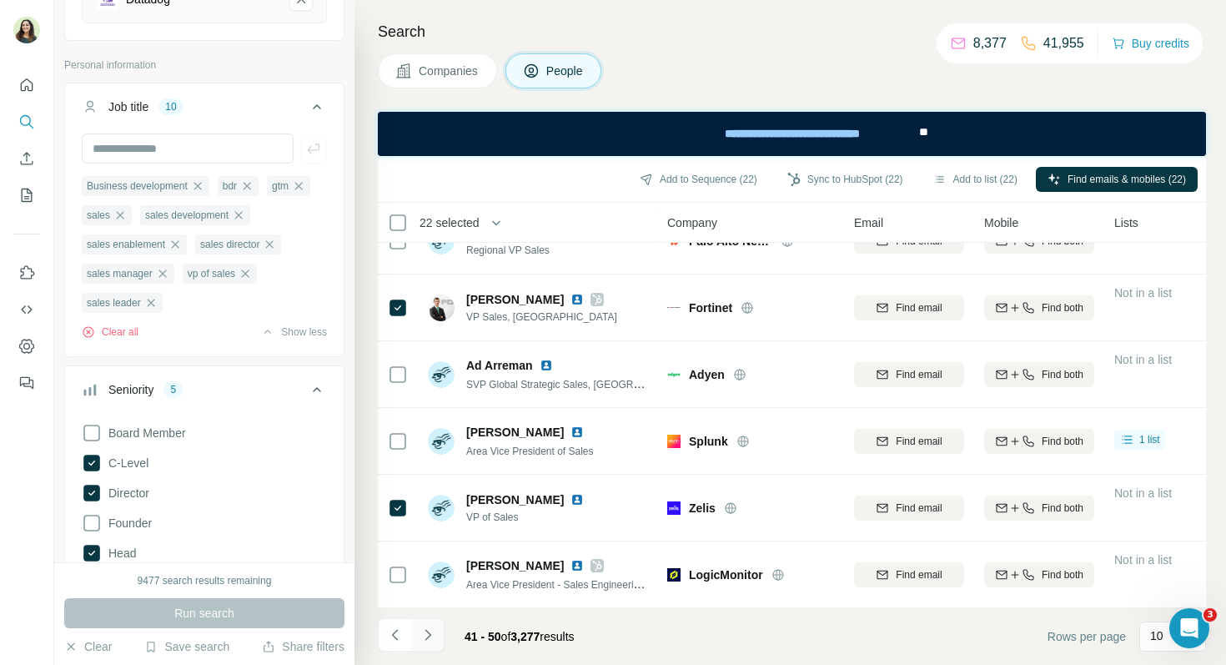
click at [428, 634] on icon "Navigate to next page" at bounding box center [428, 635] width 17 height 17
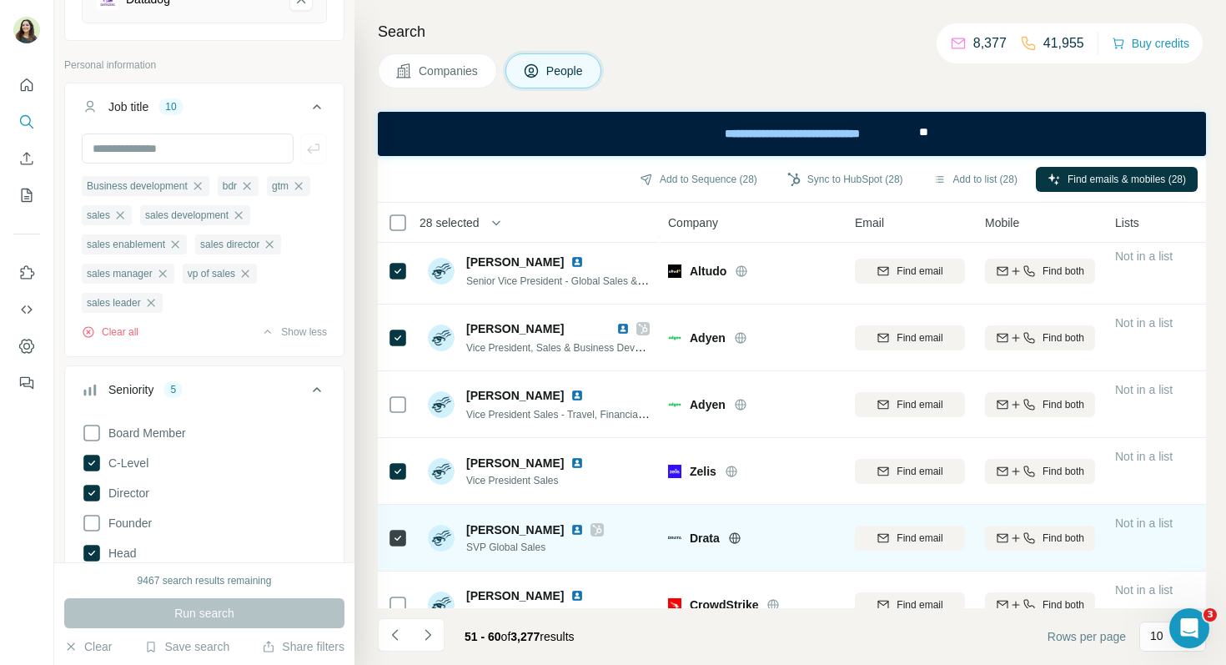
scroll to position [302, 0]
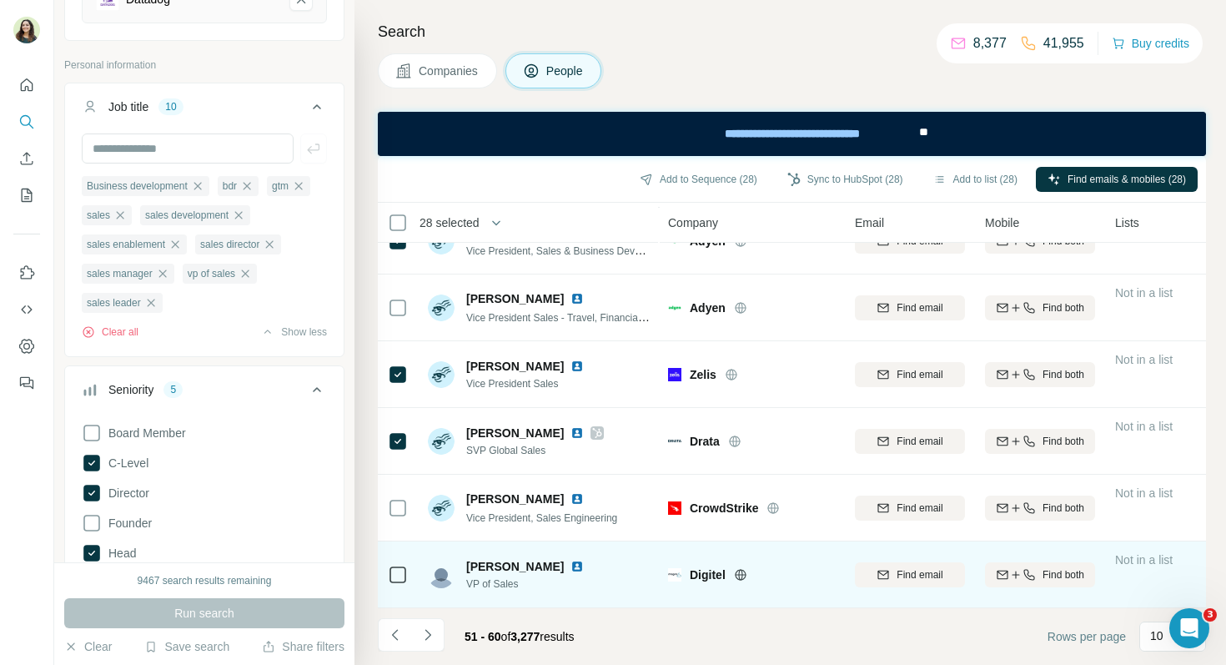
click at [403, 586] on div at bounding box center [398, 574] width 20 height 46
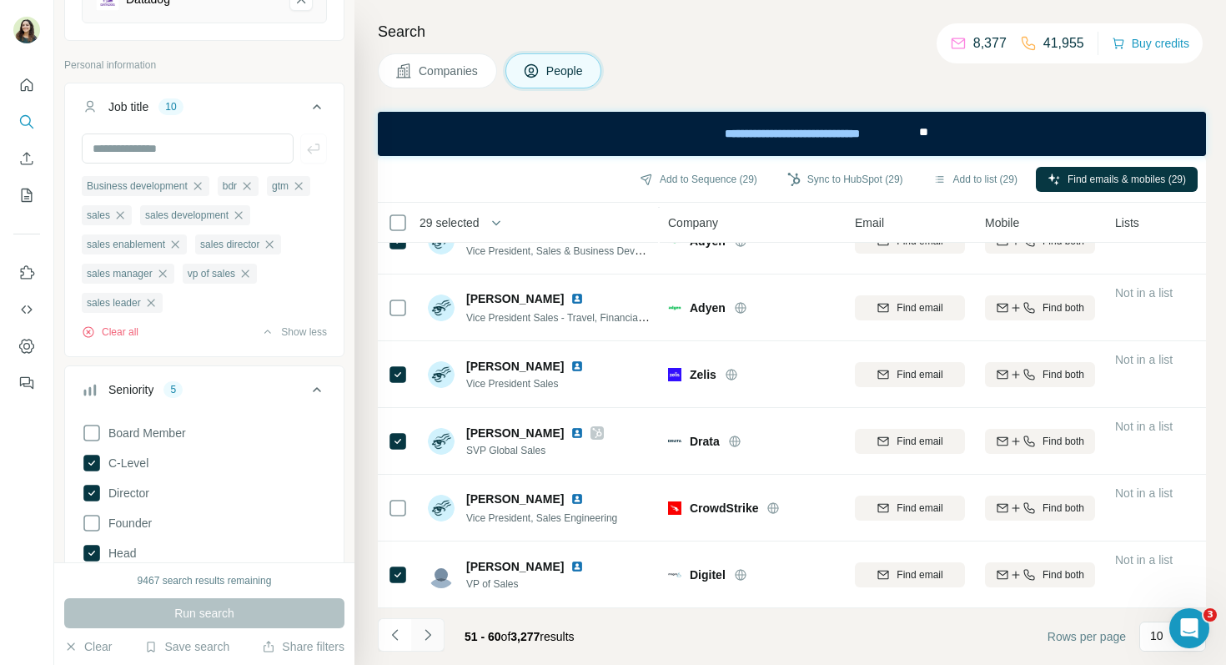
click at [433, 639] on icon "Navigate to next page" at bounding box center [428, 635] width 17 height 17
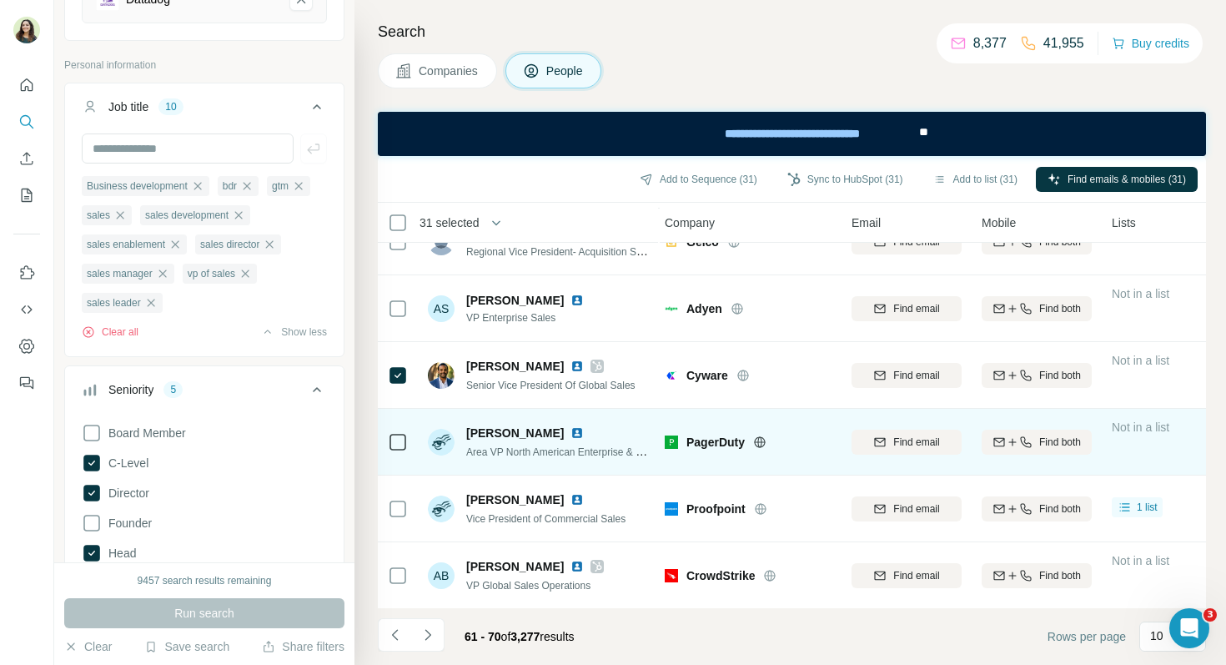
scroll to position [302, 3]
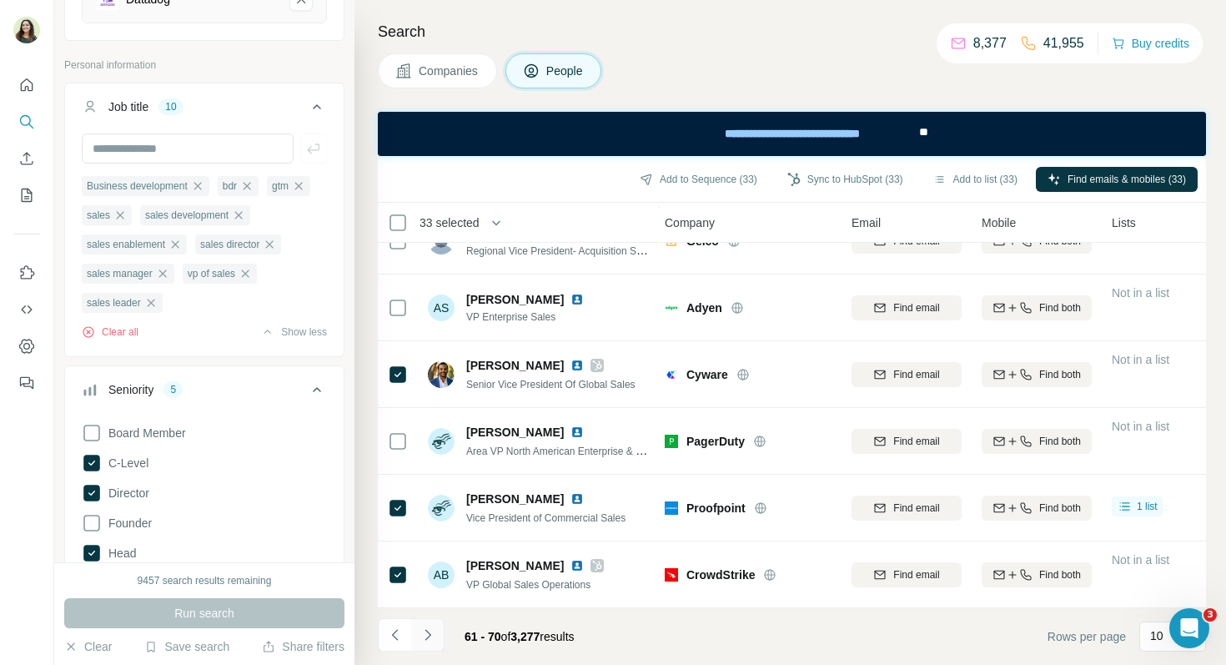
click at [432, 638] on icon "Navigate to next page" at bounding box center [428, 635] width 17 height 17
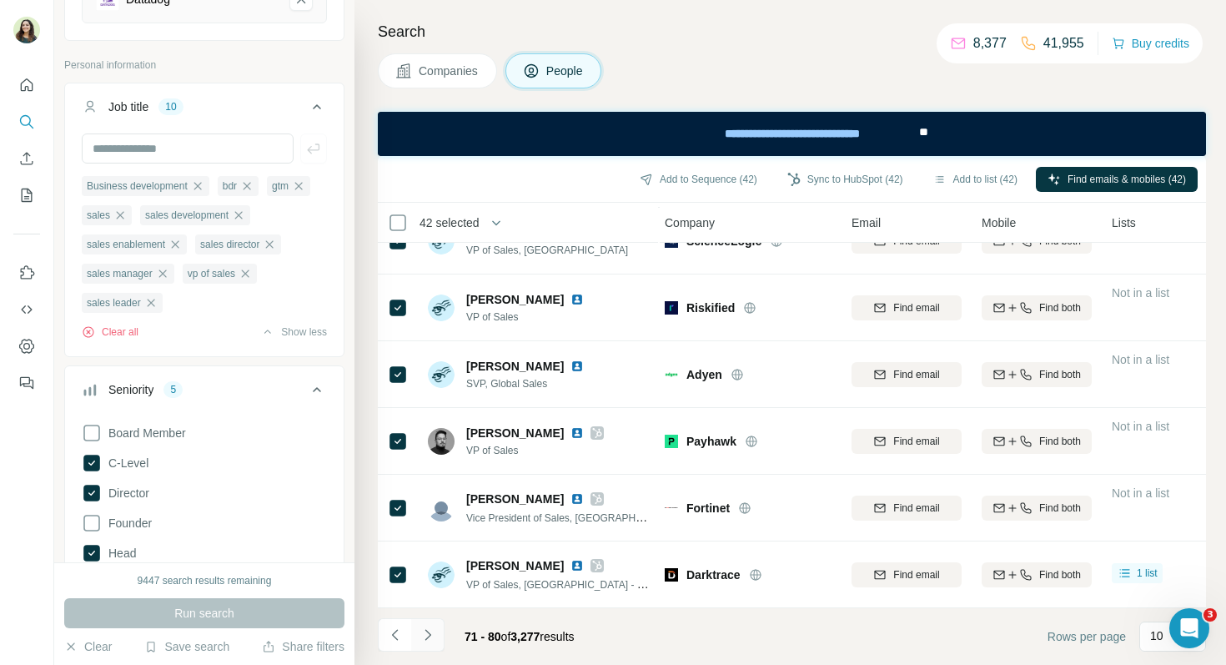
click at [431, 630] on icon "Navigate to next page" at bounding box center [428, 635] width 17 height 17
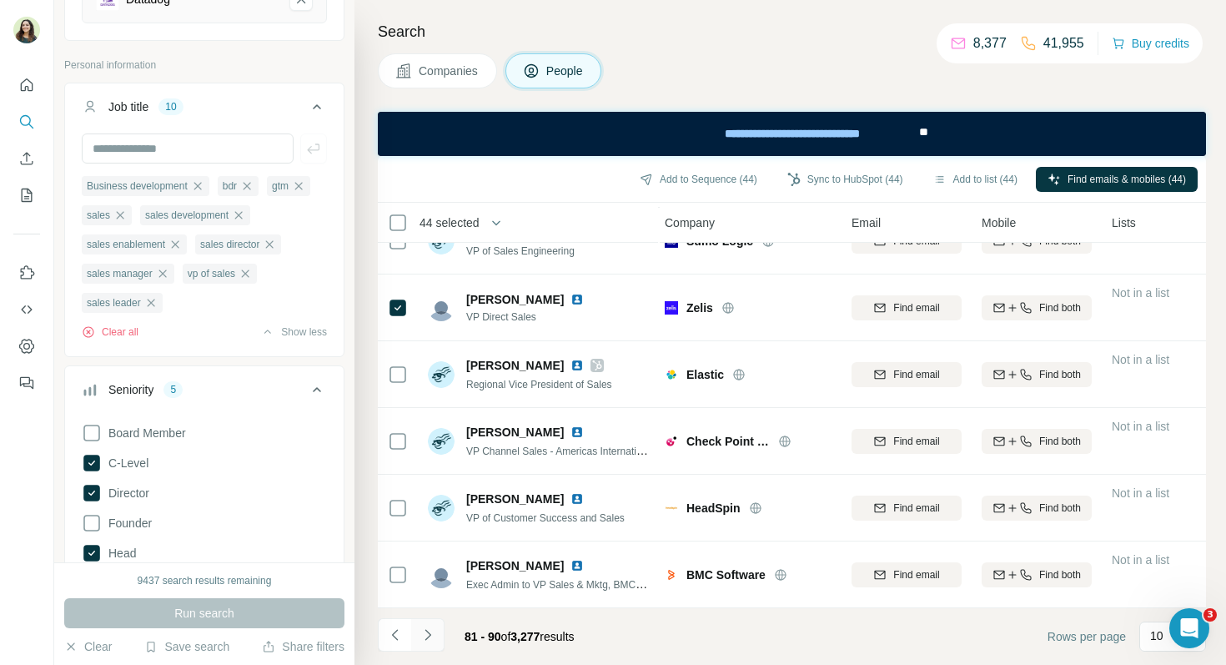
click at [438, 632] on button "Navigate to next page" at bounding box center [427, 634] width 33 height 33
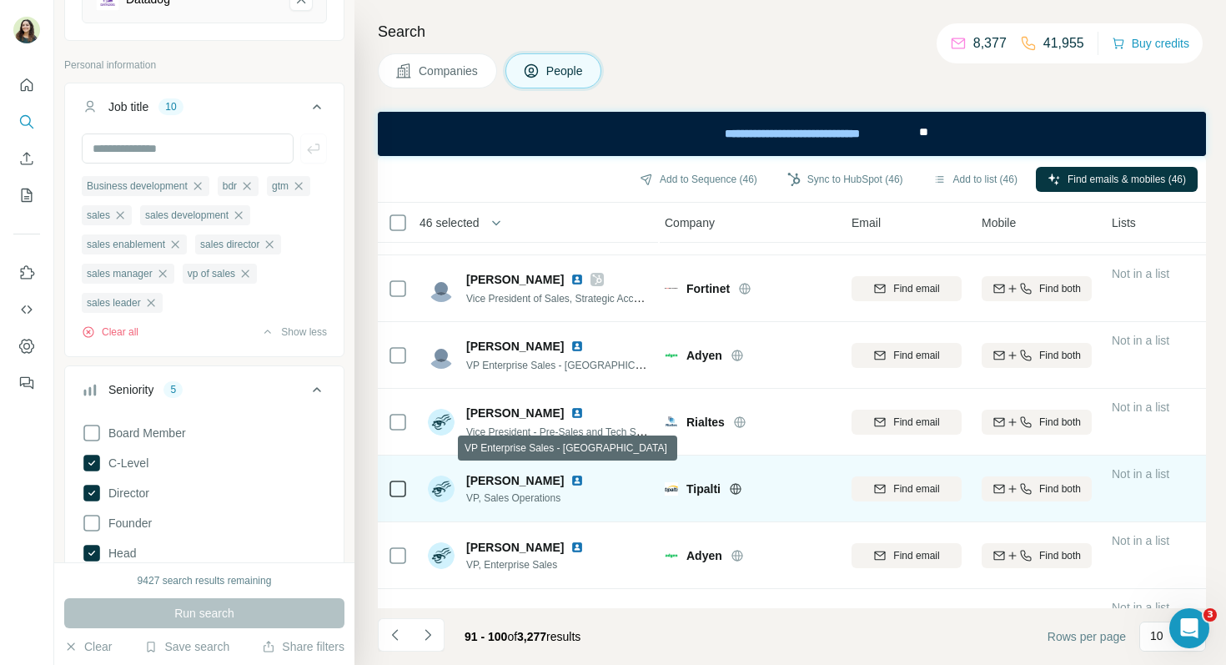
scroll to position [257, 3]
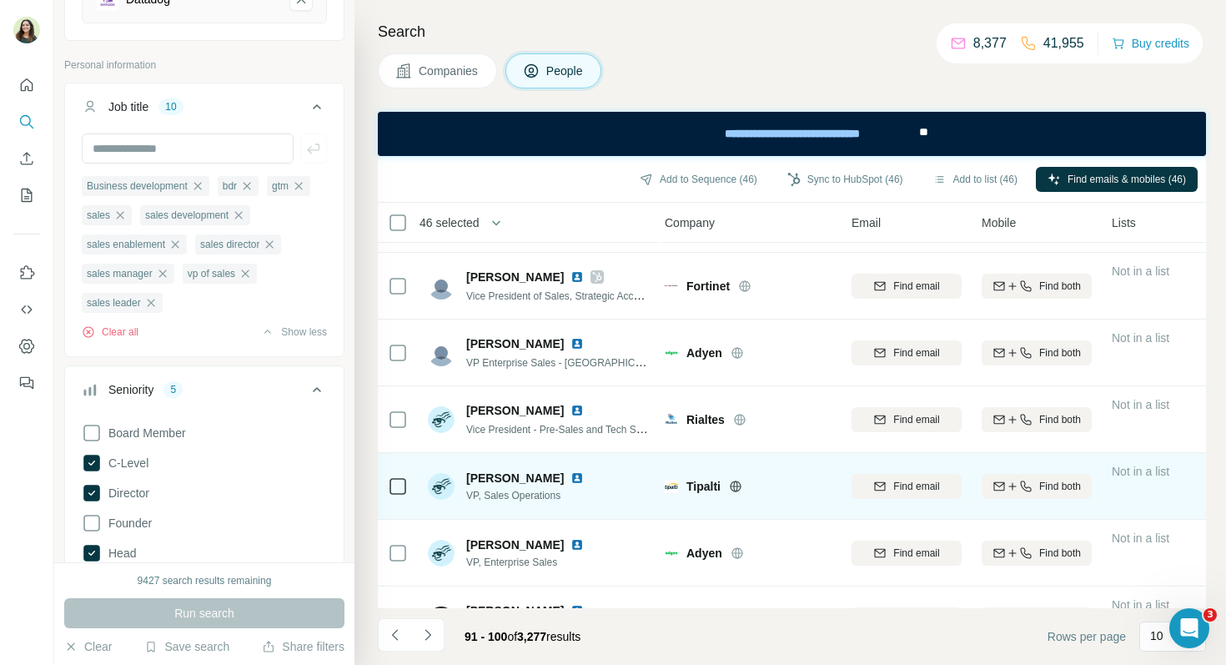
click at [399, 476] on icon at bounding box center [398, 486] width 20 height 20
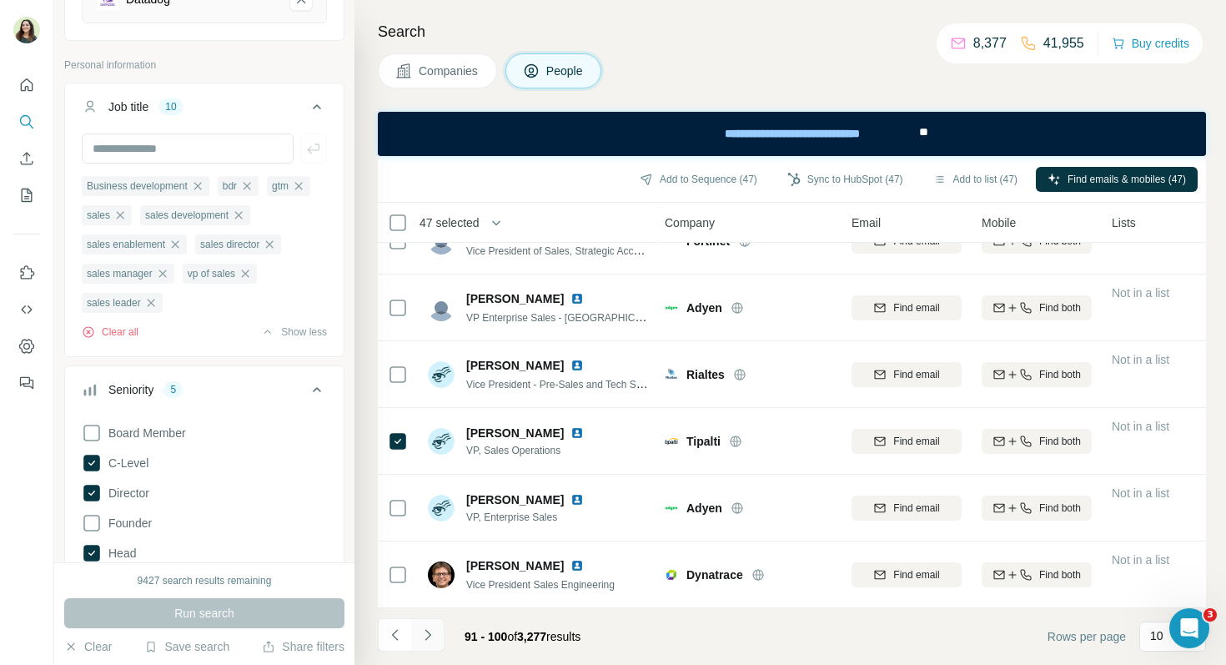
click at [425, 633] on icon "Navigate to next page" at bounding box center [428, 635] width 17 height 17
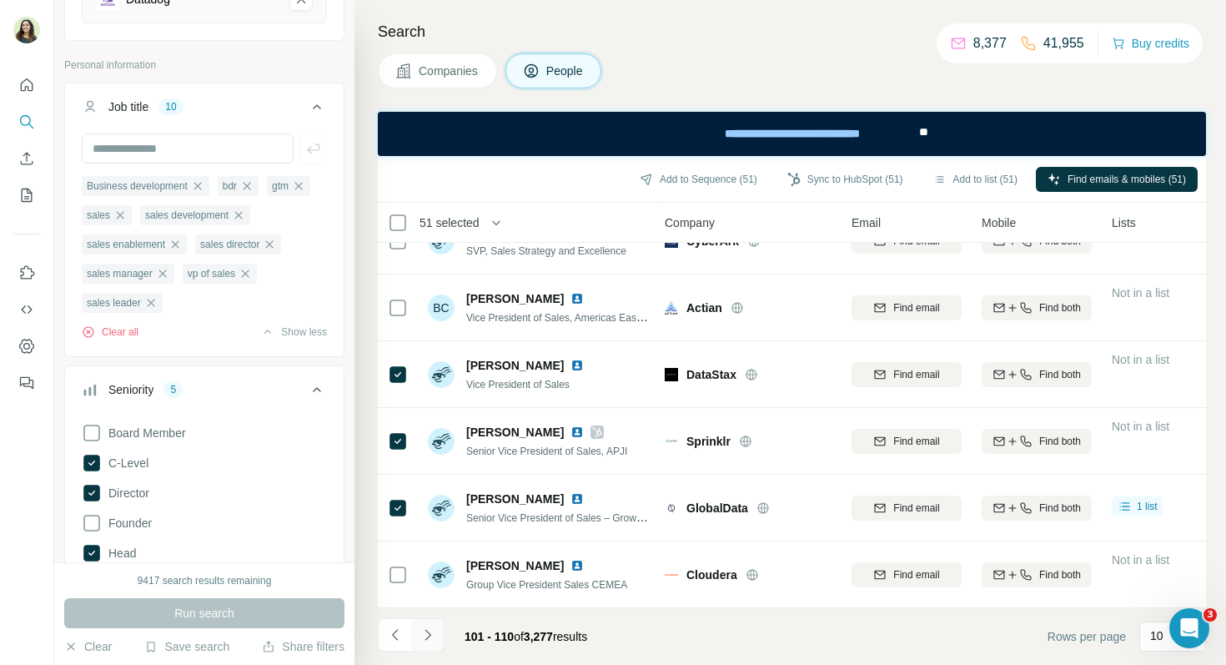
click at [433, 639] on icon "Navigate to next page" at bounding box center [428, 635] width 17 height 17
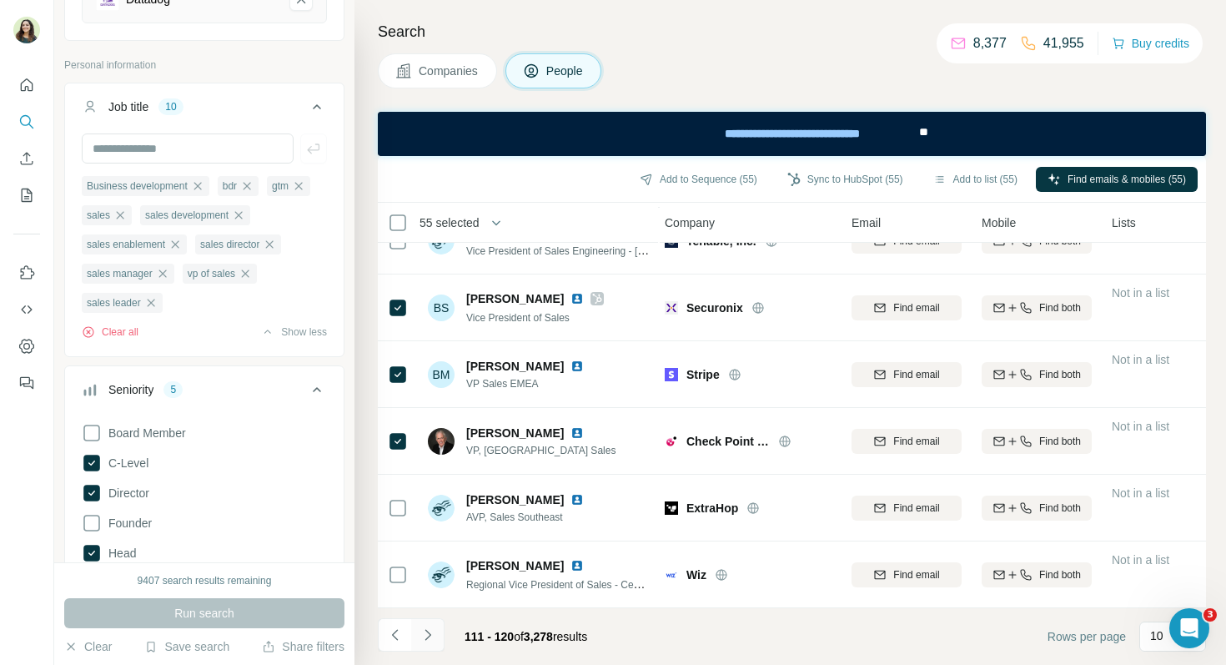
click at [423, 636] on icon "Navigate to next page" at bounding box center [428, 635] width 17 height 17
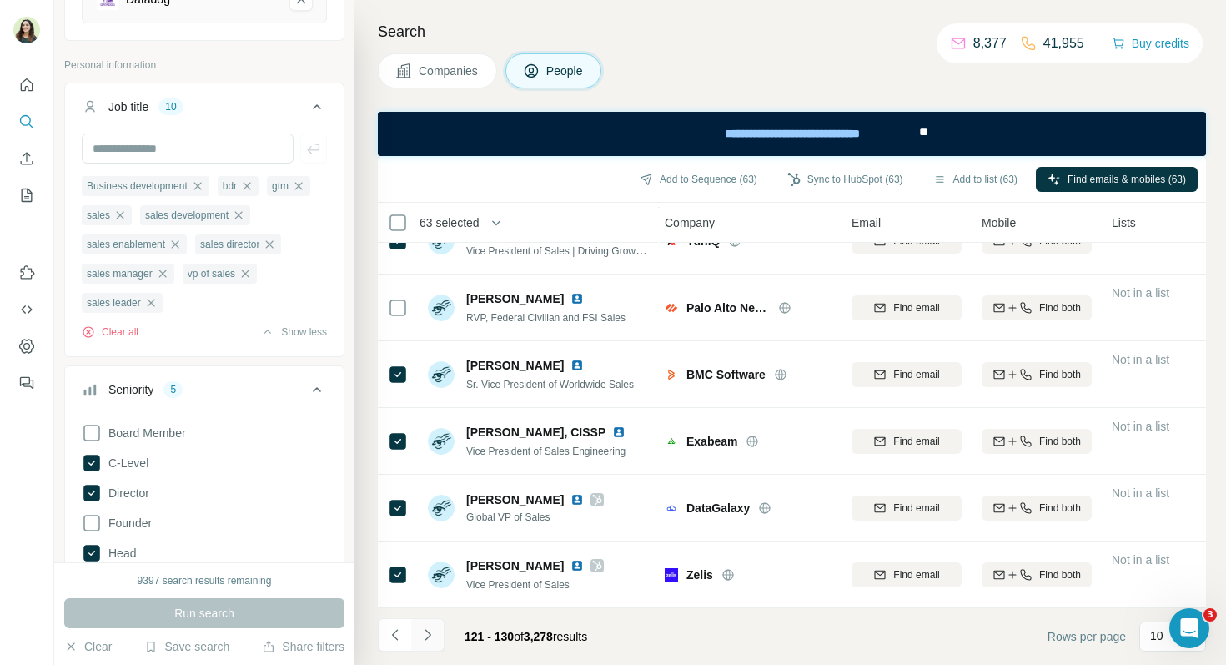
click at [424, 637] on icon "Navigate to next page" at bounding box center [428, 635] width 17 height 17
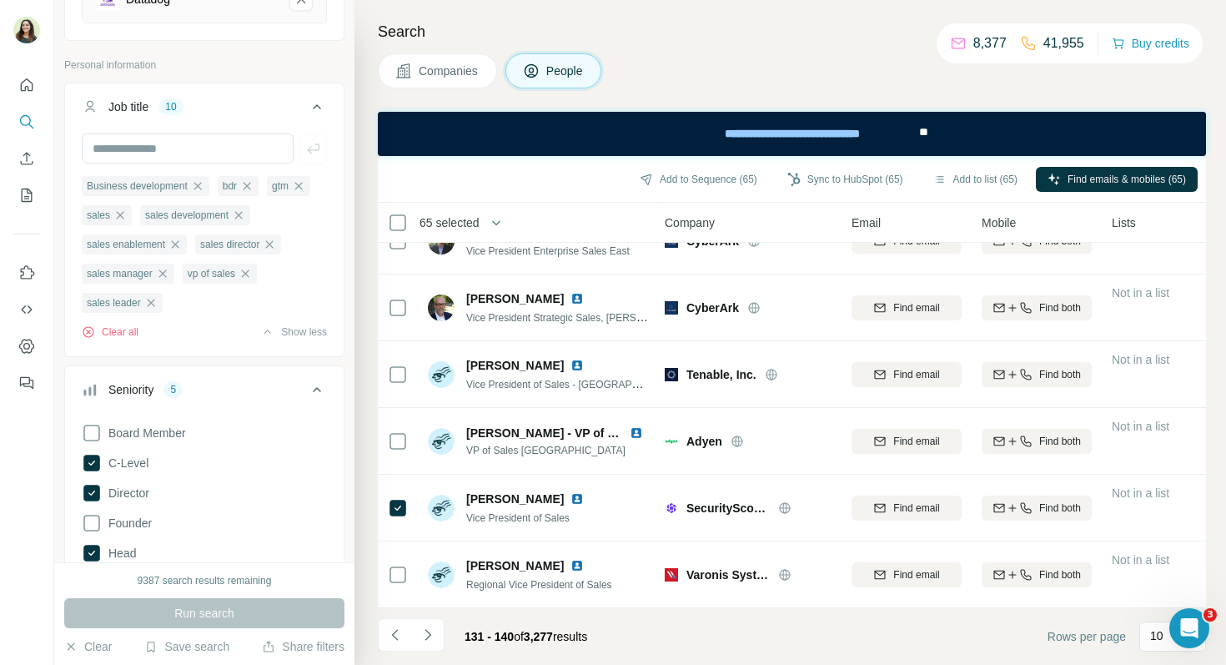
click at [446, 637] on div "131 - 140 of 3,277 results" at bounding box center [489, 636] width 223 height 37
click at [431, 637] on icon "Navigate to next page" at bounding box center [428, 635] width 17 height 17
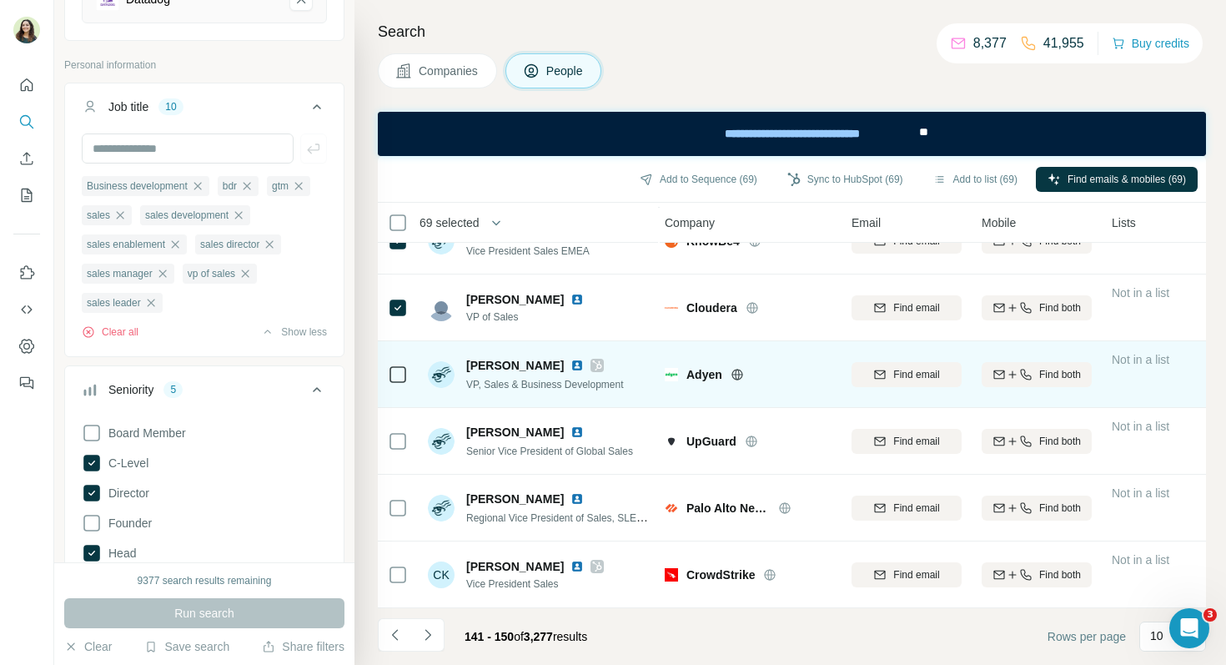
click at [395, 383] on icon at bounding box center [398, 375] width 20 height 20
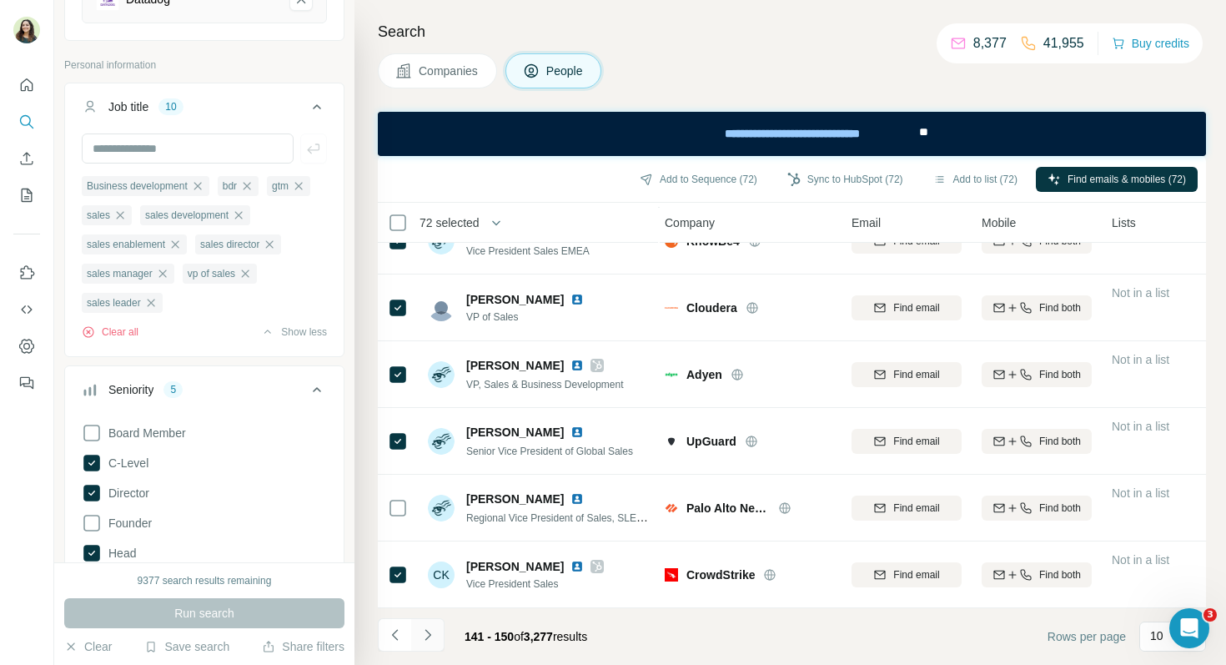
click at [432, 639] on icon "Navigate to next page" at bounding box center [428, 635] width 17 height 17
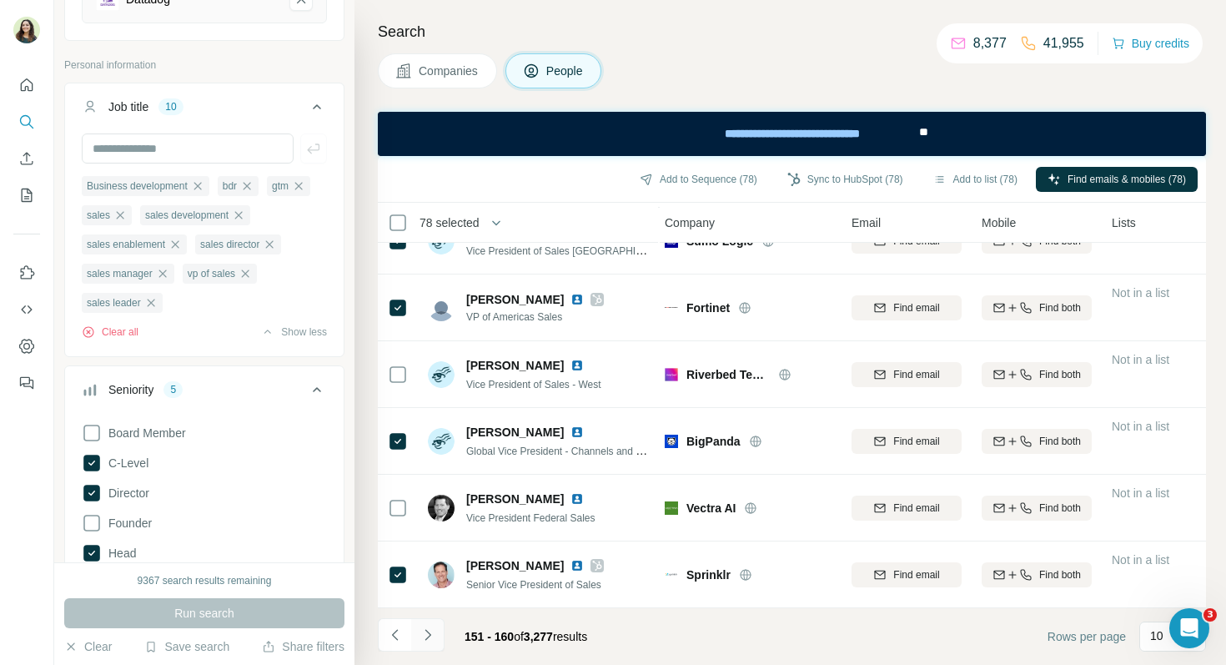
click at [430, 640] on icon "Navigate to next page" at bounding box center [428, 635] width 17 height 17
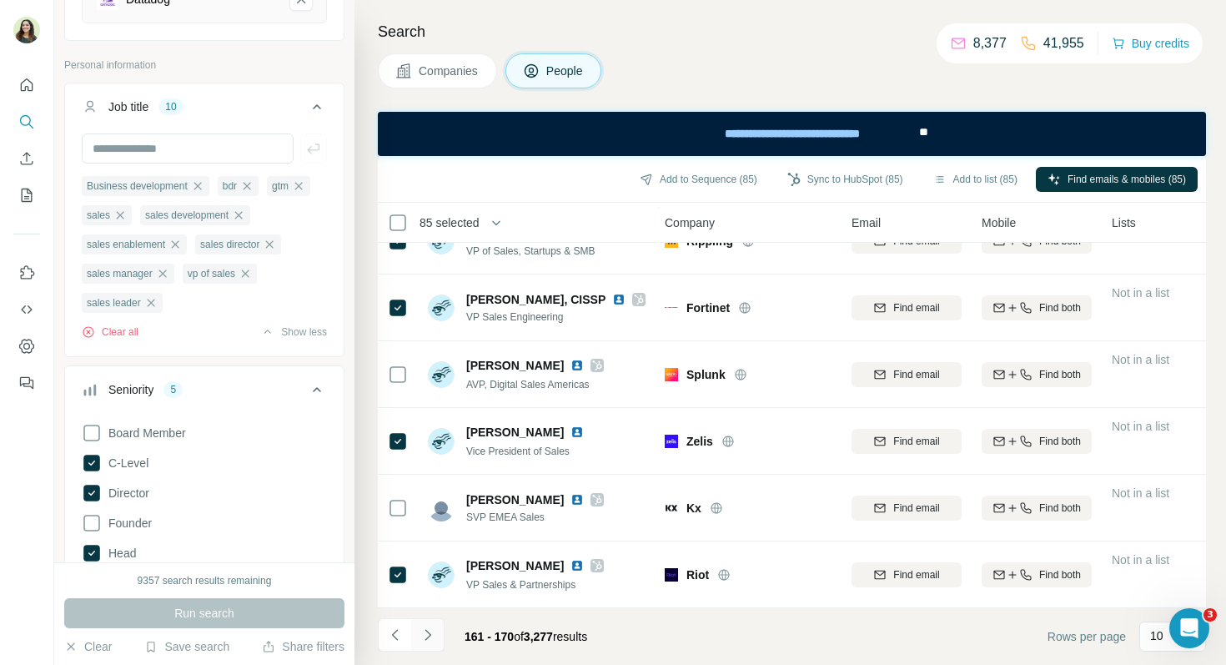
click at [432, 633] on icon "Navigate to next page" at bounding box center [428, 635] width 17 height 17
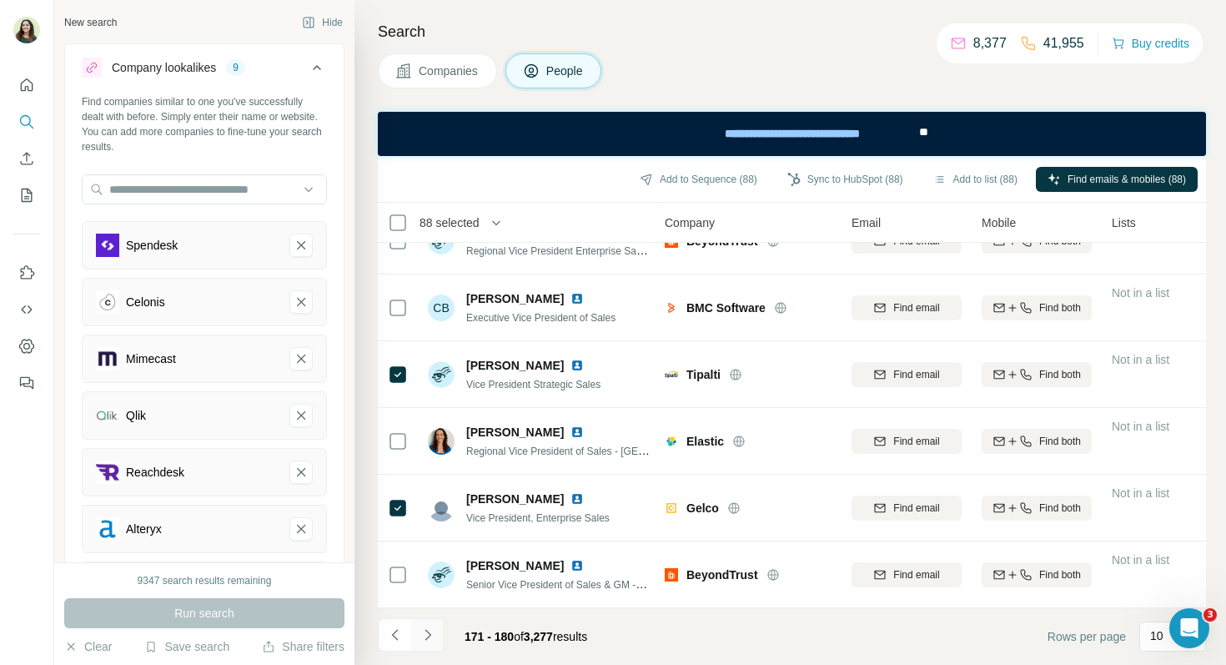
click at [423, 637] on icon "Navigate to next page" at bounding box center [428, 635] width 17 height 17
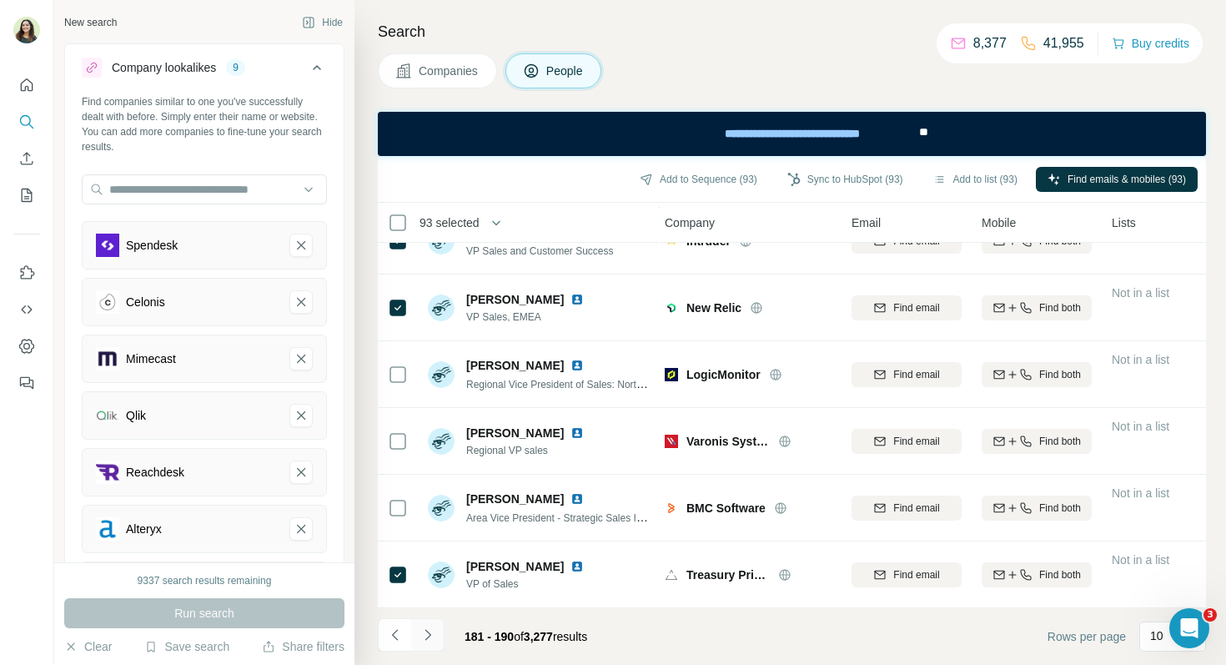
click at [435, 631] on icon "Navigate to next page" at bounding box center [428, 635] width 17 height 17
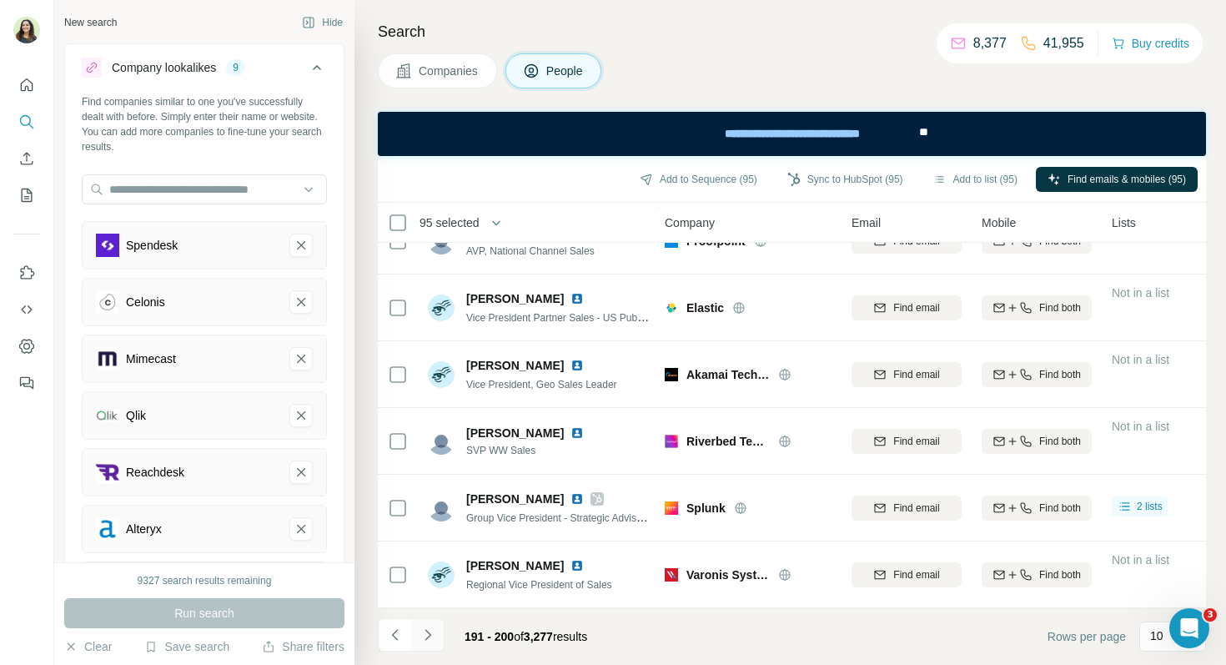
click at [432, 629] on icon "Navigate to next page" at bounding box center [428, 635] width 17 height 17
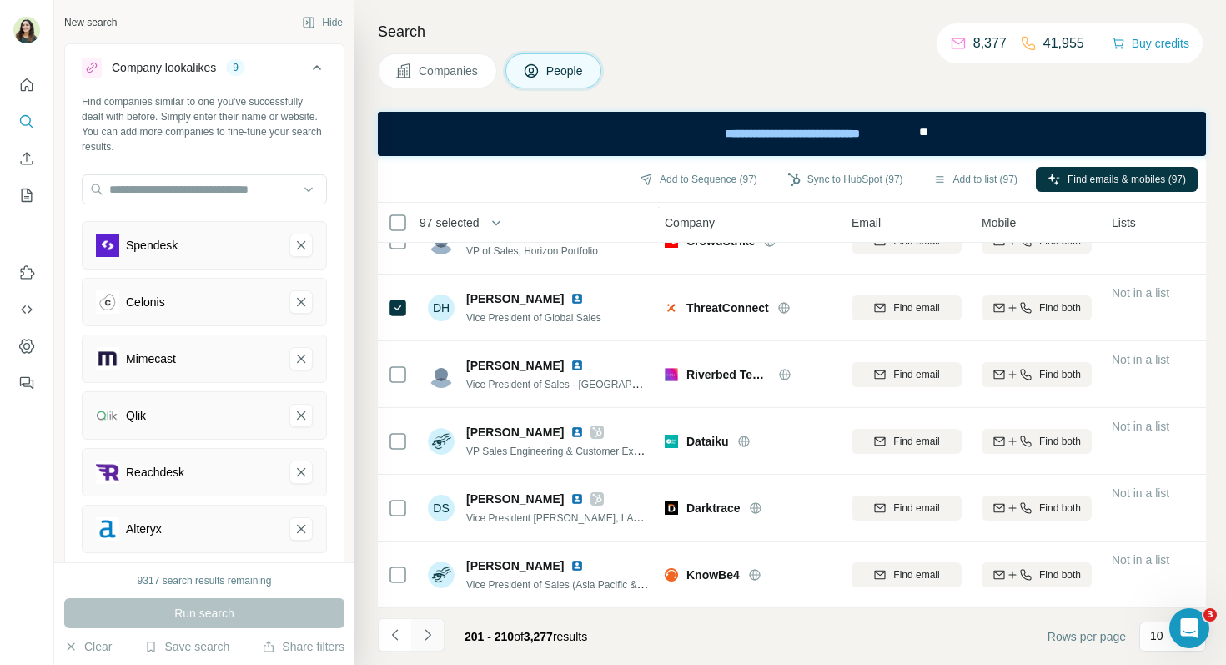
click at [437, 638] on button "Navigate to next page" at bounding box center [427, 634] width 33 height 33
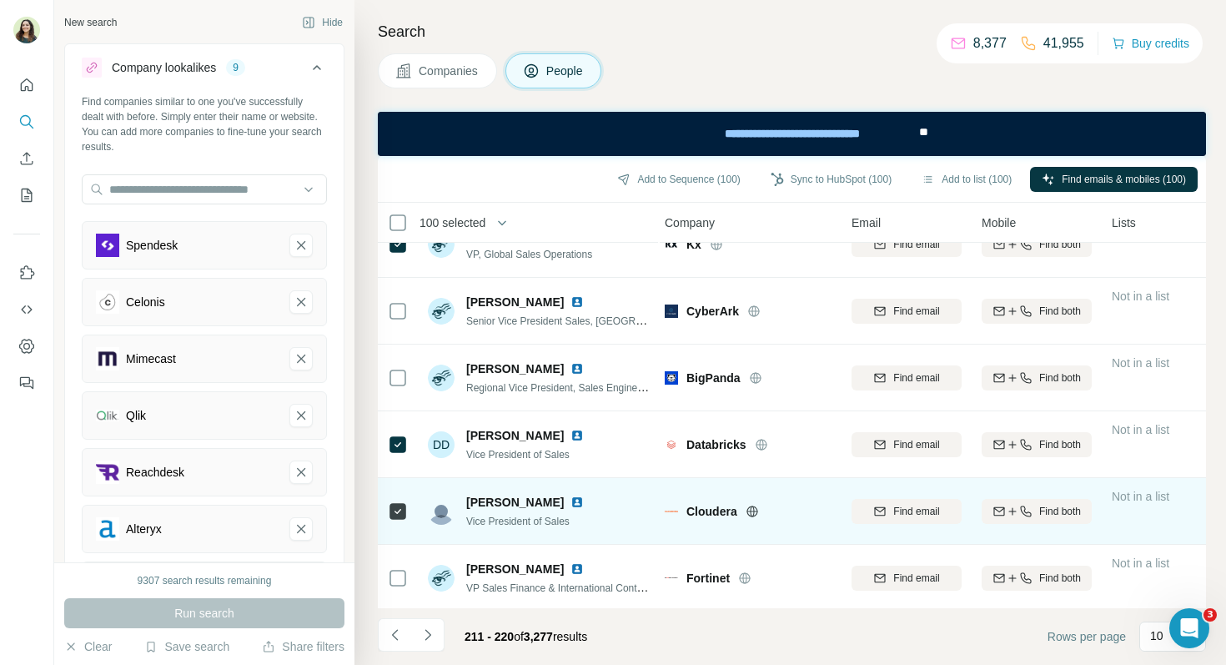
scroll to position [145, 3]
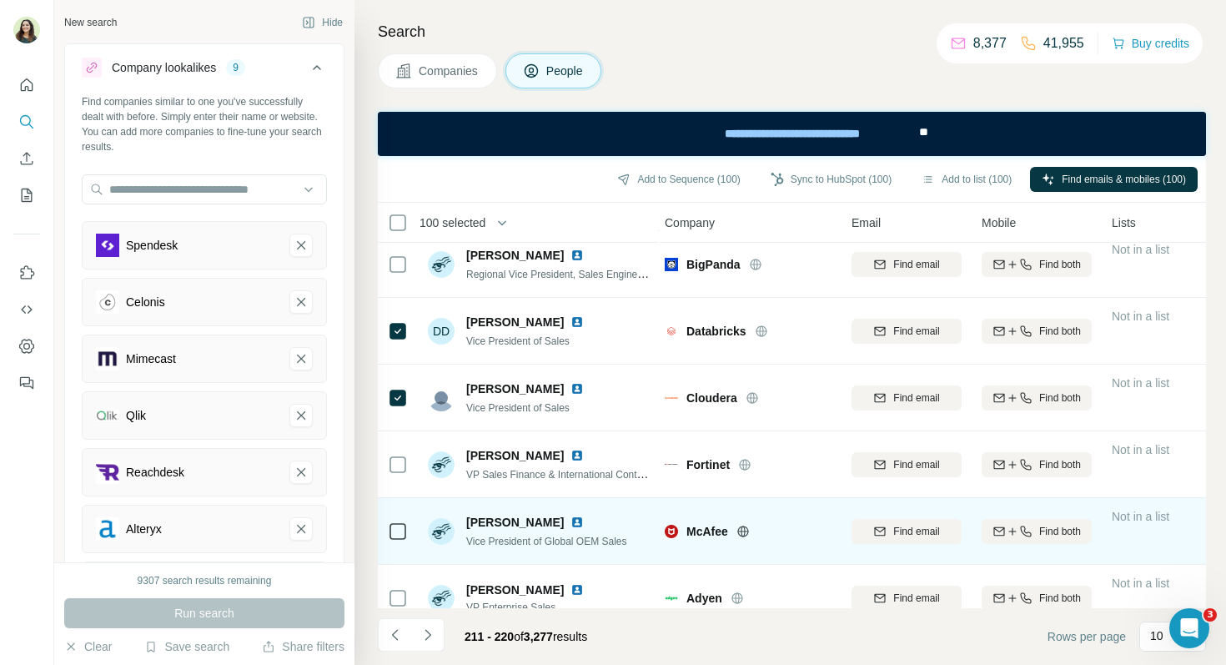
click at [395, 521] on icon at bounding box center [398, 531] width 20 height 20
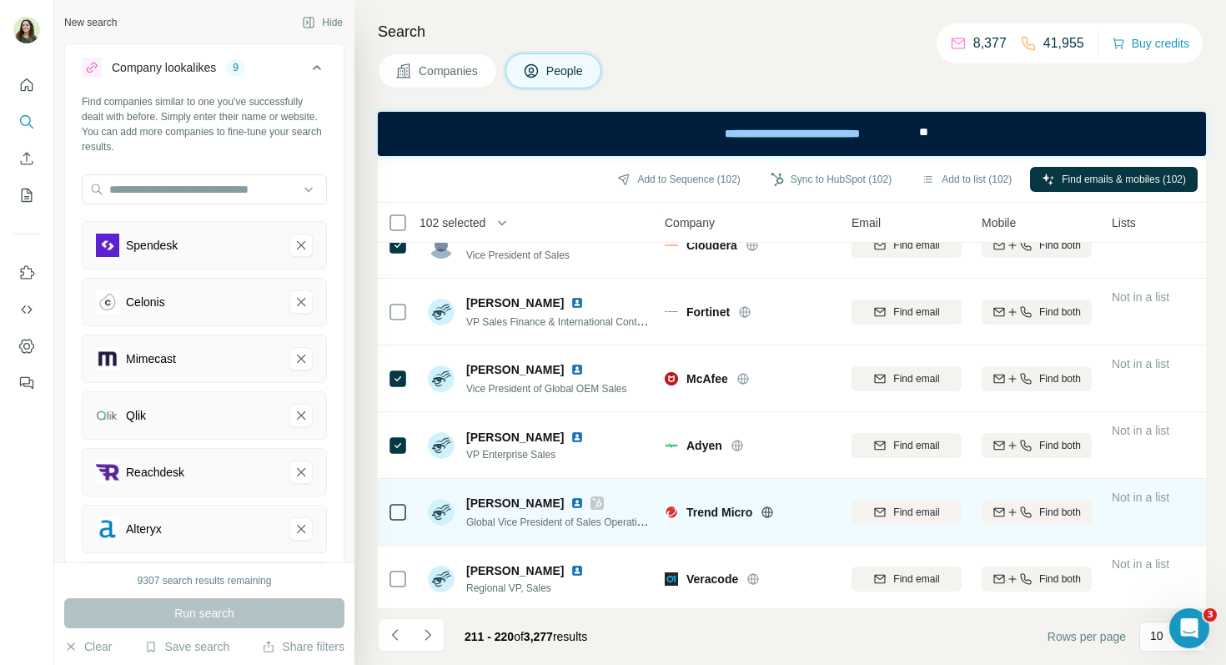
scroll to position [302, 3]
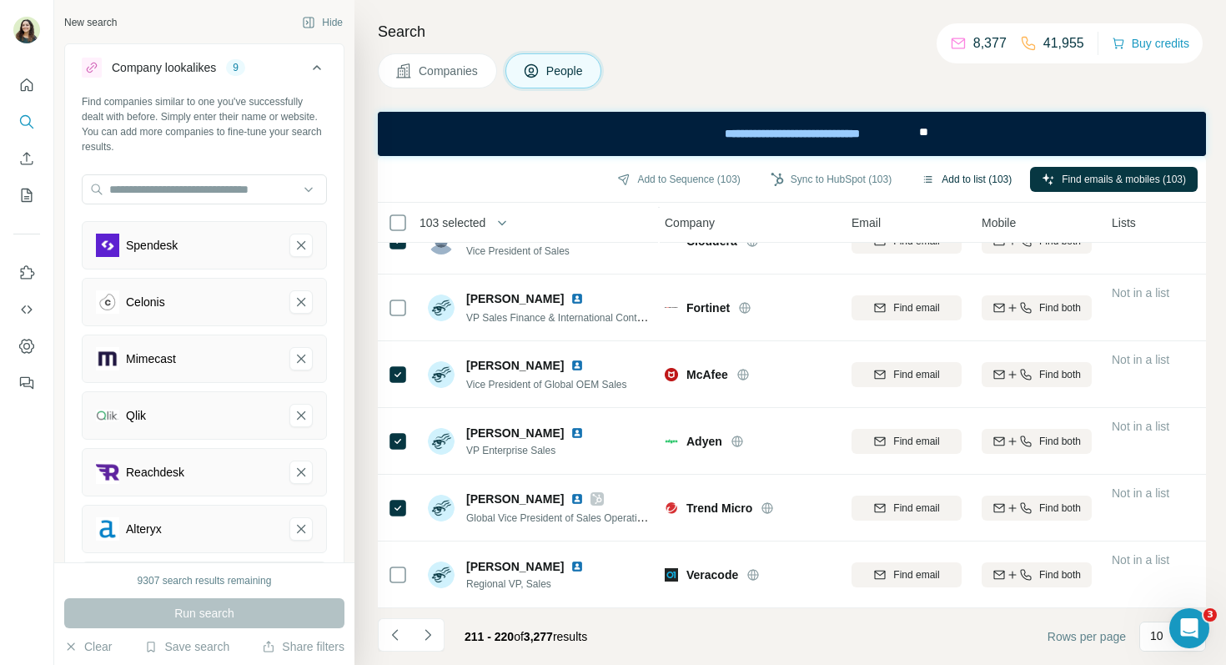
click at [969, 175] on button "Add to list (103)" at bounding box center [966, 179] width 113 height 25
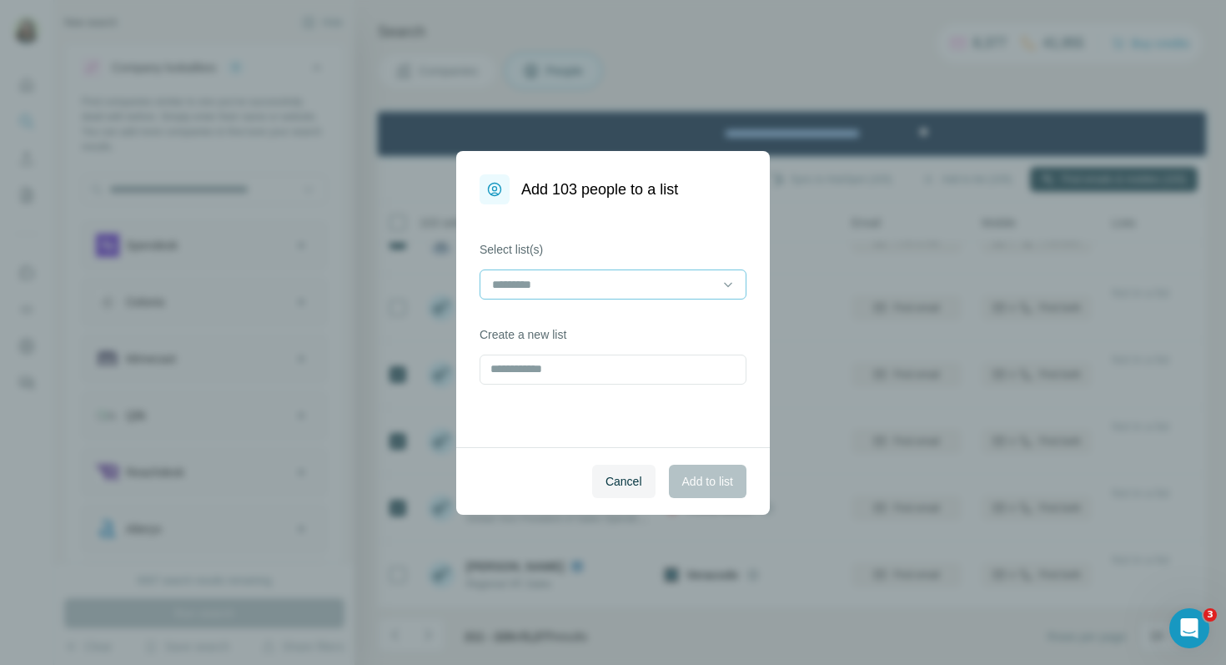
click at [614, 288] on input at bounding box center [603, 284] width 225 height 18
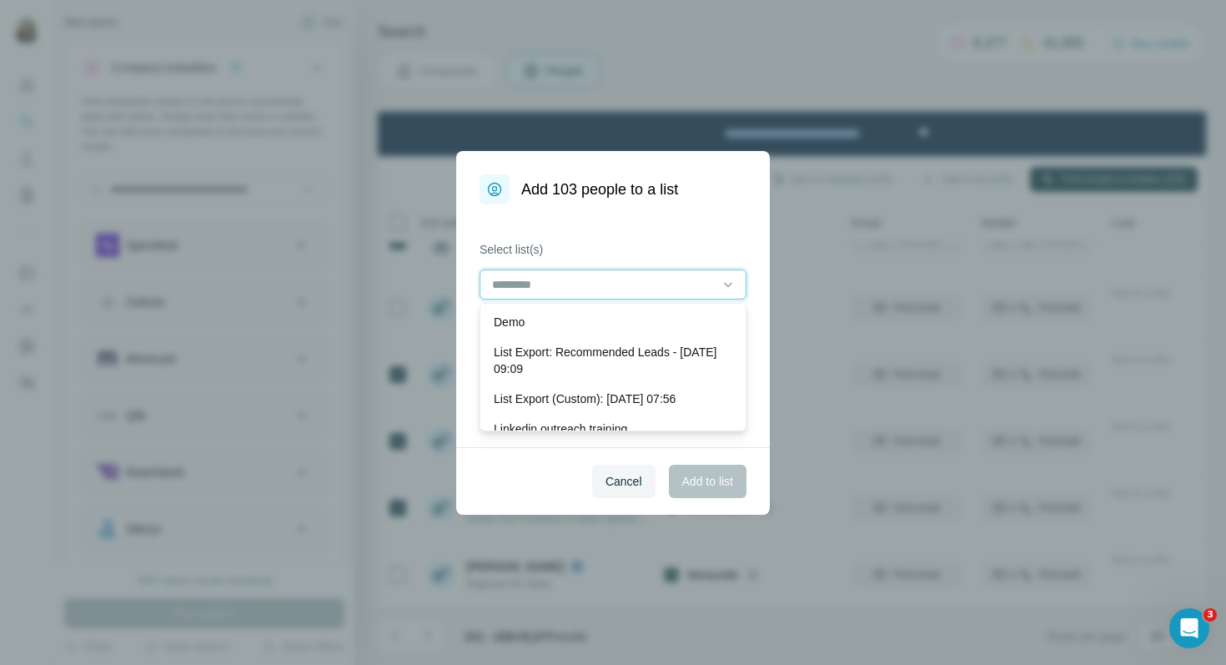
click at [614, 288] on input at bounding box center [603, 284] width 225 height 18
click at [712, 220] on div "Select list(s) Create a new list" at bounding box center [613, 325] width 314 height 243
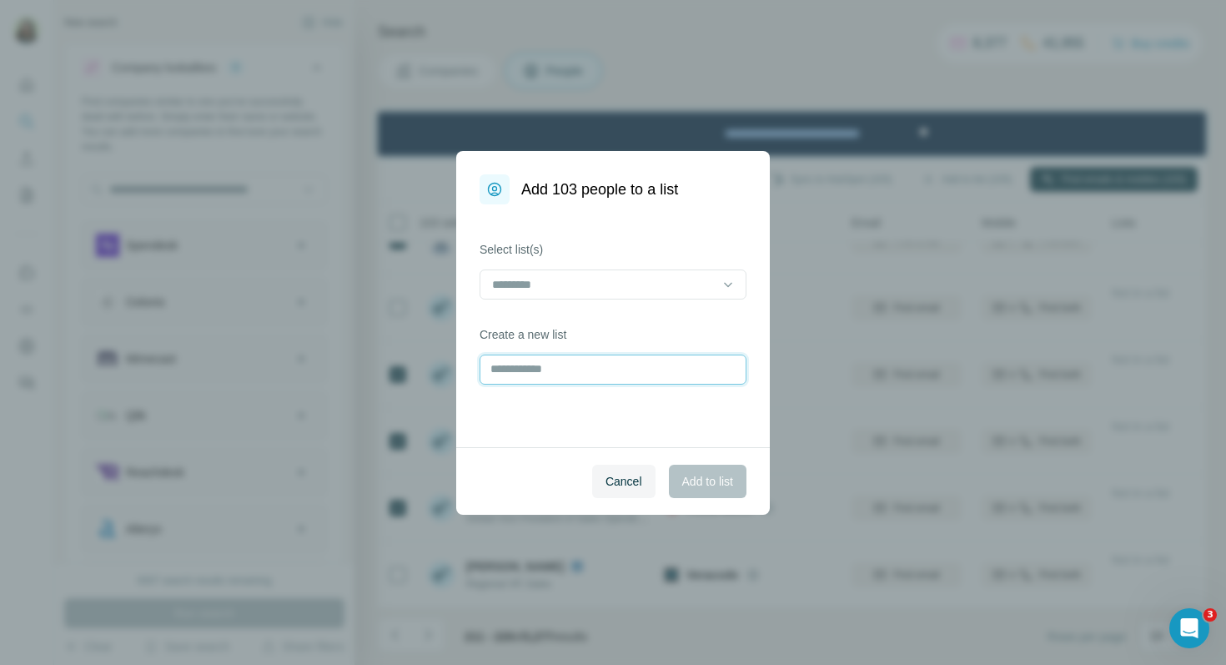
click at [602, 372] on input "text" at bounding box center [613, 370] width 267 height 30
type input "**********"
click at [720, 482] on span "Add to list" at bounding box center [707, 481] width 51 height 17
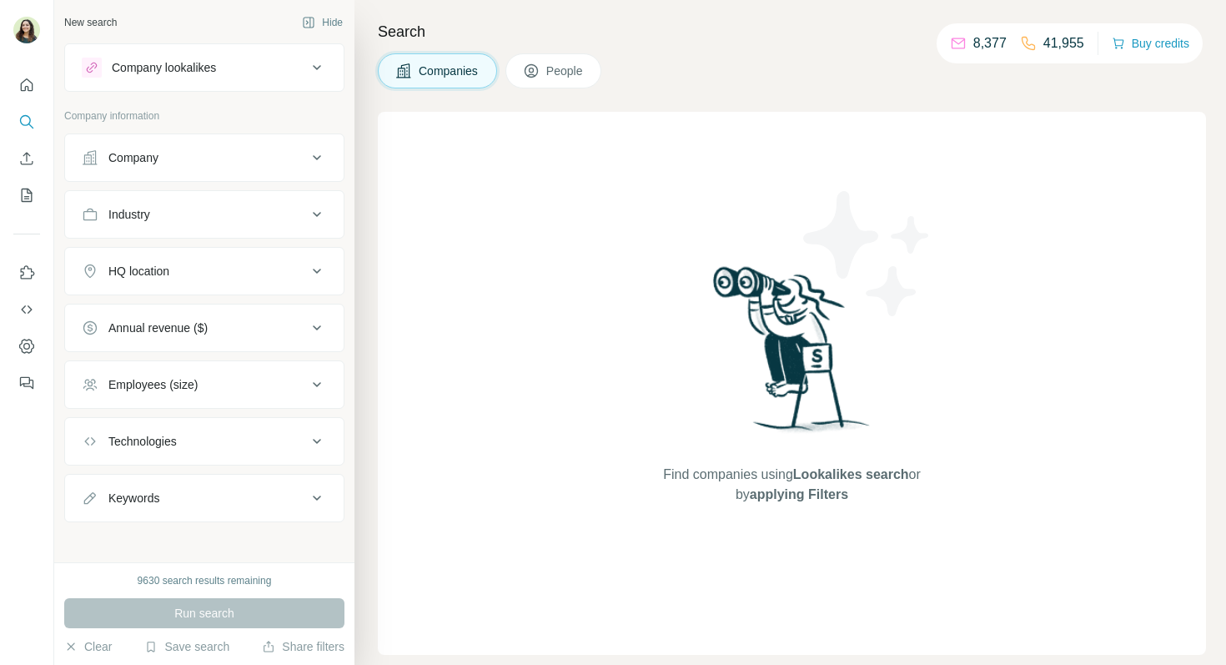
click at [33, 196] on icon "My lists" at bounding box center [26, 195] width 17 height 17
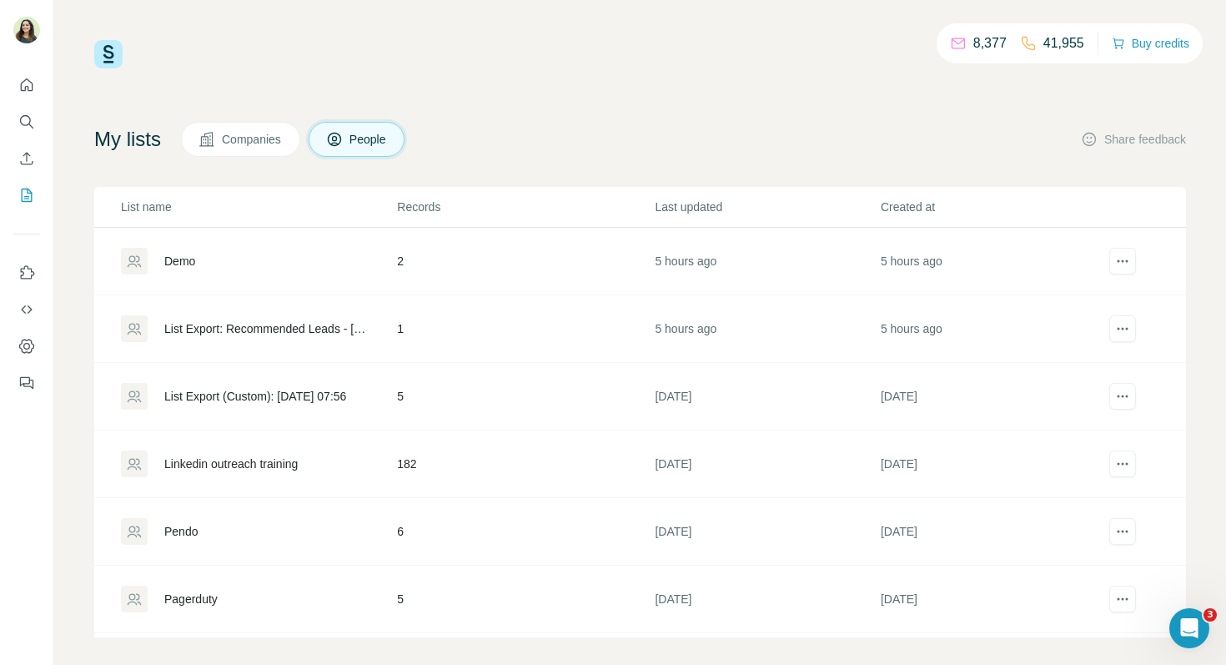
click at [252, 136] on span "Companies" at bounding box center [252, 139] width 61 height 17
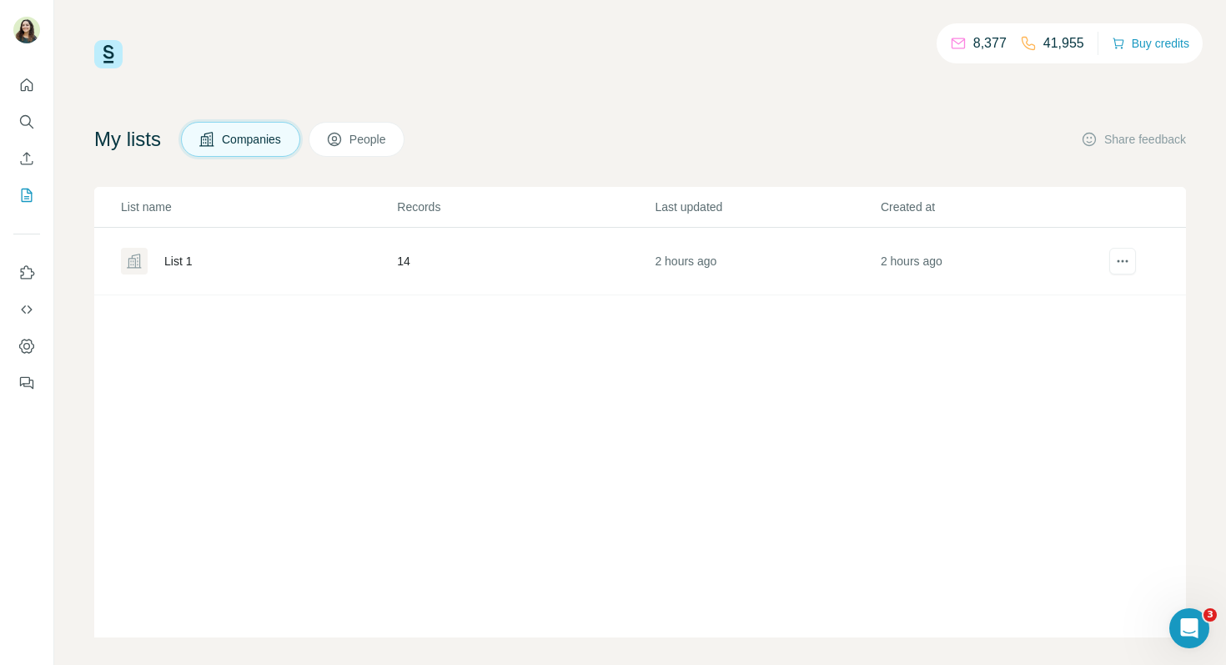
click at [177, 263] on div "List 1" at bounding box center [178, 261] width 28 height 17
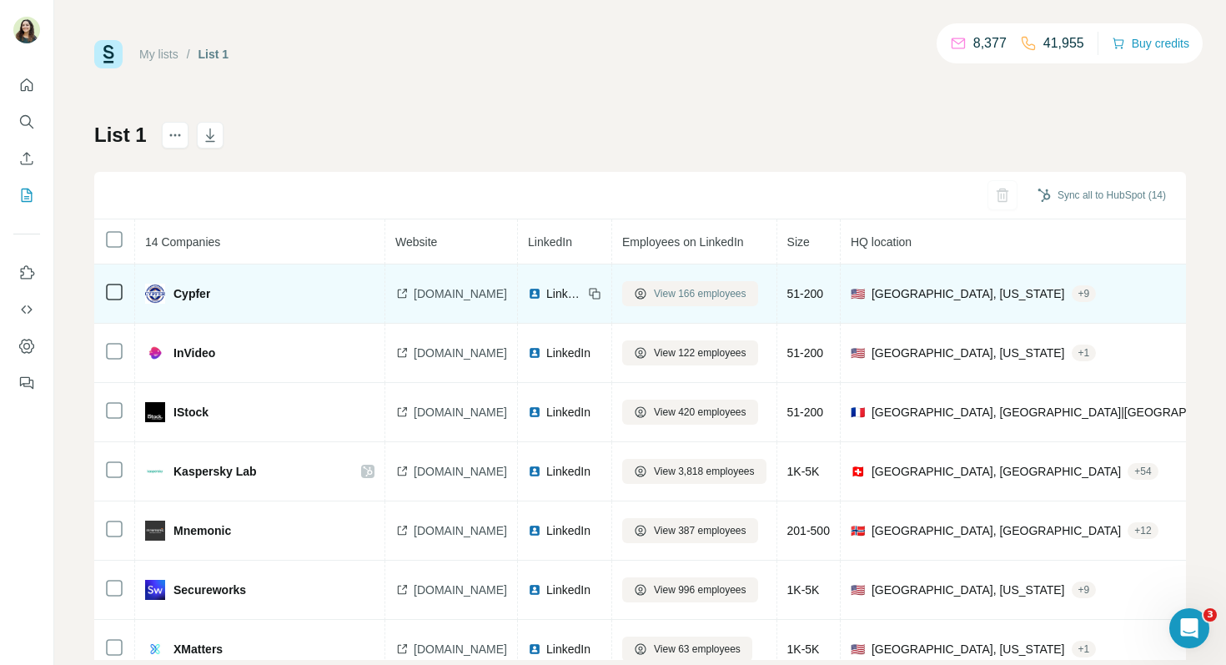
click at [697, 292] on span "View 166 employees" at bounding box center [700, 293] width 93 height 15
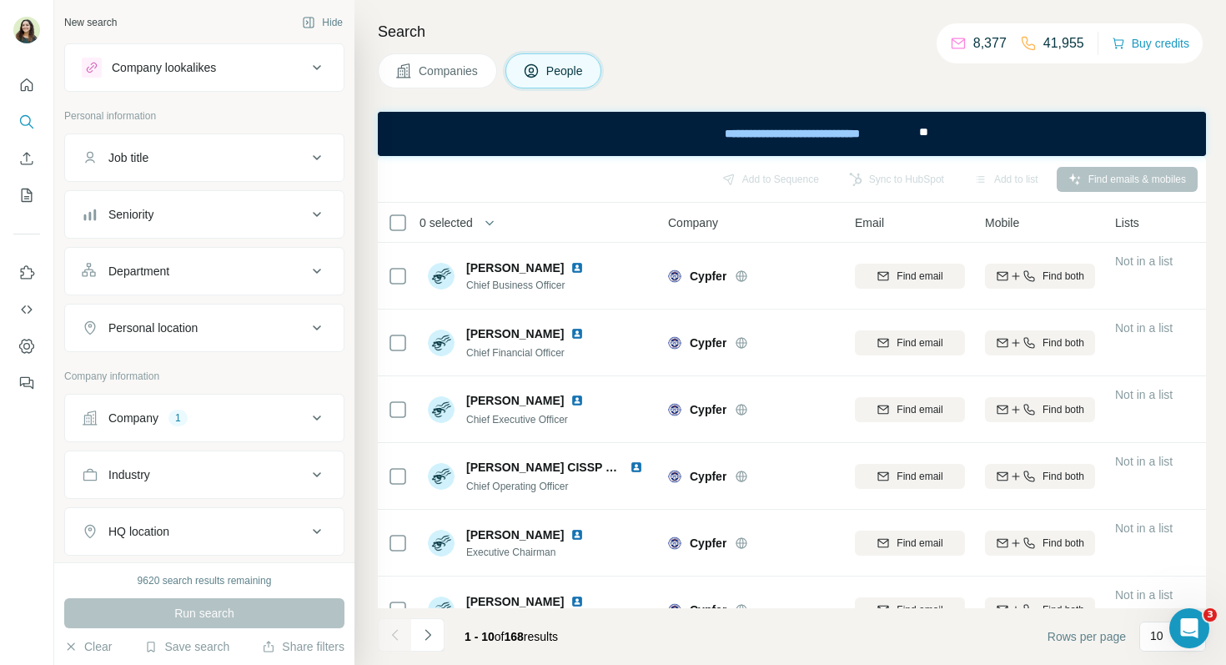
click at [179, 274] on div "Department" at bounding box center [194, 271] width 225 height 17
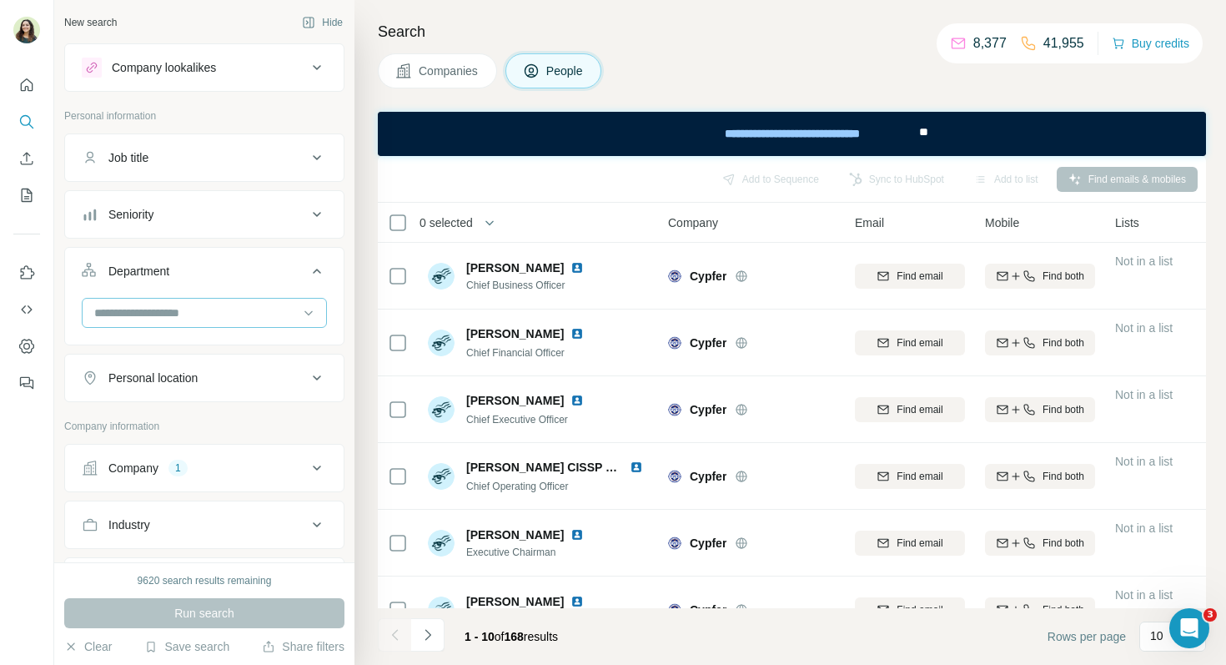
click at [178, 320] on input at bounding box center [196, 313] width 206 height 18
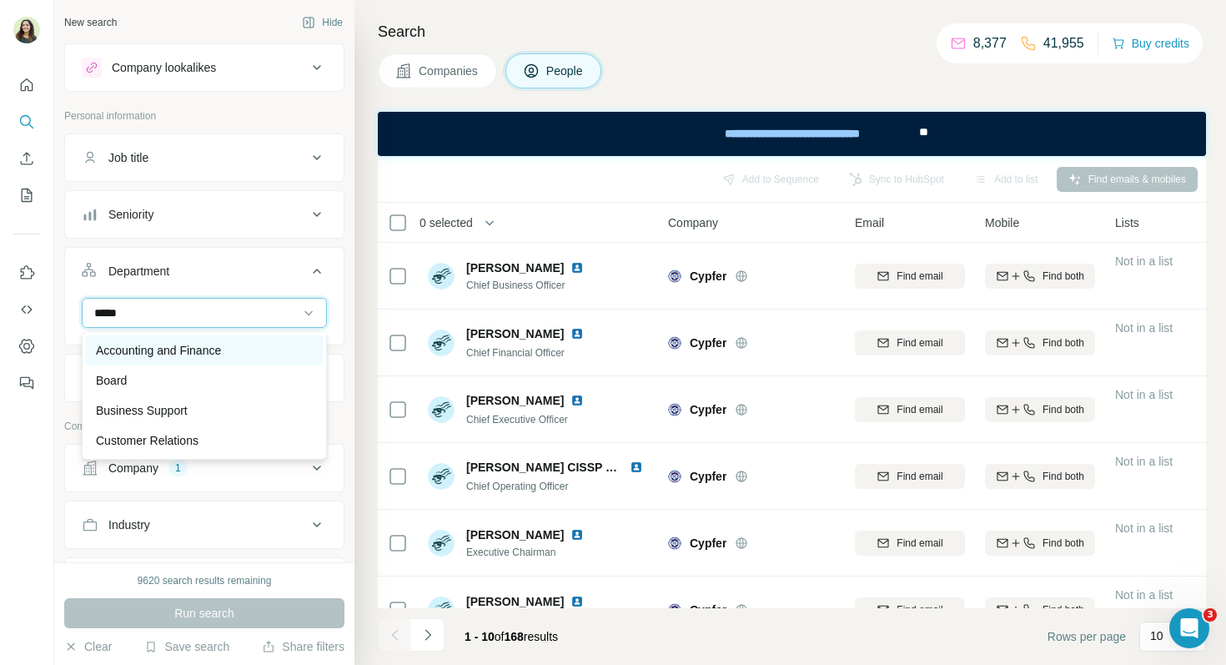
type input "*****"
click at [203, 344] on p "Accounting and Finance" at bounding box center [158, 350] width 125 height 17
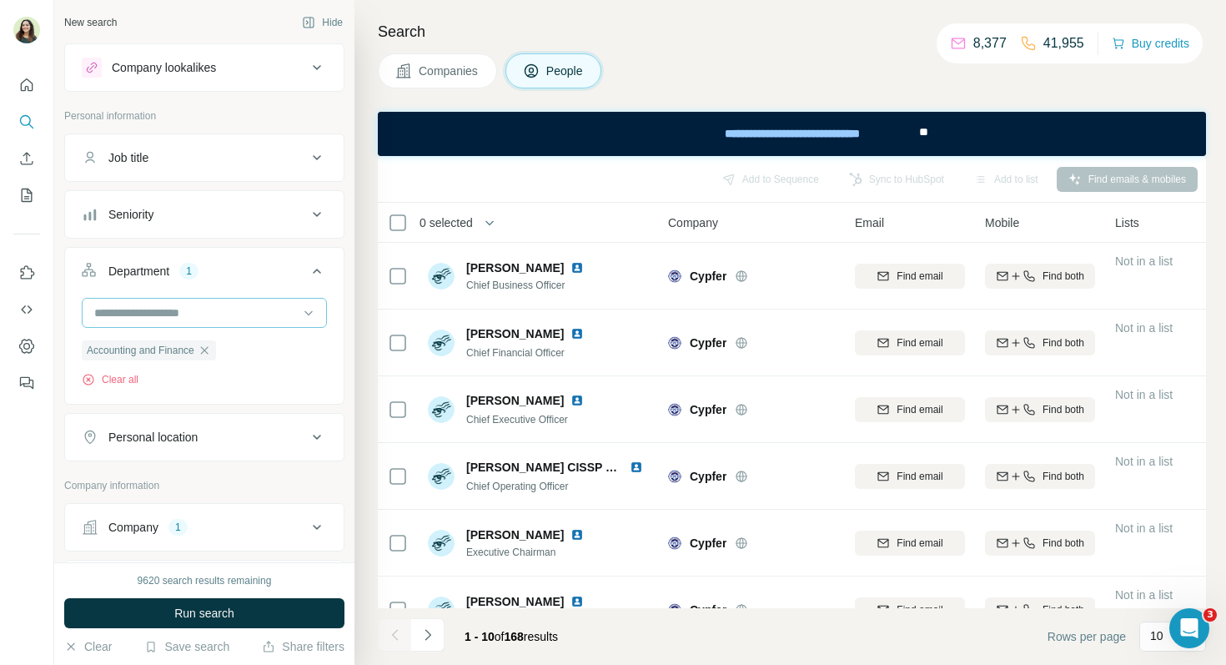
click at [181, 300] on div at bounding box center [196, 313] width 206 height 28
click at [291, 310] on input at bounding box center [196, 313] width 206 height 18
click at [207, 355] on icon "button" at bounding box center [204, 350] width 13 height 13
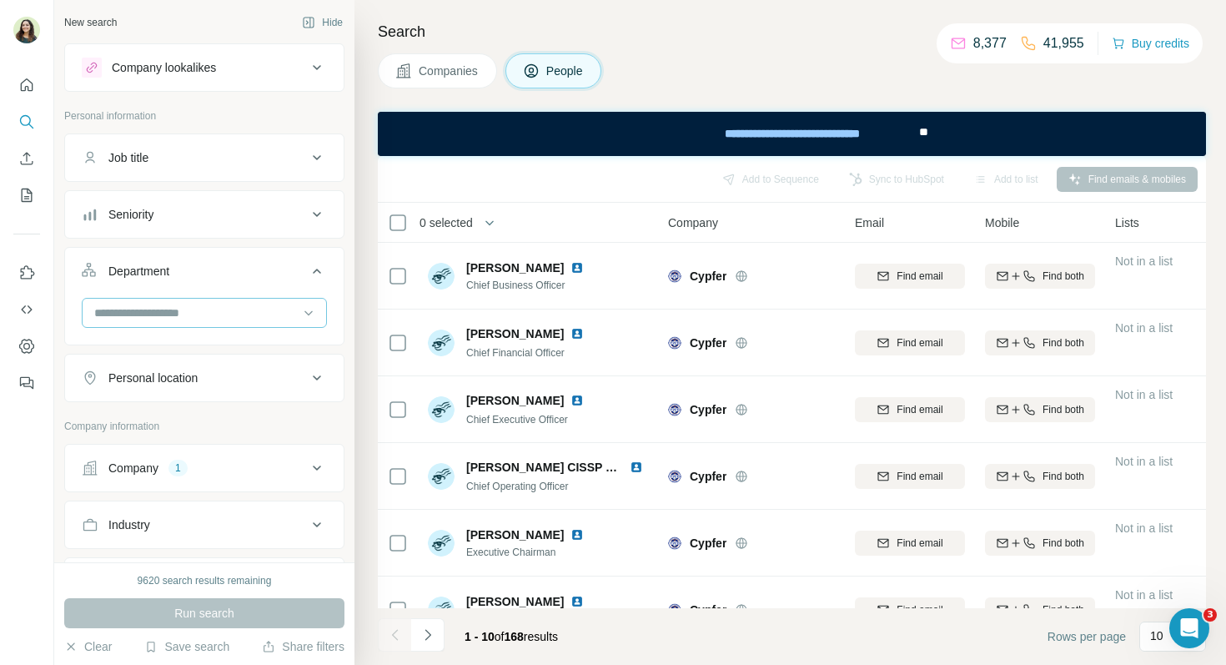
click at [173, 318] on input at bounding box center [196, 313] width 206 height 18
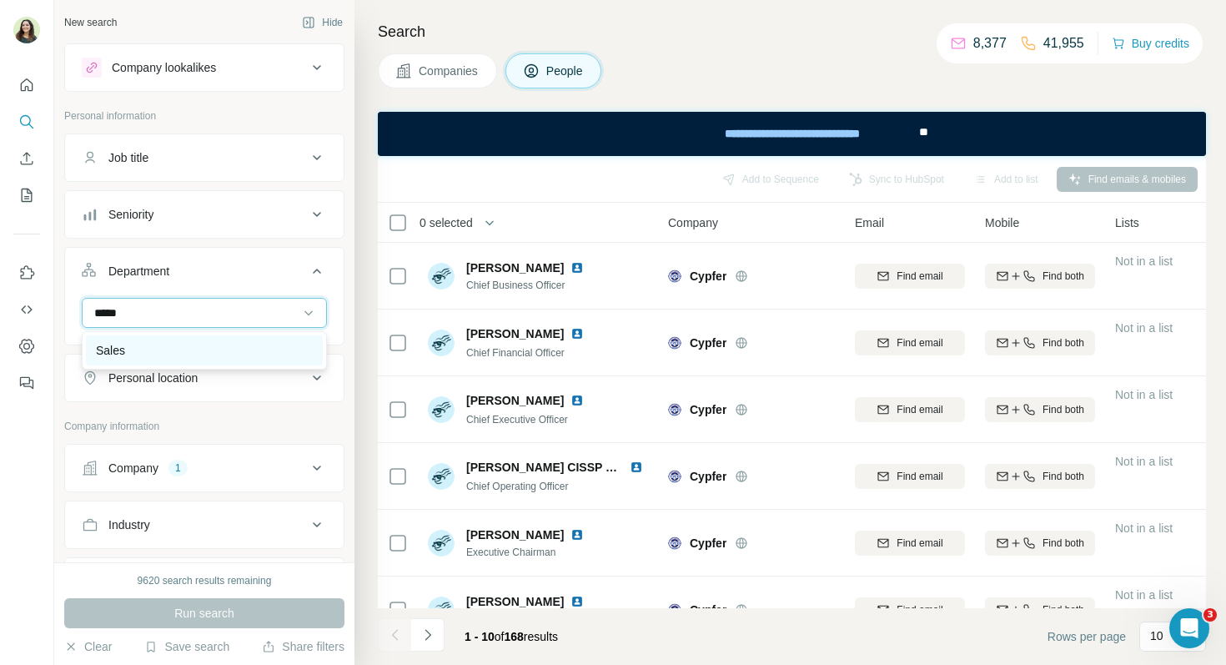
type input "*****"
click at [168, 349] on div "Sales" at bounding box center [204, 350] width 217 height 17
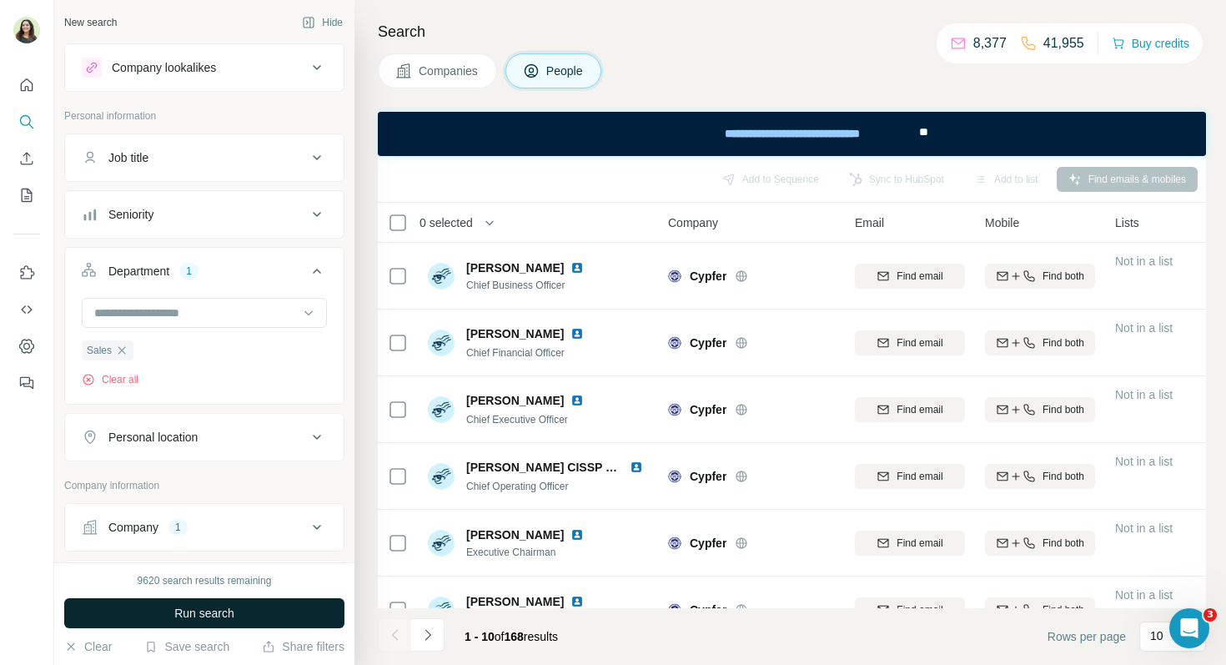
click at [204, 607] on span "Run search" at bounding box center [204, 613] width 60 height 17
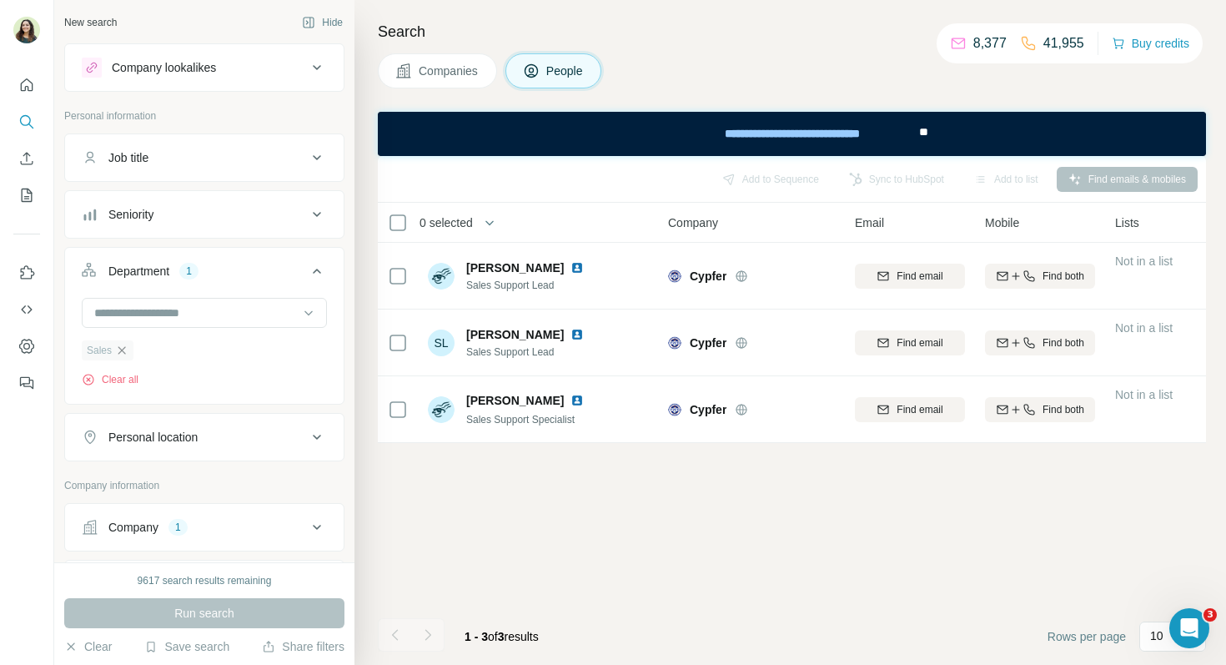
click at [126, 353] on icon "button" at bounding box center [121, 350] width 13 height 13
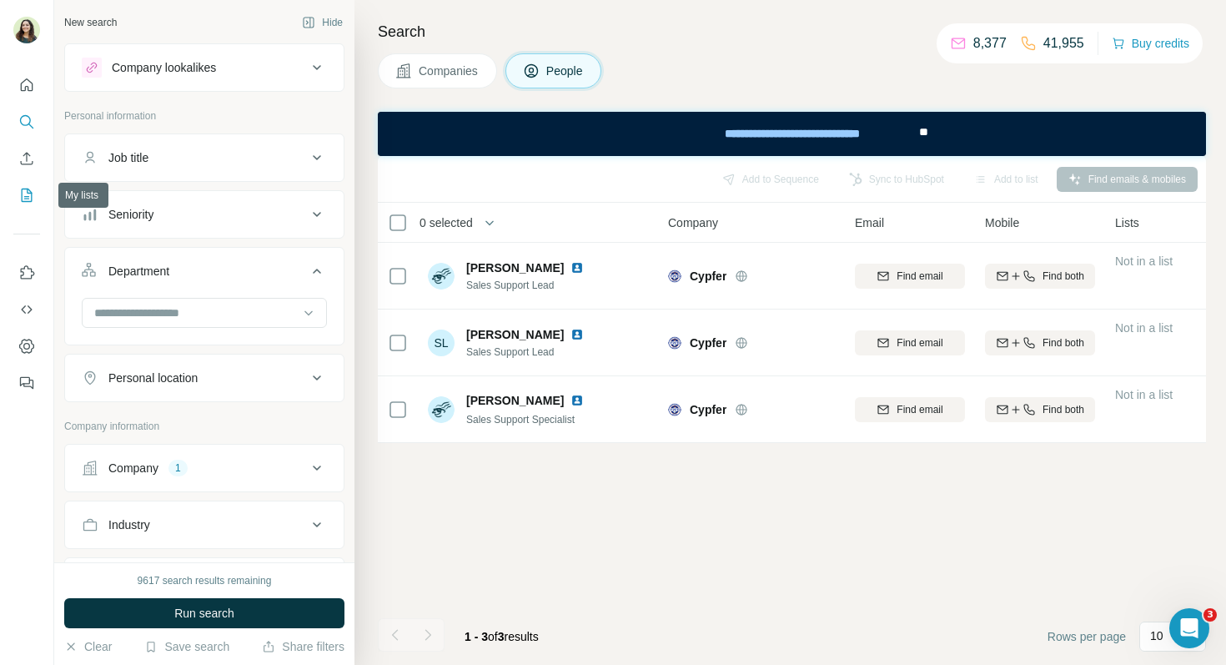
click at [22, 194] on icon "My lists" at bounding box center [27, 195] width 11 height 13
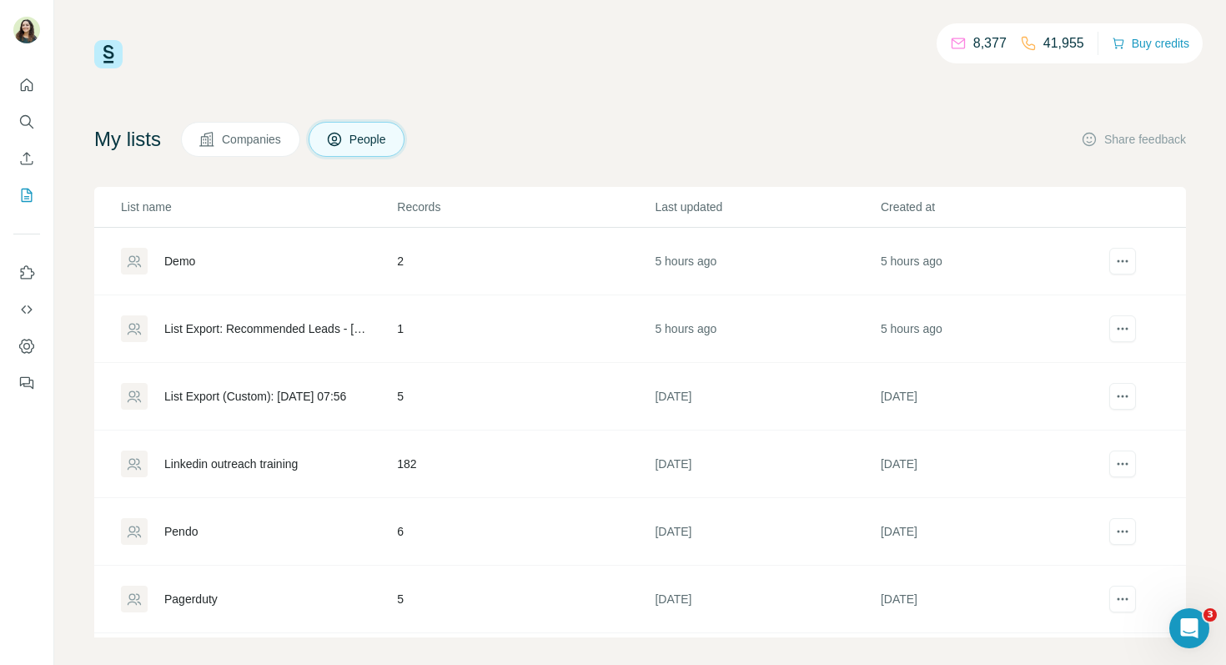
click at [247, 133] on span "Companies" at bounding box center [252, 139] width 61 height 17
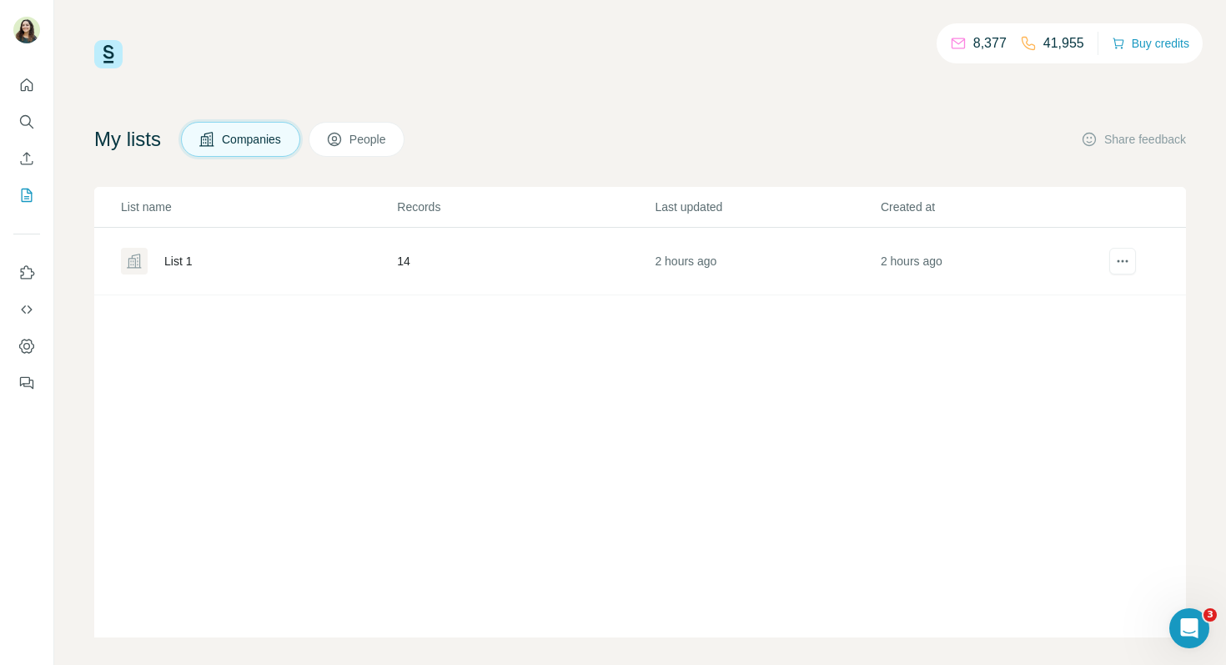
click at [175, 259] on div "List 1" at bounding box center [178, 261] width 28 height 17
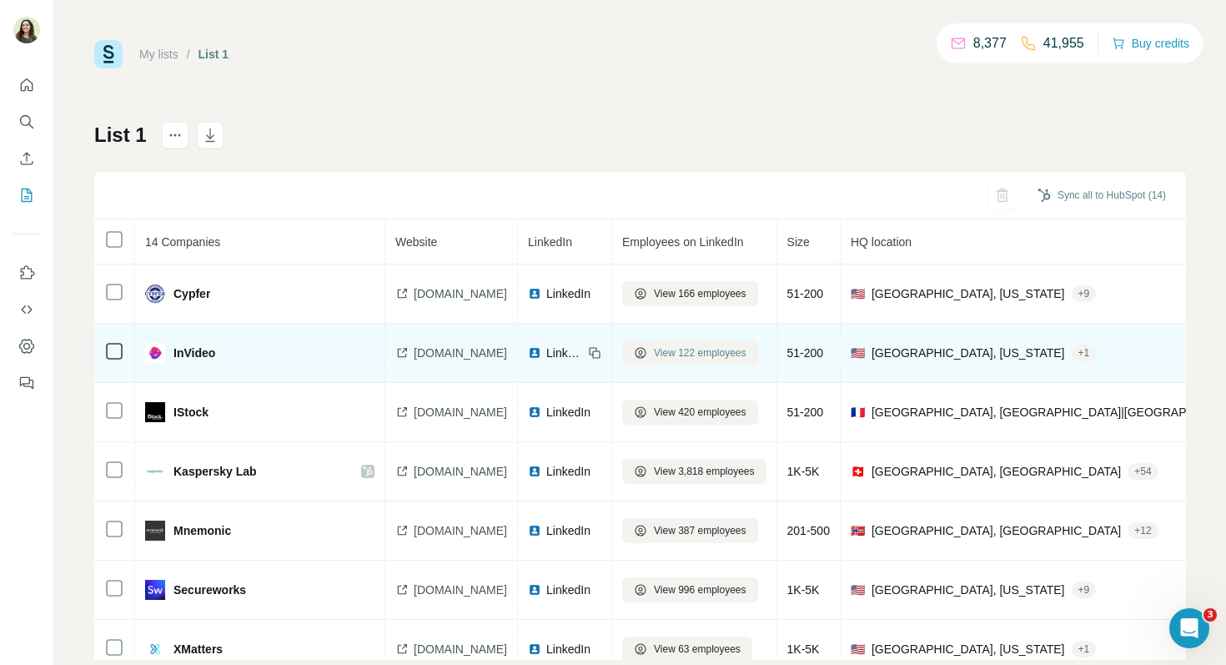
click at [698, 351] on span "View 122 employees" at bounding box center [700, 352] width 93 height 15
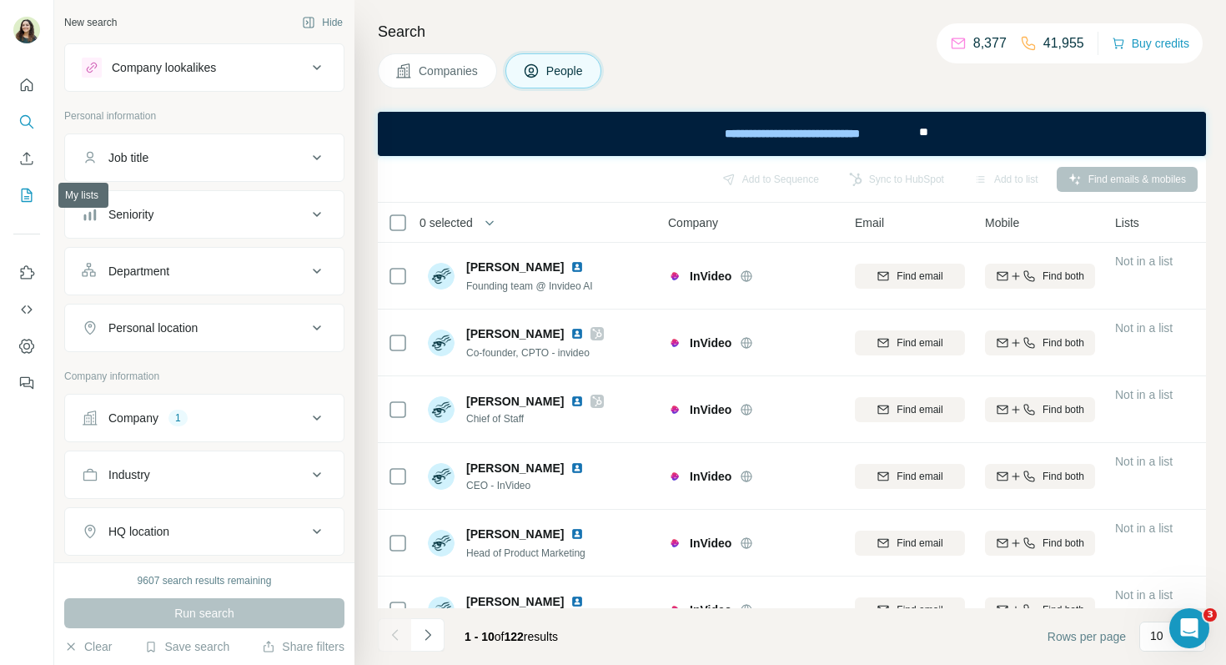
click at [30, 195] on icon "My lists" at bounding box center [26, 195] width 17 height 17
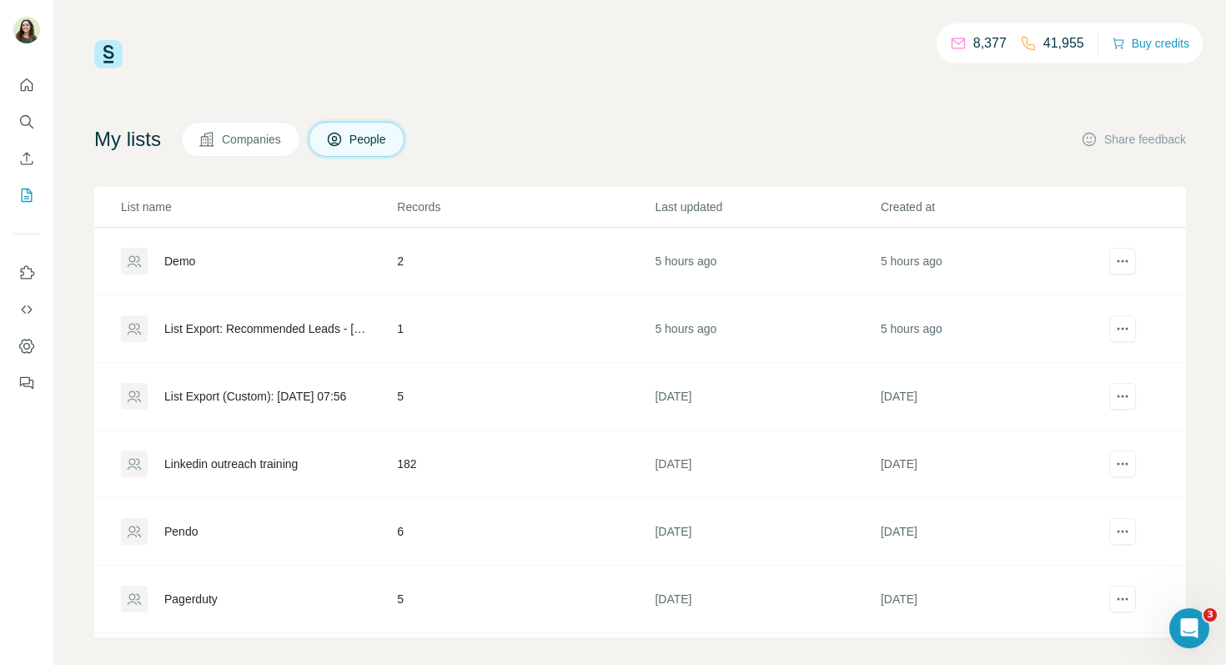
click at [256, 142] on span "Companies" at bounding box center [252, 139] width 61 height 17
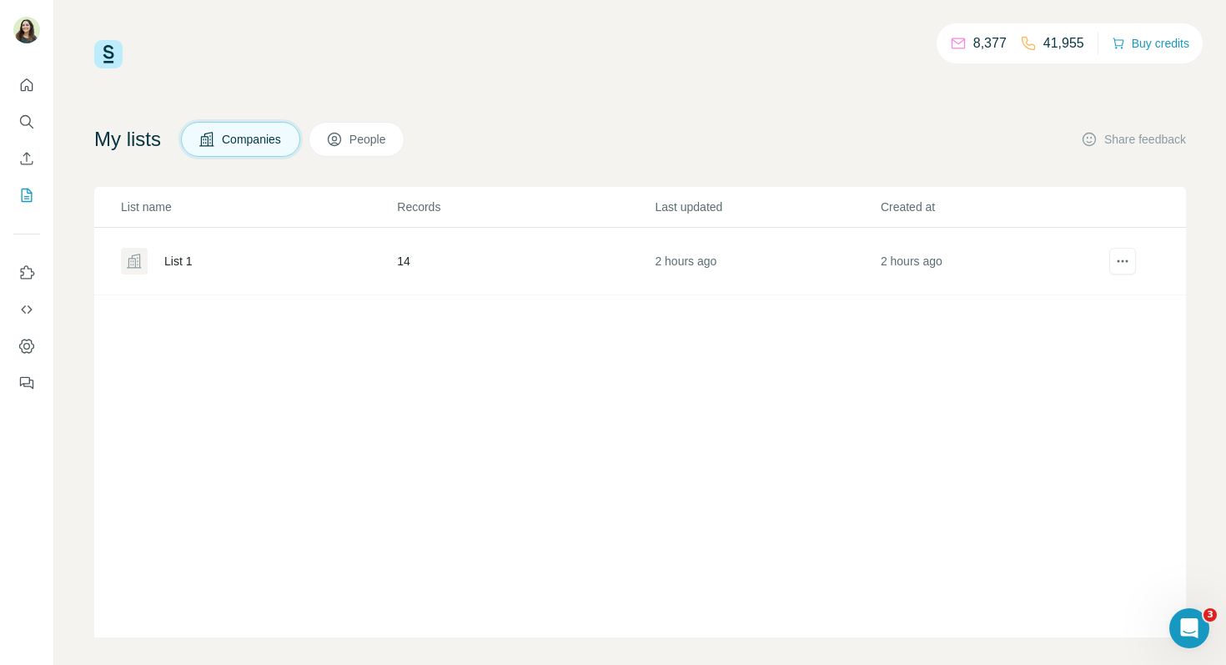
click at [170, 262] on div "List 1" at bounding box center [178, 261] width 28 height 17
